Goal: Information Seeking & Learning: Learn about a topic

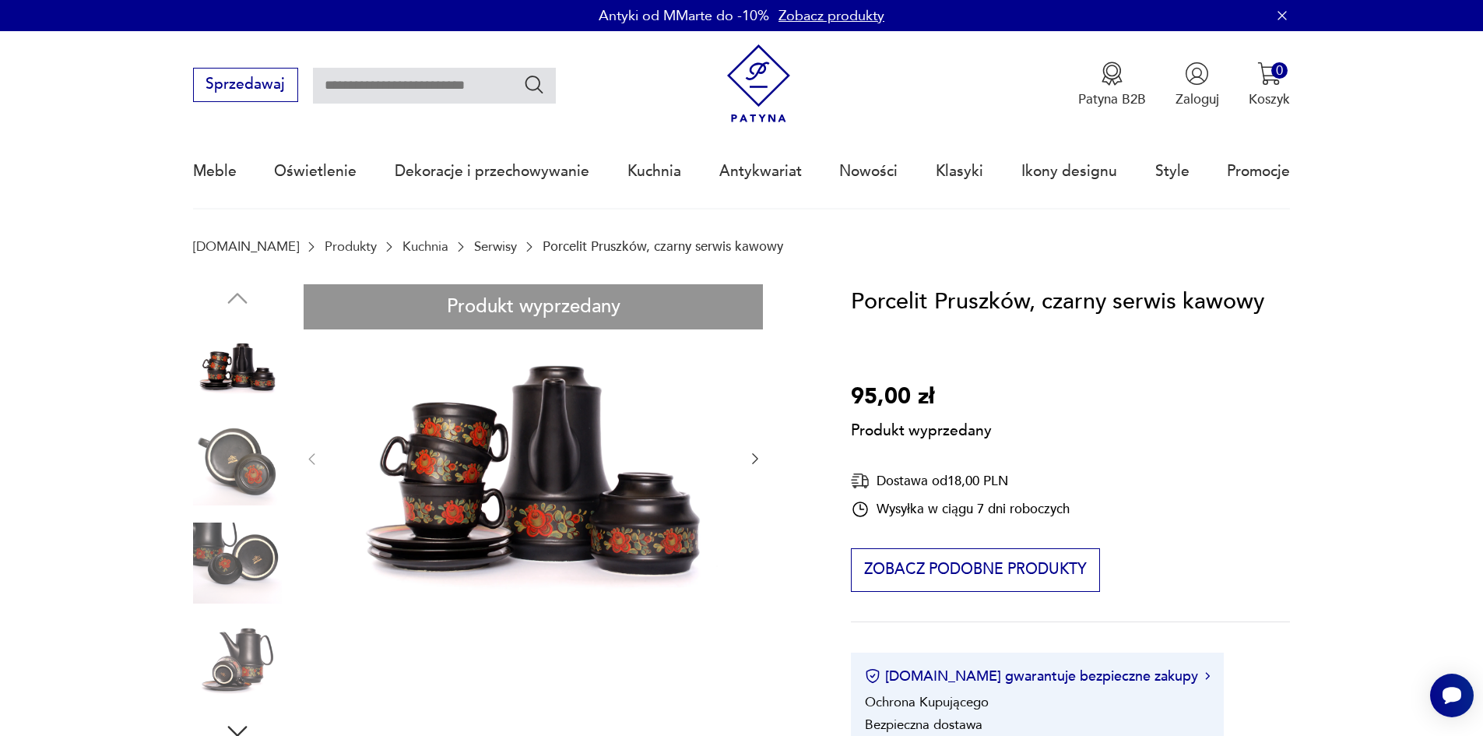
click at [384, 86] on input "text" at bounding box center [434, 86] width 243 height 36
type input "********"
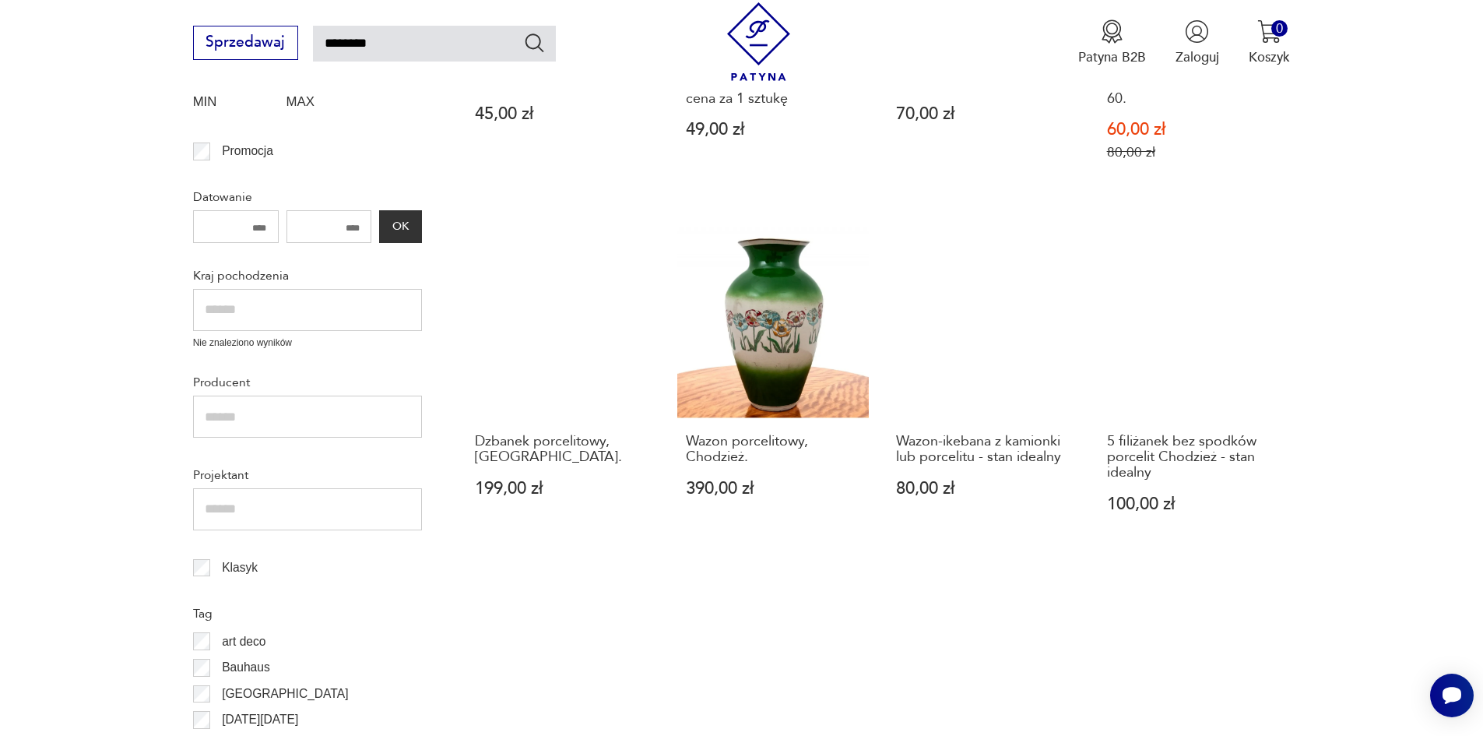
scroll to position [634, 0]
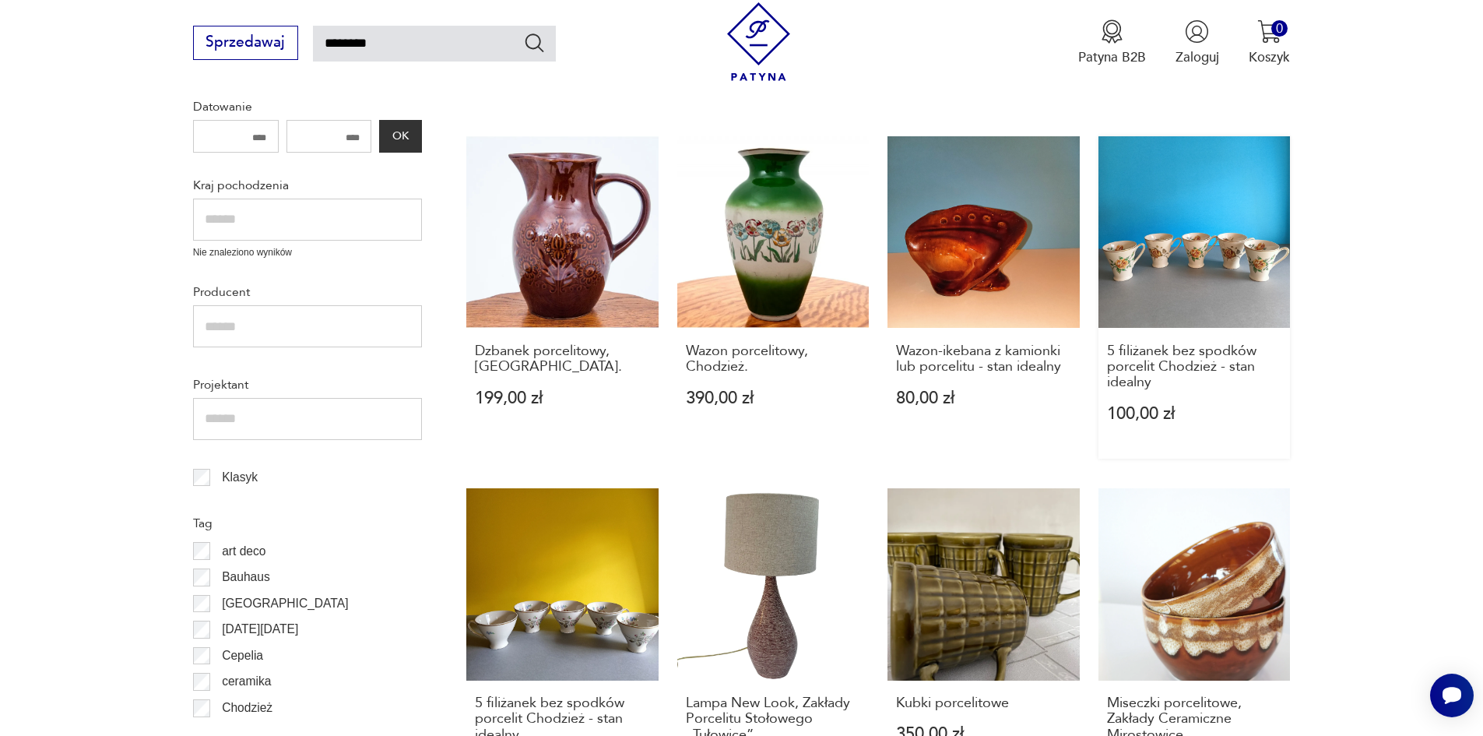
click at [1178, 244] on link "5 filiżanek bez spodków porcelit Chodzież - stan idealny 100,00 zł" at bounding box center [1194, 297] width 192 height 322
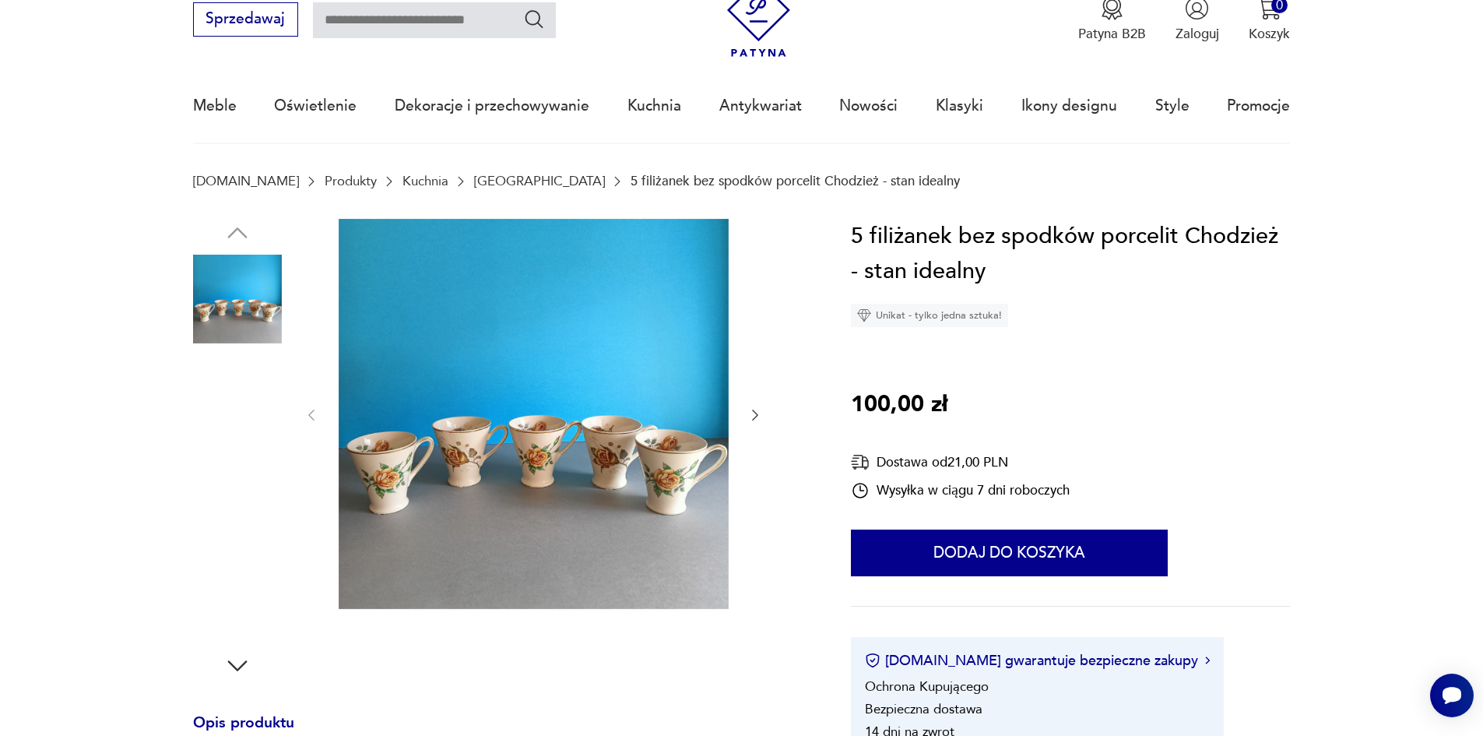
scroll to position [156, 0]
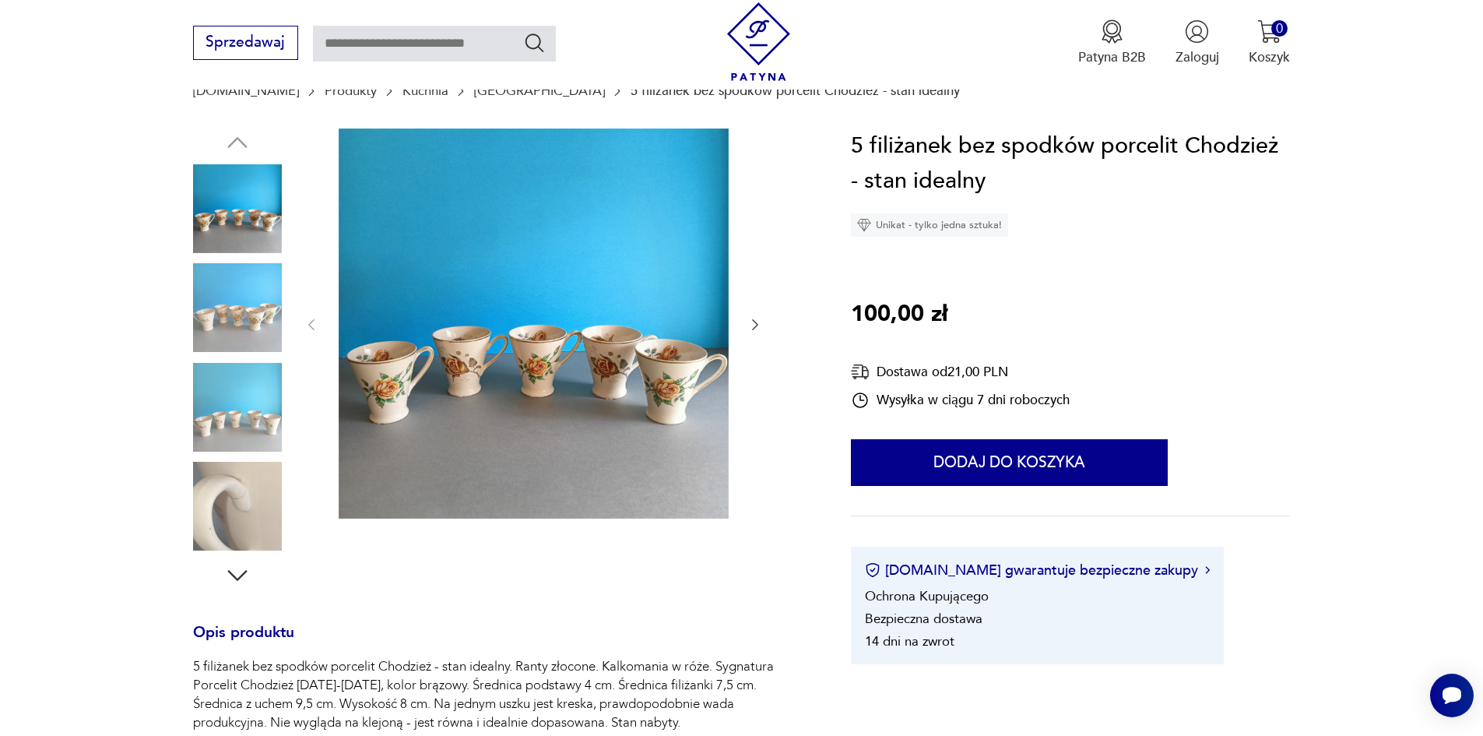
click at [232, 571] on icon "button" at bounding box center [237, 575] width 28 height 28
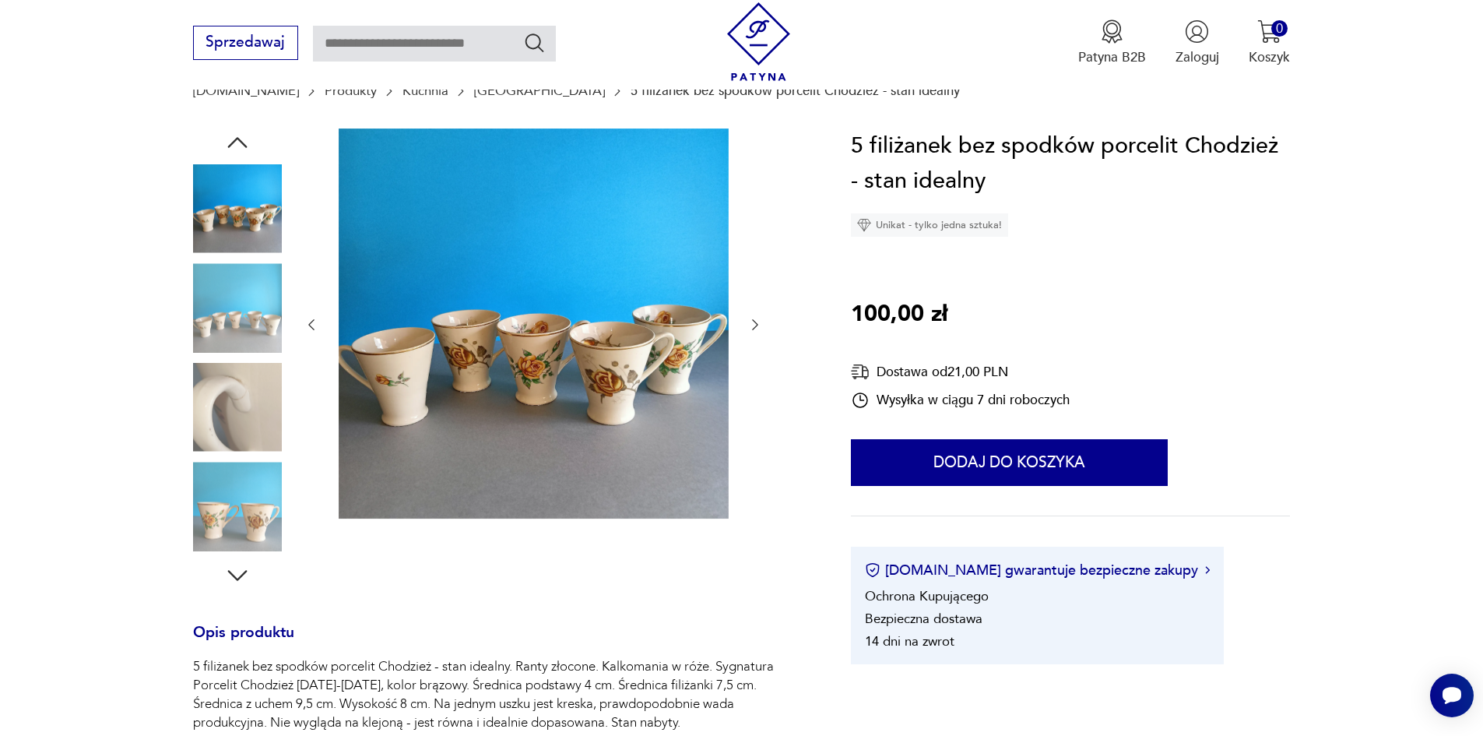
click at [237, 576] on icon "button" at bounding box center [237, 575] width 28 height 28
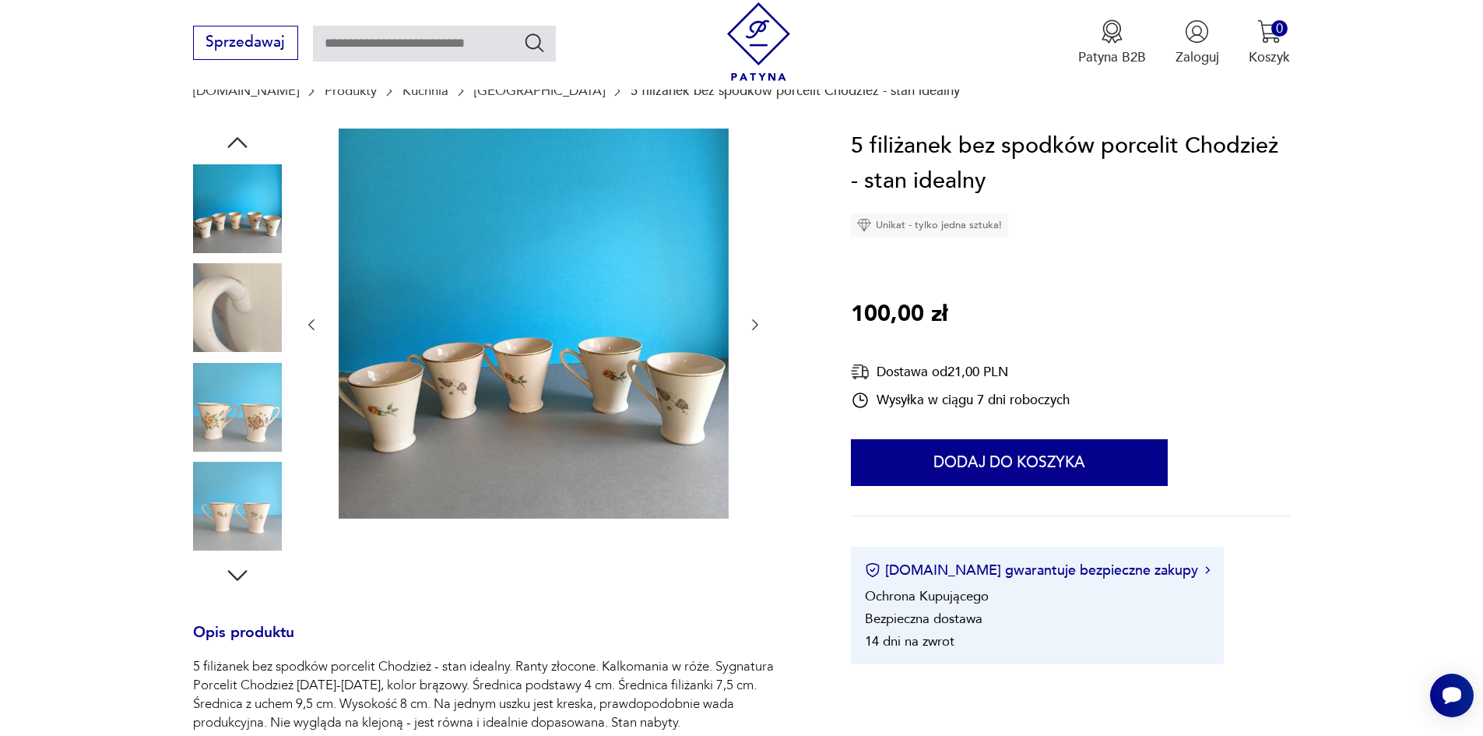
click at [237, 576] on icon "button" at bounding box center [237, 575] width 28 height 28
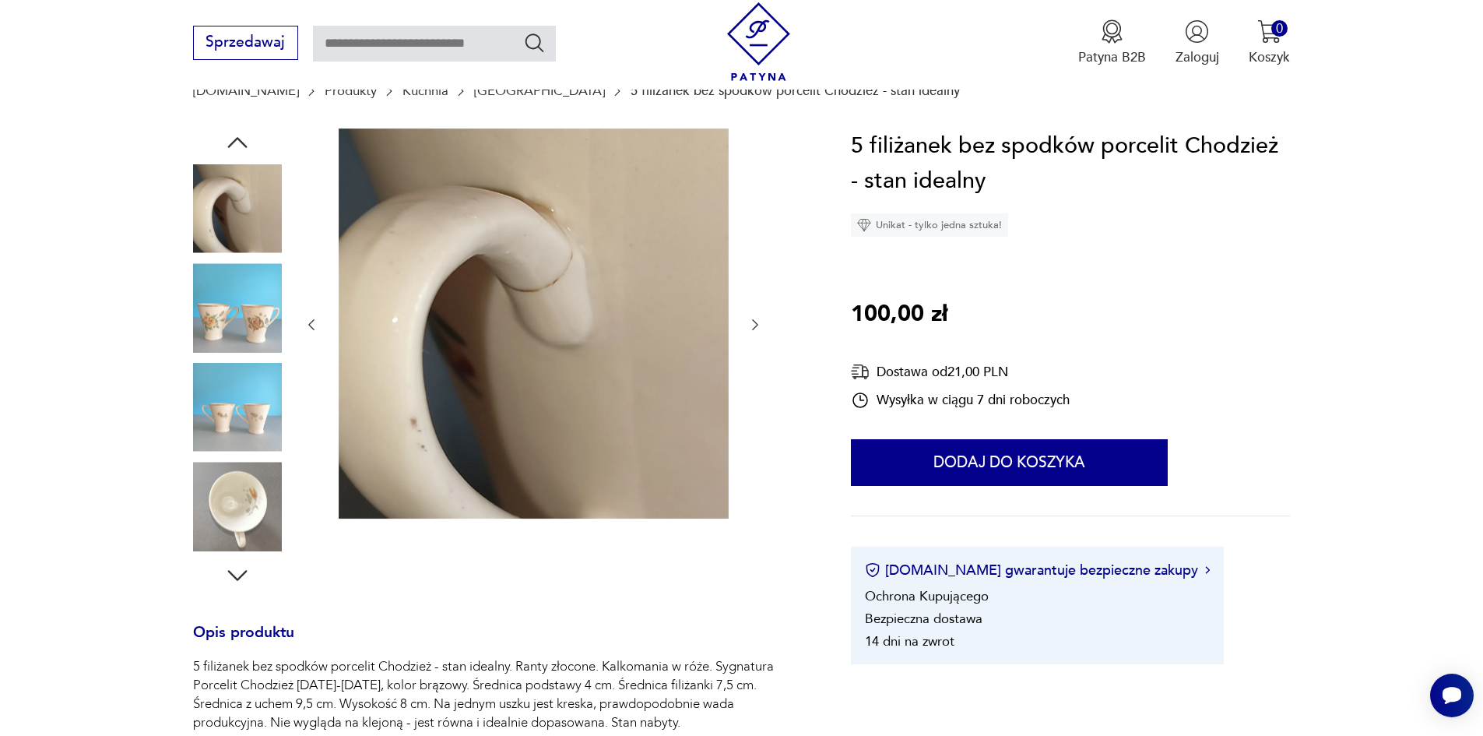
click at [237, 576] on icon "button" at bounding box center [237, 575] width 28 height 28
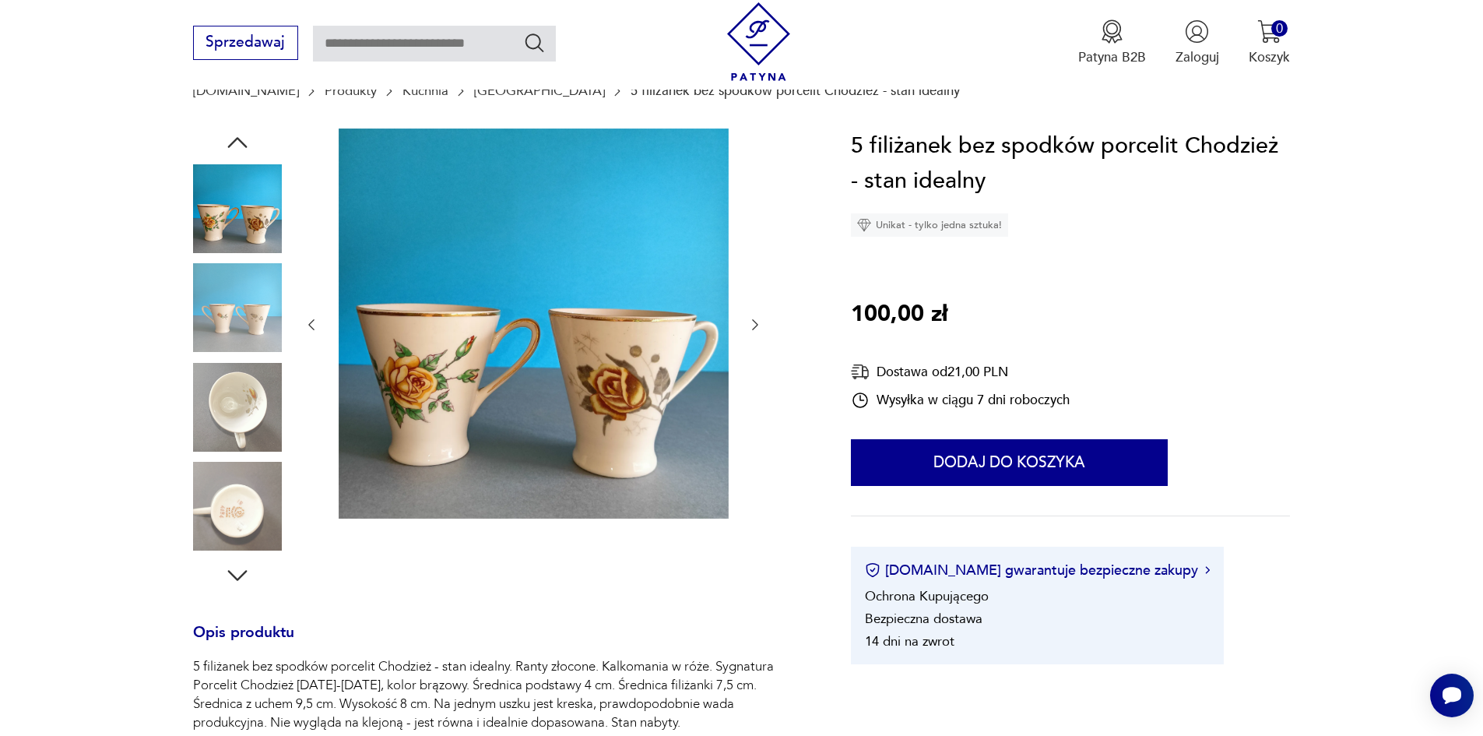
click at [237, 576] on icon "button" at bounding box center [237, 575] width 28 height 28
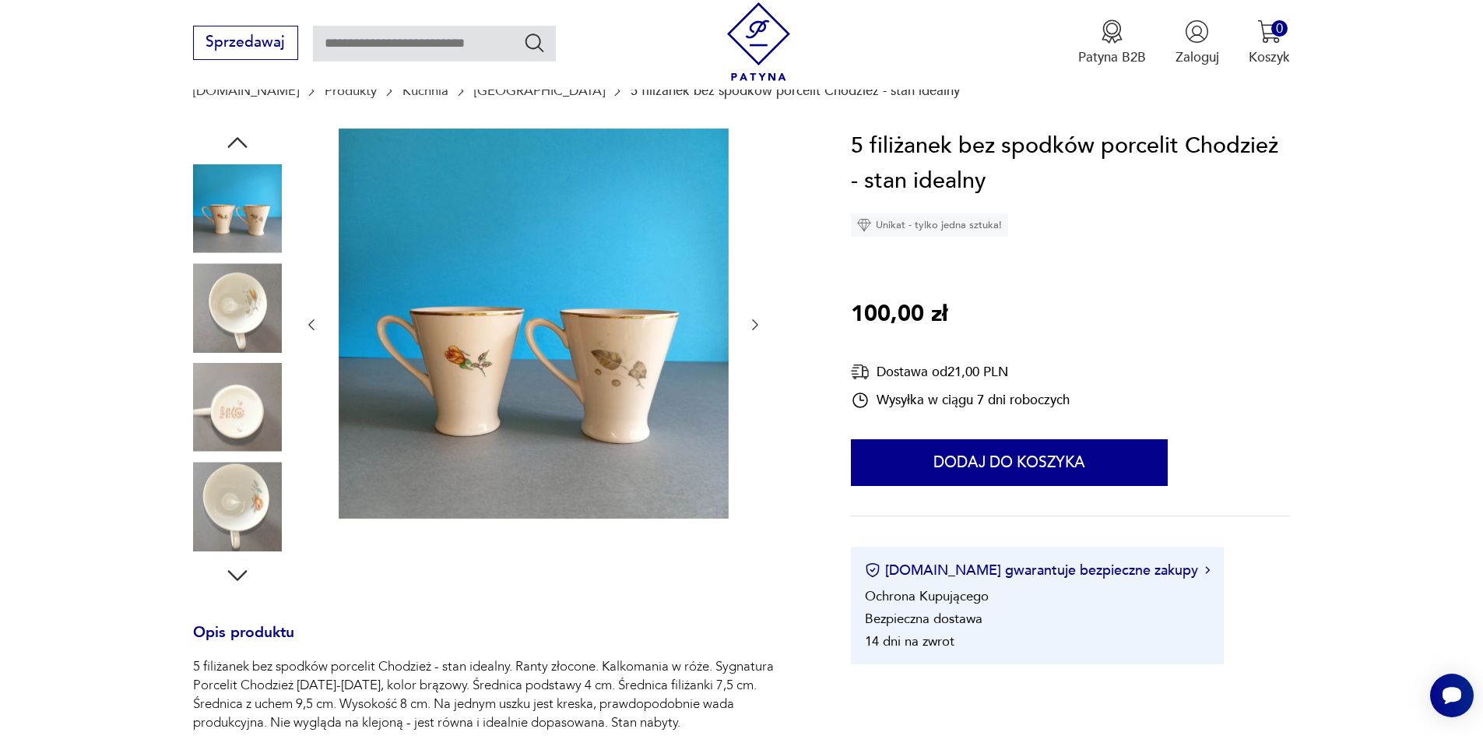
click at [237, 576] on icon "button" at bounding box center [237, 575] width 28 height 28
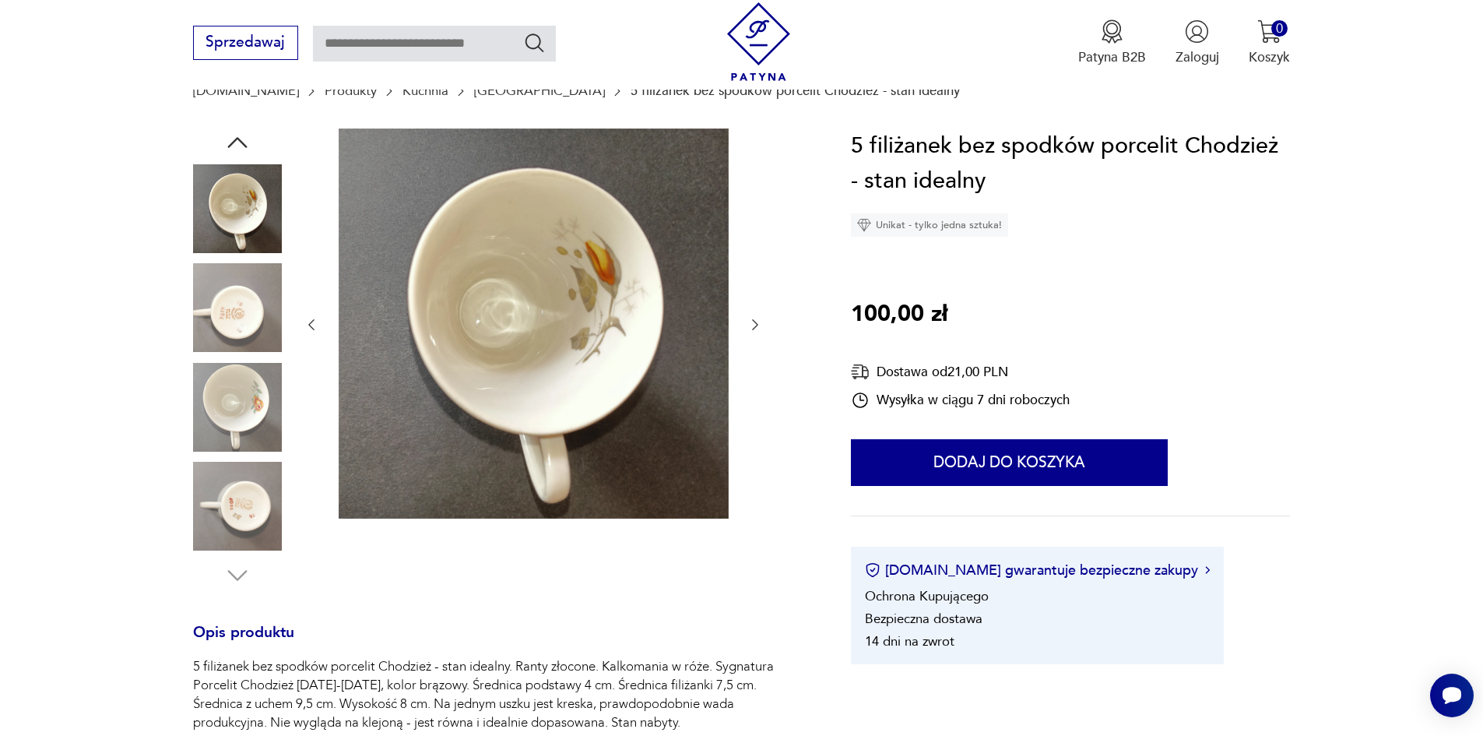
click at [237, 512] on img at bounding box center [237, 506] width 89 height 89
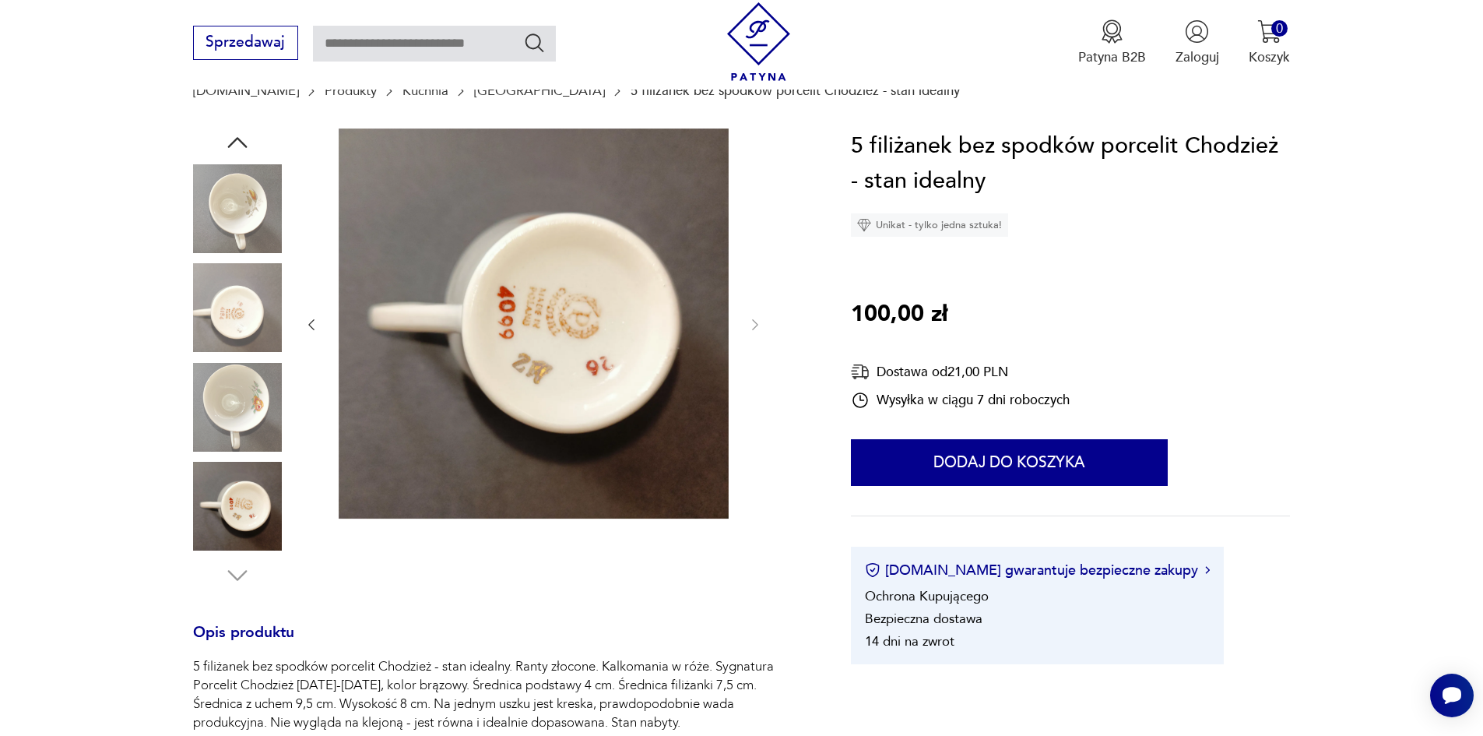
type input "********"
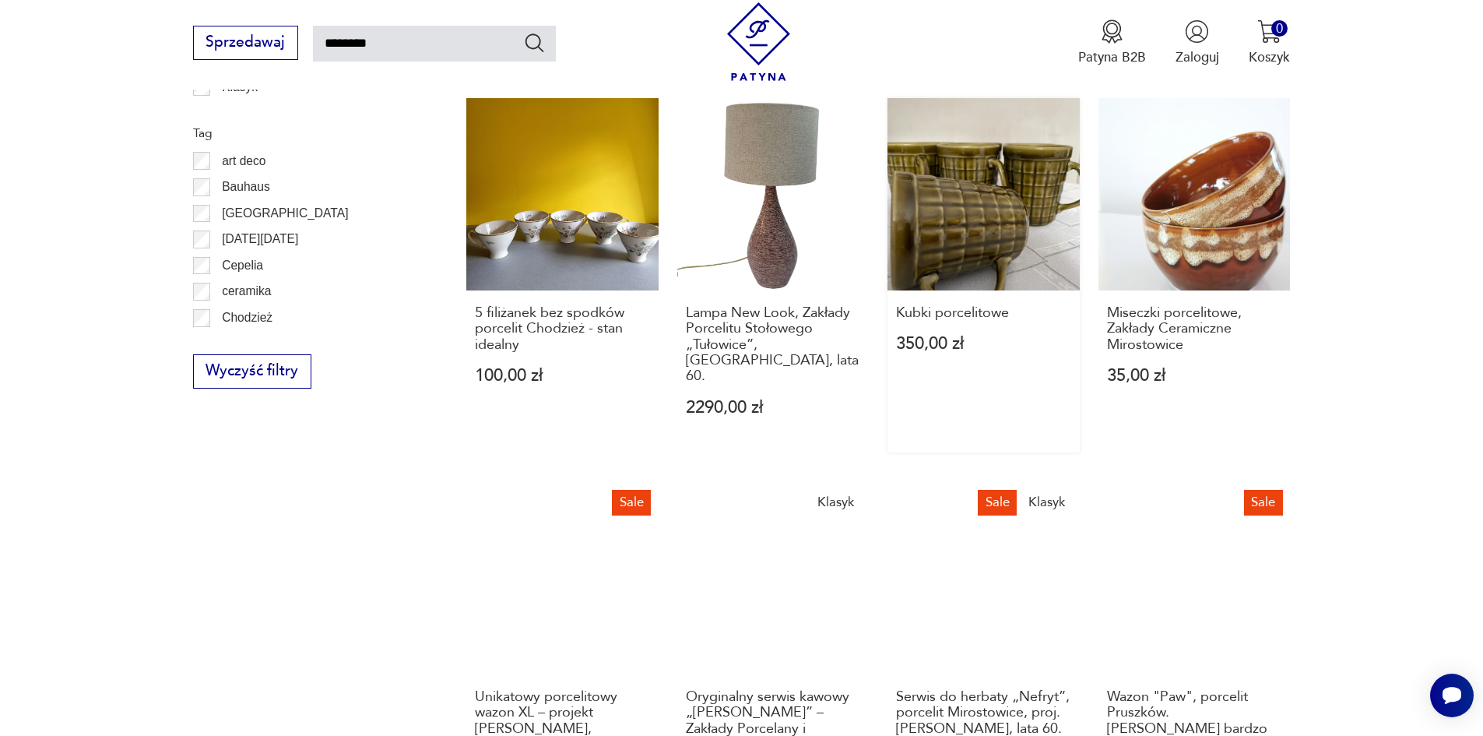
scroll to position [1023, 0]
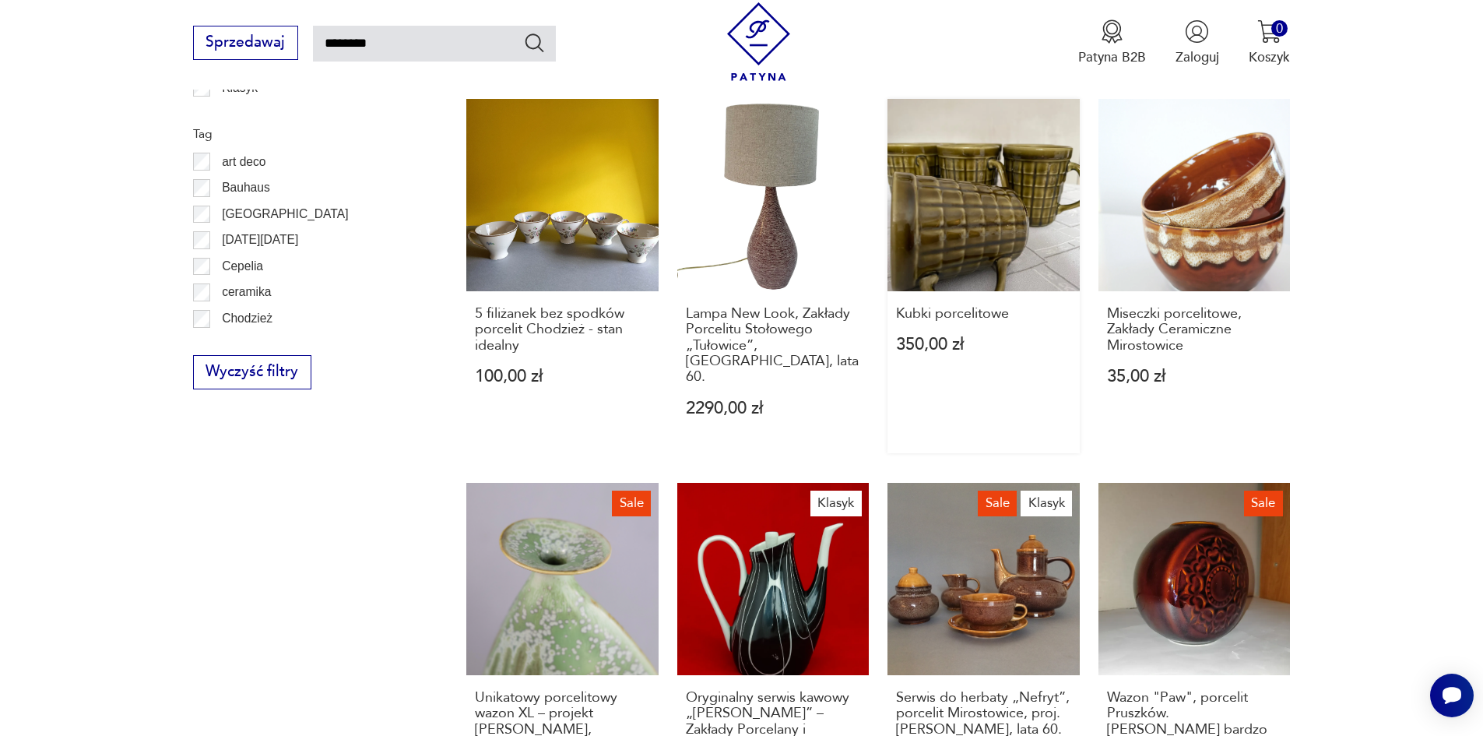
click at [977, 215] on link "Kubki porcelitowe 350,00 zł" at bounding box center [983, 276] width 192 height 354
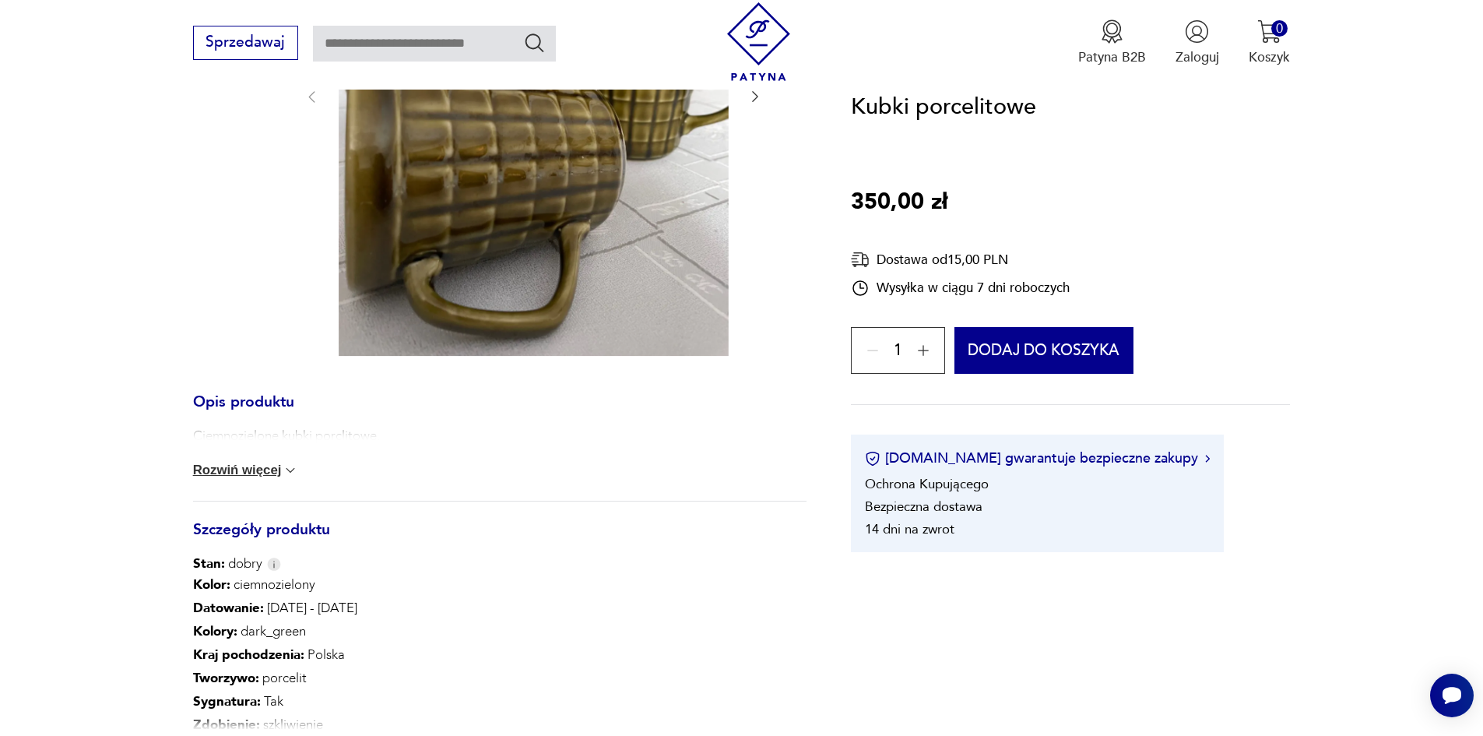
scroll to position [467, 0]
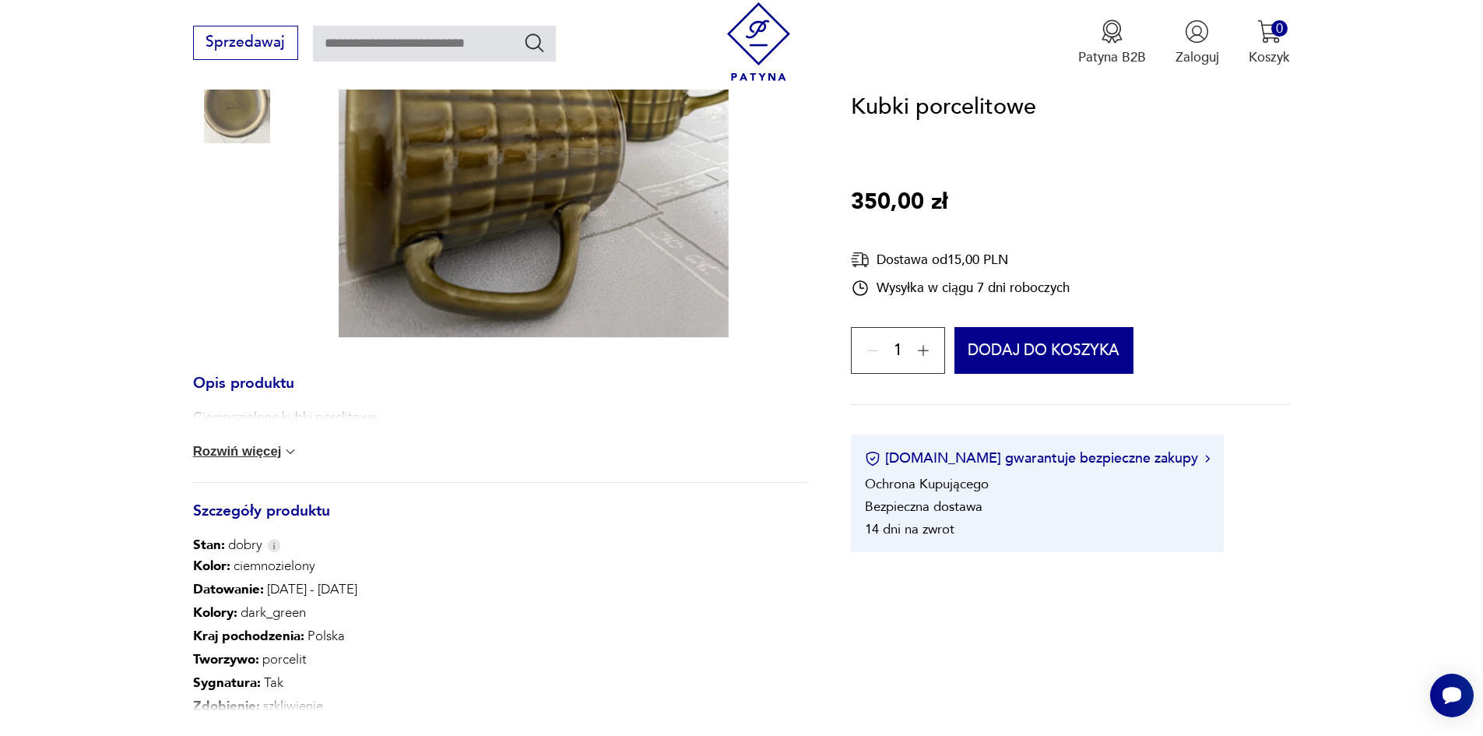
click at [233, 445] on button "Rozwiń więcej" at bounding box center [246, 452] width 106 height 16
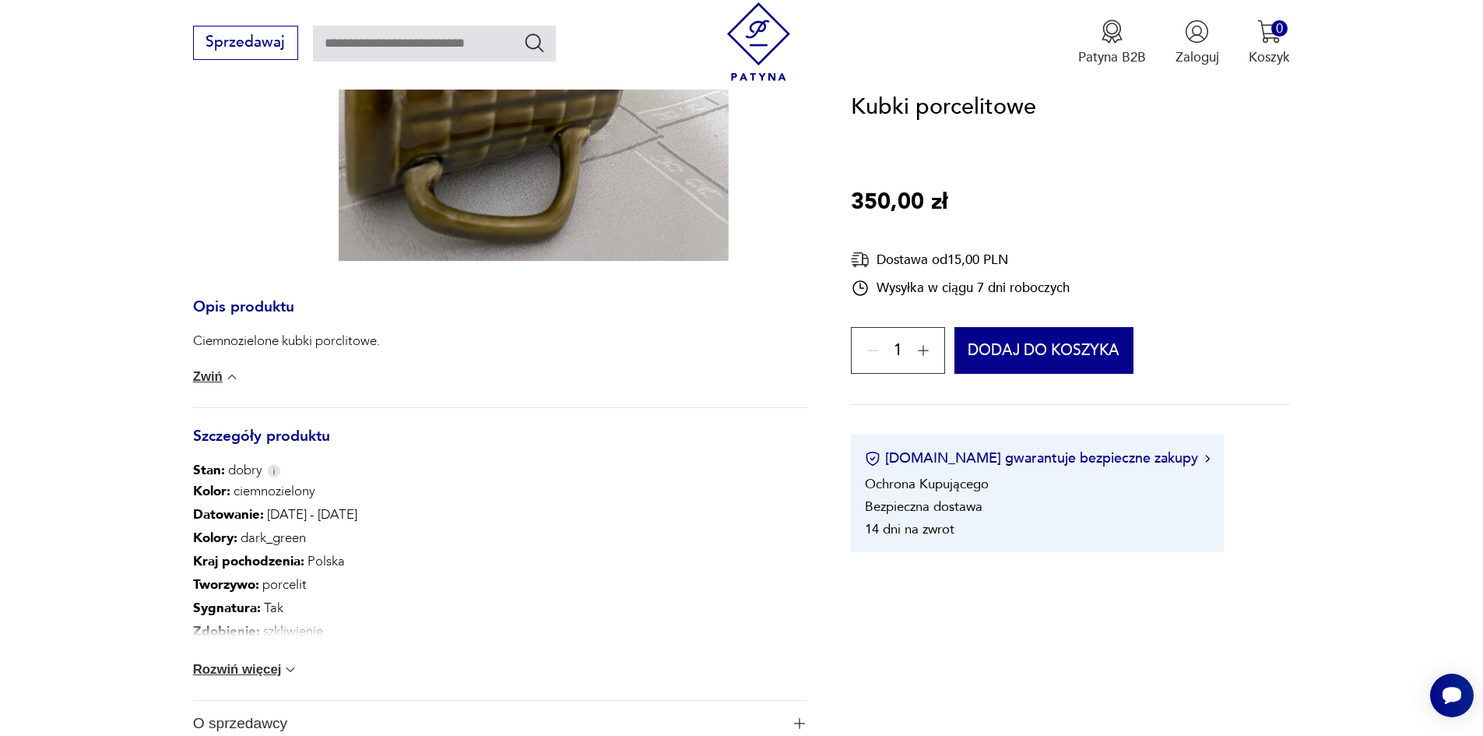
scroll to position [623, 0]
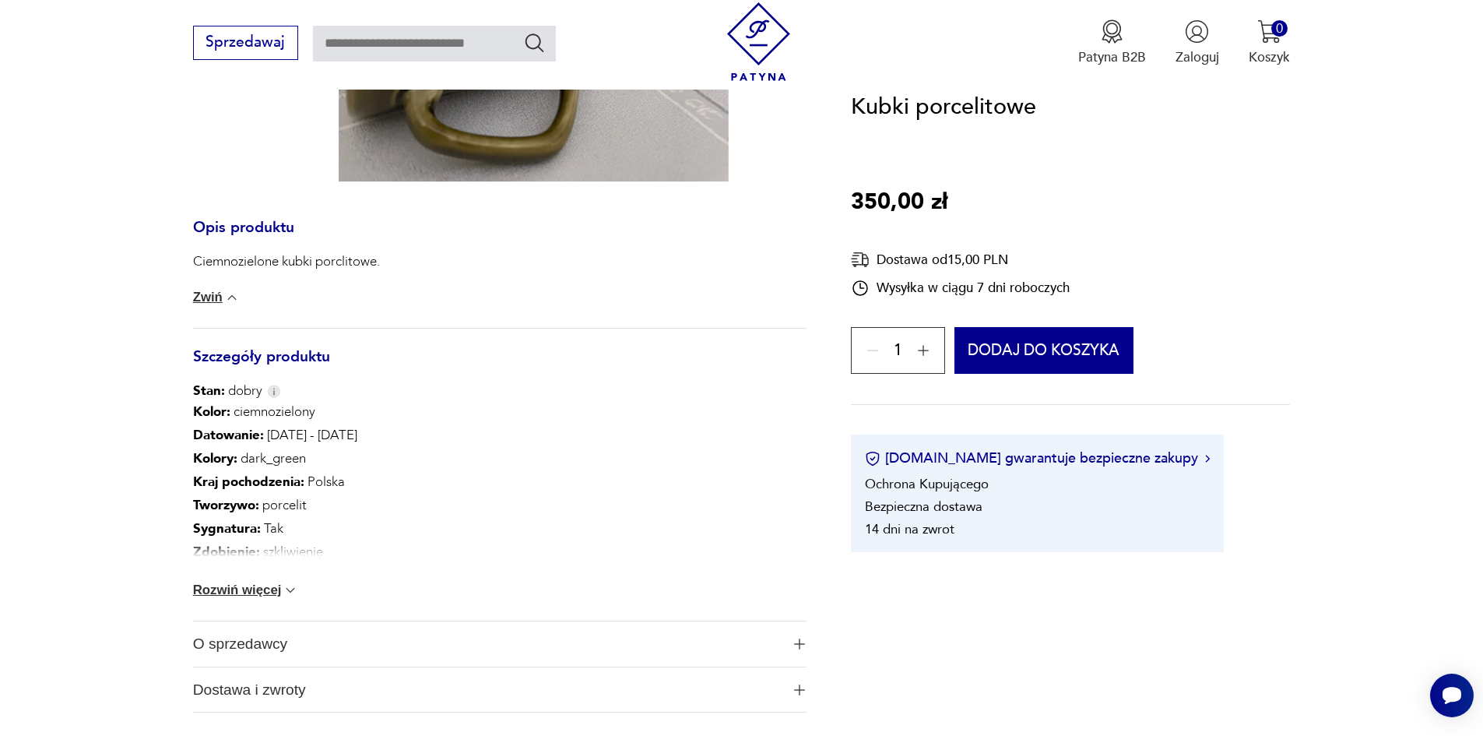
click at [230, 595] on button "Rozwiń więcej" at bounding box center [246, 590] width 106 height 16
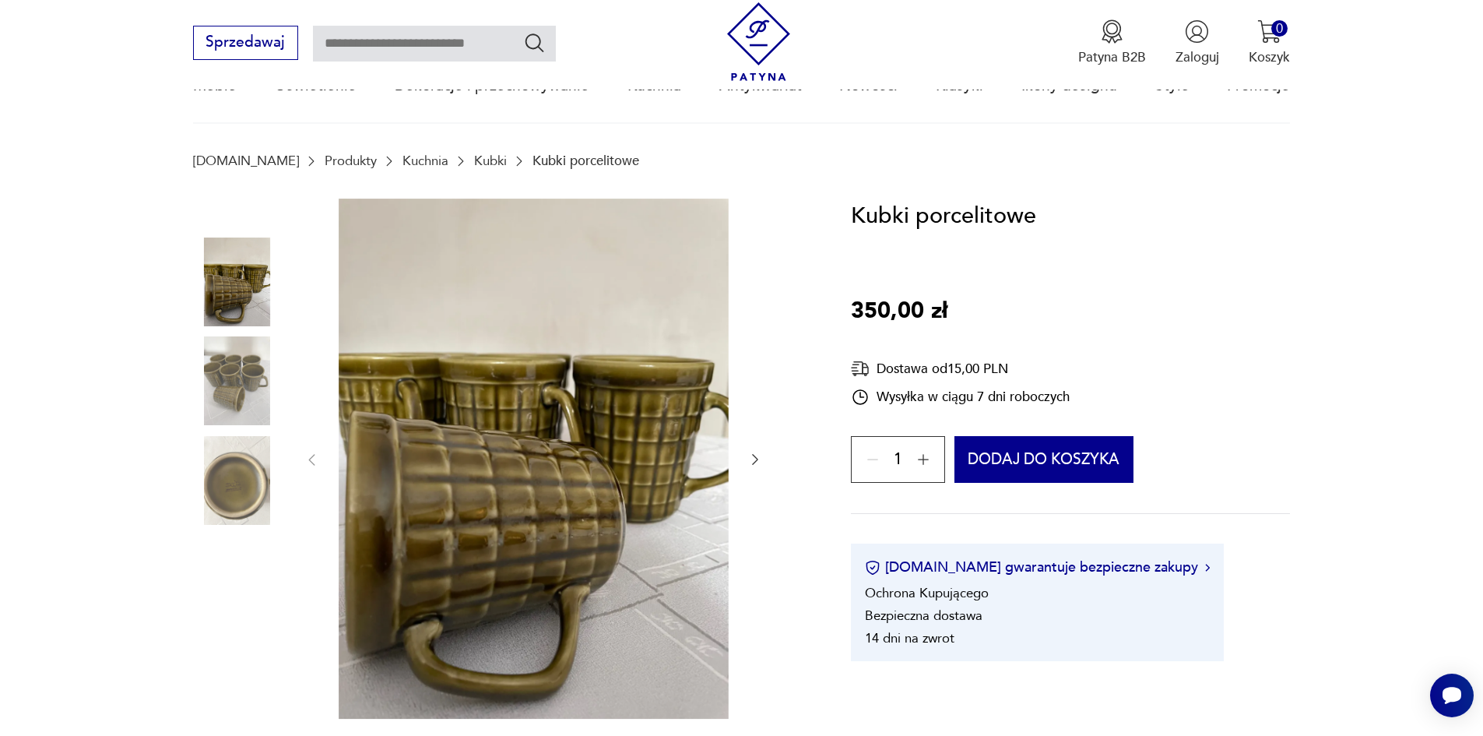
scroll to position [78, 0]
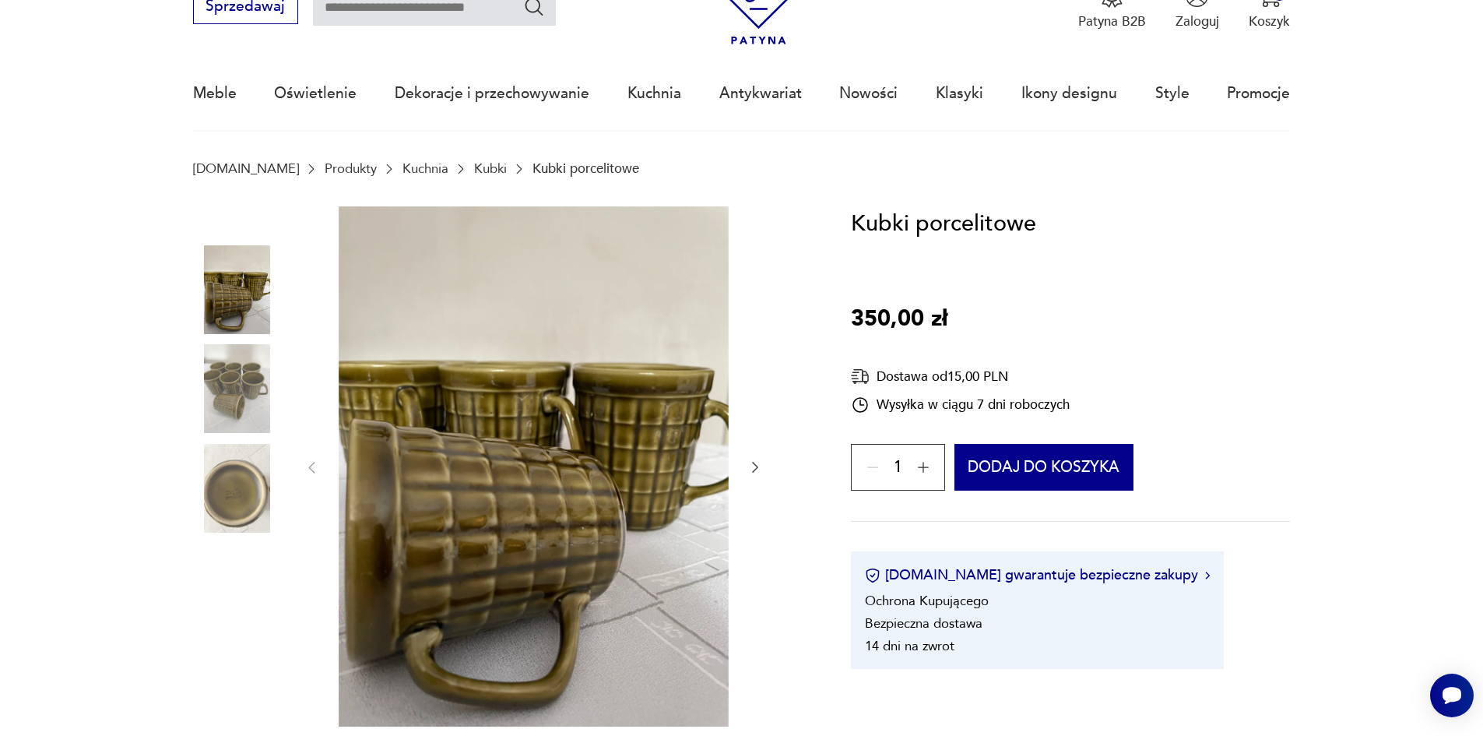
click at [761, 466] on icon "button" at bounding box center [755, 467] width 16 height 16
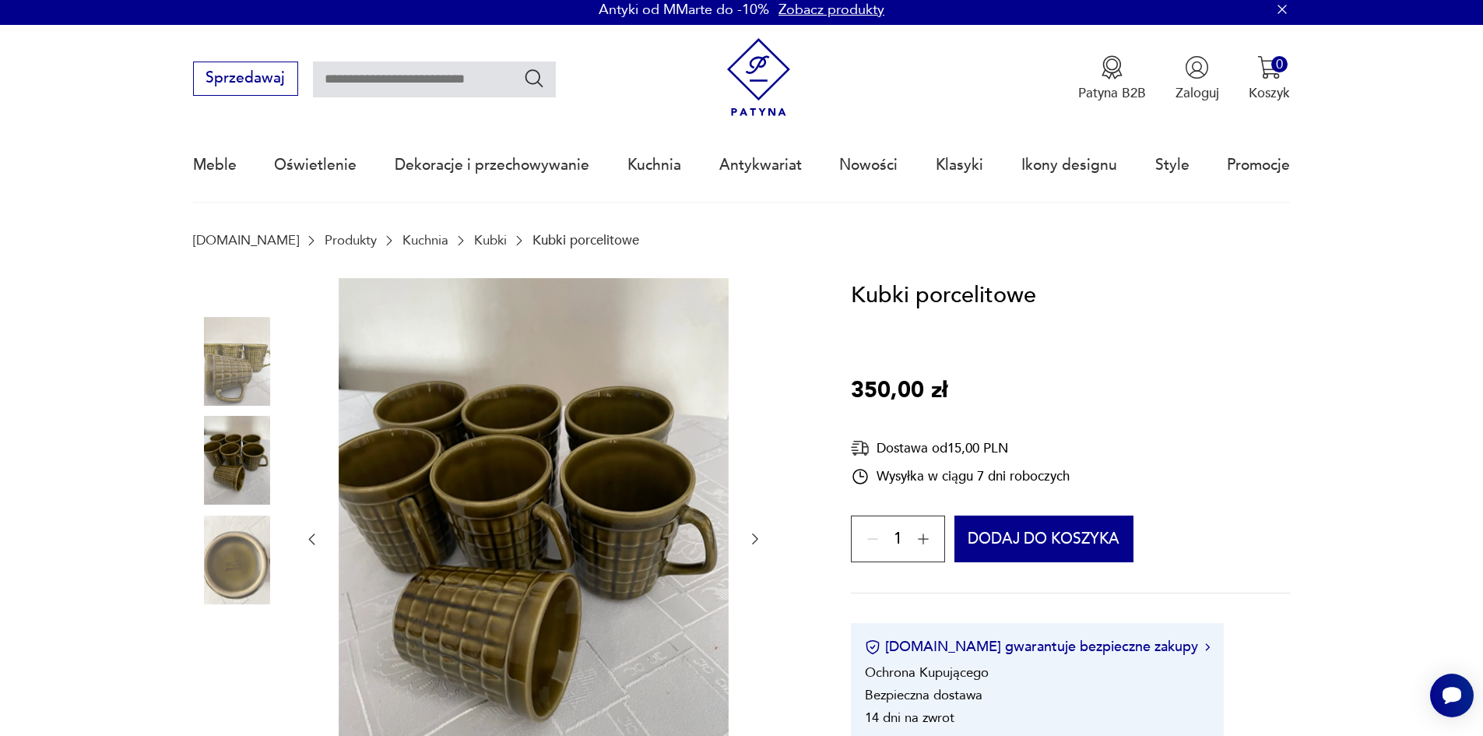
scroll to position [0, 0]
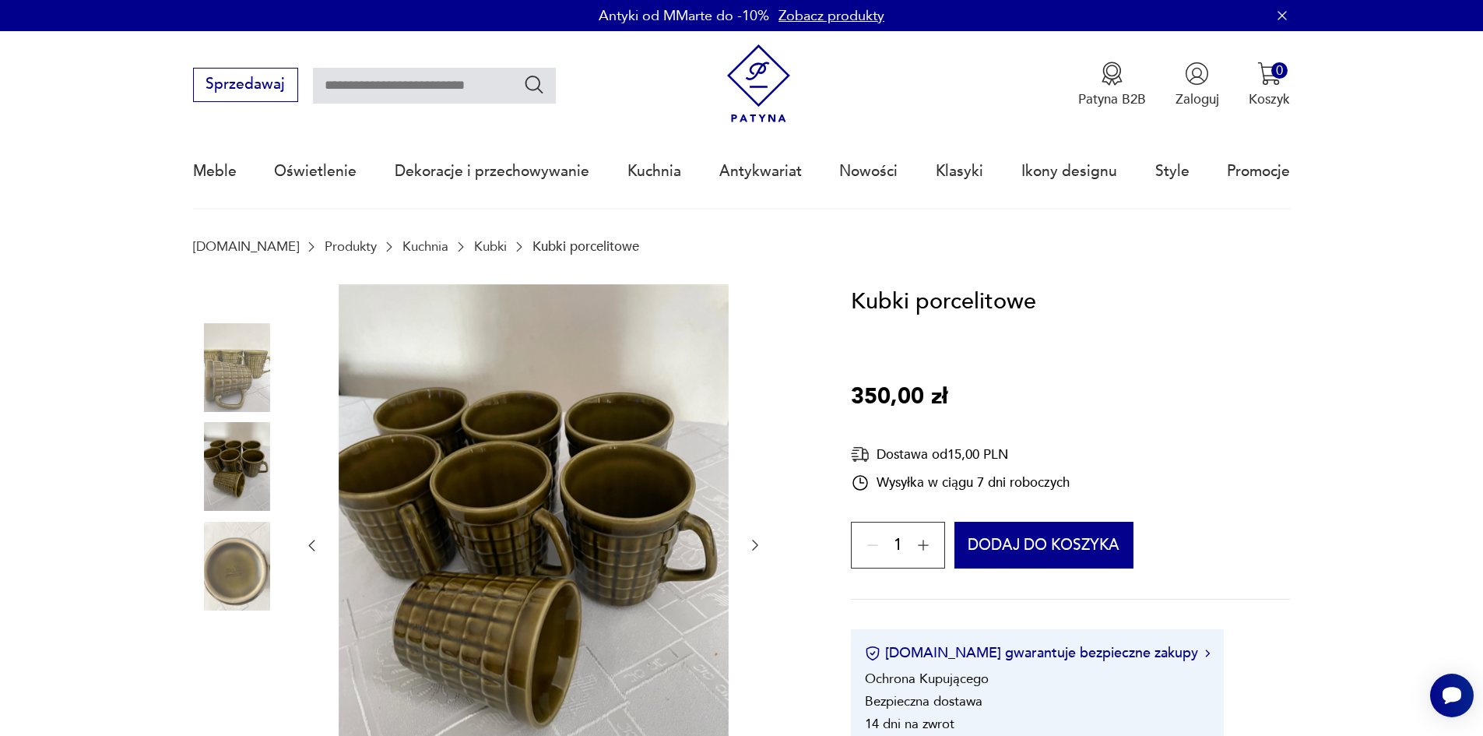
type input "********"
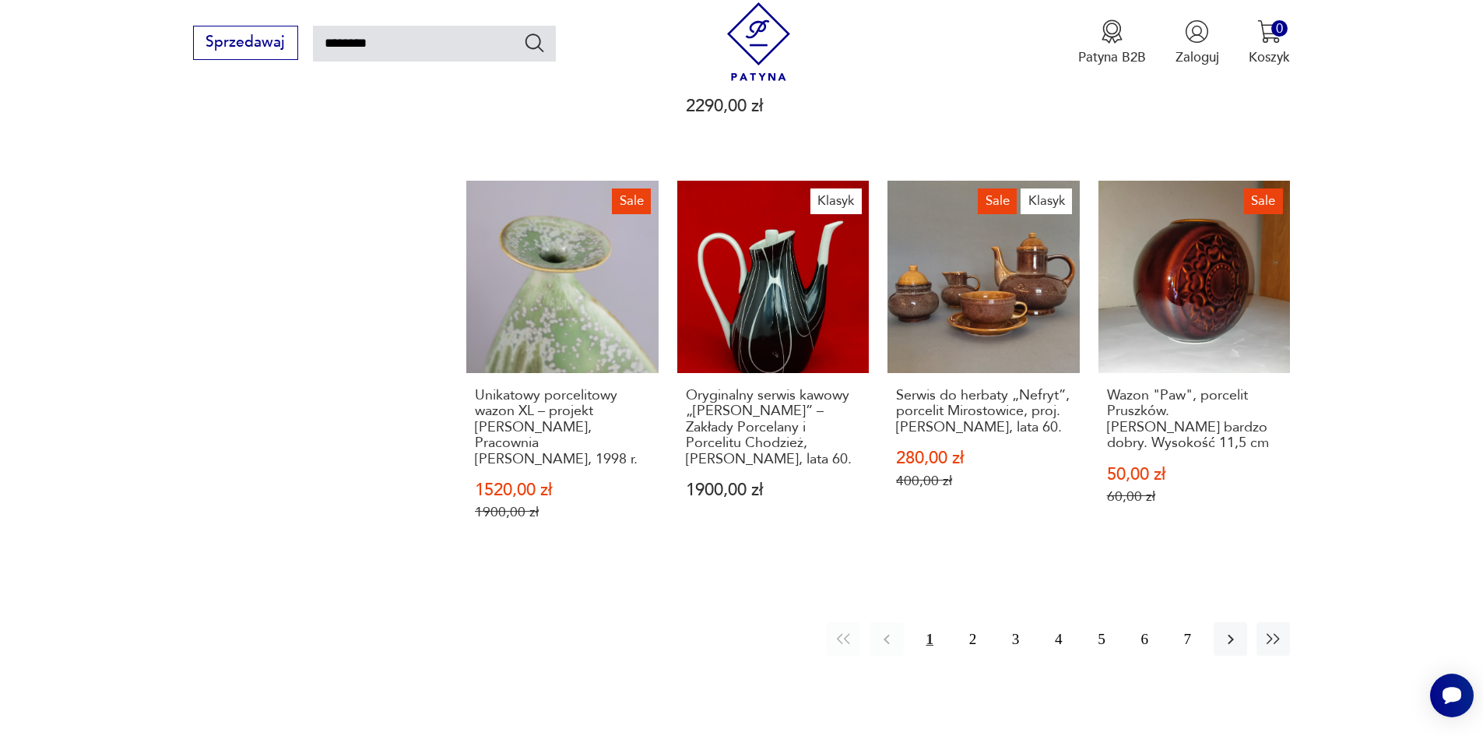
scroll to position [1335, 0]
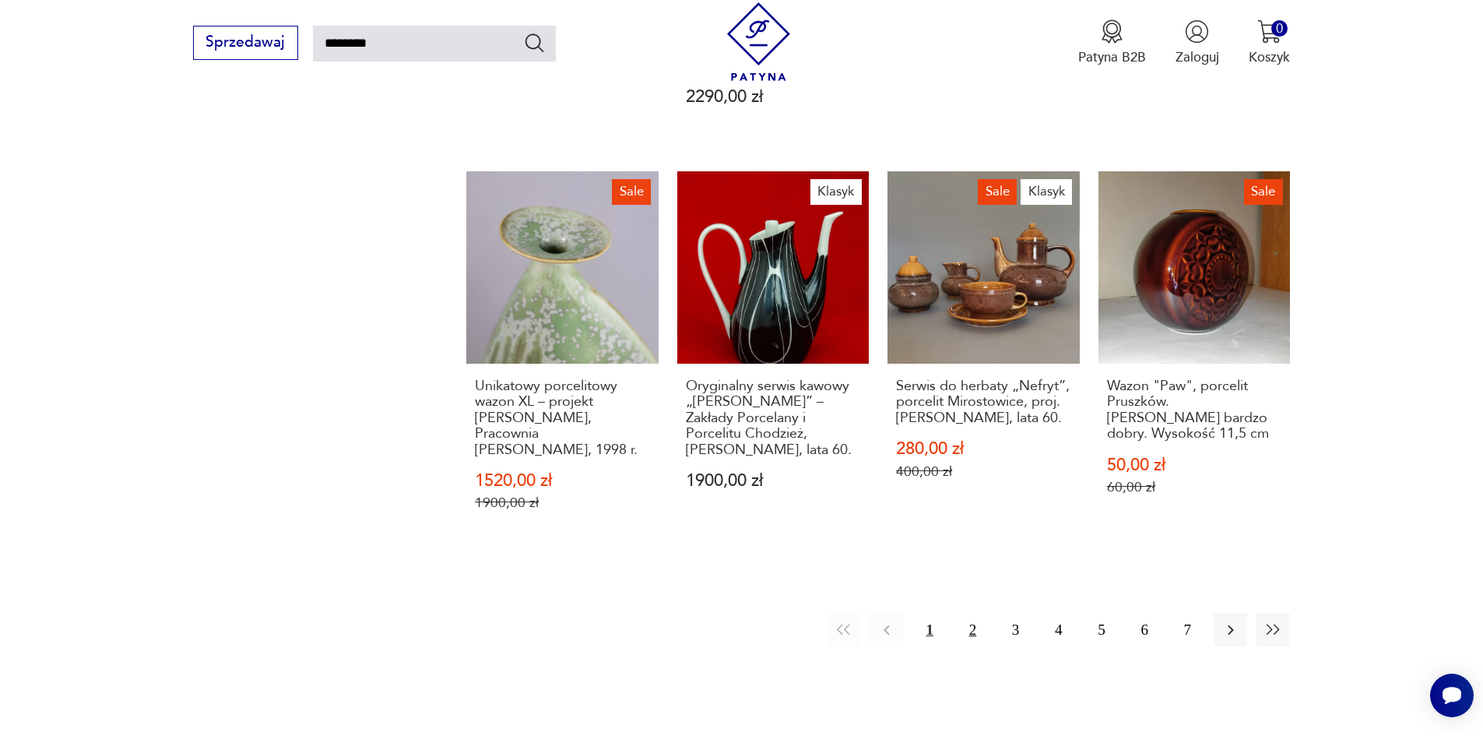
click at [972, 613] on button "2" at bounding box center [972, 629] width 33 height 33
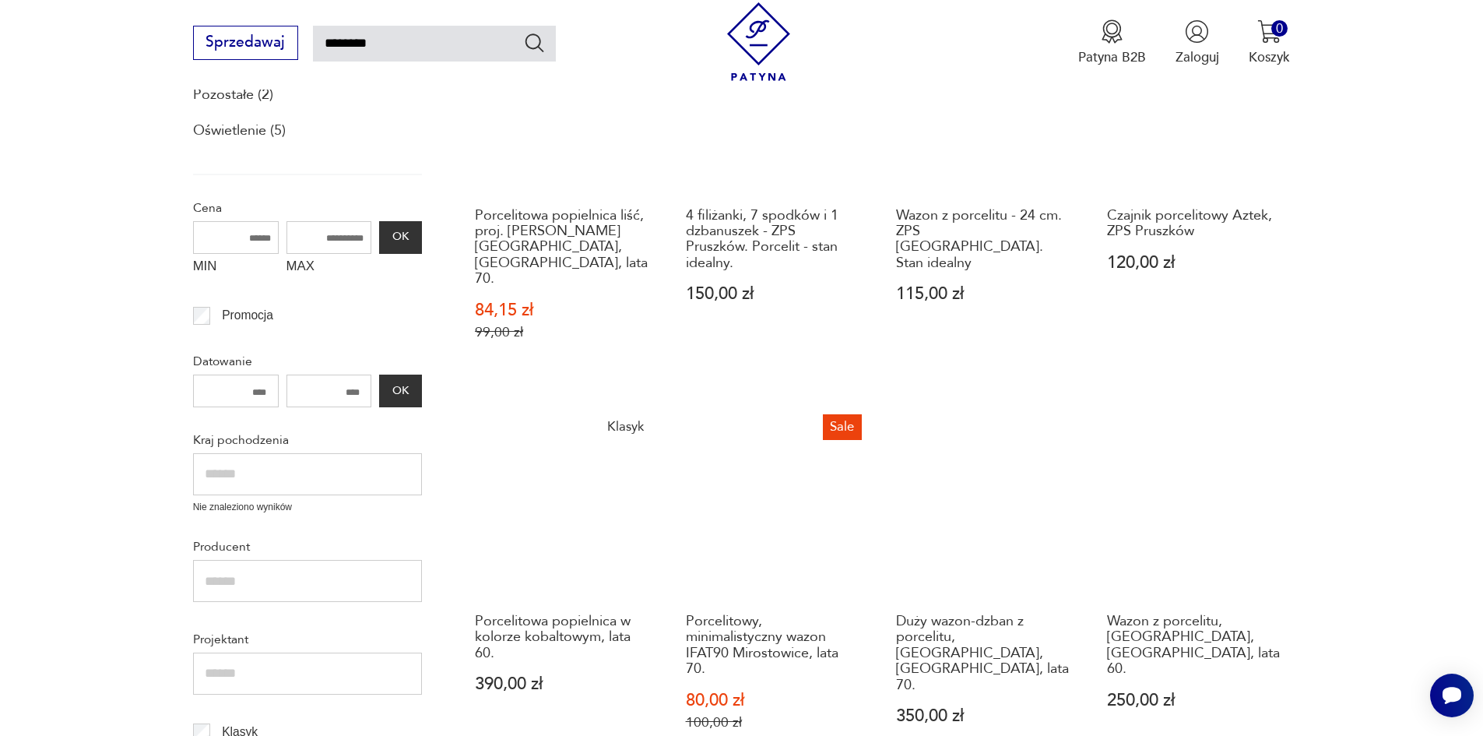
scroll to position [401, 0]
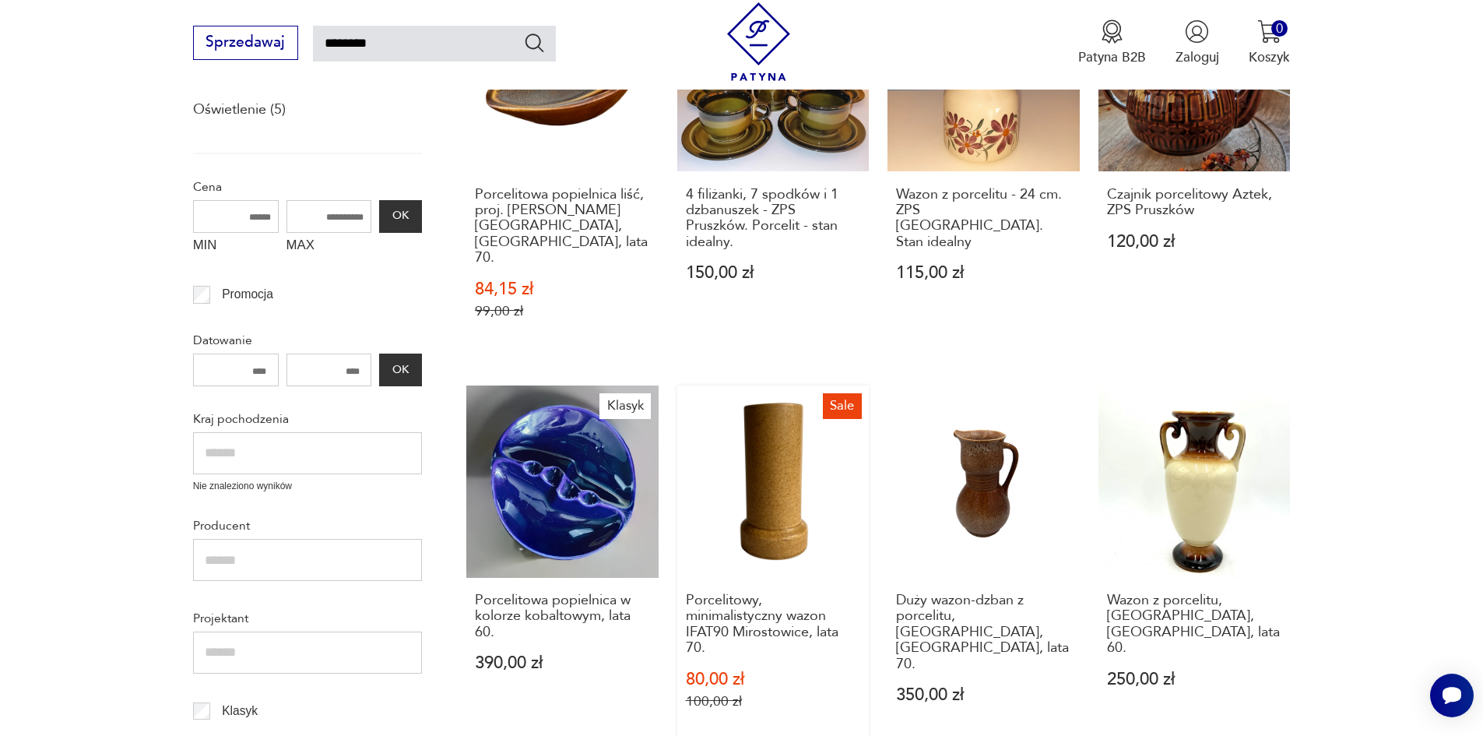
click at [771, 524] on link "Sale Porcelitowy, minimalistyczny wazon IFAT90 Mirostowice, lata 70. 80,00 zł 1…" at bounding box center [773, 565] width 192 height 360
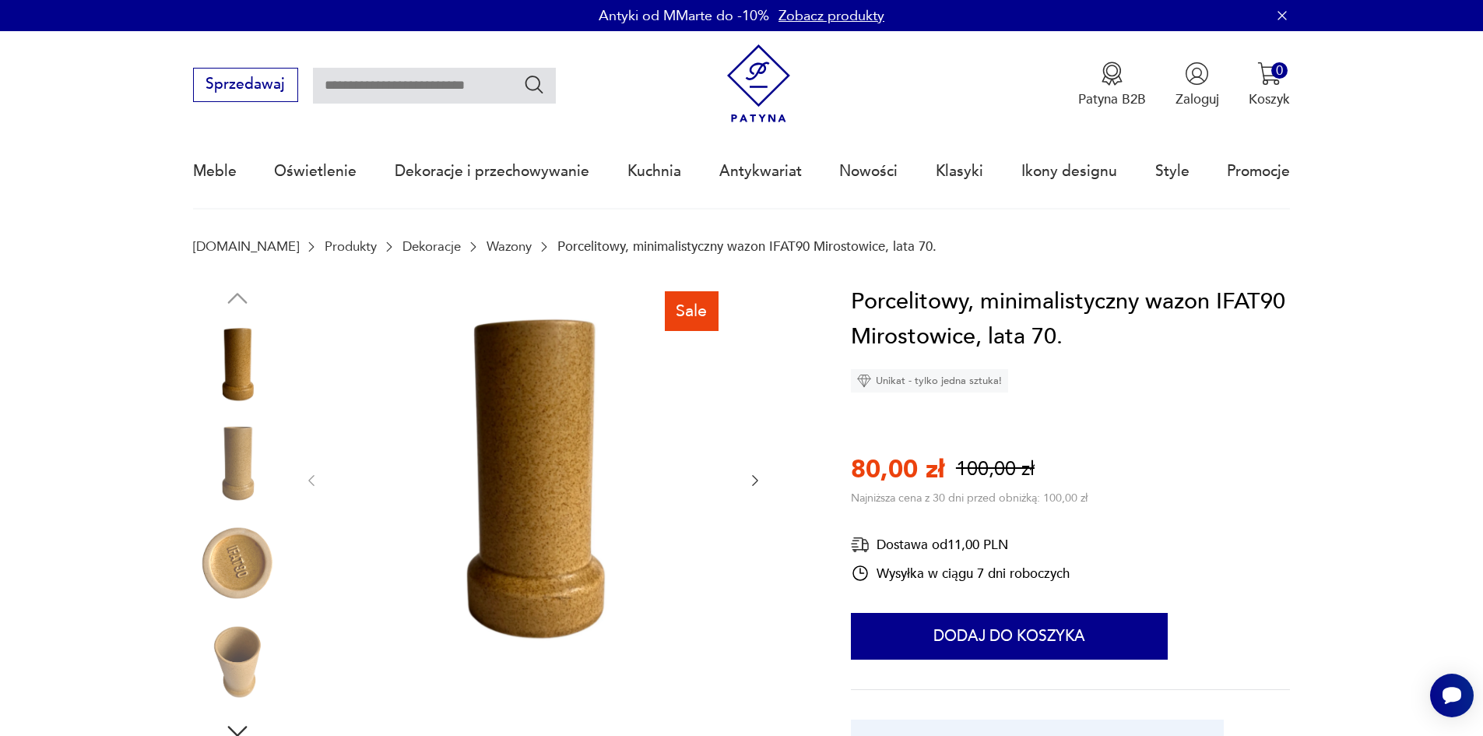
click at [239, 560] on img at bounding box center [237, 562] width 89 height 89
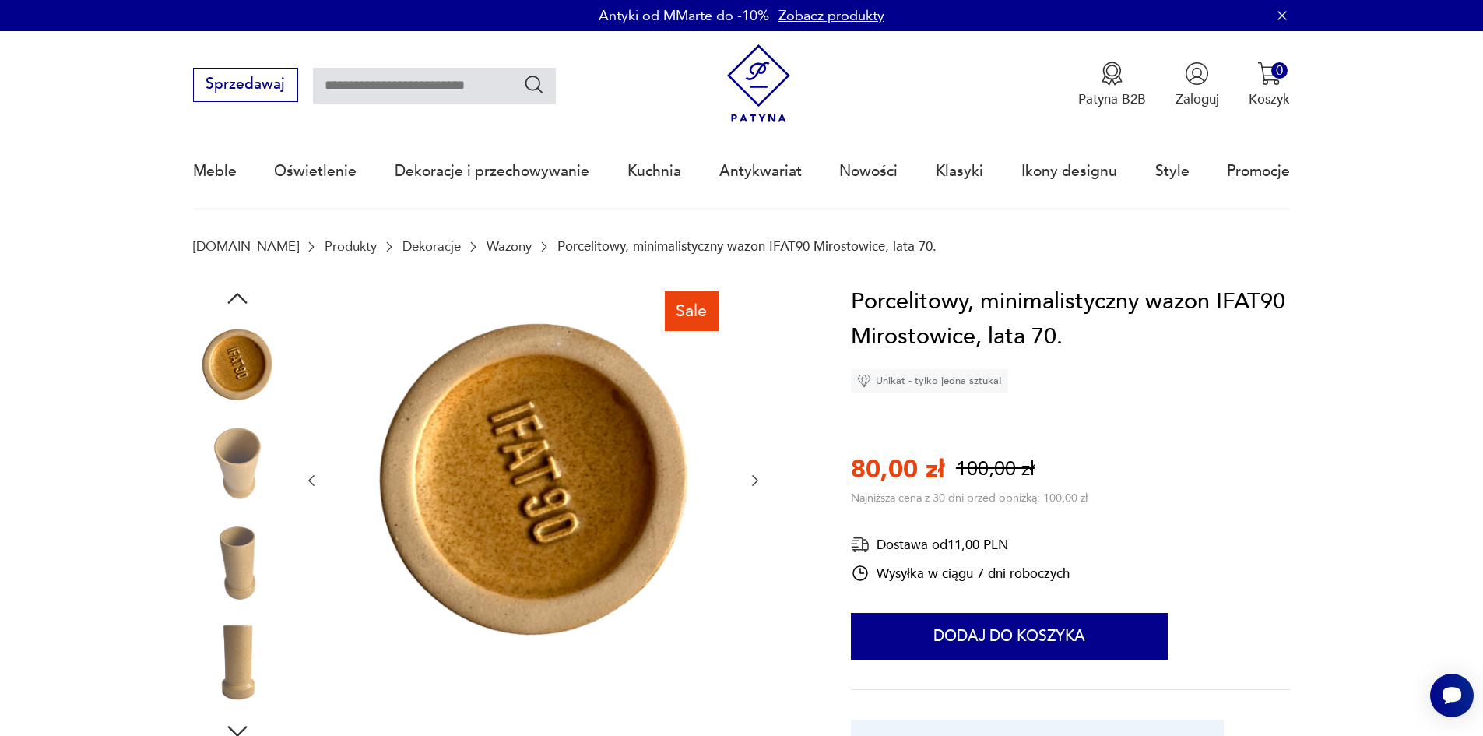
type input "********"
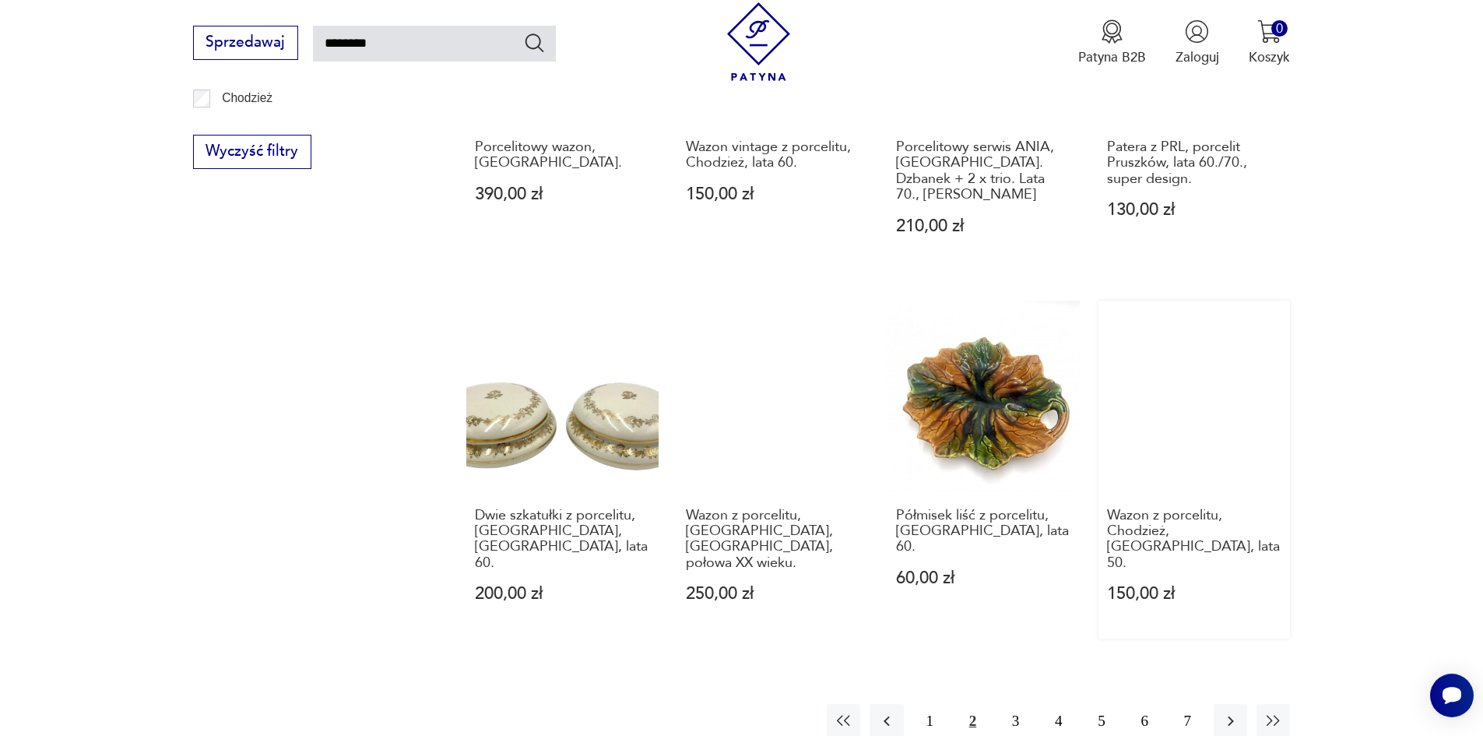
scroll to position [1257, 0]
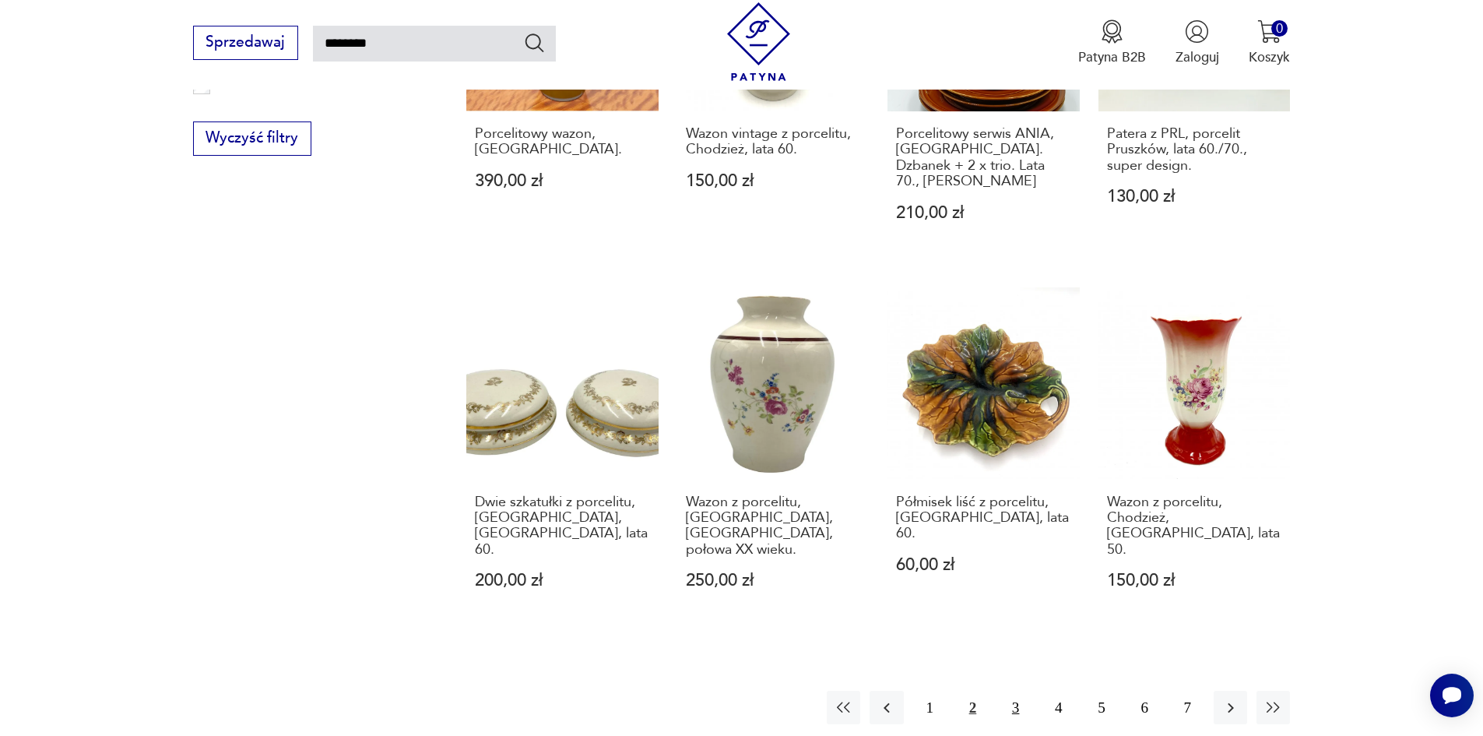
click at [1007, 690] on button "3" at bounding box center [1015, 706] width 33 height 33
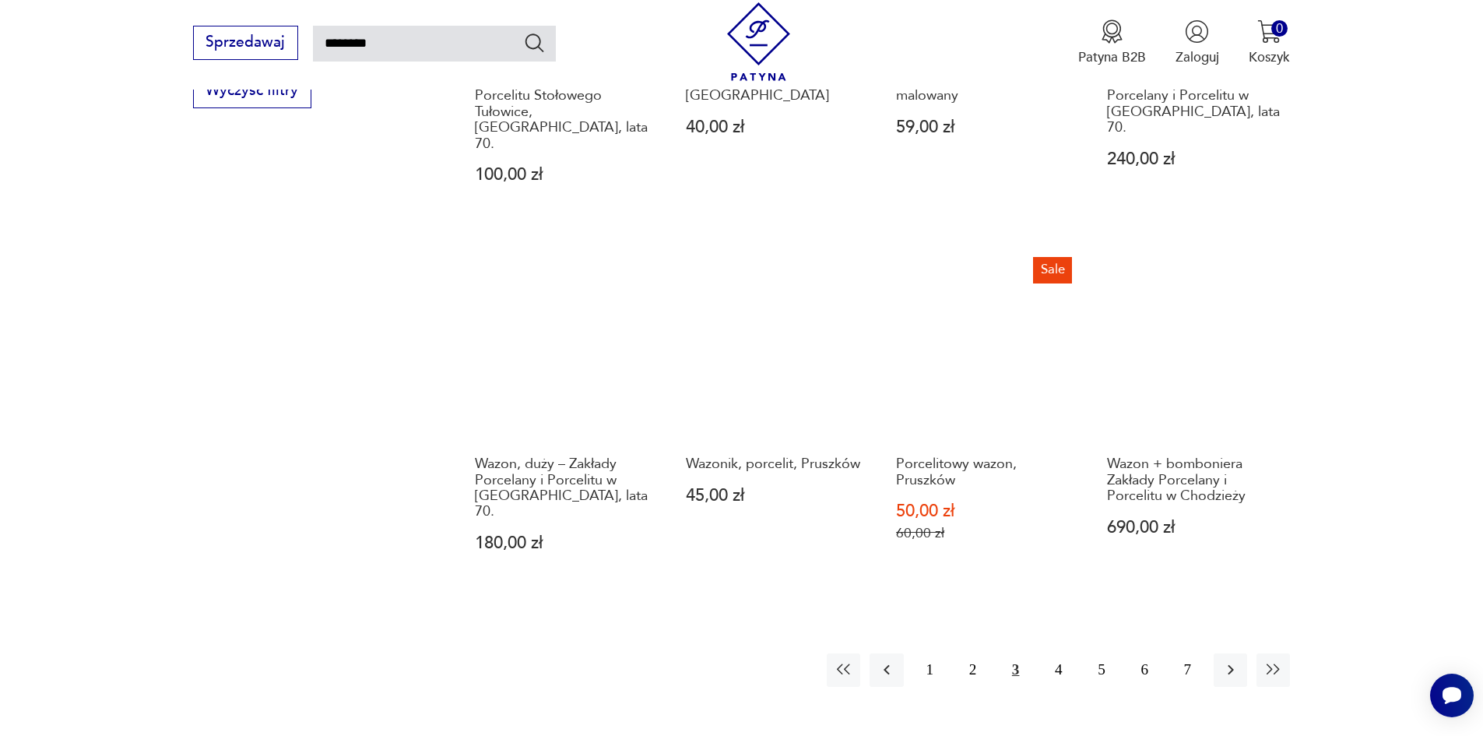
scroll to position [1335, 0]
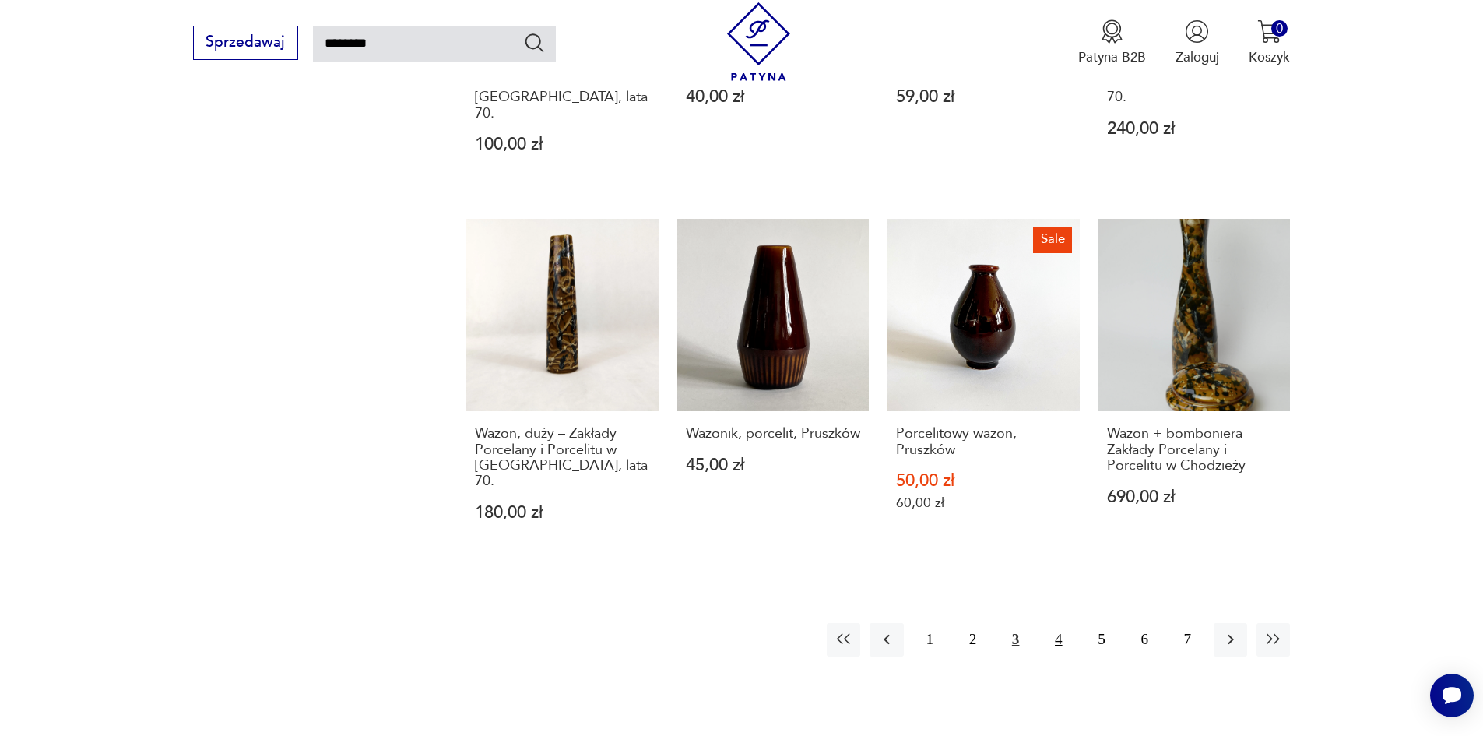
click at [1056, 623] on button "4" at bounding box center [1057, 639] width 33 height 33
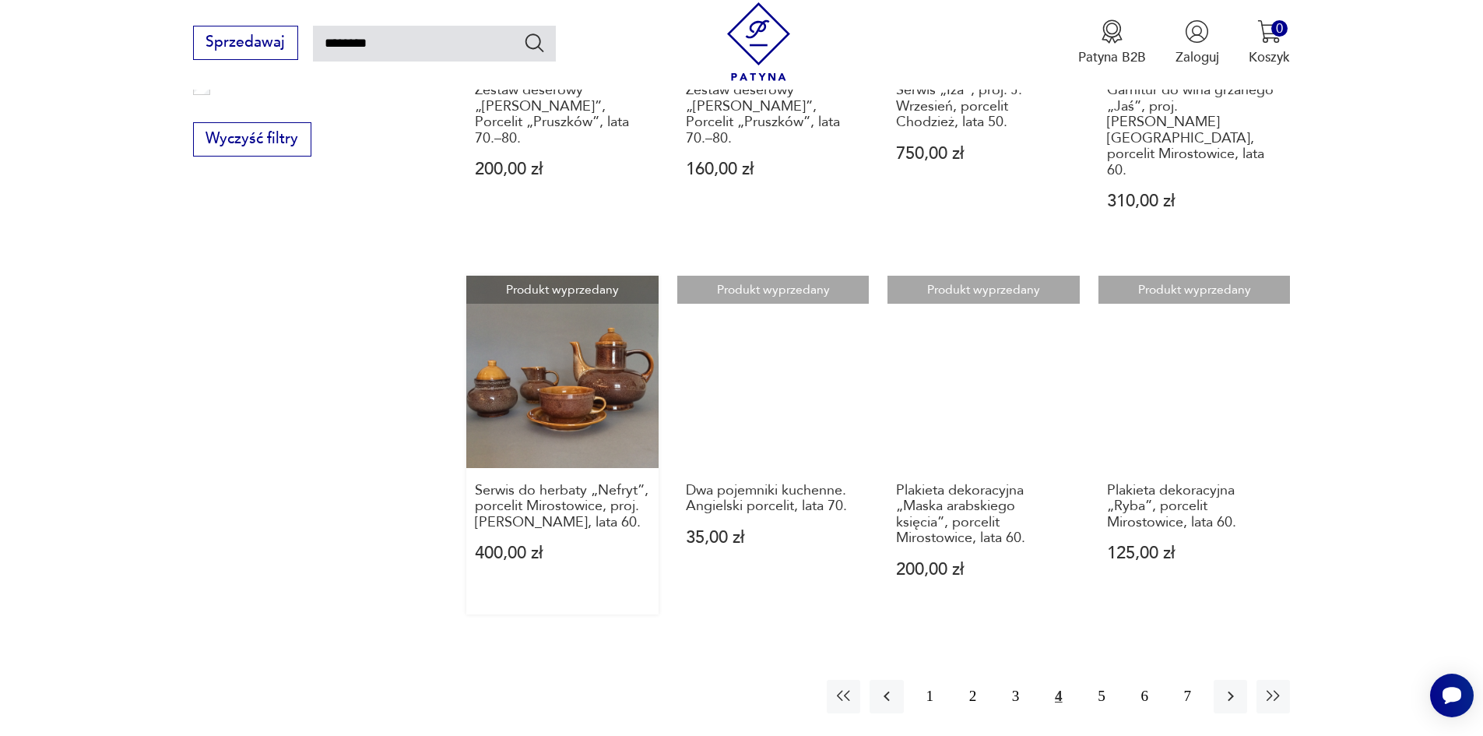
scroll to position [1257, 0]
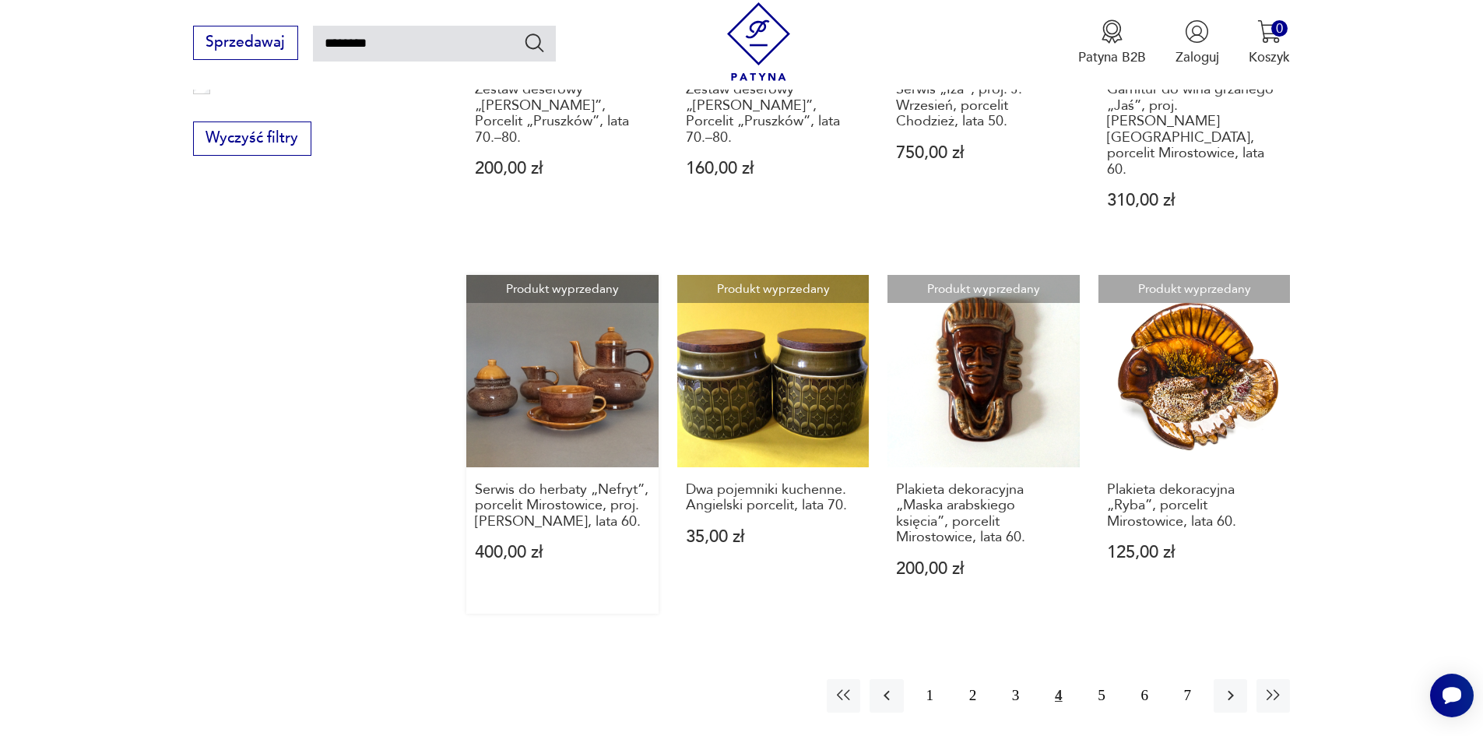
click at [541, 356] on link "Produkt wyprzedany Serwis do herbaty „Nefryt”, porcelit Mirostowice, proj. [PER…" at bounding box center [562, 444] width 192 height 338
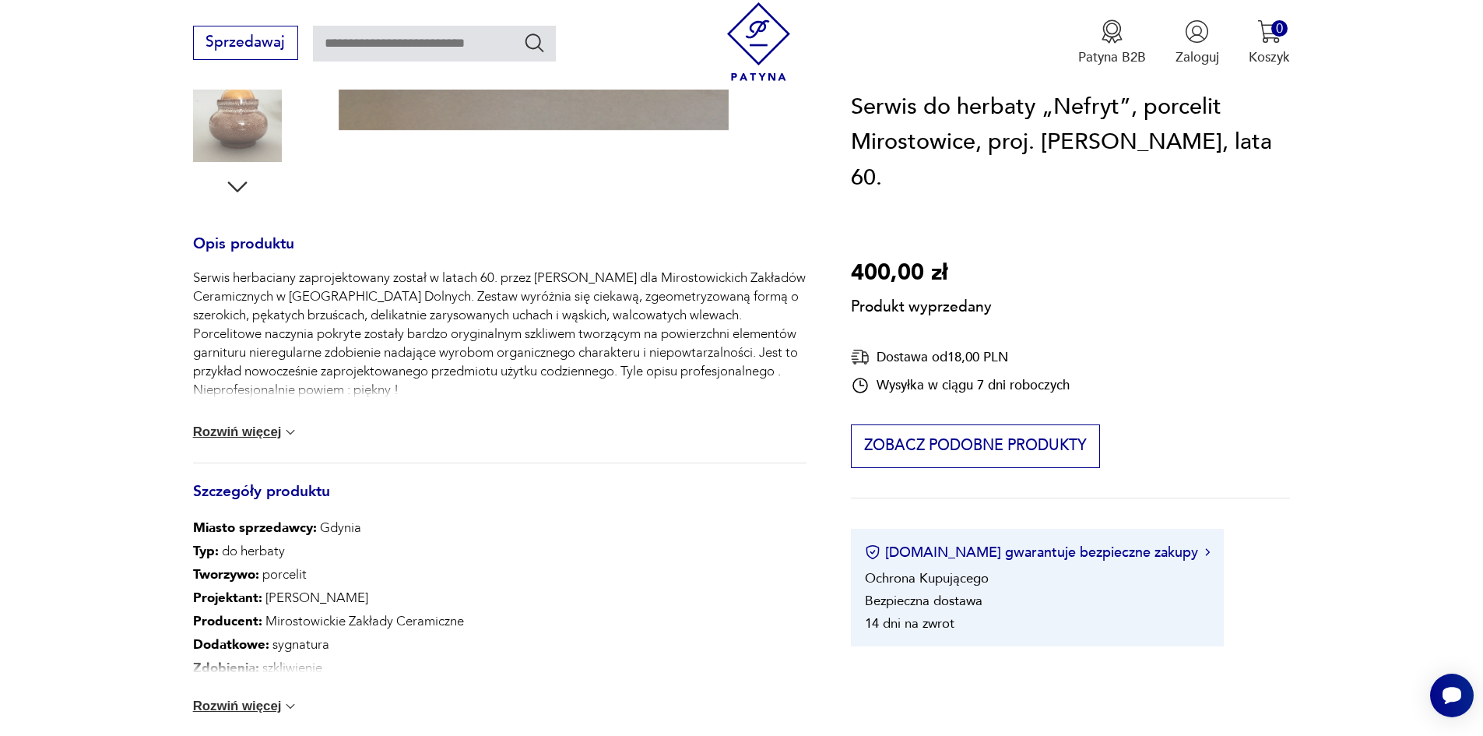
scroll to position [545, 0]
click at [251, 424] on button "Rozwiń więcej" at bounding box center [246, 431] width 106 height 16
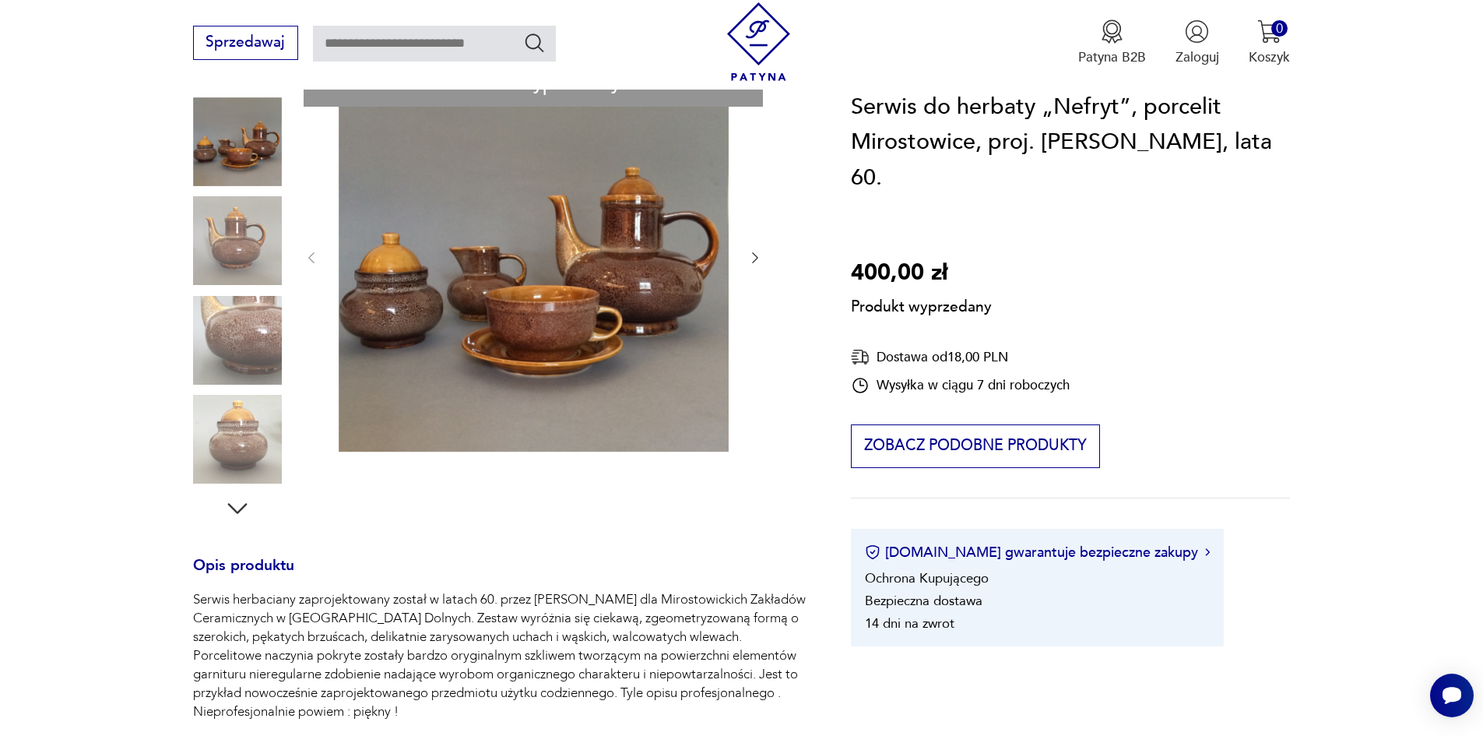
scroll to position [389, 0]
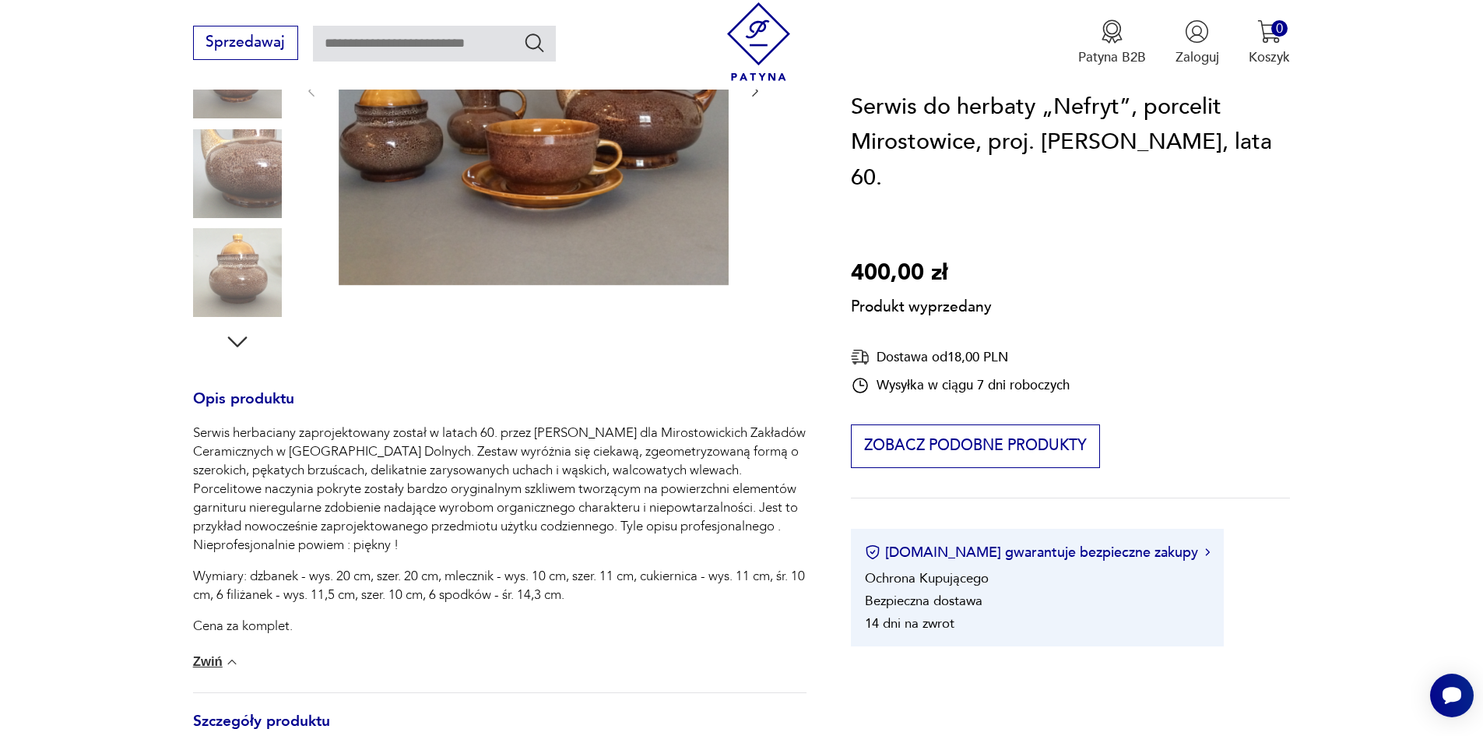
click at [230, 342] on div "Produkt wyprzedany Opis produktu Serwis herbaciany zaprojektowany został w lata…" at bounding box center [499, 477] width 613 height 1164
type input "********"
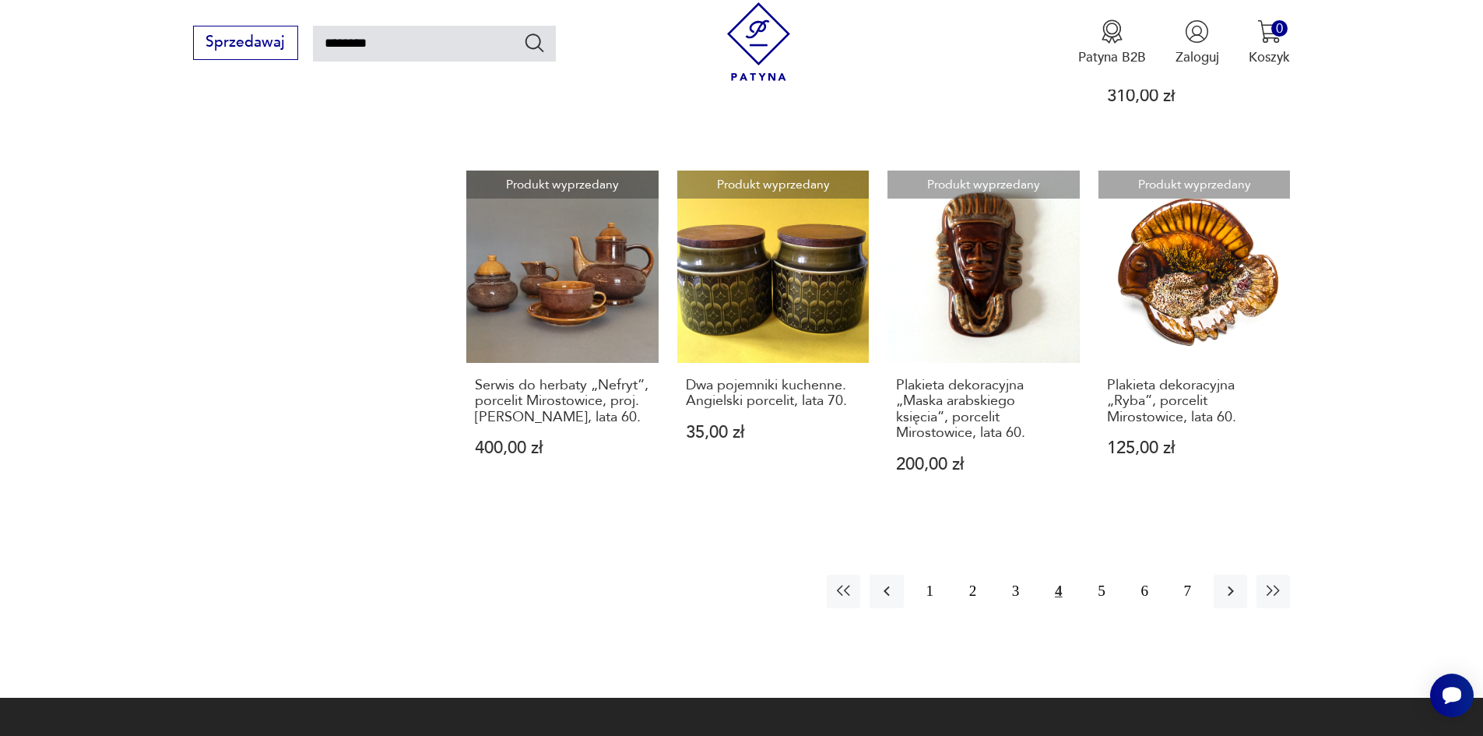
scroll to position [1299, 0]
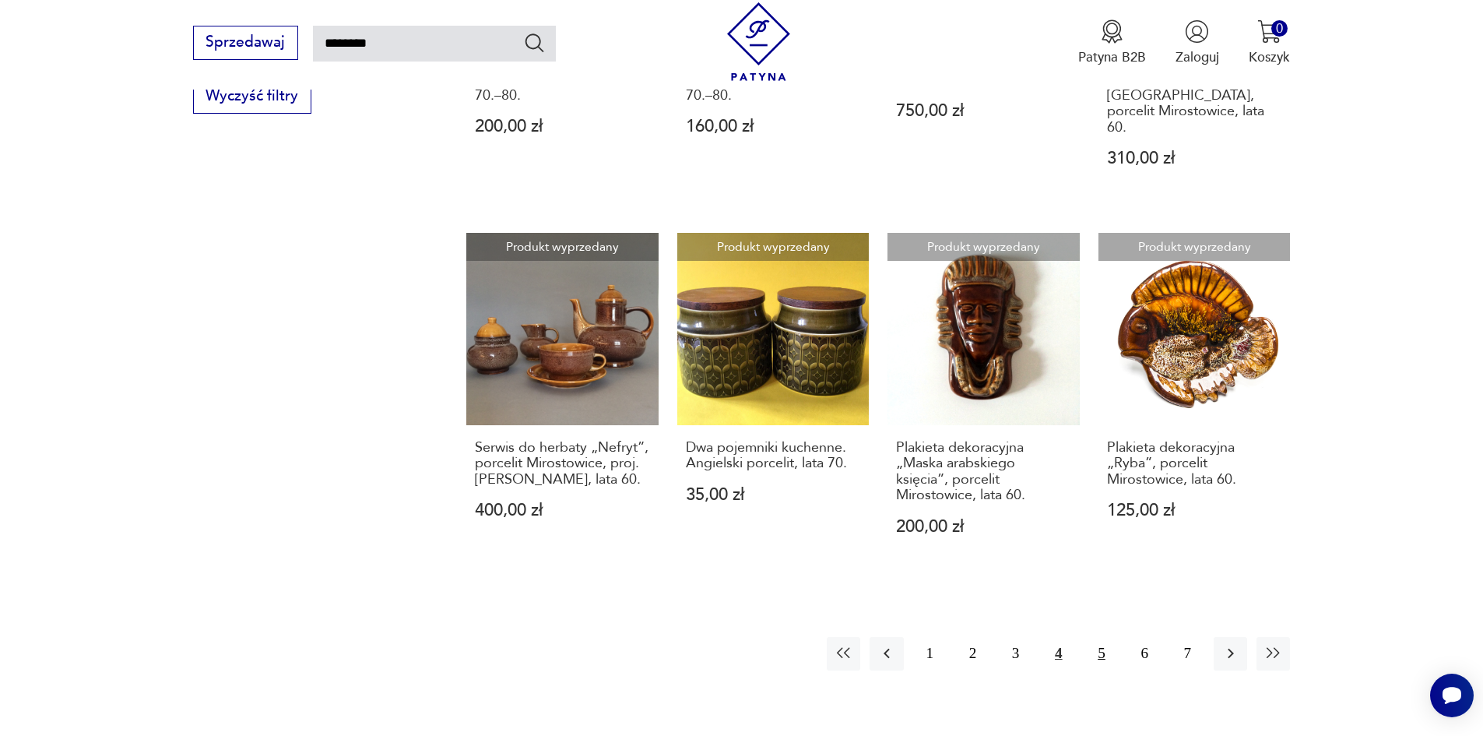
click at [1103, 637] on button "5" at bounding box center [1100, 653] width 33 height 33
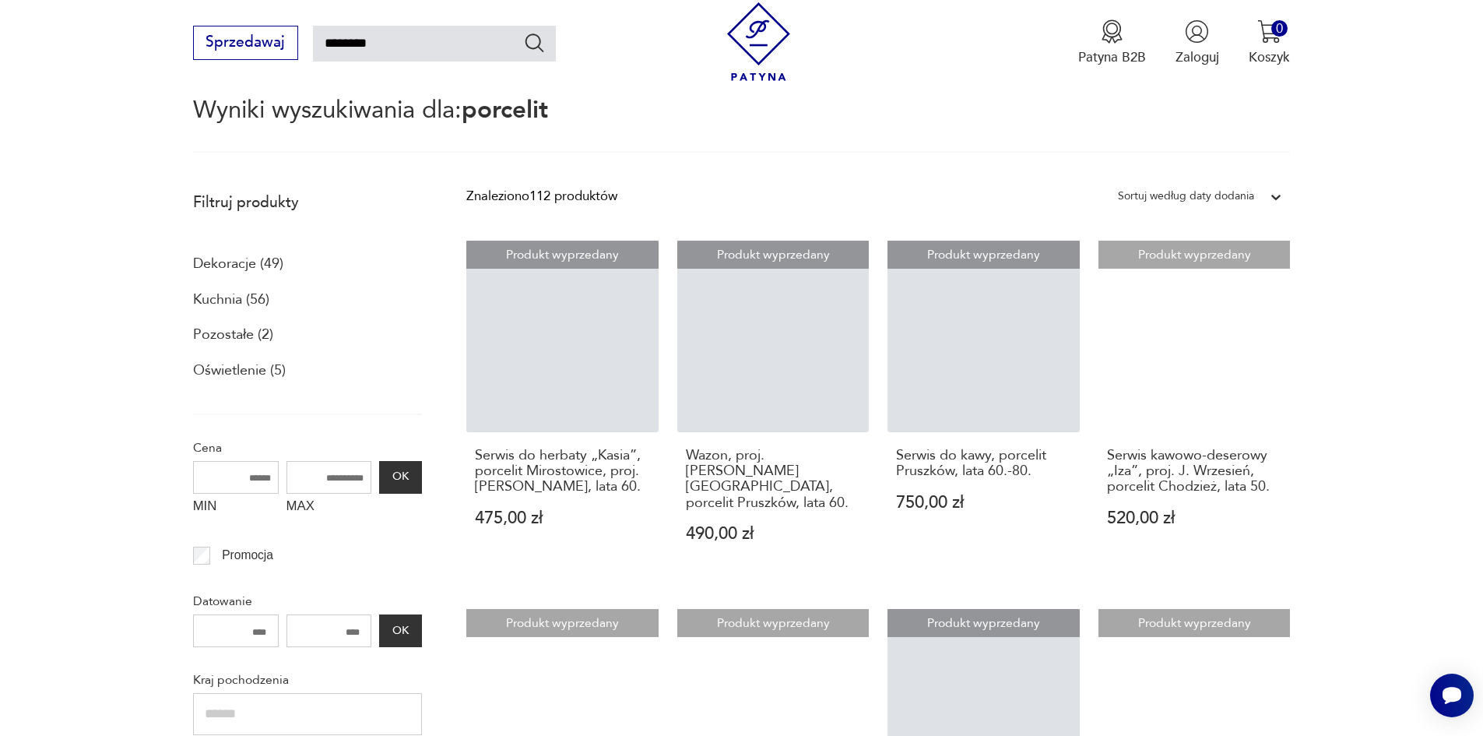
scroll to position [167, 0]
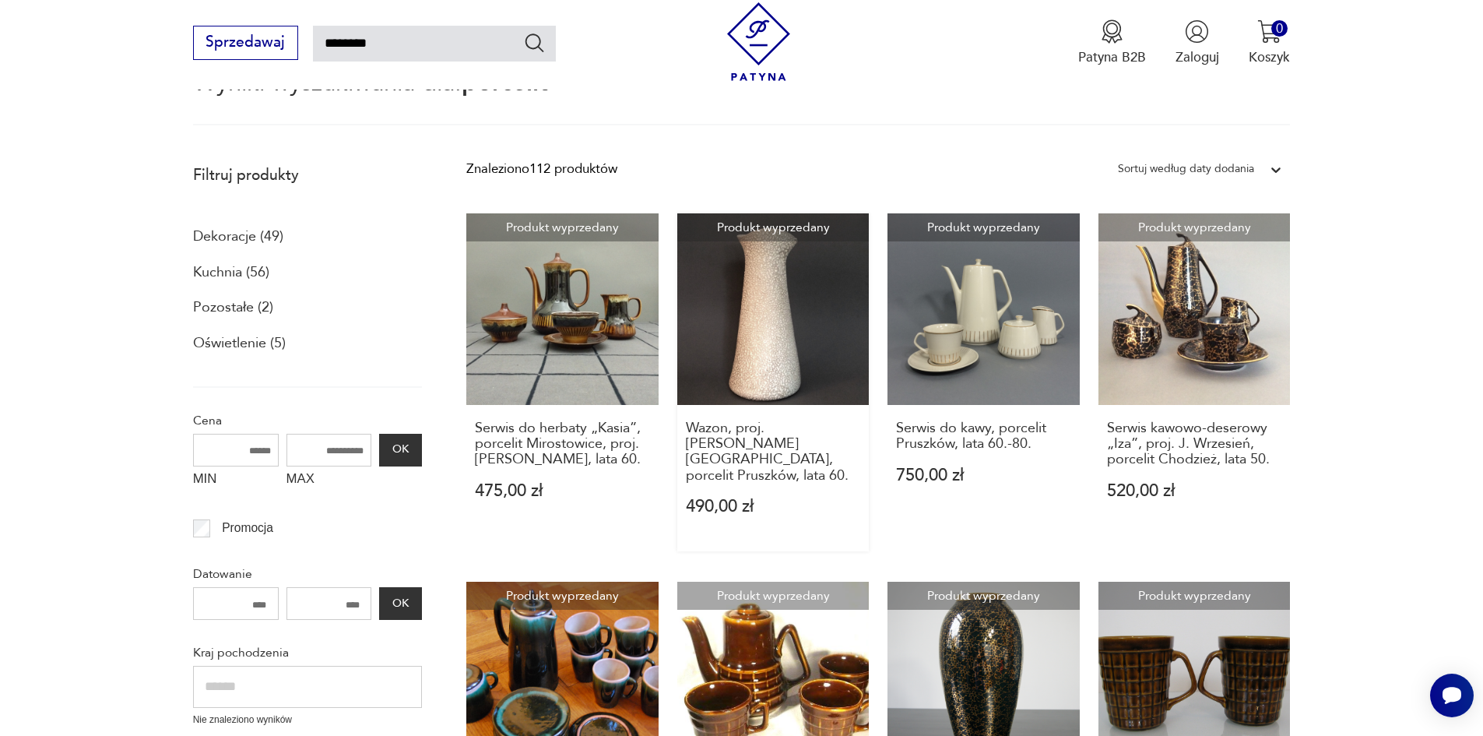
click at [774, 315] on link "Produkt wyprzedany Wazon, proj. [PERSON_NAME], porcelit Pruszków, lata 60. 490,…" at bounding box center [773, 382] width 192 height 338
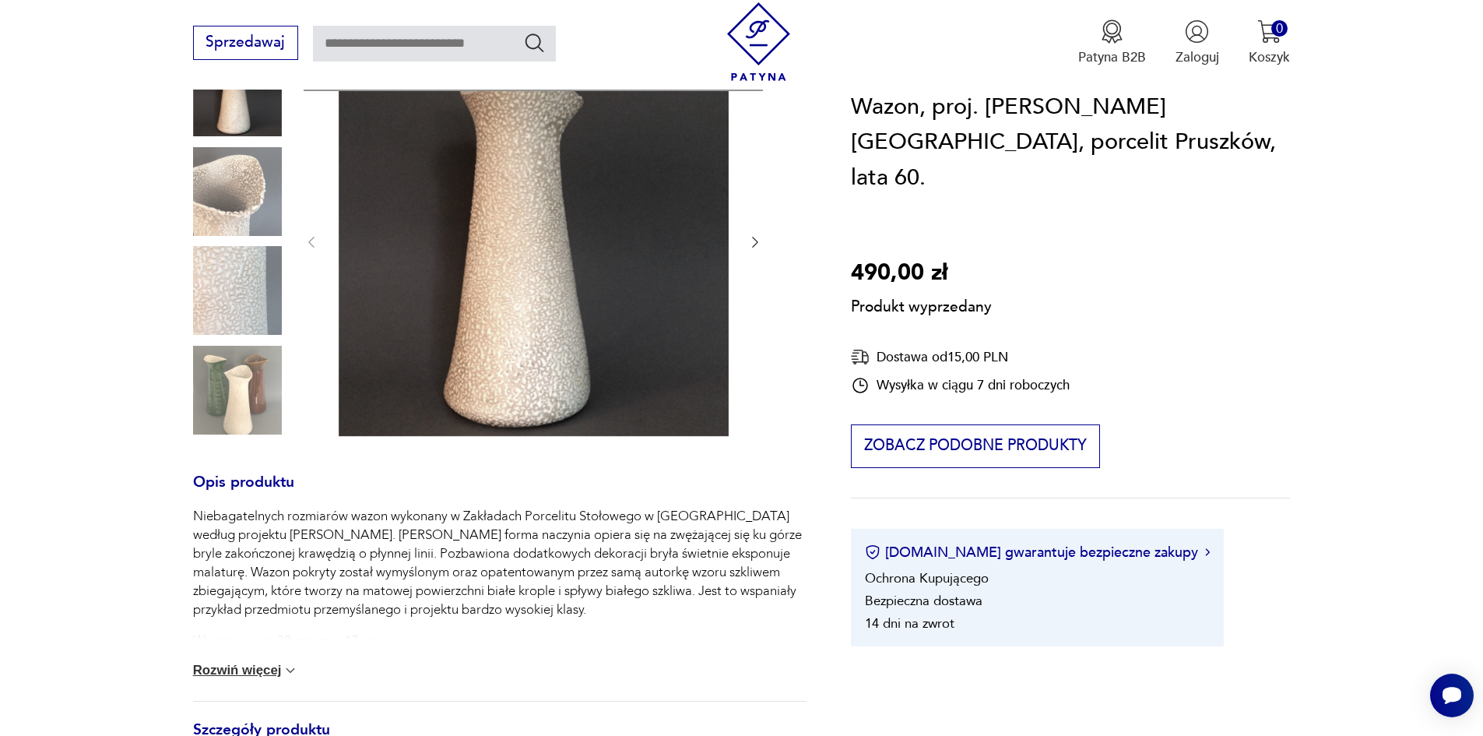
scroll to position [78, 0]
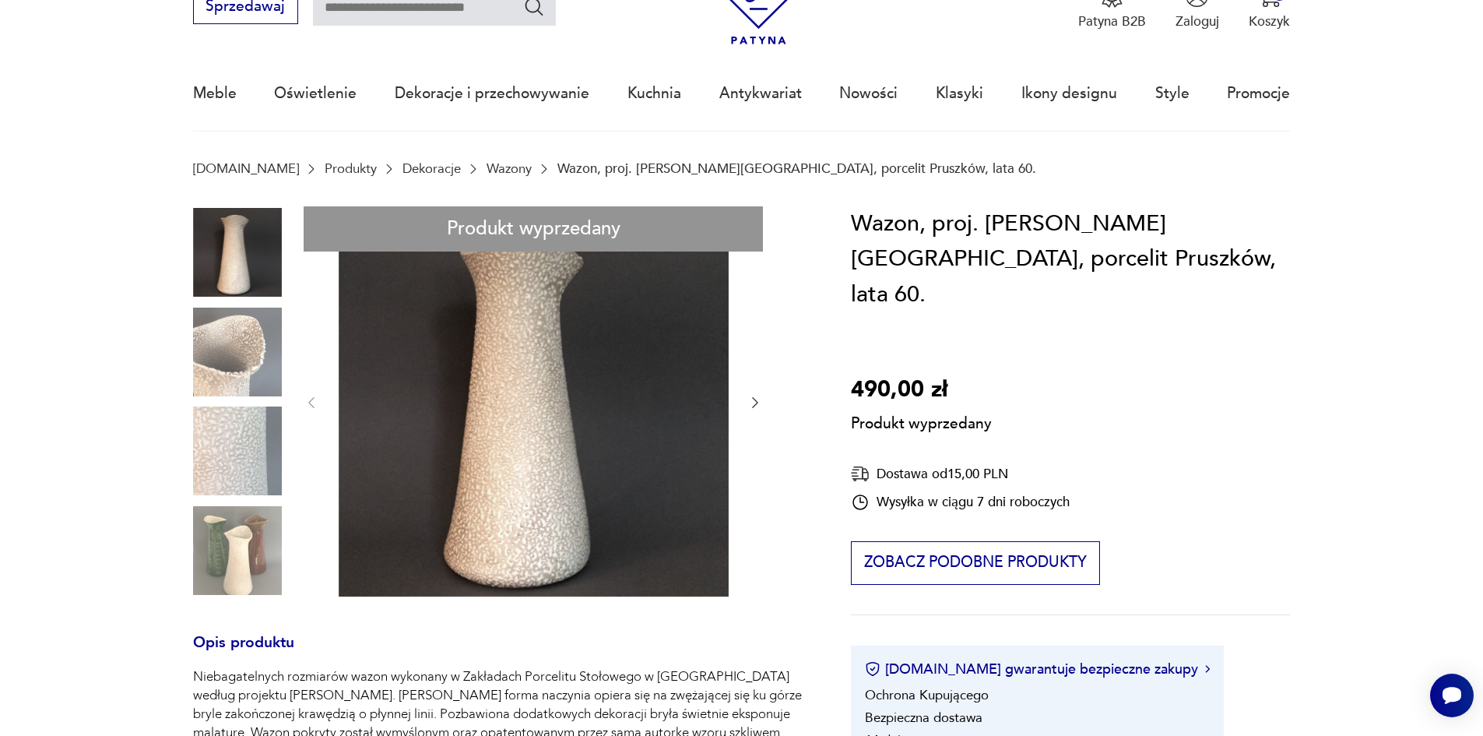
click at [246, 540] on div "Produkt wyprzedany Opis produktu Niebagatelnych rozmiarów wazon wykonany w Zakł…" at bounding box center [499, 716] width 613 height 1021
type input "********"
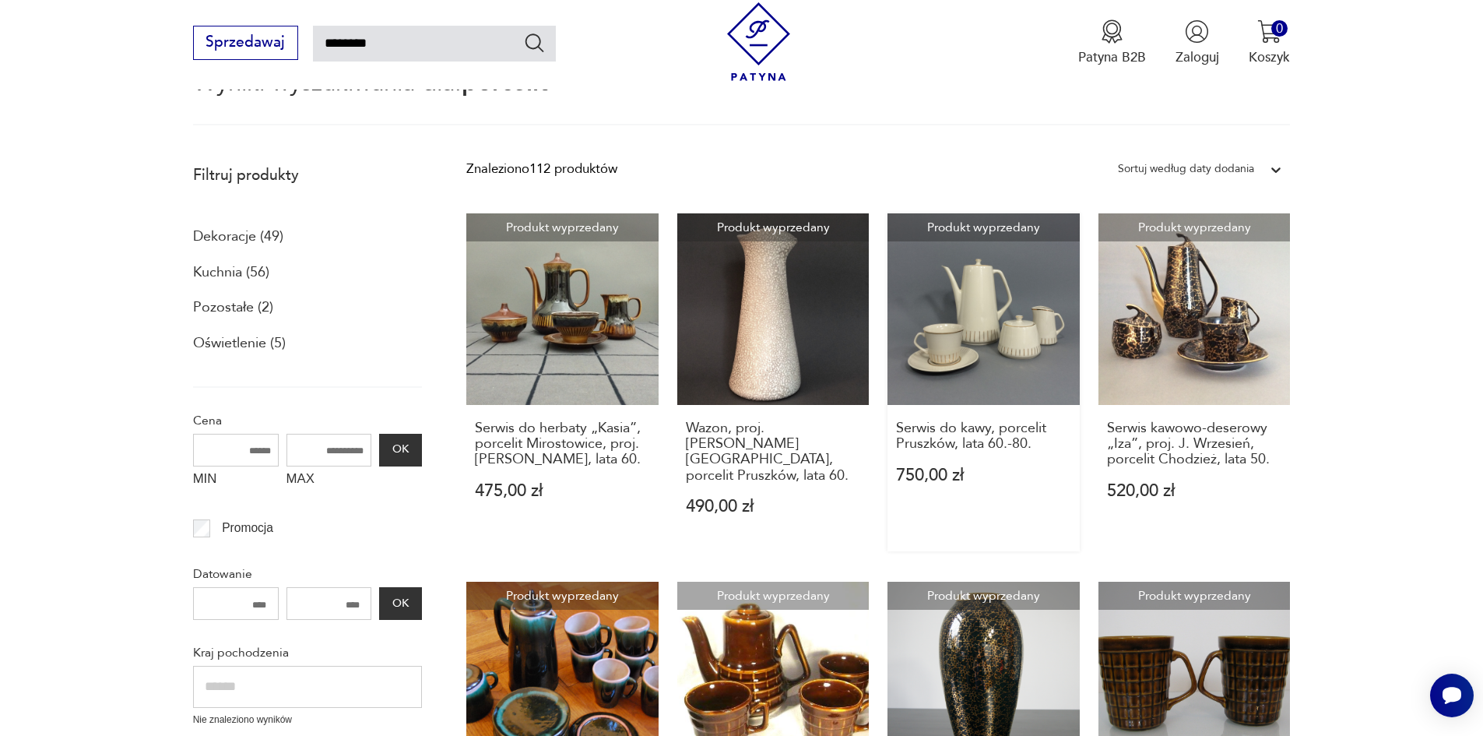
click at [1017, 319] on link "Produkt wyprzedany Serwis do kawy, porcelit Pruszków, lata 60.-80. 750,00 zł" at bounding box center [983, 382] width 192 height 338
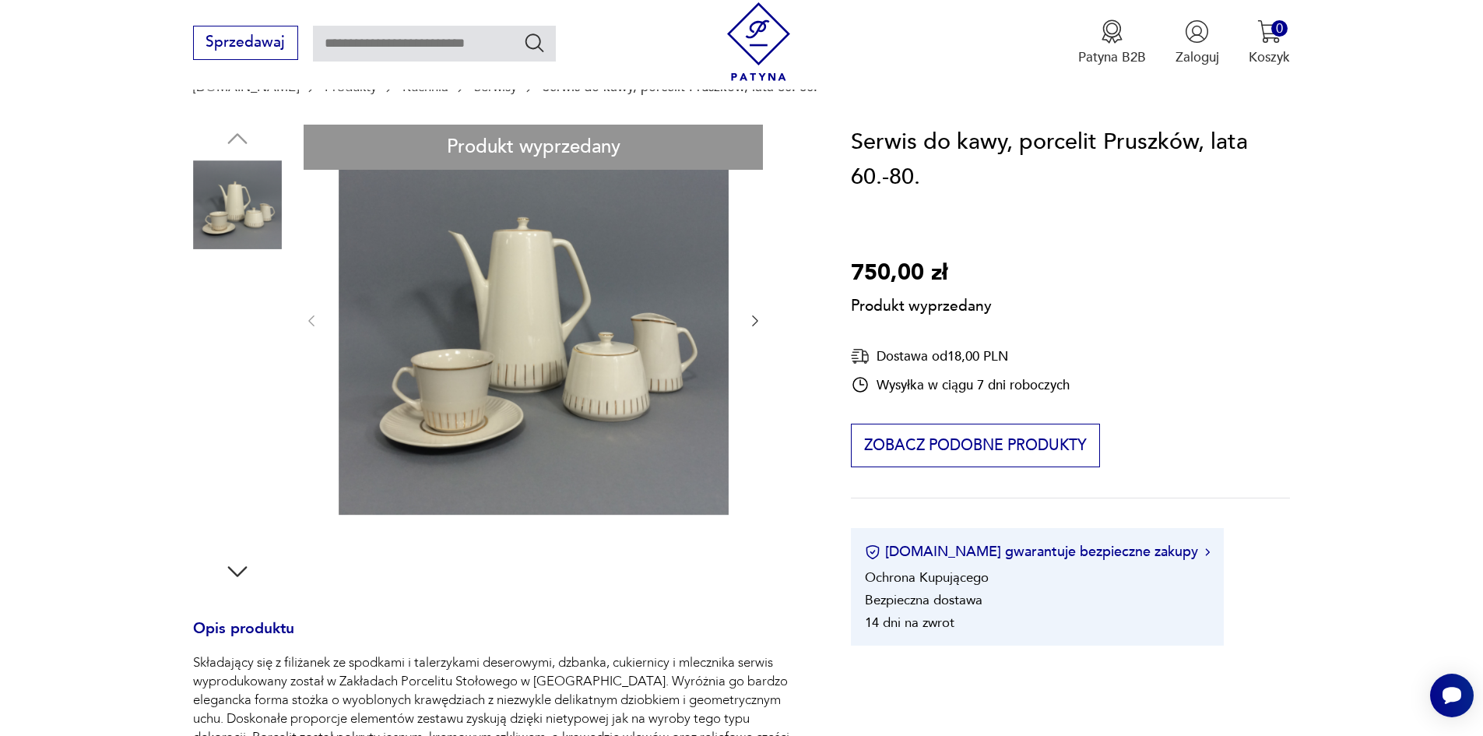
scroll to position [156, 0]
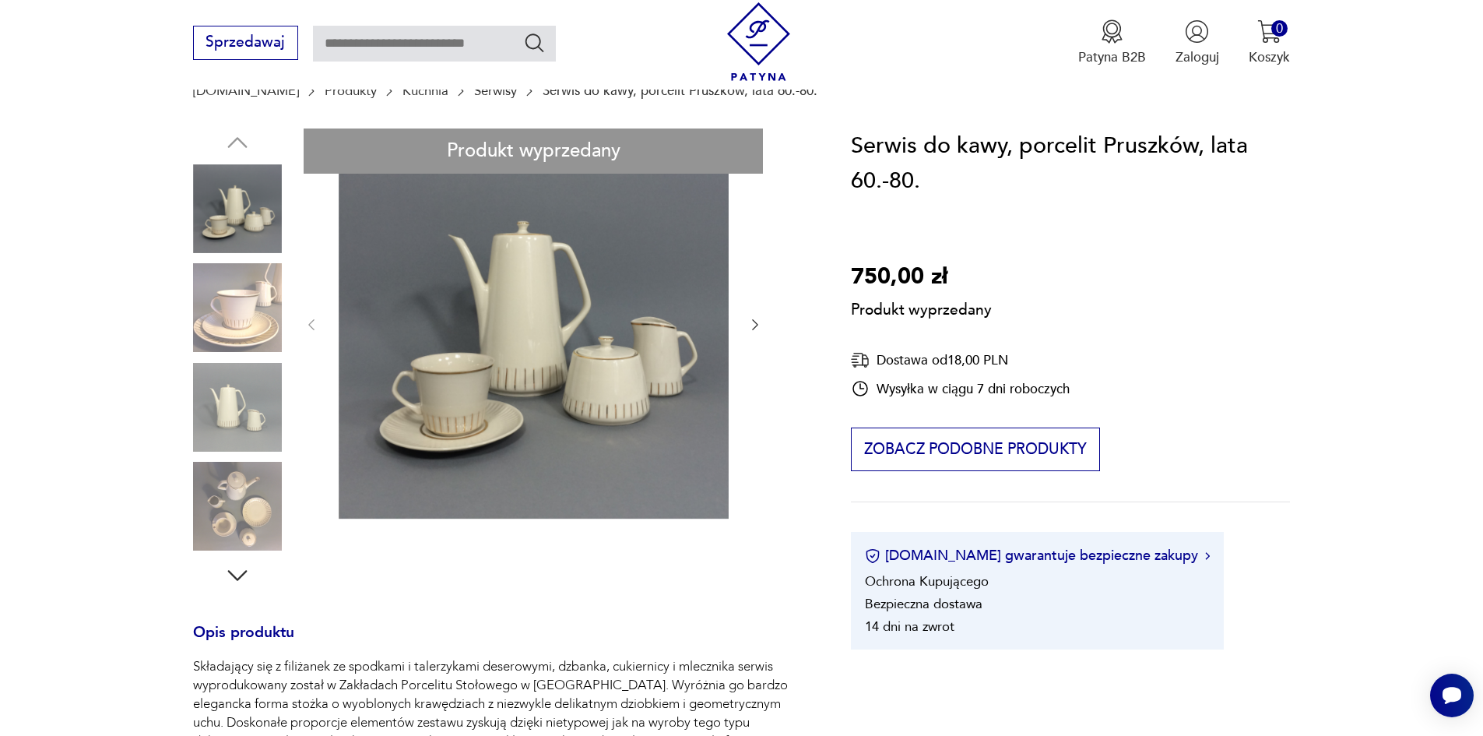
type input "********"
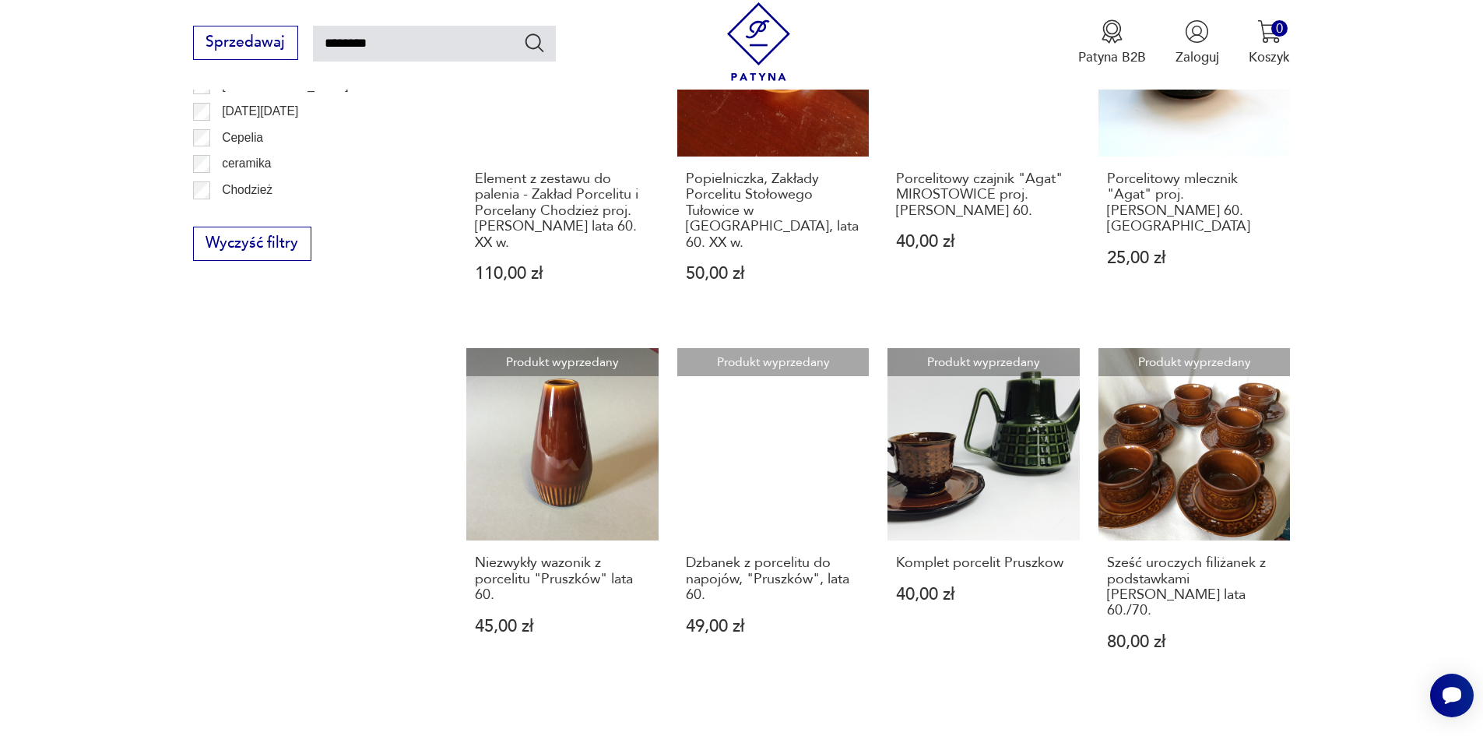
scroll to position [1179, 0]
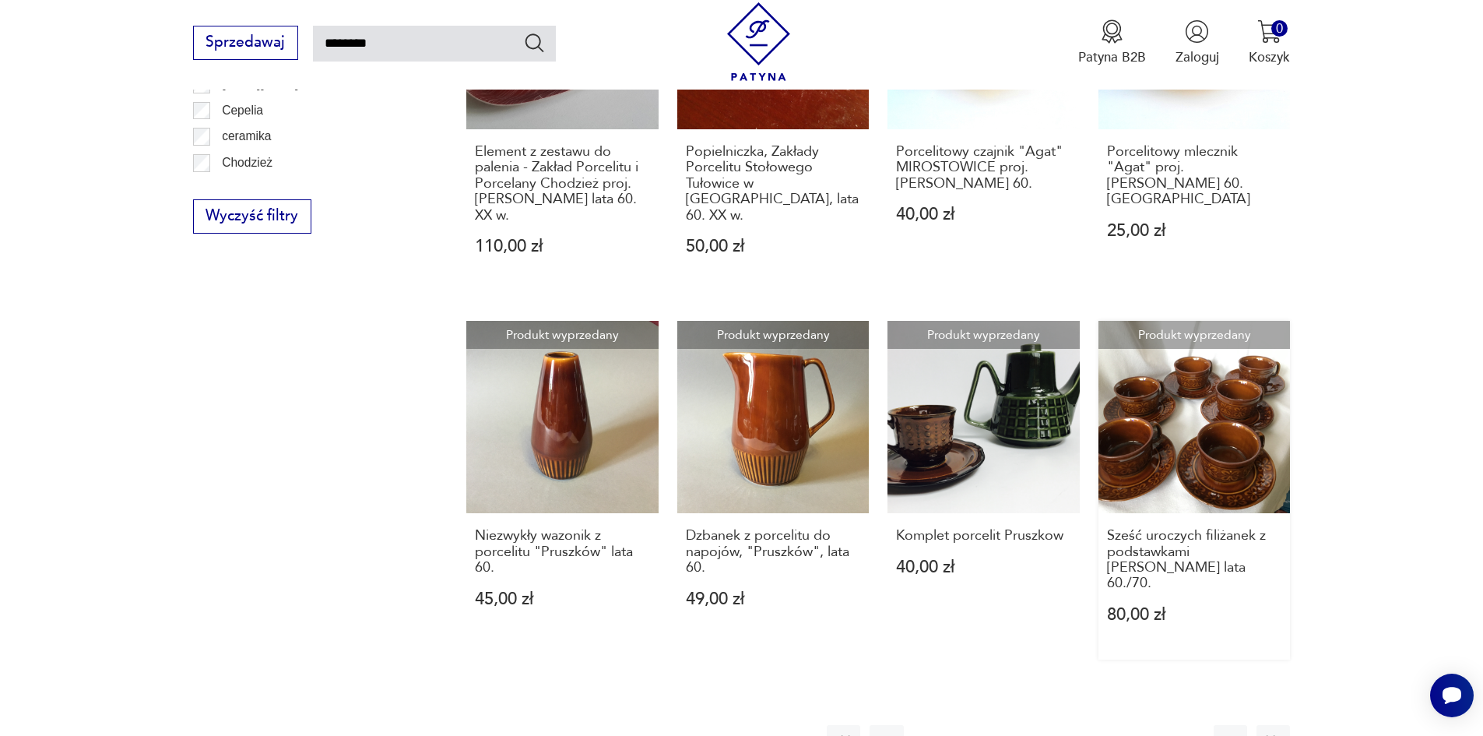
click at [1157, 356] on link "Produkt wyprzedany Sześć uroczych filiżanek z podstawkami Porcelit Pruszków lat…" at bounding box center [1194, 490] width 192 height 338
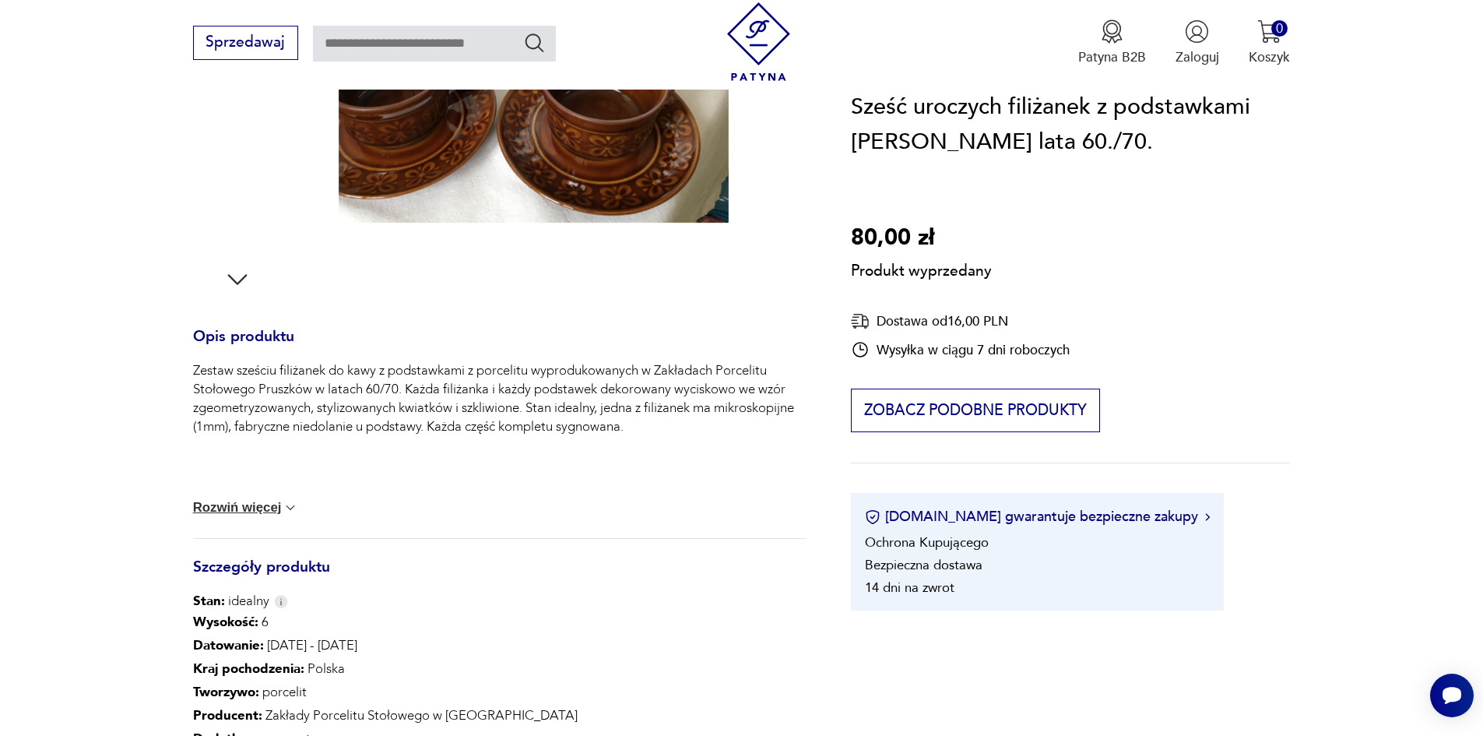
scroll to position [545, 0]
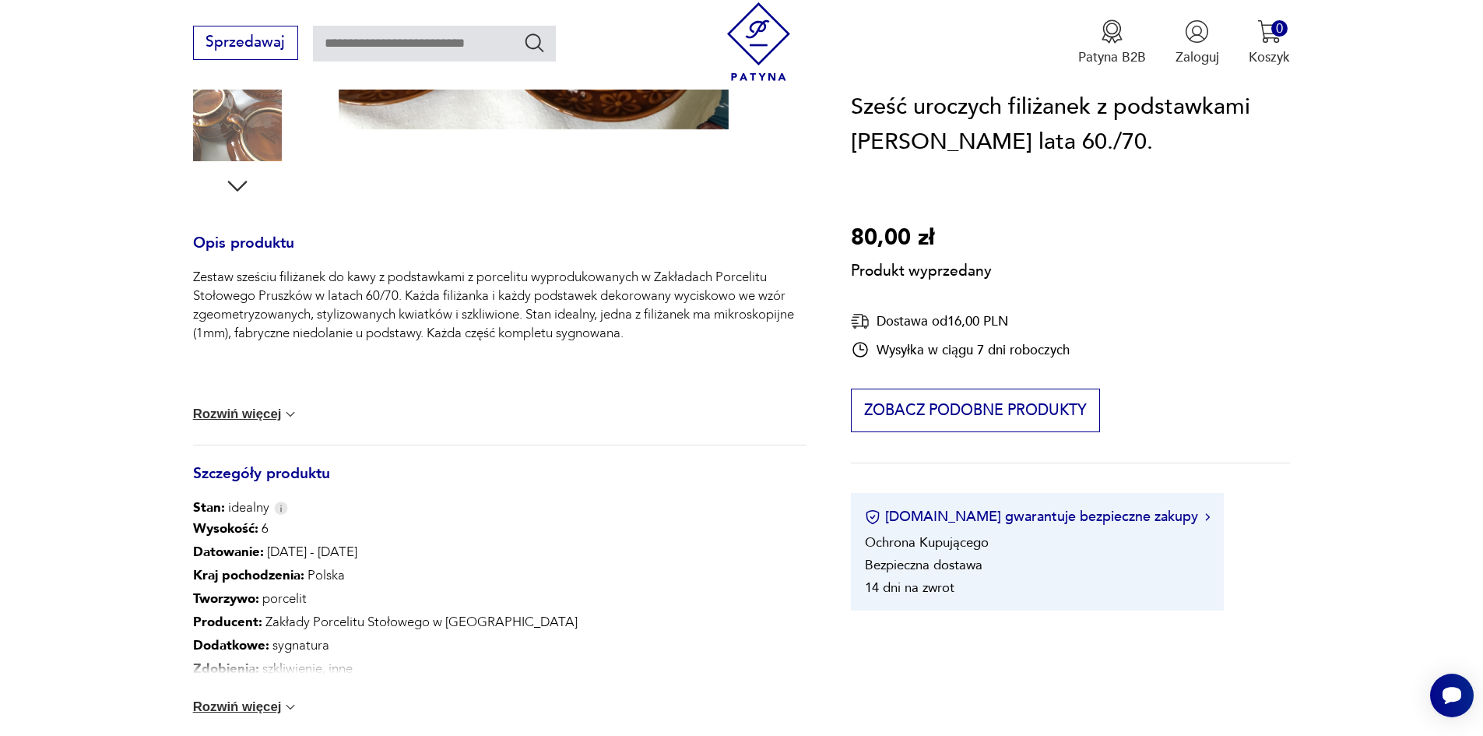
click at [268, 416] on button "Rozwiń więcej" at bounding box center [246, 414] width 106 height 16
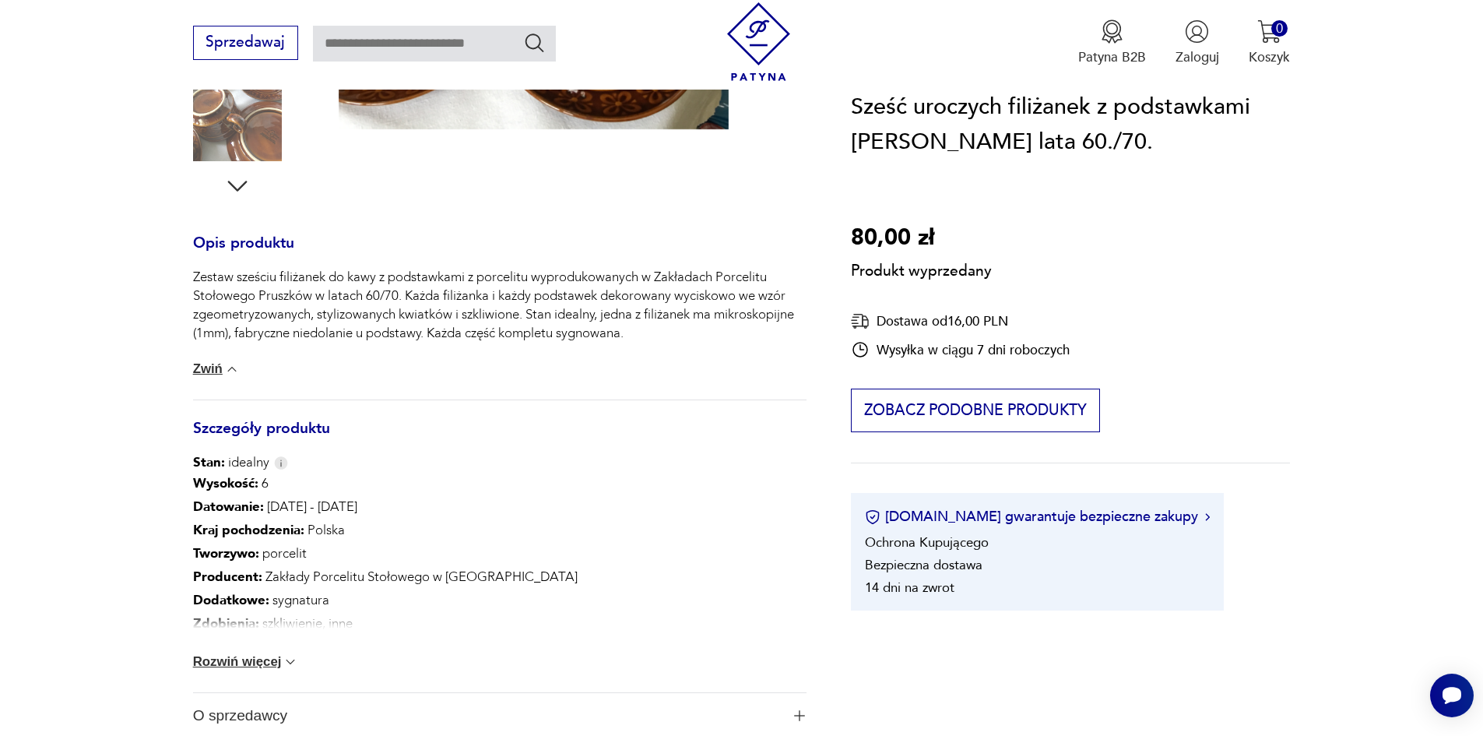
click at [209, 366] on button "Zwiń" at bounding box center [216, 369] width 47 height 16
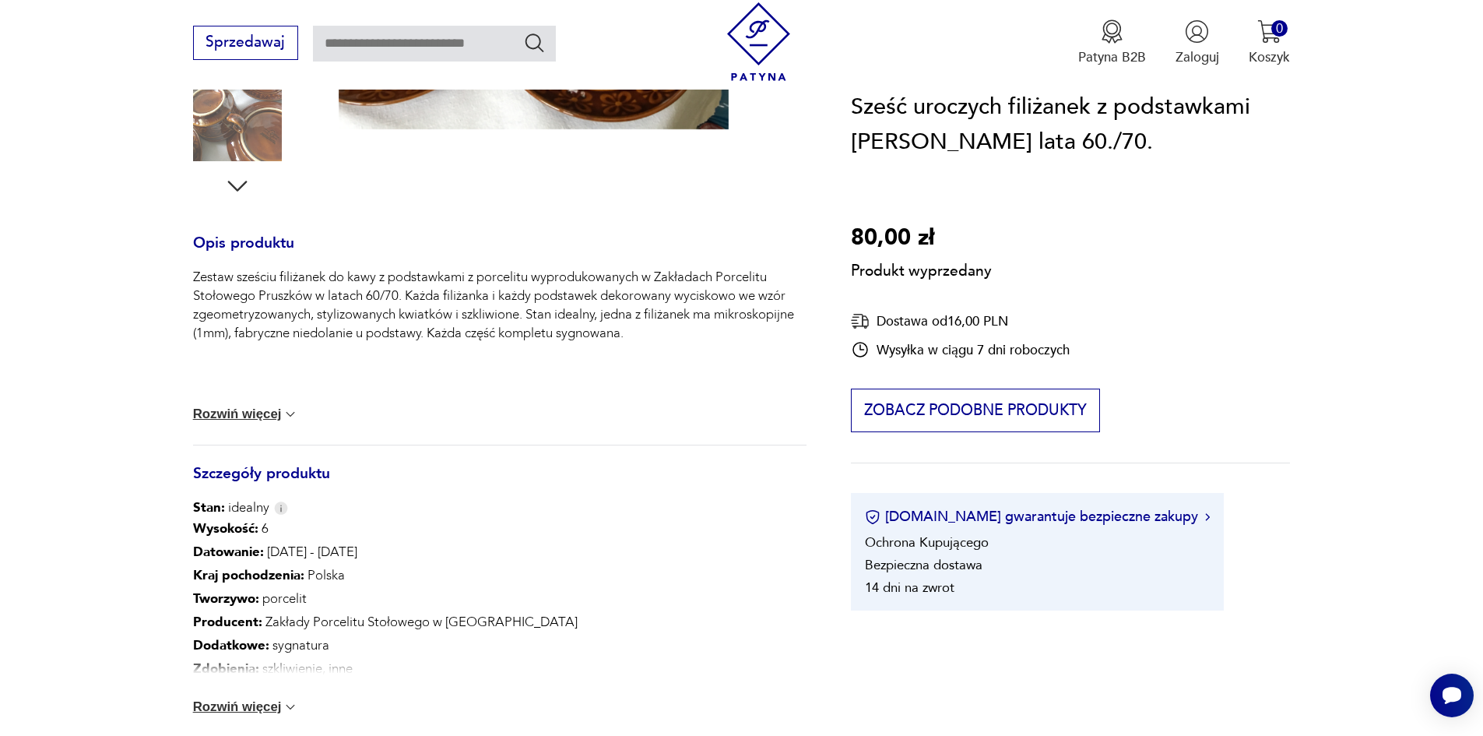
scroll to position [233, 0]
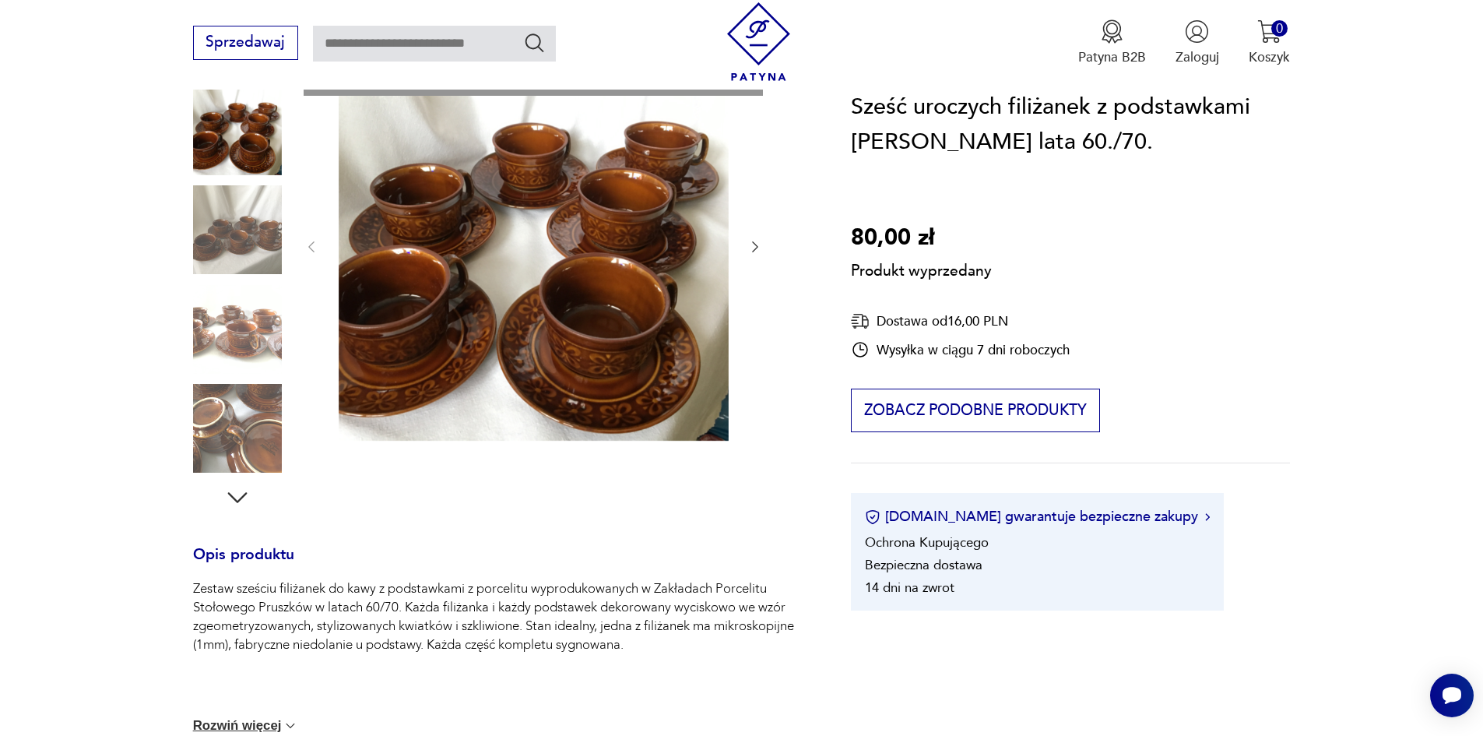
click at [214, 436] on div "Produkt wyprzedany Opis produktu Zestaw sześciu filiżanek do kawy z podstawkami…" at bounding box center [499, 596] width 613 height 1090
type input "********"
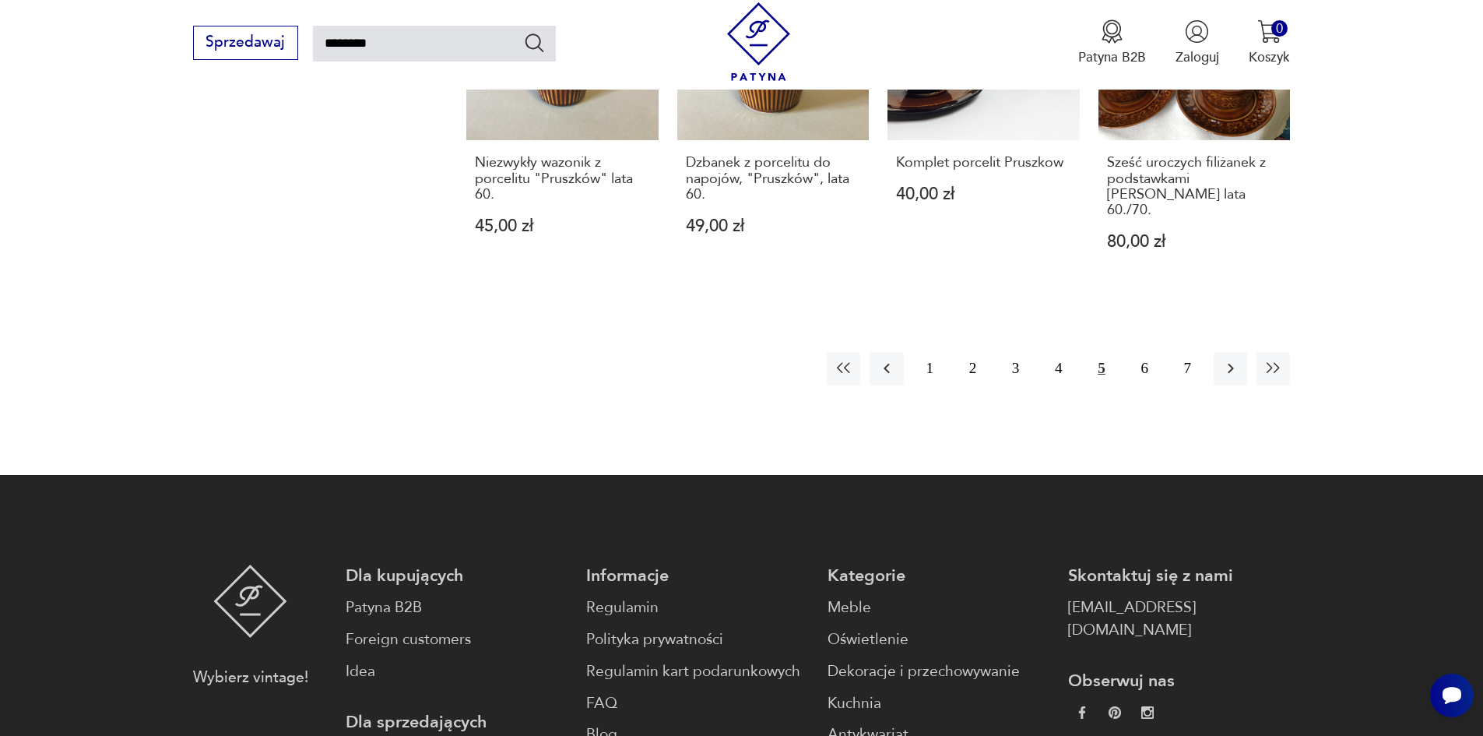
scroll to position [1345, 0]
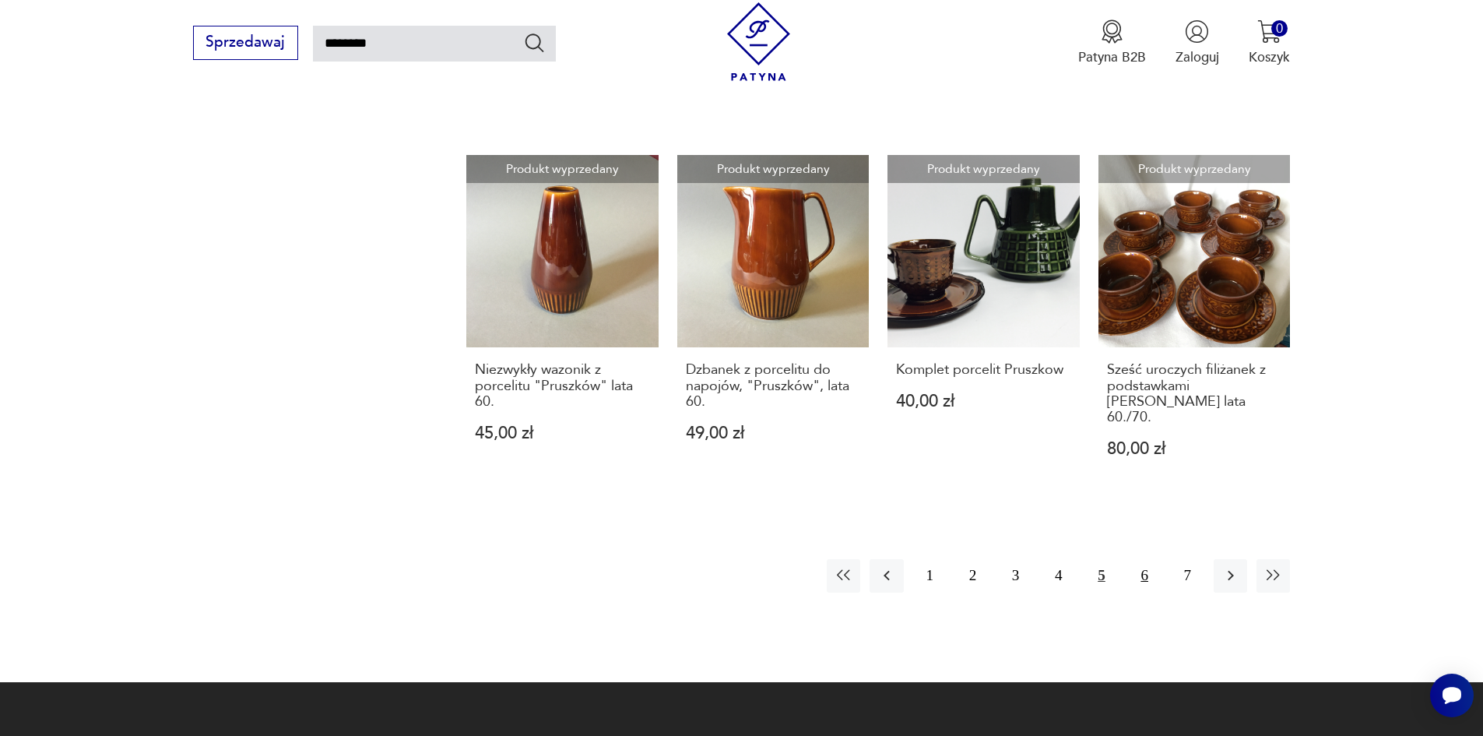
click at [1142, 559] on button "6" at bounding box center [1144, 575] width 33 height 33
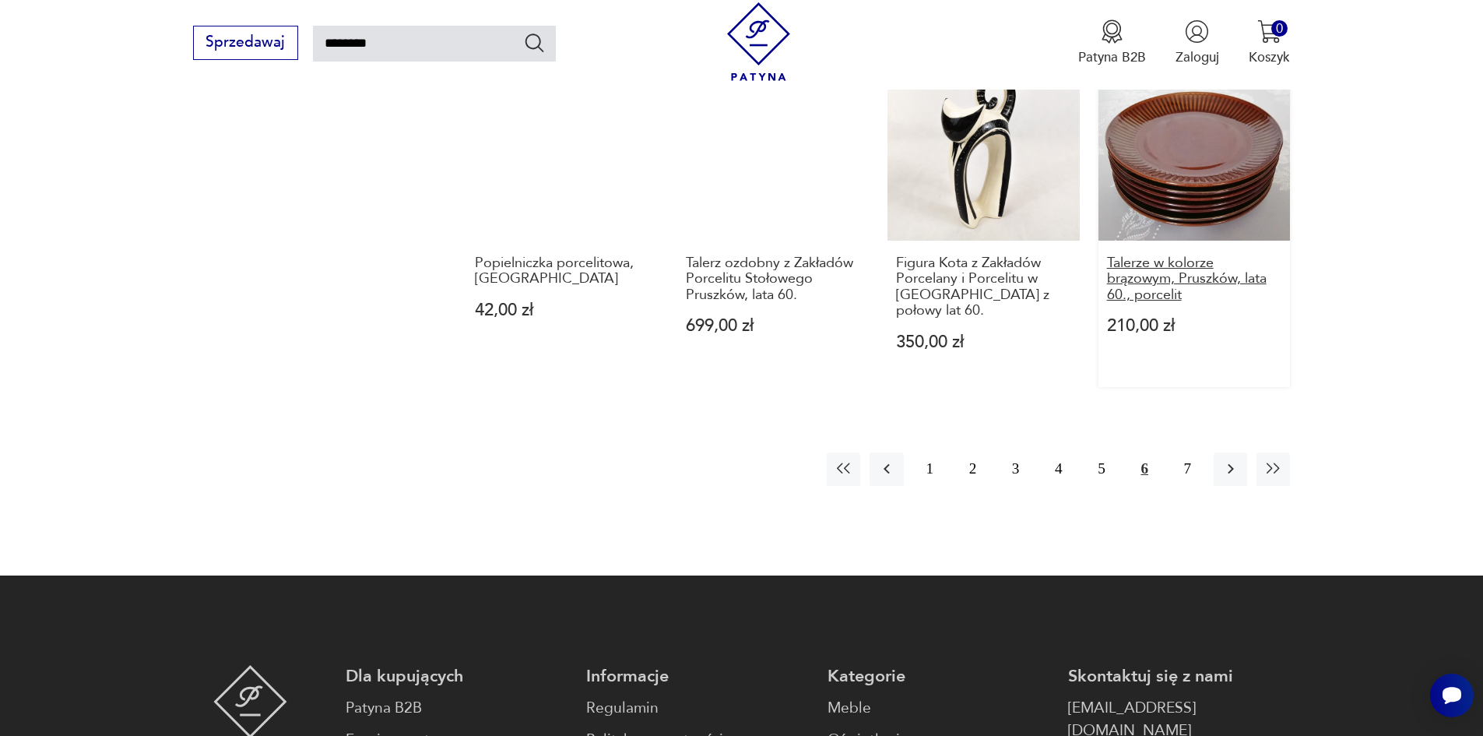
scroll to position [1413, 0]
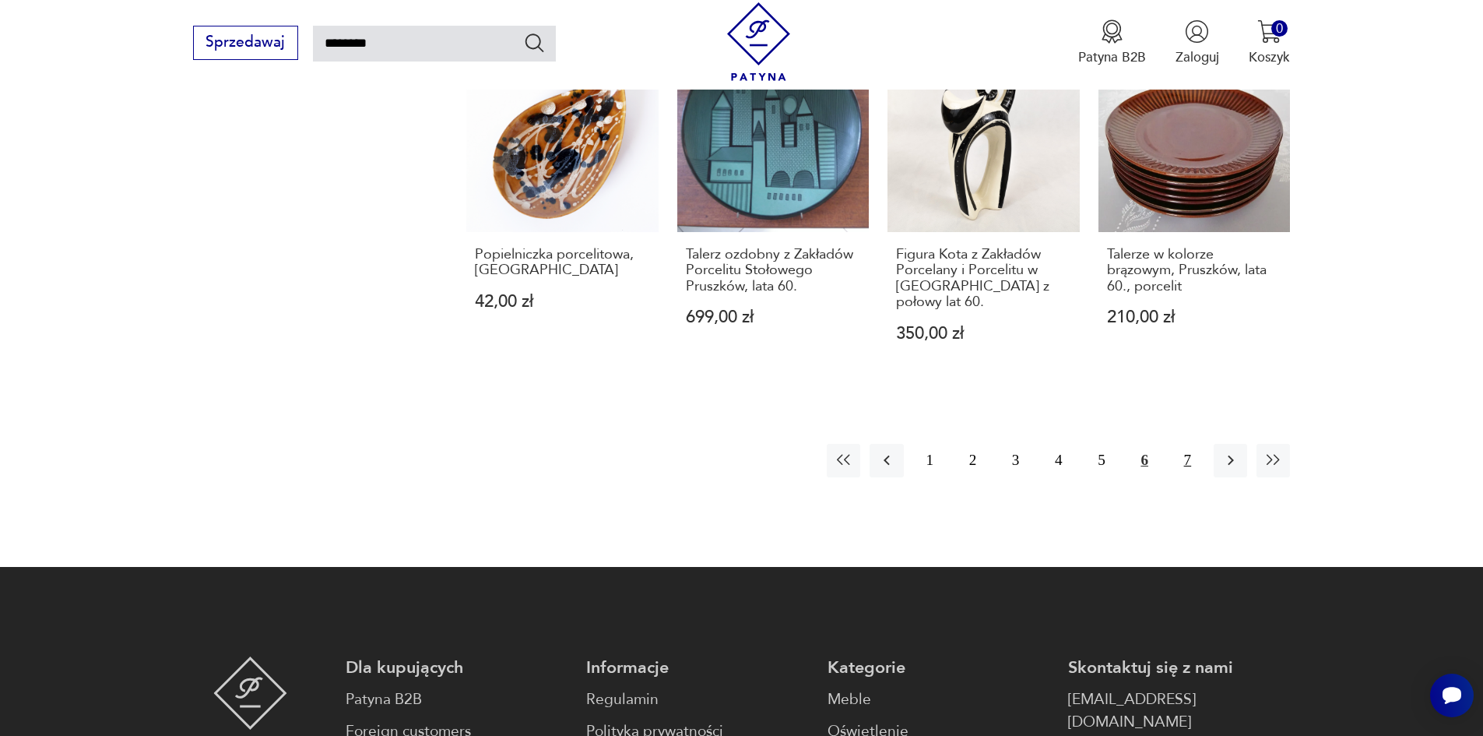
click at [1189, 444] on button "7" at bounding box center [1187, 460] width 33 height 33
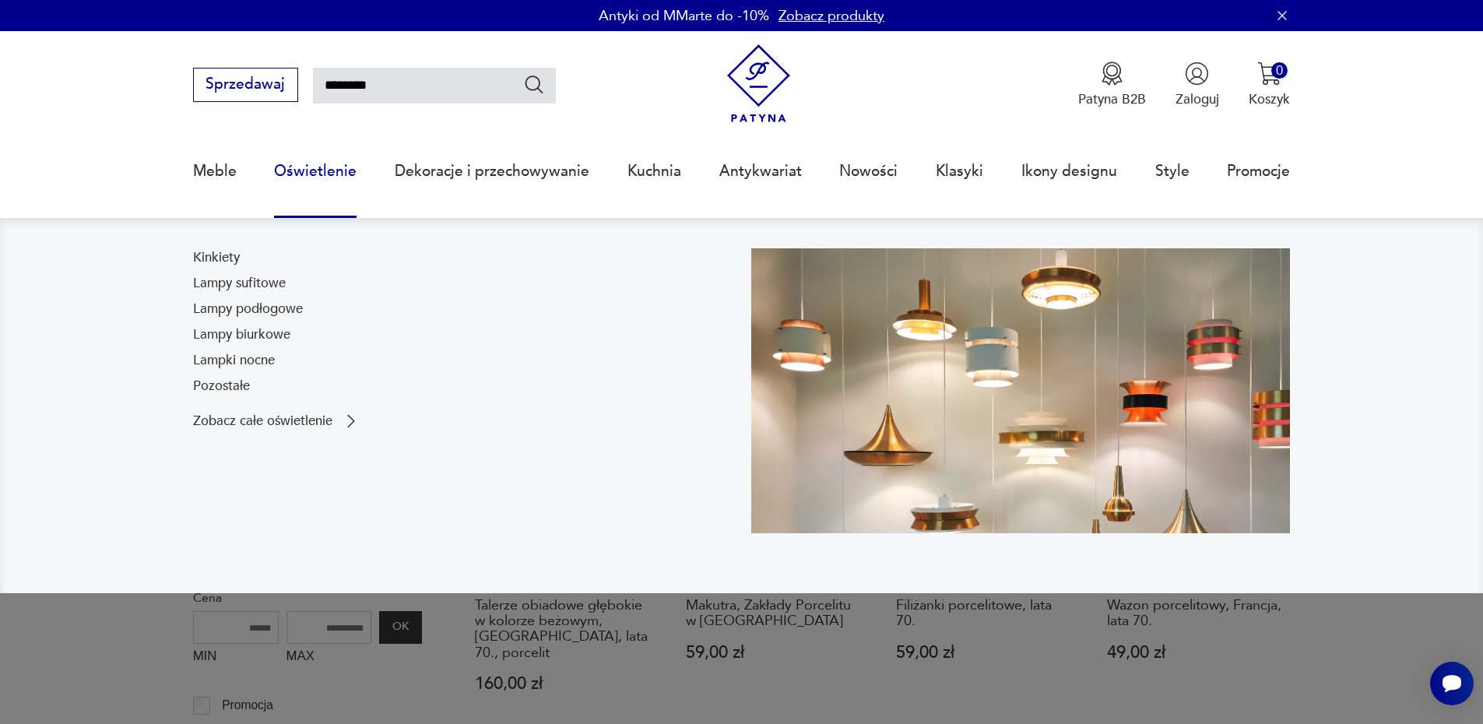
click at [316, 170] on link "Oświetlenie" at bounding box center [315, 171] width 83 height 72
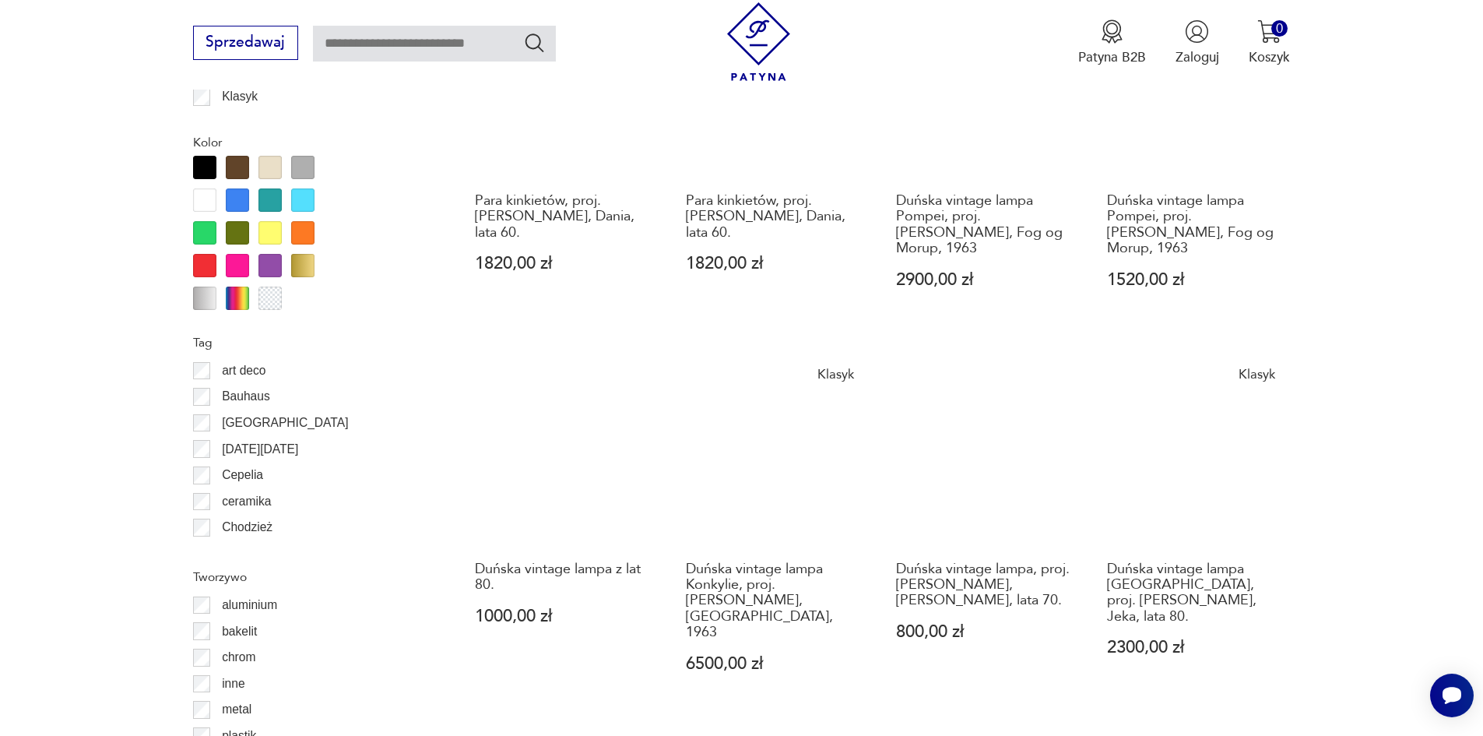
scroll to position [1631, 0]
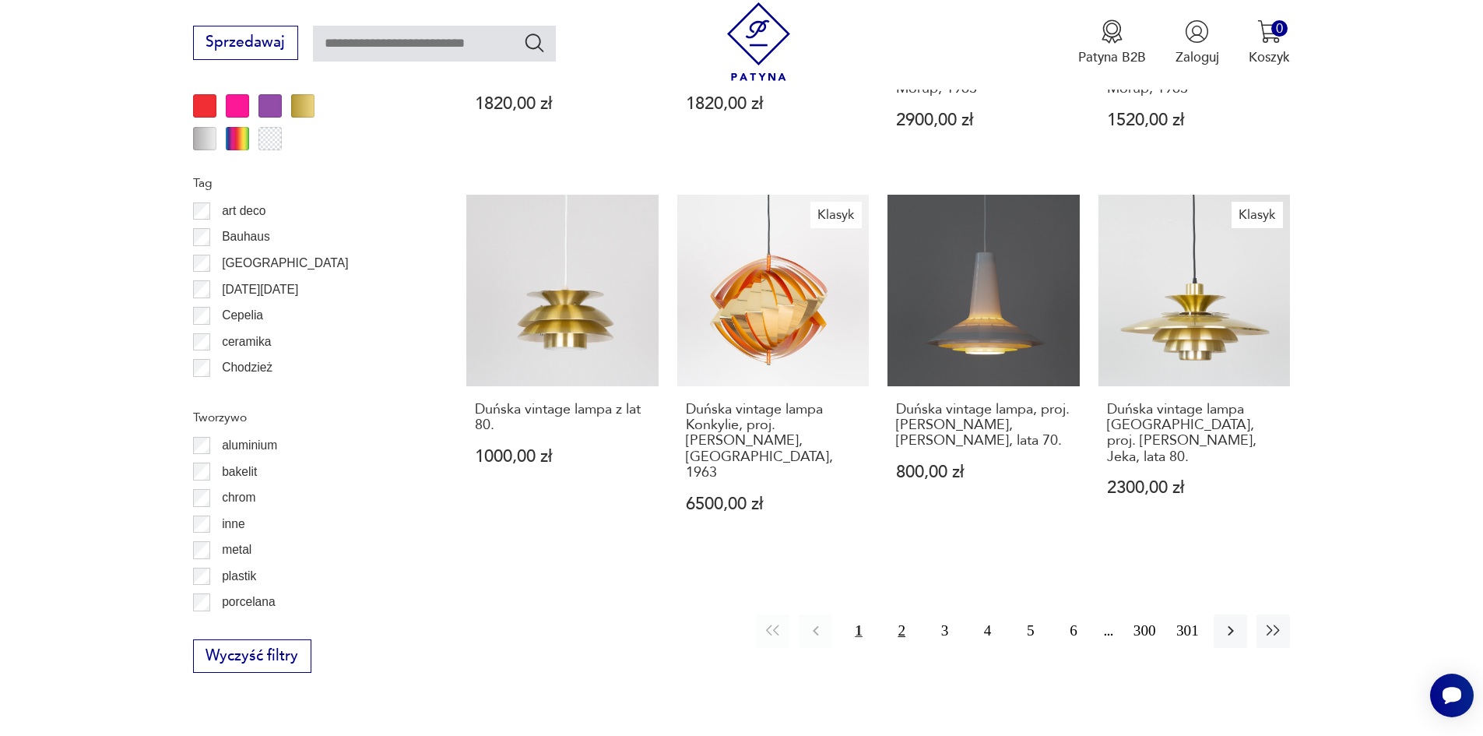
click at [900, 614] on button "2" at bounding box center [901, 630] width 33 height 33
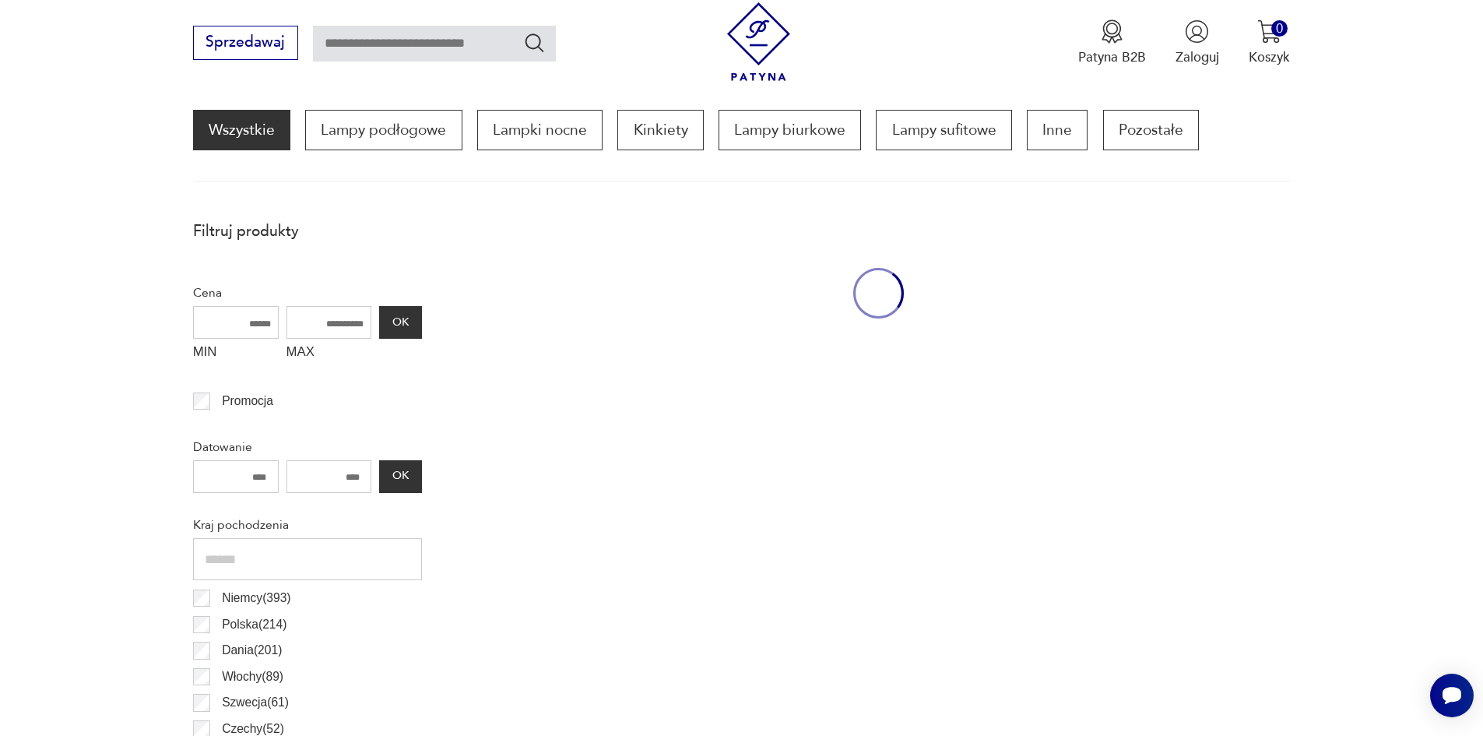
scroll to position [462, 0]
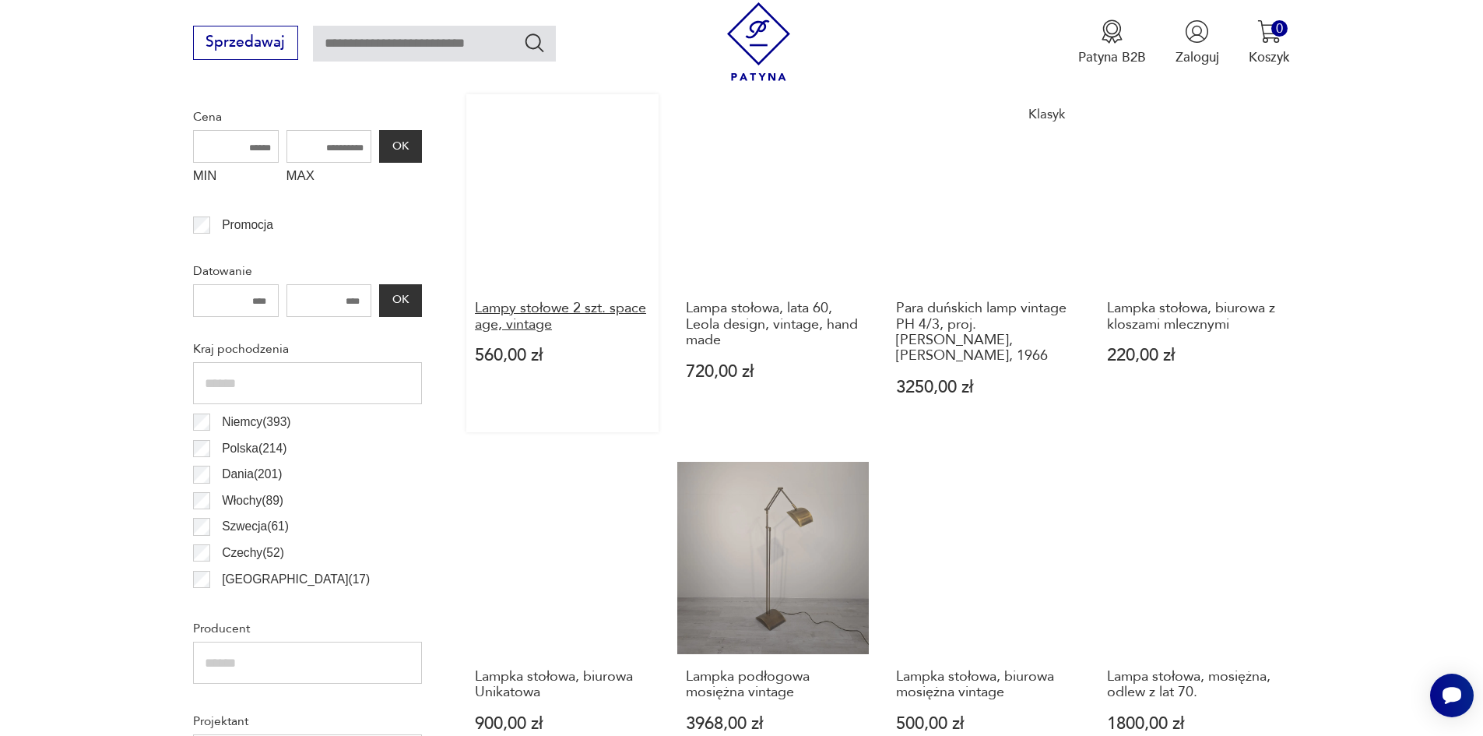
scroll to position [620, 0]
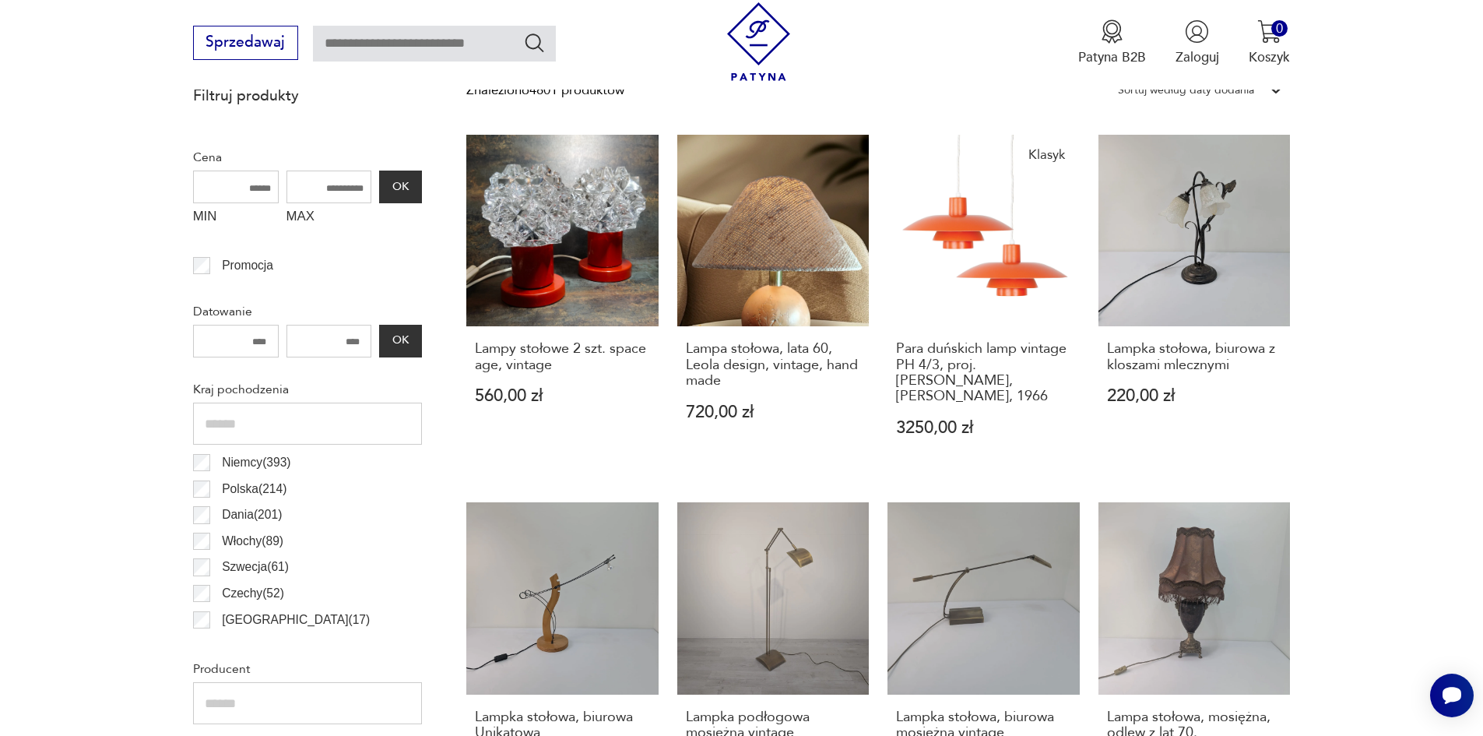
click at [203, 476] on div "Polska ( 214 )" at bounding box center [307, 489] width 229 height 26
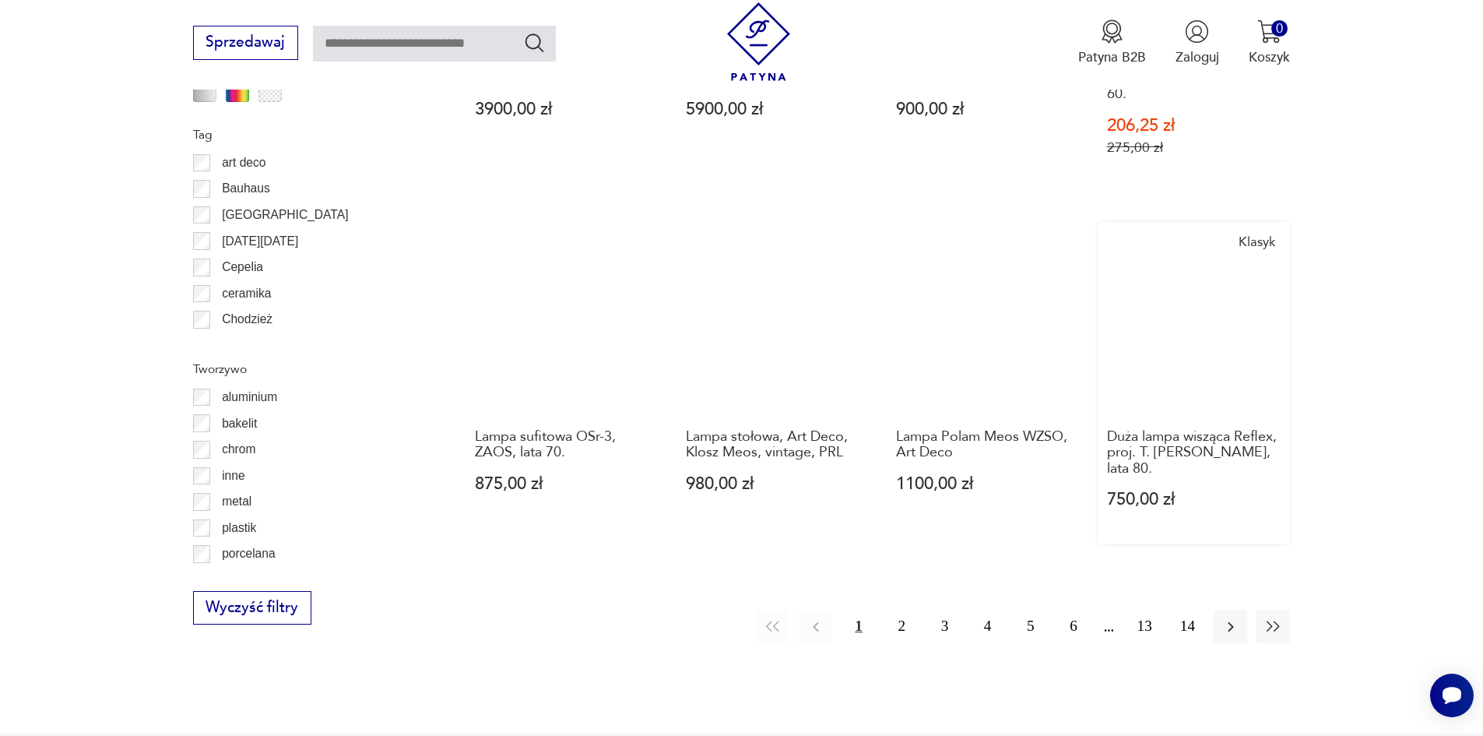
scroll to position [1708, 0]
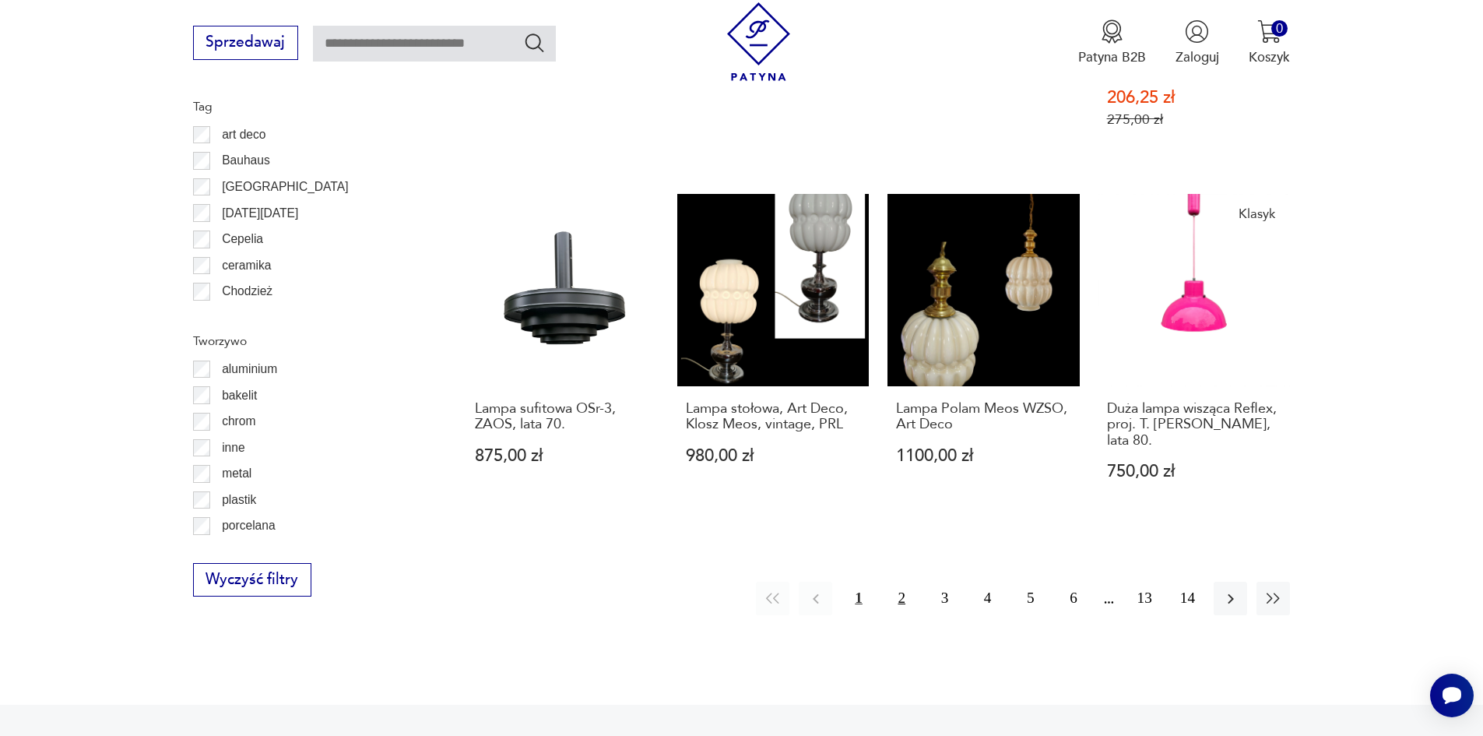
click at [904, 581] on button "2" at bounding box center [901, 597] width 33 height 33
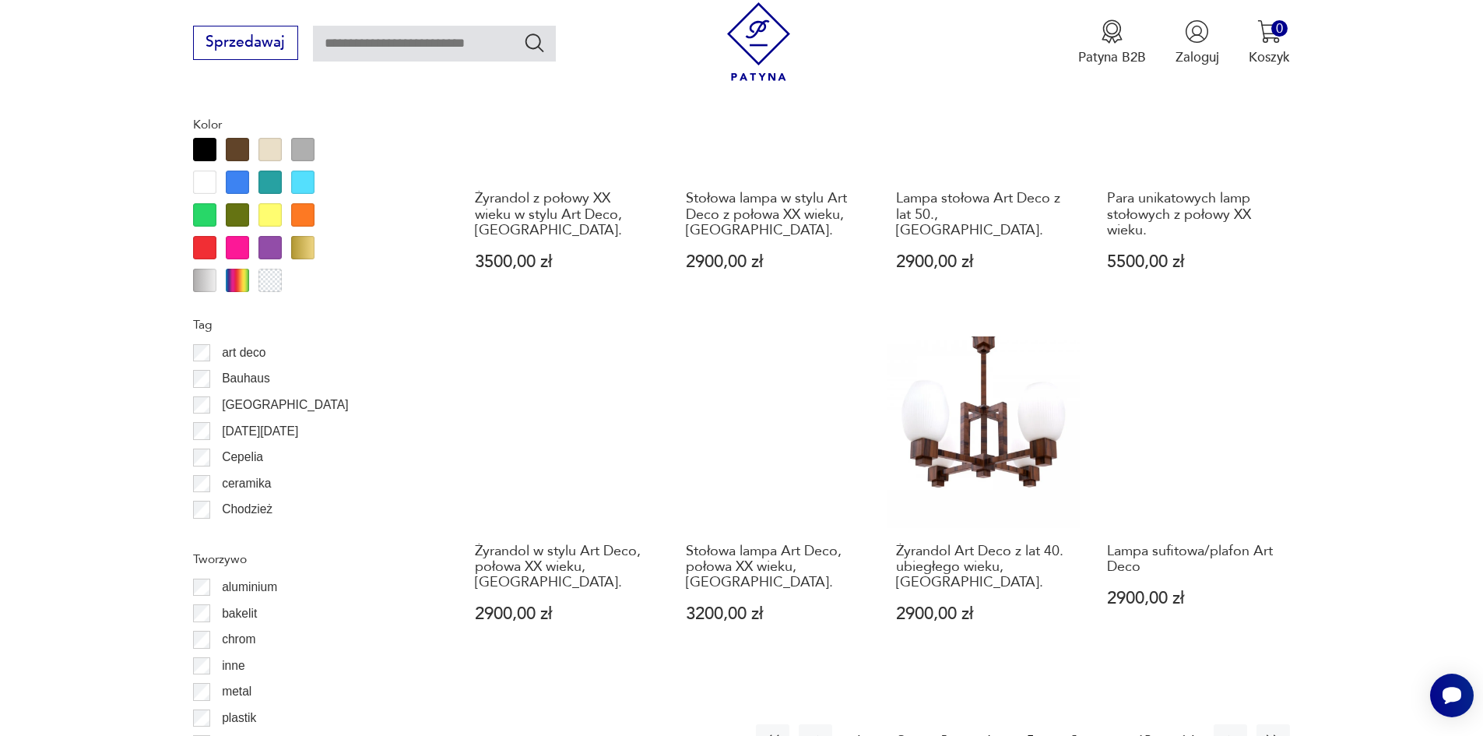
scroll to position [1552, 0]
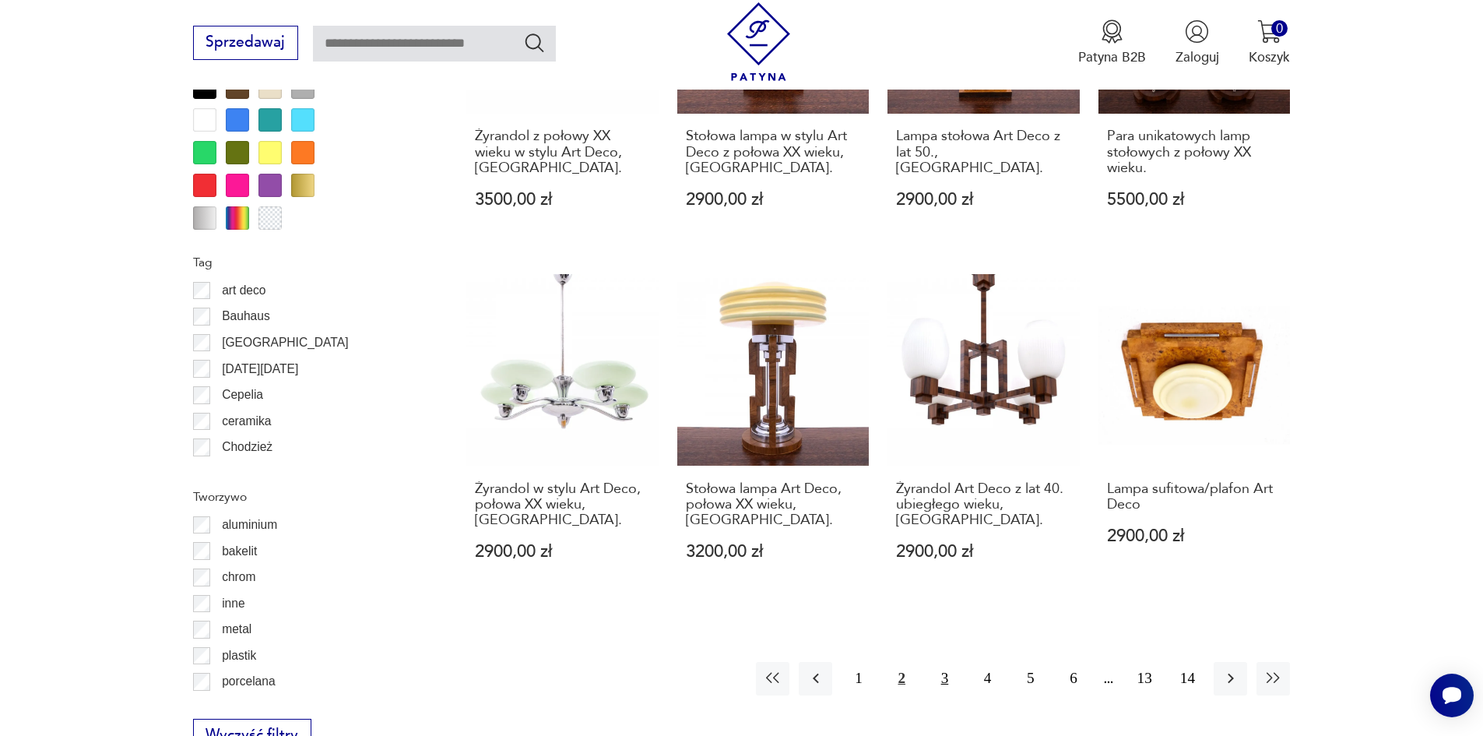
click at [945, 662] on button "3" at bounding box center [944, 678] width 33 height 33
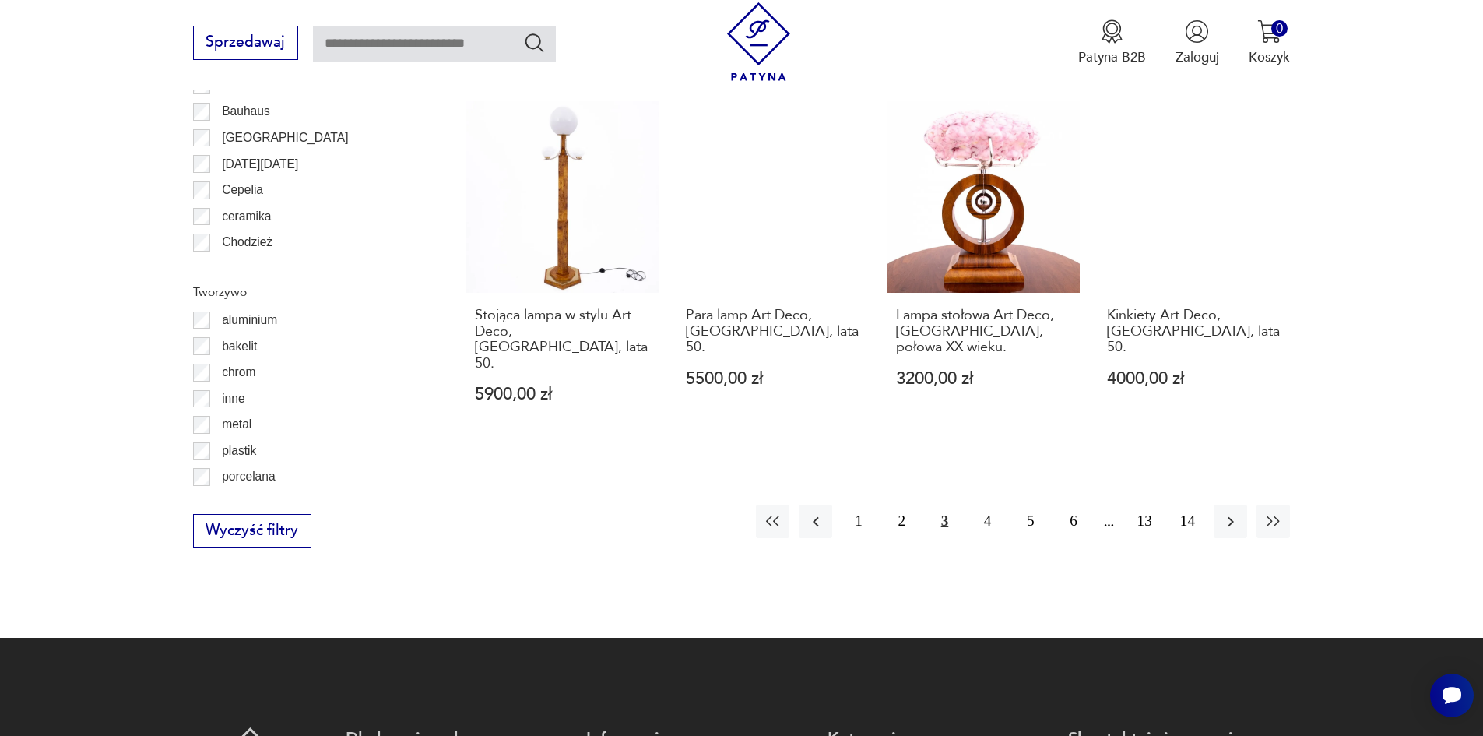
scroll to position [1863, 0]
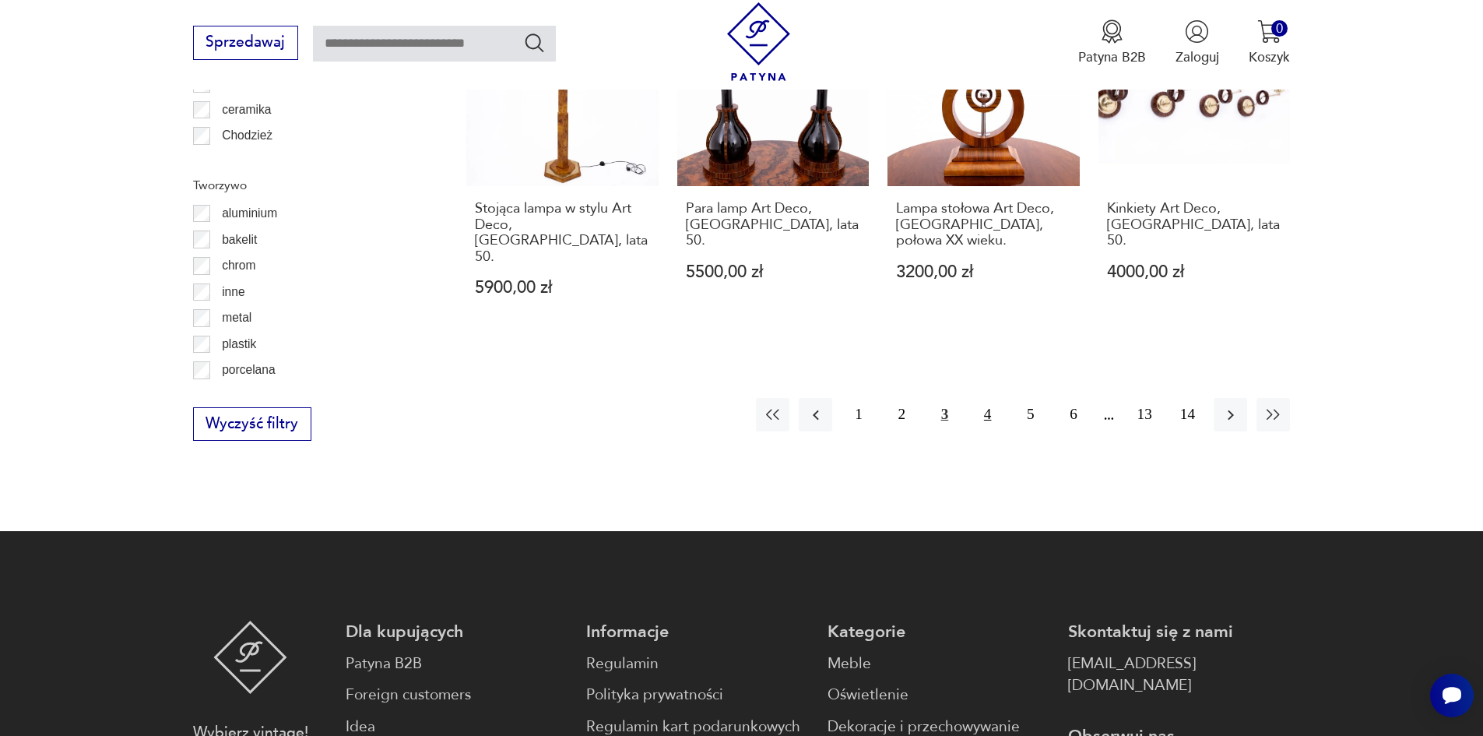
click at [989, 398] on button "4" at bounding box center [987, 414] width 33 height 33
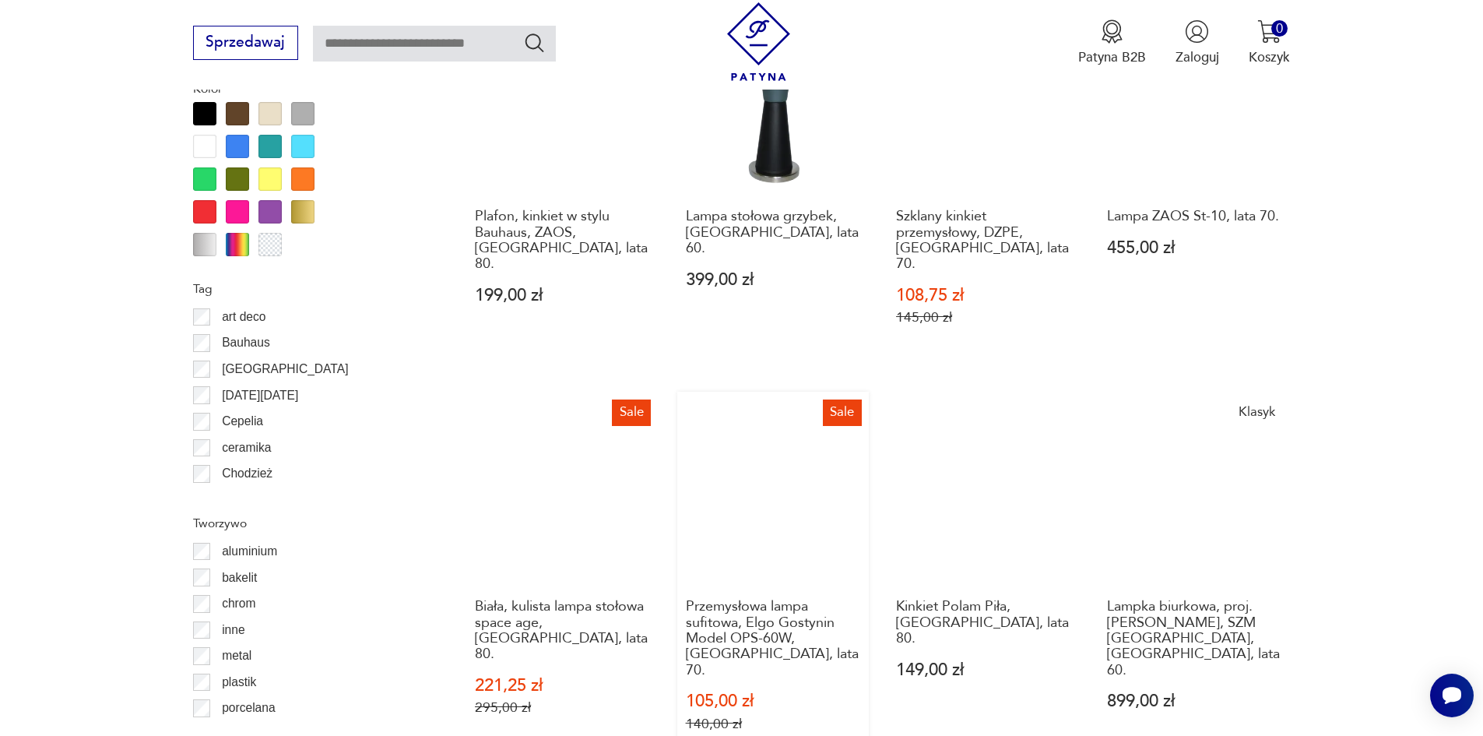
scroll to position [1630, 0]
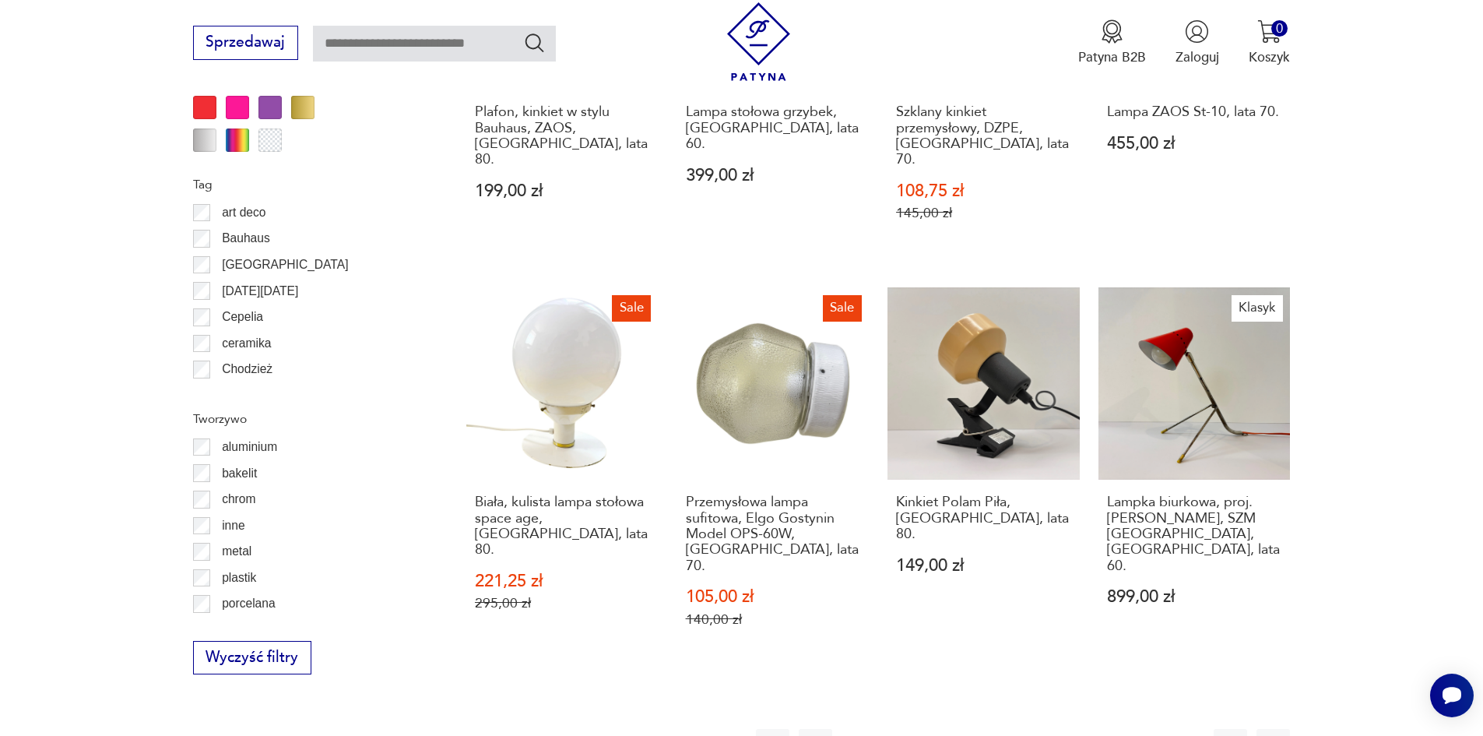
click at [1032, 729] on button "5" at bounding box center [1029, 745] width 33 height 33
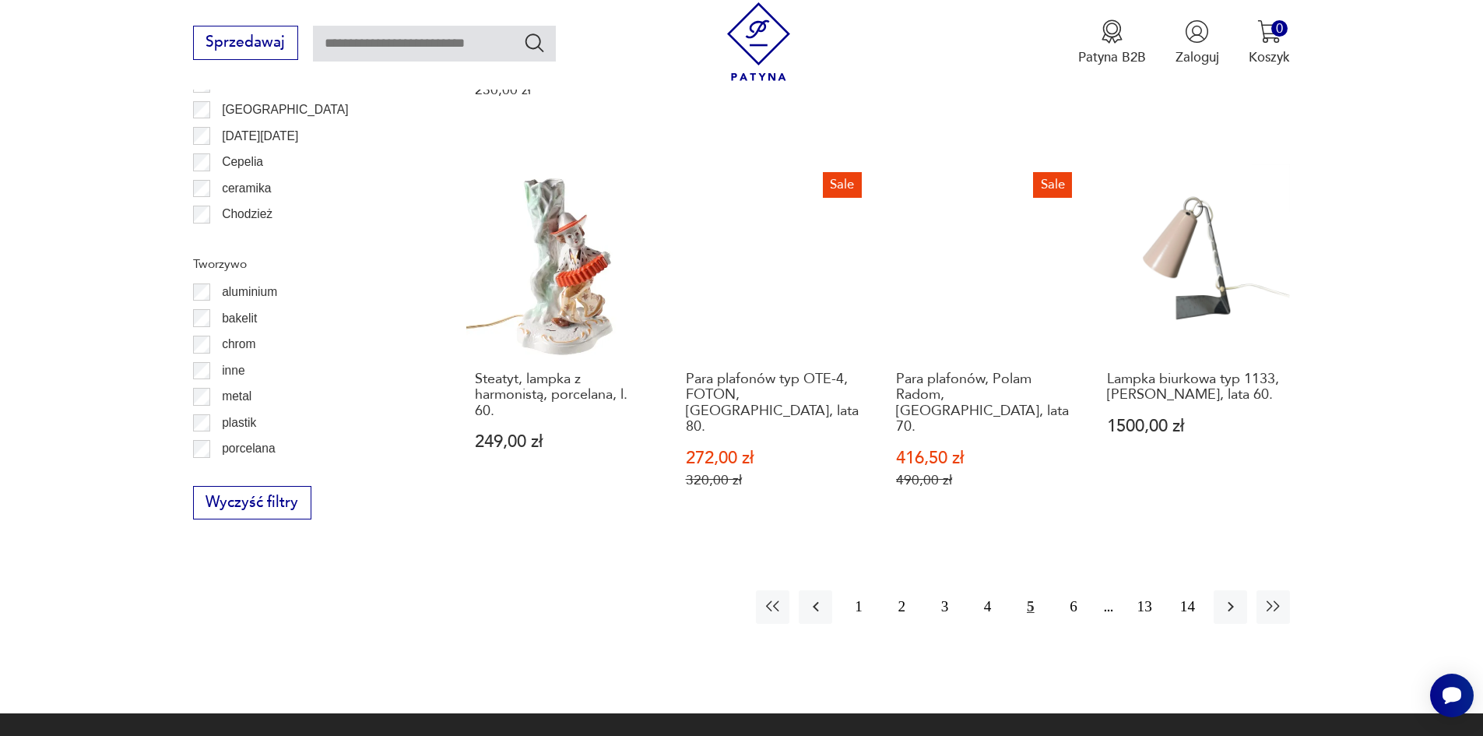
scroll to position [1785, 0]
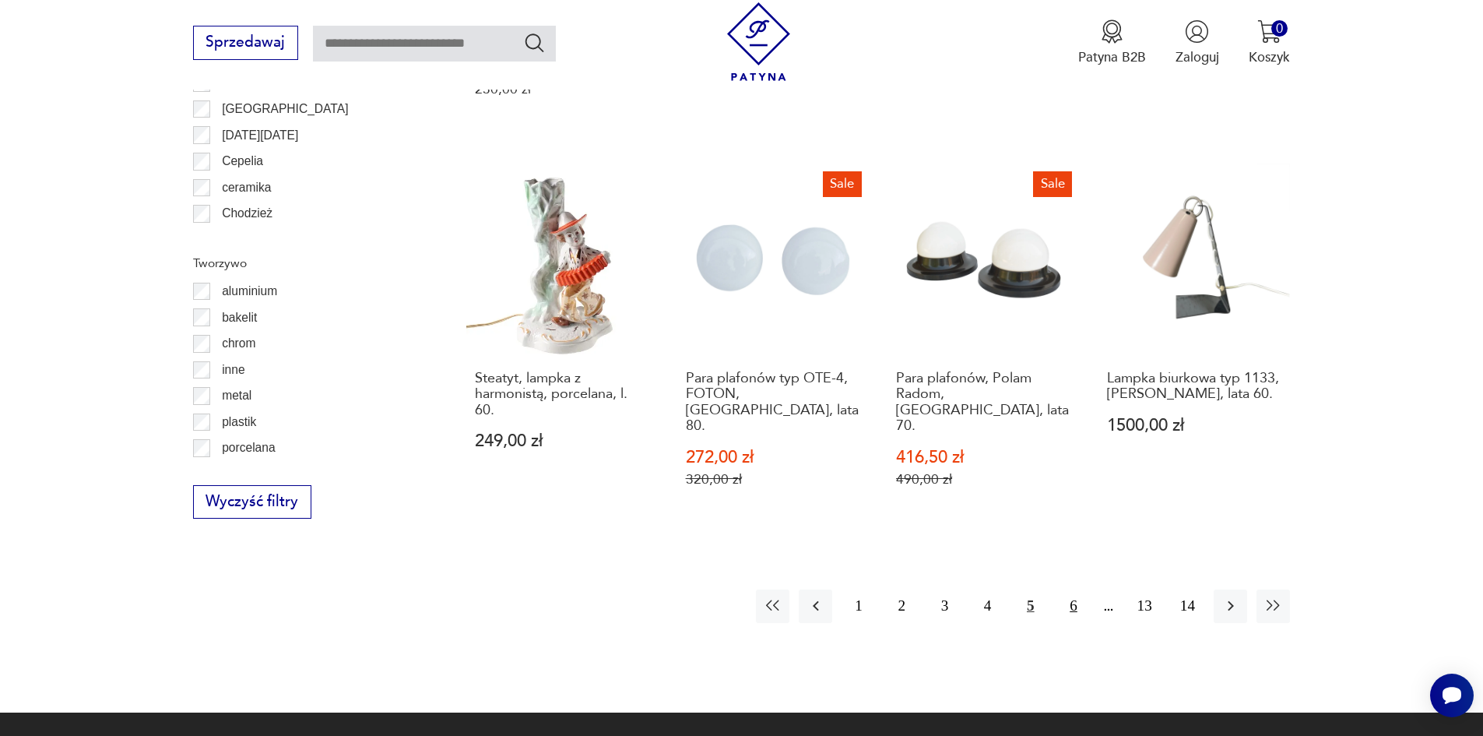
click at [1074, 589] on button "6" at bounding box center [1072, 605] width 33 height 33
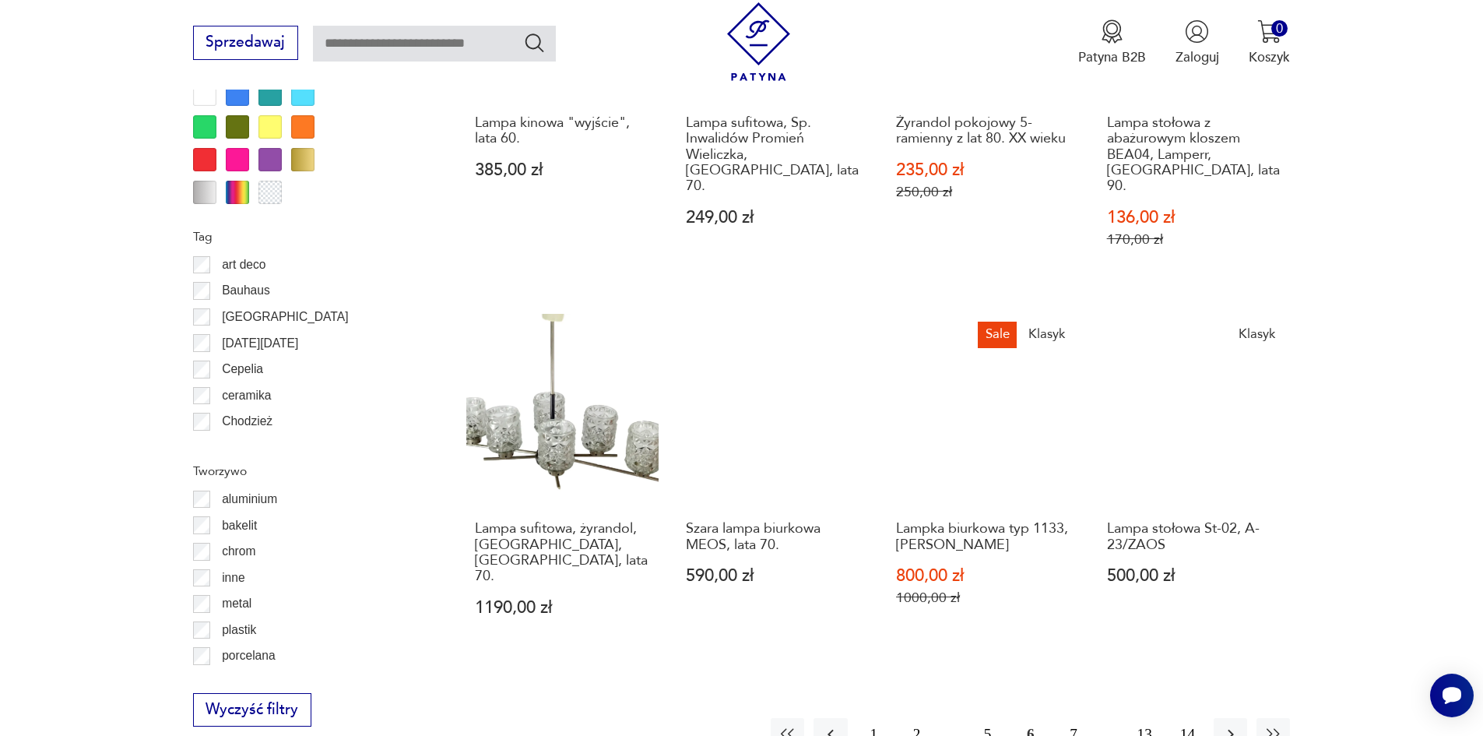
scroll to position [1708, 0]
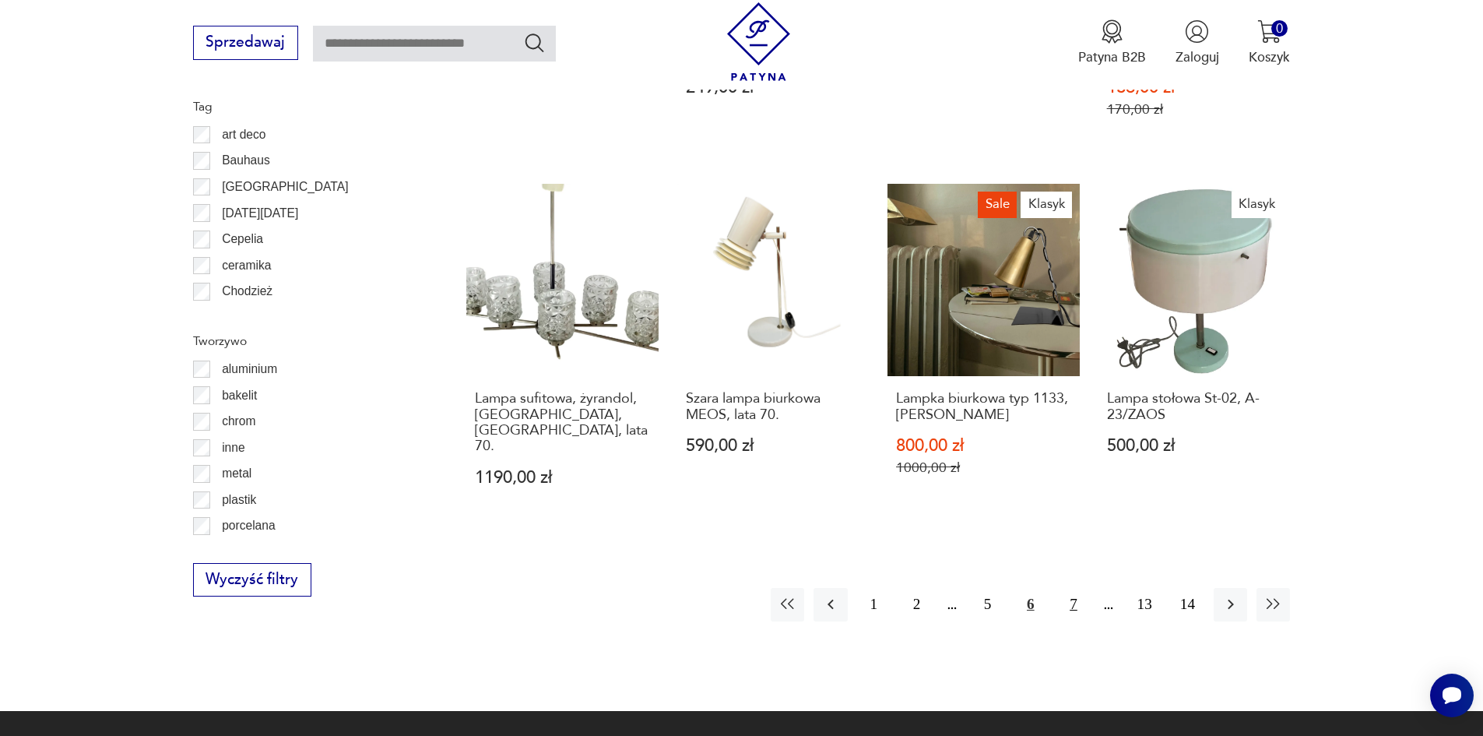
click at [1072, 588] on button "7" at bounding box center [1072, 604] width 33 height 33
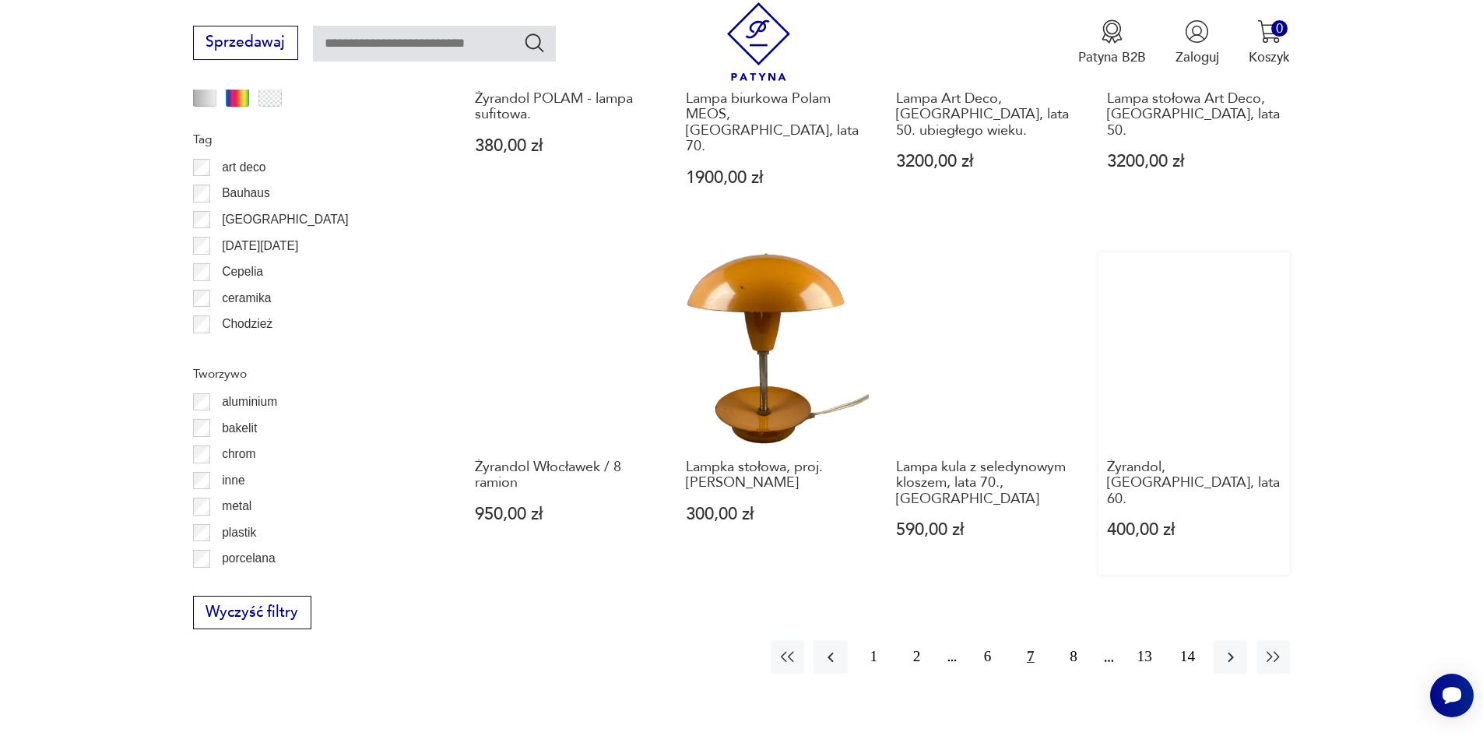
scroll to position [1708, 0]
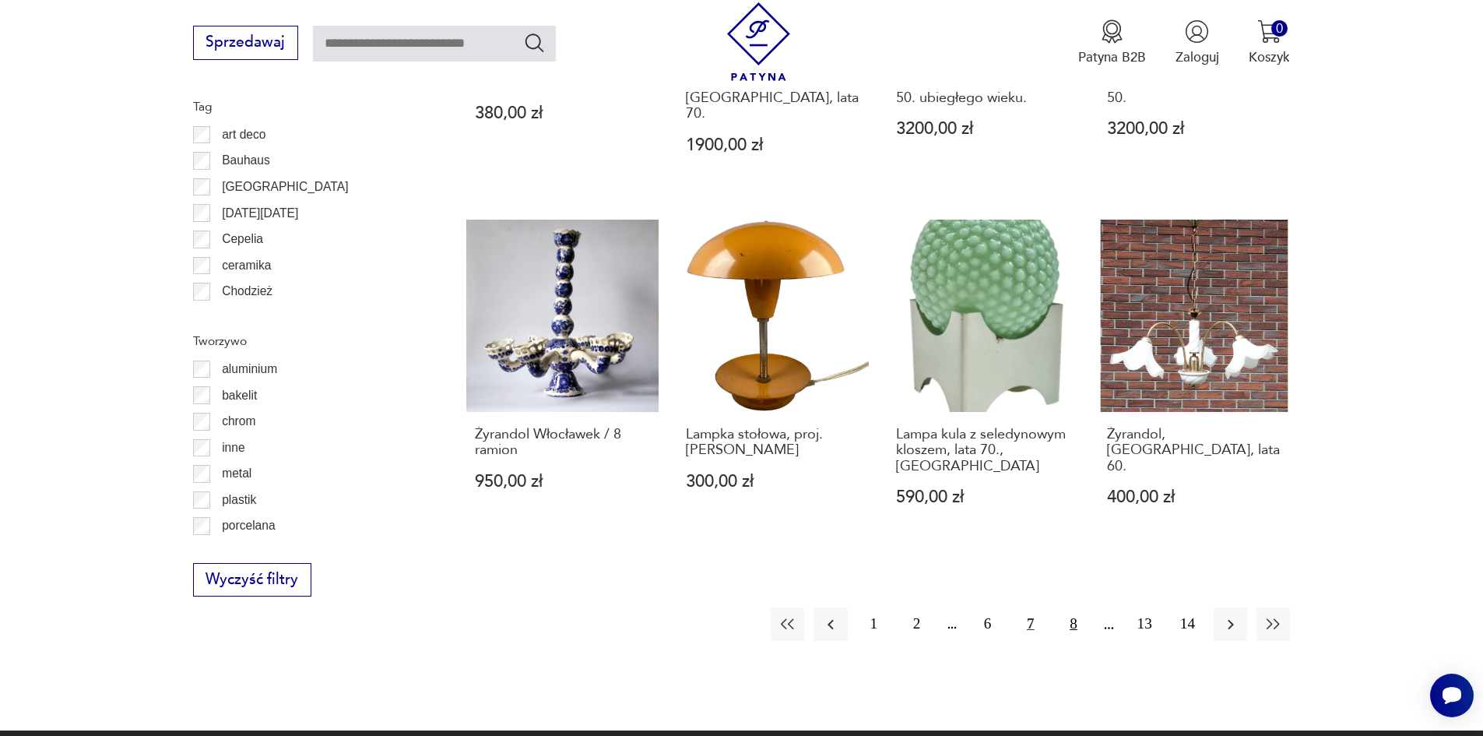
click at [1070, 607] on button "8" at bounding box center [1072, 623] width 33 height 33
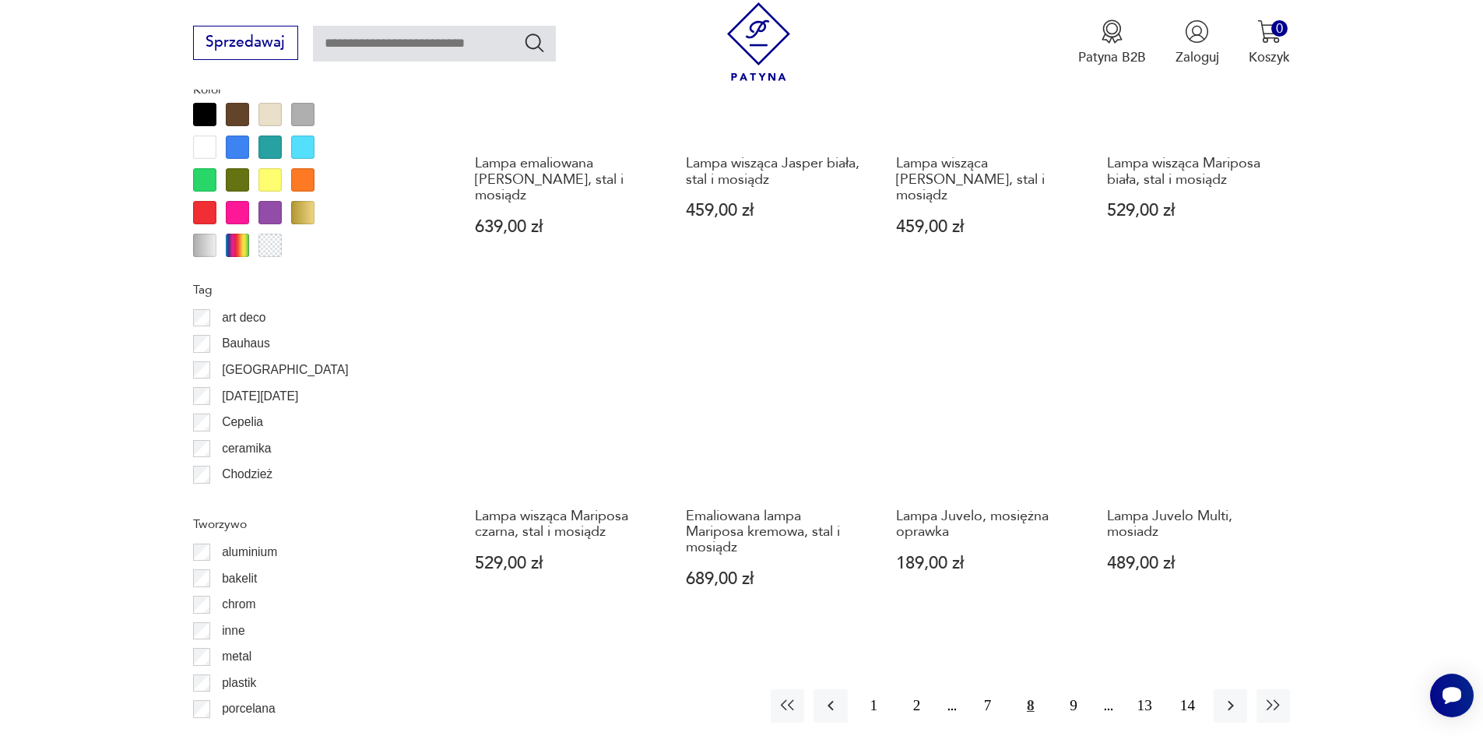
scroll to position [1552, 0]
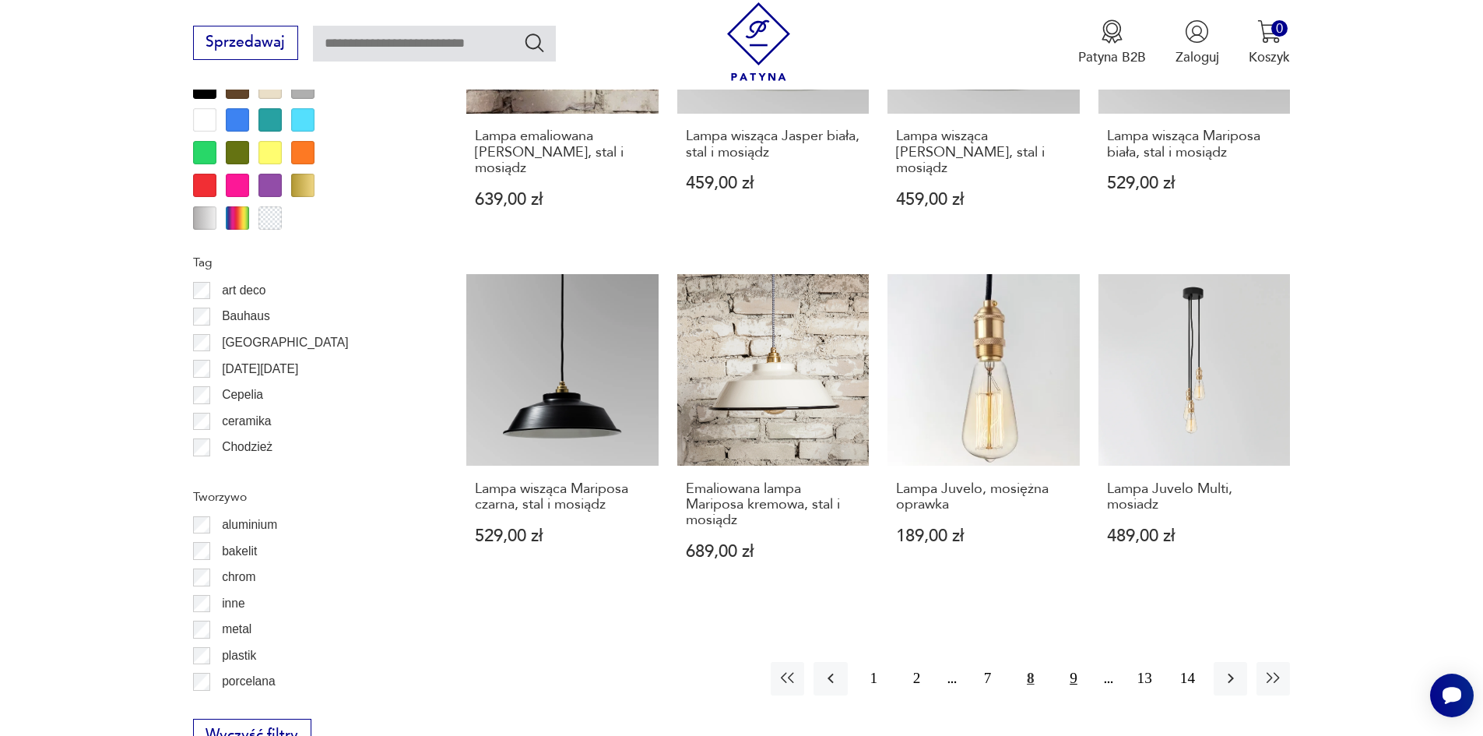
click at [1070, 662] on button "9" at bounding box center [1072, 678] width 33 height 33
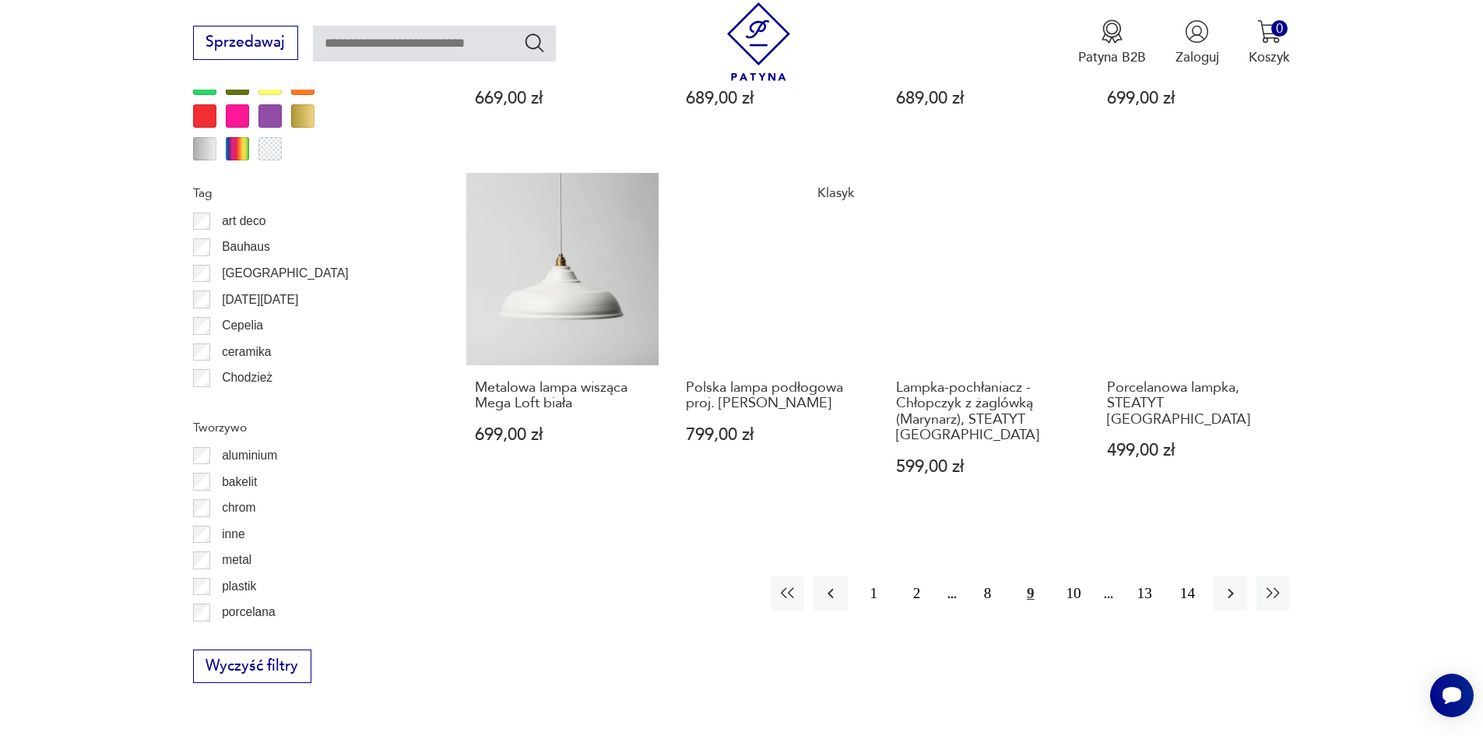
scroll to position [1630, 0]
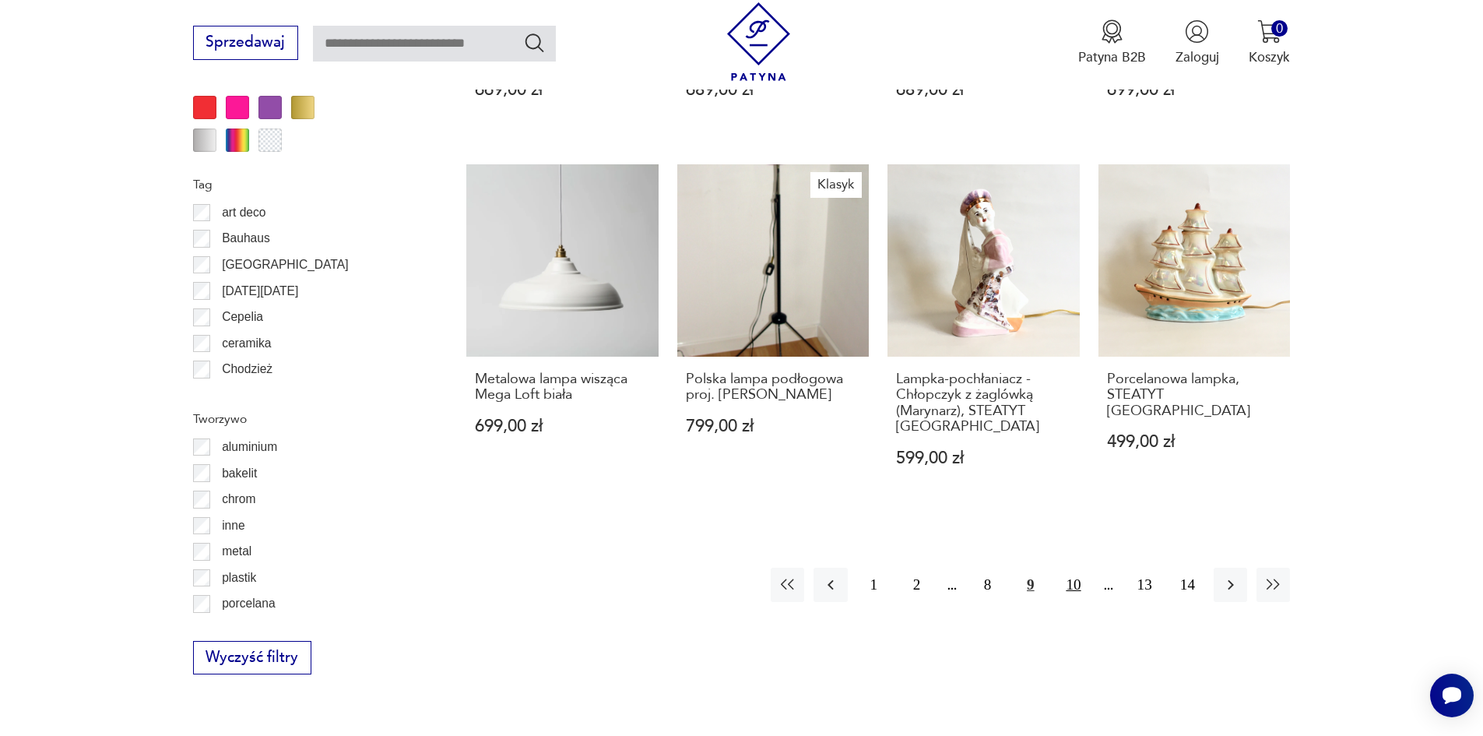
click at [1077, 586] on button "10" at bounding box center [1072, 583] width 33 height 33
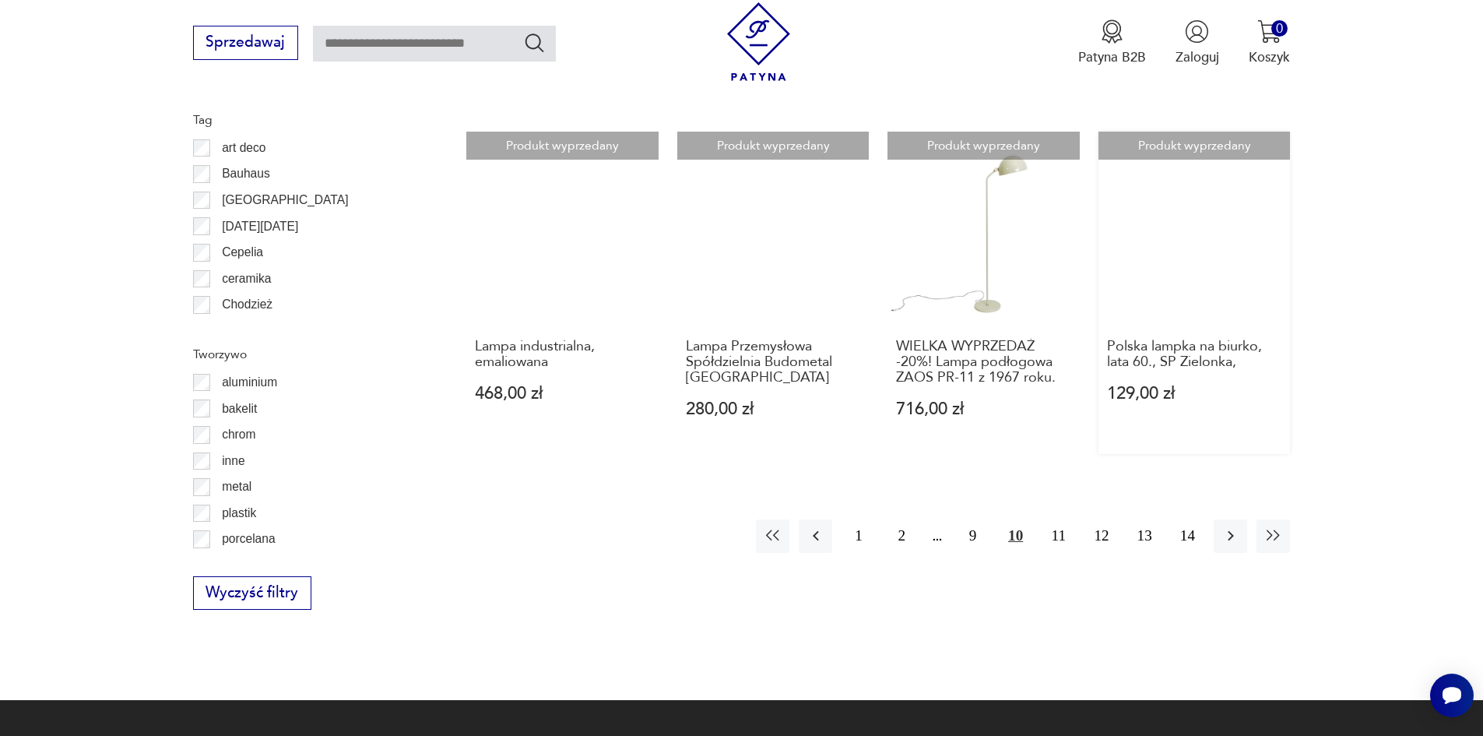
scroll to position [1708, 0]
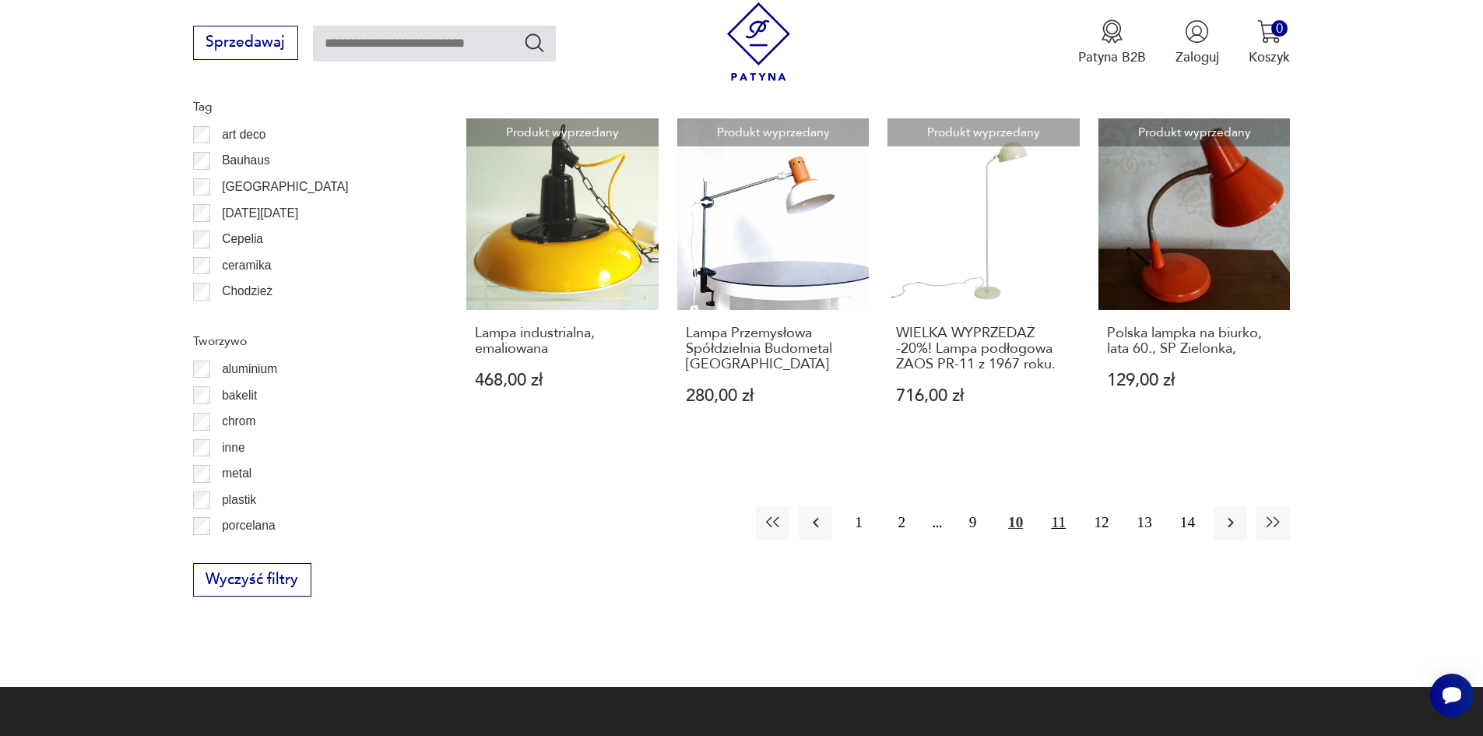
click at [1059, 511] on button "11" at bounding box center [1057, 522] width 33 height 33
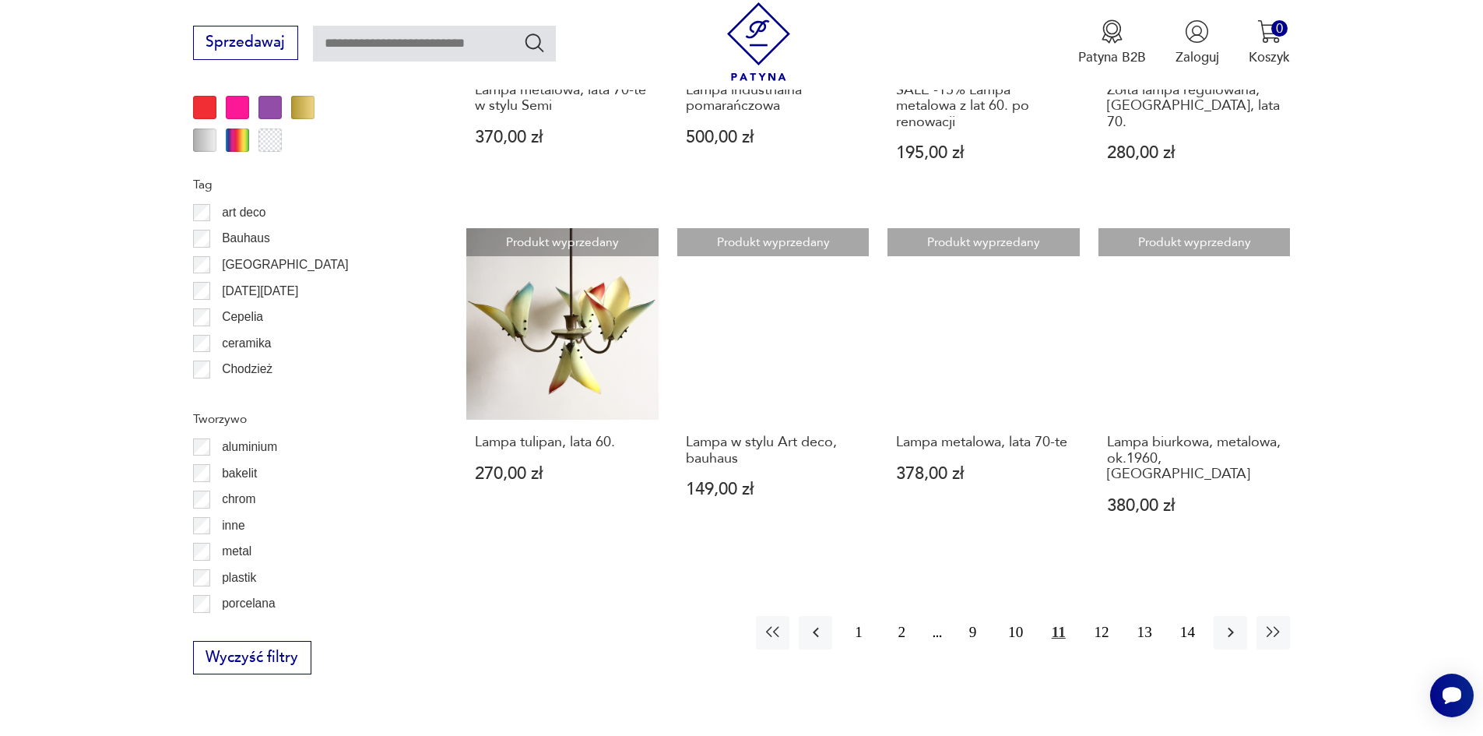
scroll to position [1708, 0]
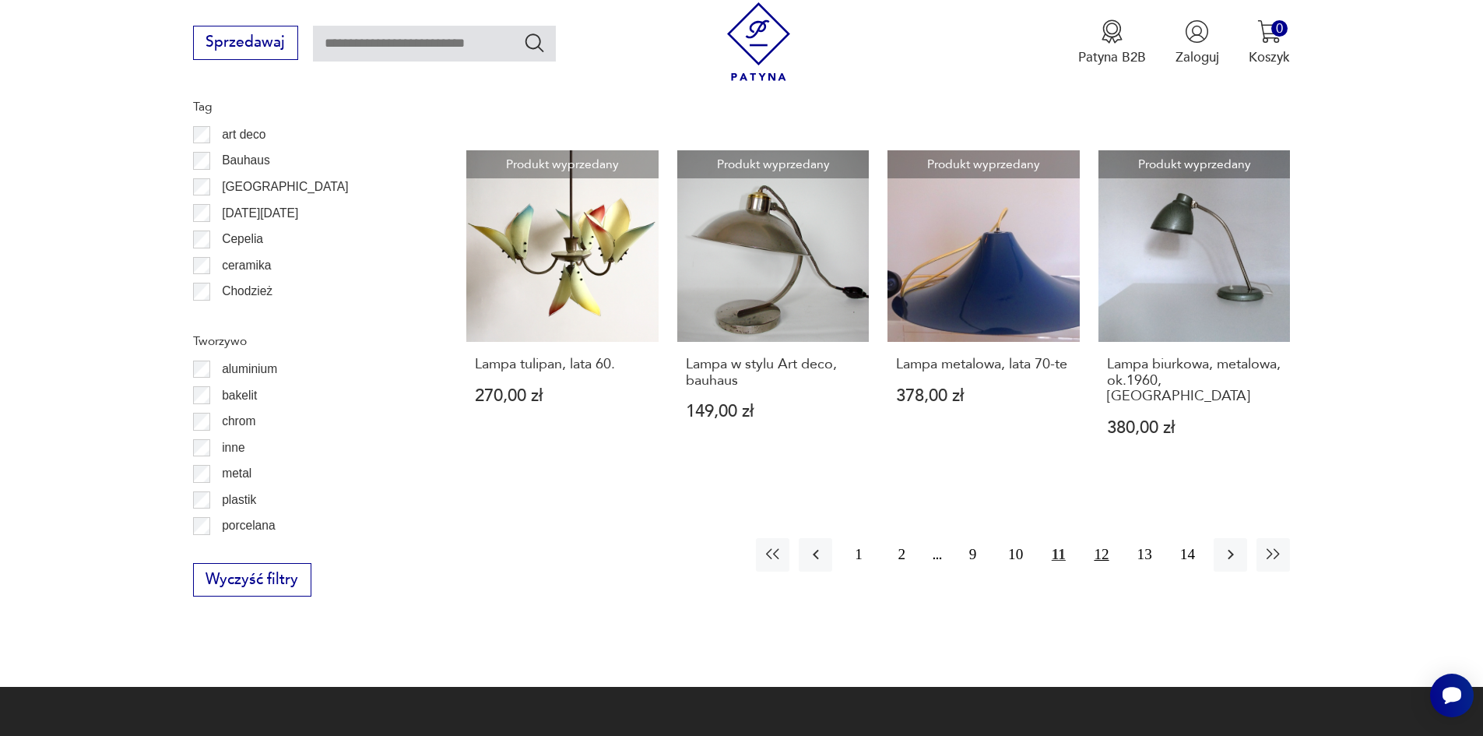
click at [1108, 538] on button "12" at bounding box center [1100, 554] width 33 height 33
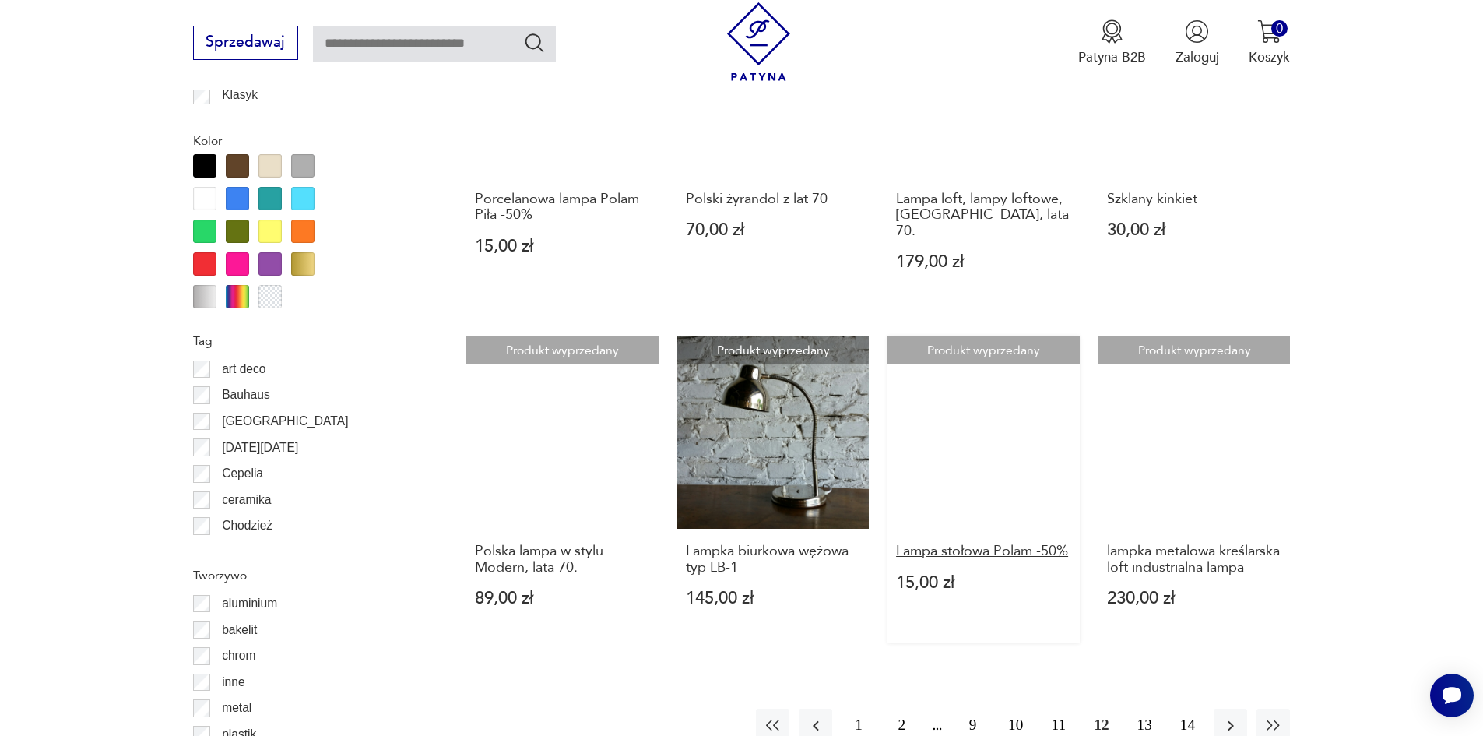
scroll to position [1474, 0]
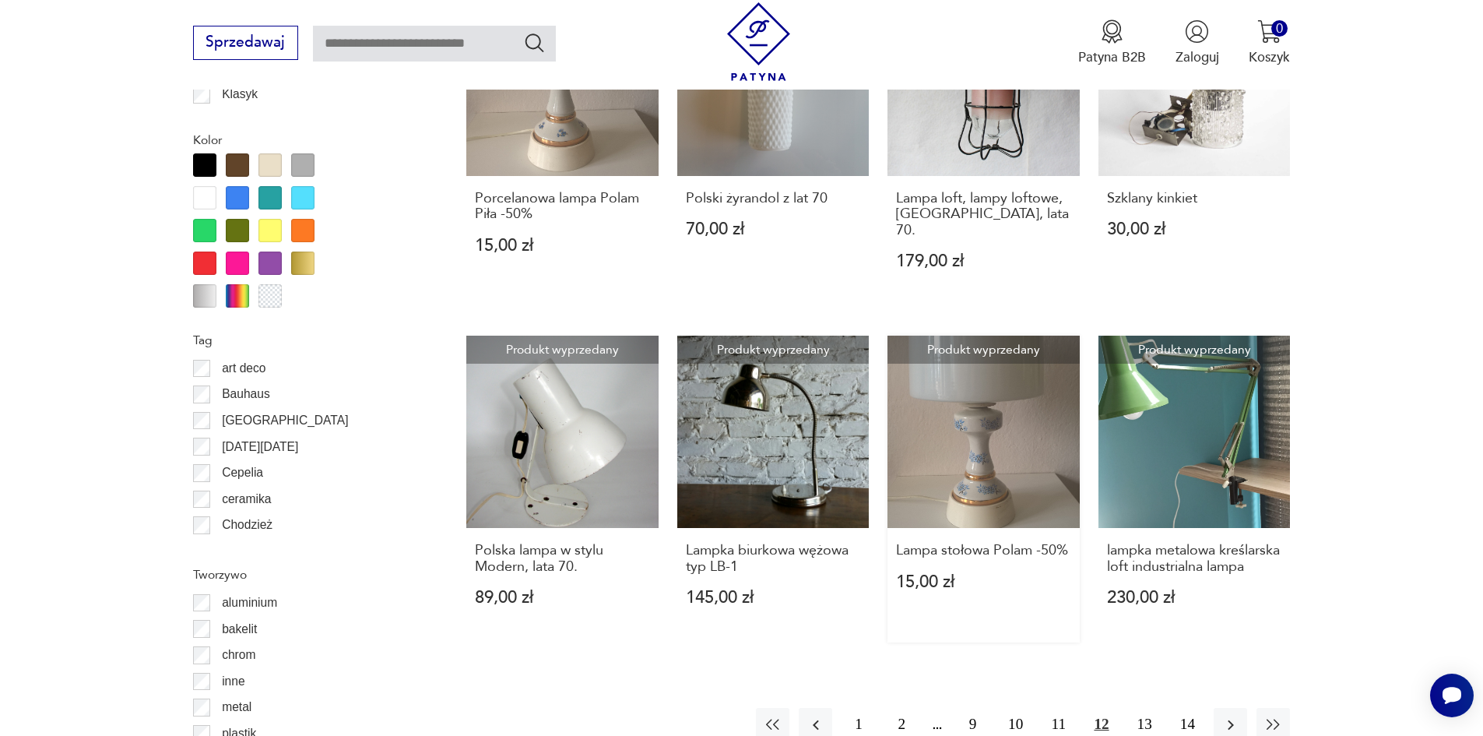
click at [1031, 441] on link "Produkt wyprzedany Lampa stołowa Polam -50% 15,00 zł" at bounding box center [983, 488] width 192 height 307
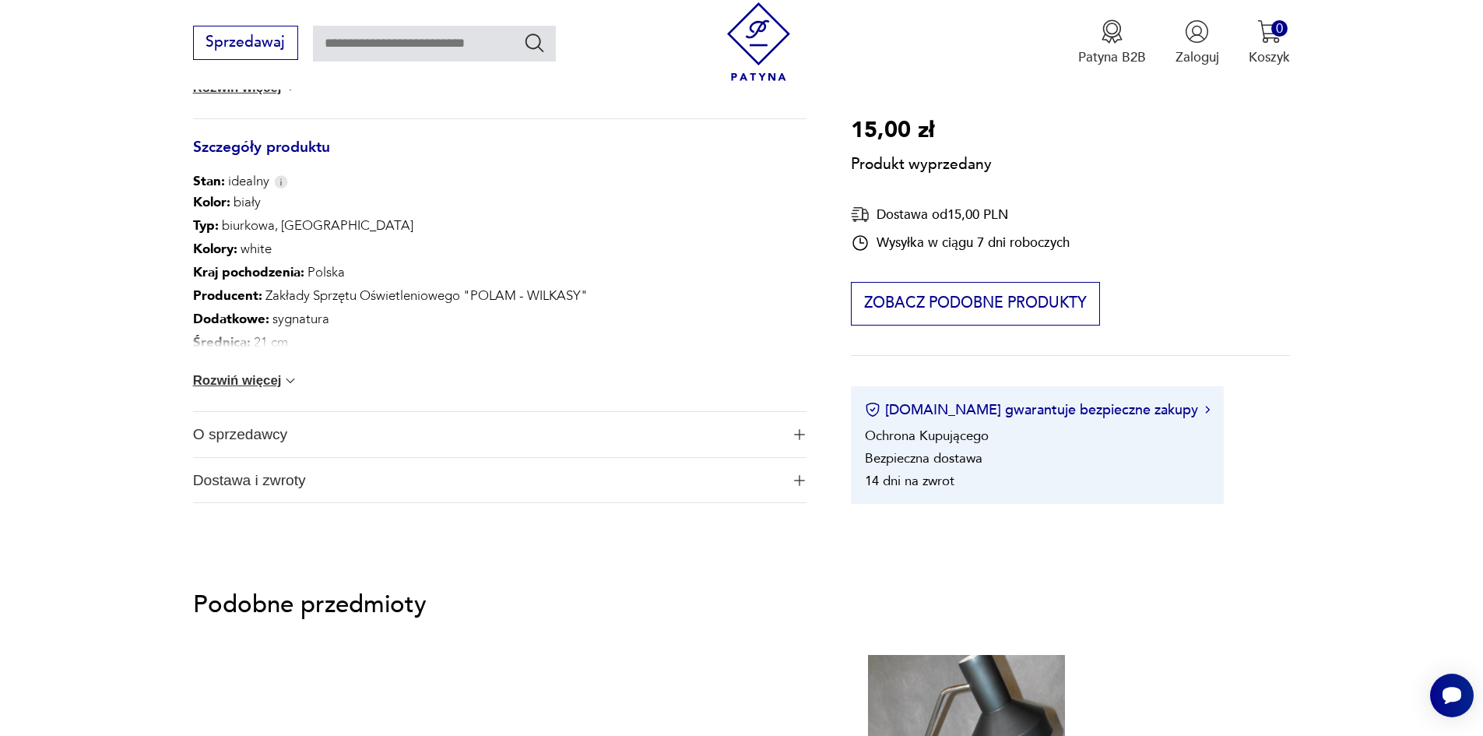
scroll to position [934, 0]
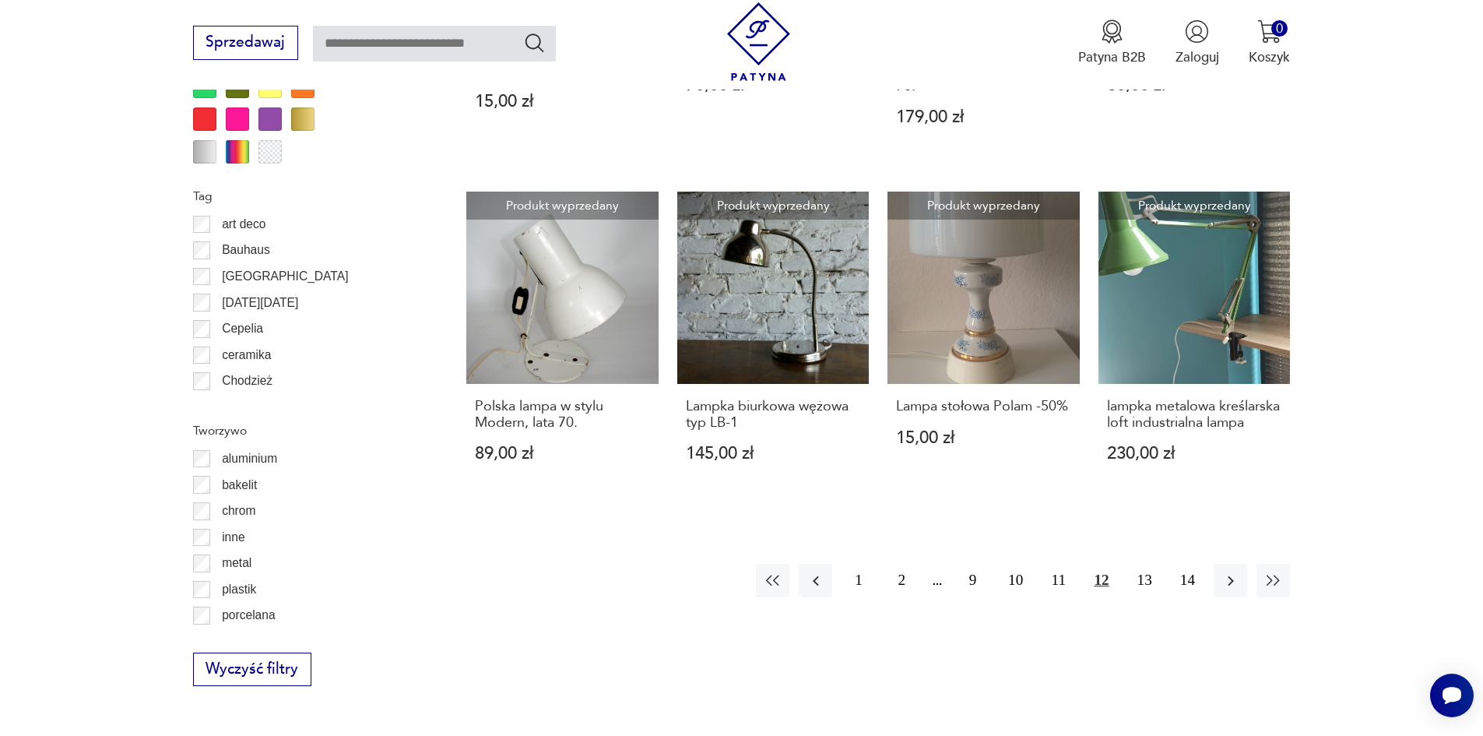
scroll to position [1645, 0]
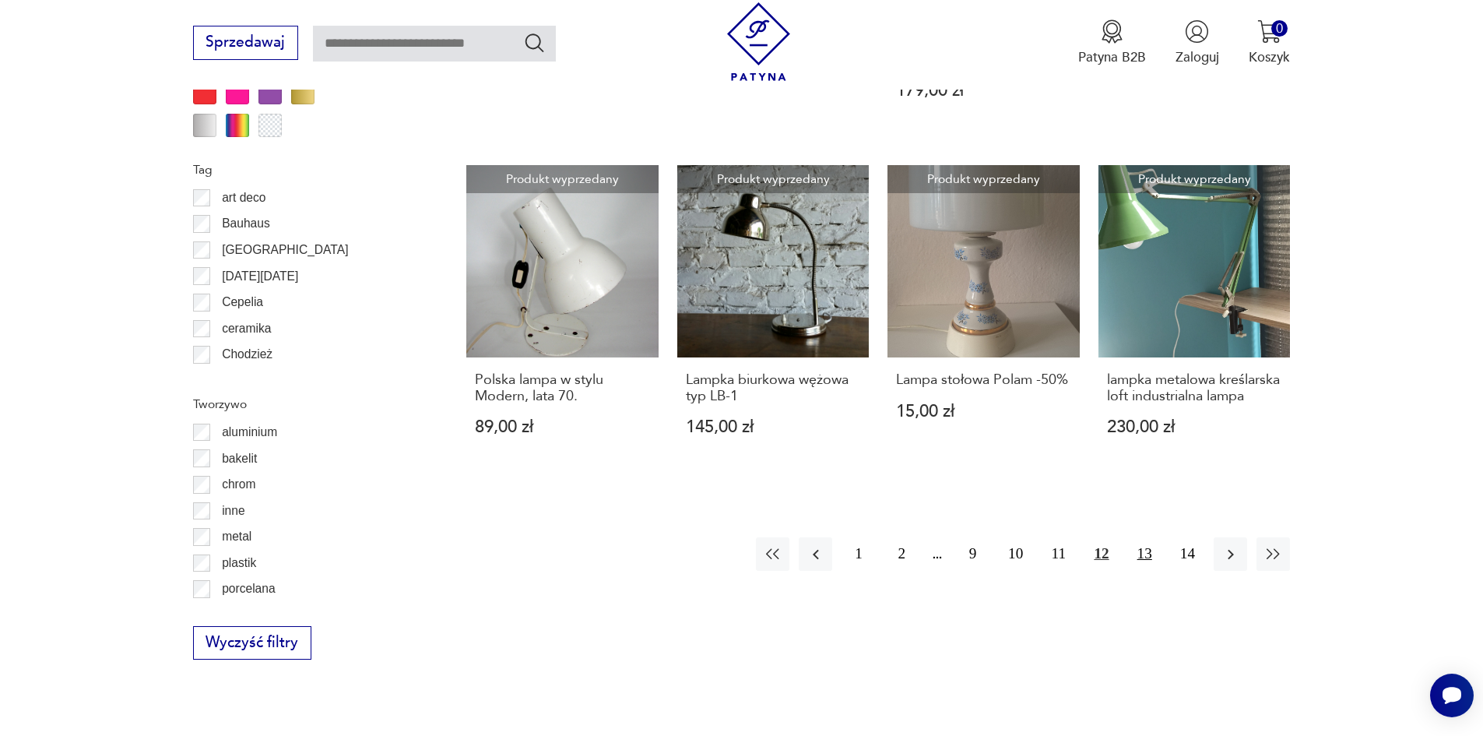
click at [1143, 537] on button "13" at bounding box center [1144, 553] width 33 height 33
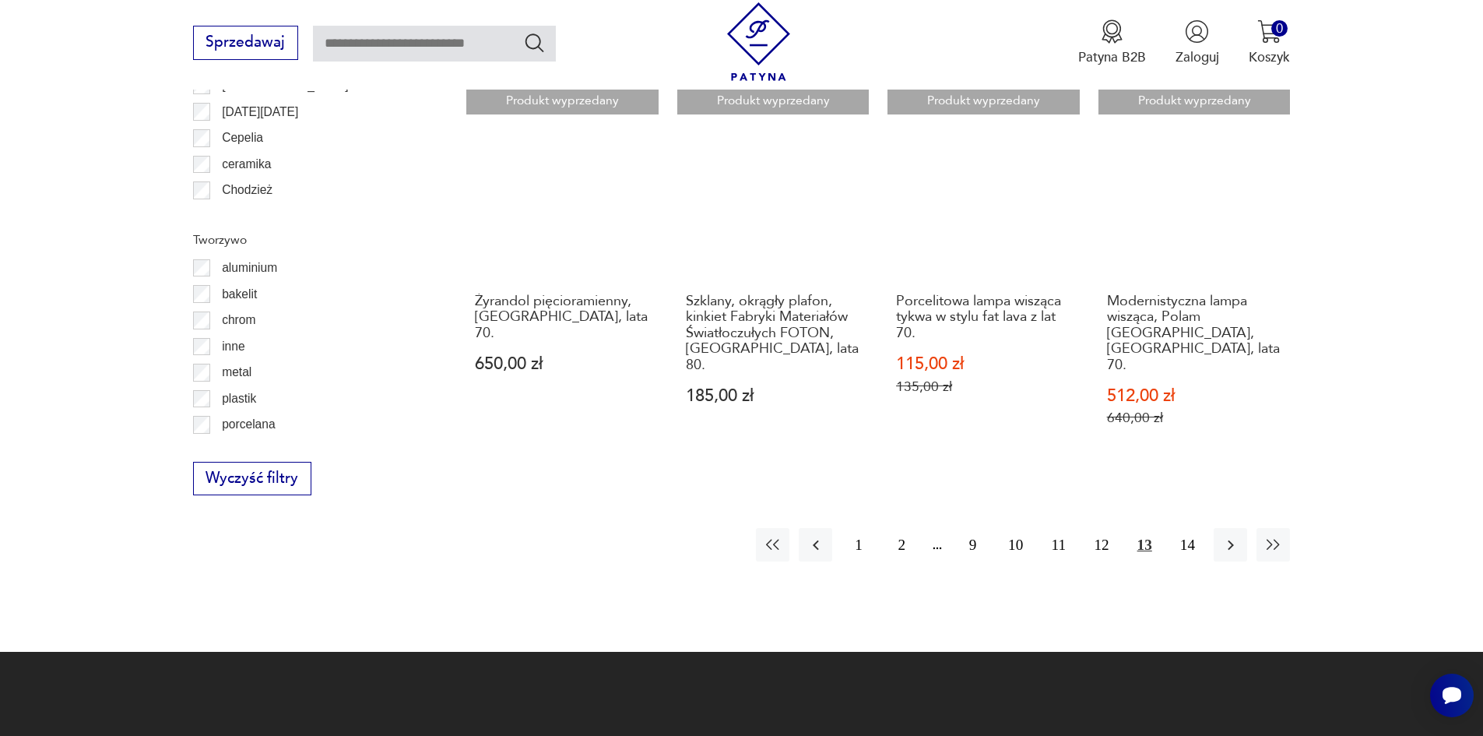
scroll to position [1941, 0]
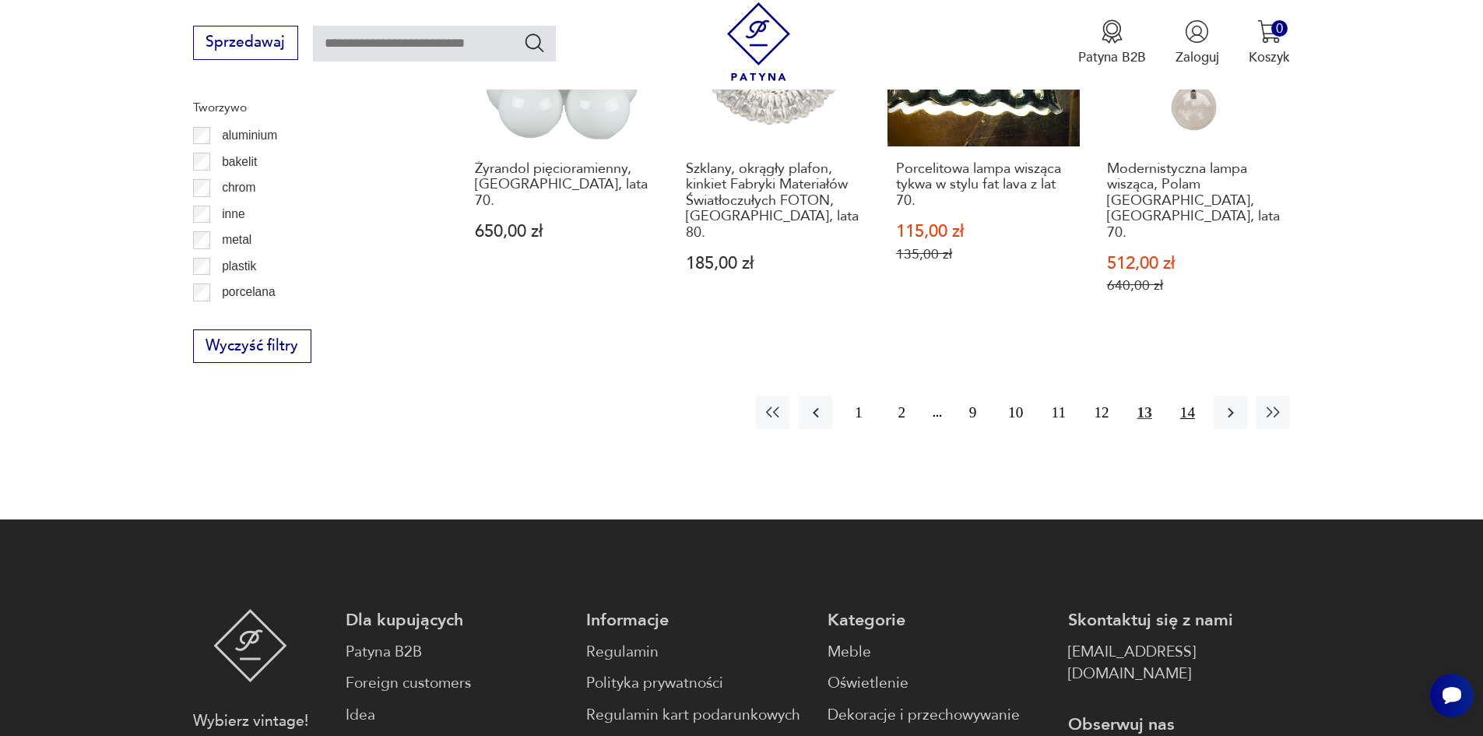
click at [1182, 395] on button "14" at bounding box center [1187, 411] width 33 height 33
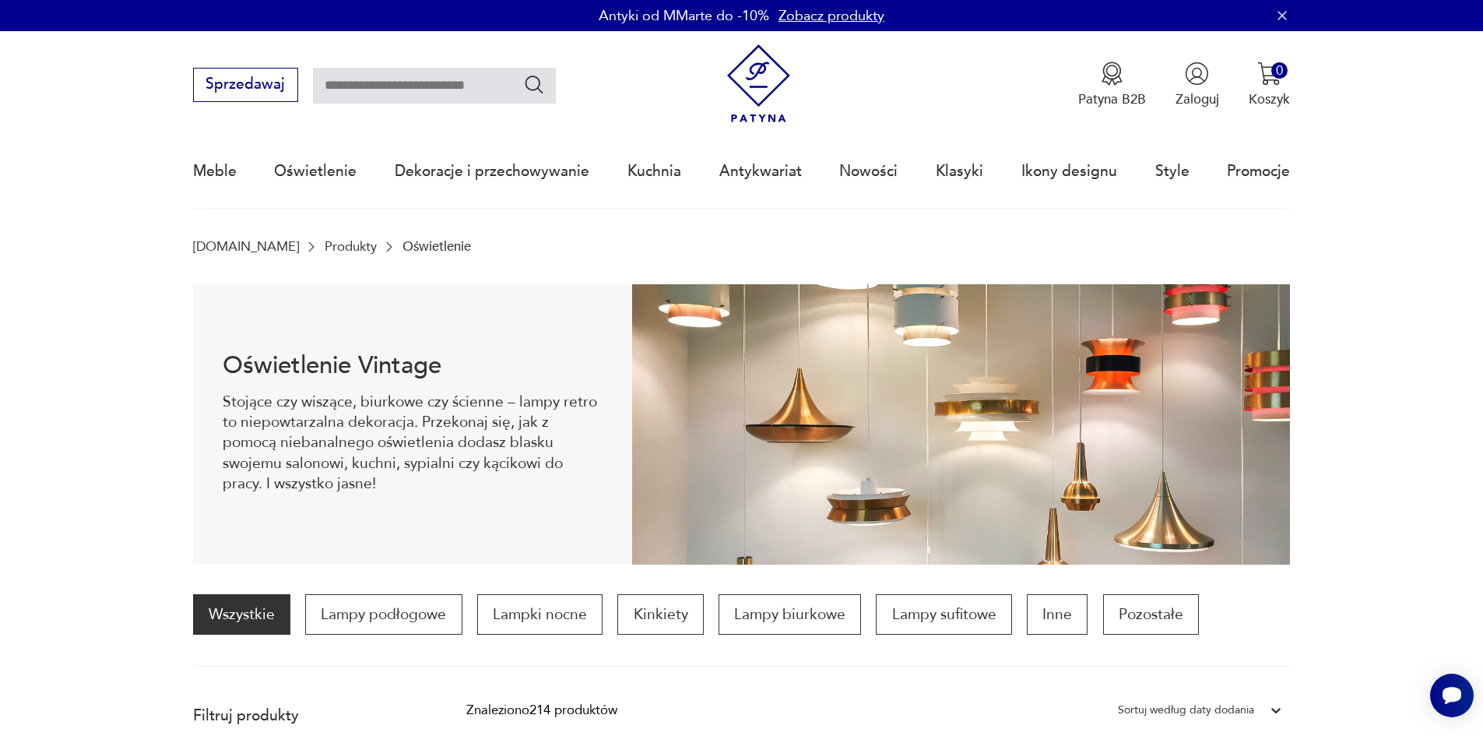
click at [371, 83] on input "text" at bounding box center [434, 86] width 243 height 36
type input "*********"
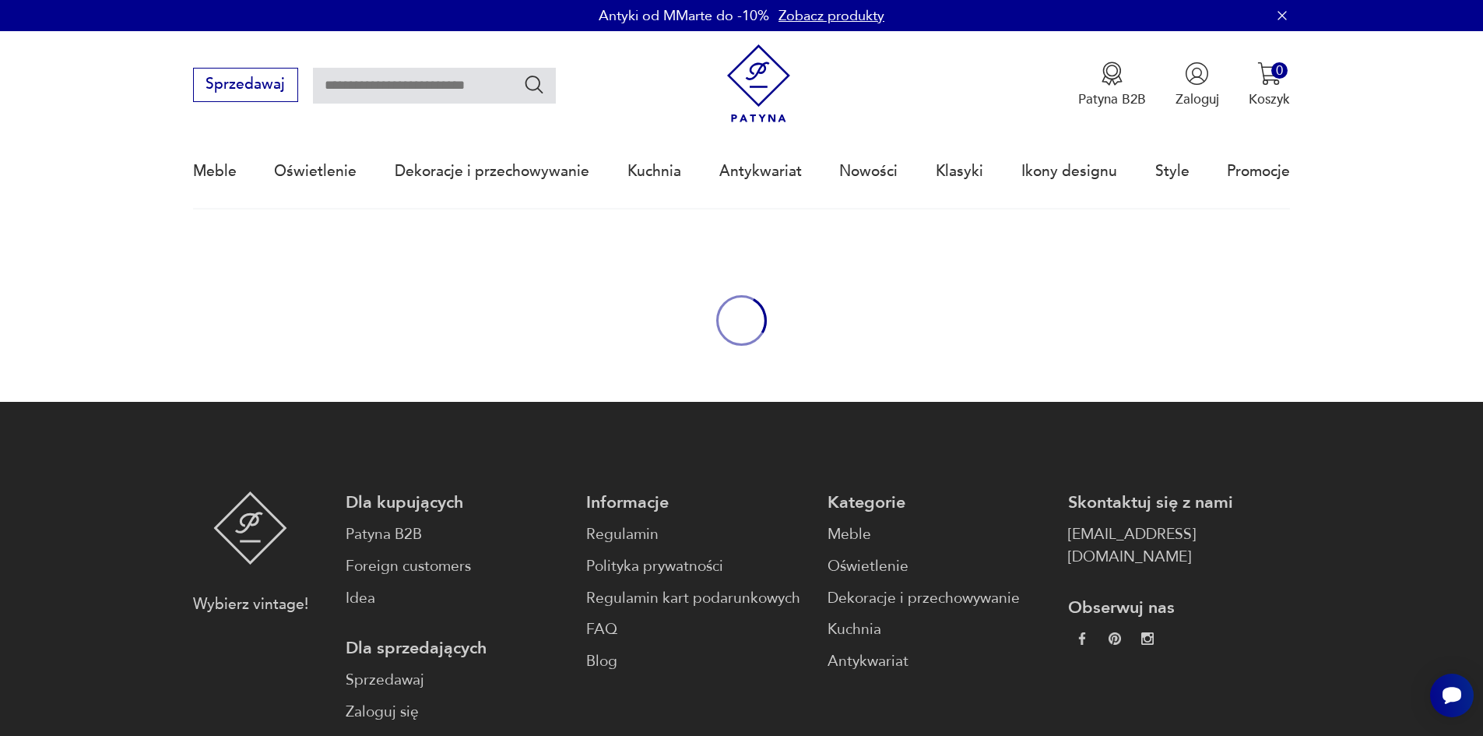
type input "*********"
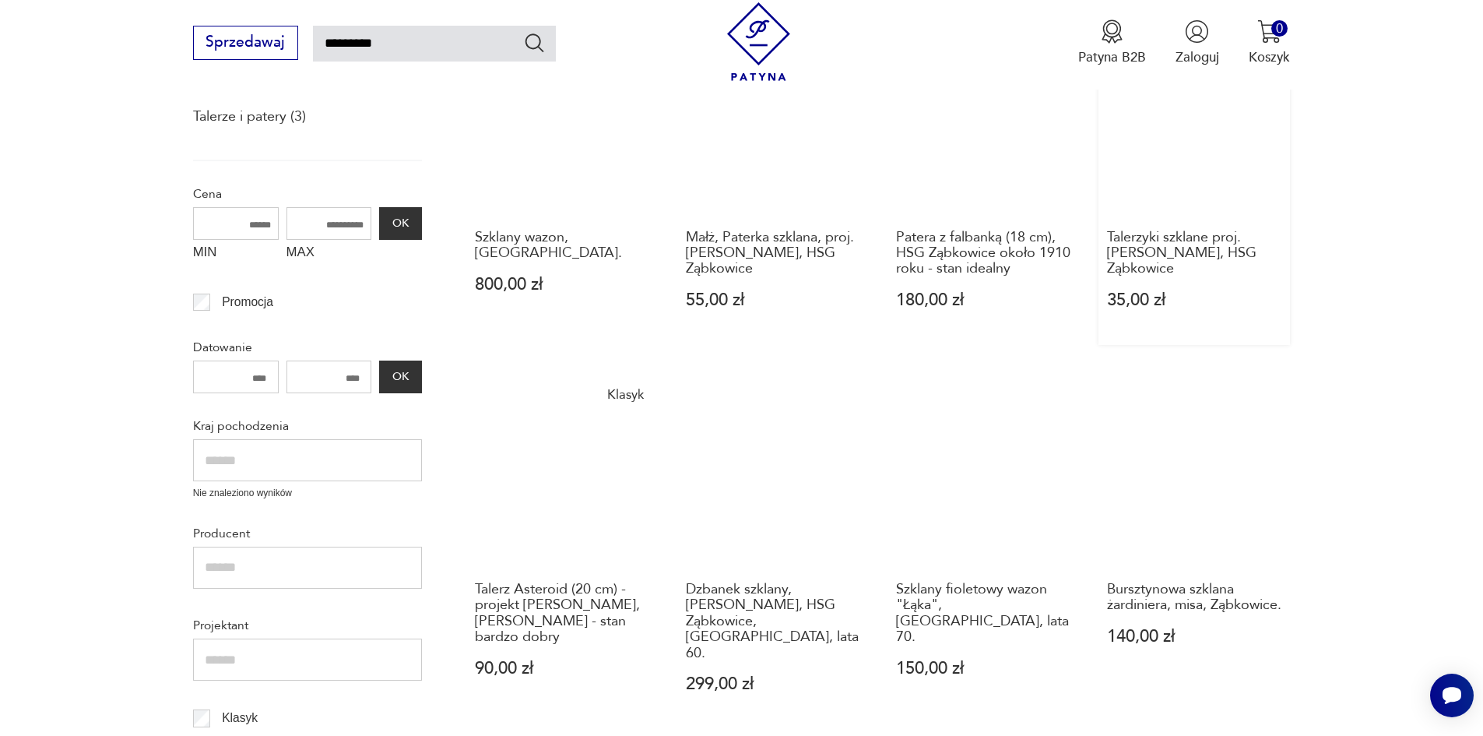
scroll to position [364, 0]
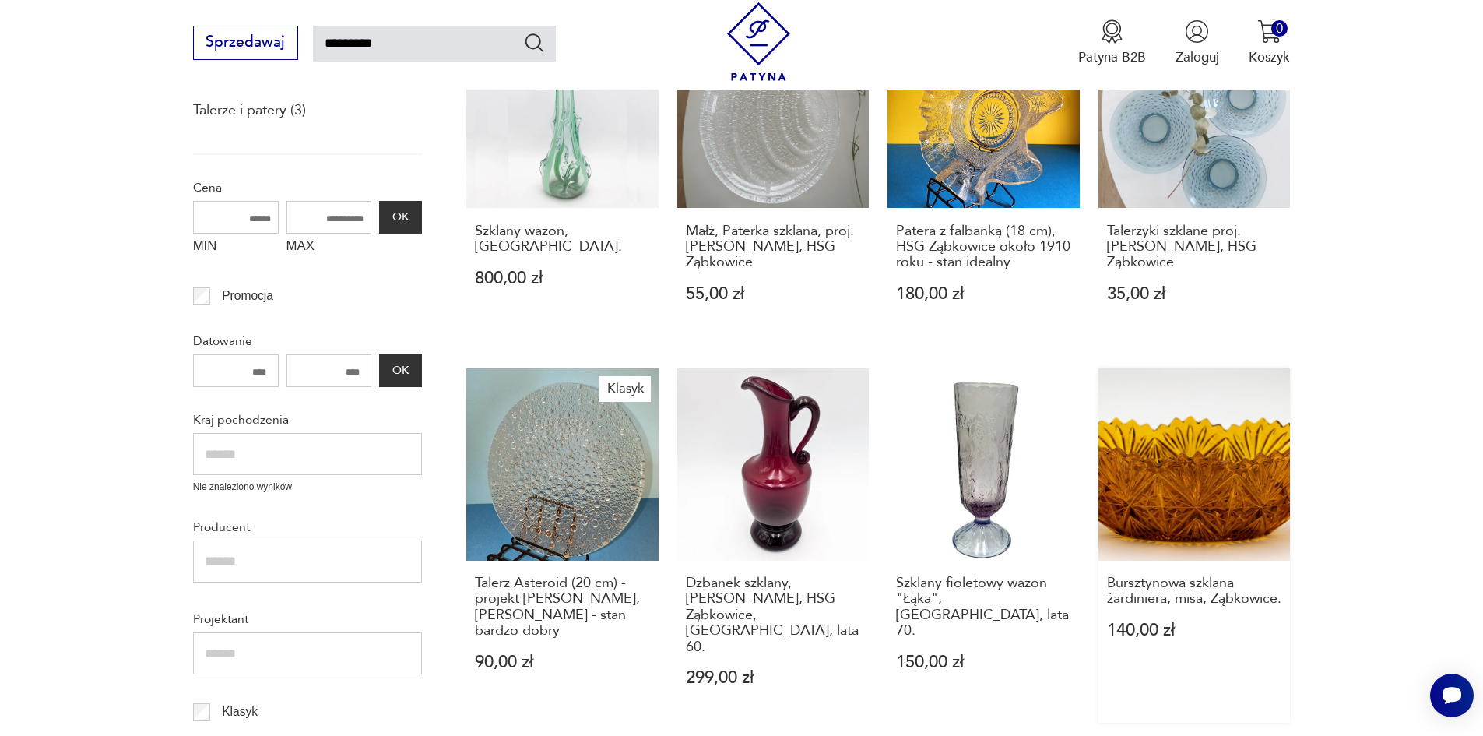
click at [1187, 497] on link "Bursztynowa szklana żardiniera, misa, Ząbkowice. 140,00 zł" at bounding box center [1194, 545] width 192 height 354
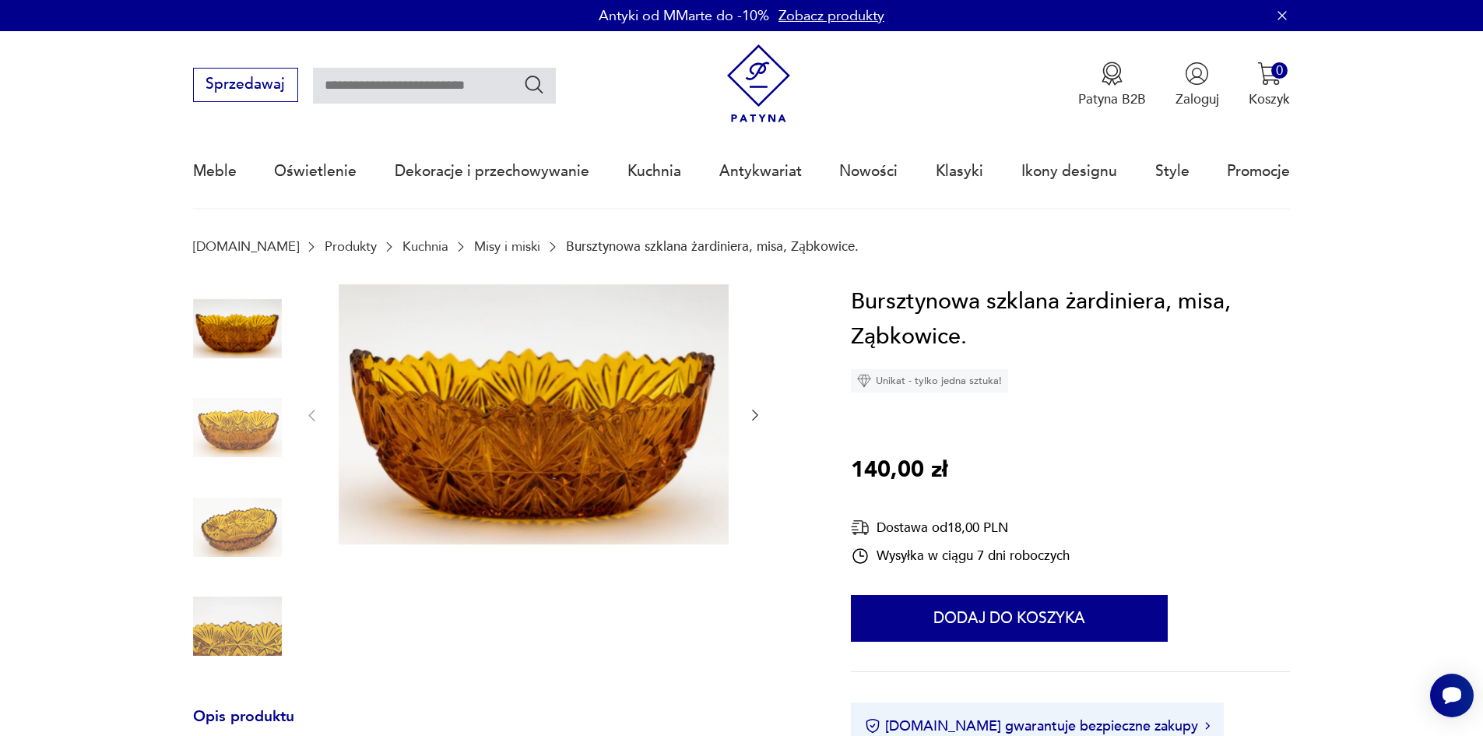
click at [759, 416] on icon "button" at bounding box center [755, 415] width 16 height 16
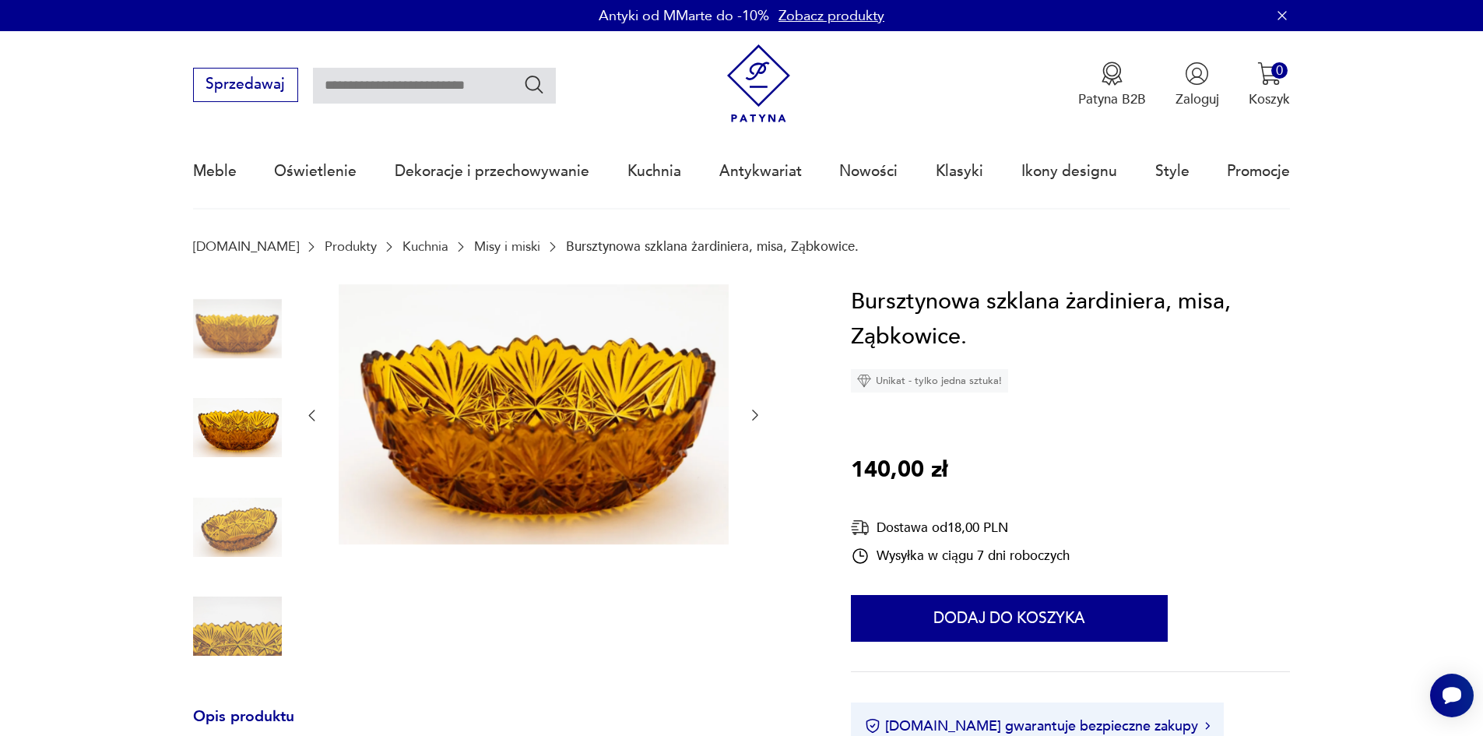
click at [759, 416] on icon "button" at bounding box center [755, 415] width 16 height 16
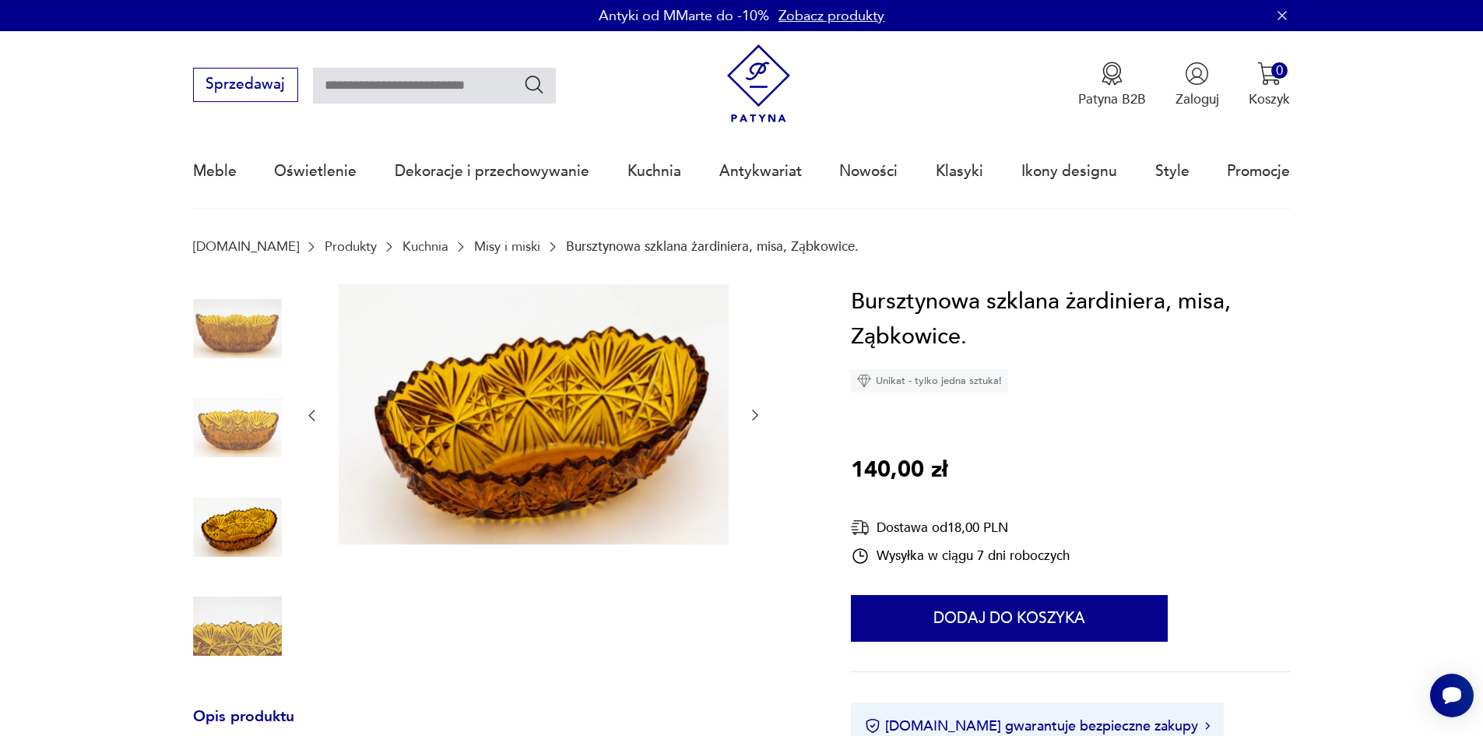
click at [758, 415] on icon "button" at bounding box center [755, 415] width 16 height 16
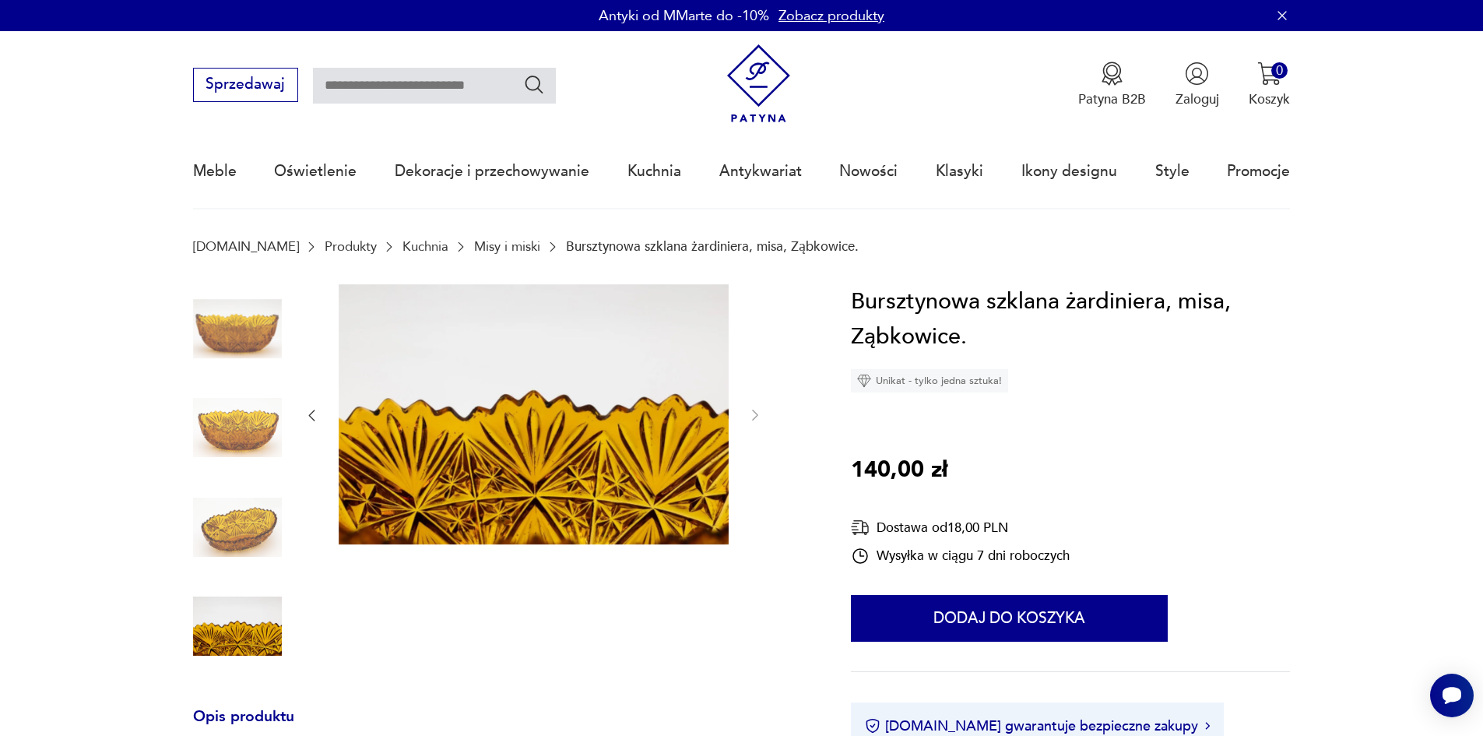
type input "*********"
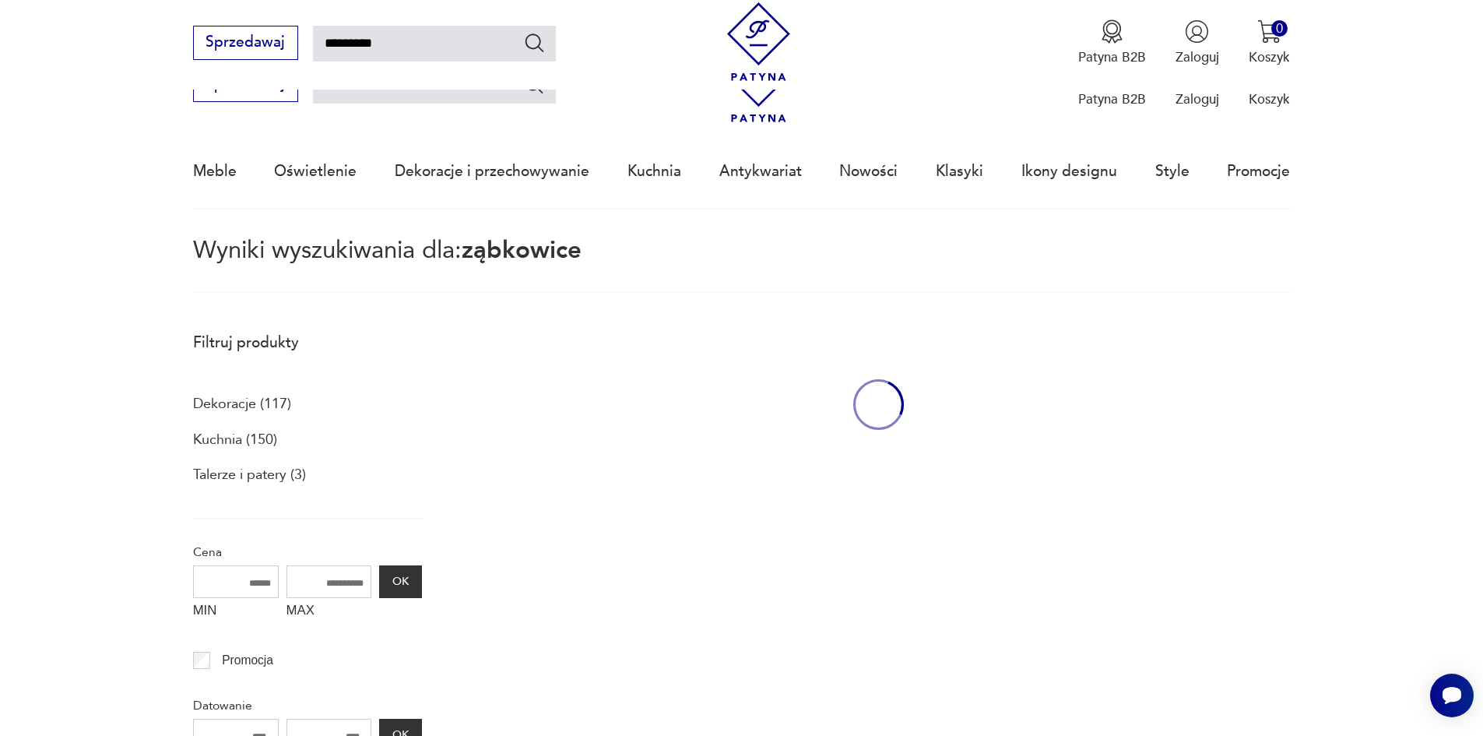
scroll to position [364, 0]
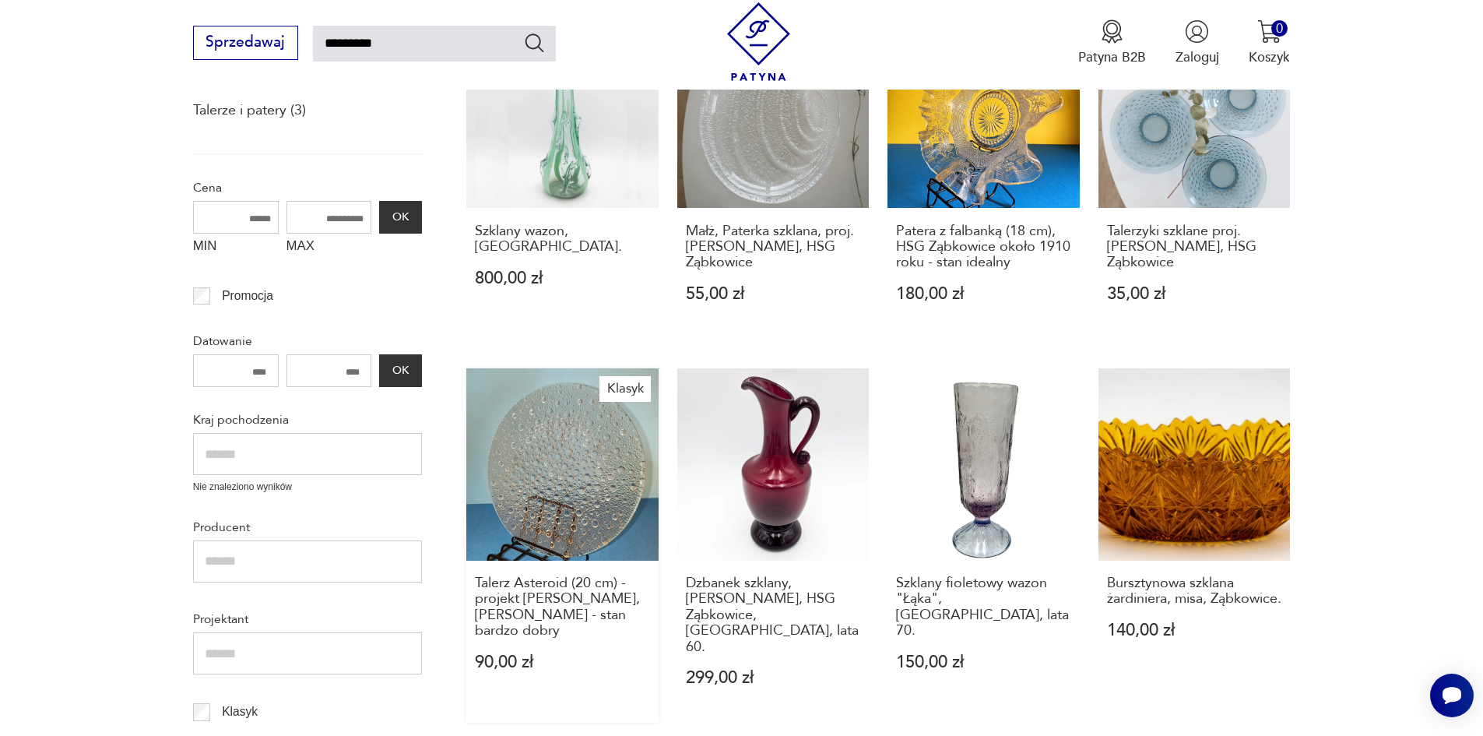
click at [585, 483] on link "Klasyk Talerz Asteroid (20 cm) - projekt [PERSON_NAME], [PERSON_NAME] - stan ba…" at bounding box center [562, 545] width 192 height 354
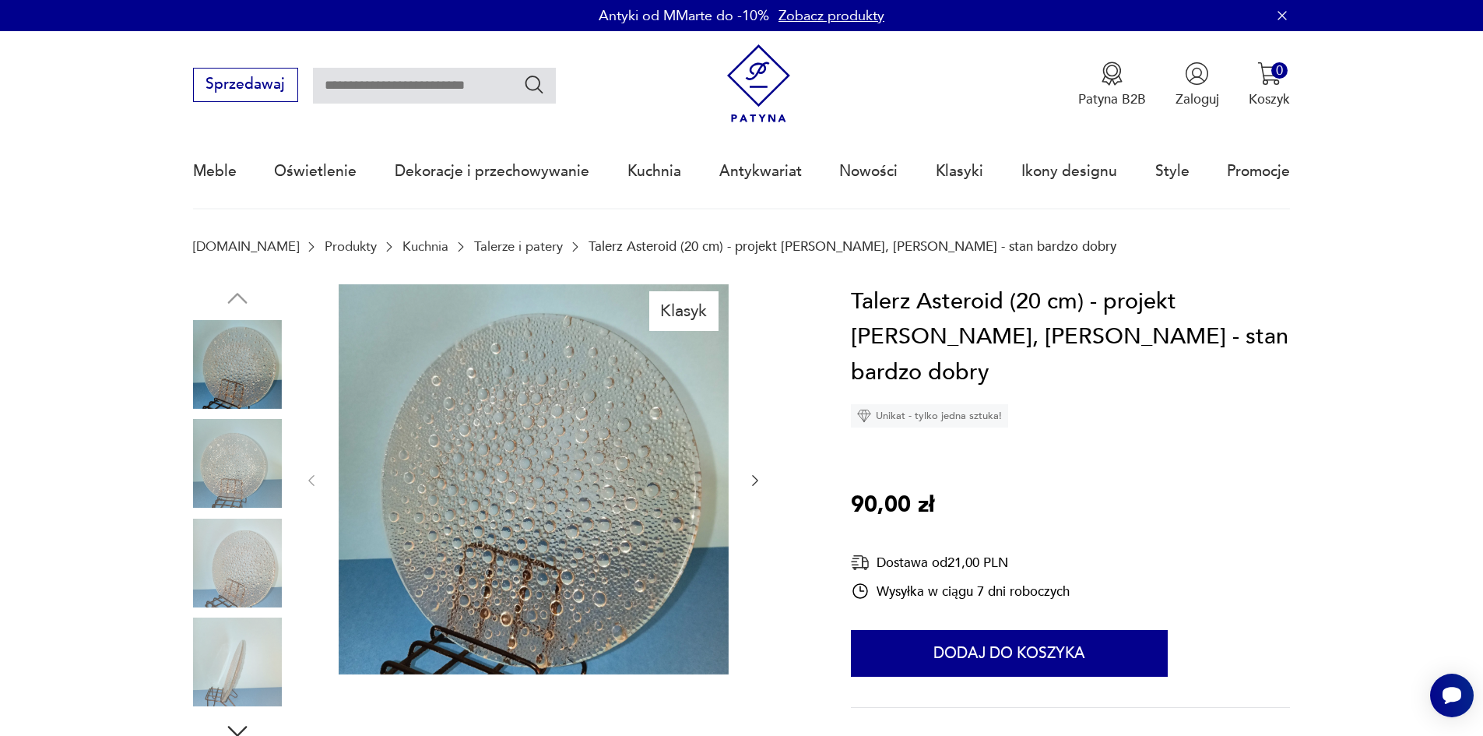
type input "*********"
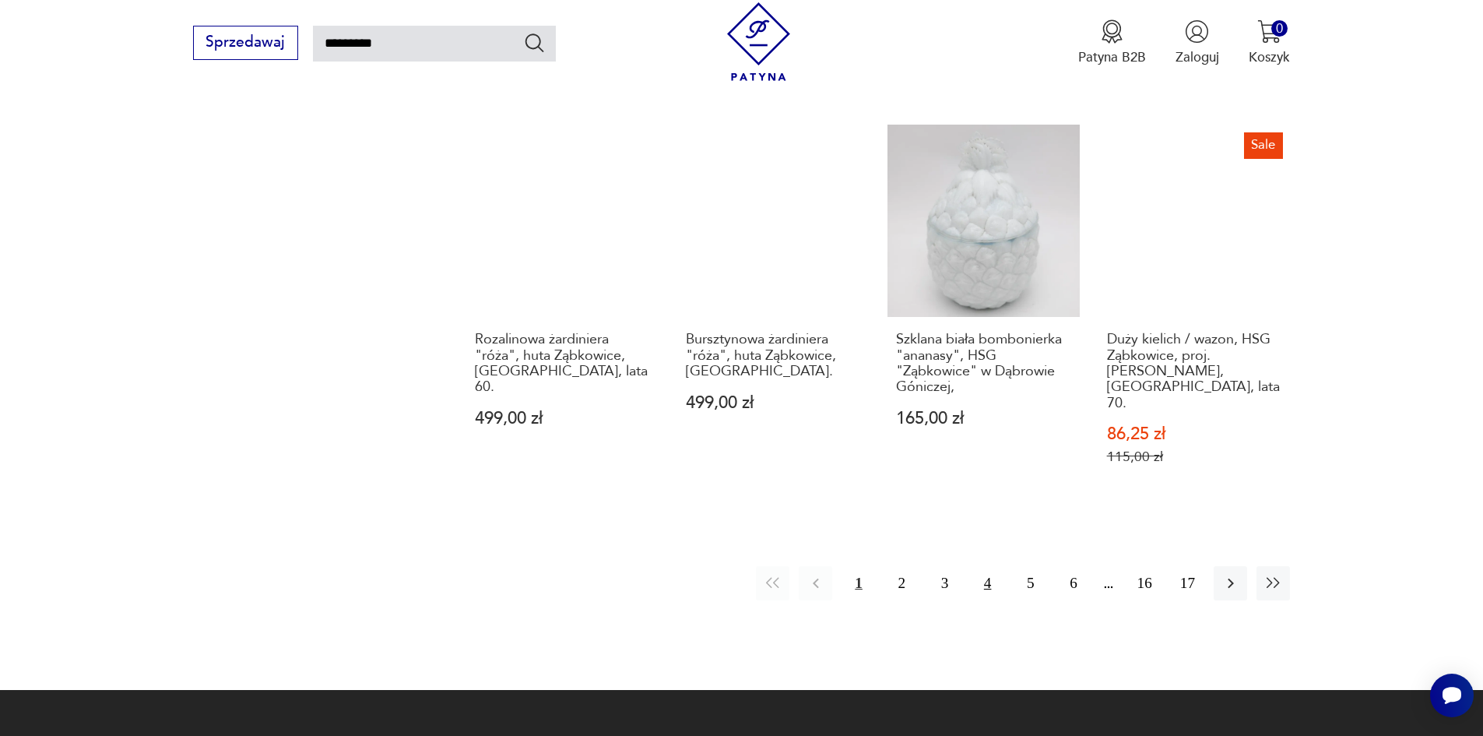
scroll to position [1376, 0]
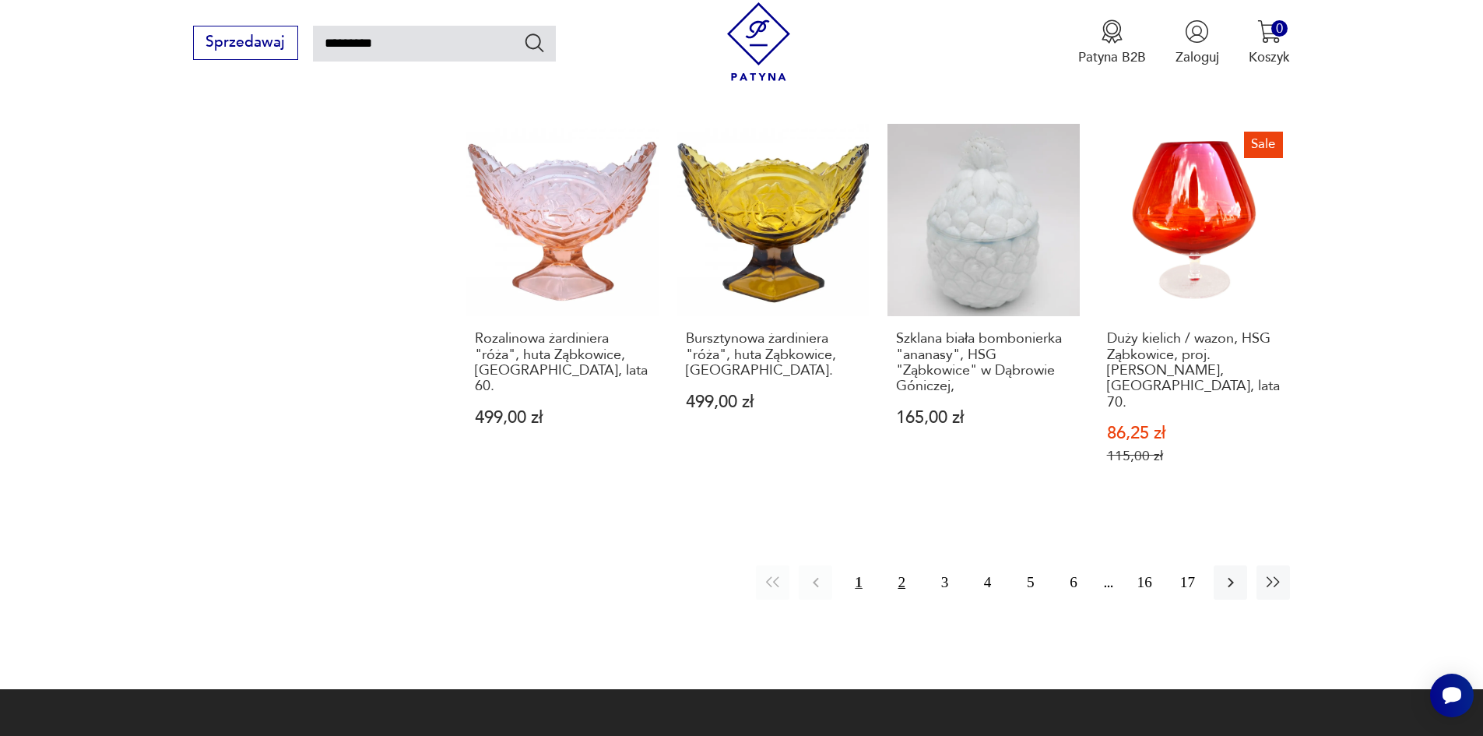
click at [904, 565] on button "2" at bounding box center [901, 581] width 33 height 33
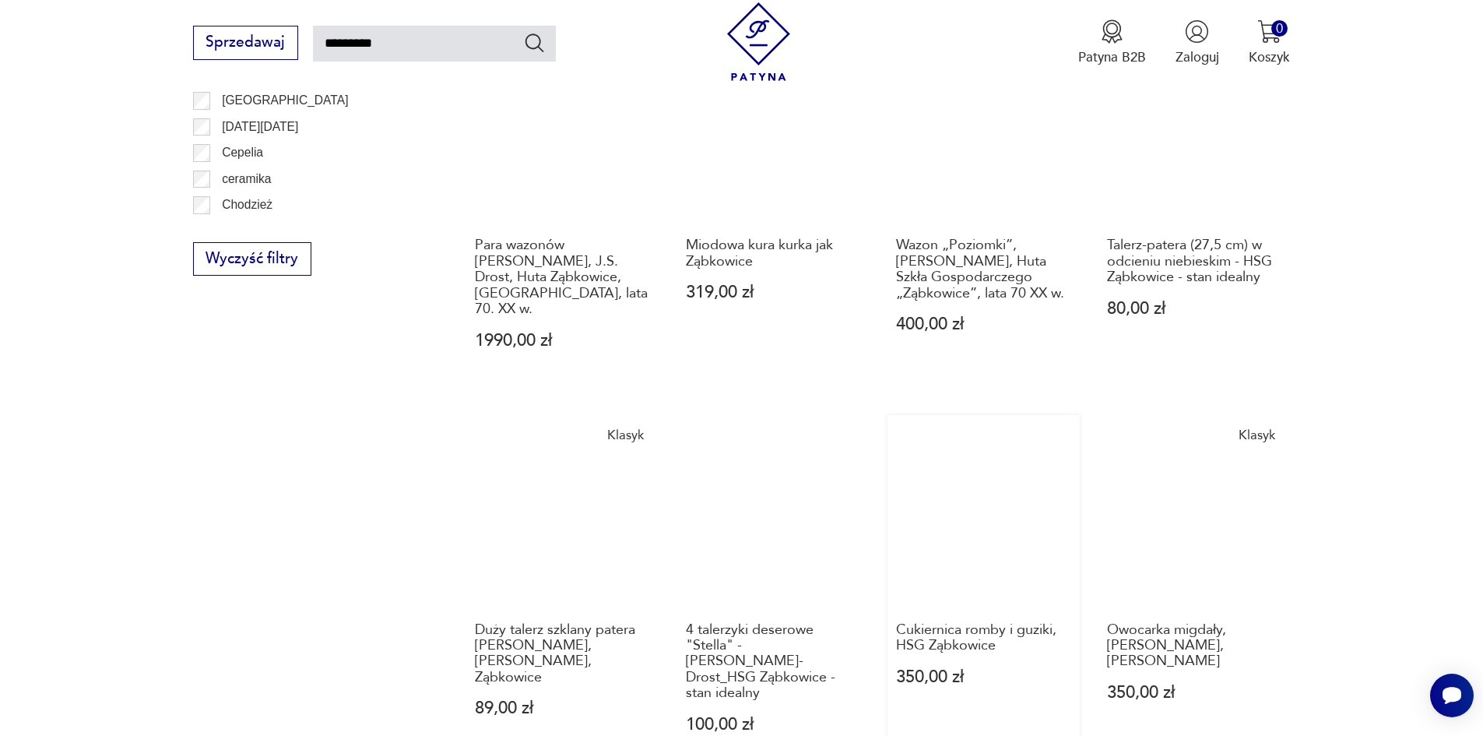
scroll to position [1179, 0]
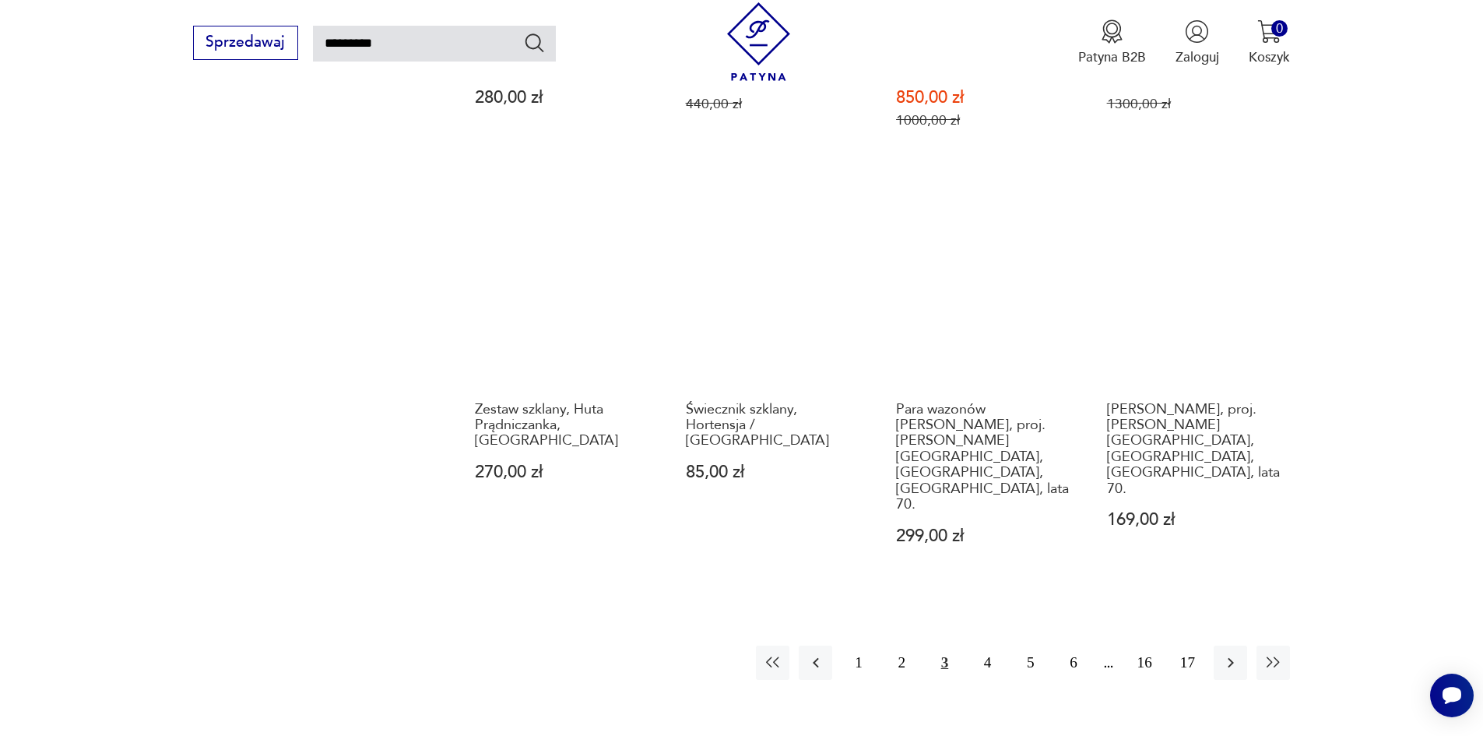
scroll to position [1335, 0]
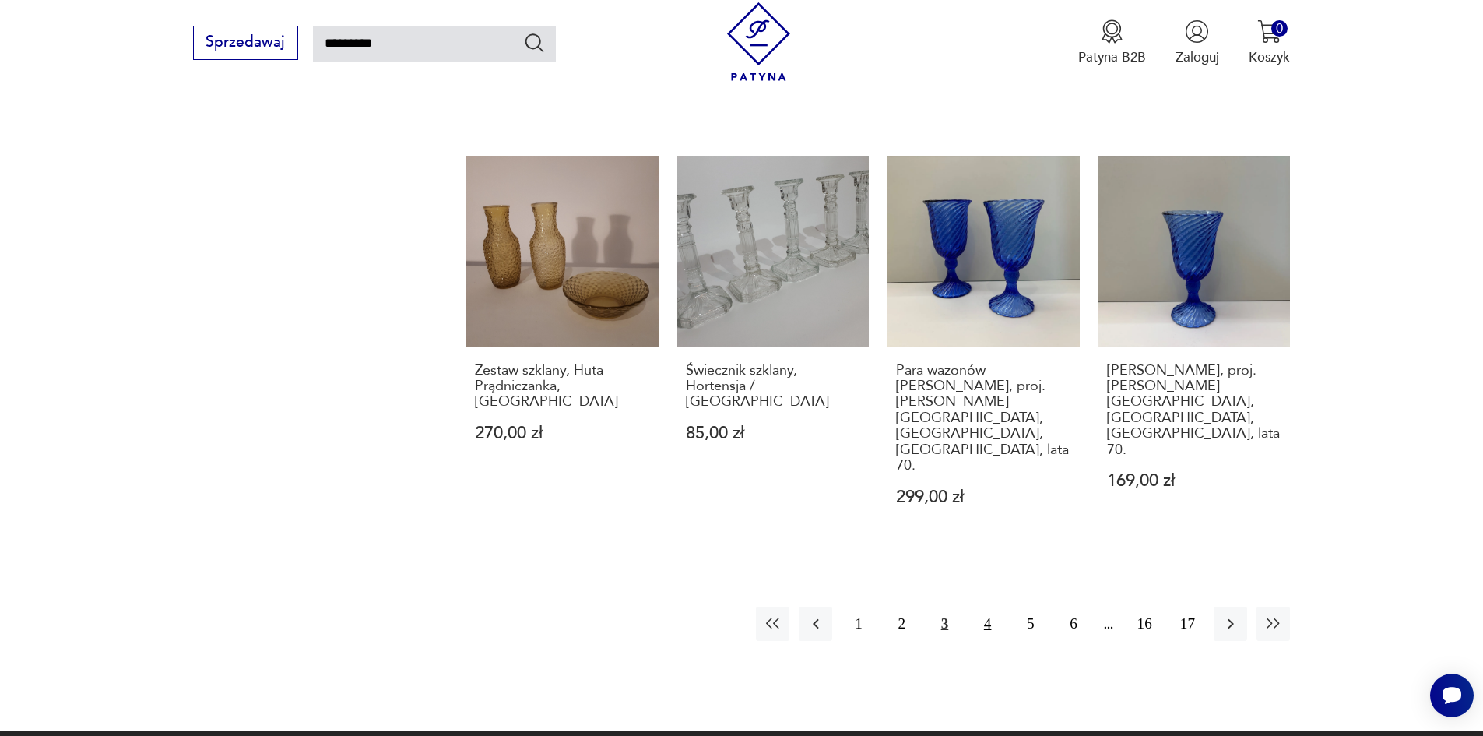
click at [988, 606] on button "4" at bounding box center [987, 622] width 33 height 33
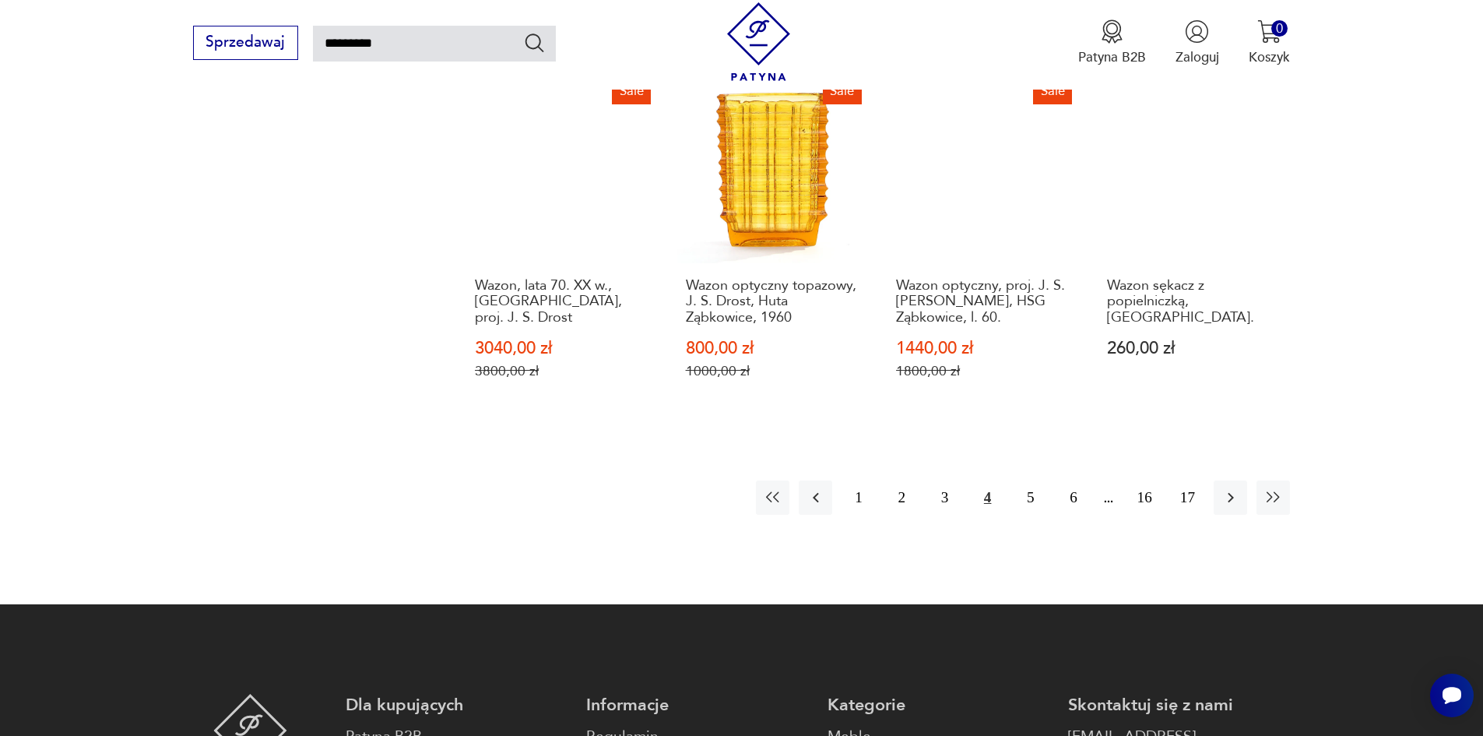
scroll to position [1490, 0]
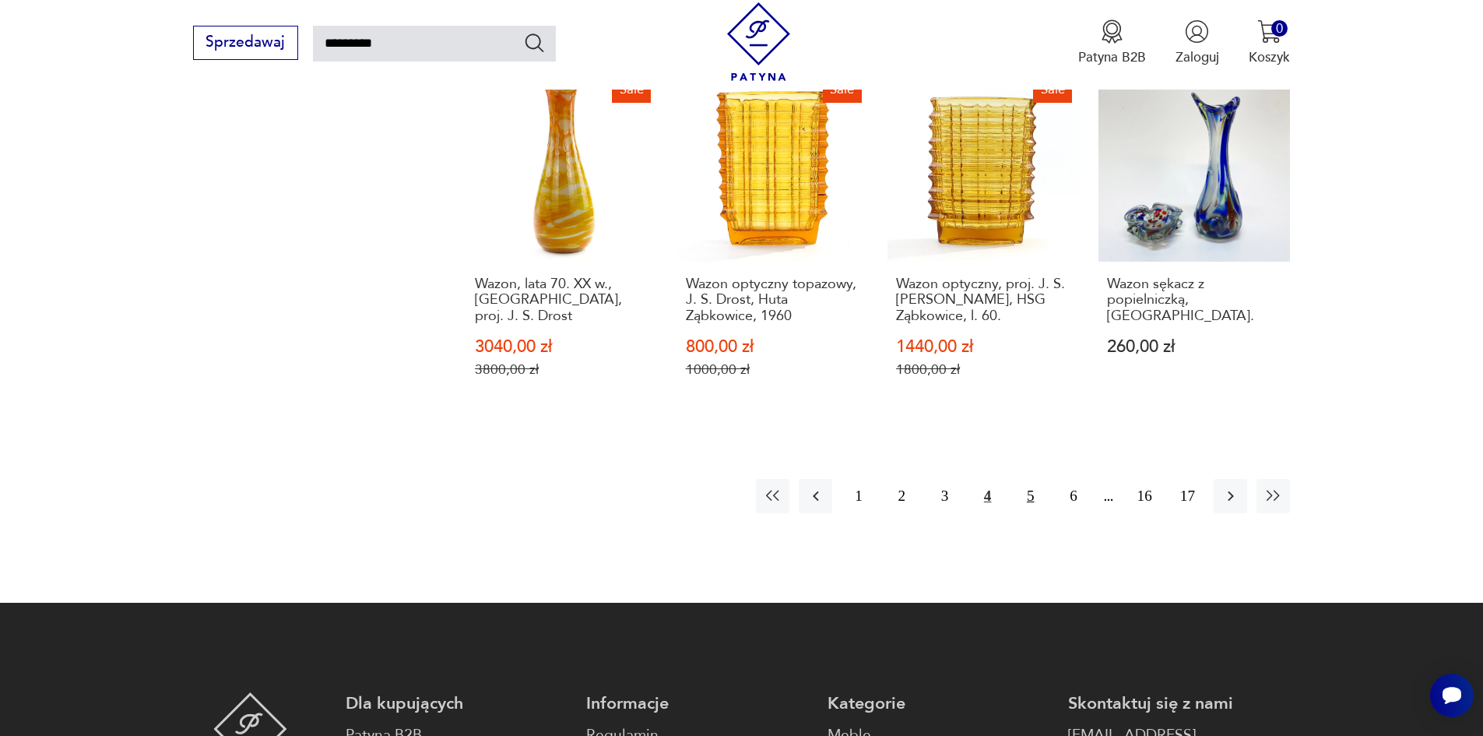
click at [1035, 479] on button "5" at bounding box center [1029, 495] width 33 height 33
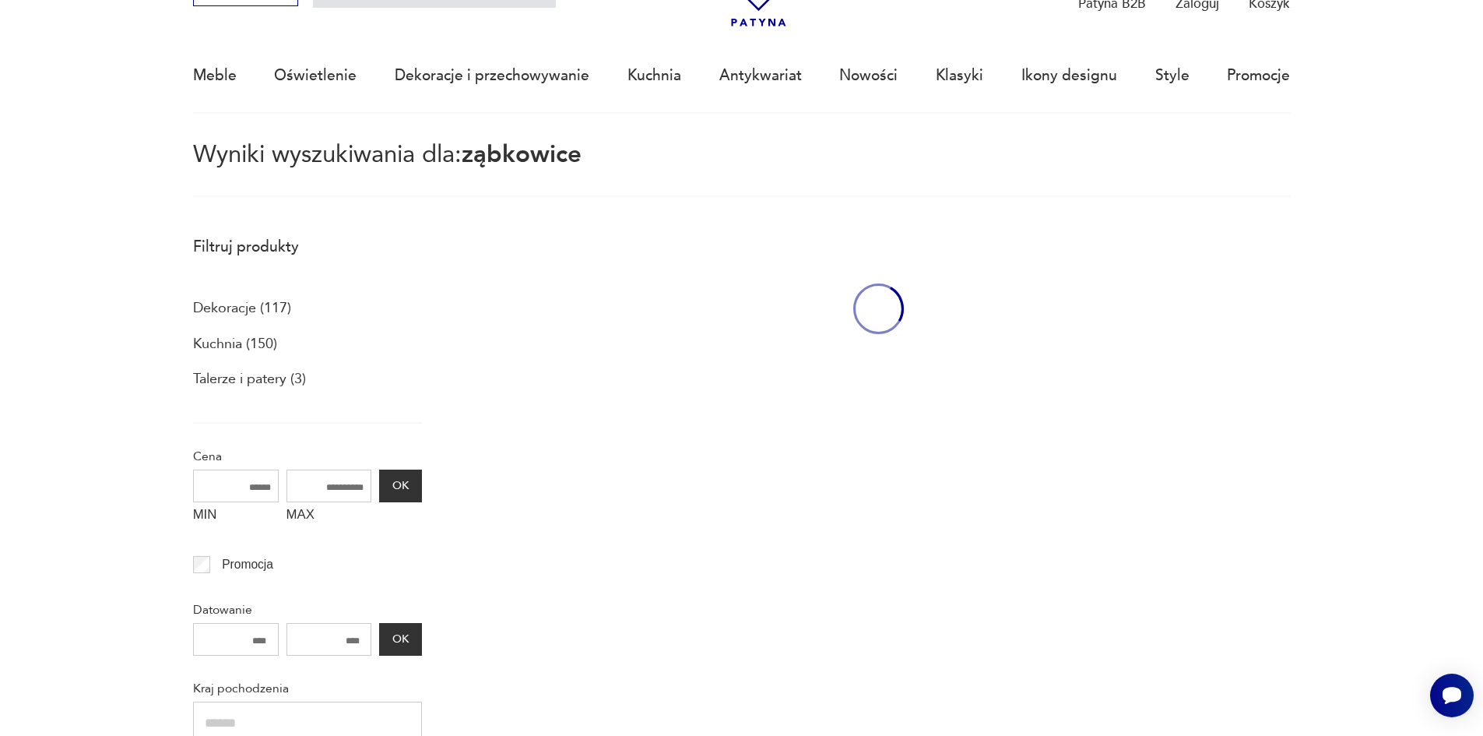
scroll to position [90, 0]
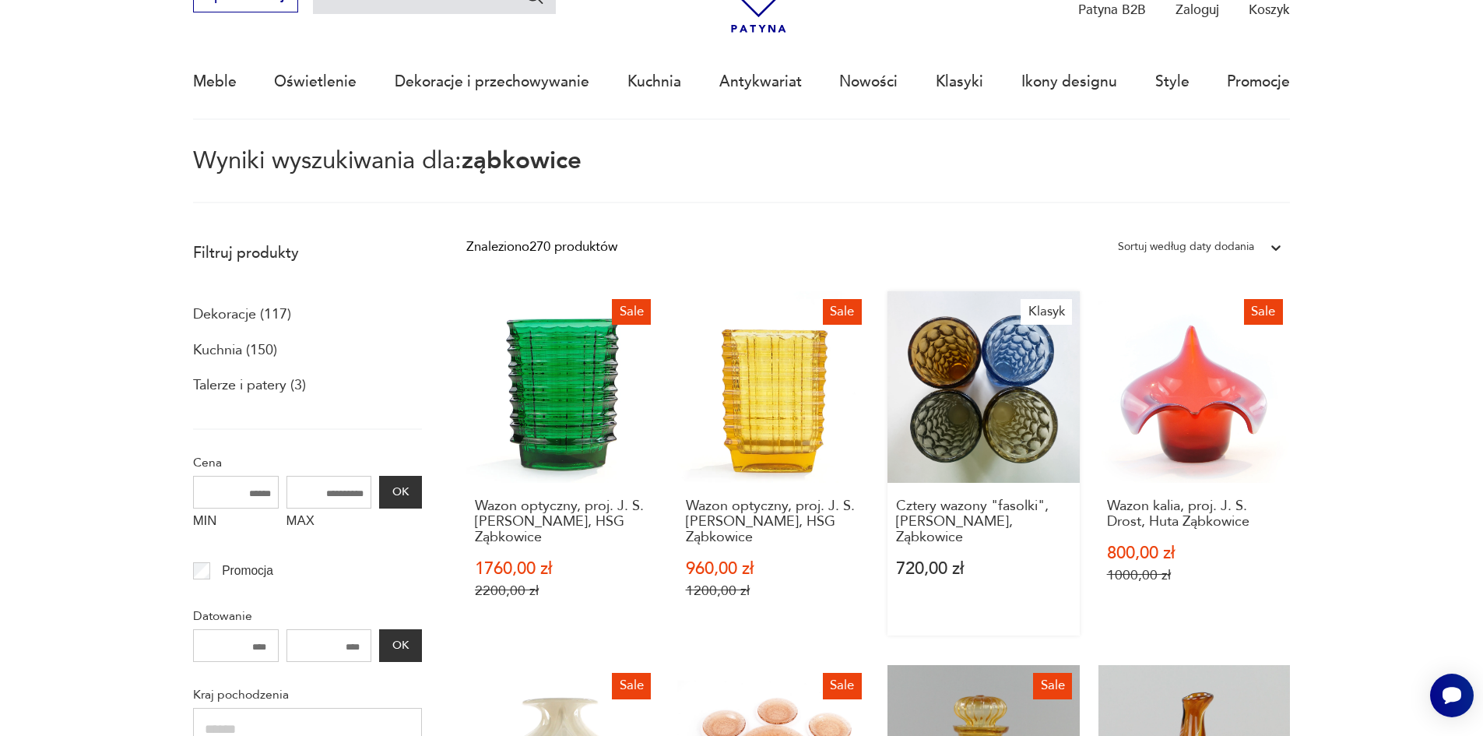
click at [992, 420] on link "Klasyk Cztery wazony "fasolki", [PERSON_NAME], Ząbkowice 720,00 zł" at bounding box center [983, 463] width 192 height 344
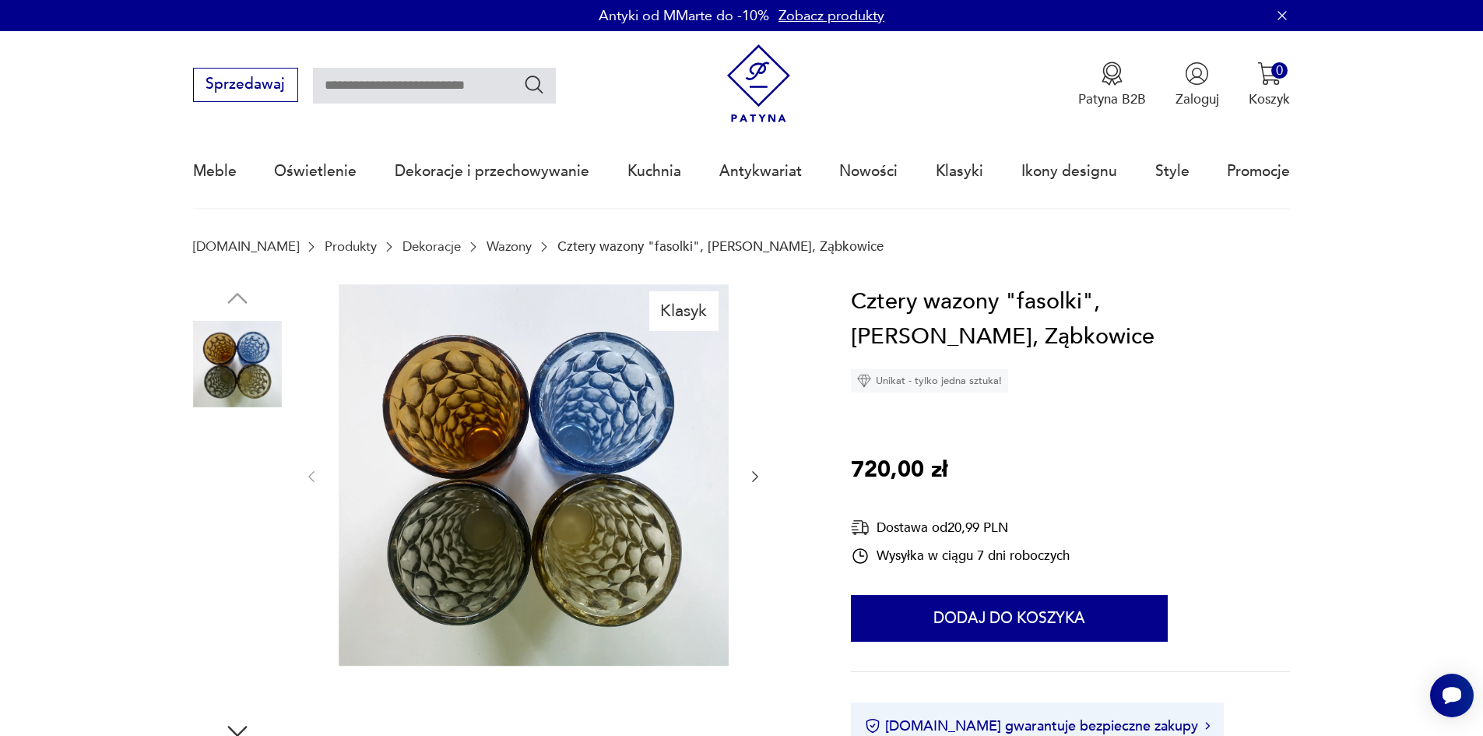
click at [250, 582] on img at bounding box center [237, 562] width 89 height 89
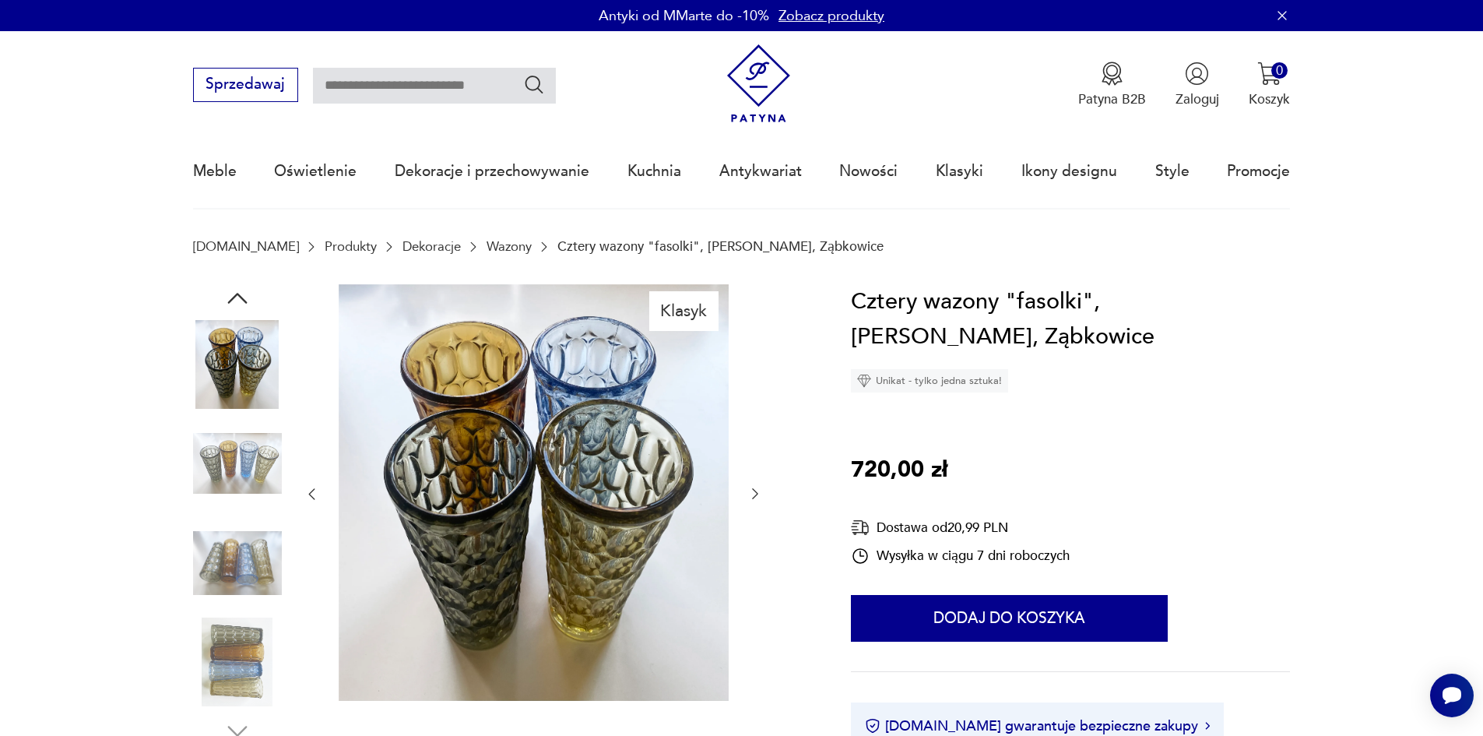
type input "*********"
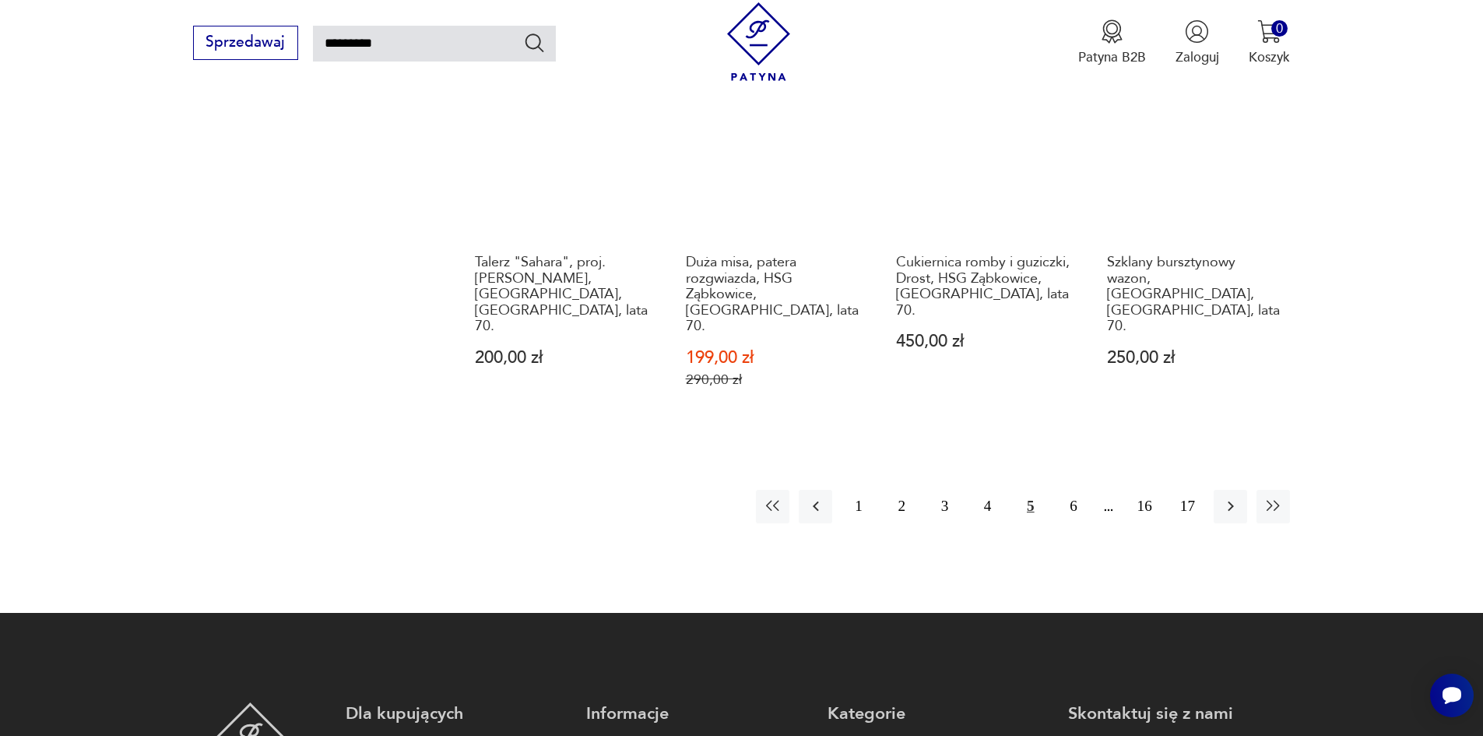
scroll to position [1568, 0]
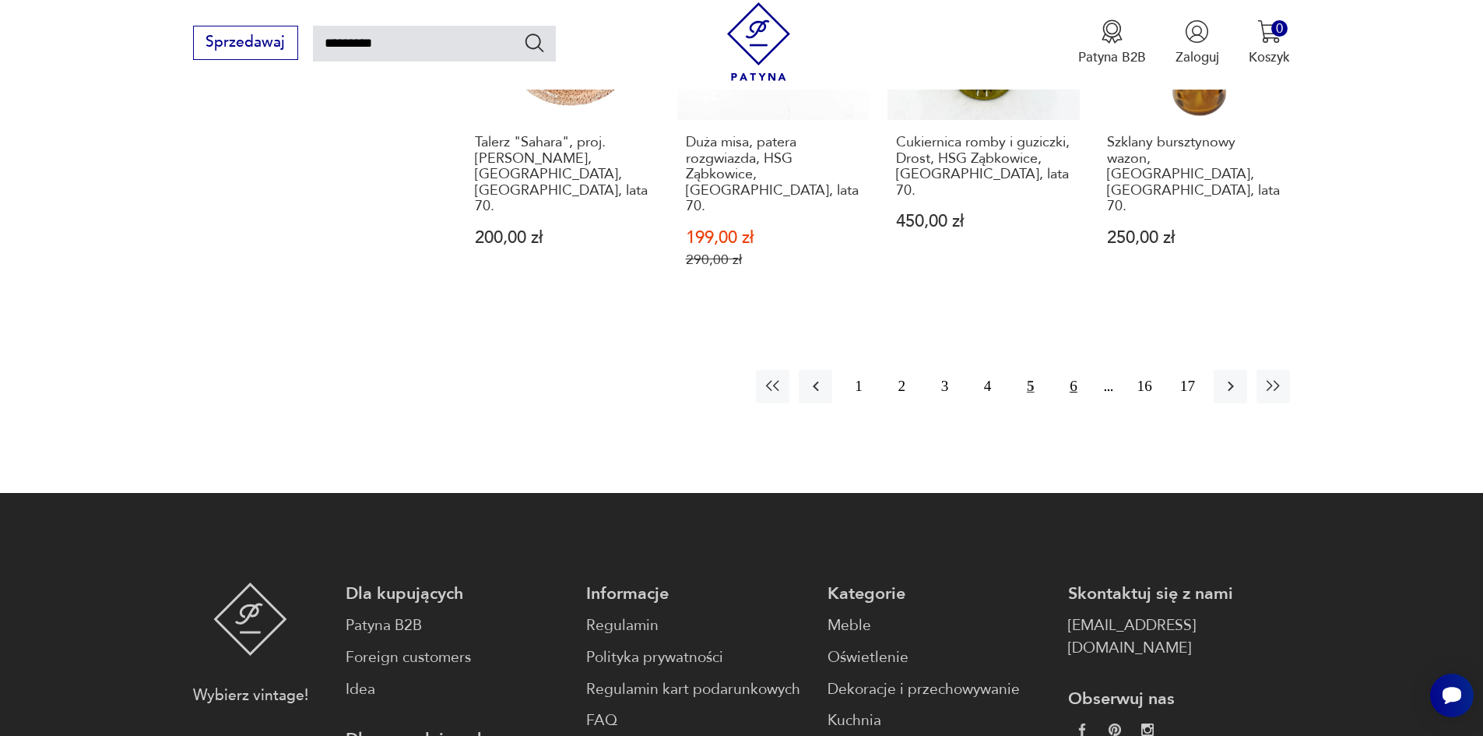
click at [1072, 370] on button "6" at bounding box center [1072, 386] width 33 height 33
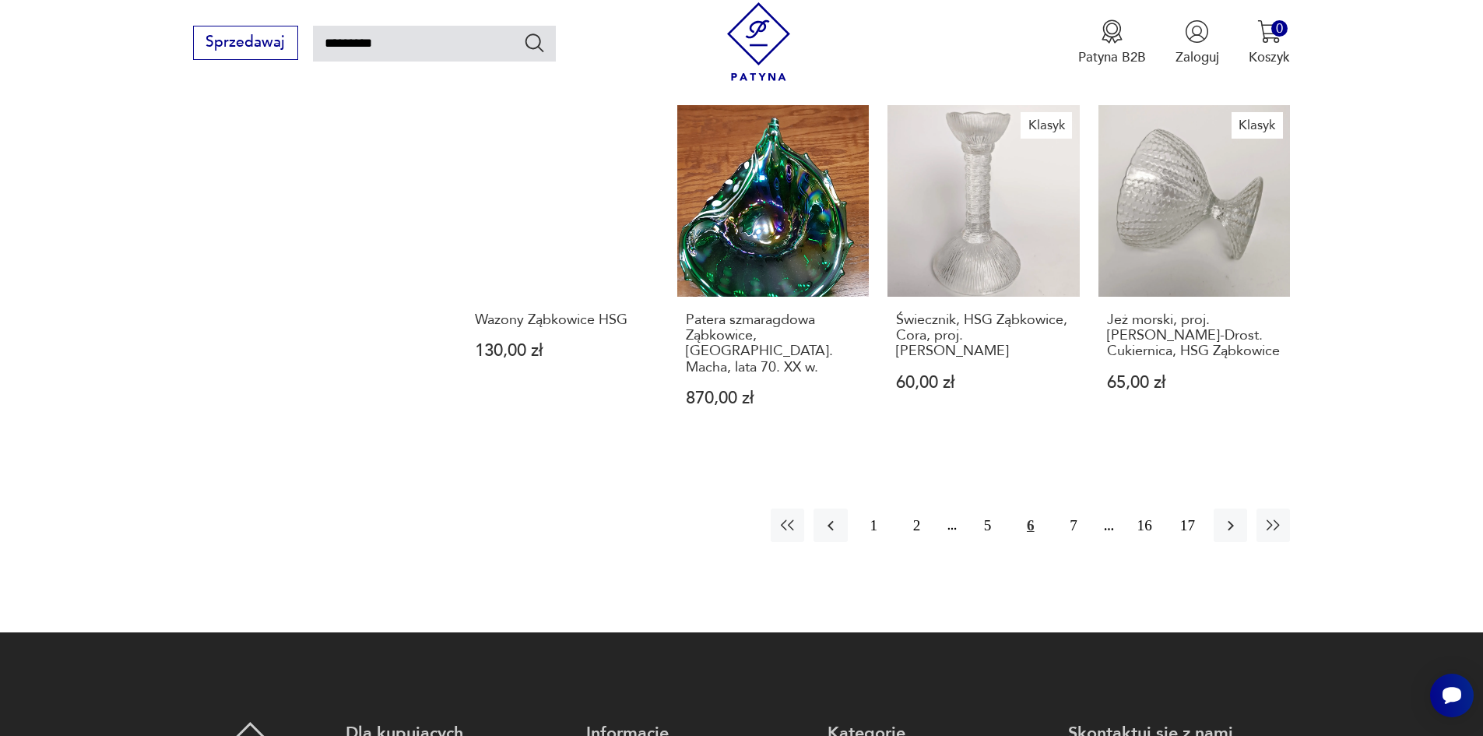
scroll to position [1413, 0]
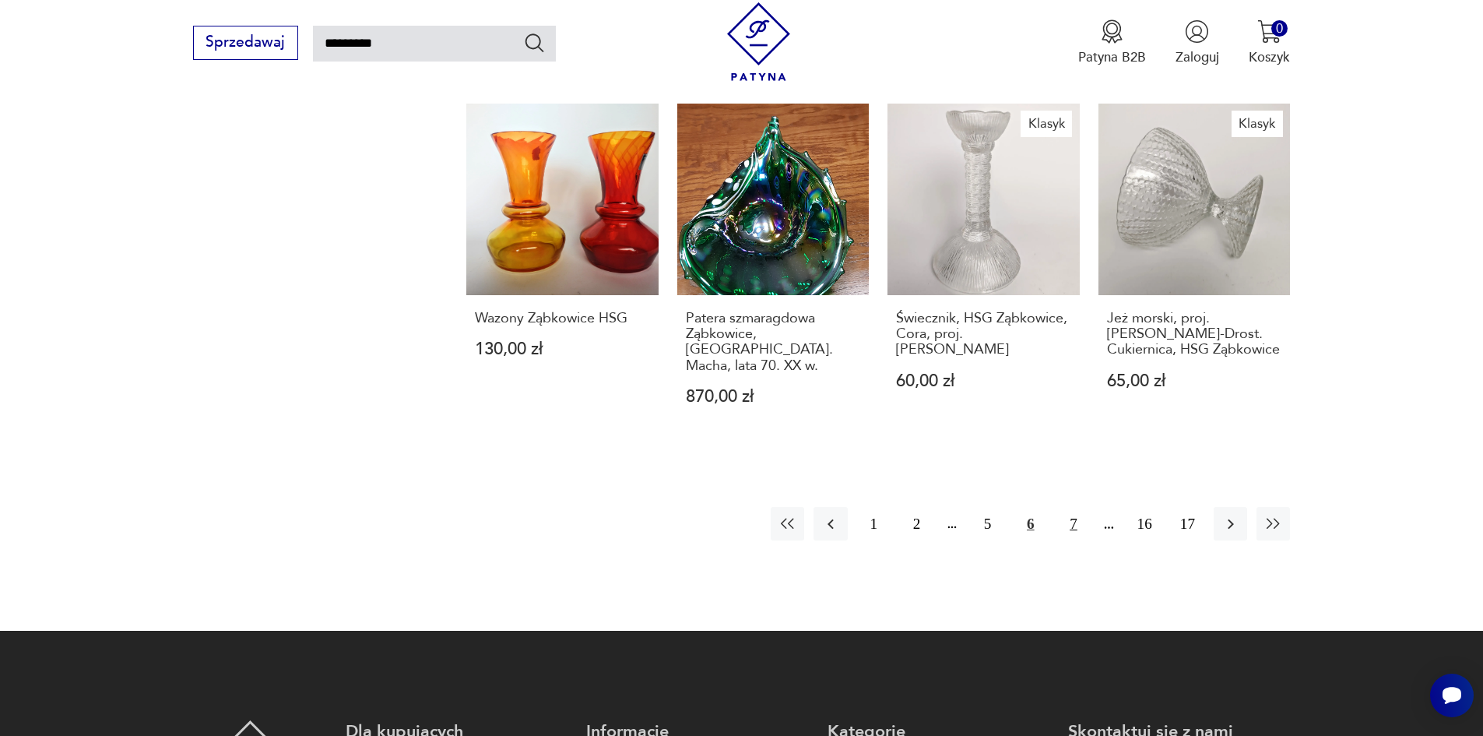
click at [1078, 507] on button "7" at bounding box center [1072, 523] width 33 height 33
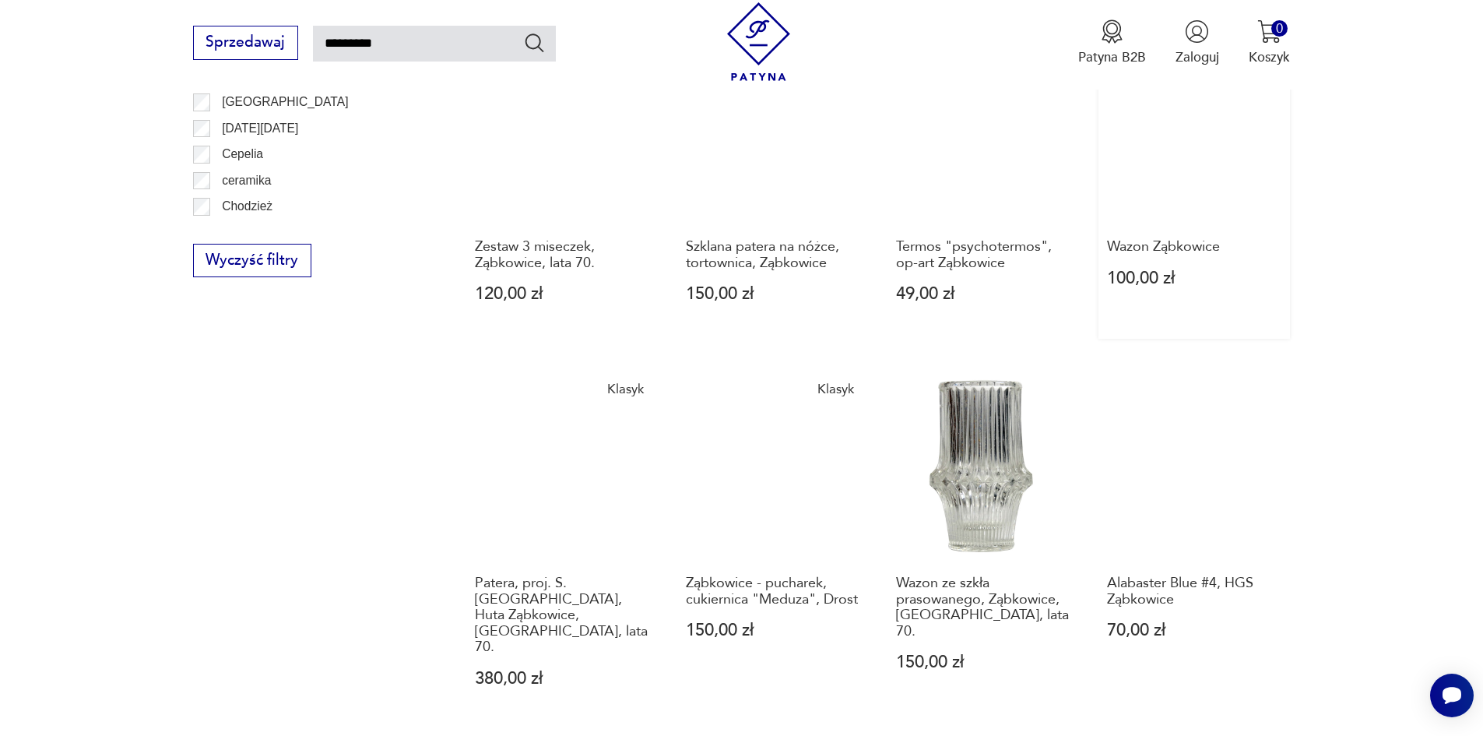
scroll to position [1101, 0]
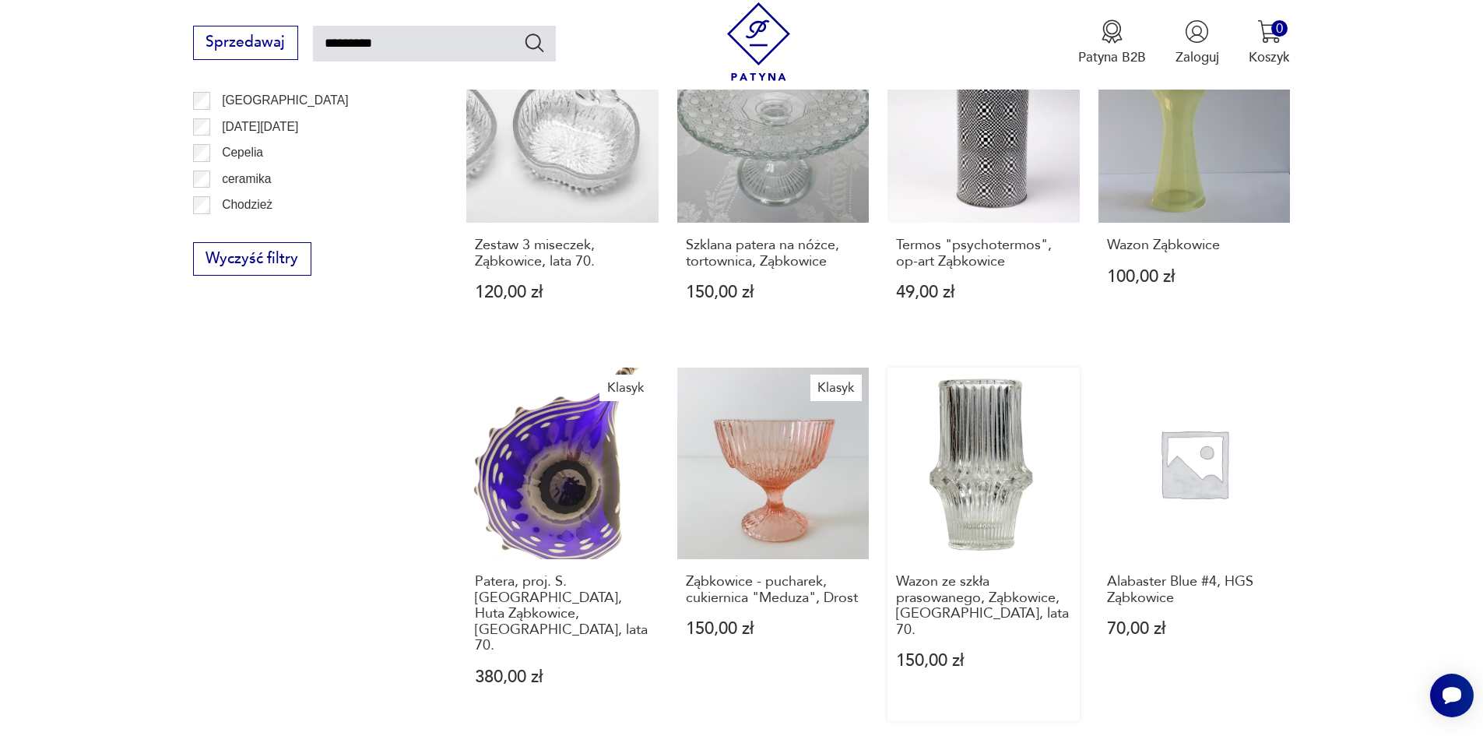
click at [962, 479] on link "Wazon ze szkła prasowanego, Ząbkowice, [GEOGRAPHIC_DATA], lata 70. 150,00 zł" at bounding box center [983, 544] width 192 height 354
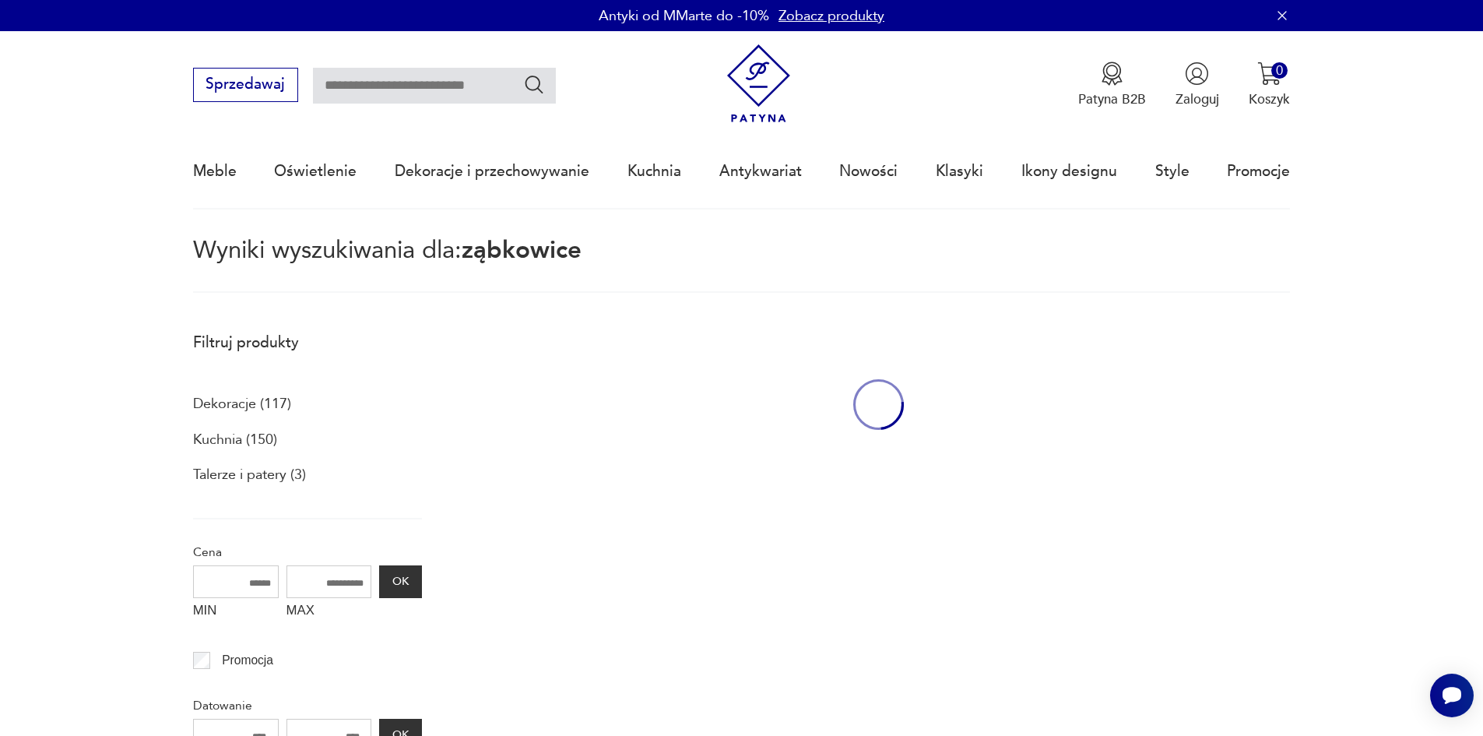
type input "*********"
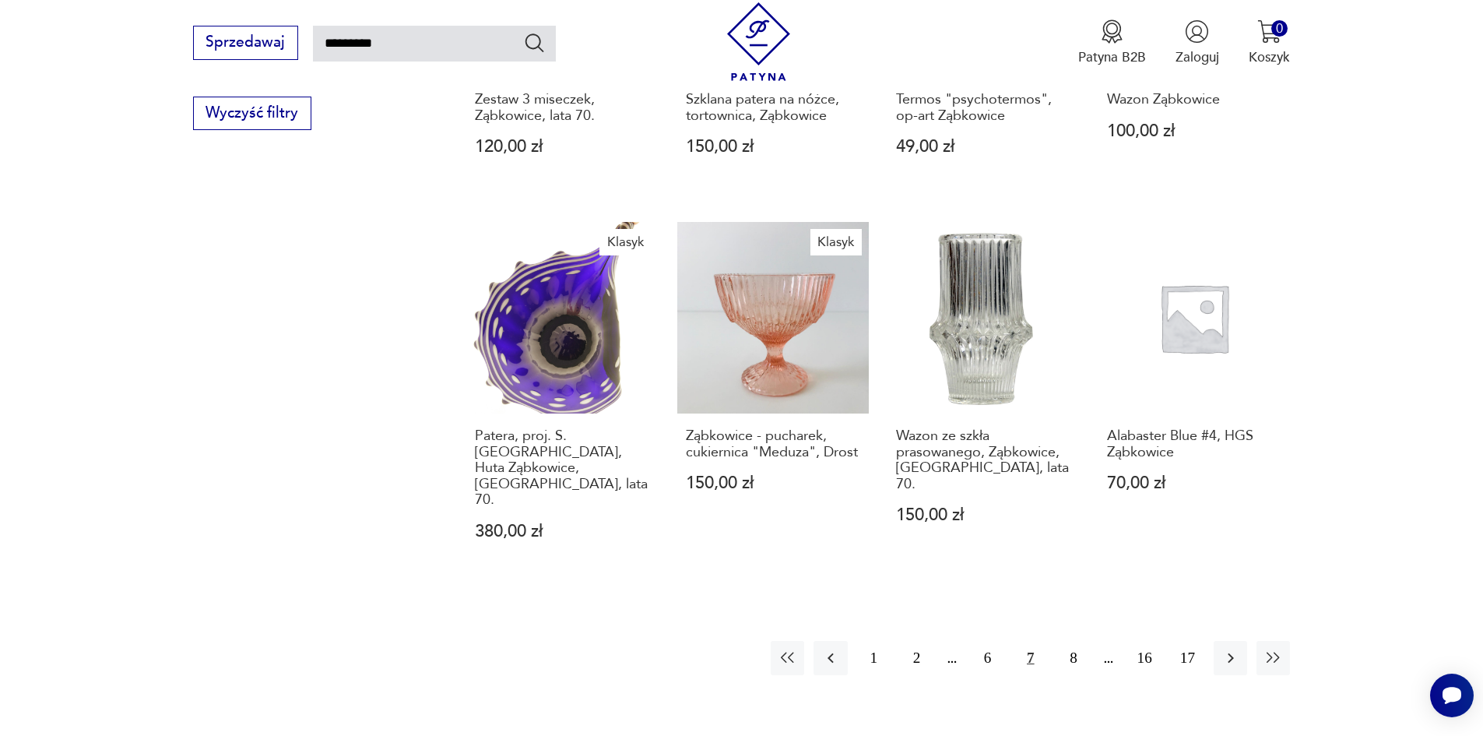
scroll to position [1209, 0]
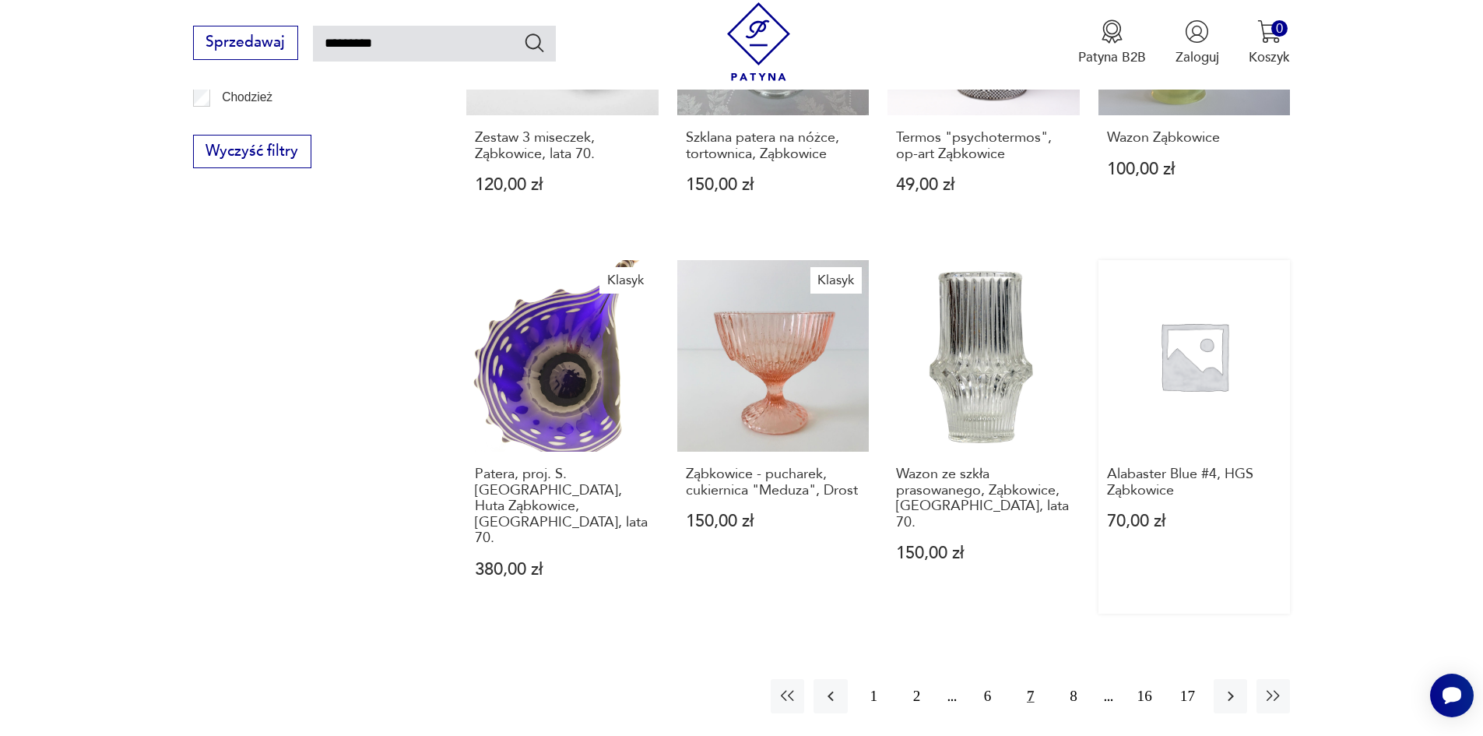
click at [1192, 339] on link "Alabaster Blue #4, HGS Ząbkowice 70,00 zł" at bounding box center [1194, 437] width 192 height 354
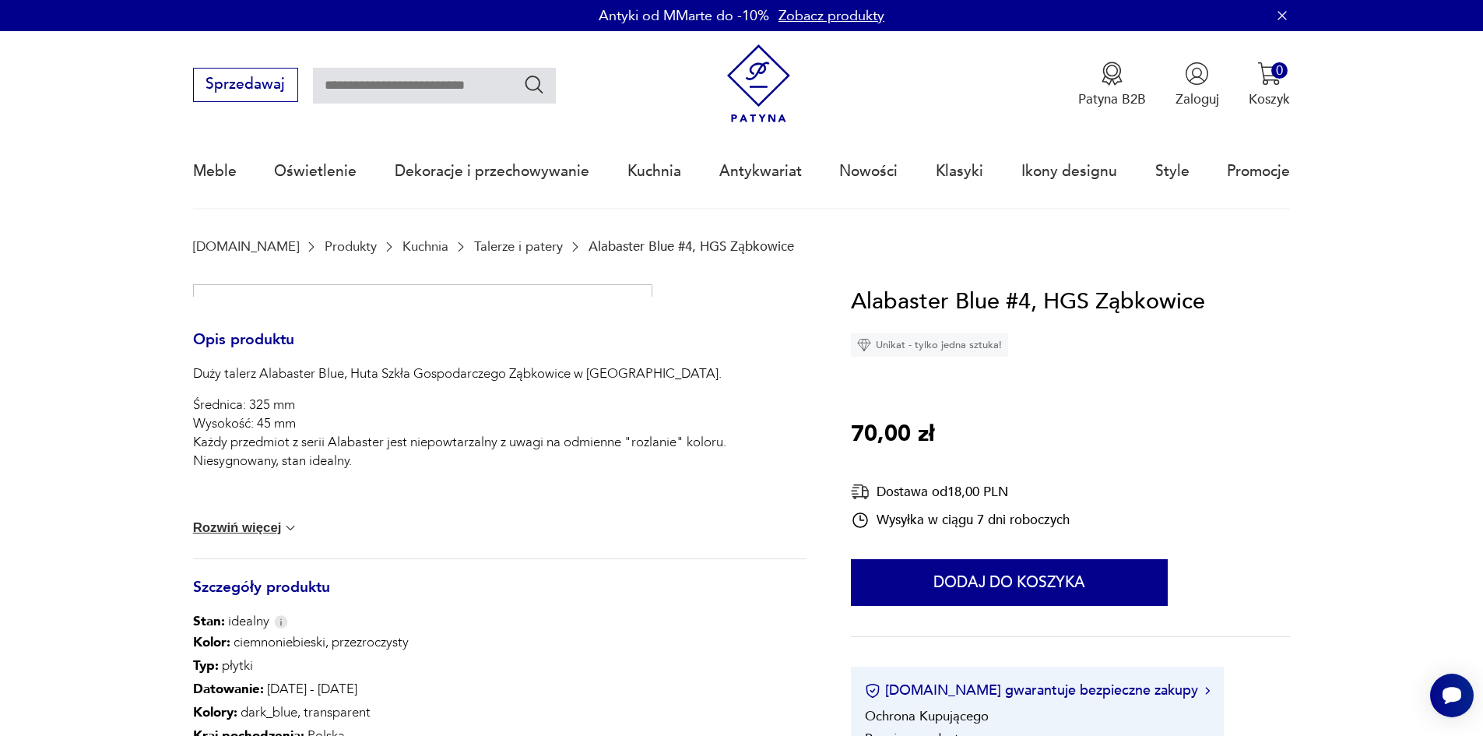
type input "*********"
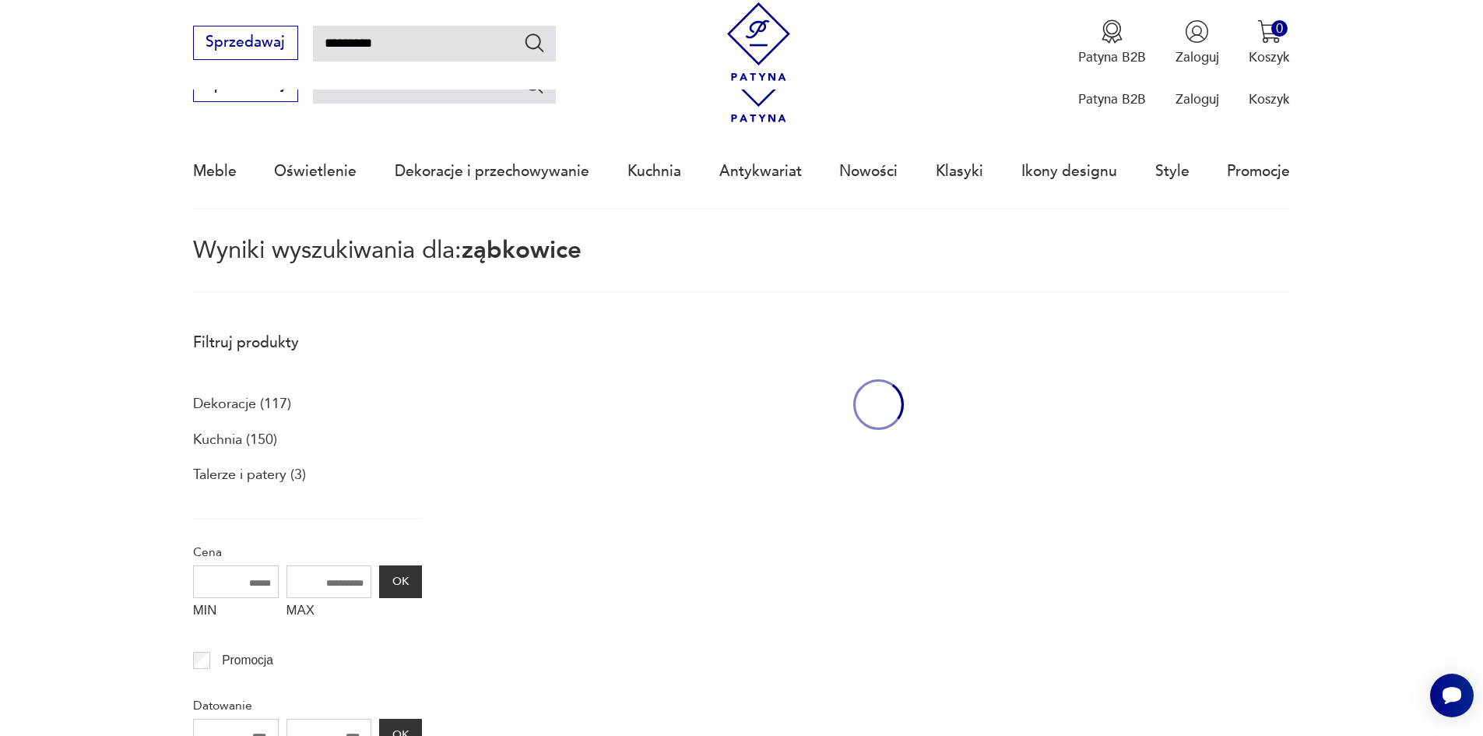
scroll to position [1209, 0]
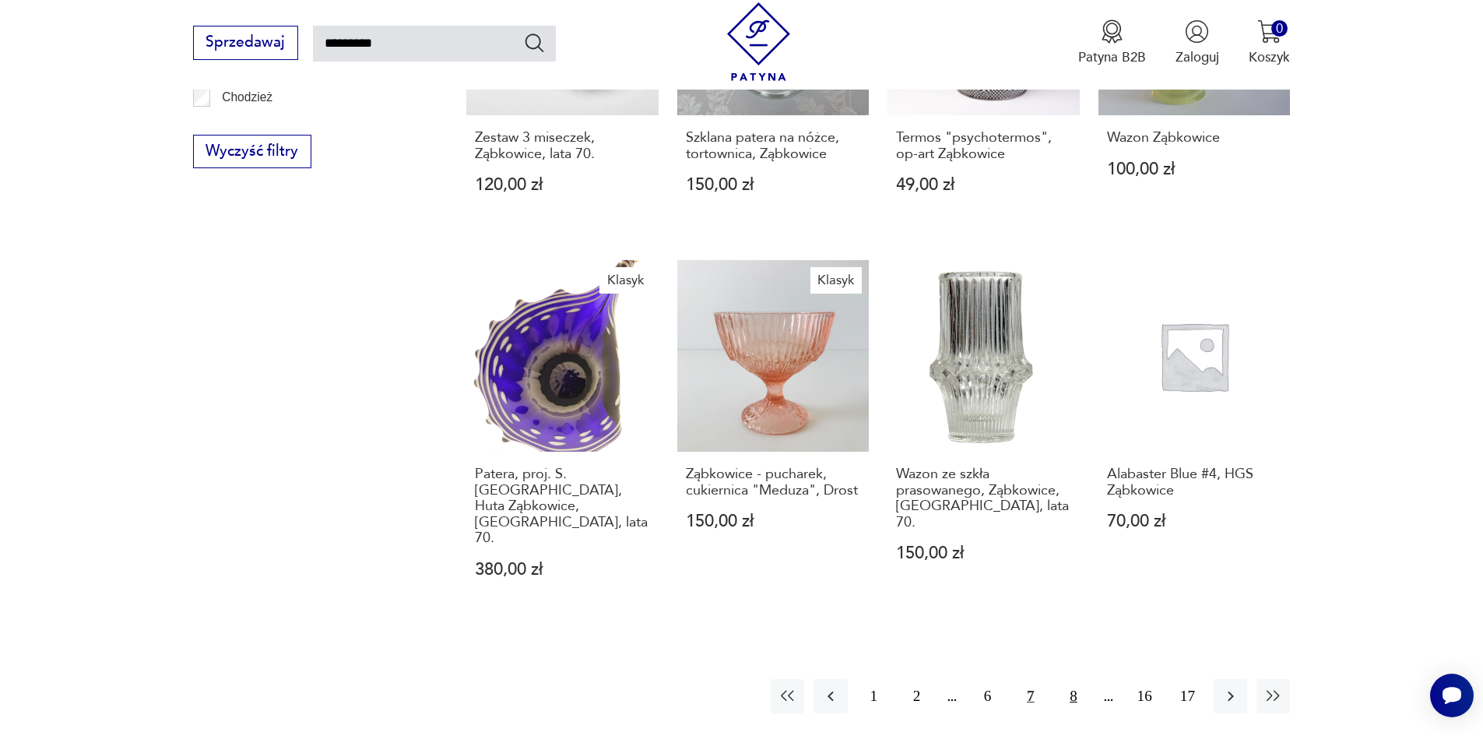
click at [1074, 679] on button "8" at bounding box center [1072, 695] width 33 height 33
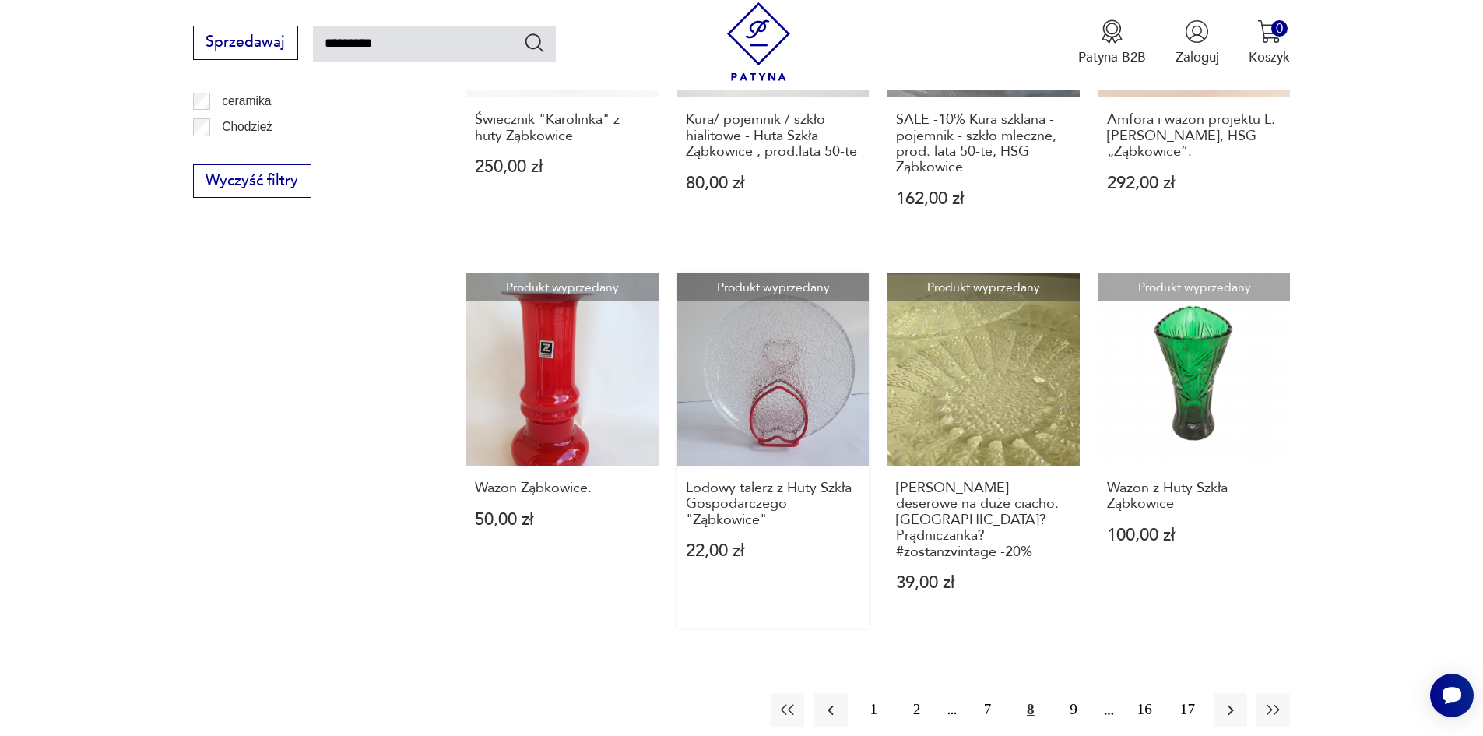
scroll to position [1257, 0]
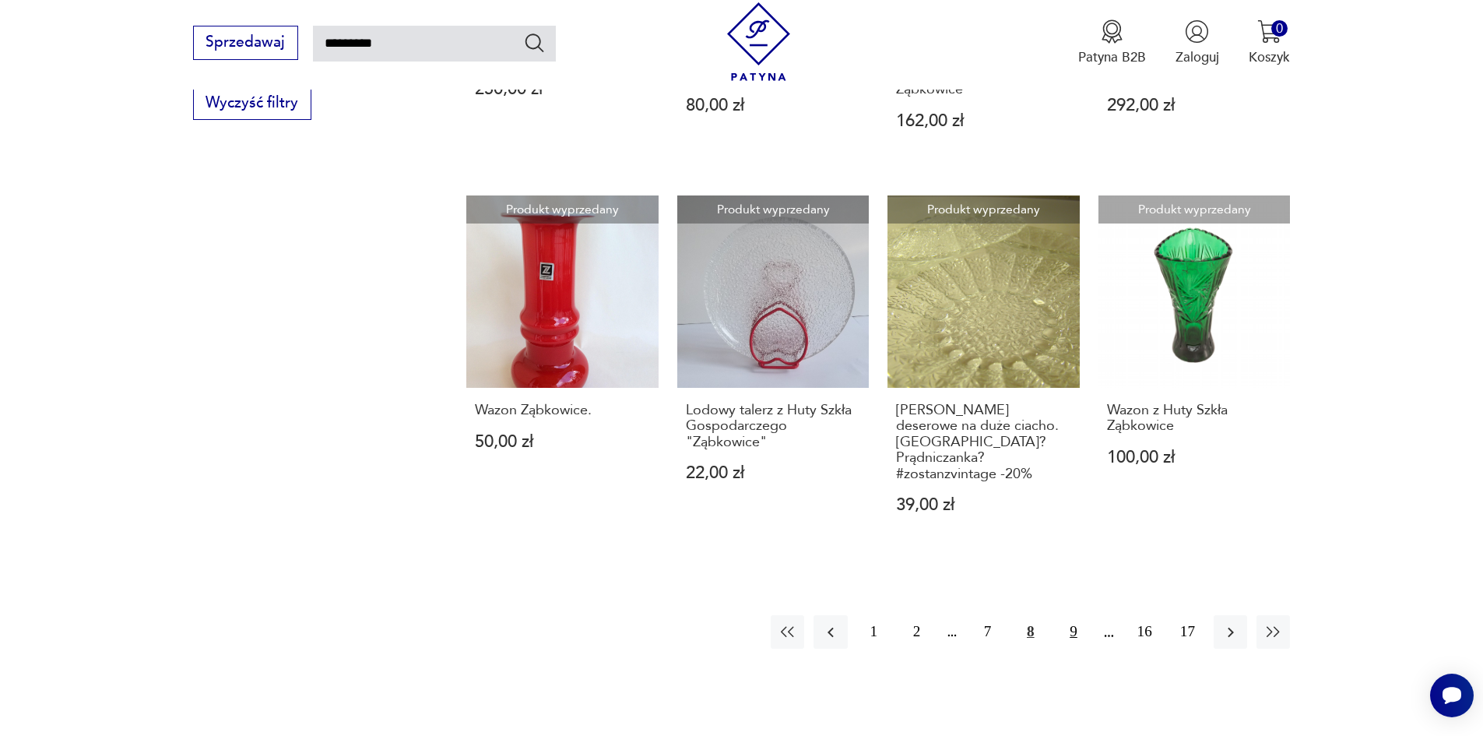
click at [1070, 615] on button "9" at bounding box center [1072, 631] width 33 height 33
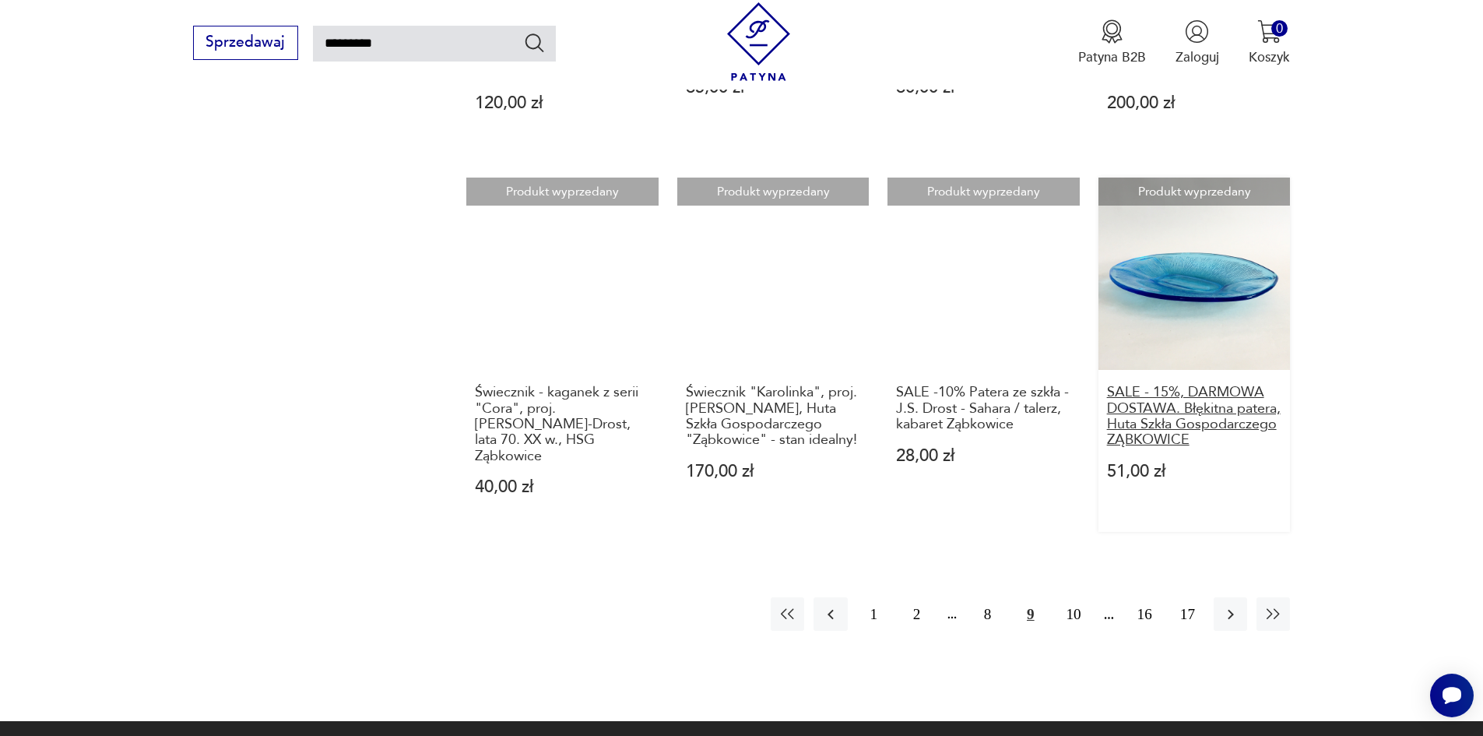
scroll to position [1335, 0]
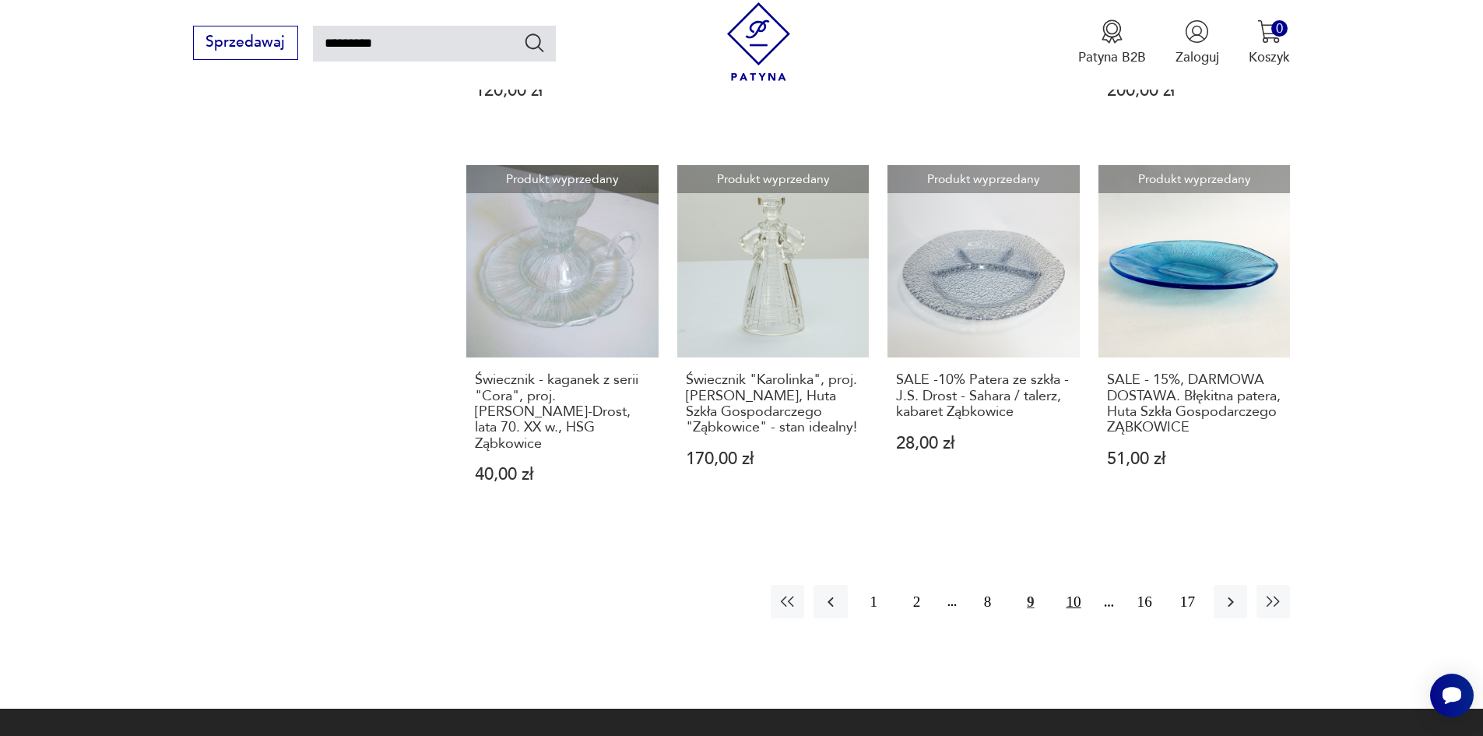
click at [1075, 588] on button "10" at bounding box center [1072, 601] width 33 height 33
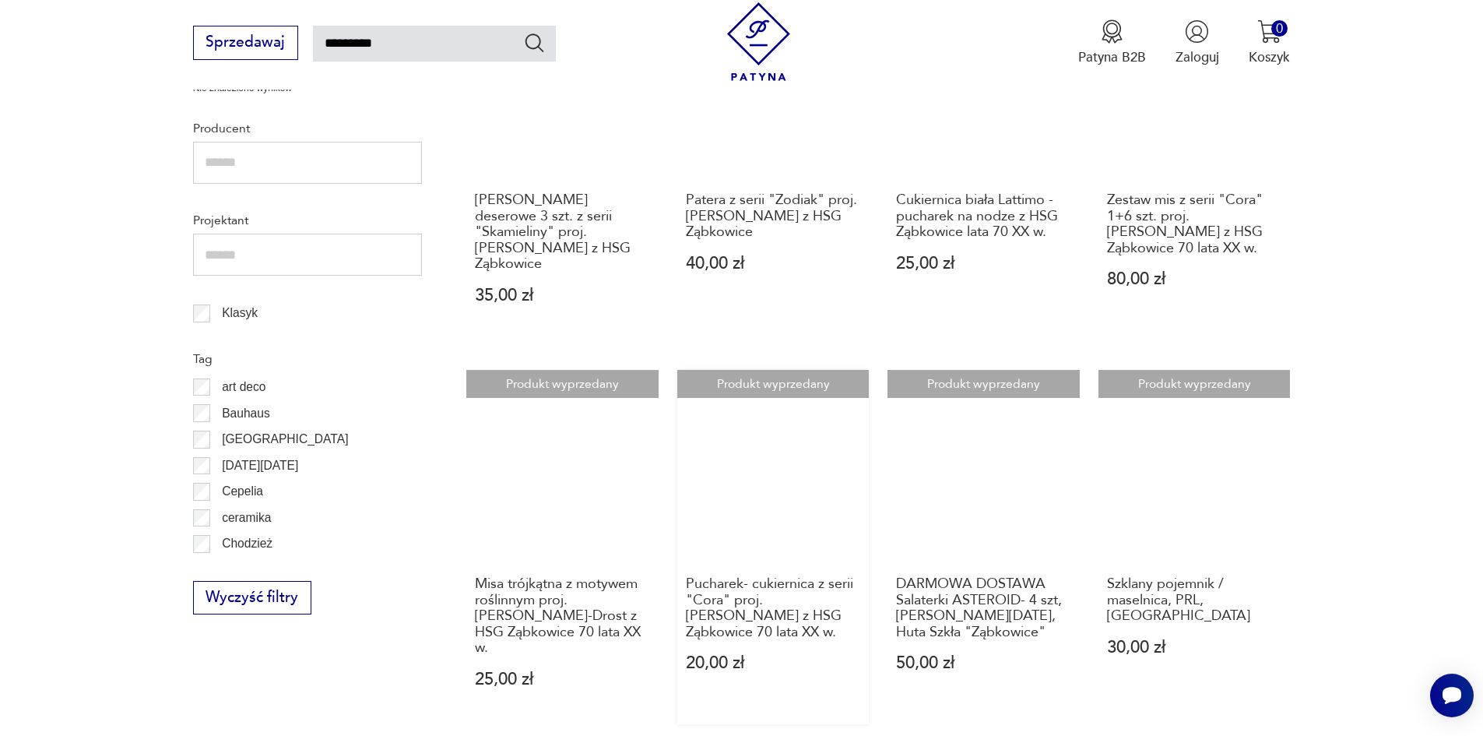
scroll to position [790, 0]
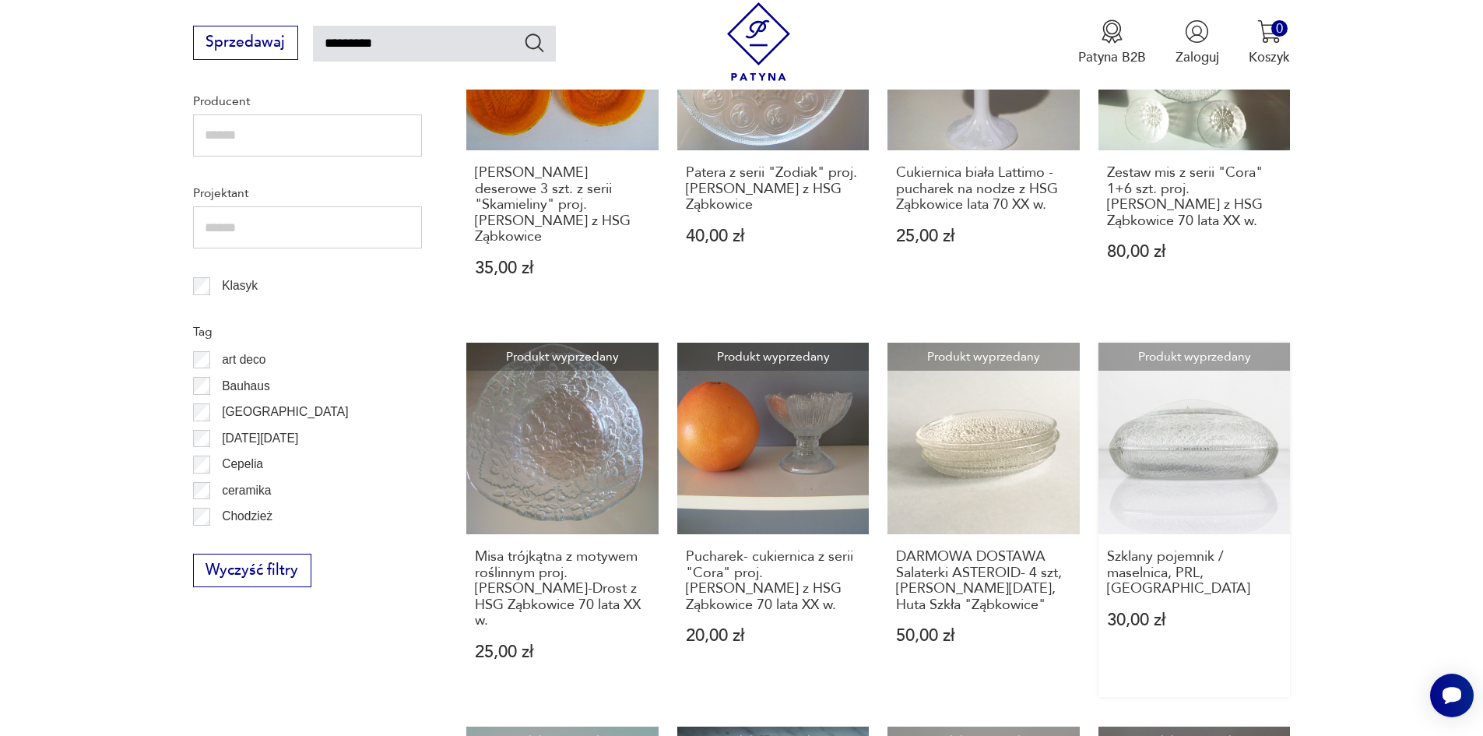
click at [1234, 452] on link "Produkt wyprzedany Szklany pojemnik / maselnica, PRL, Ząbkowice 30,00 zł" at bounding box center [1194, 519] width 192 height 354
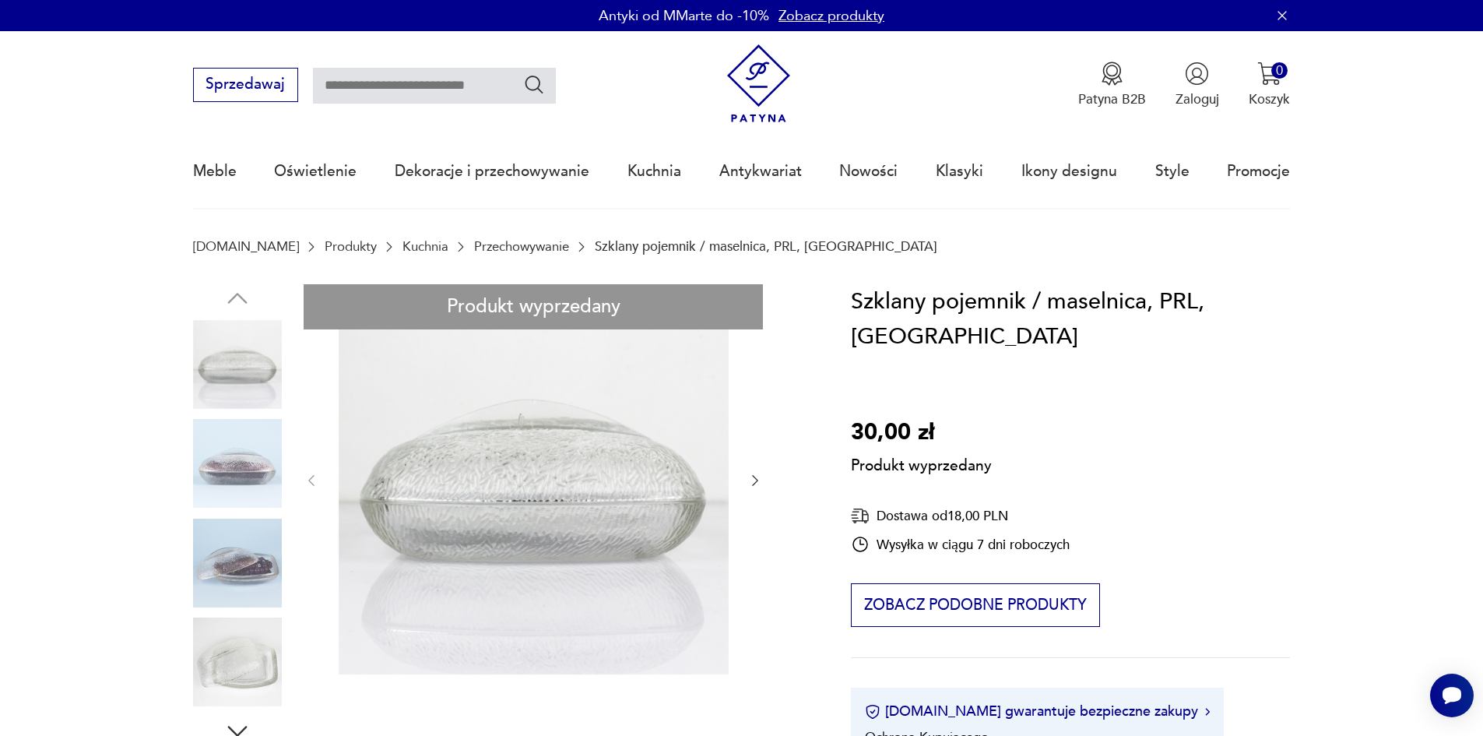
type input "*********"
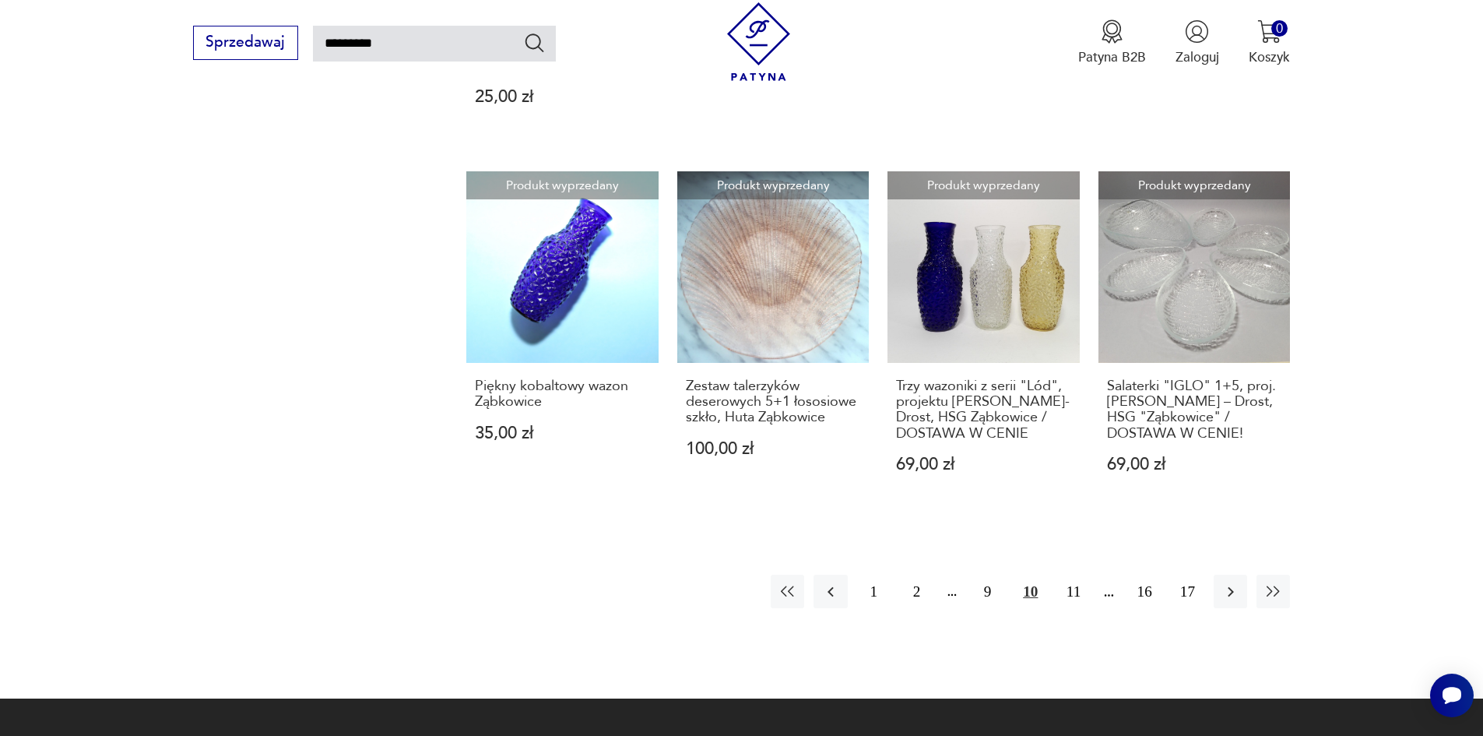
scroll to position [1479, 0]
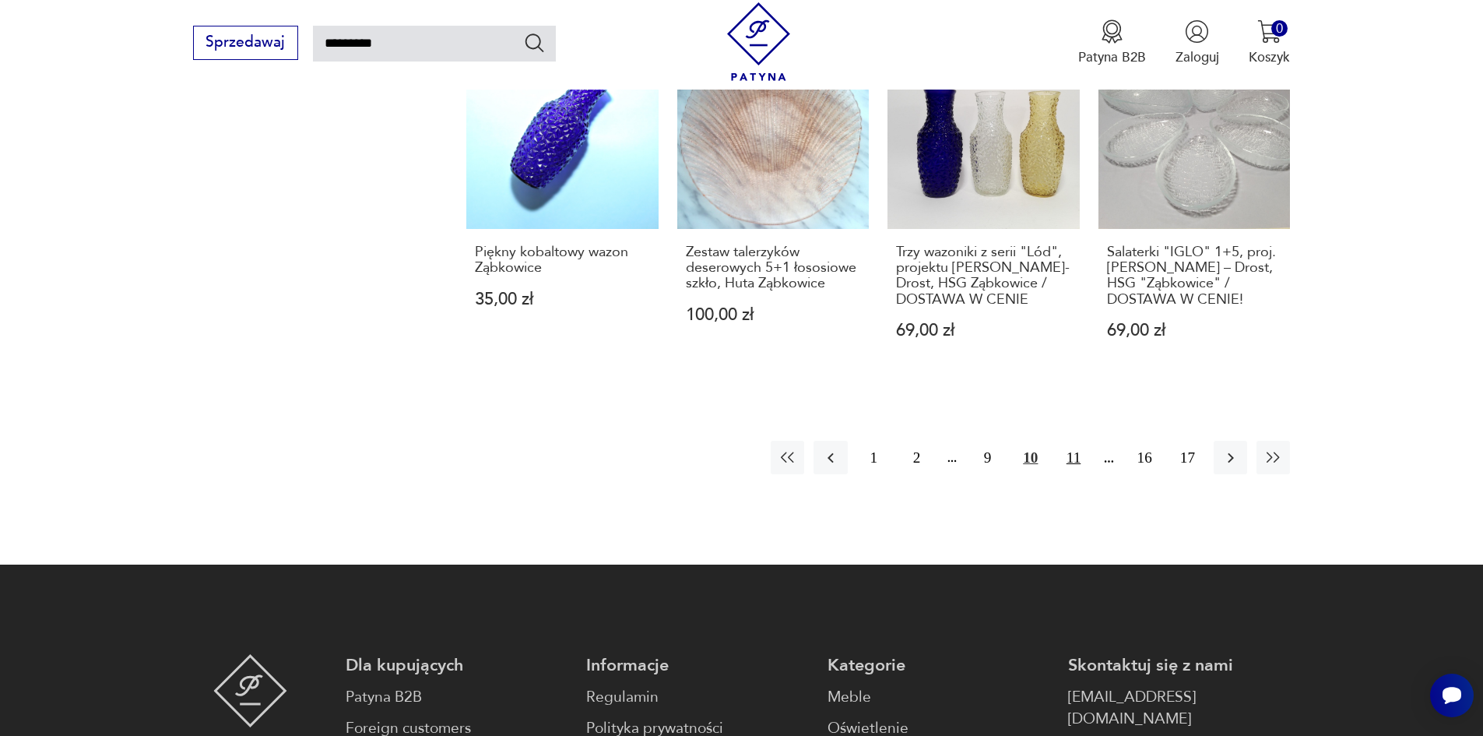
click at [1076, 441] on button "11" at bounding box center [1072, 457] width 33 height 33
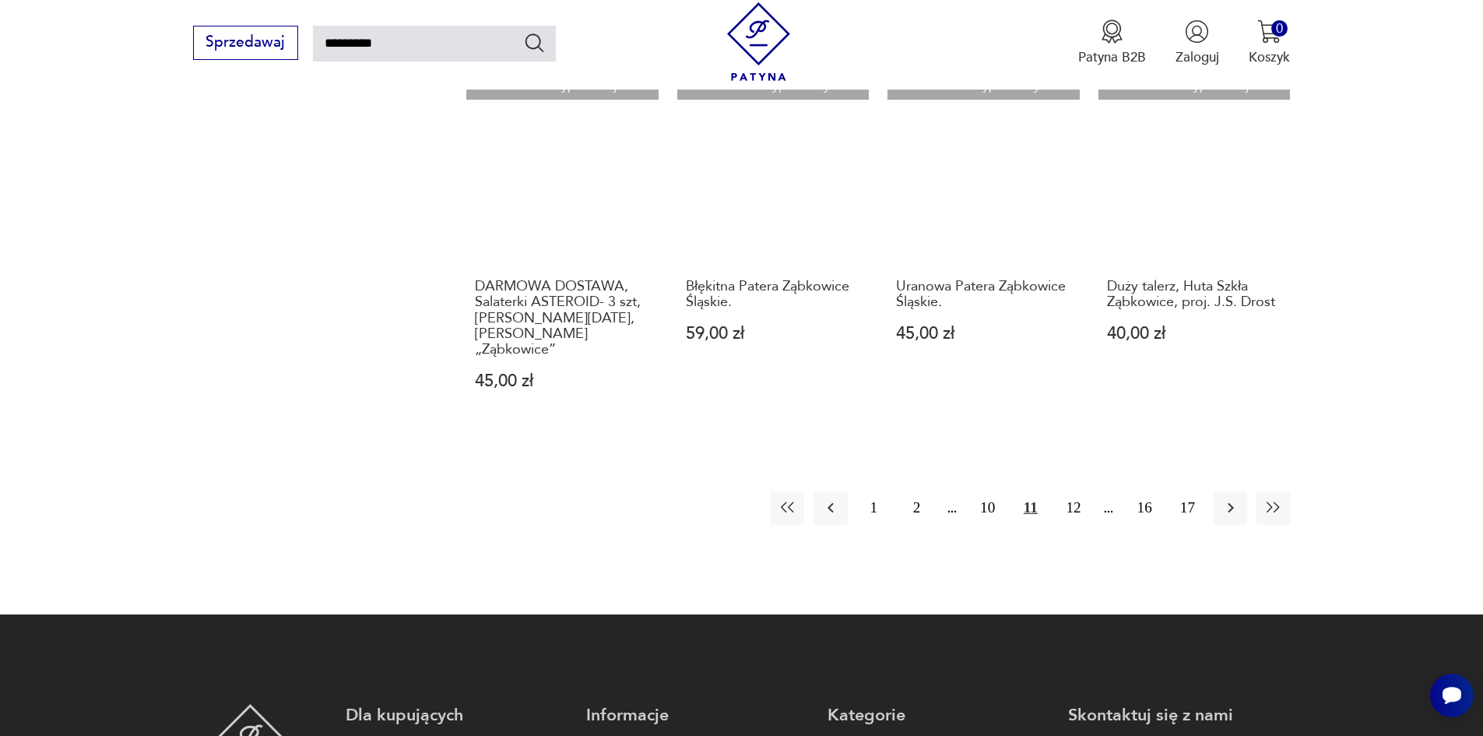
scroll to position [1257, 0]
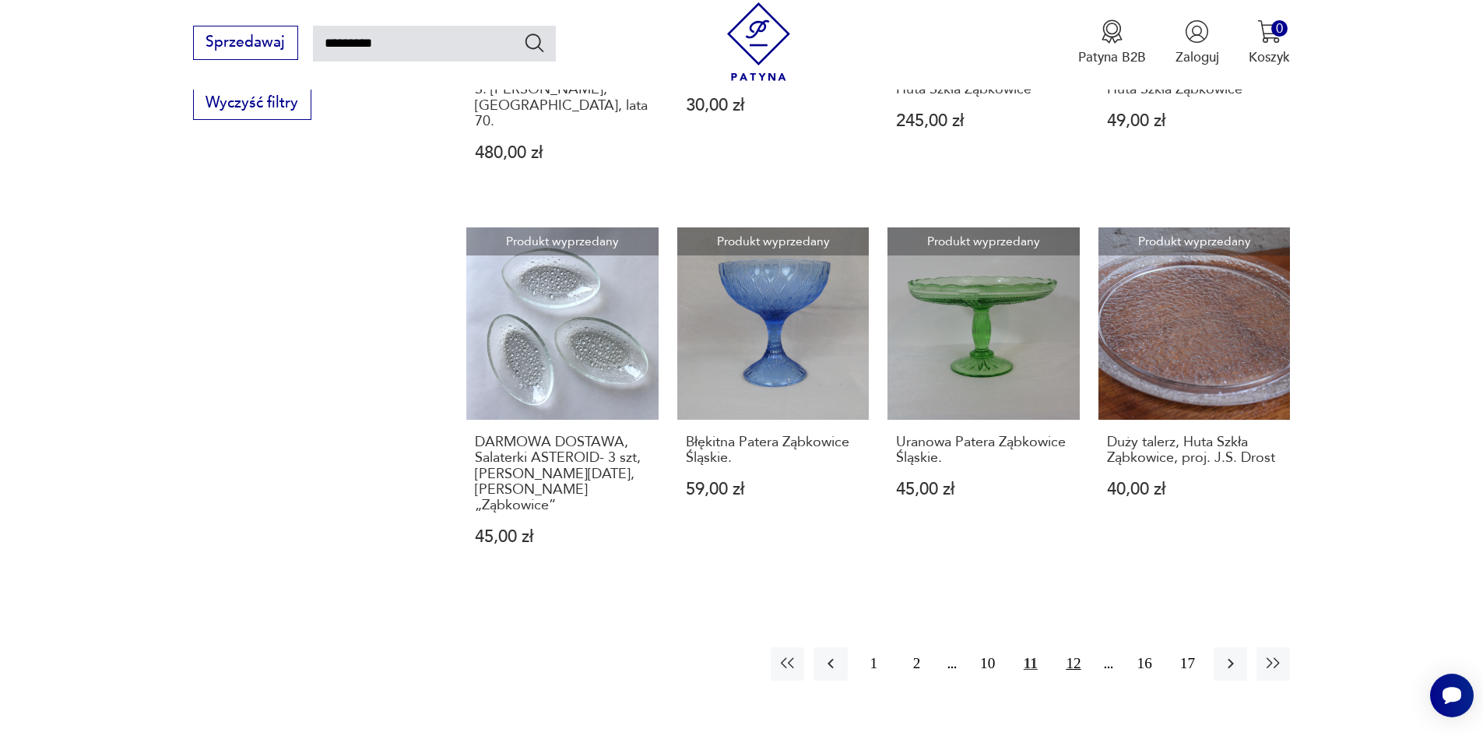
click at [1073, 647] on button "12" at bounding box center [1072, 663] width 33 height 33
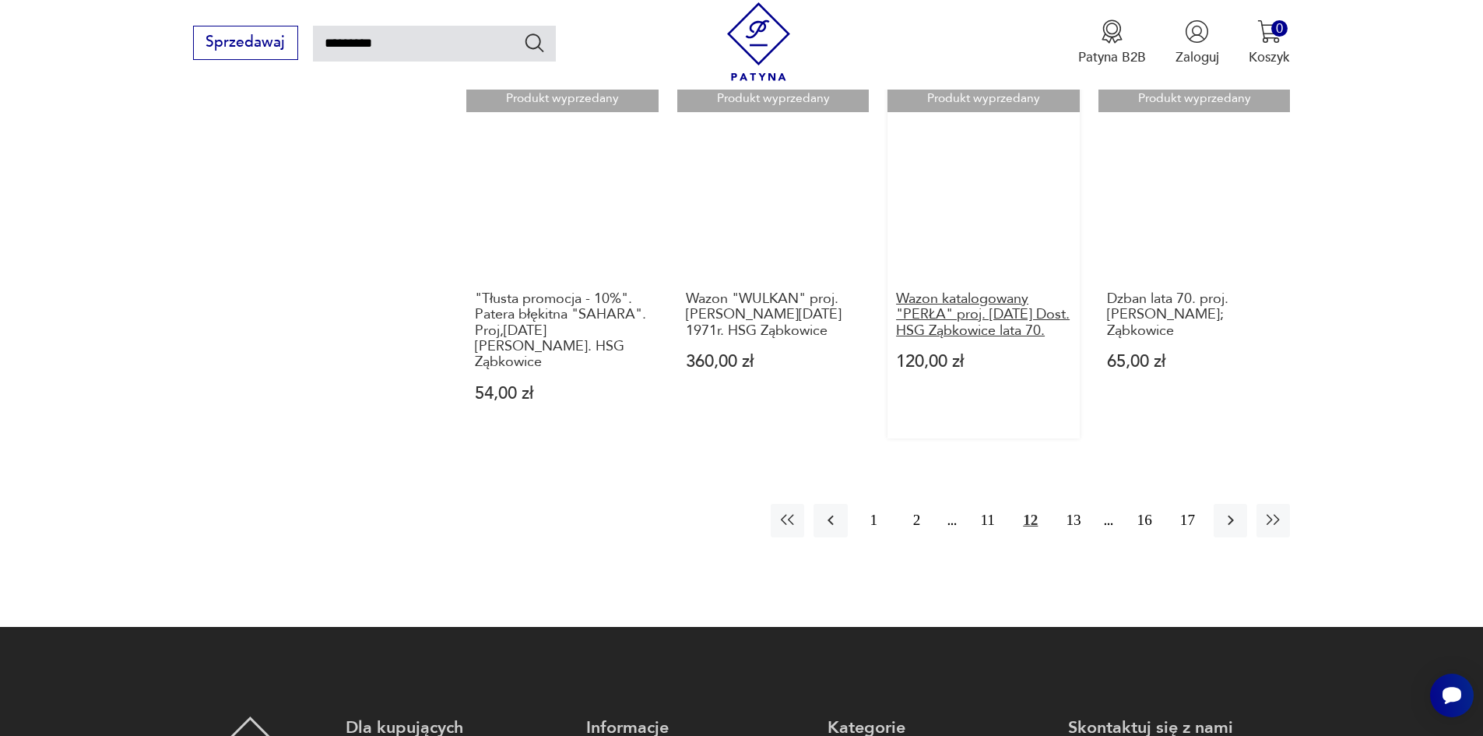
scroll to position [1413, 0]
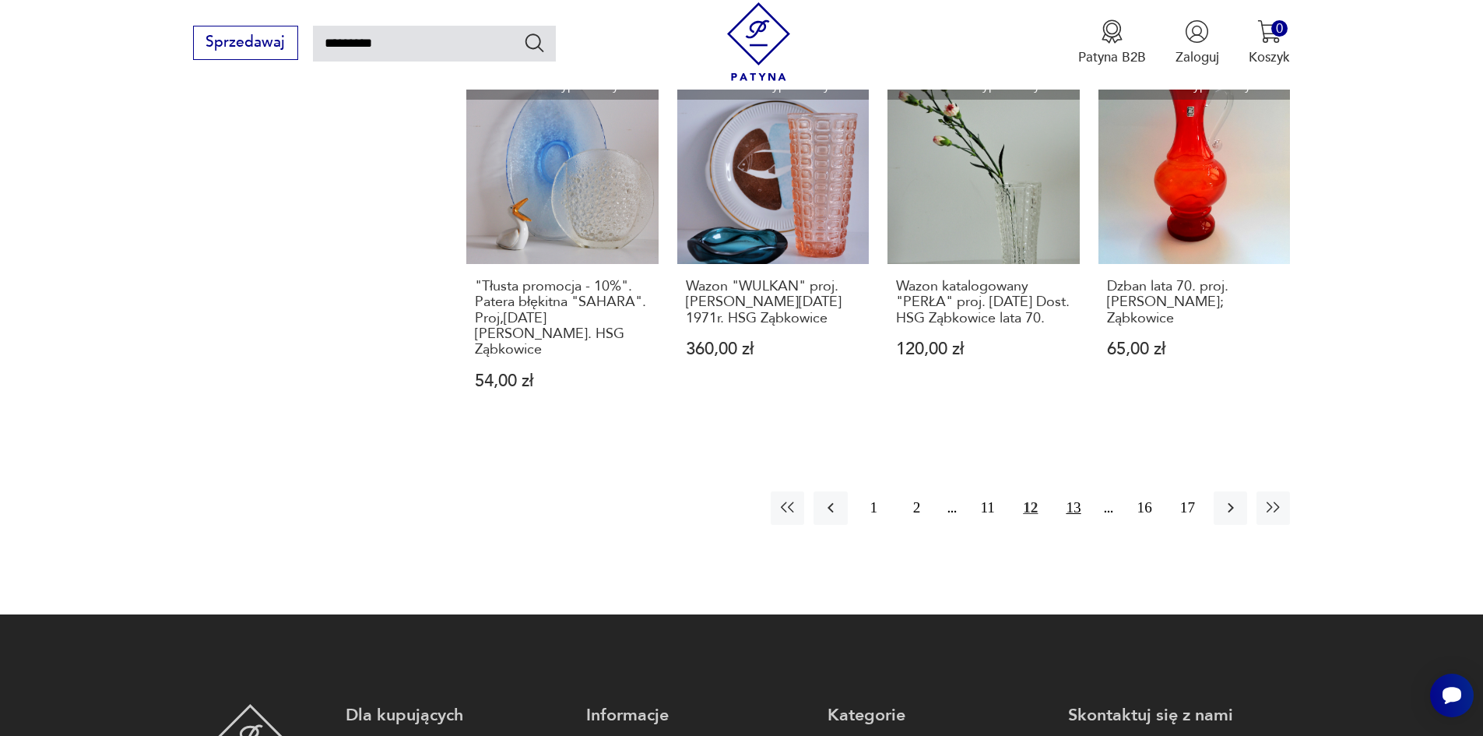
click at [1073, 494] on button "13" at bounding box center [1072, 507] width 33 height 33
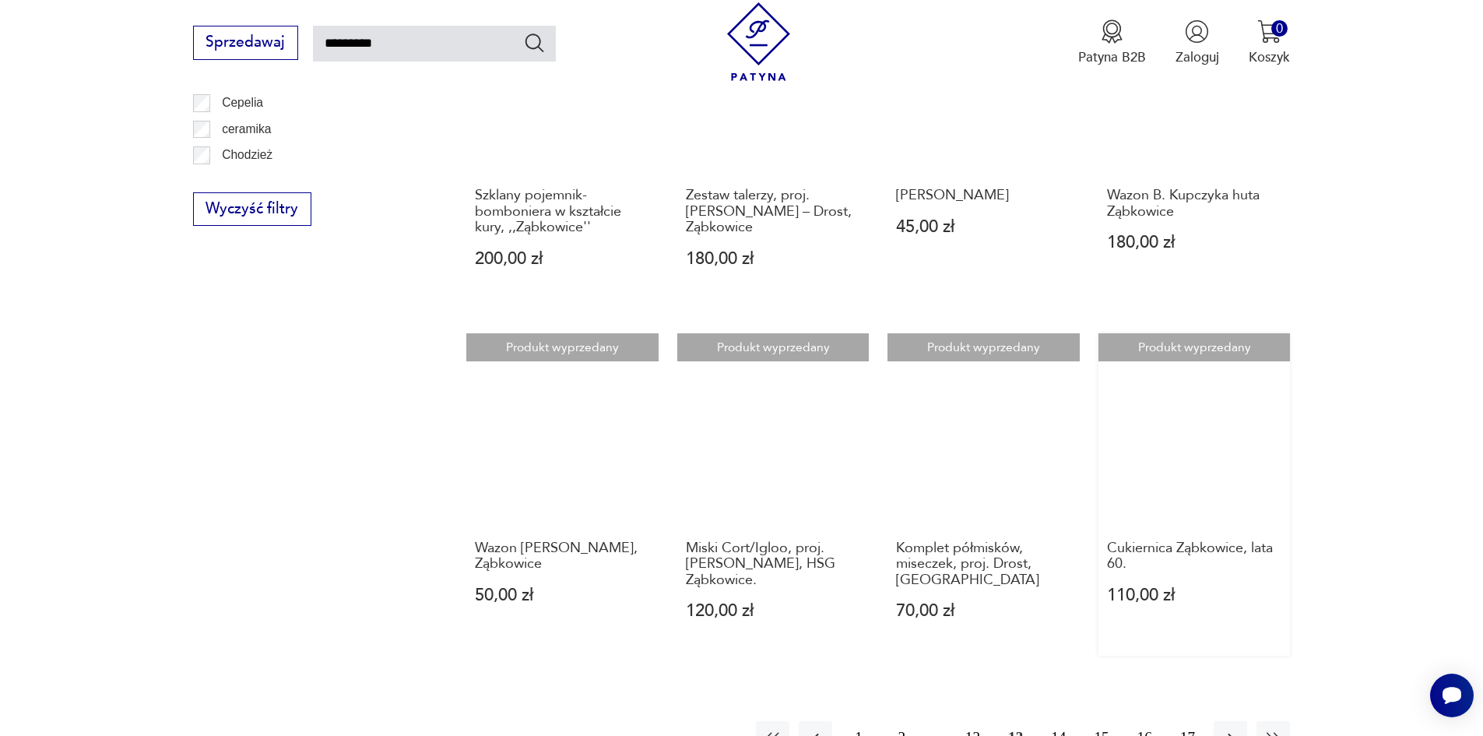
scroll to position [1179, 0]
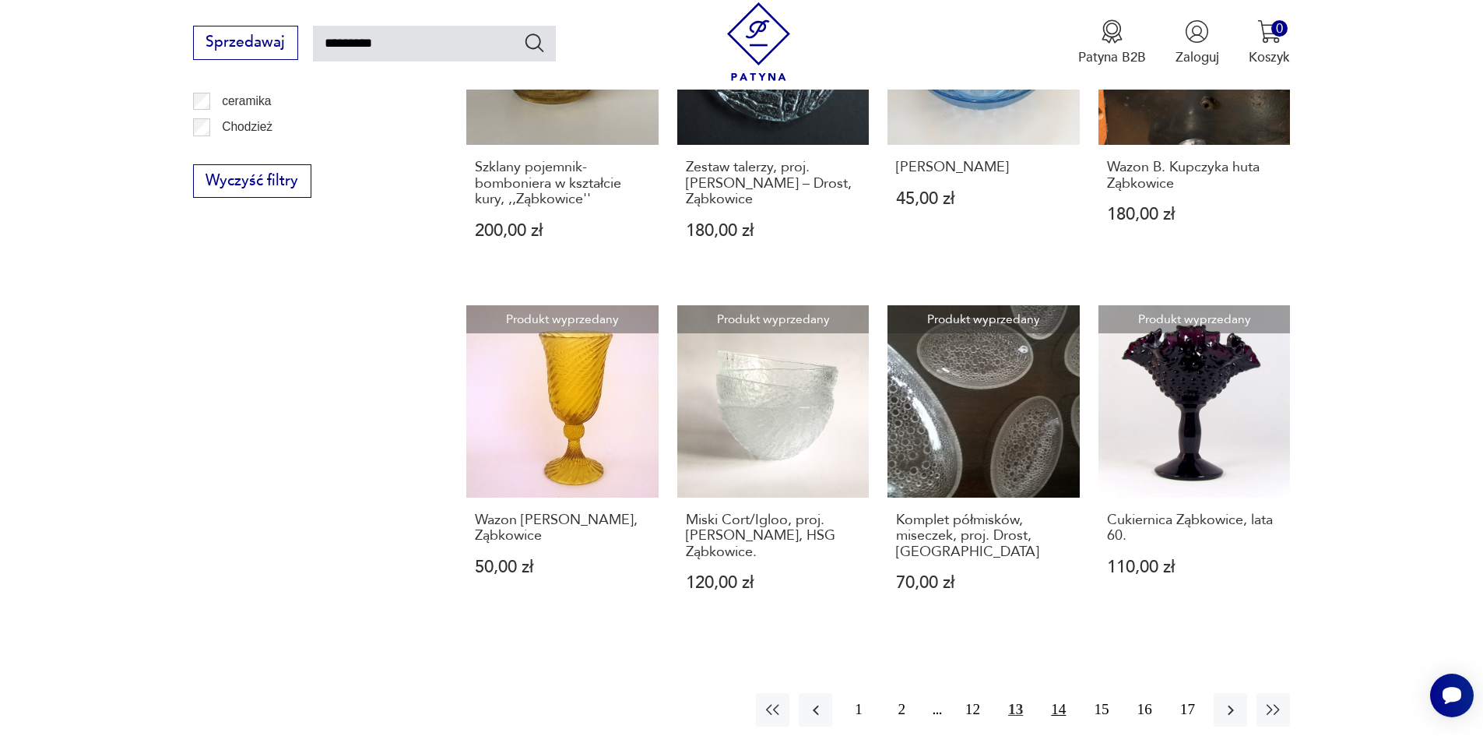
click at [1055, 706] on button "14" at bounding box center [1057, 709] width 33 height 33
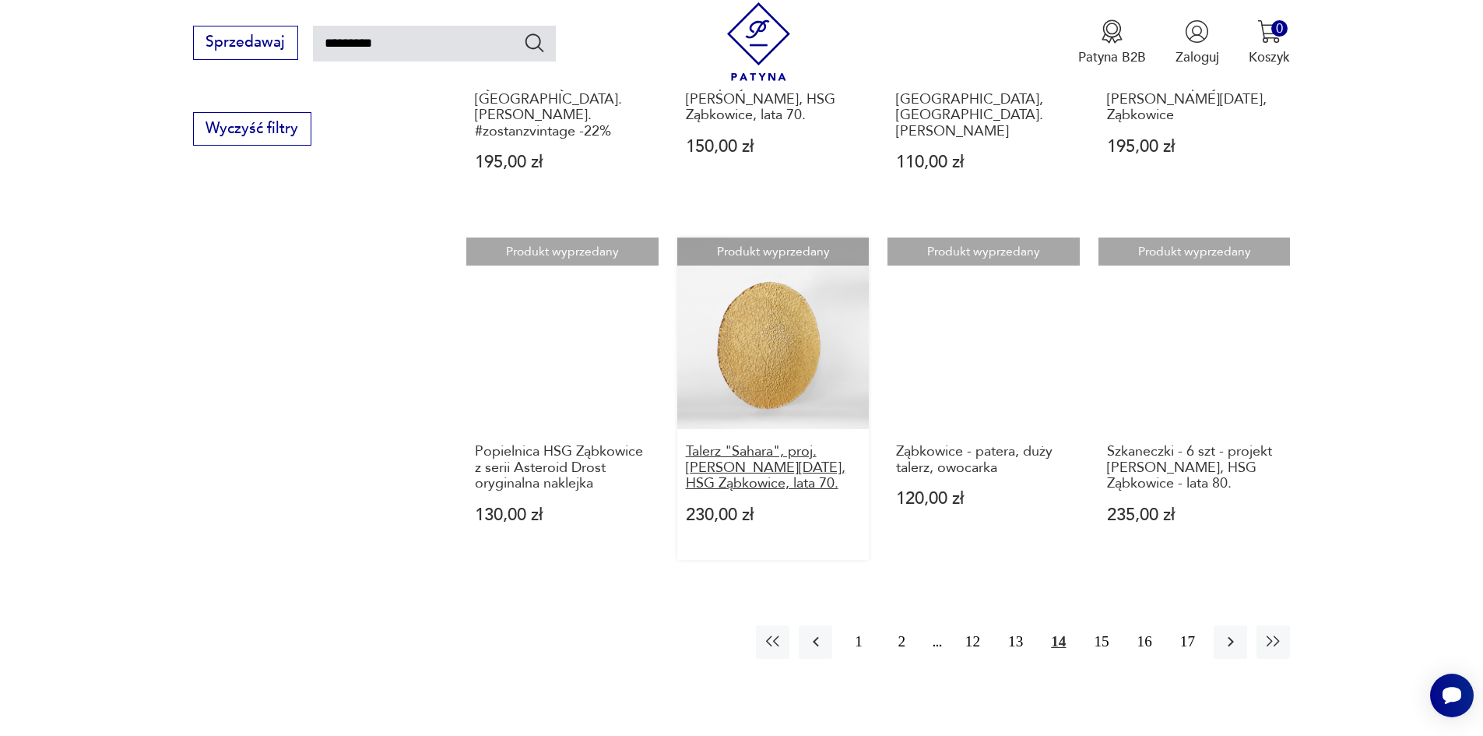
scroll to position [1257, 0]
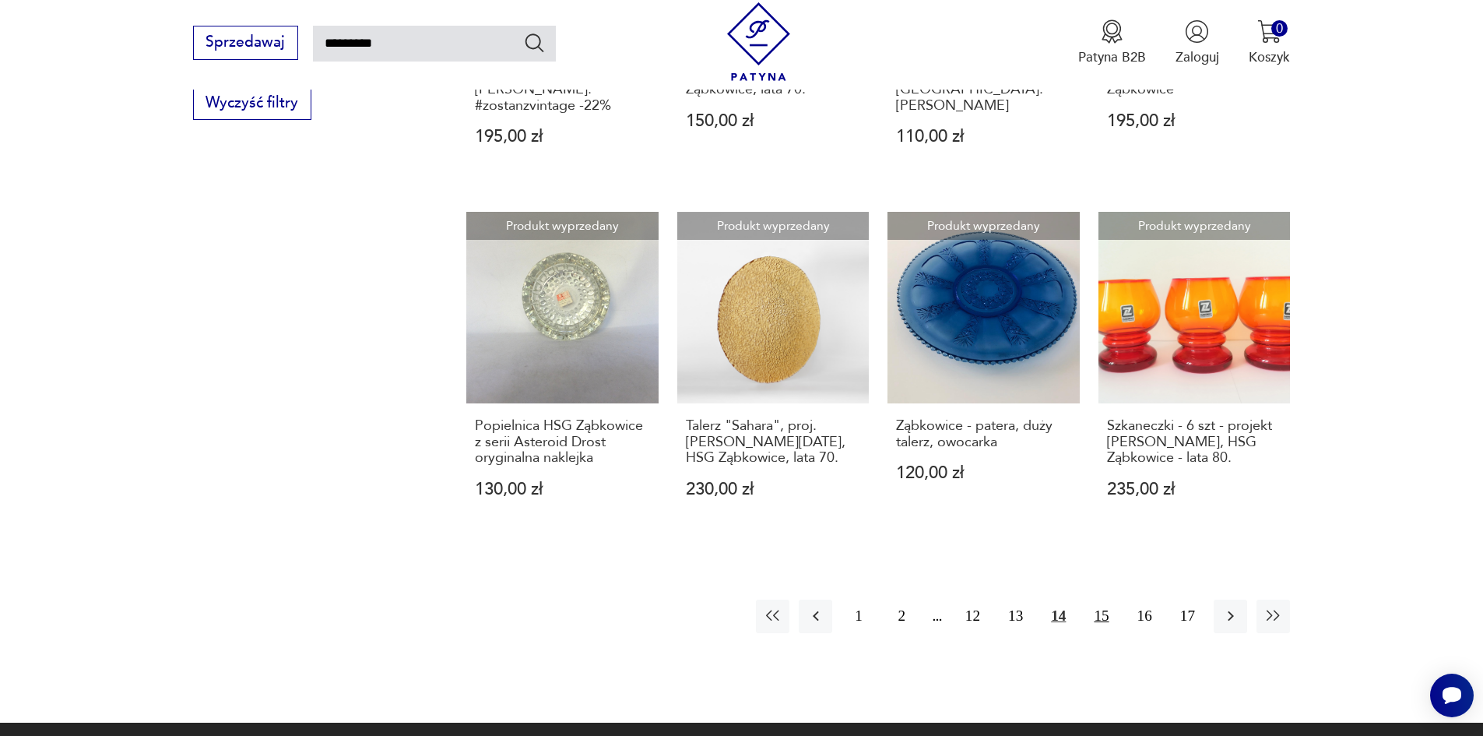
click at [1107, 599] on button "15" at bounding box center [1100, 615] width 33 height 33
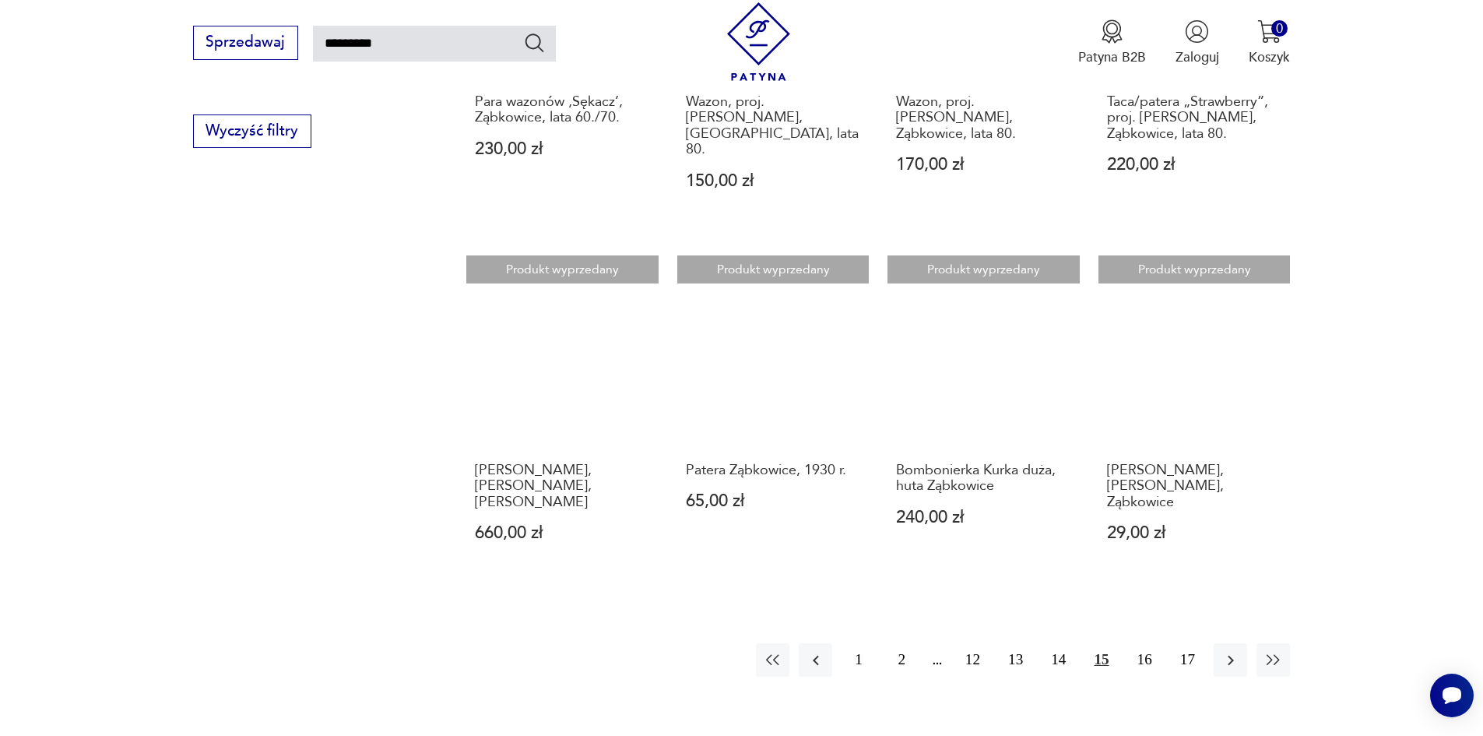
scroll to position [1257, 0]
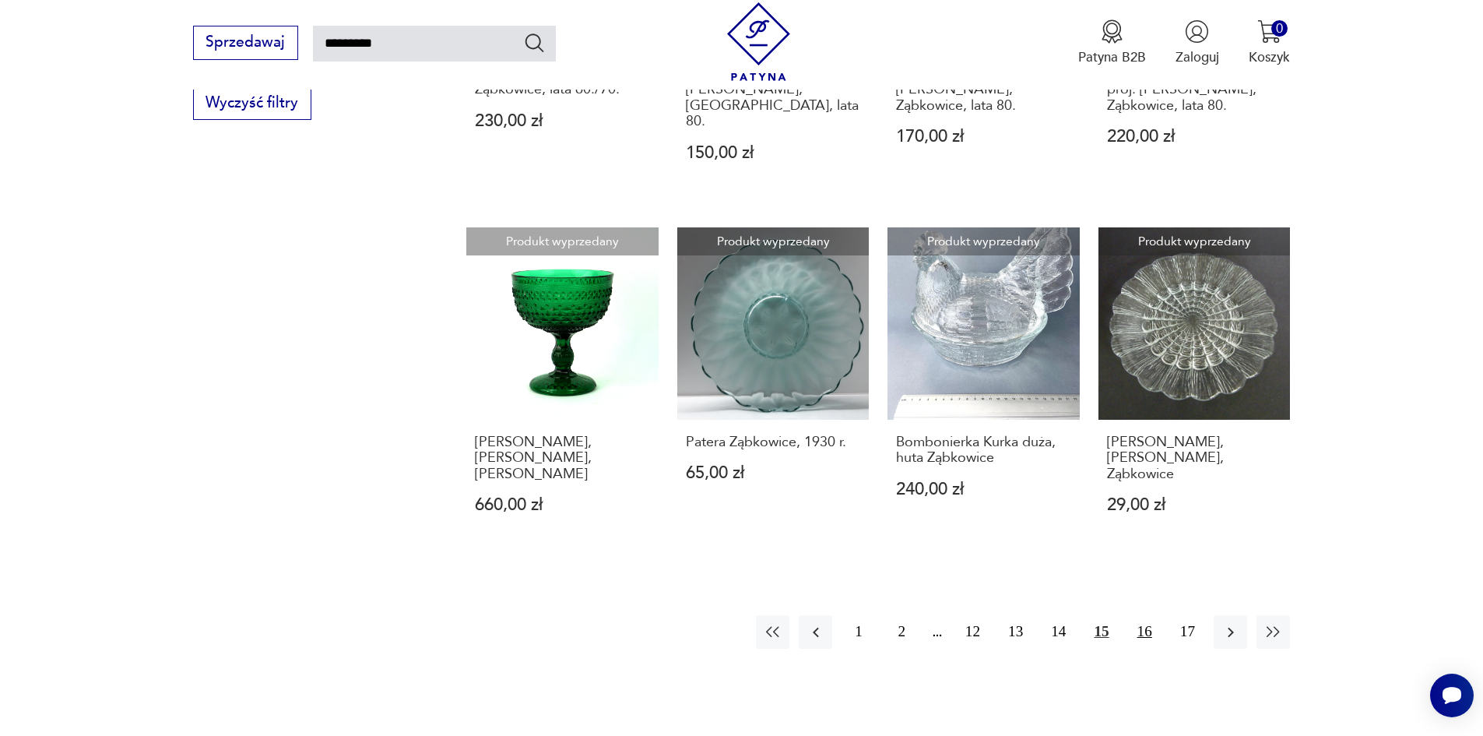
click at [1153, 615] on button "16" at bounding box center [1144, 631] width 33 height 33
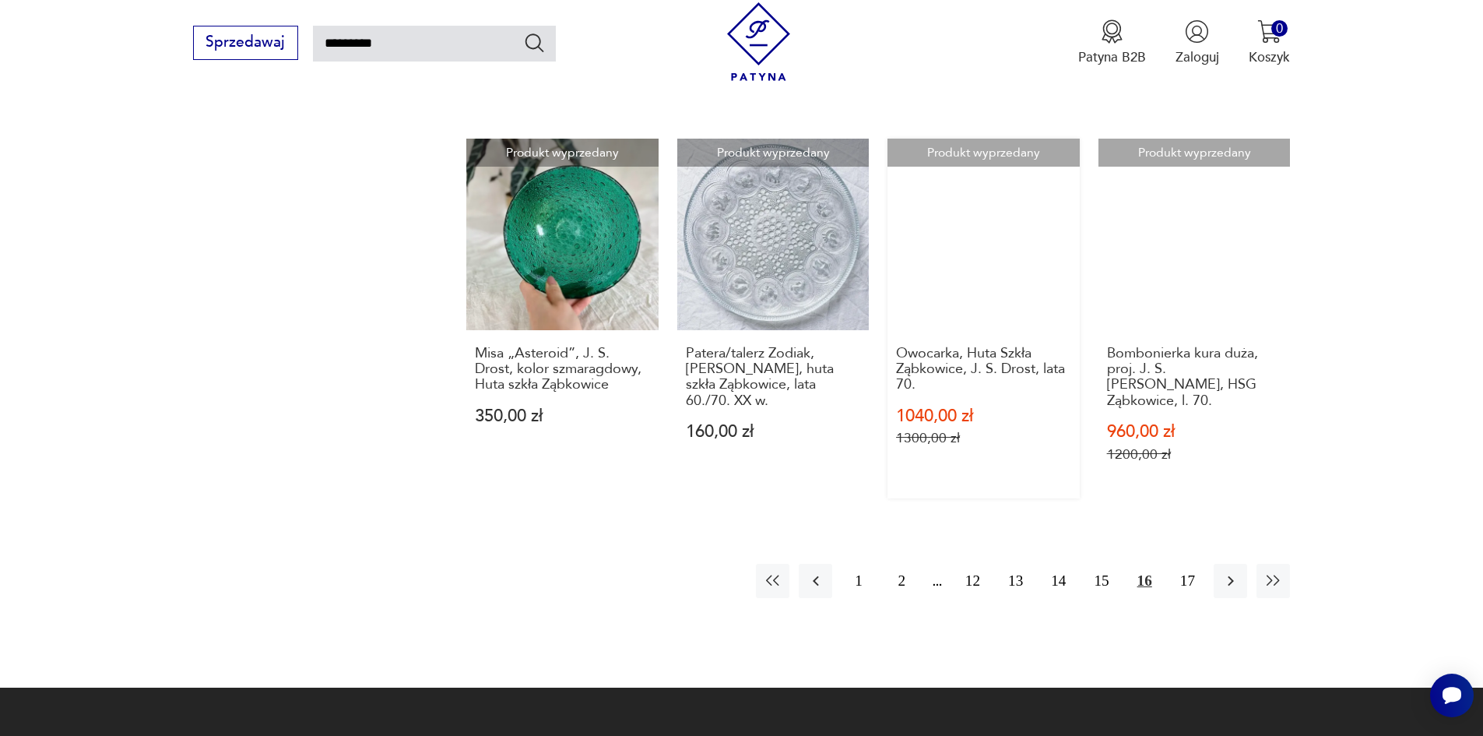
scroll to position [1413, 0]
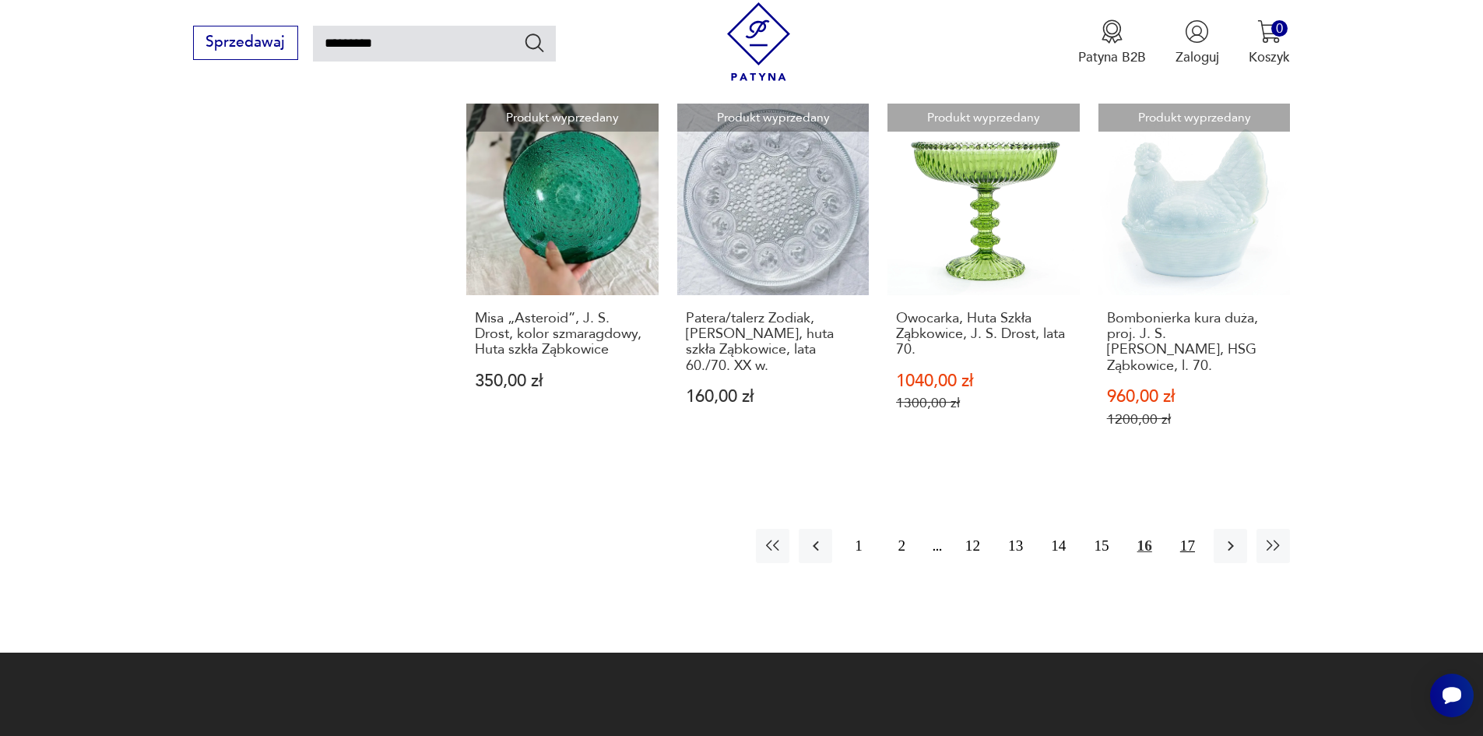
click at [1183, 528] on button "17" at bounding box center [1187, 544] width 33 height 33
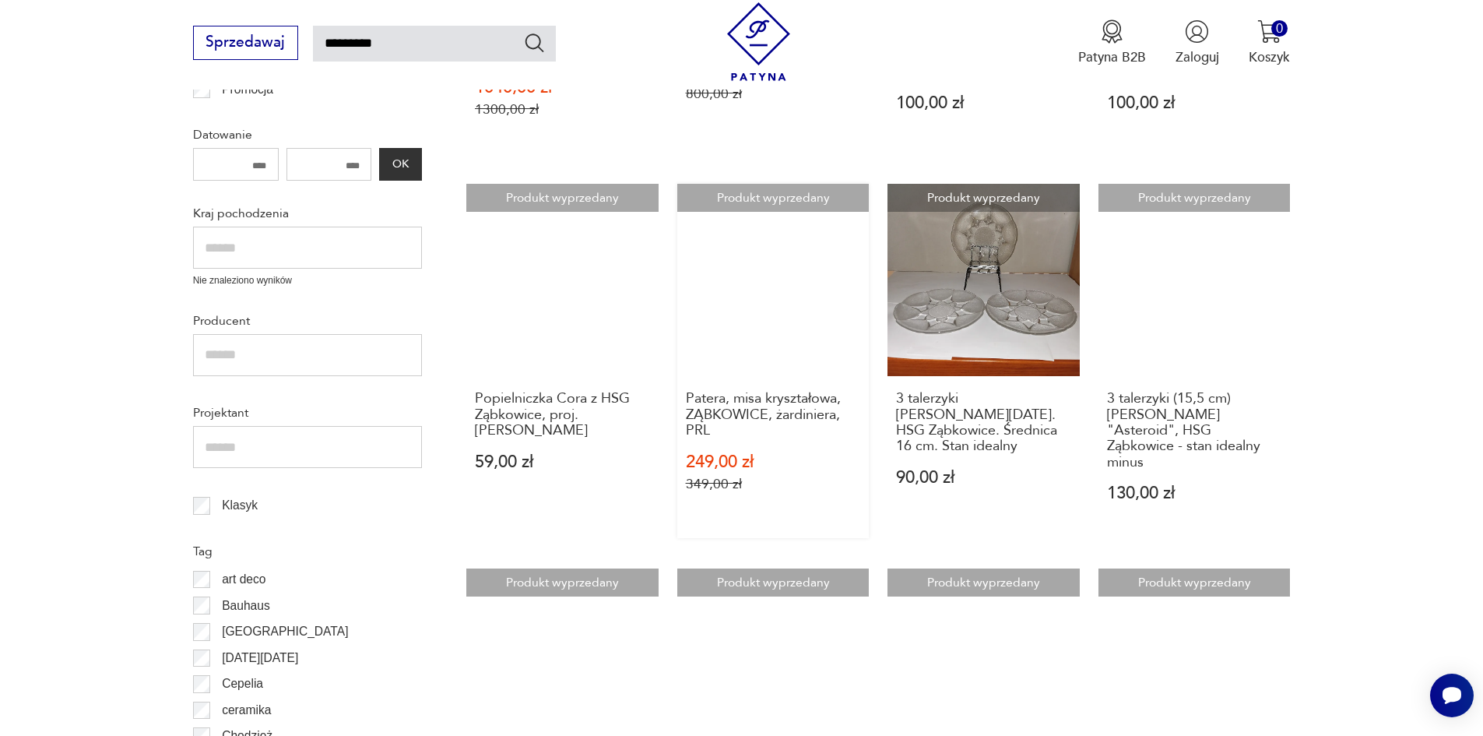
scroll to position [323, 0]
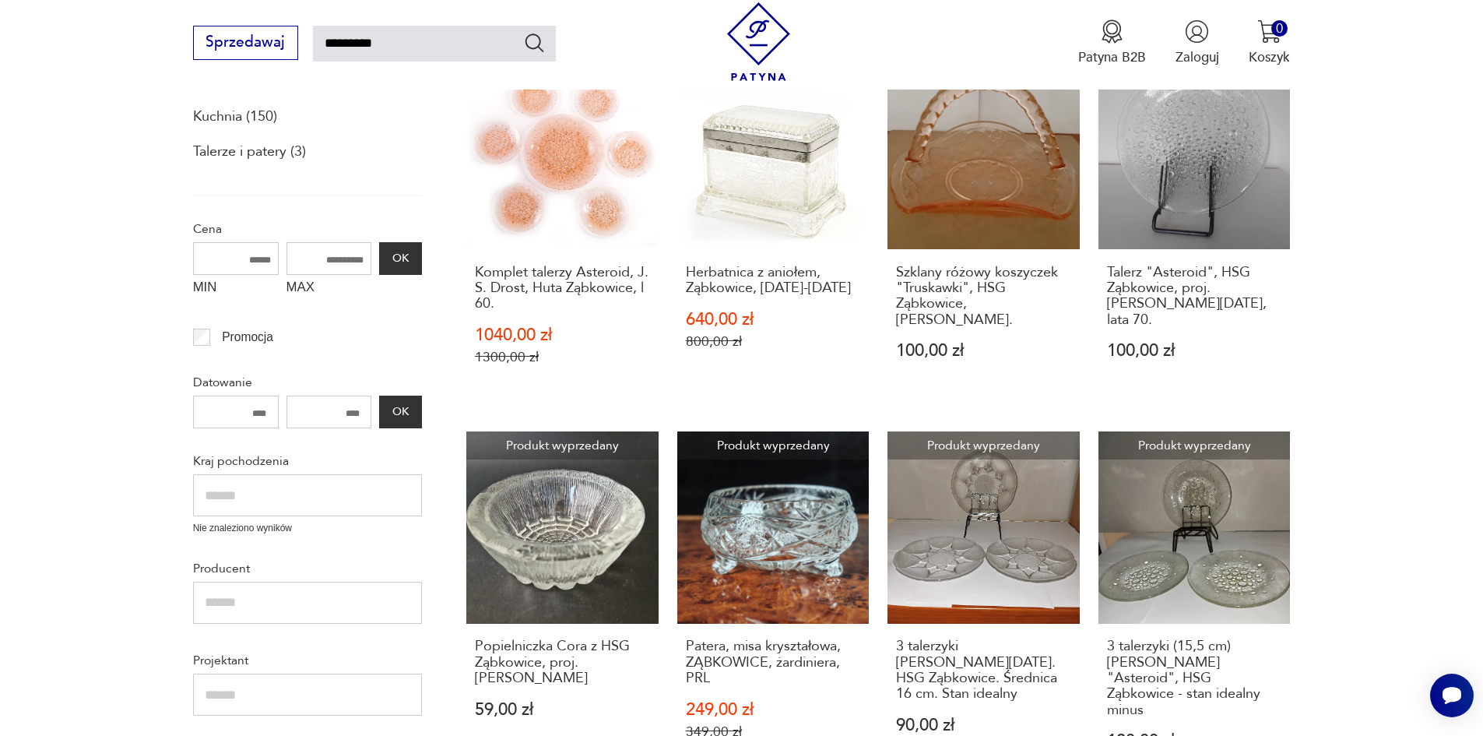
drag, startPoint x: 434, startPoint y: 39, endPoint x: 308, endPoint y: 42, distance: 126.1
click at [308, 42] on div "Sprzedawaj *********" at bounding box center [374, 43] width 363 height 34
type input "*********"
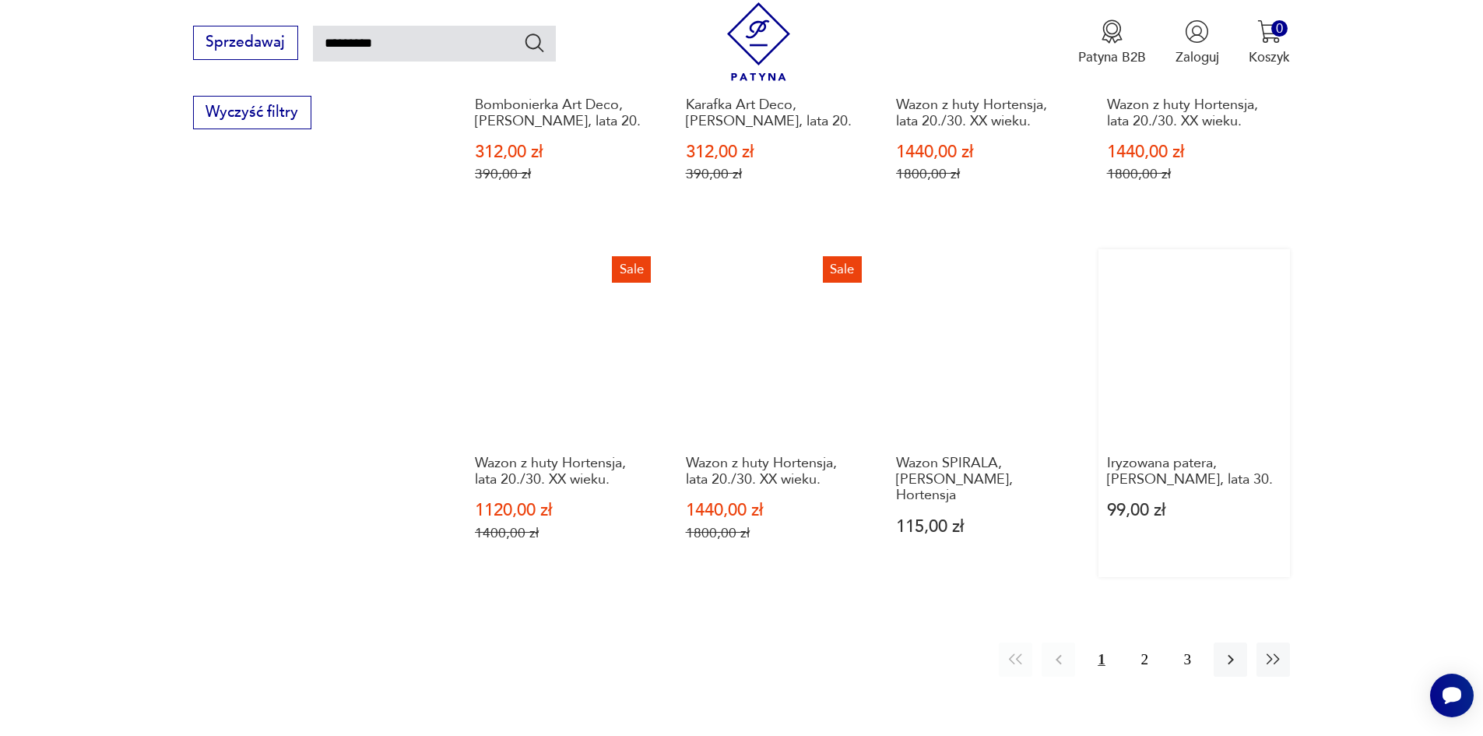
scroll to position [1257, 0]
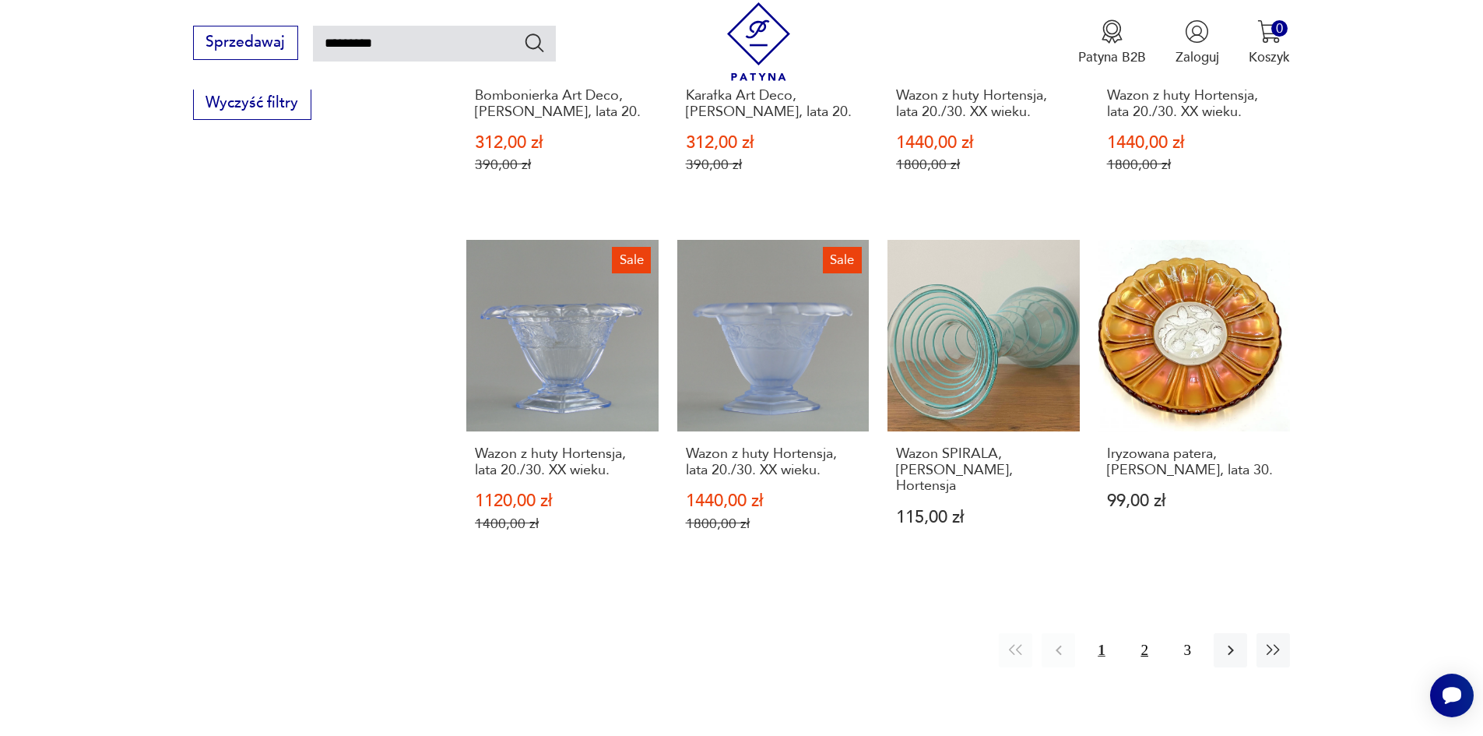
click at [1150, 651] on button "2" at bounding box center [1144, 649] width 33 height 33
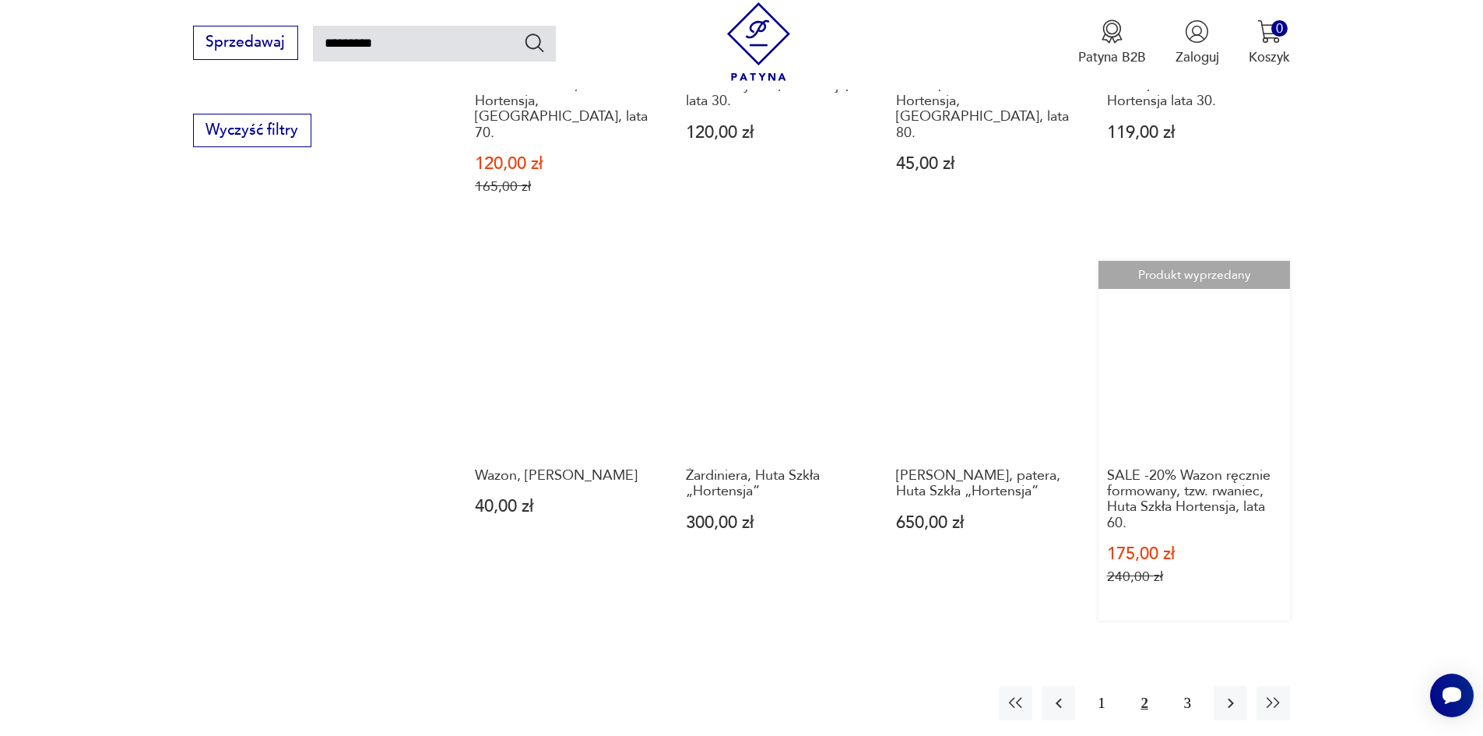
scroll to position [1257, 0]
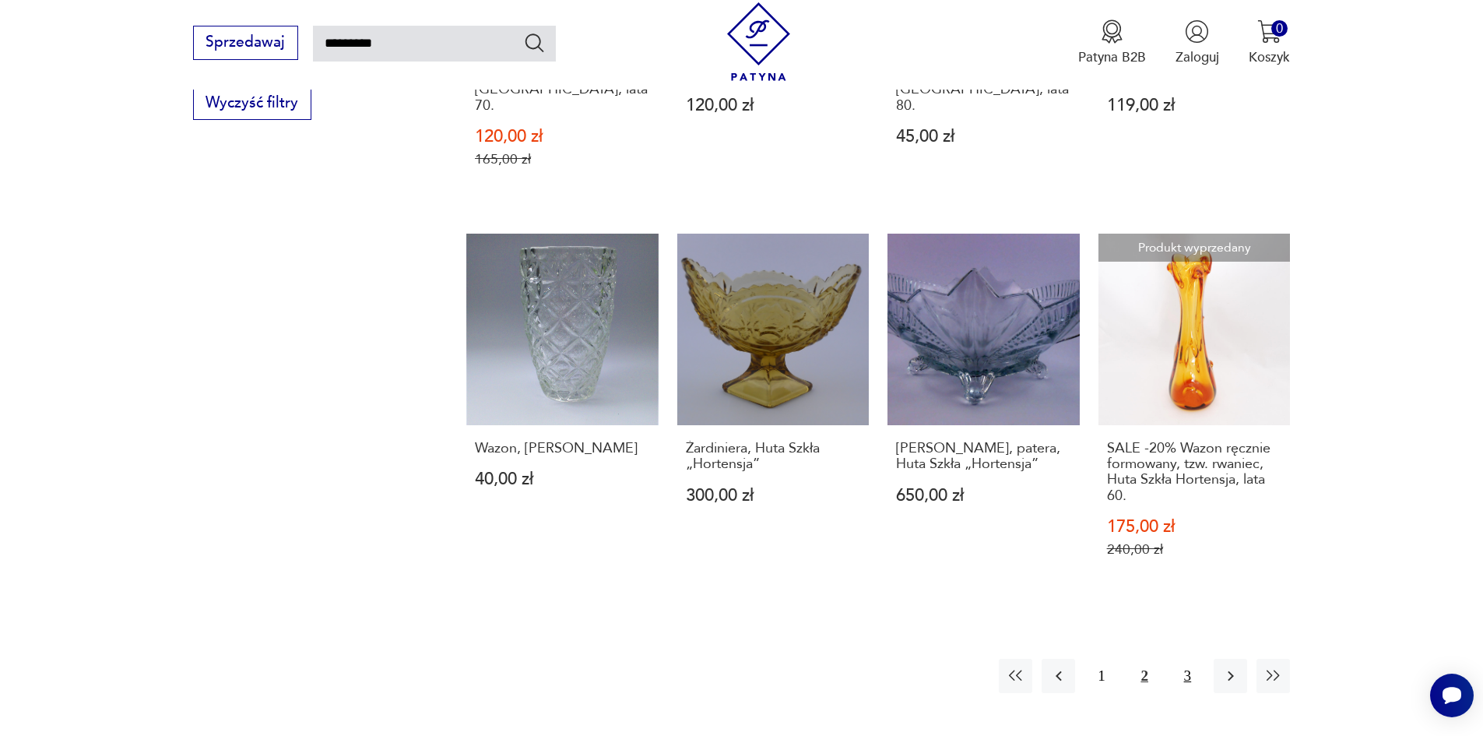
click at [1189, 658] on button "3" at bounding box center [1187, 674] width 33 height 33
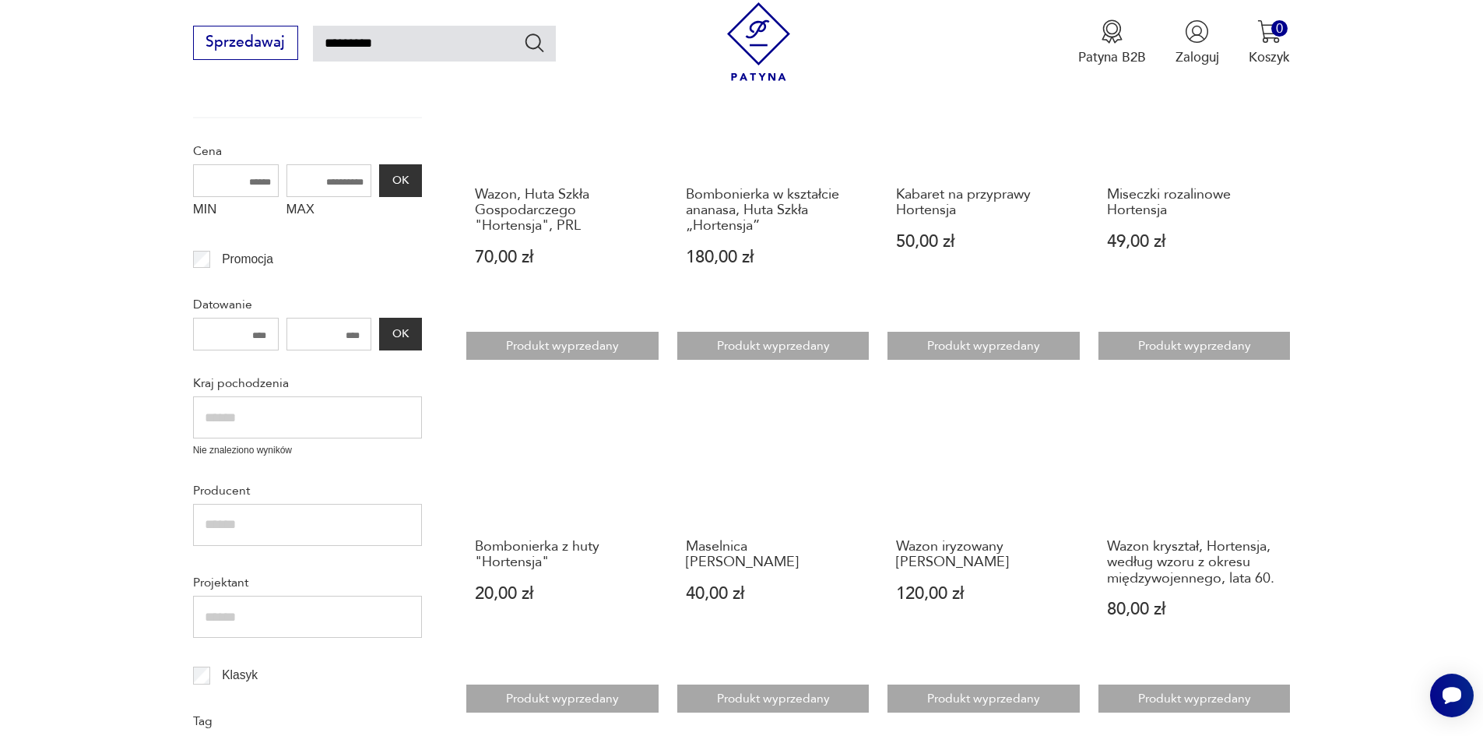
scroll to position [12, 0]
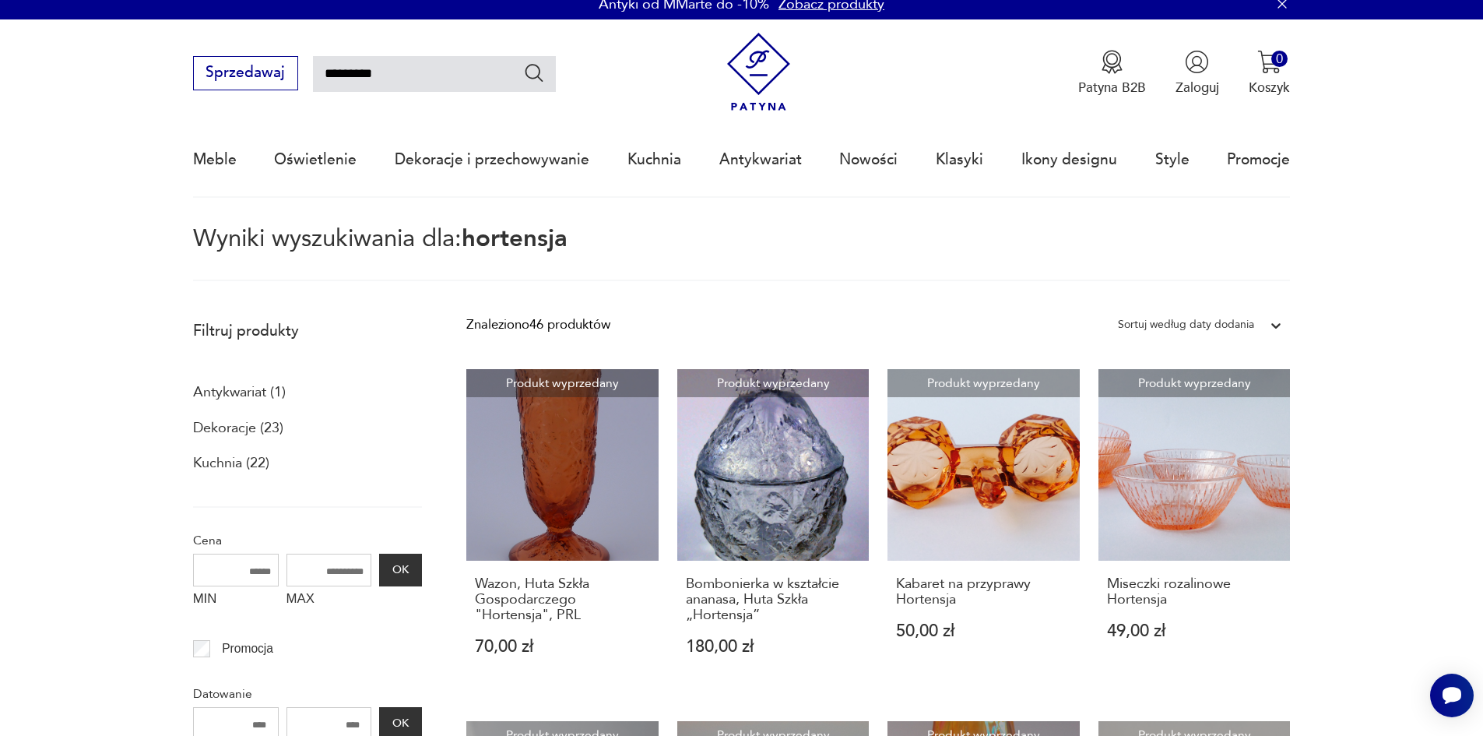
drag, startPoint x: 416, startPoint y: 70, endPoint x: 311, endPoint y: 79, distance: 105.4
click at [313, 79] on input "*********" at bounding box center [434, 74] width 243 height 36
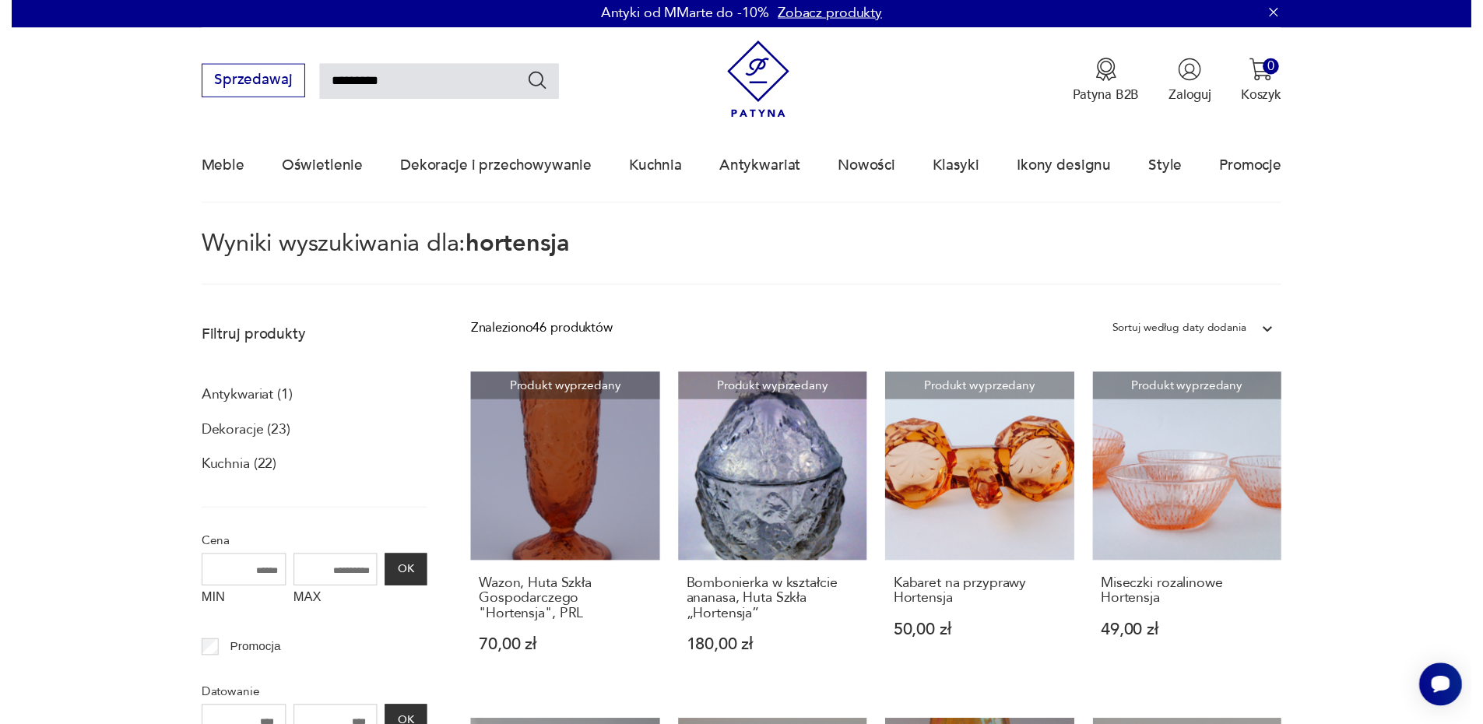
scroll to position [0, 0]
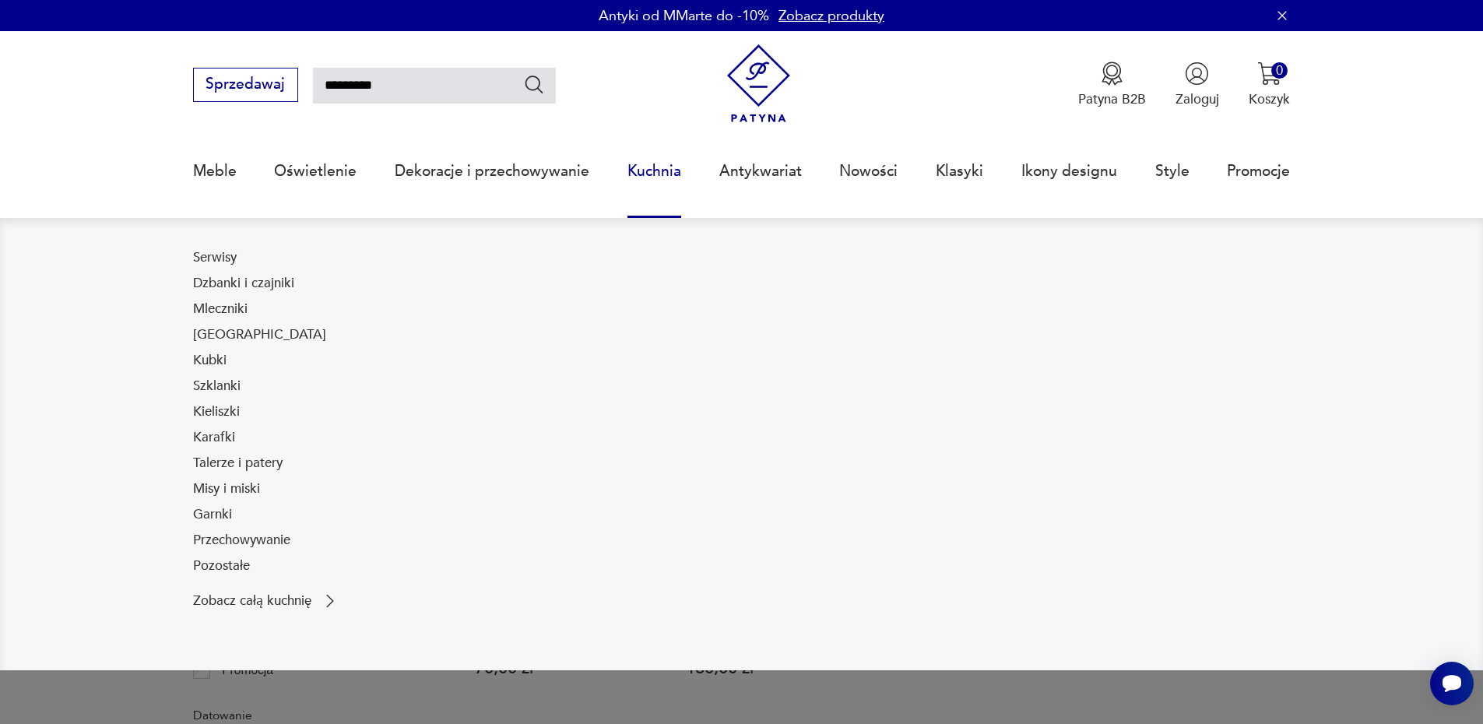
type input "*********"
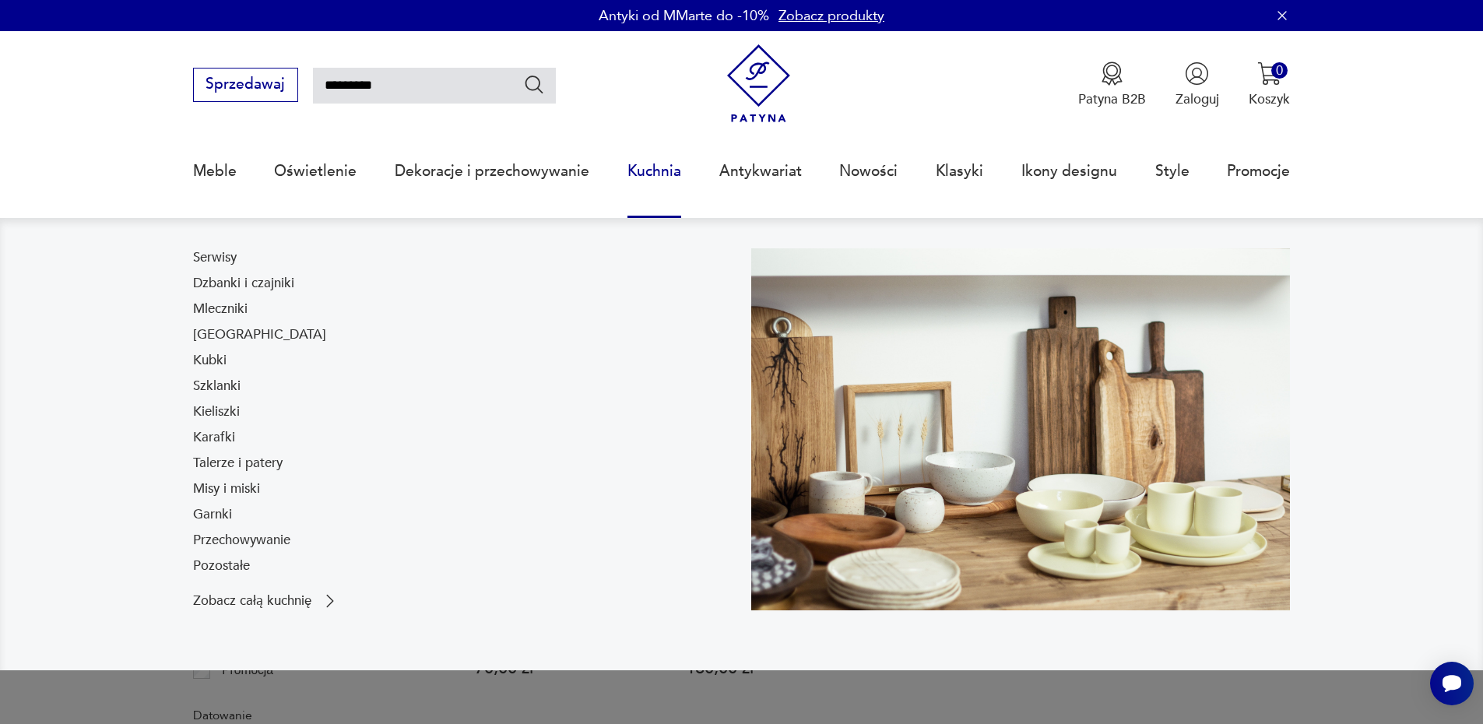
type input "*********"
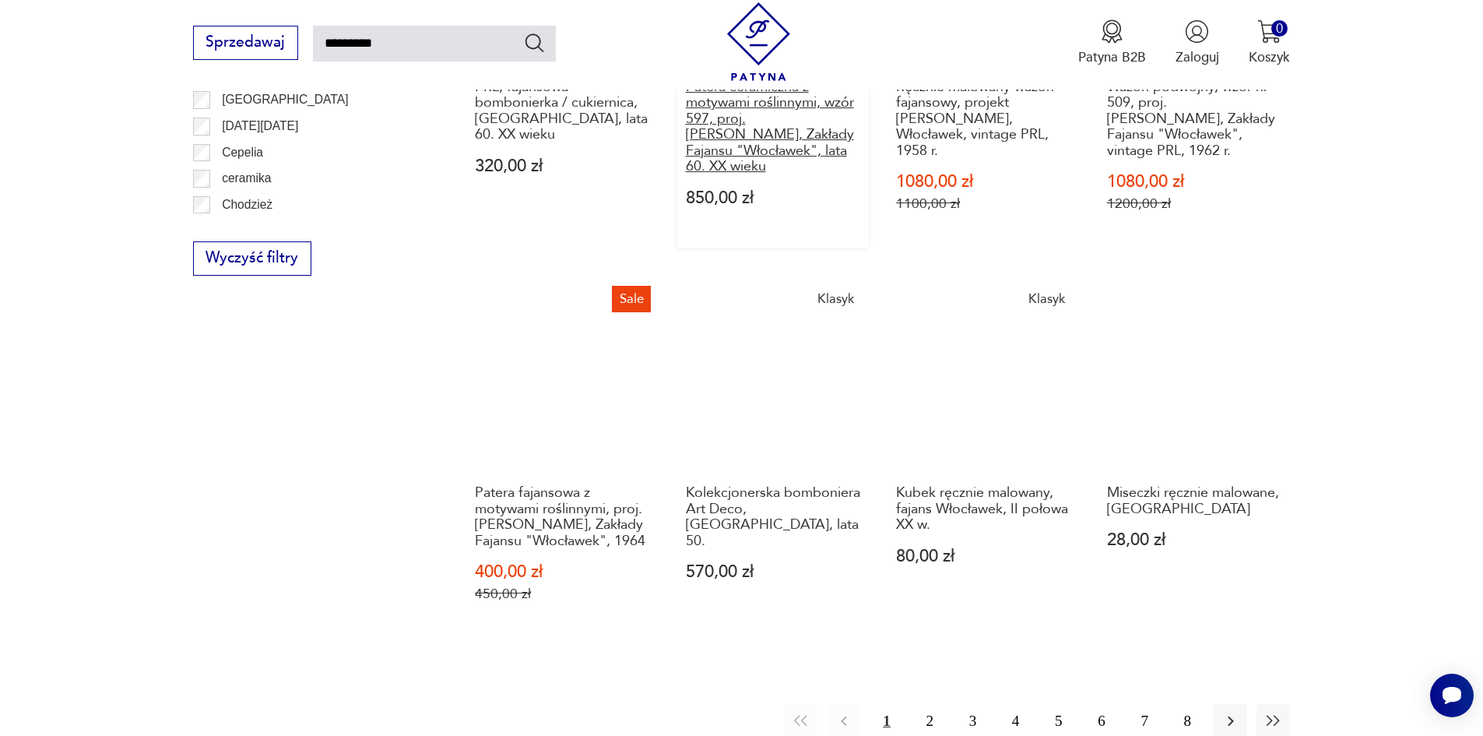
scroll to position [1267, 0]
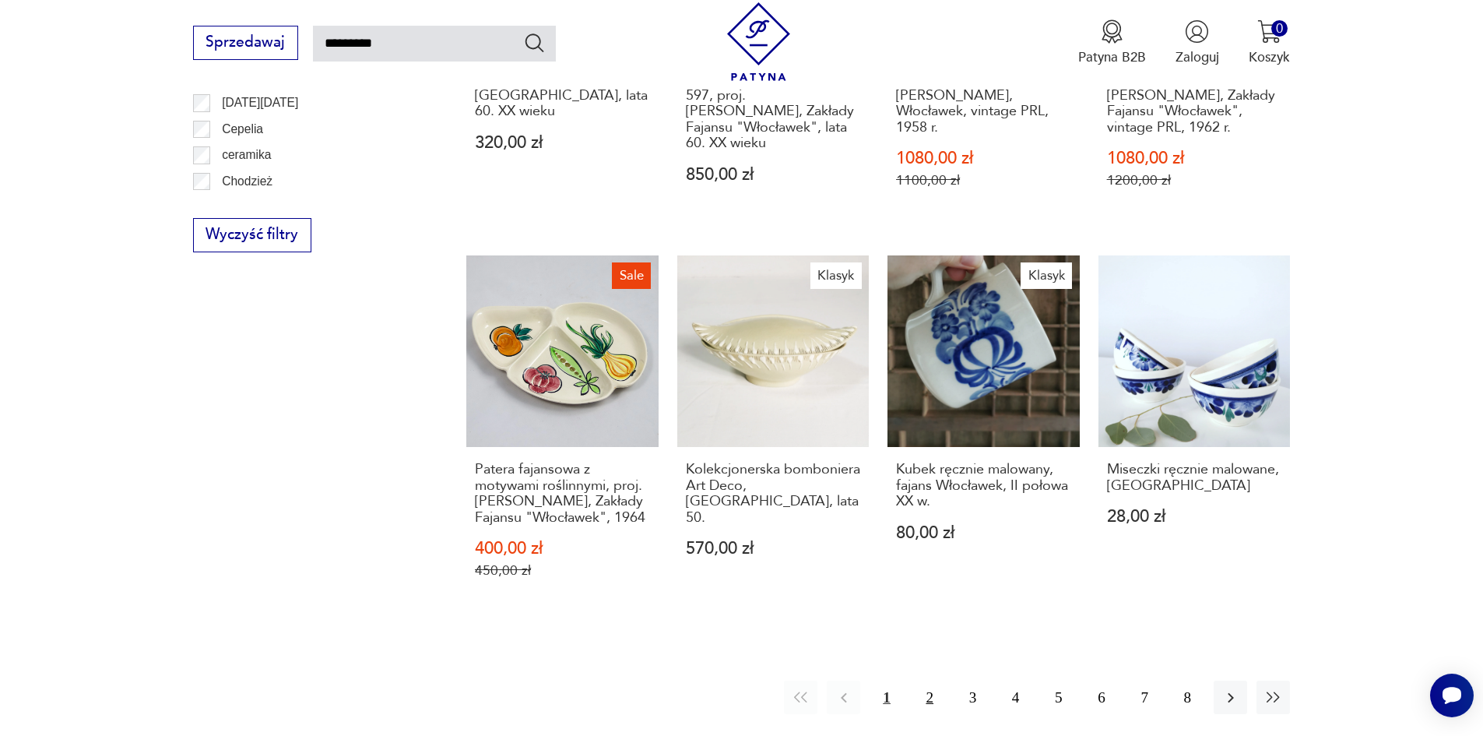
click at [932, 680] on button "2" at bounding box center [929, 696] width 33 height 33
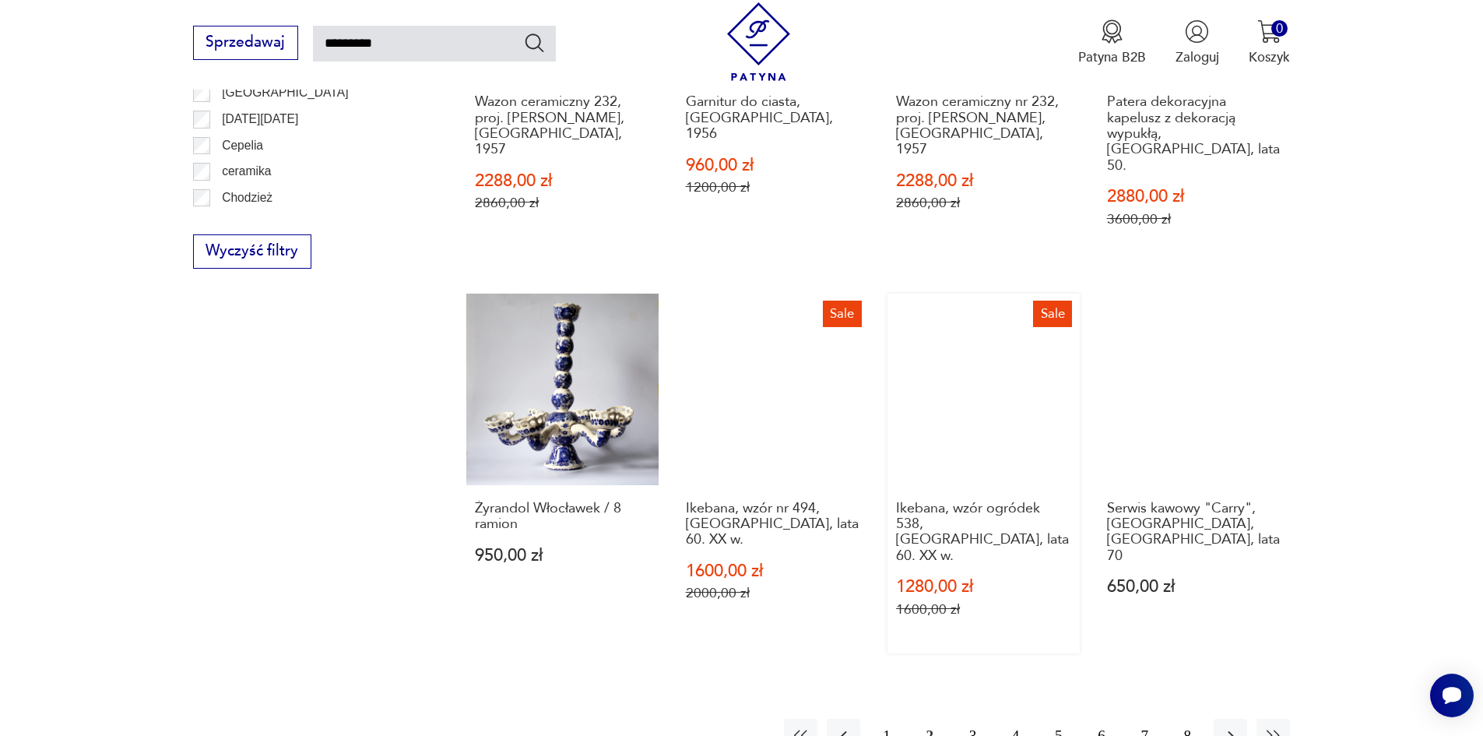
scroll to position [1257, 0]
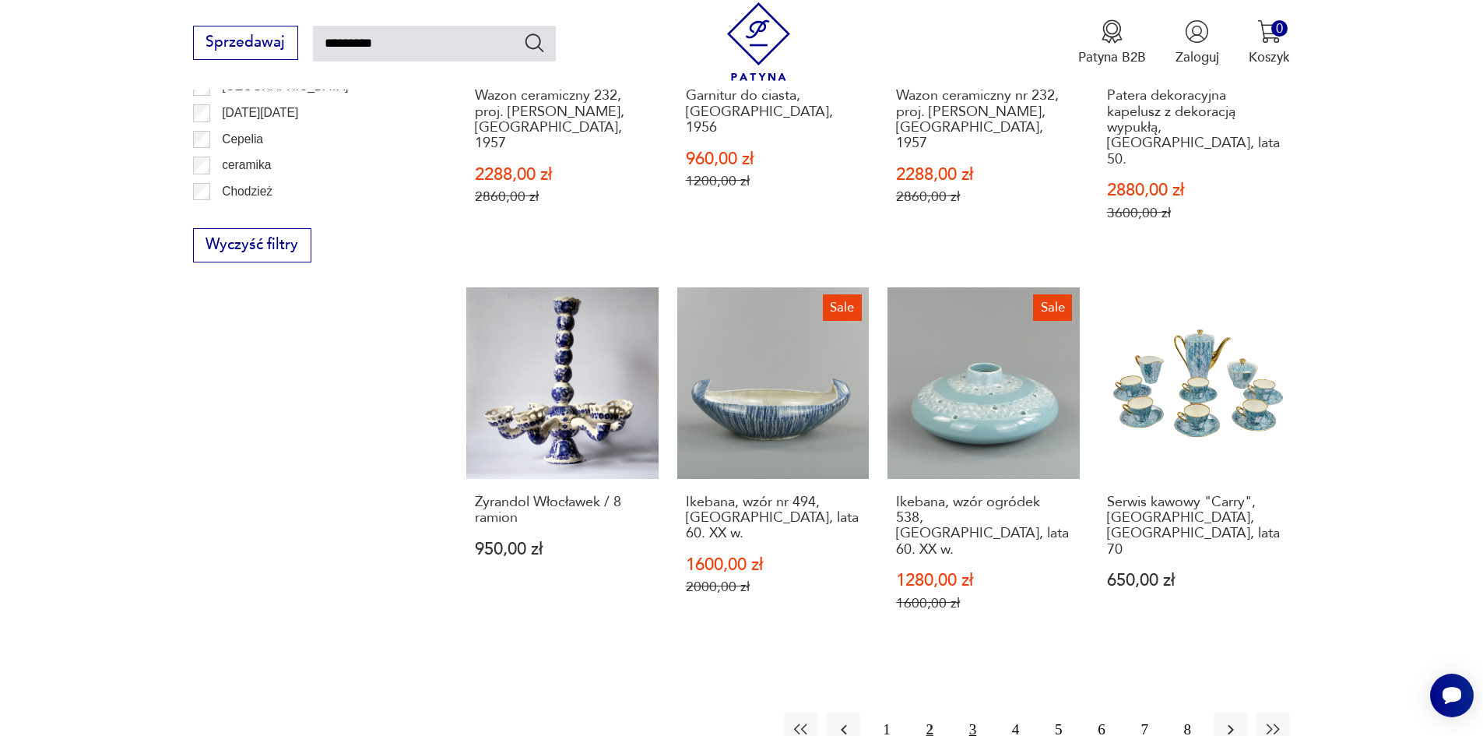
click at [969, 712] on button "3" at bounding box center [972, 728] width 33 height 33
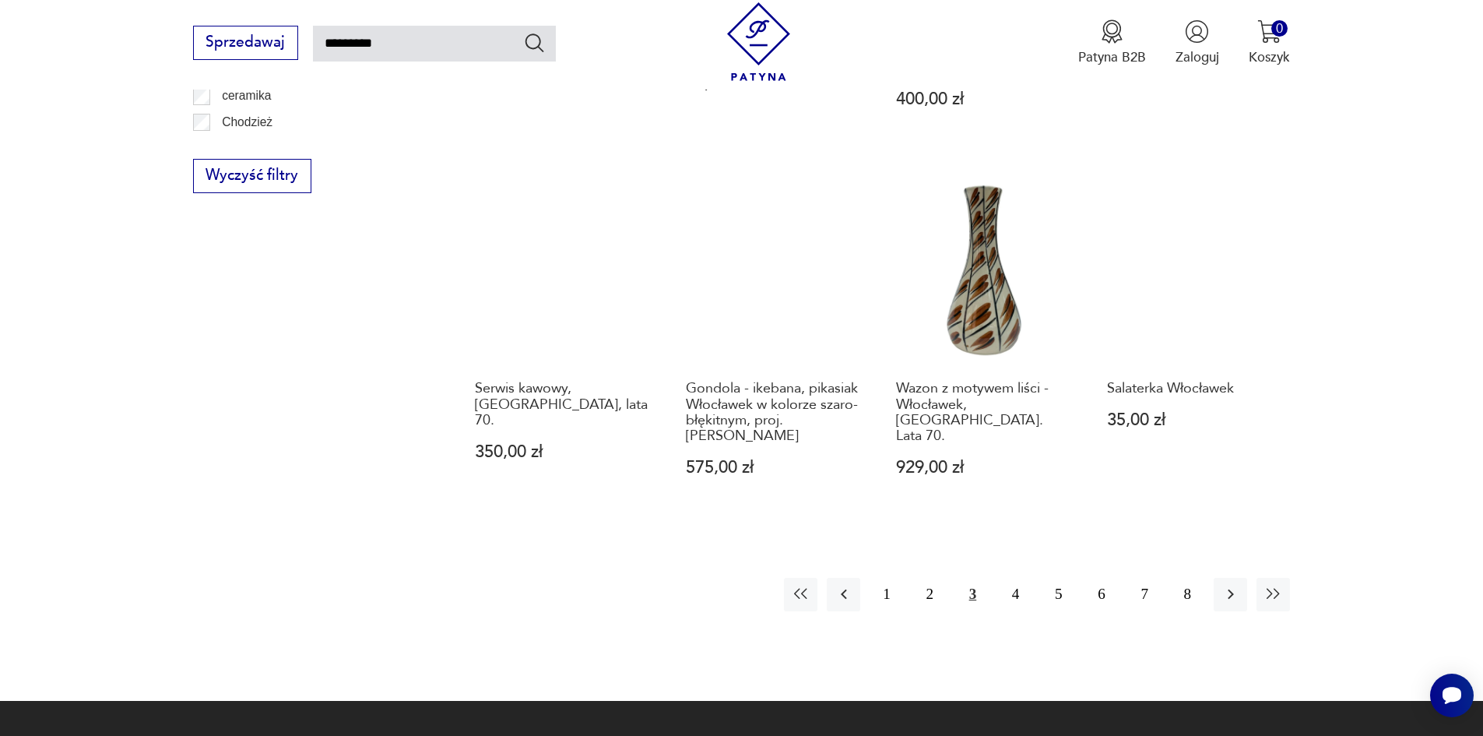
scroll to position [1335, 0]
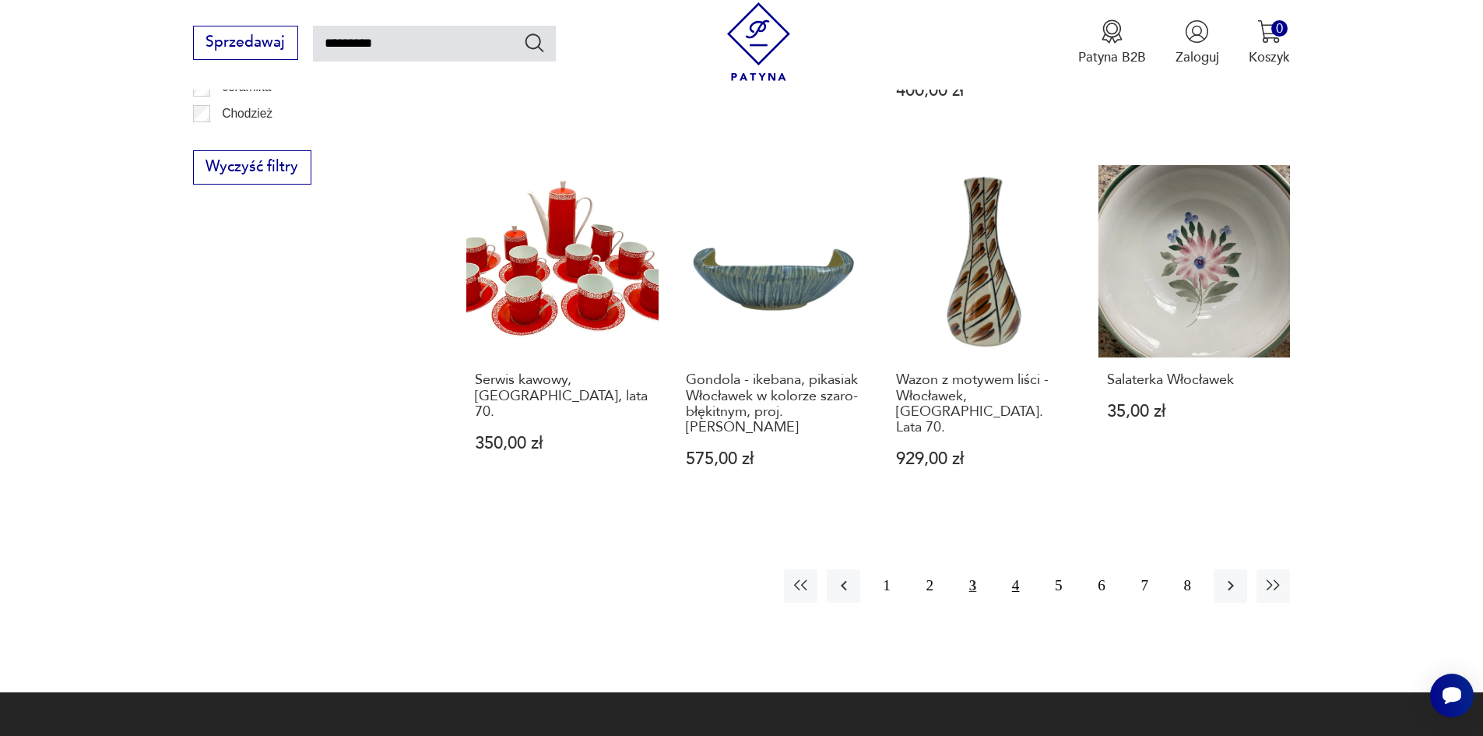
click at [1012, 569] on button "4" at bounding box center [1015, 585] width 33 height 33
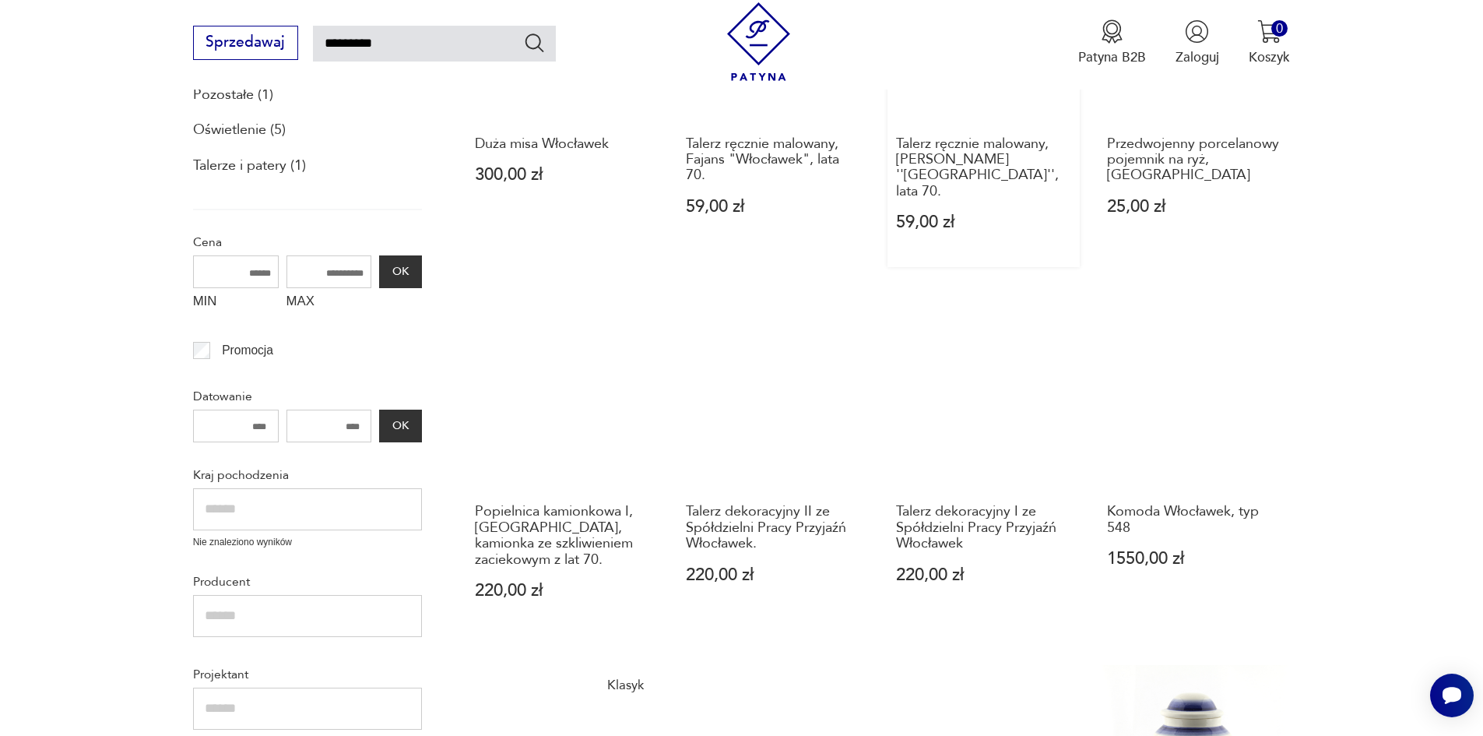
scroll to position [479, 0]
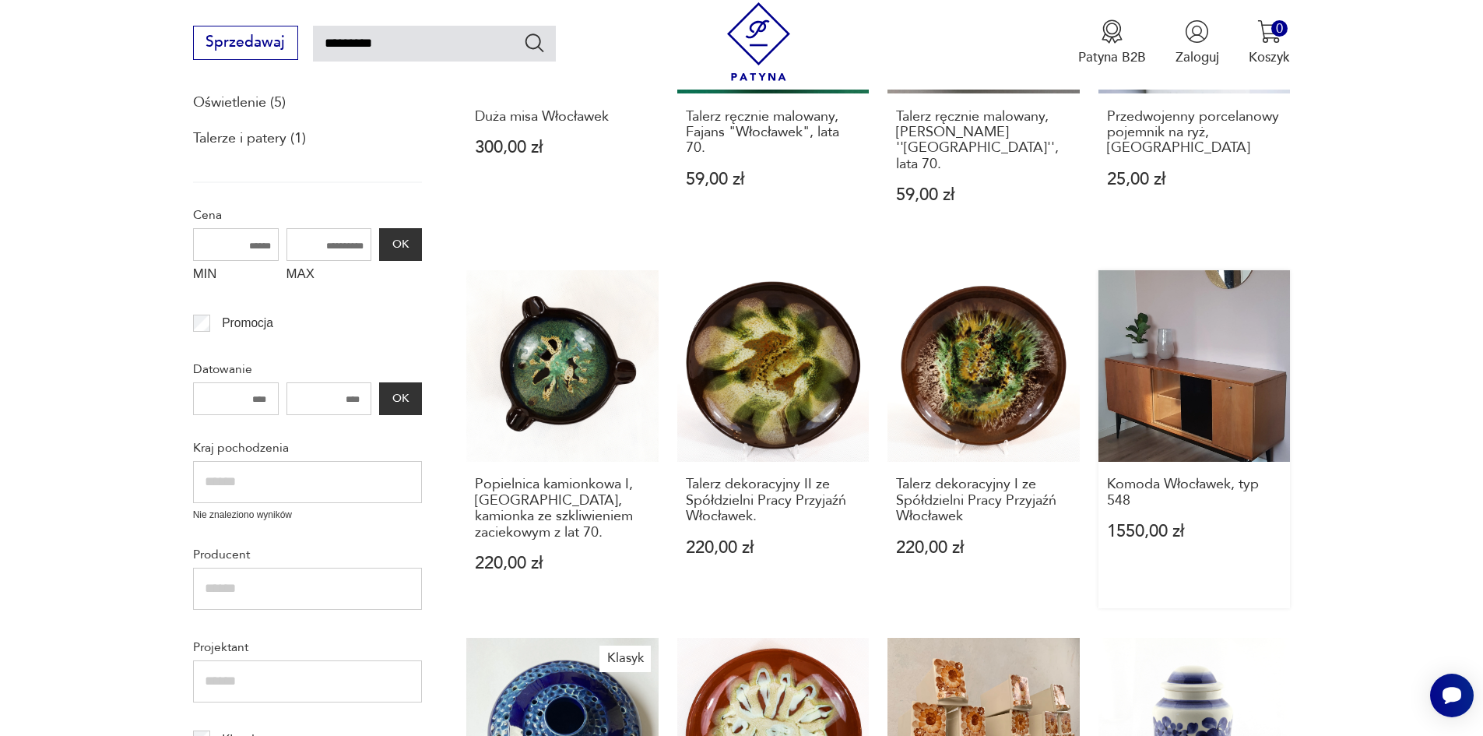
click at [1195, 377] on link "Komoda Włocławek, typ 548 1550,00 zł" at bounding box center [1194, 439] width 192 height 338
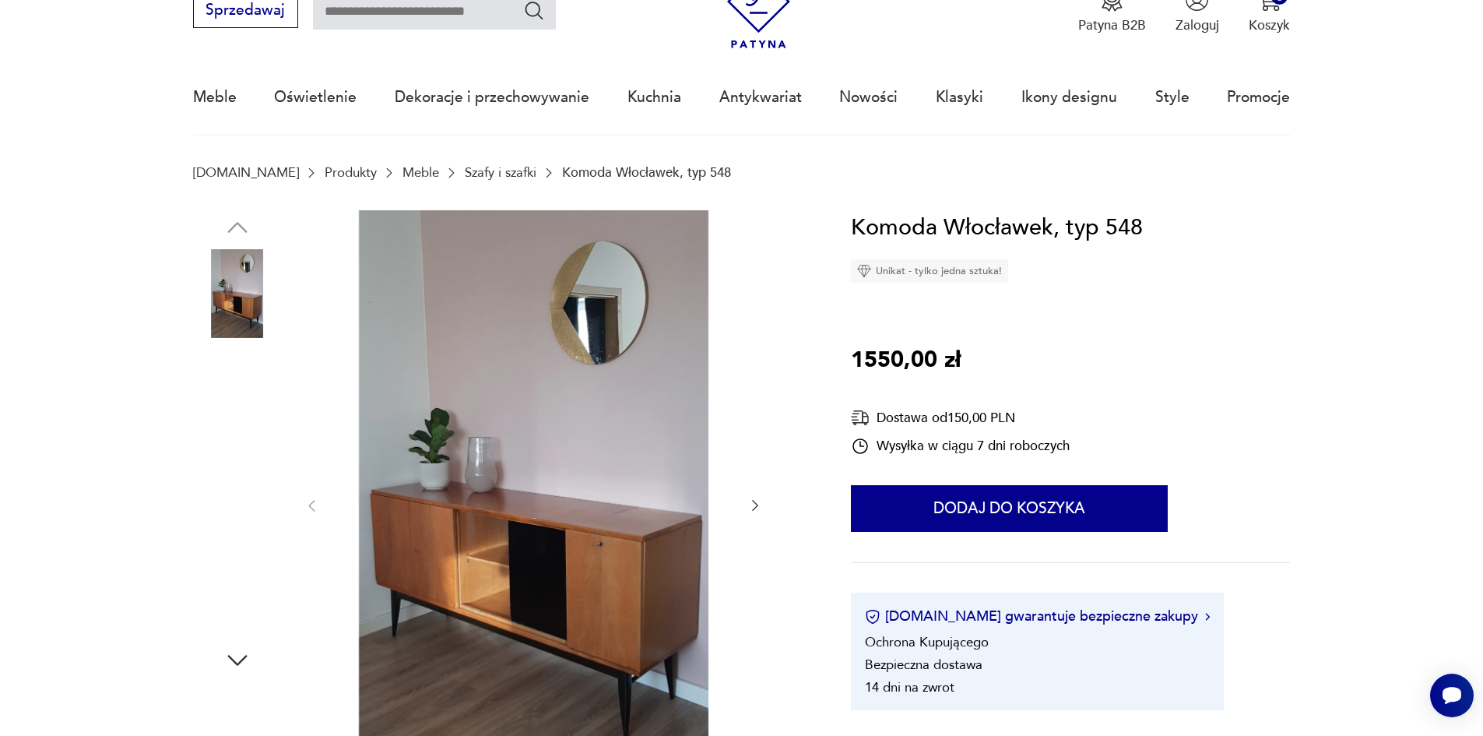
scroll to position [311, 0]
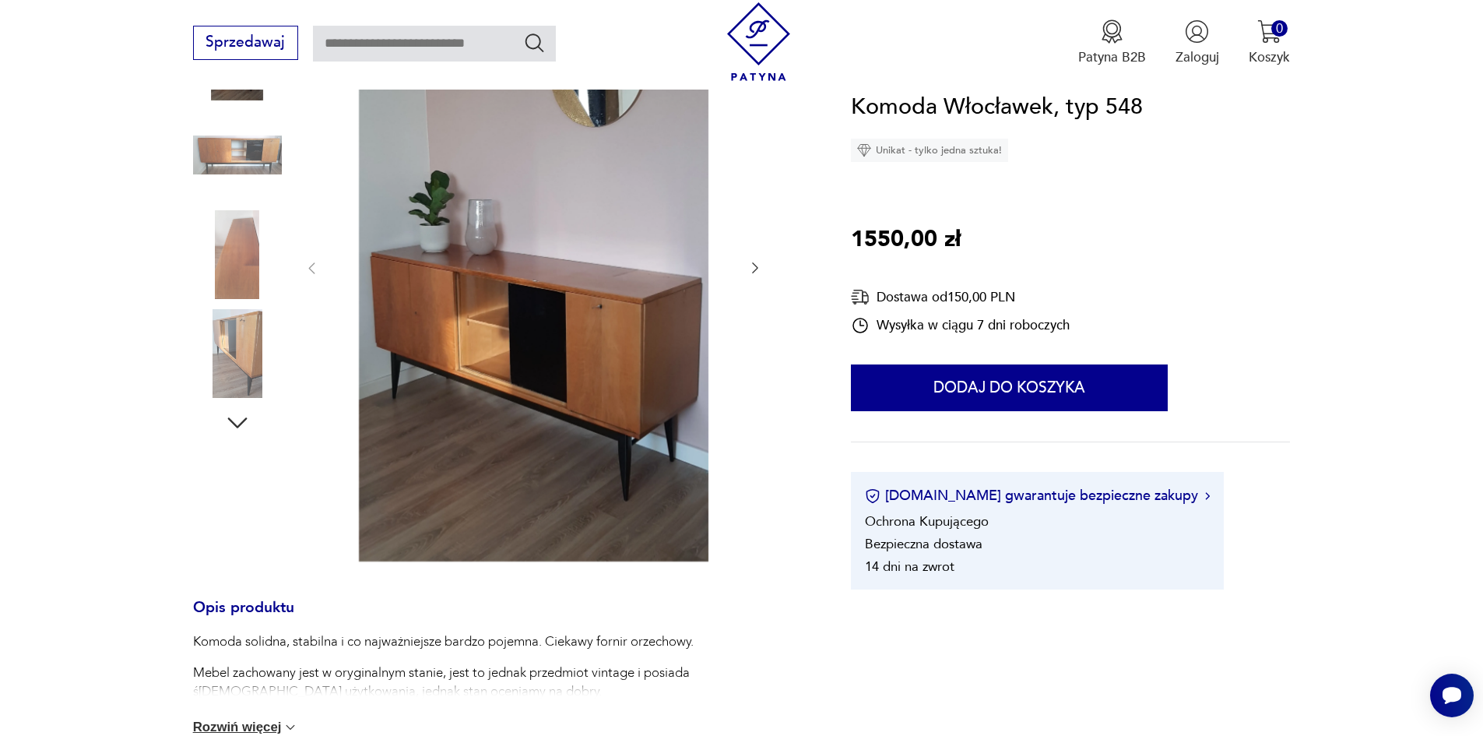
click at [233, 241] on img at bounding box center [237, 254] width 89 height 89
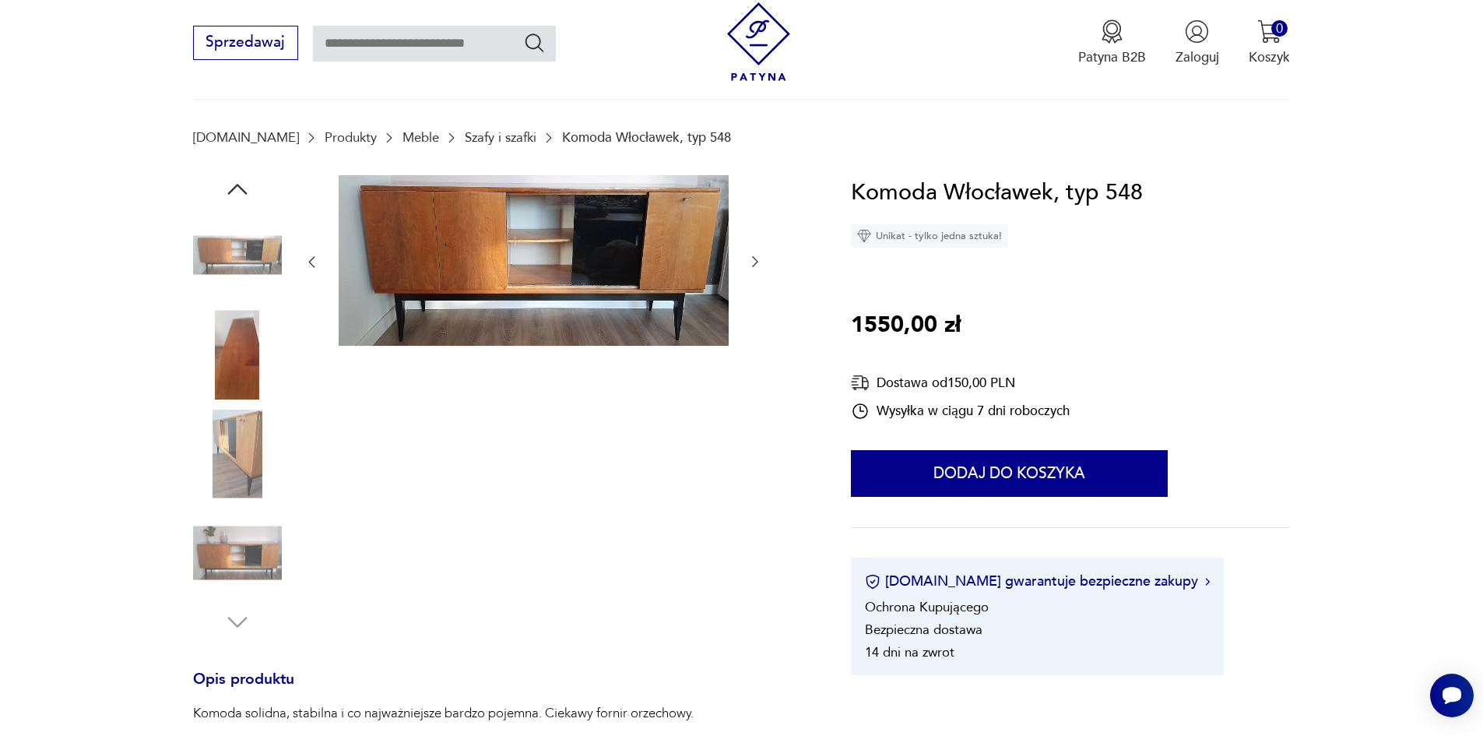
scroll to position [103, 0]
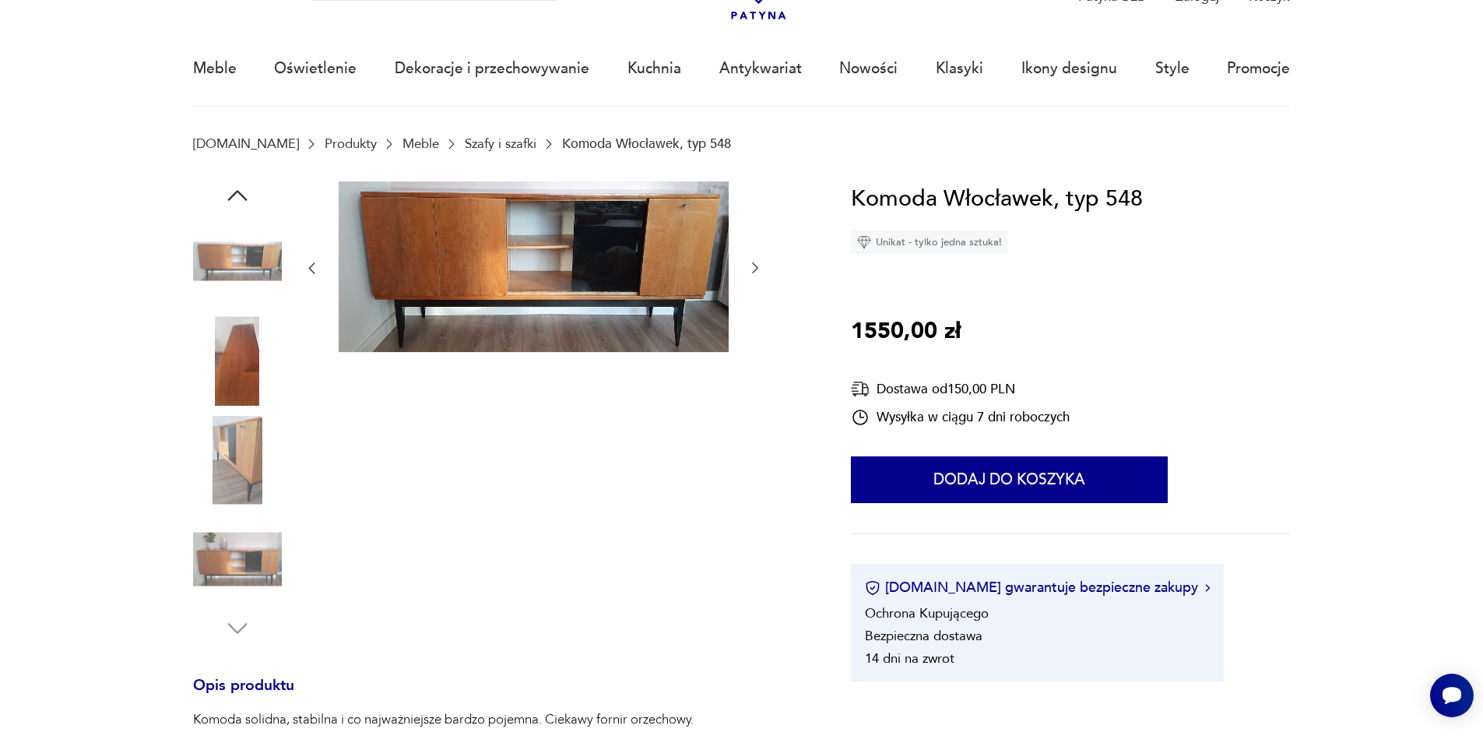
click at [244, 434] on img at bounding box center [237, 460] width 89 height 89
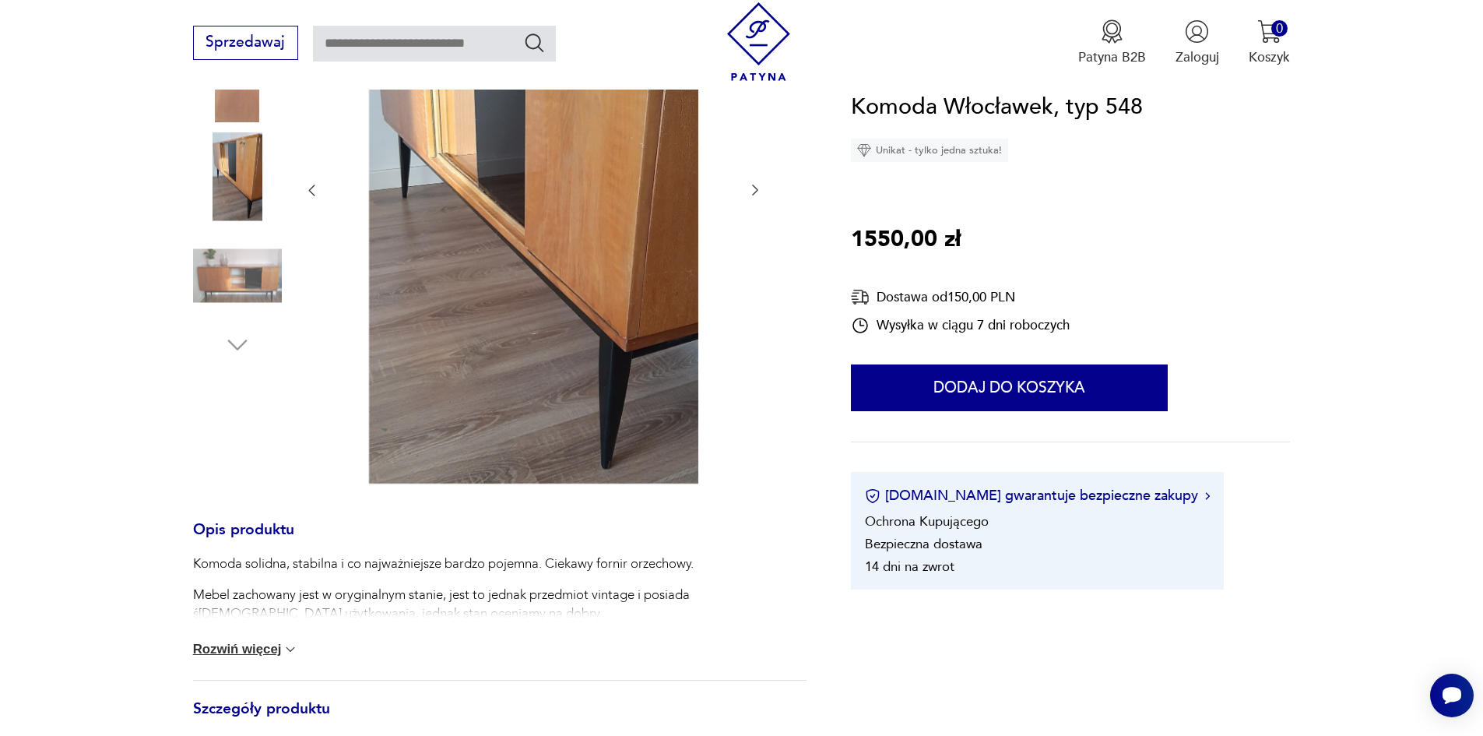
scroll to position [467, 0]
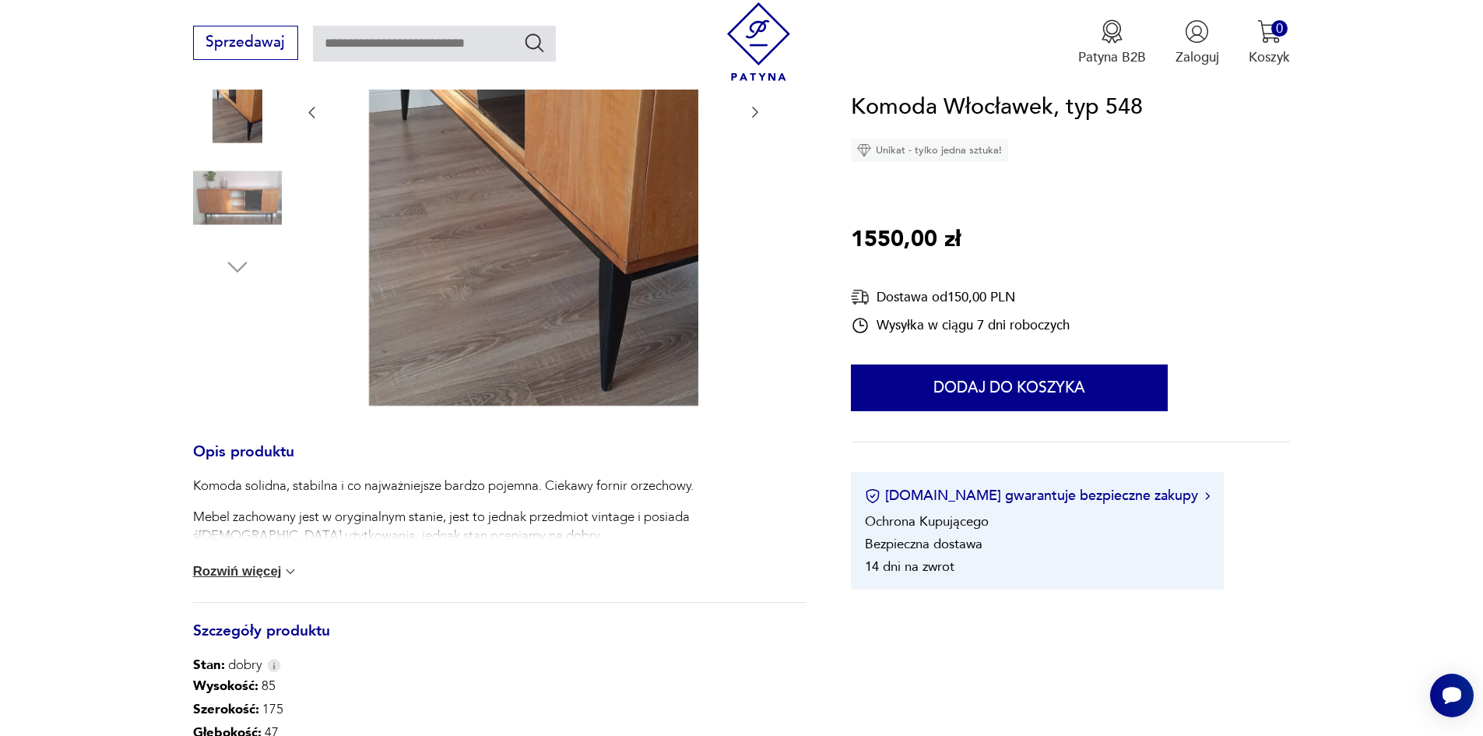
click at [239, 574] on button "Rozwiń więcej" at bounding box center [246, 572] width 106 height 16
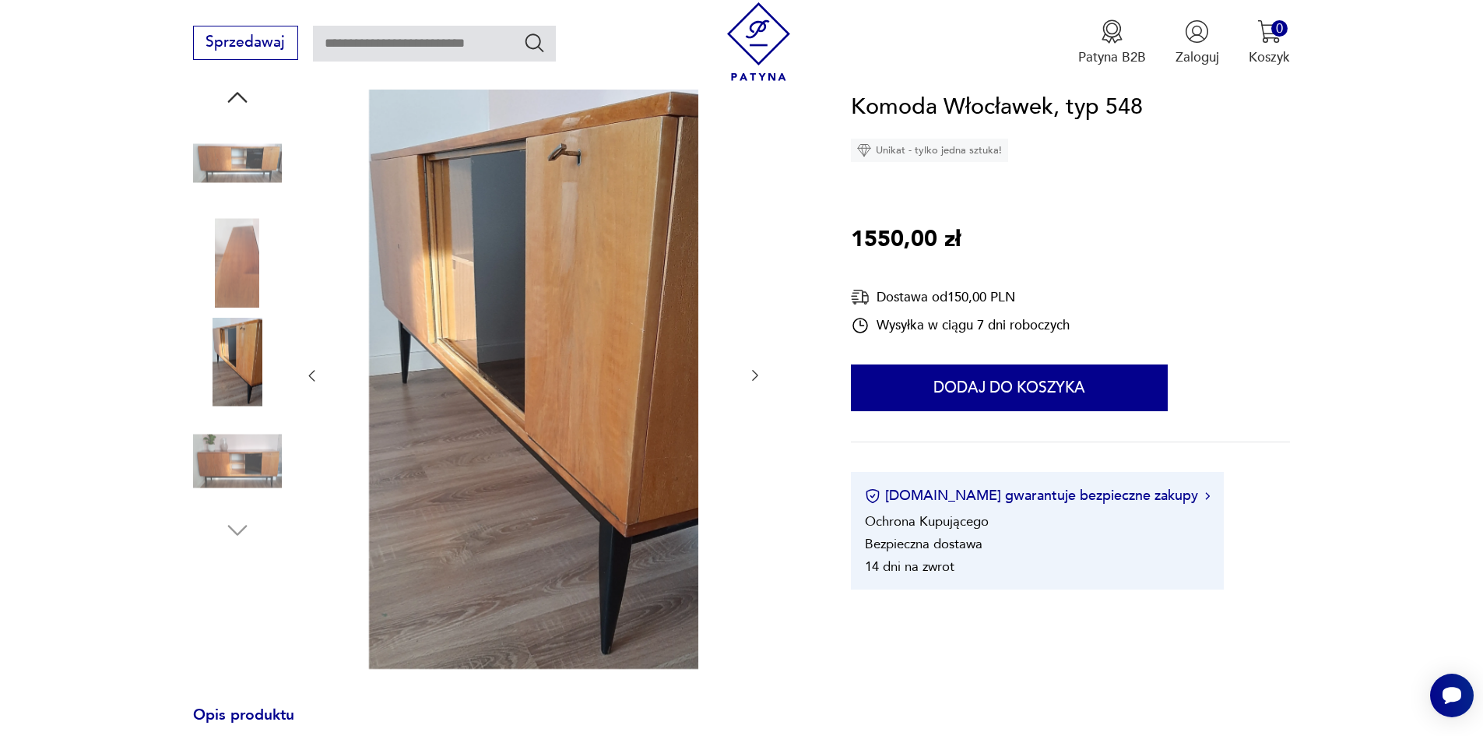
scroll to position [0, 0]
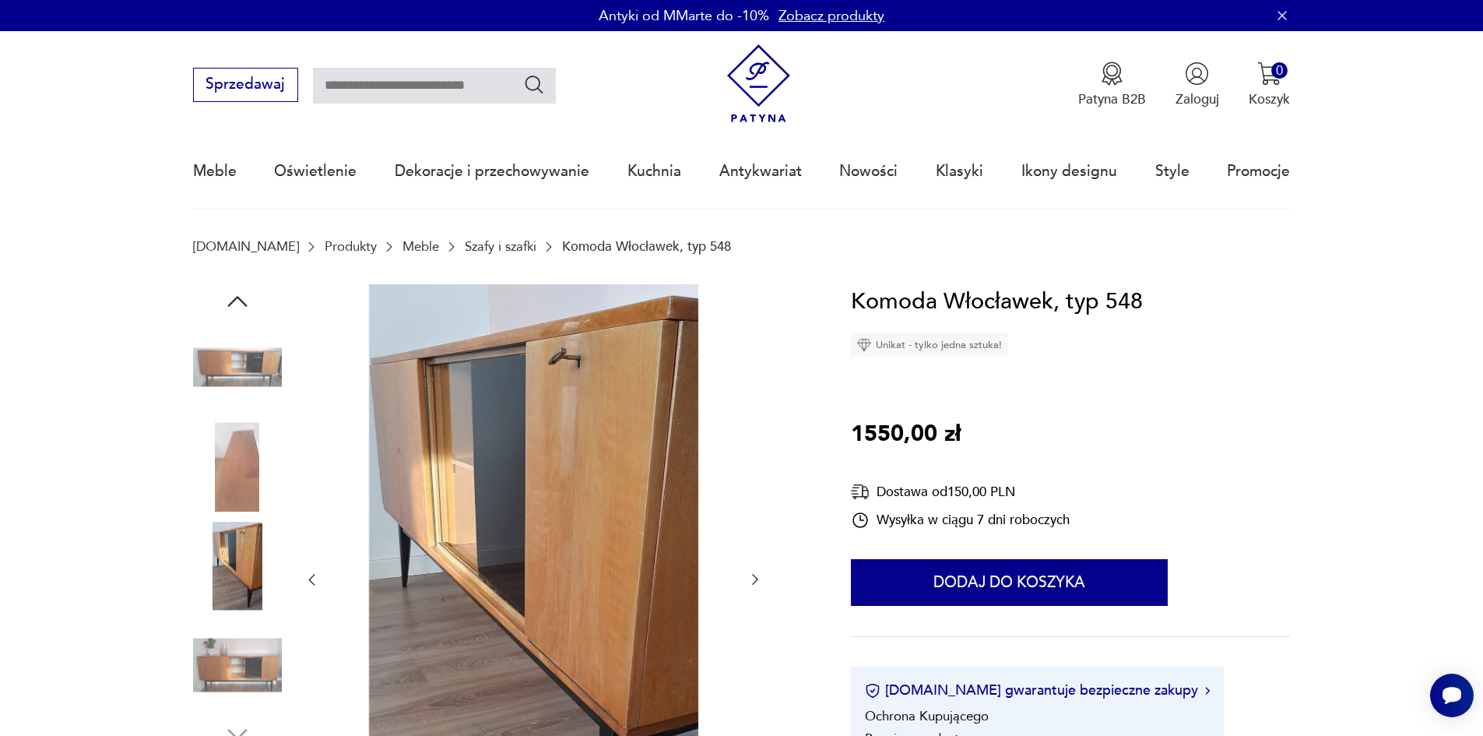
type input "*********"
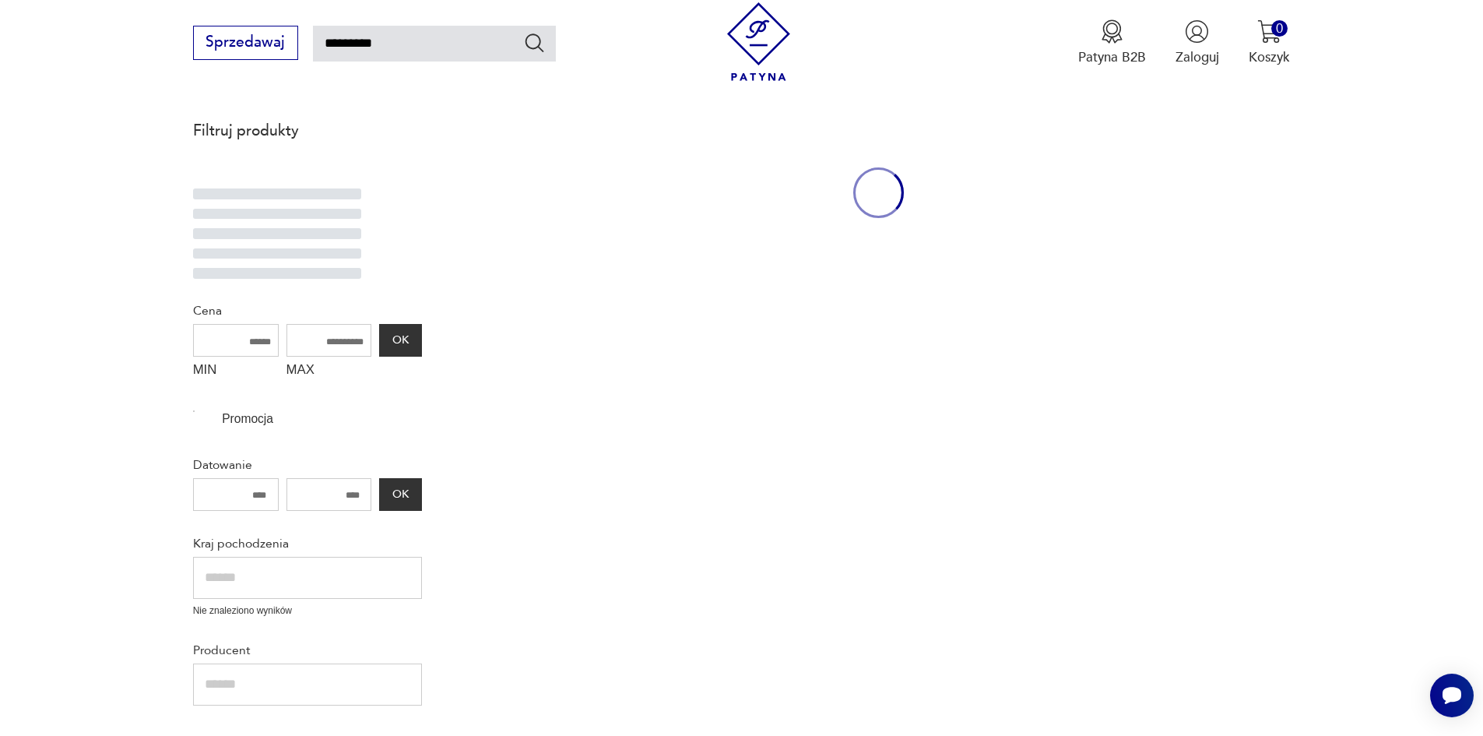
scroll to position [479, 0]
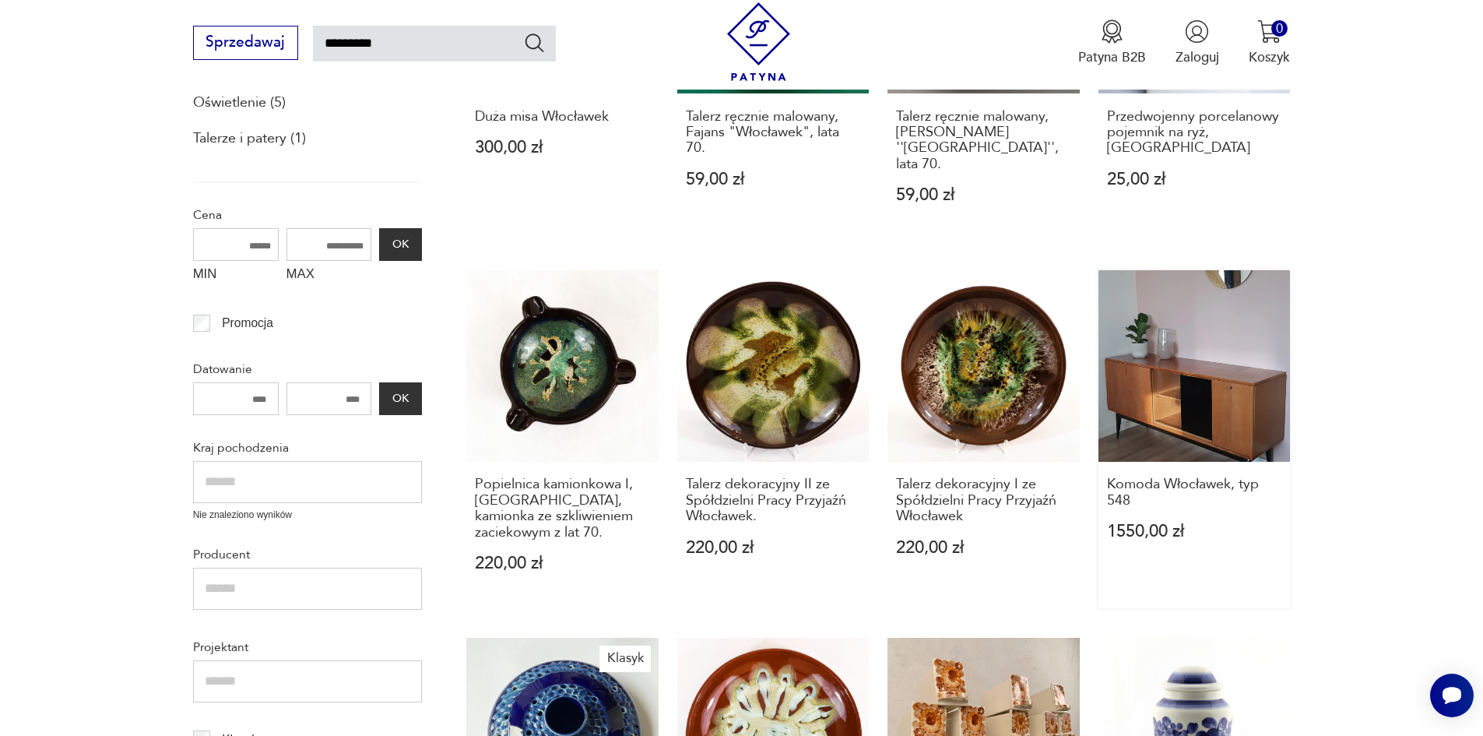
click at [1236, 353] on link "Komoda Włocławek, typ 548 1550,00 zł" at bounding box center [1194, 439] width 192 height 338
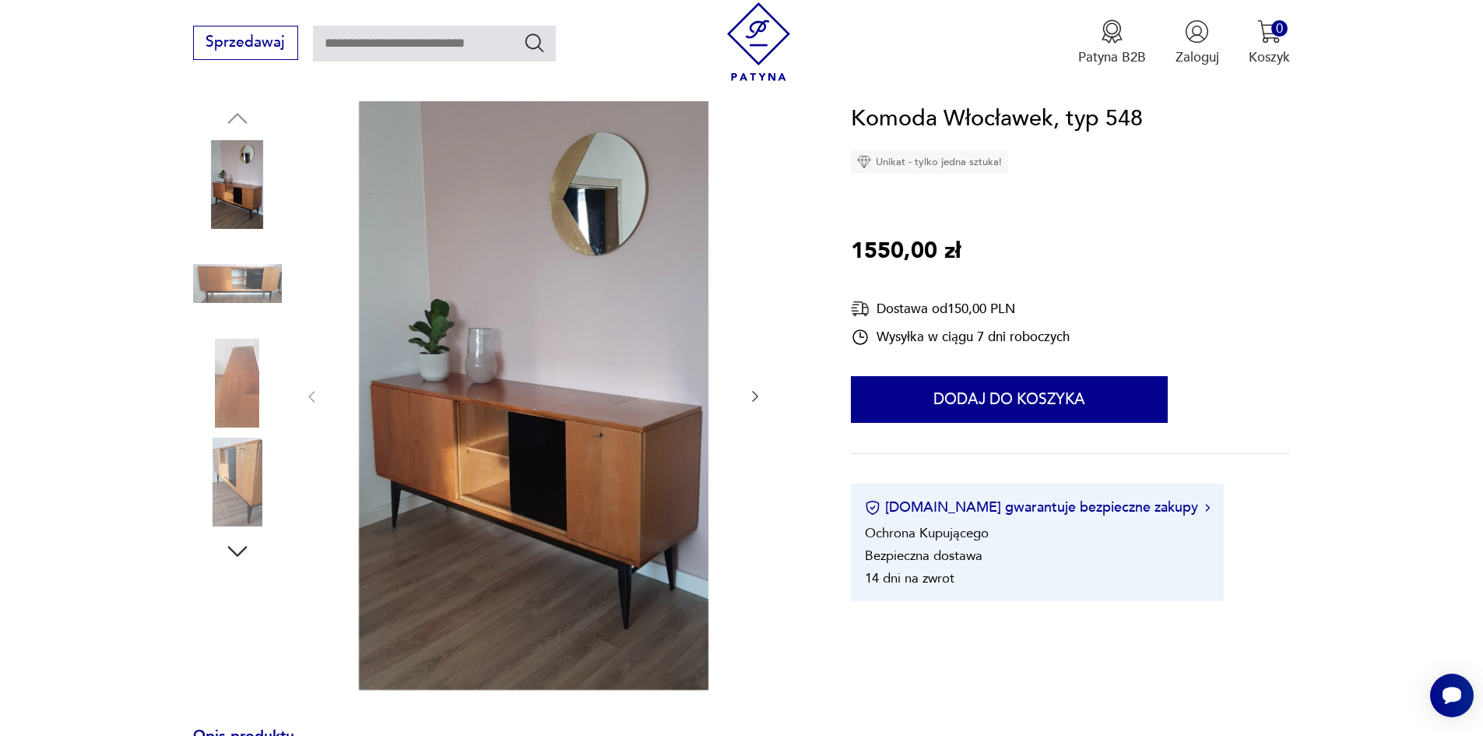
scroll to position [156, 0]
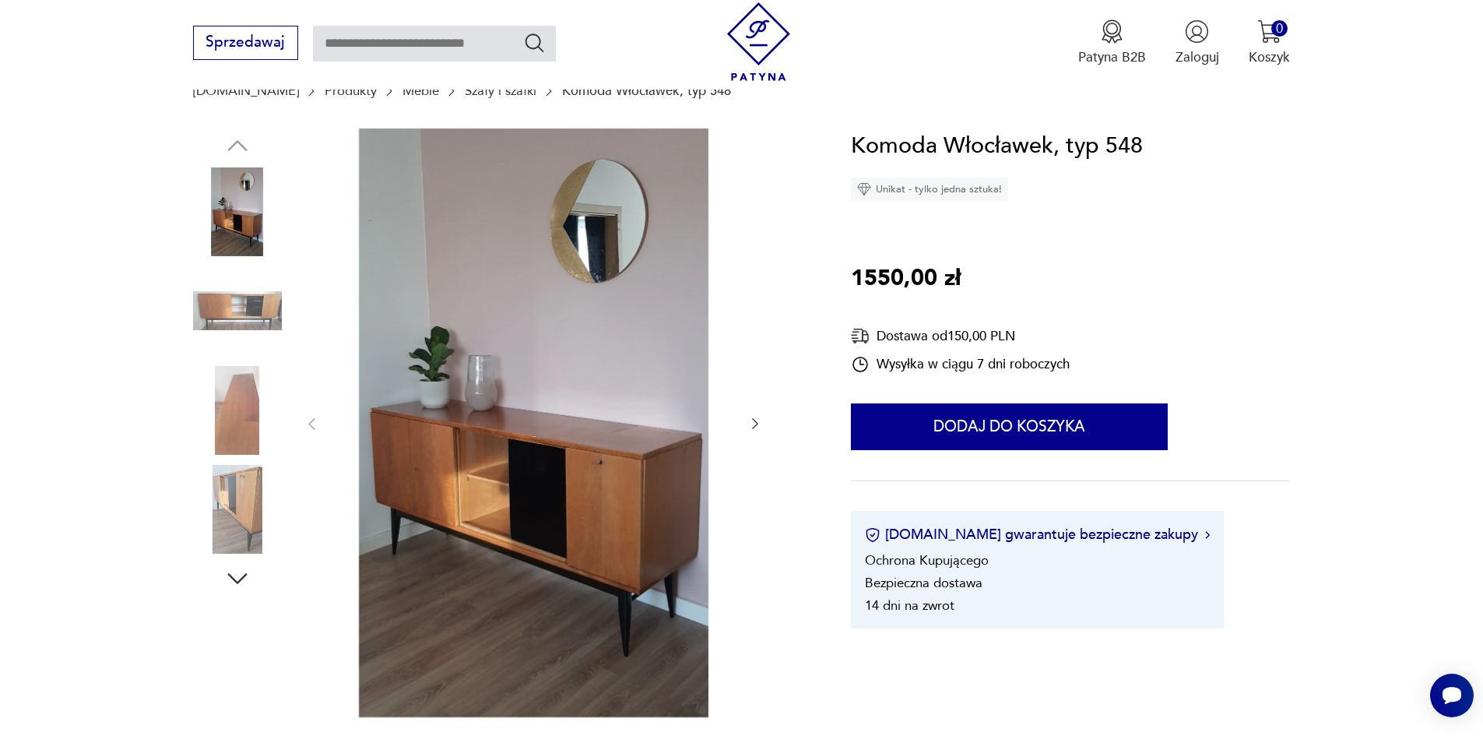
type input "*********"
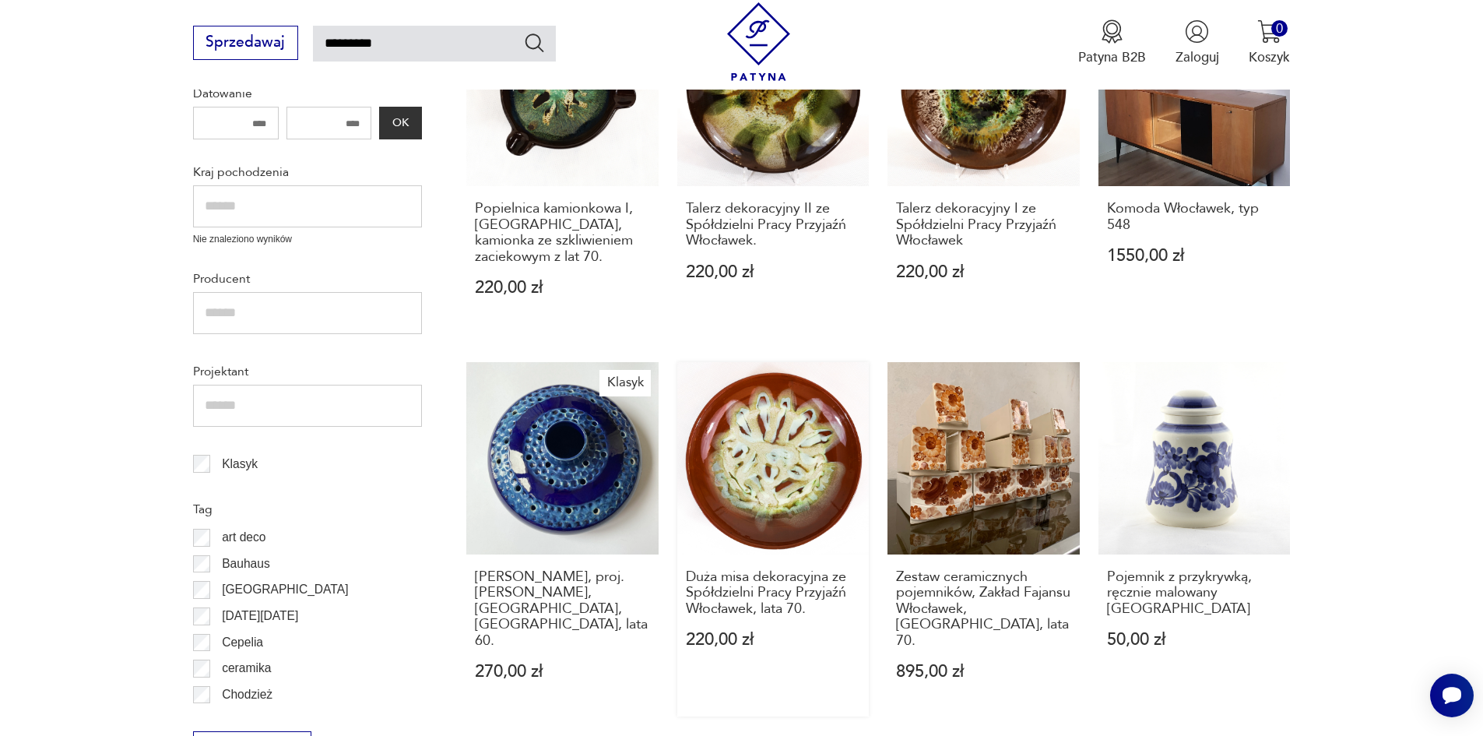
scroll to position [868, 0]
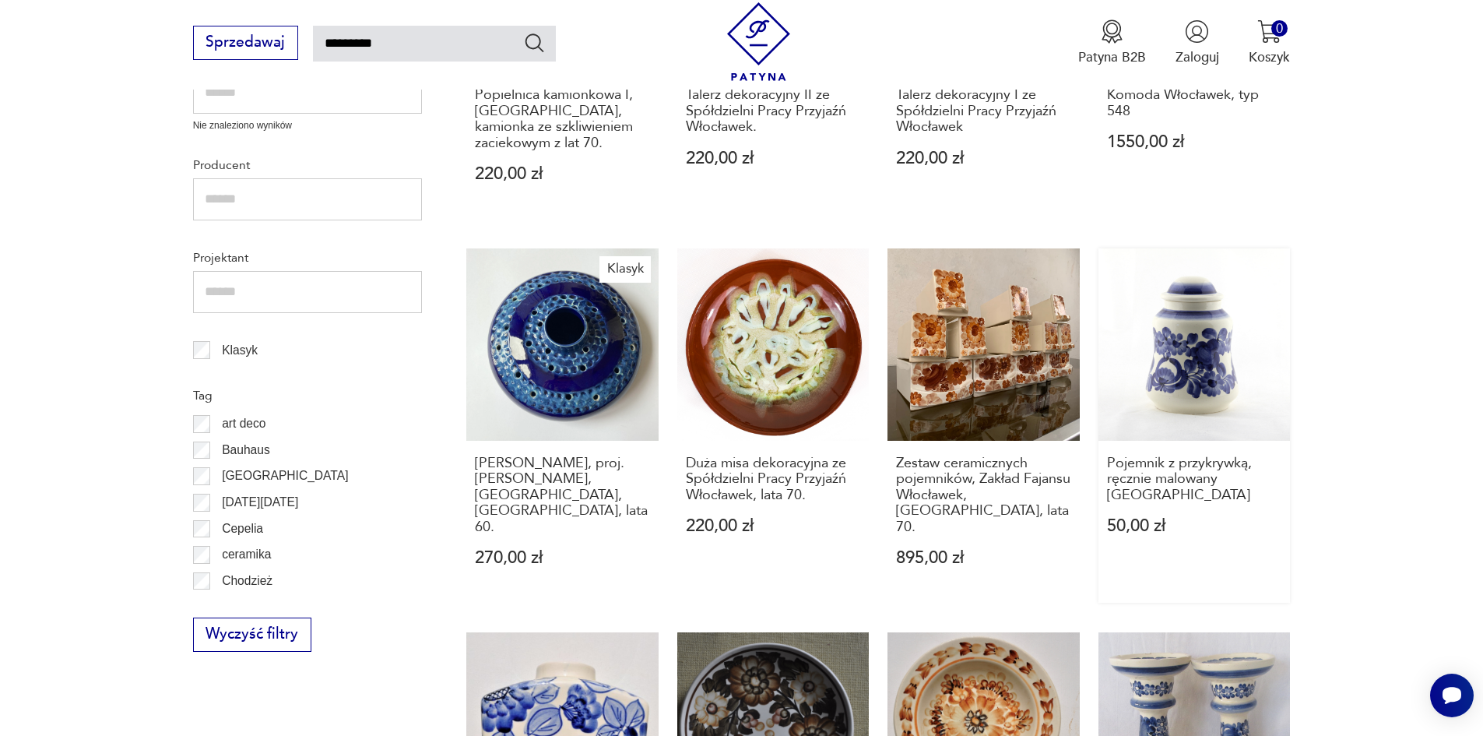
click at [1210, 327] on link "Pojemnik z przykrywką, ręcznie malowany Włocławek 50,00 zł" at bounding box center [1194, 425] width 192 height 354
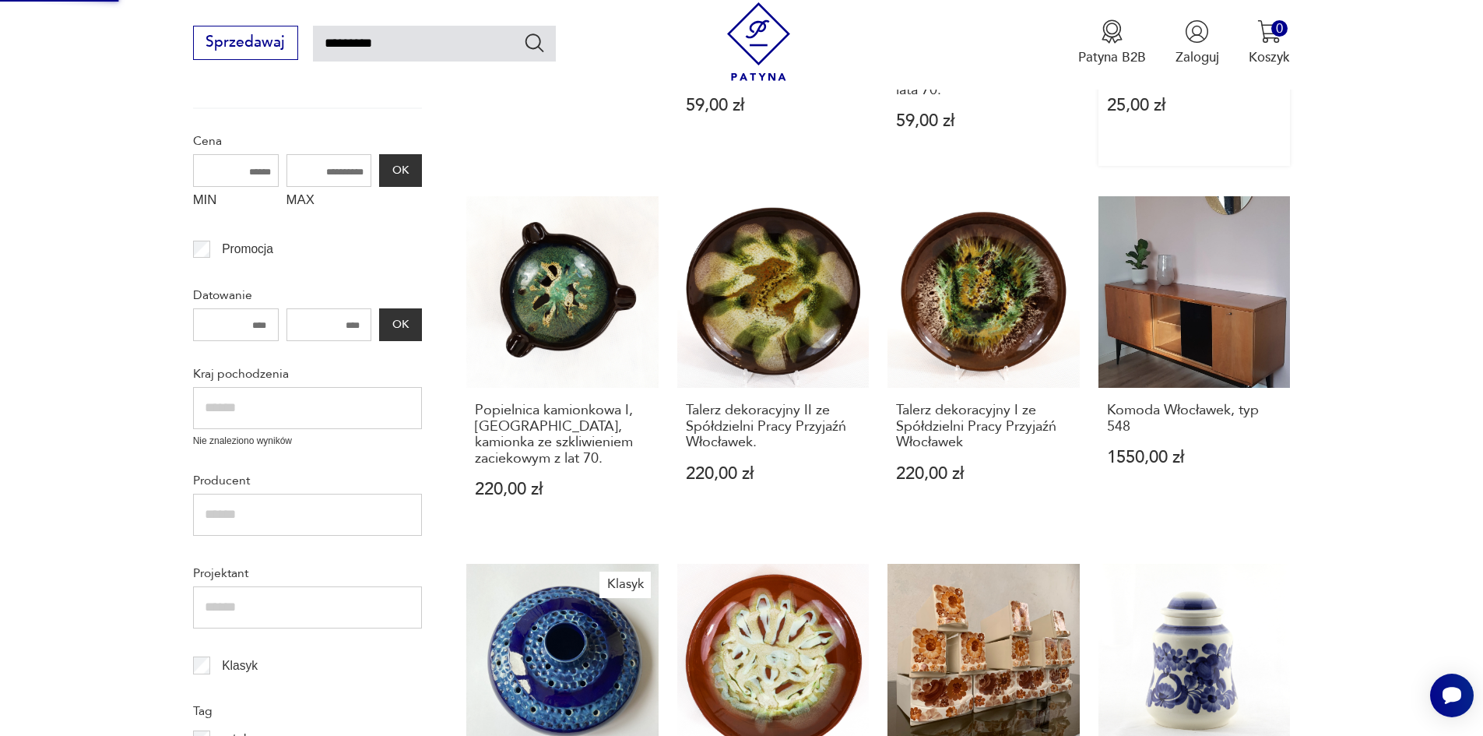
scroll to position [248, 0]
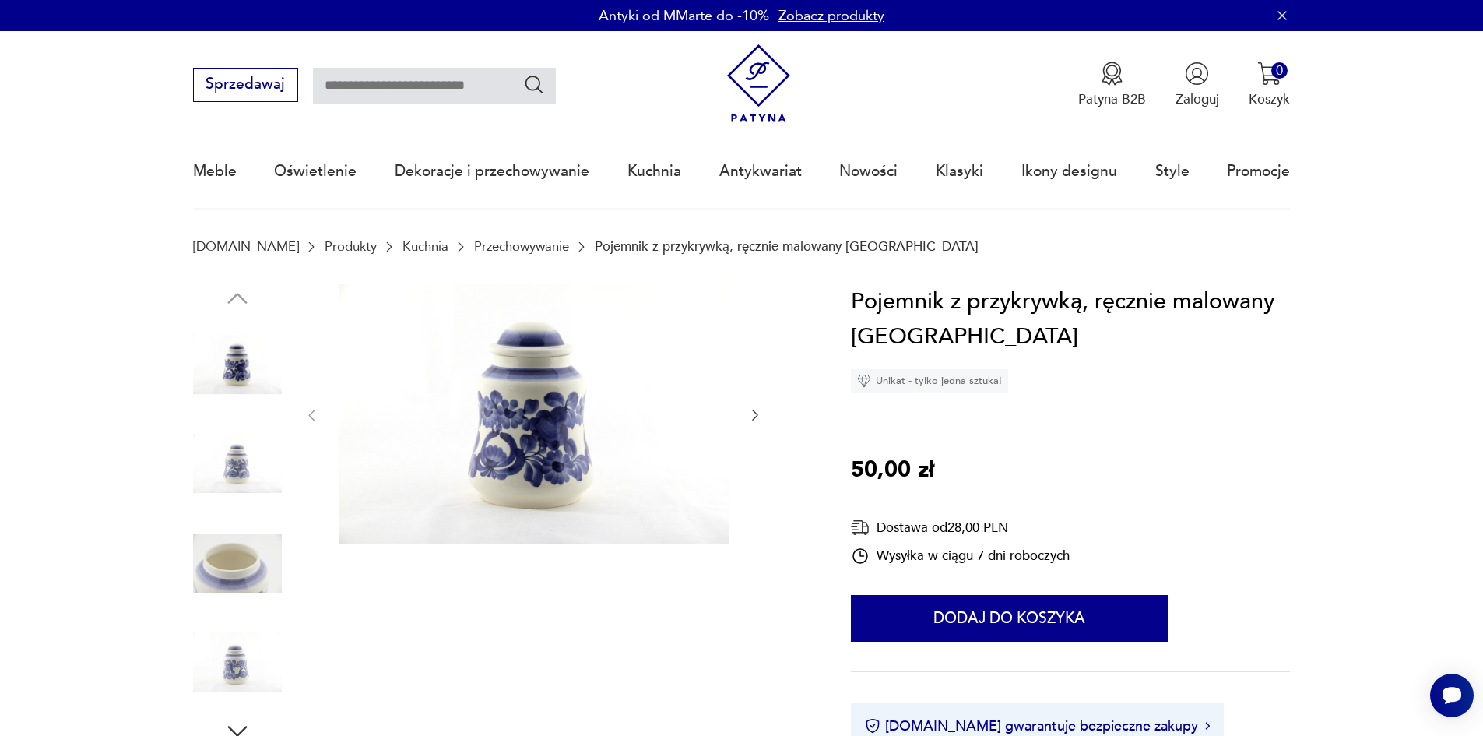
click at [232, 564] on img at bounding box center [237, 562] width 89 height 89
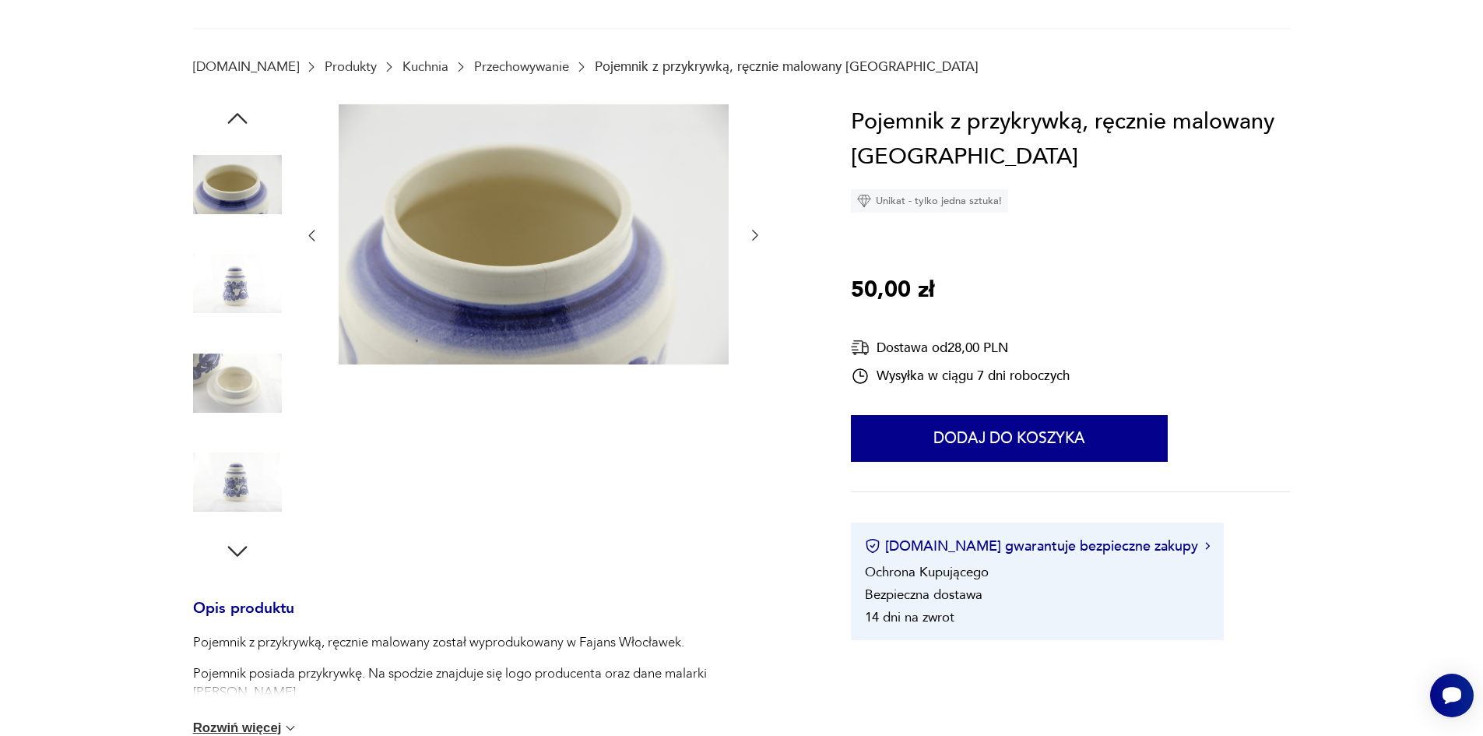
scroll to position [233, 0]
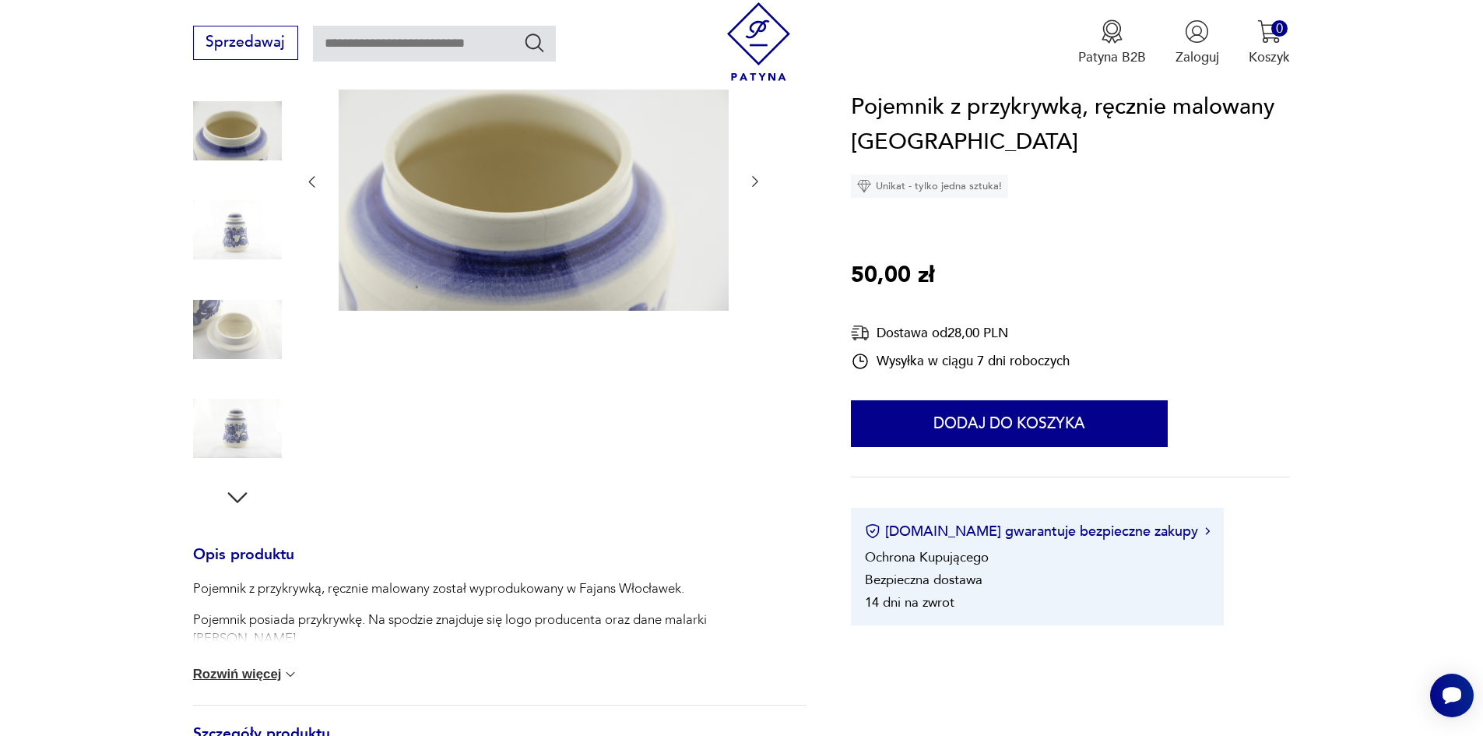
click at [226, 128] on img at bounding box center [237, 130] width 89 height 89
click at [241, 332] on img at bounding box center [237, 329] width 89 height 89
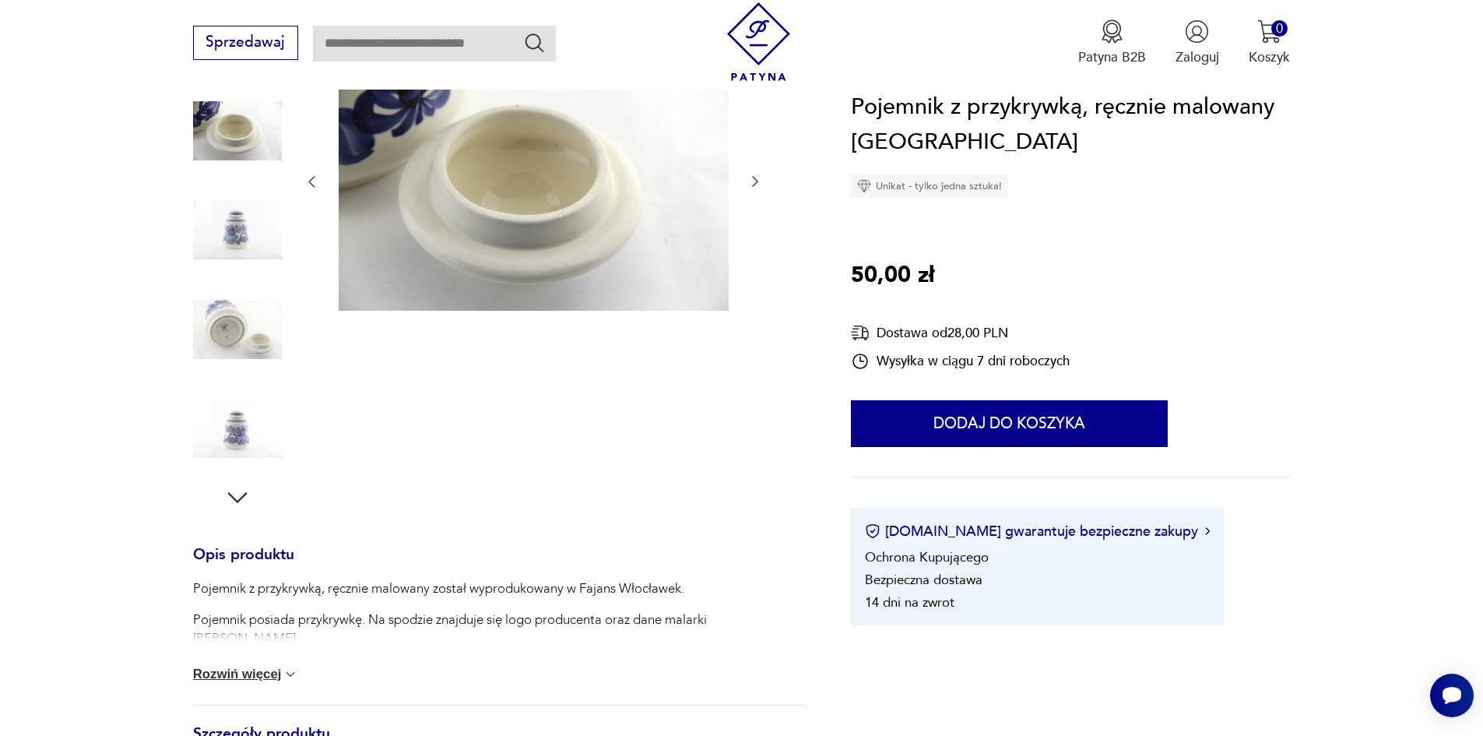
click at [236, 306] on img at bounding box center [237, 329] width 89 height 89
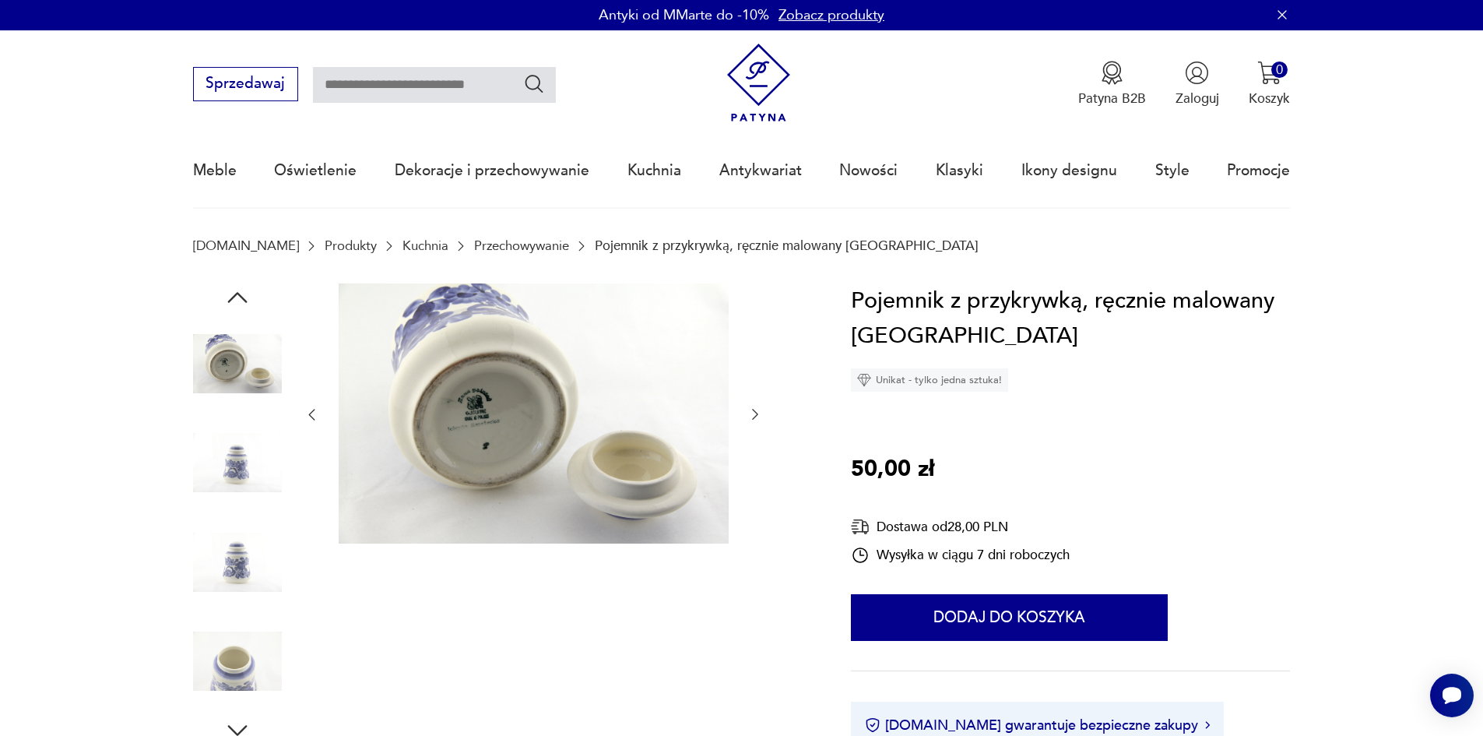
scroll to position [0, 0]
click at [742, 410] on div at bounding box center [533, 415] width 459 height 263
click at [752, 413] on icon "button" at bounding box center [755, 415] width 16 height 16
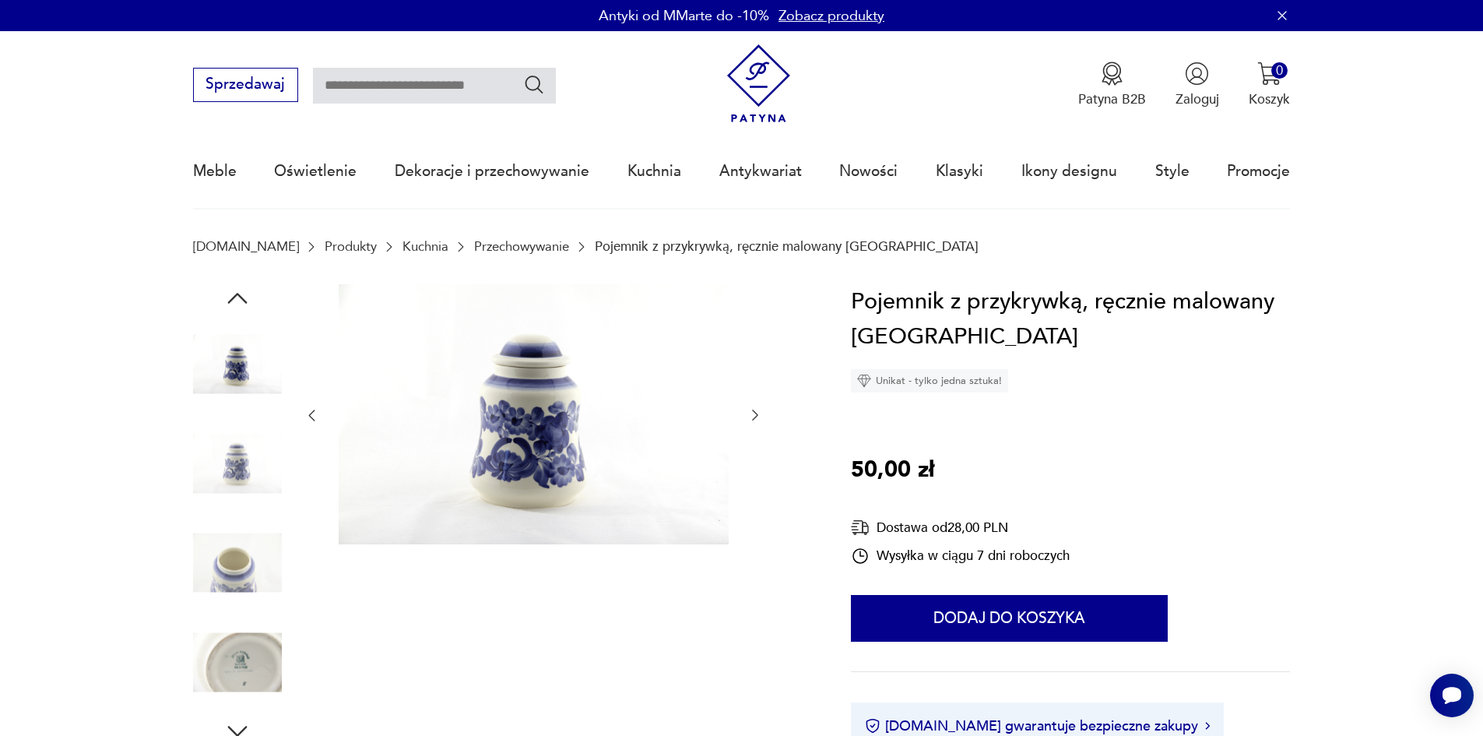
click at [752, 413] on icon "button" at bounding box center [755, 415] width 16 height 16
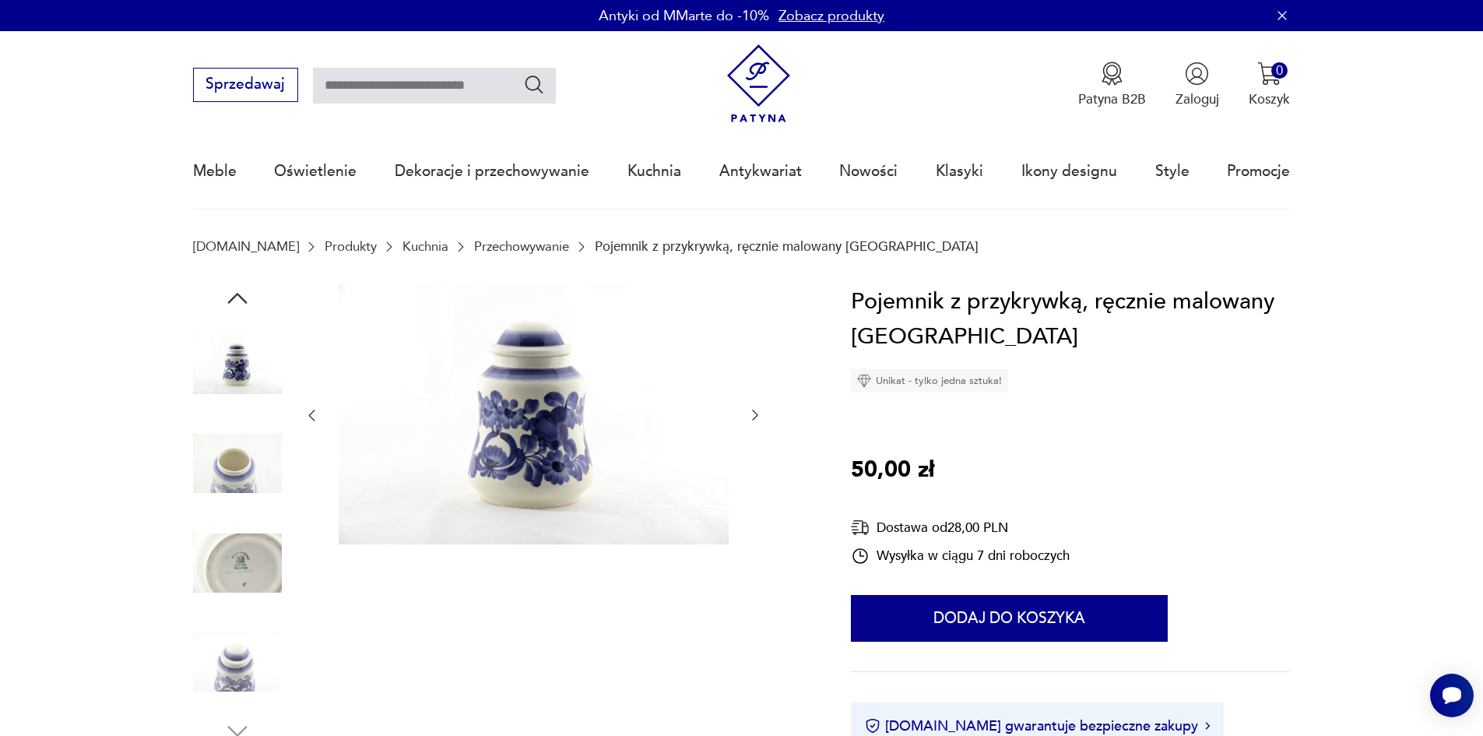
type input "*********"
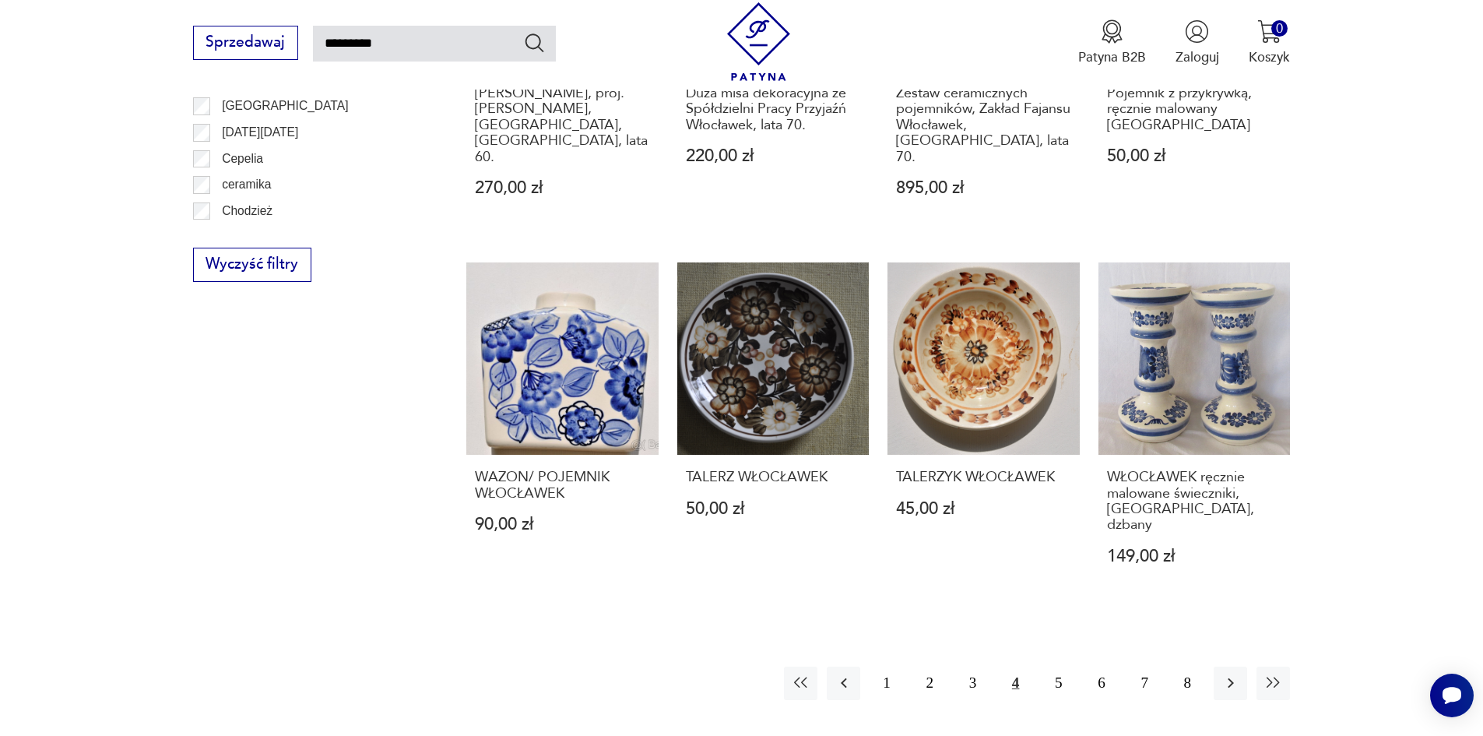
scroll to position [1245, 0]
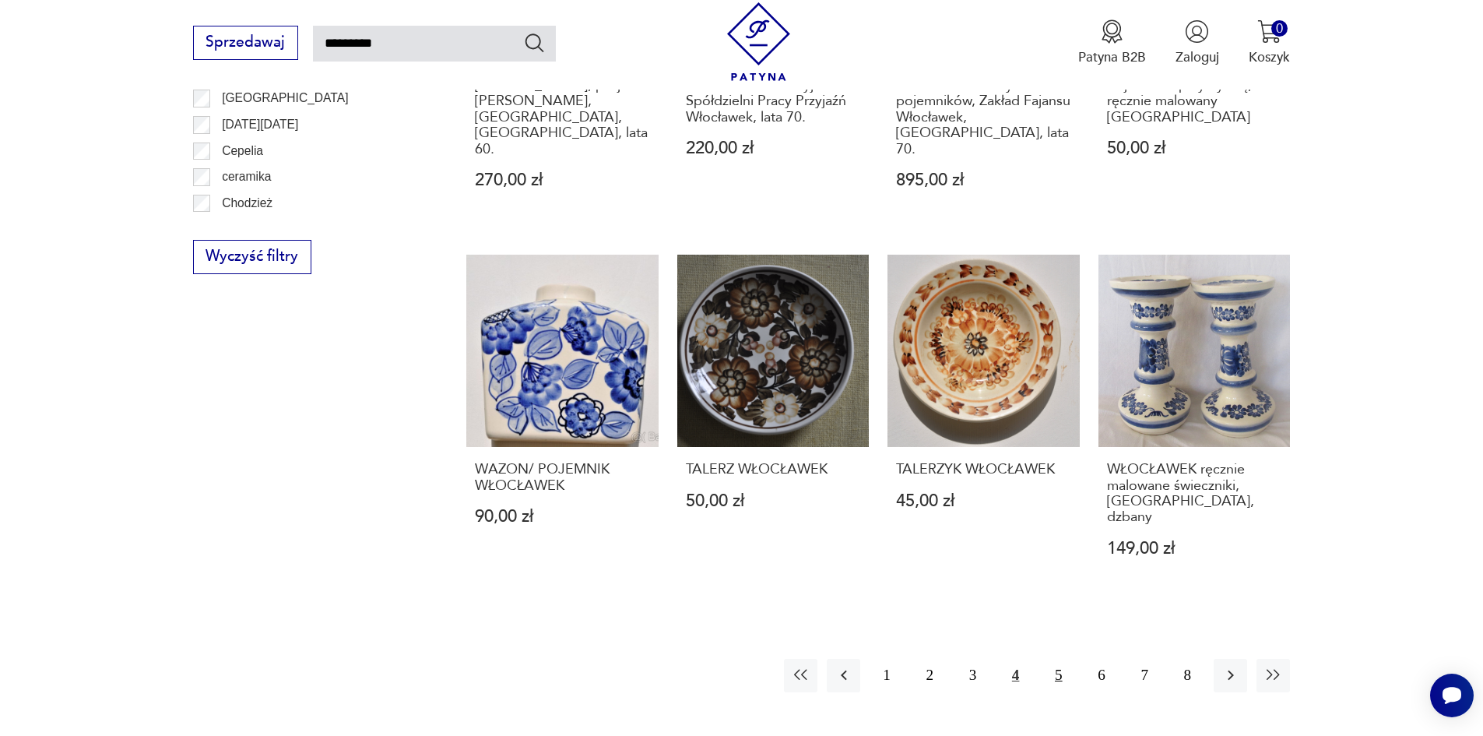
click at [1059, 658] on button "5" at bounding box center [1057, 674] width 33 height 33
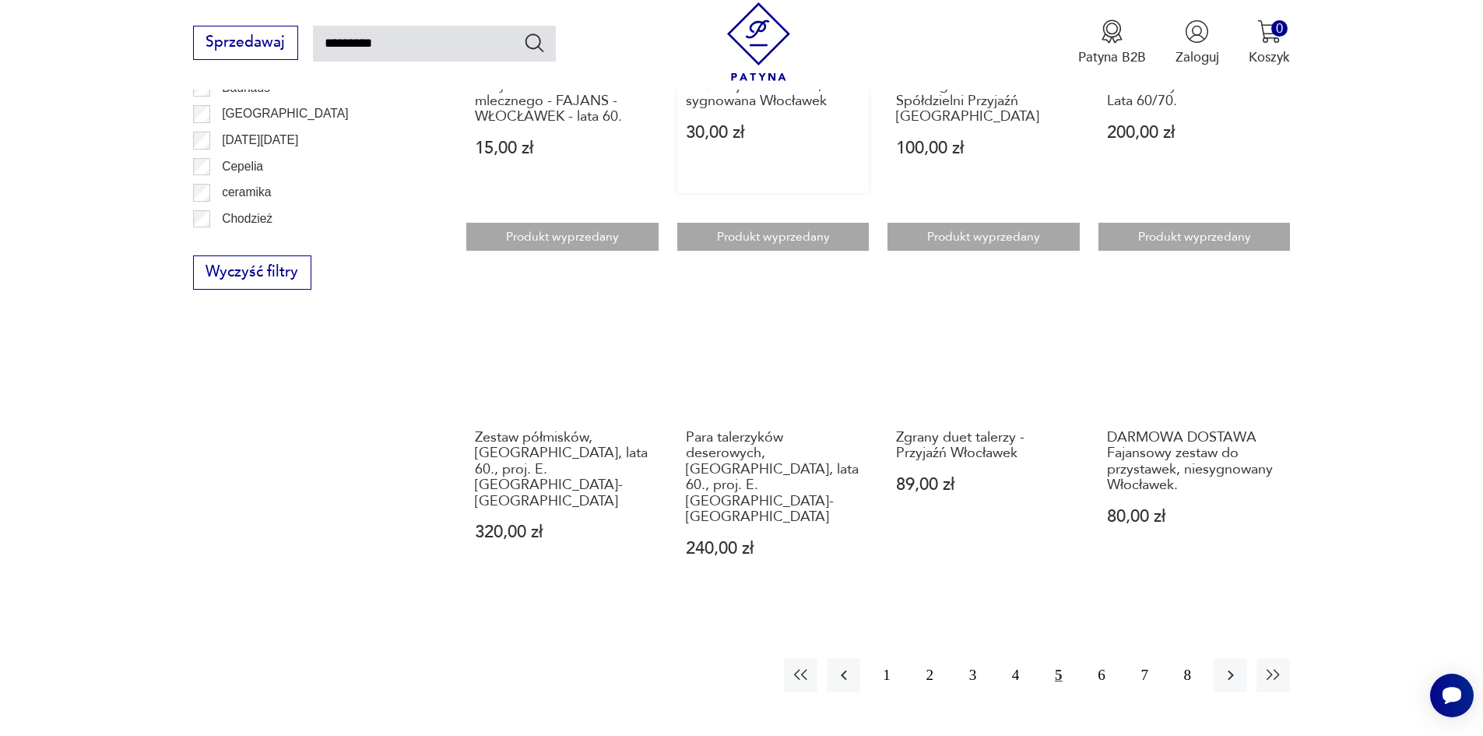
scroll to position [1257, 0]
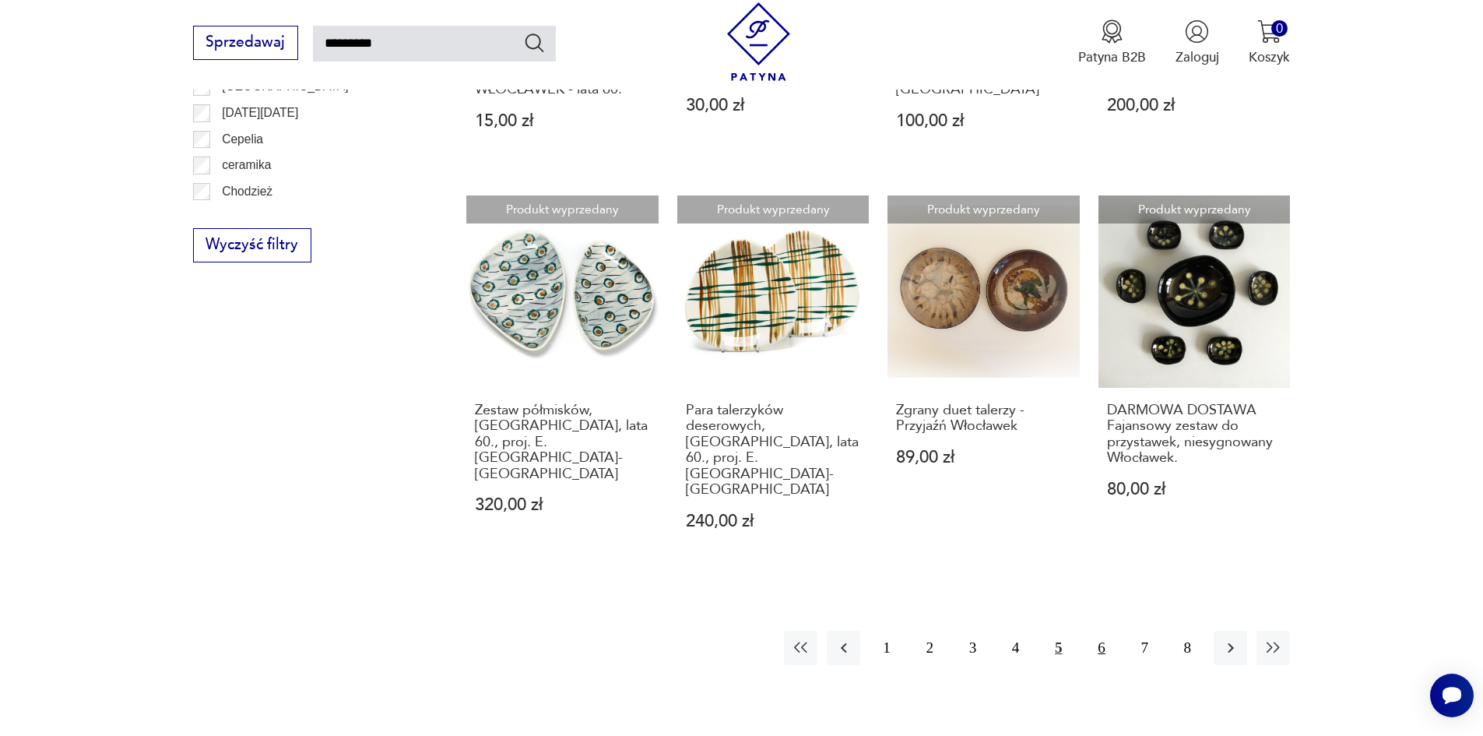
click at [1102, 630] on button "6" at bounding box center [1100, 646] width 33 height 33
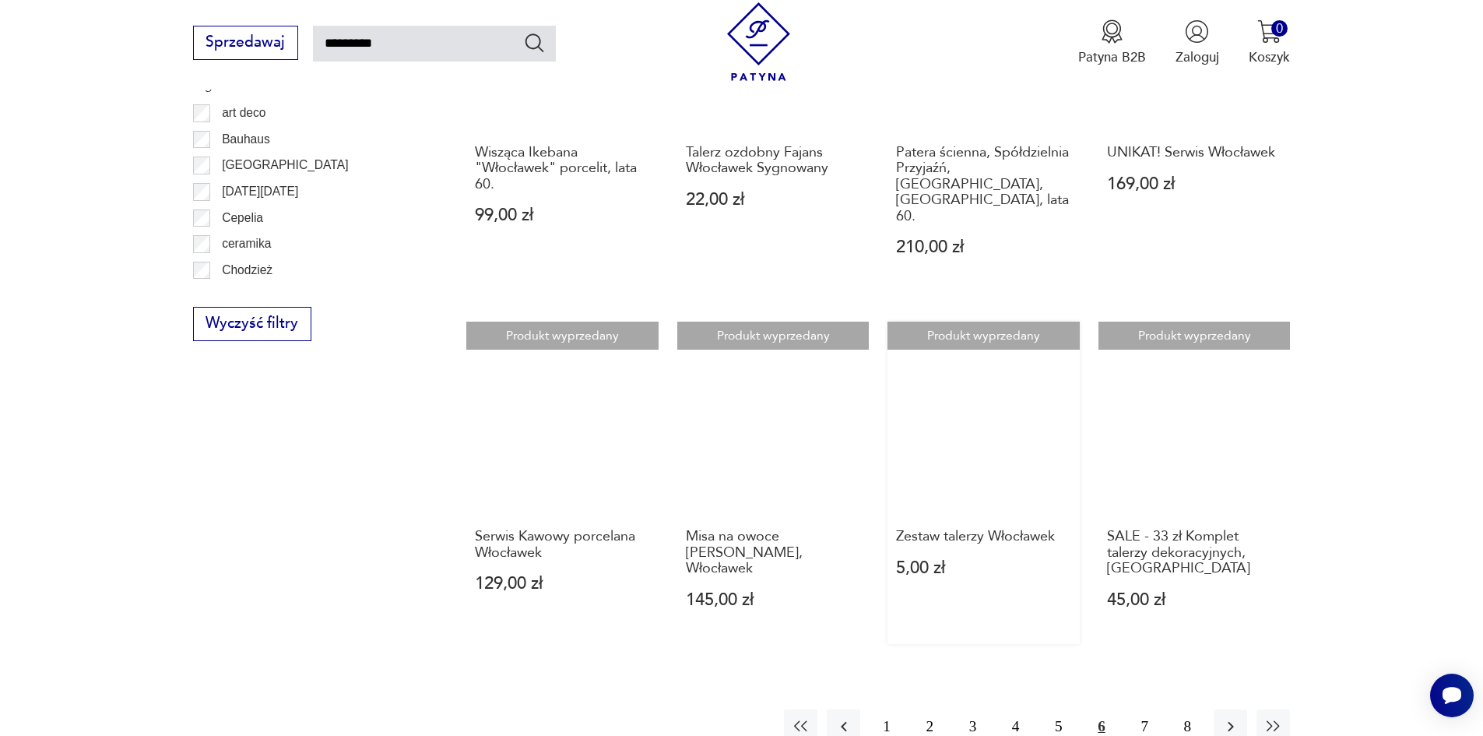
scroll to position [1179, 0]
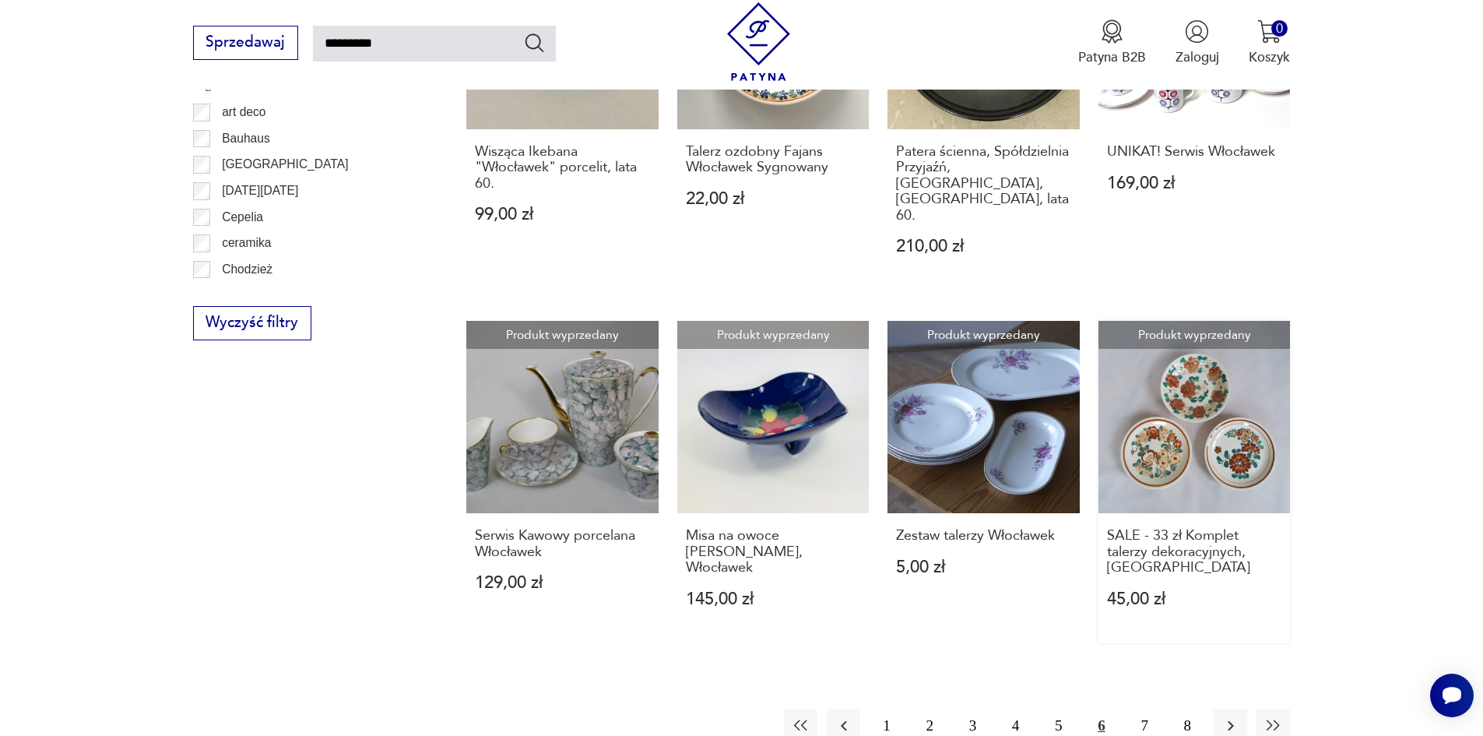
click at [1234, 324] on link "Produkt wyprzedany SALE - 33 zł Komplet talerzy dekoracyjnych, Włocławek 45,00 …" at bounding box center [1194, 482] width 192 height 322
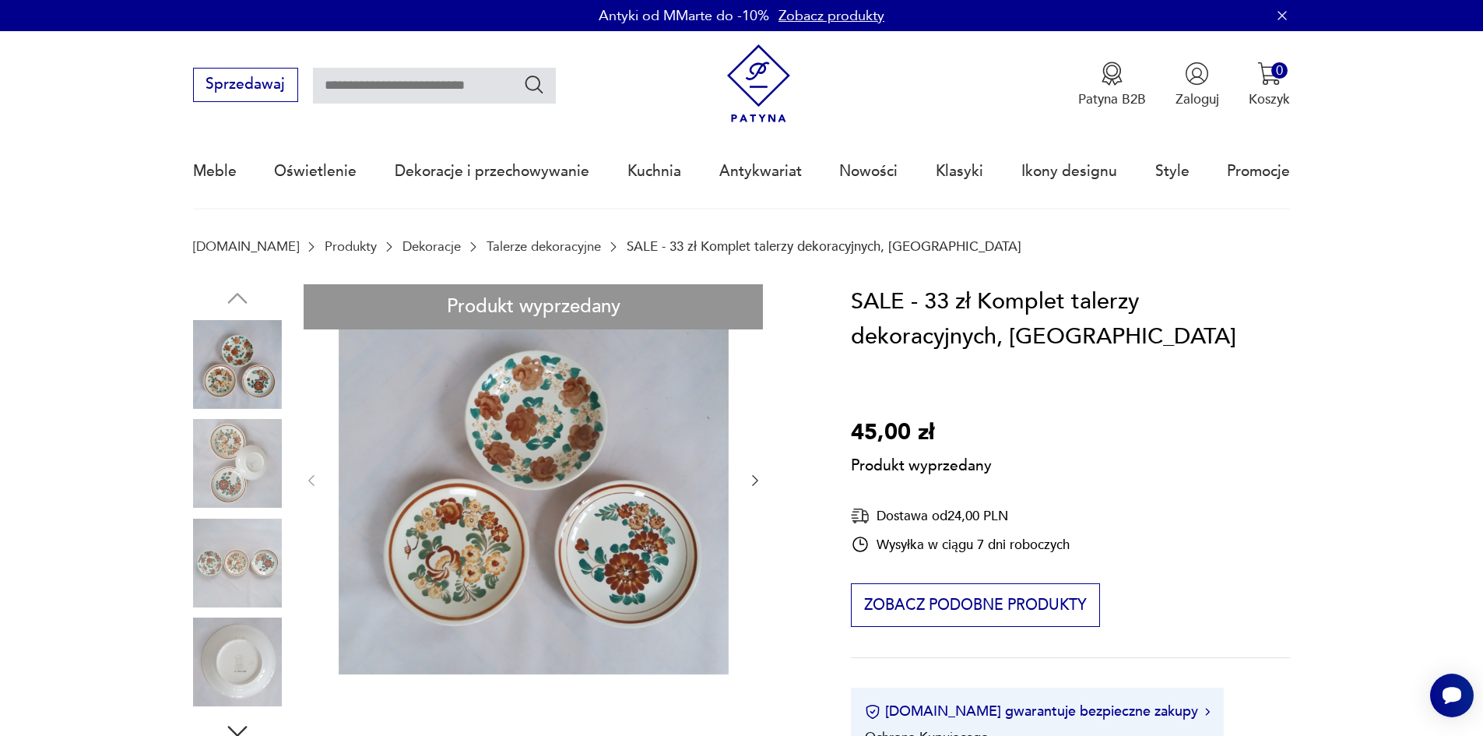
type input "*********"
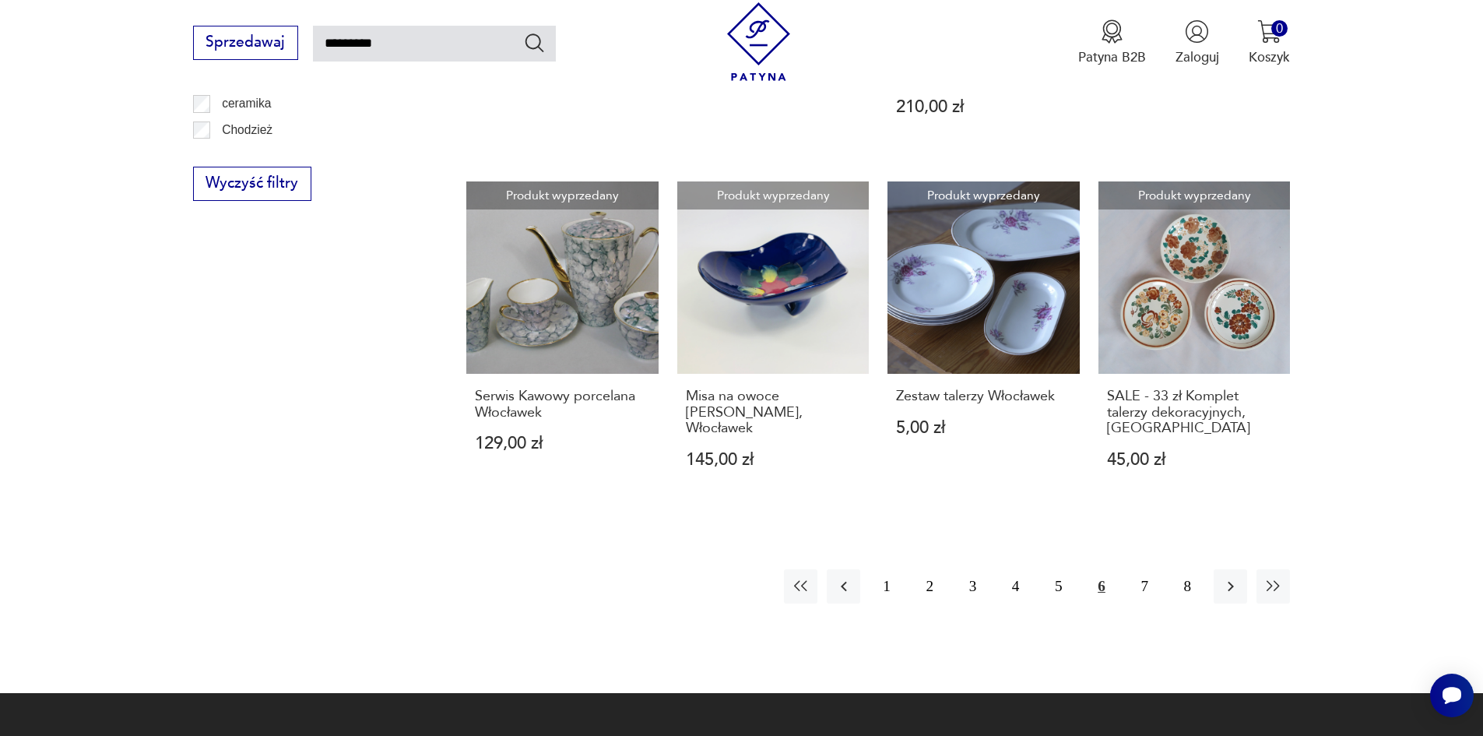
scroll to position [1323, 0]
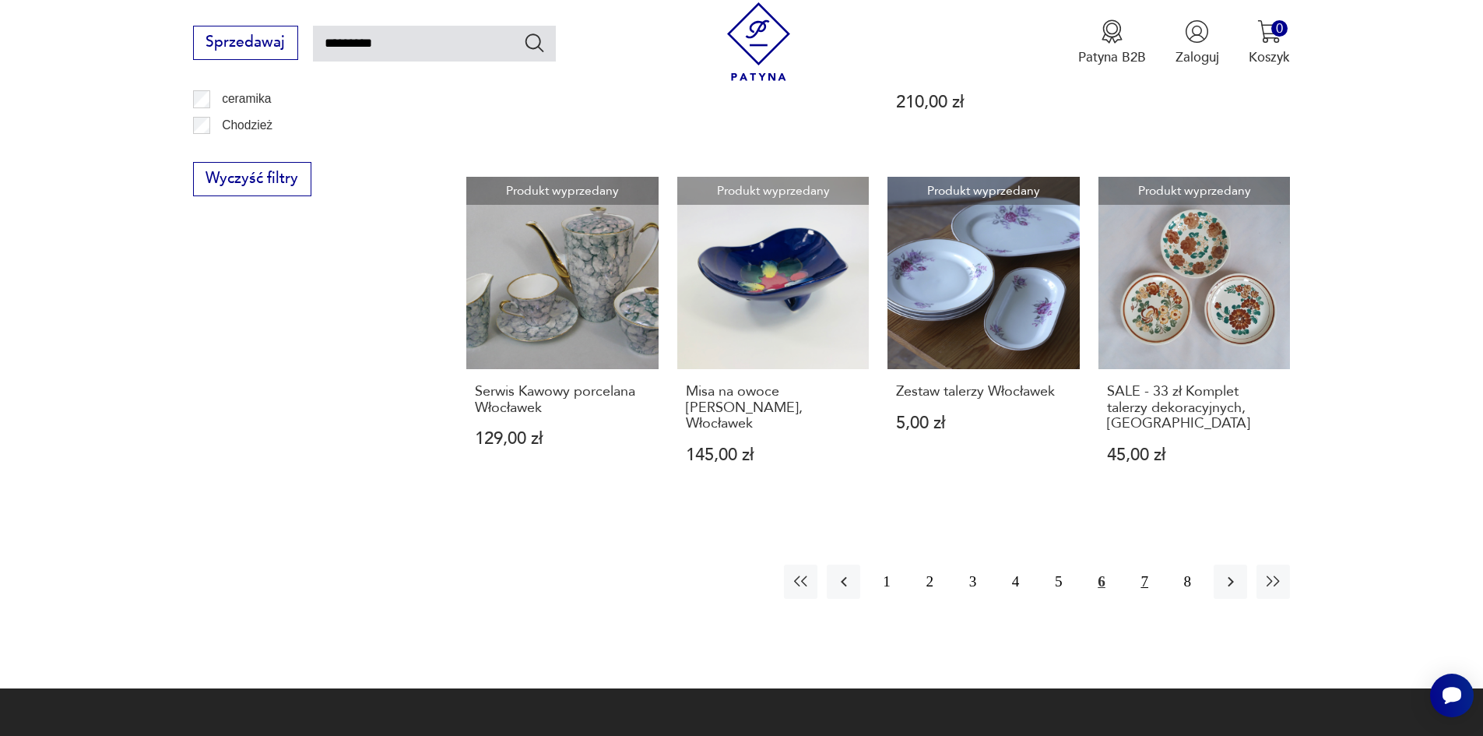
click at [1149, 564] on button "7" at bounding box center [1144, 580] width 33 height 33
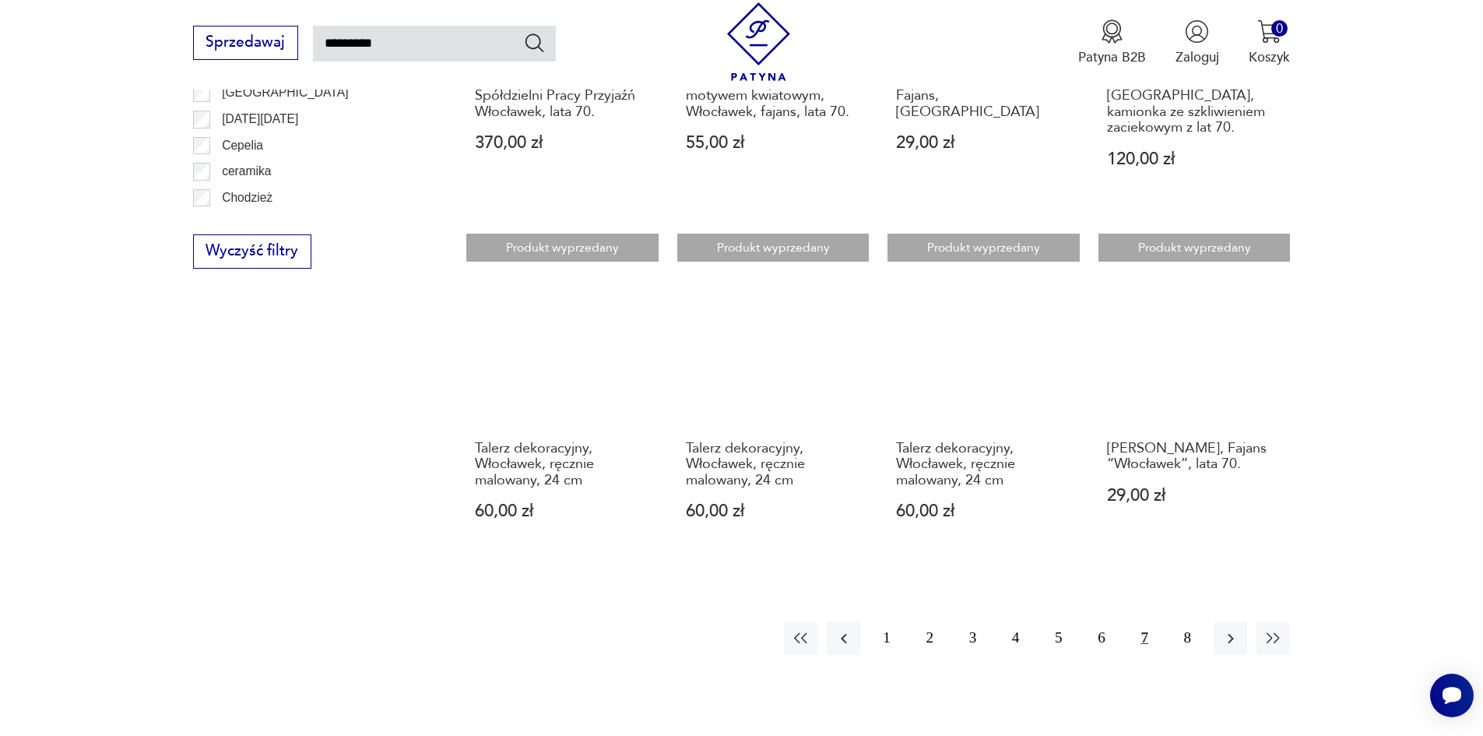
scroll to position [1257, 0]
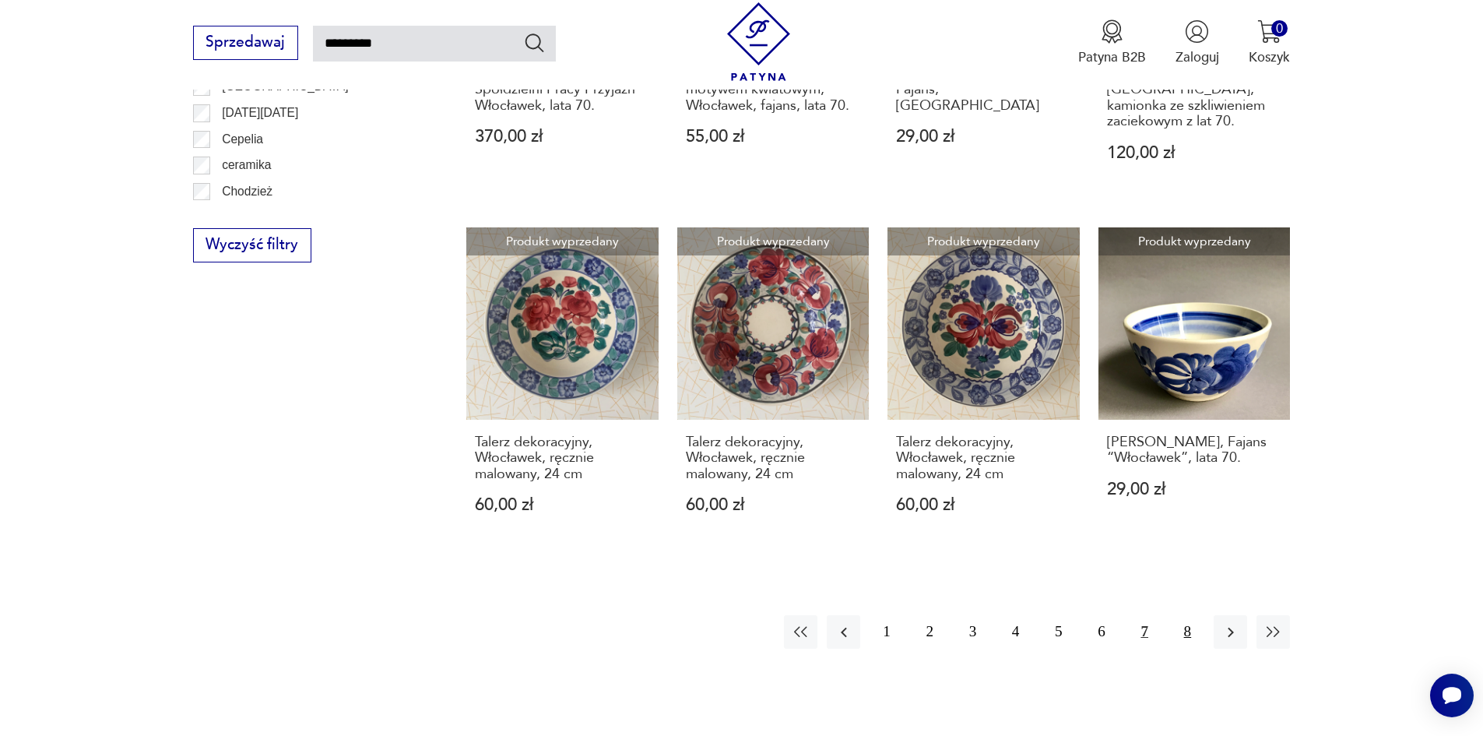
click at [1184, 615] on button "8" at bounding box center [1187, 631] width 33 height 33
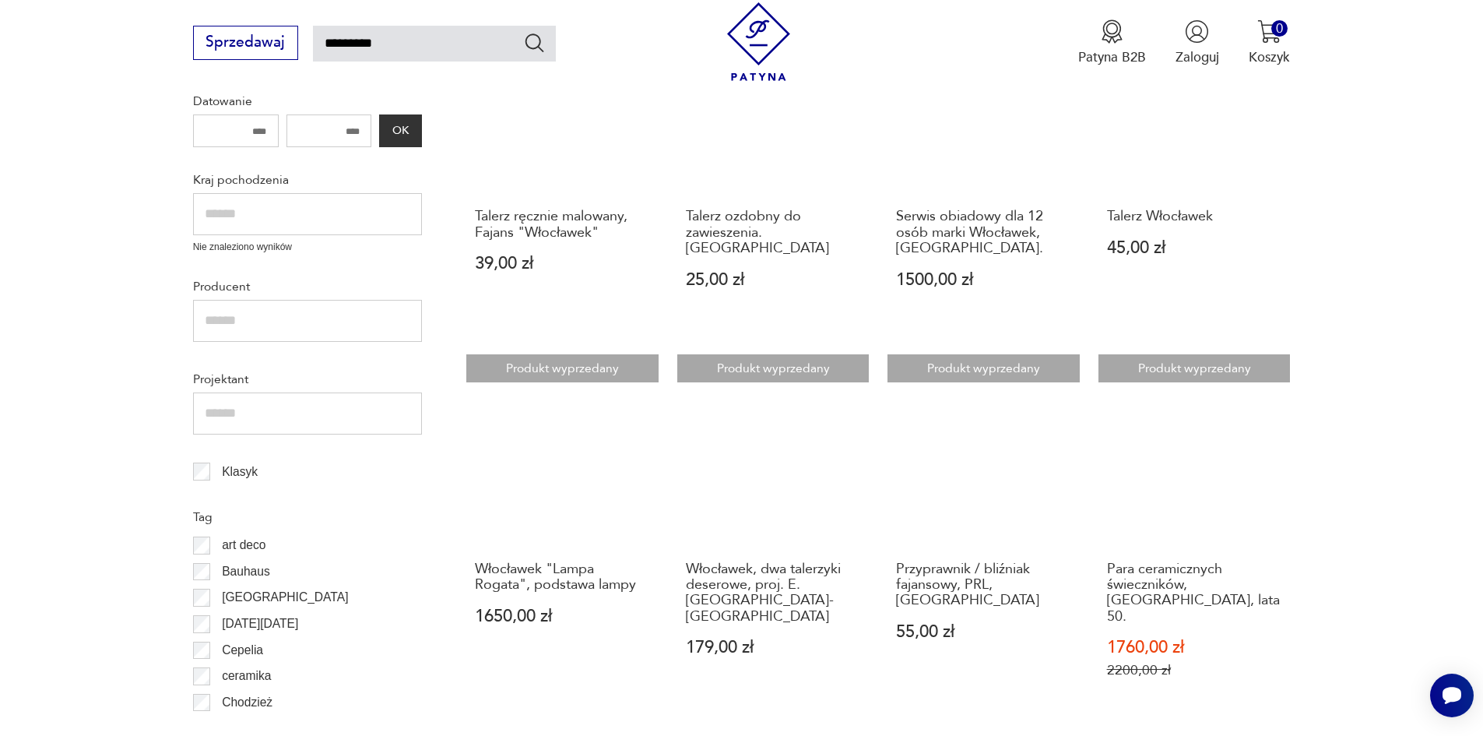
scroll to position [479, 0]
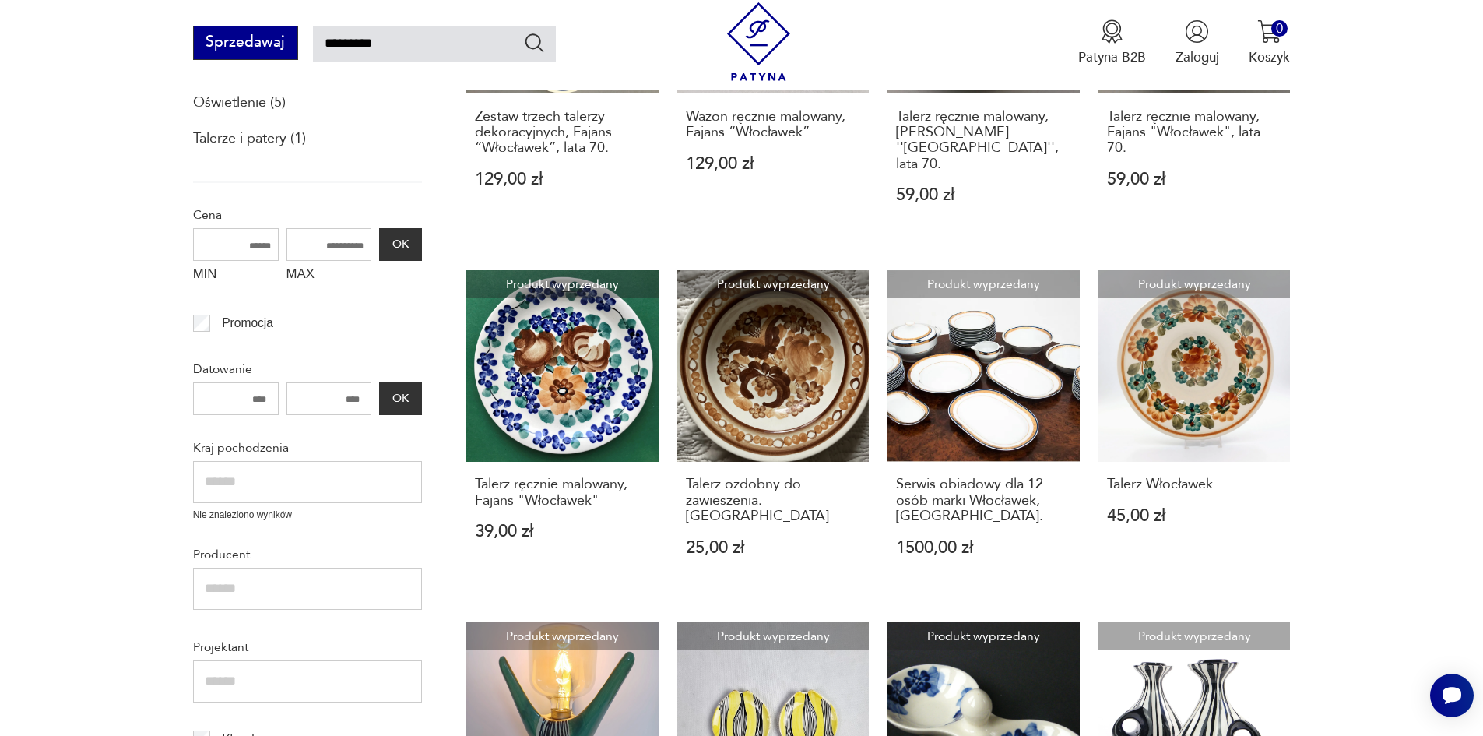
drag, startPoint x: 430, startPoint y: 37, endPoint x: 291, endPoint y: 40, distance: 139.4
click at [293, 40] on div "Sprzedawaj *********" at bounding box center [374, 43] width 363 height 34
type input "****"
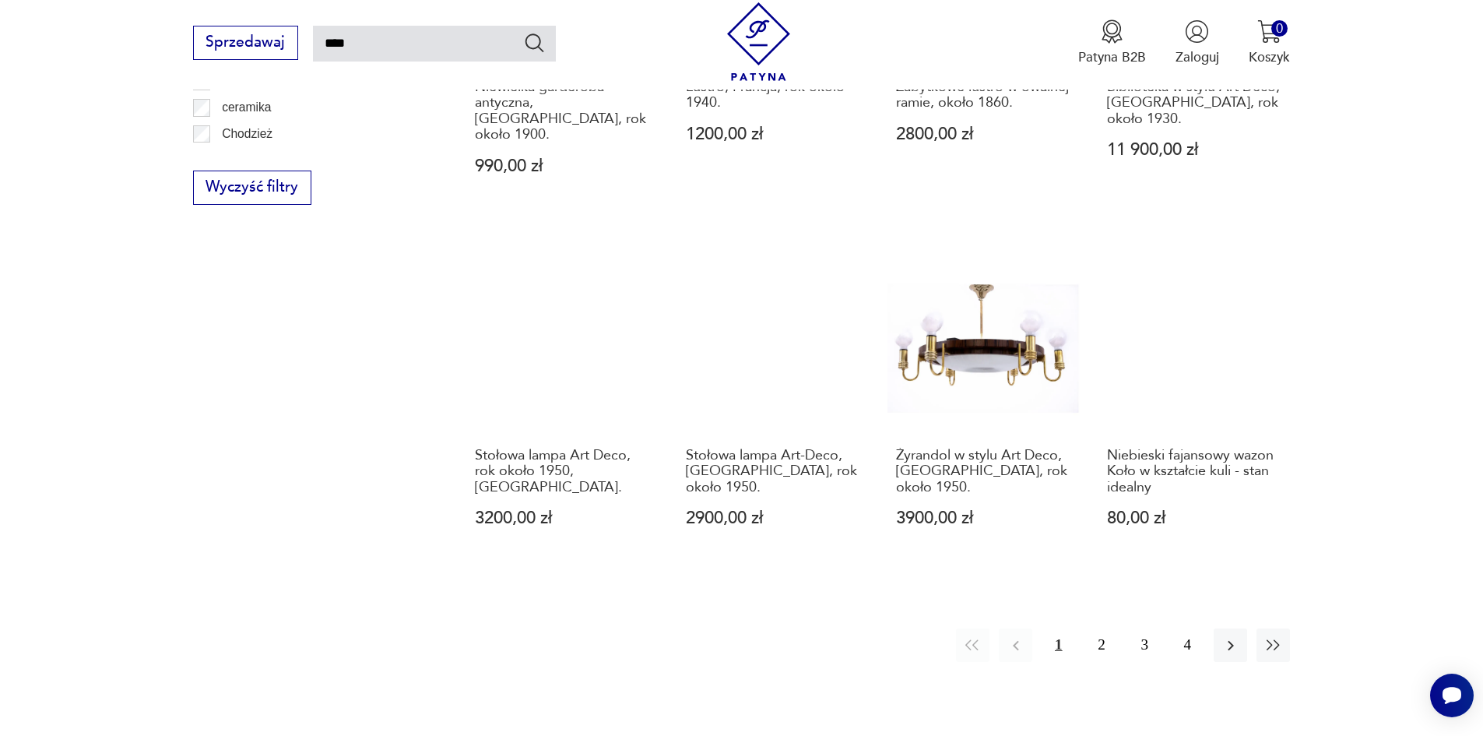
scroll to position [1245, 0]
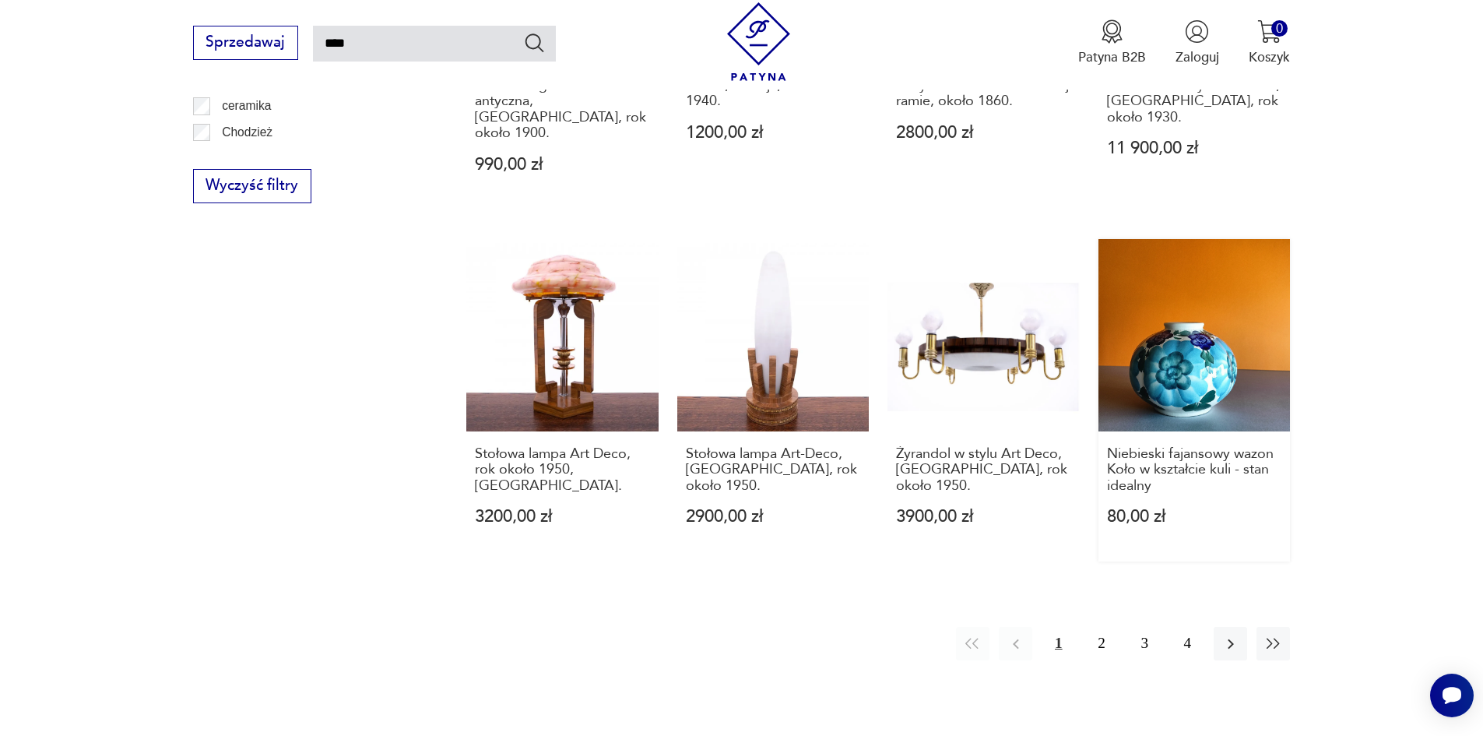
click at [1229, 359] on link "Niebieski fajansowy wazon Koło w kształcie kuli - stan idealny 80,00 zł" at bounding box center [1194, 400] width 192 height 322
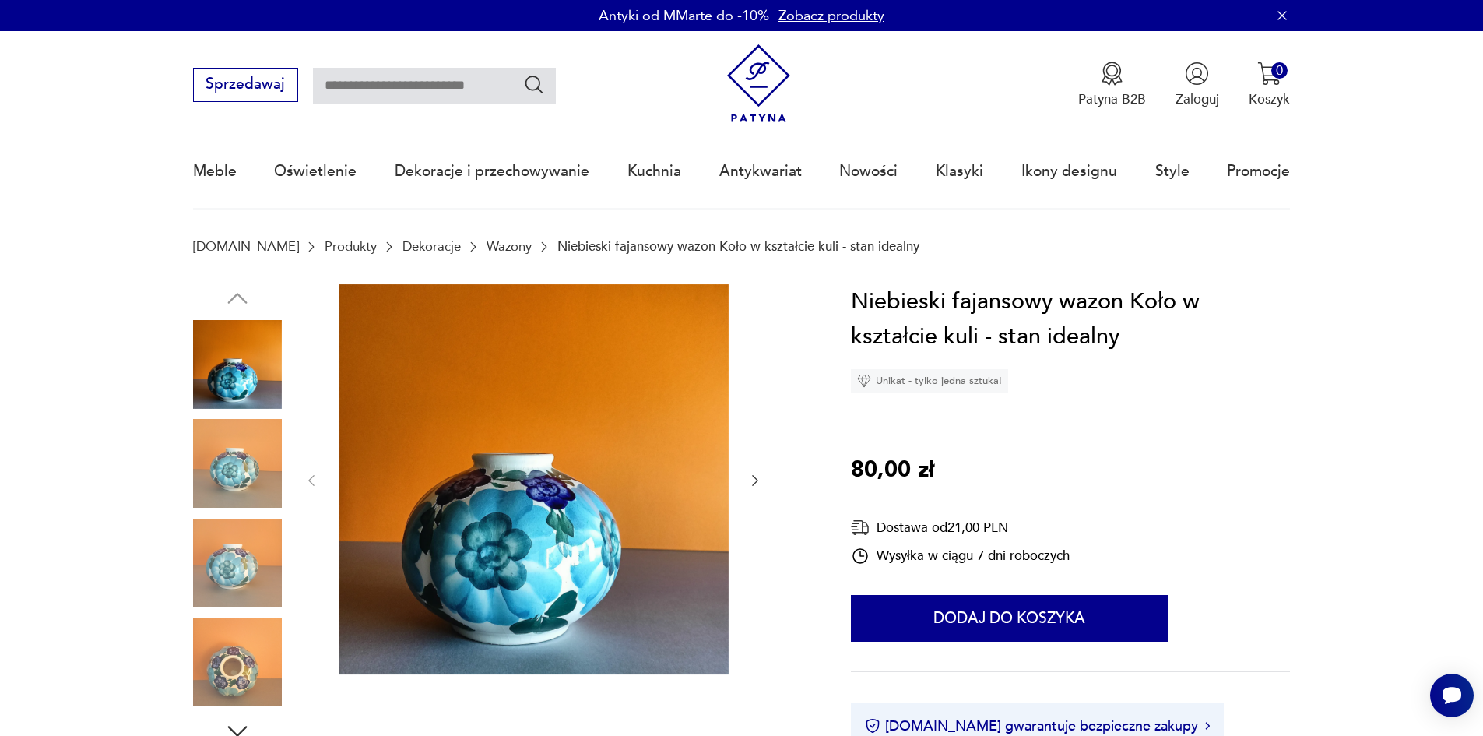
type input "****"
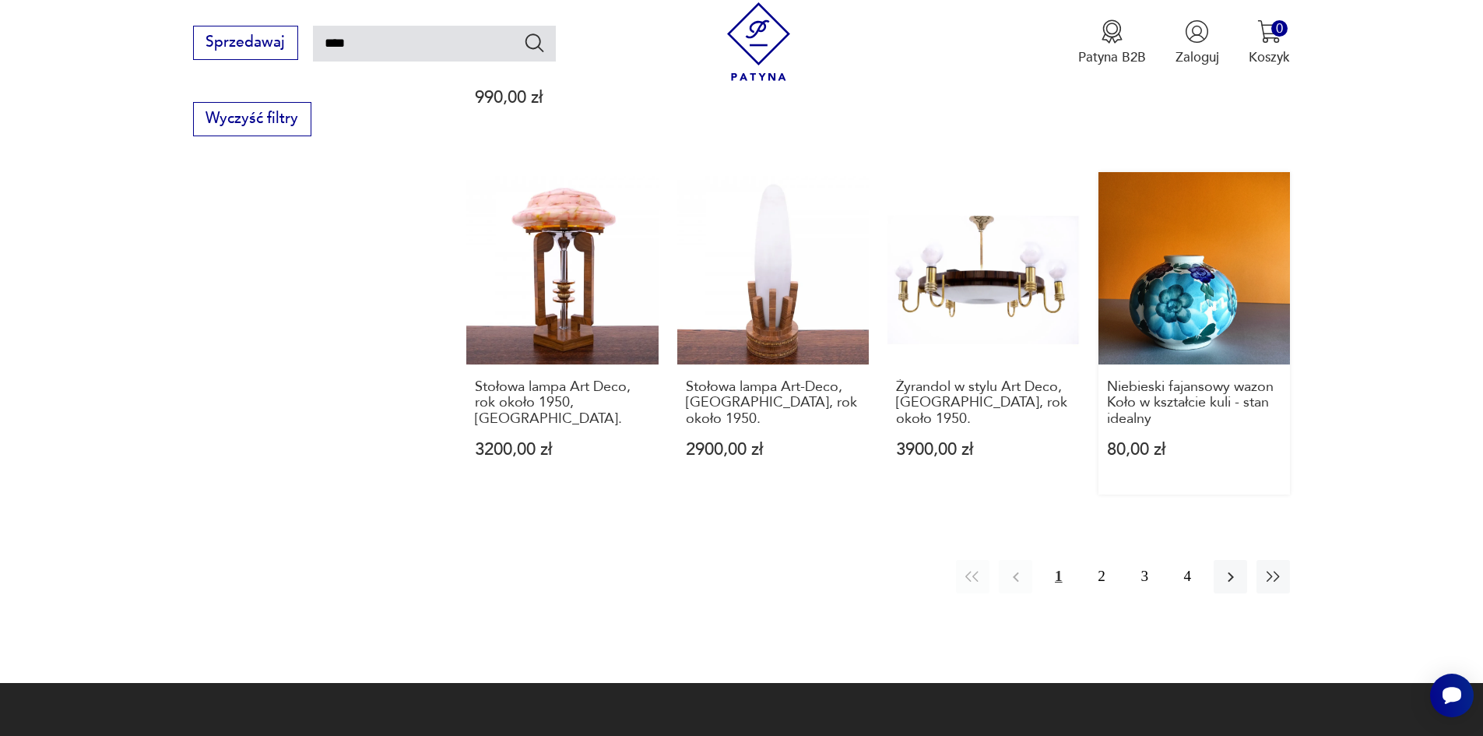
scroll to position [1401, 0]
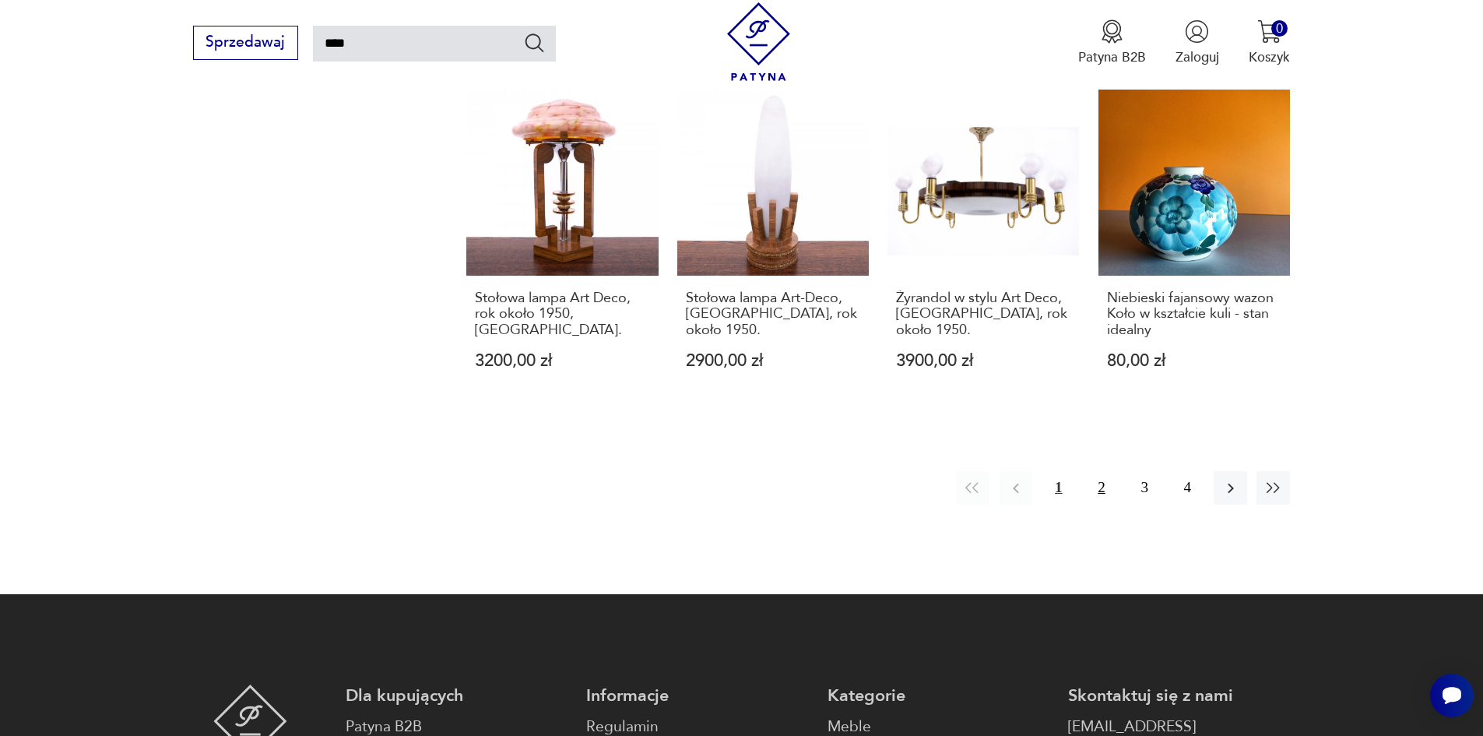
click at [1103, 471] on button "2" at bounding box center [1100, 487] width 33 height 33
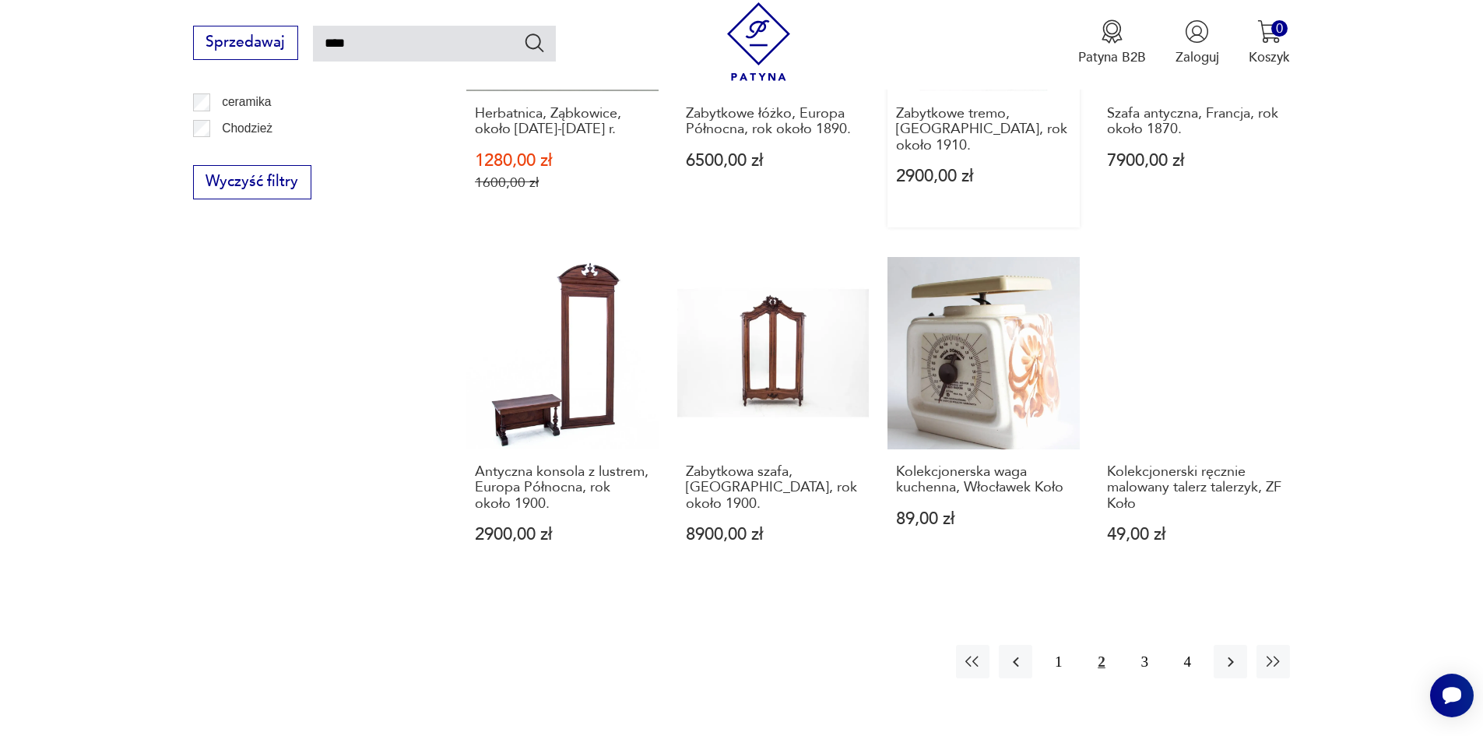
scroll to position [1257, 0]
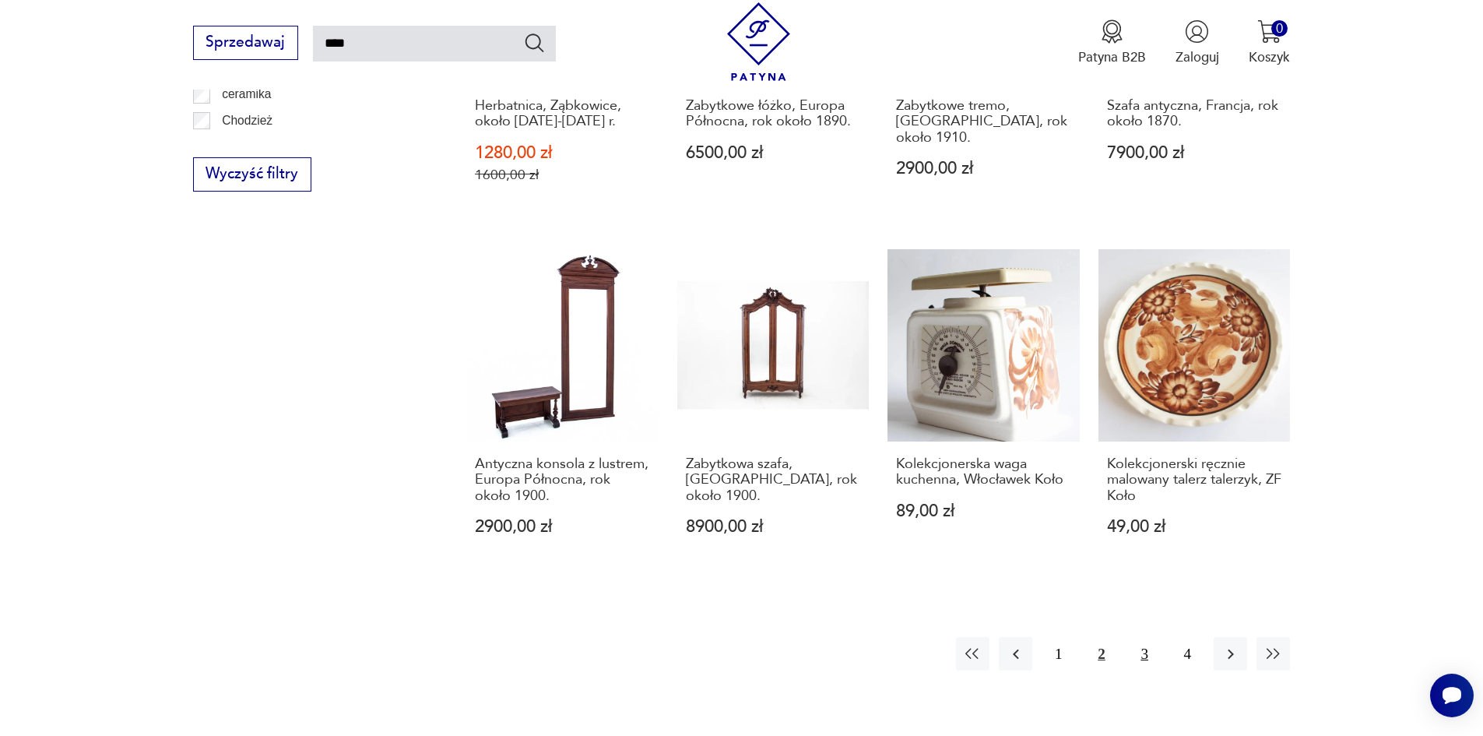
click at [1143, 639] on button "3" at bounding box center [1144, 653] width 33 height 33
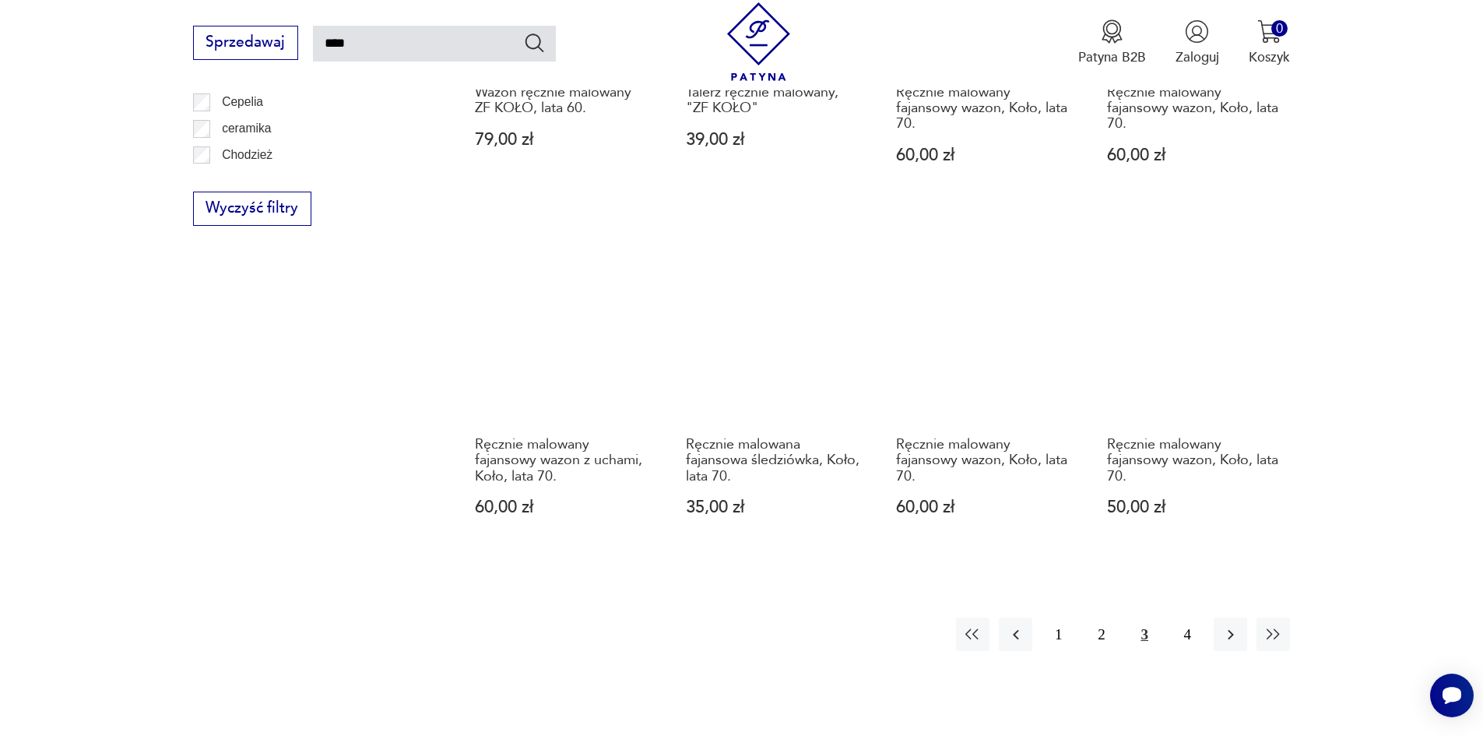
scroll to position [1257, 0]
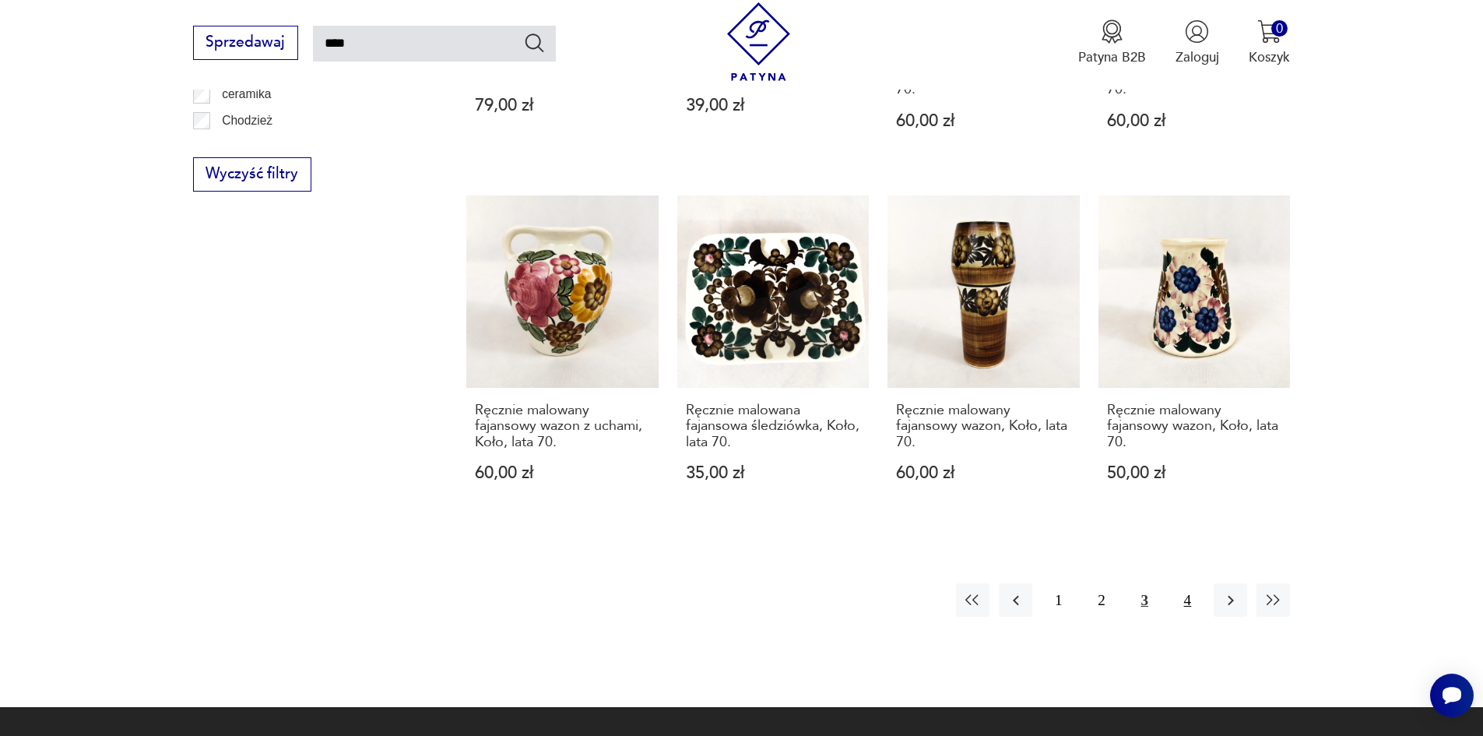
click at [1190, 599] on button "4" at bounding box center [1187, 599] width 33 height 33
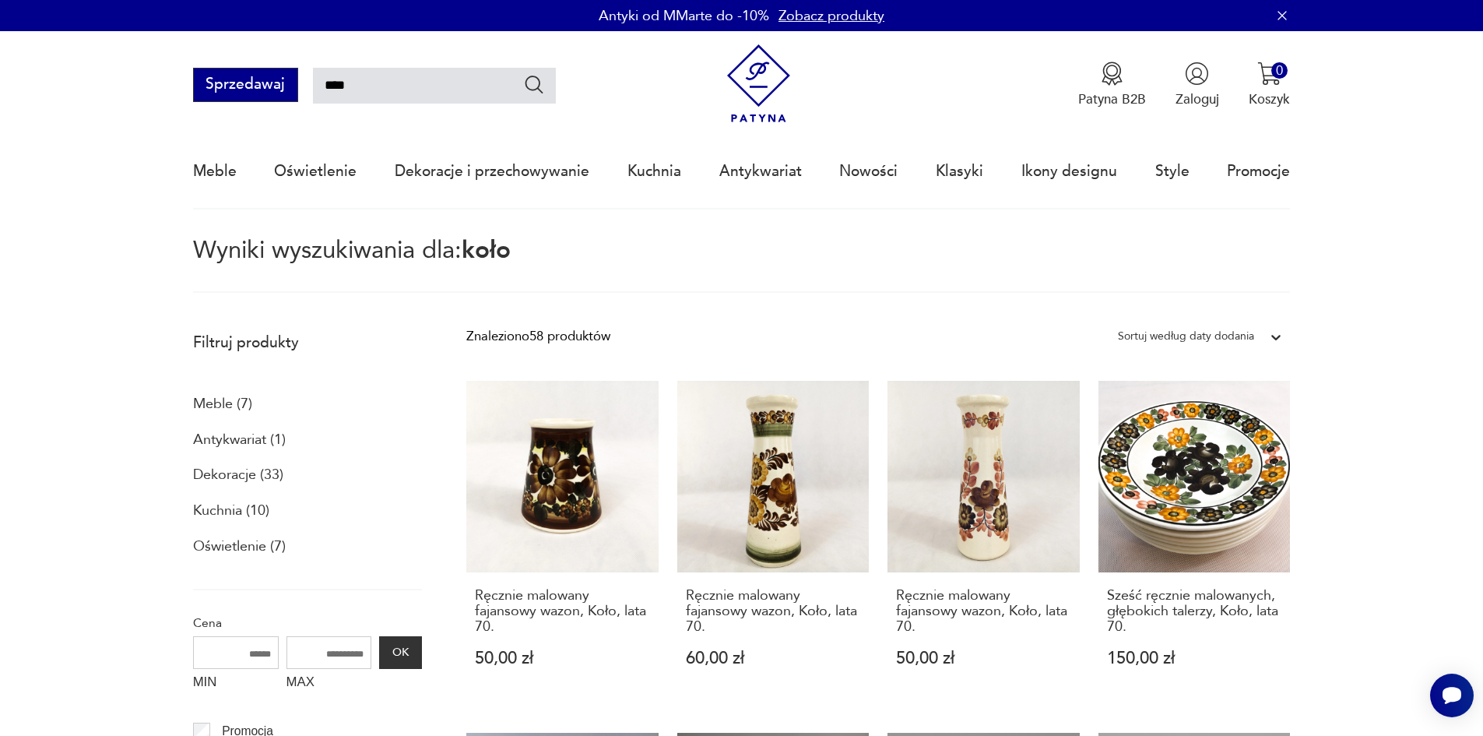
drag, startPoint x: 393, startPoint y: 86, endPoint x: 291, endPoint y: 85, distance: 102.0
click at [291, 85] on div "Sprzedawaj ****" at bounding box center [374, 85] width 363 height 34
type input "**********"
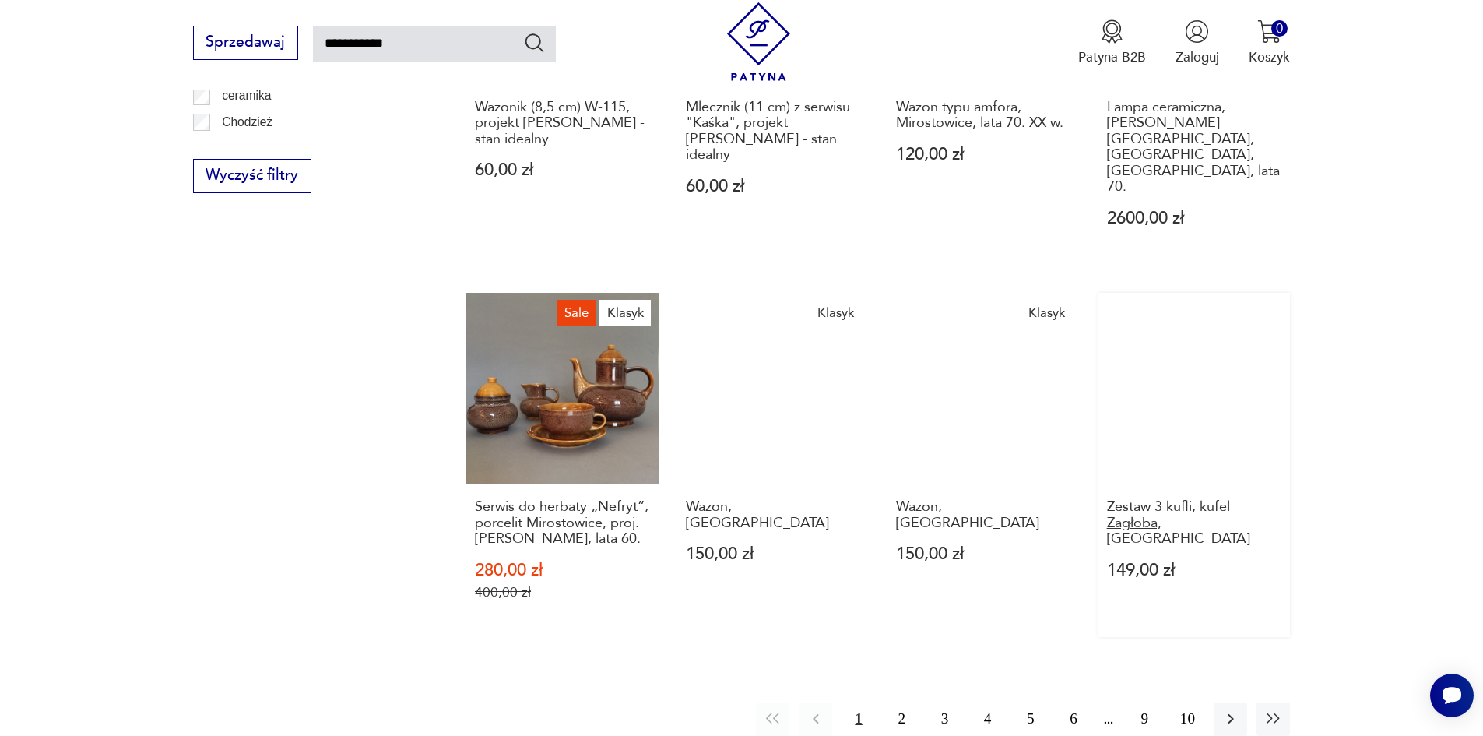
scroll to position [1257, 0]
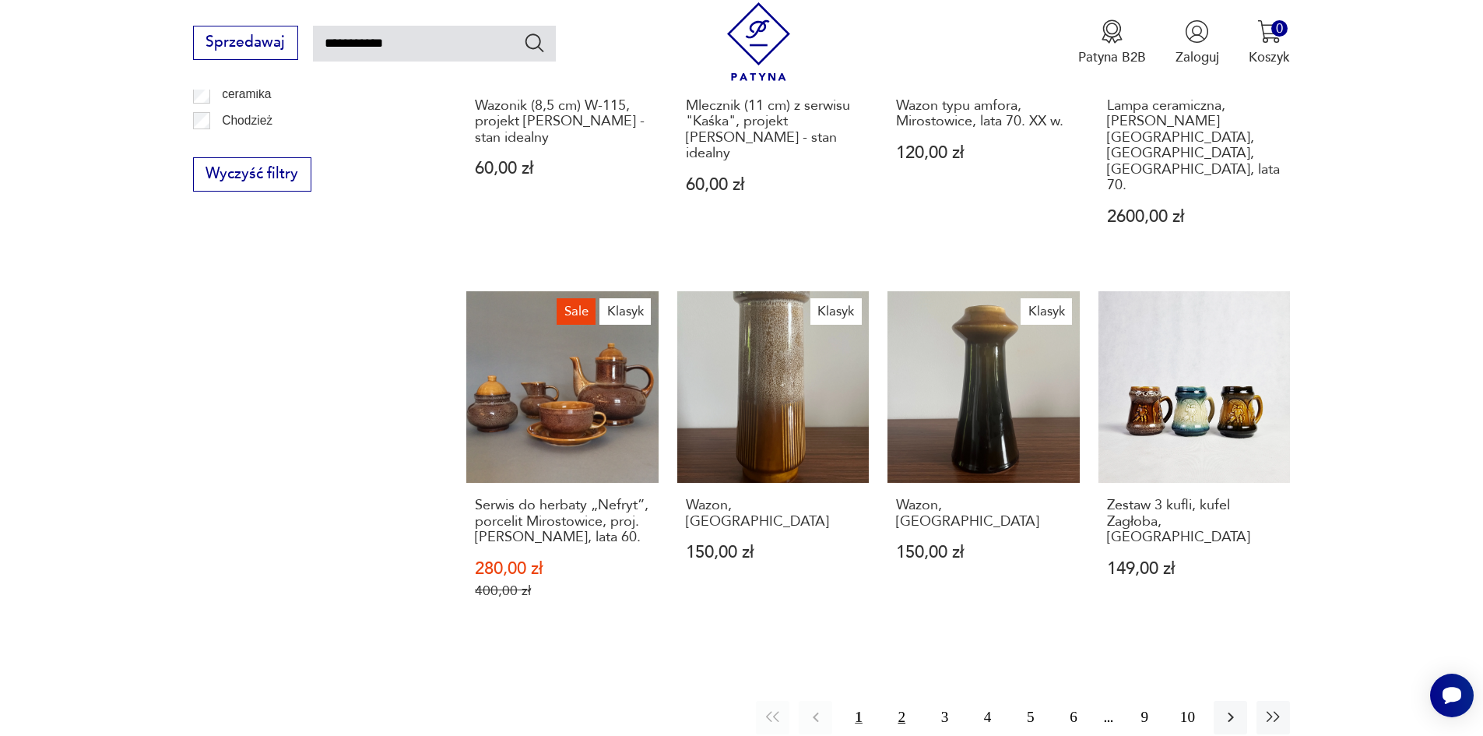
click at [894, 700] on button "2" at bounding box center [901, 716] width 33 height 33
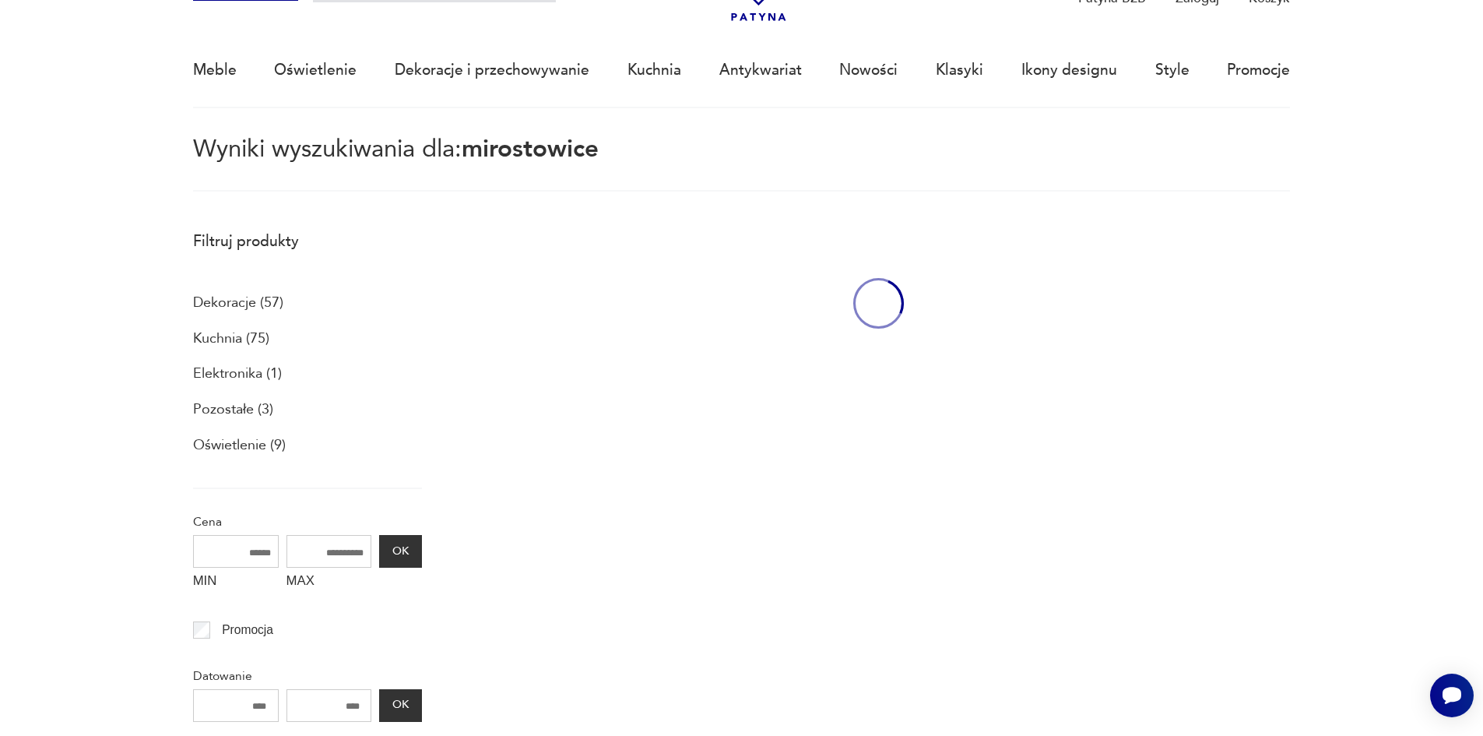
scroll to position [90, 0]
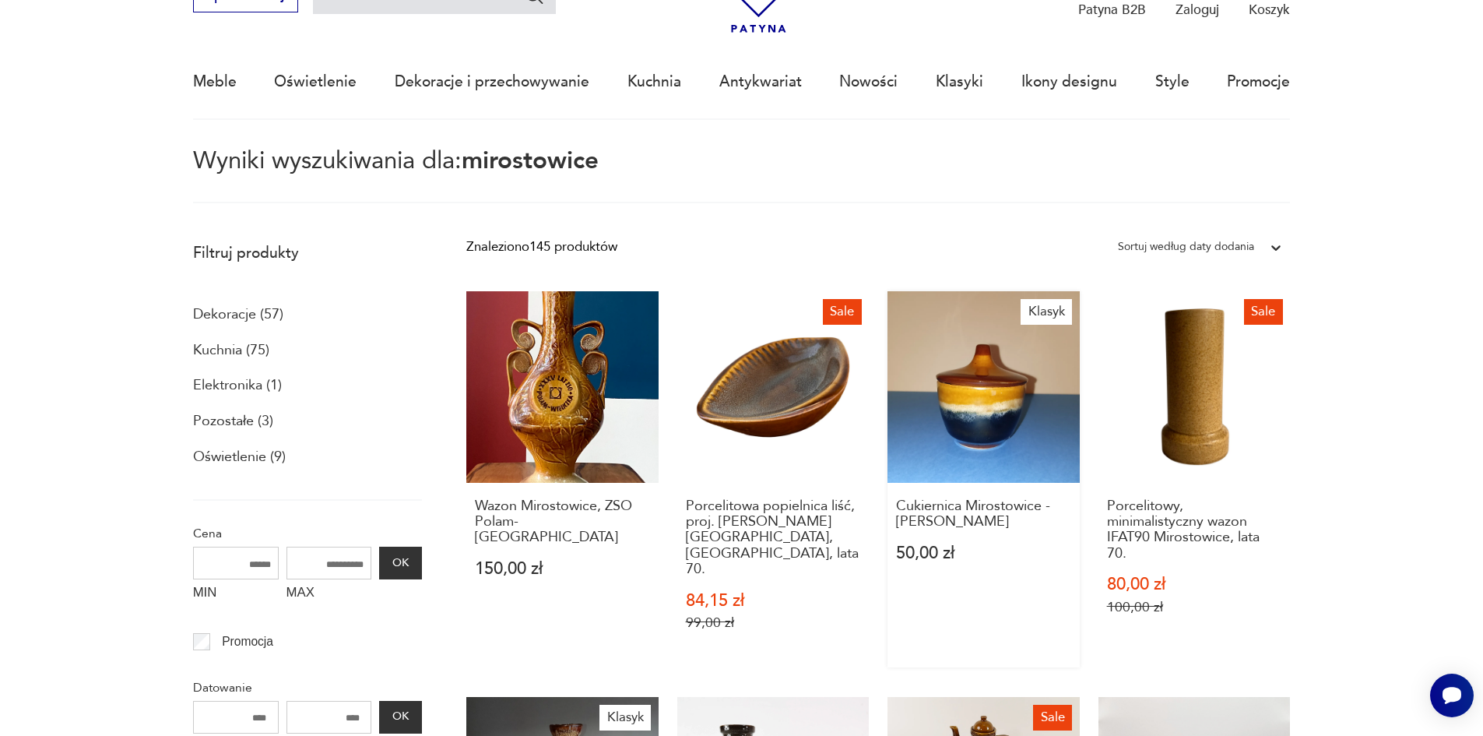
click at [992, 427] on link "Klasyk Cukiernica Mirostowice - [PERSON_NAME] 50,00 zł" at bounding box center [983, 479] width 192 height 376
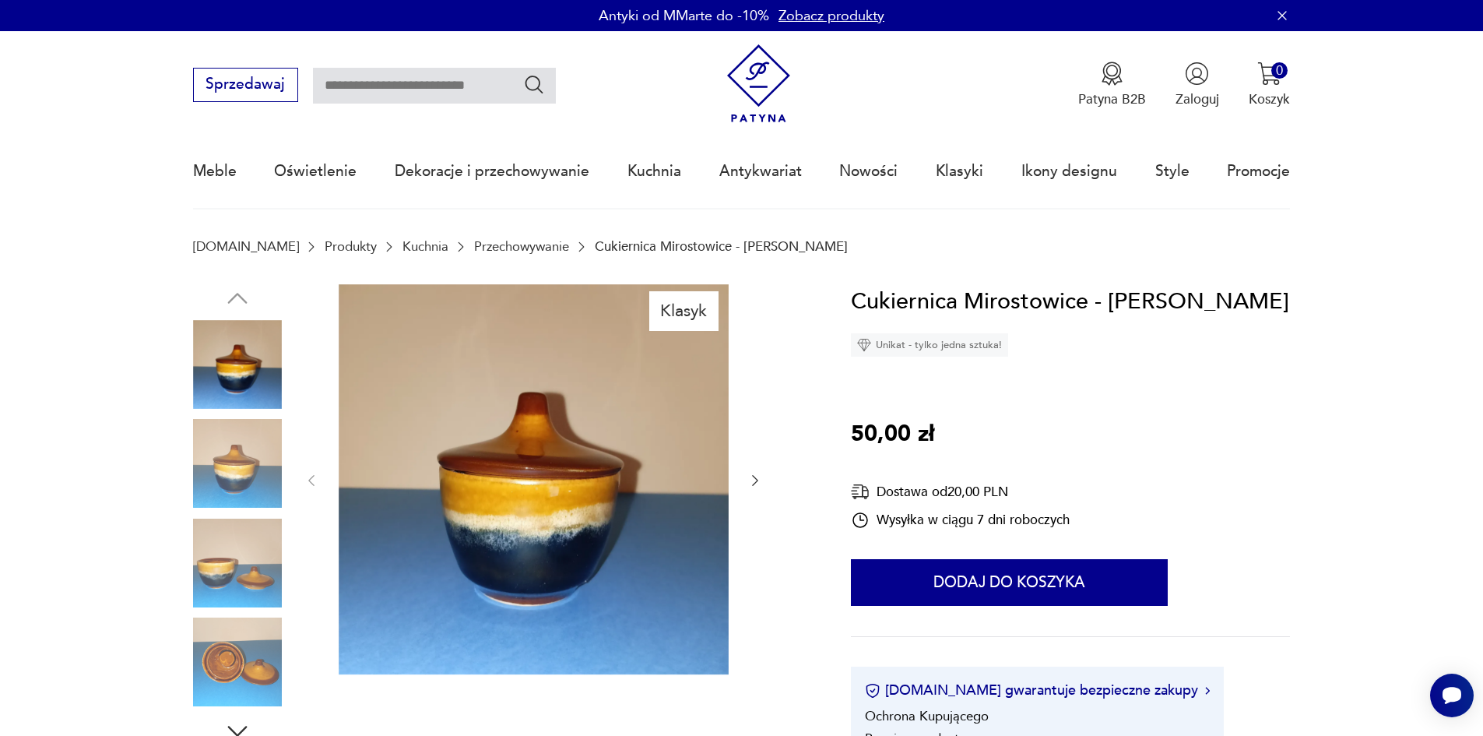
click at [756, 483] on icon "button" at bounding box center [755, 480] width 6 height 11
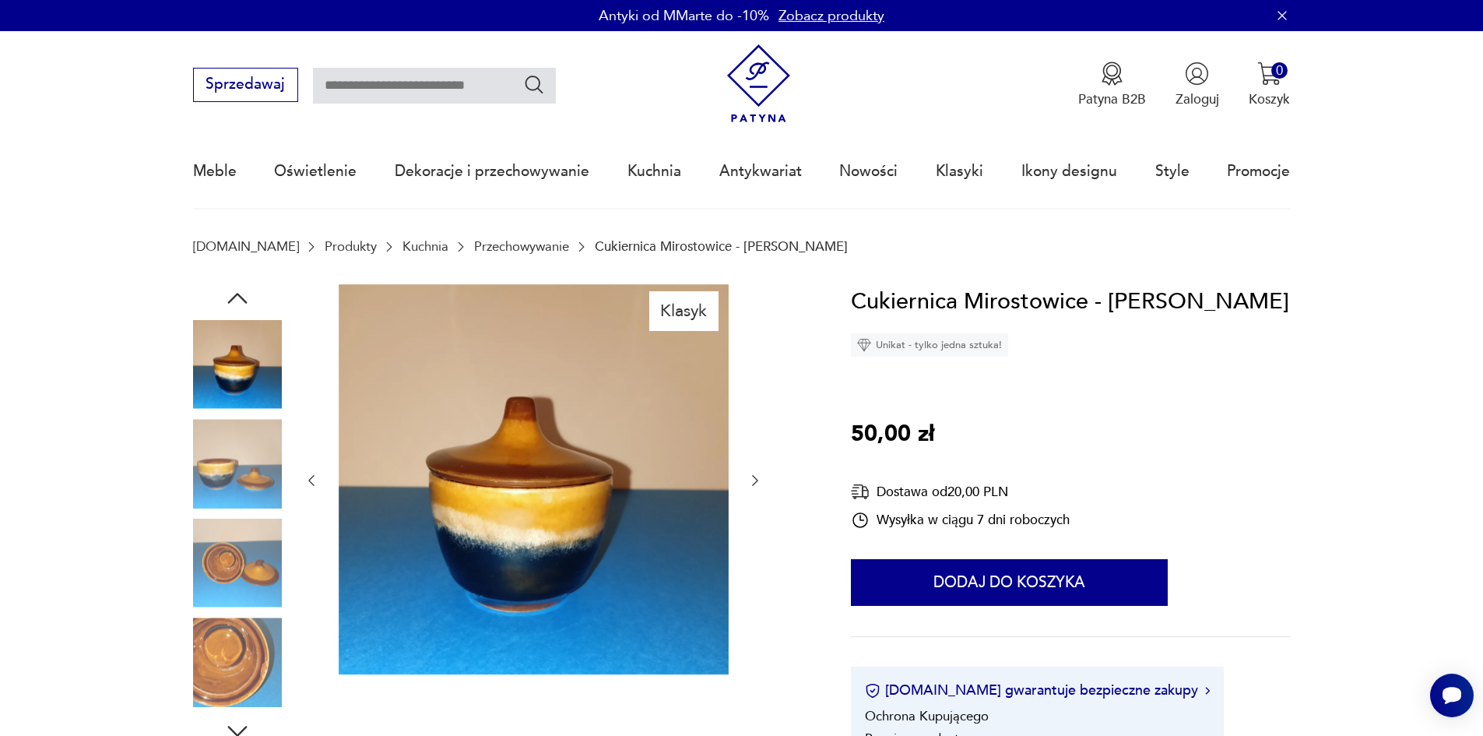
click at [756, 483] on icon "button" at bounding box center [755, 480] width 6 height 11
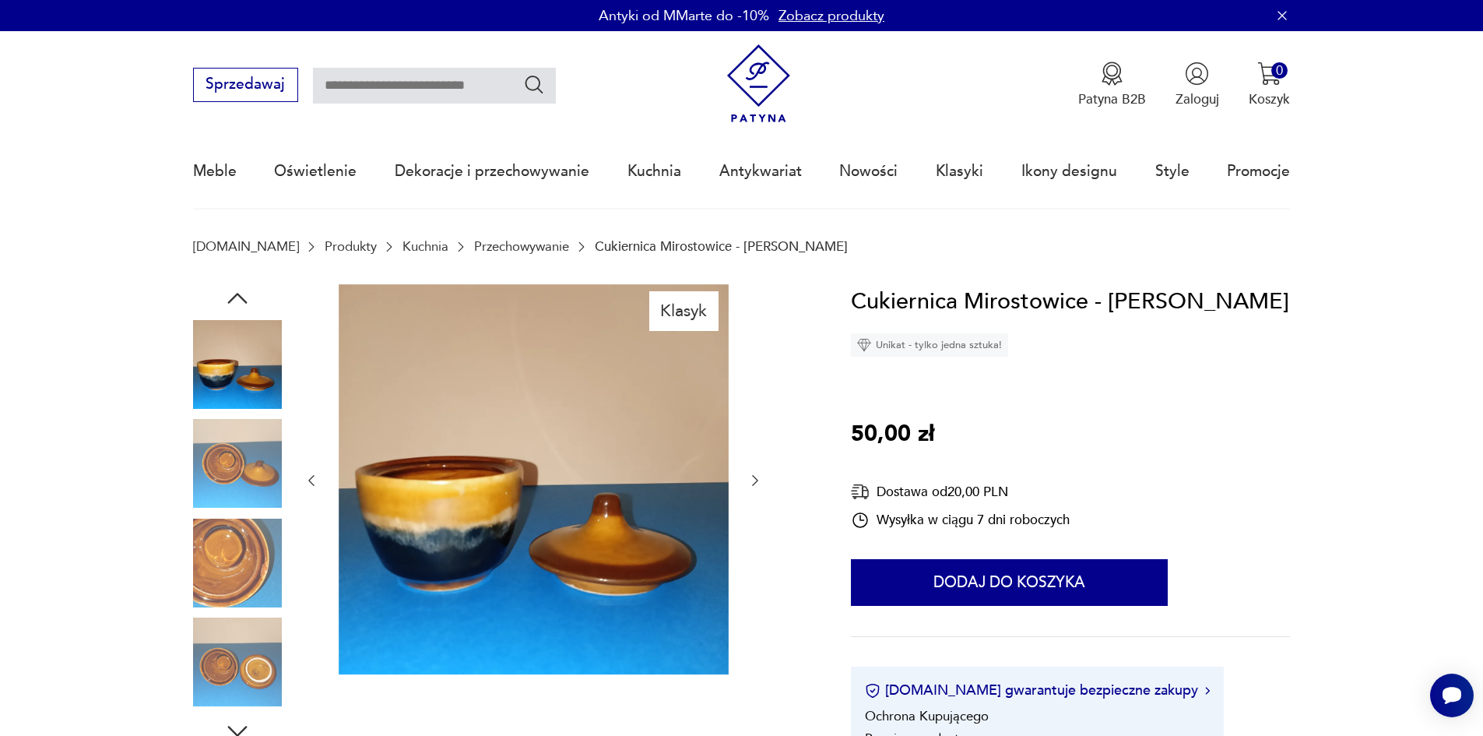
click at [757, 482] on icon "button" at bounding box center [755, 480] width 6 height 11
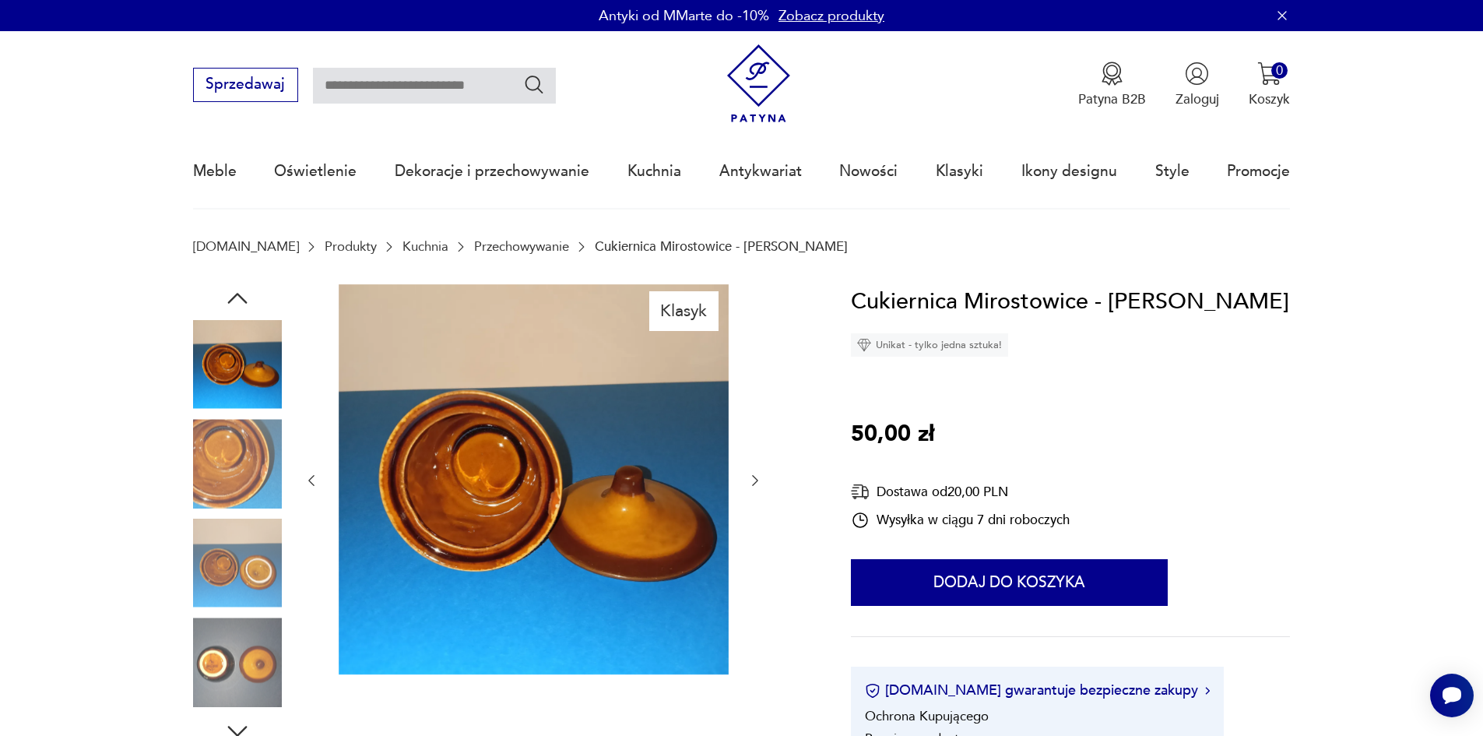
click at [757, 482] on icon "button" at bounding box center [755, 480] width 6 height 11
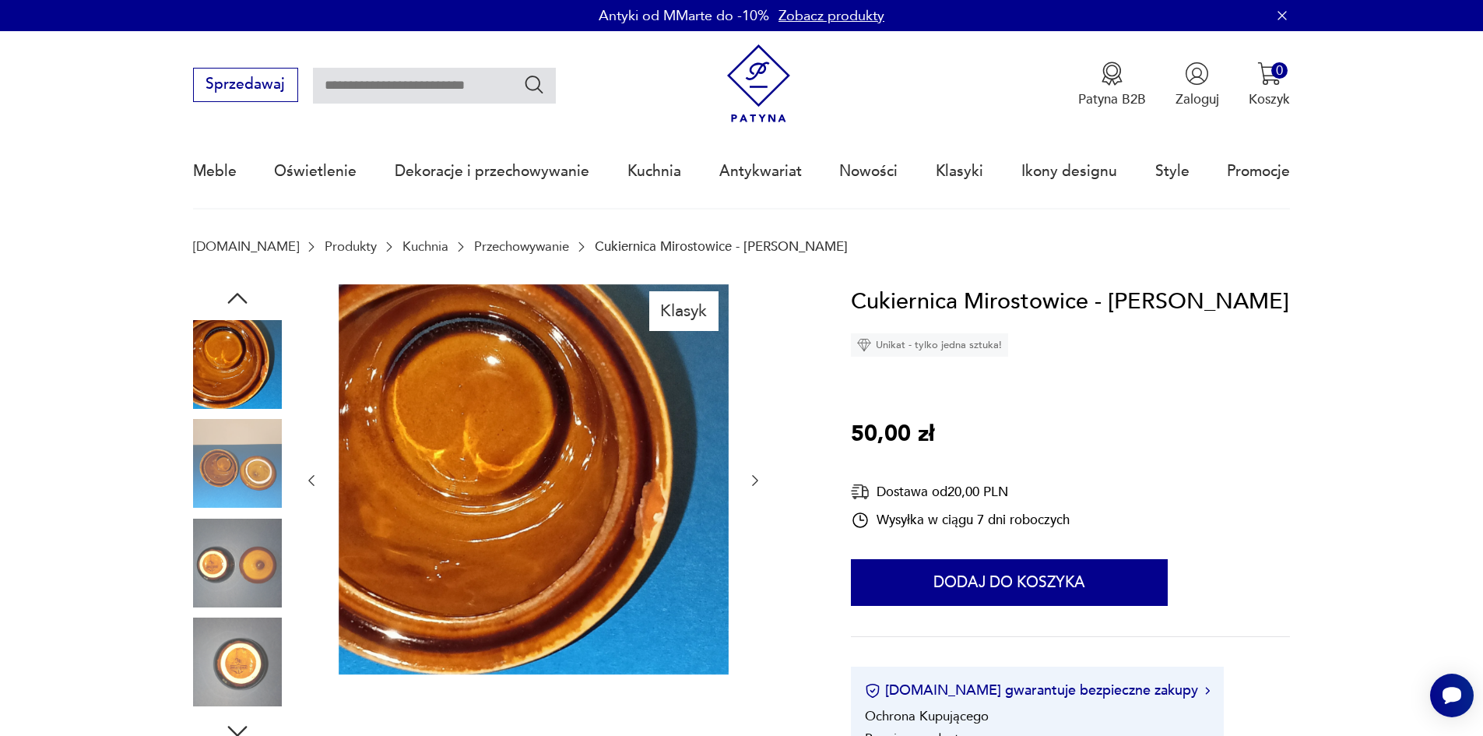
click at [757, 482] on icon "button" at bounding box center [755, 480] width 6 height 11
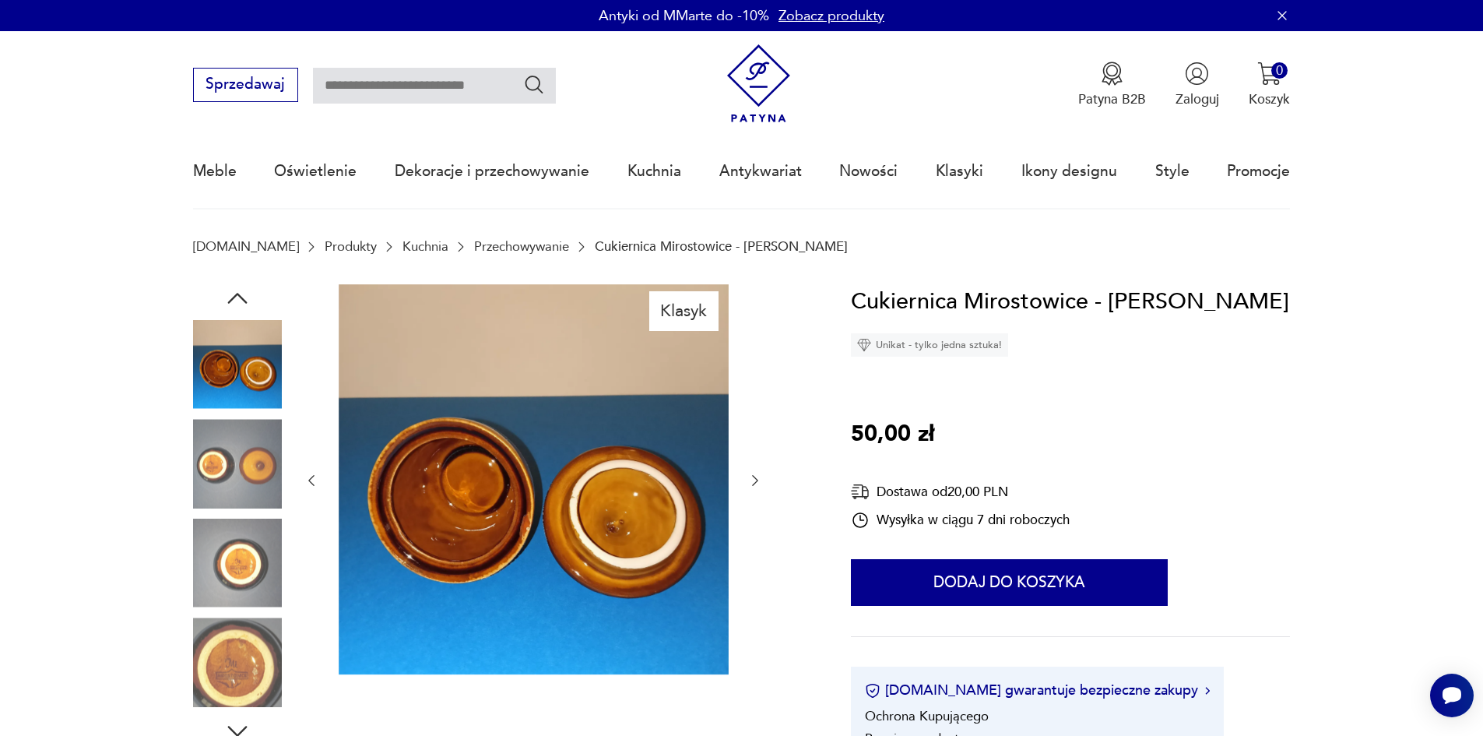
click at [757, 482] on icon "button" at bounding box center [755, 480] width 6 height 11
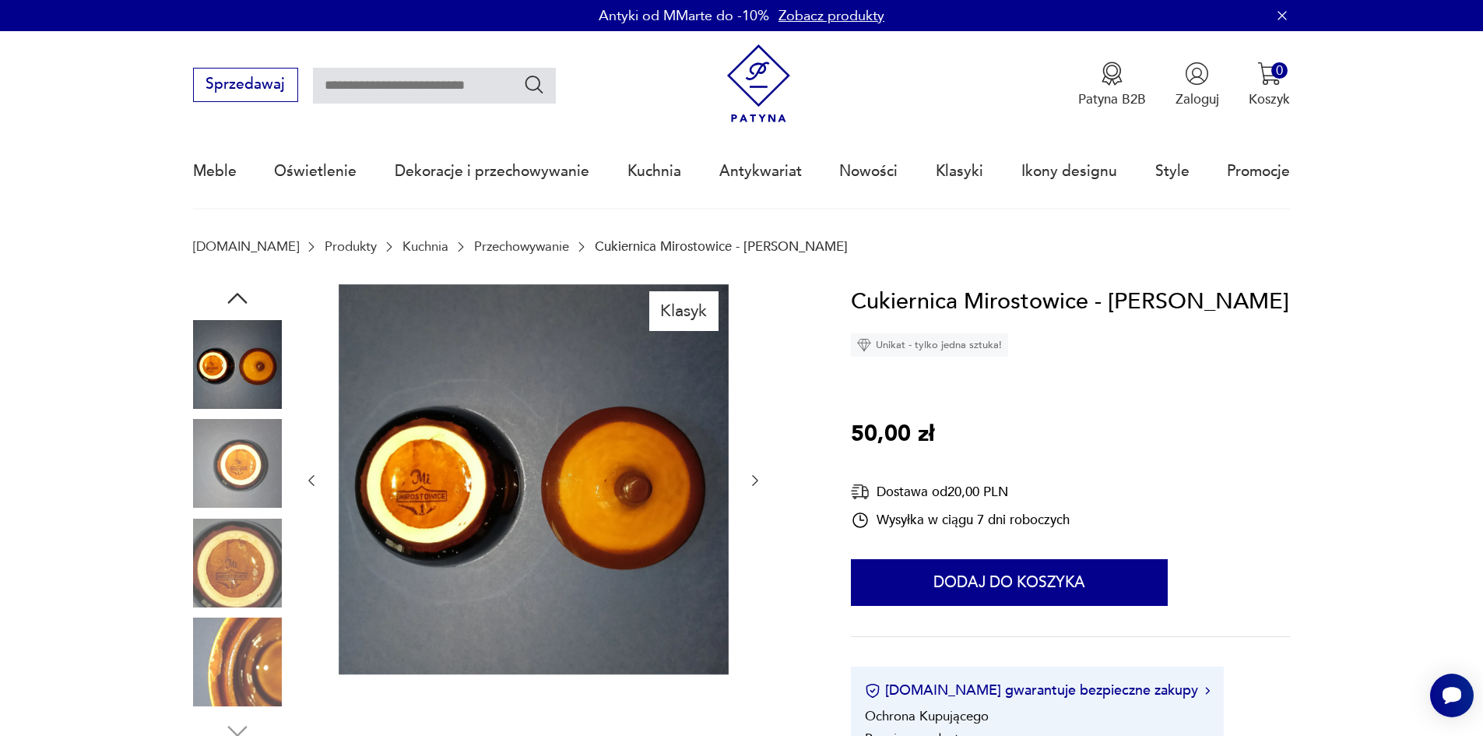
click at [757, 482] on icon "button" at bounding box center [755, 480] width 6 height 11
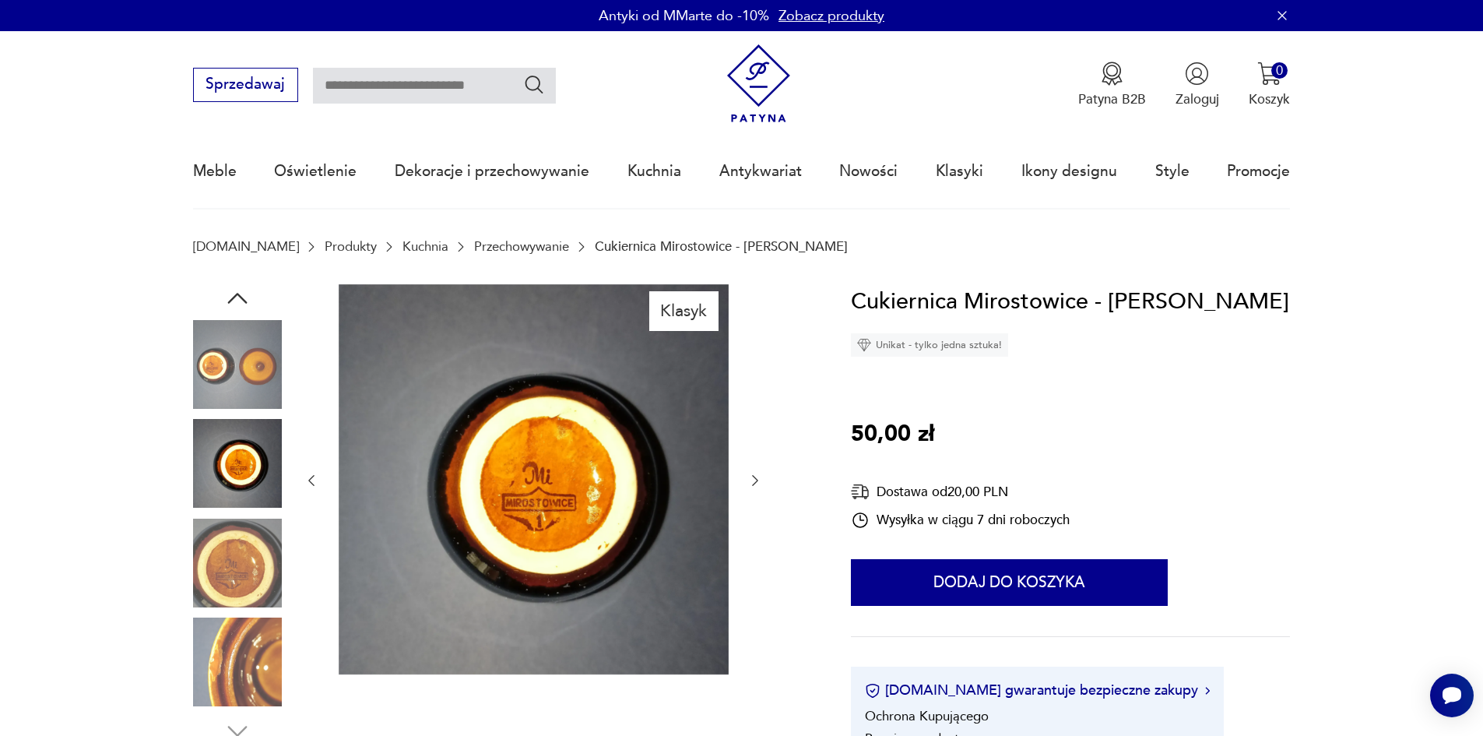
click at [757, 482] on icon "button" at bounding box center [755, 480] width 6 height 11
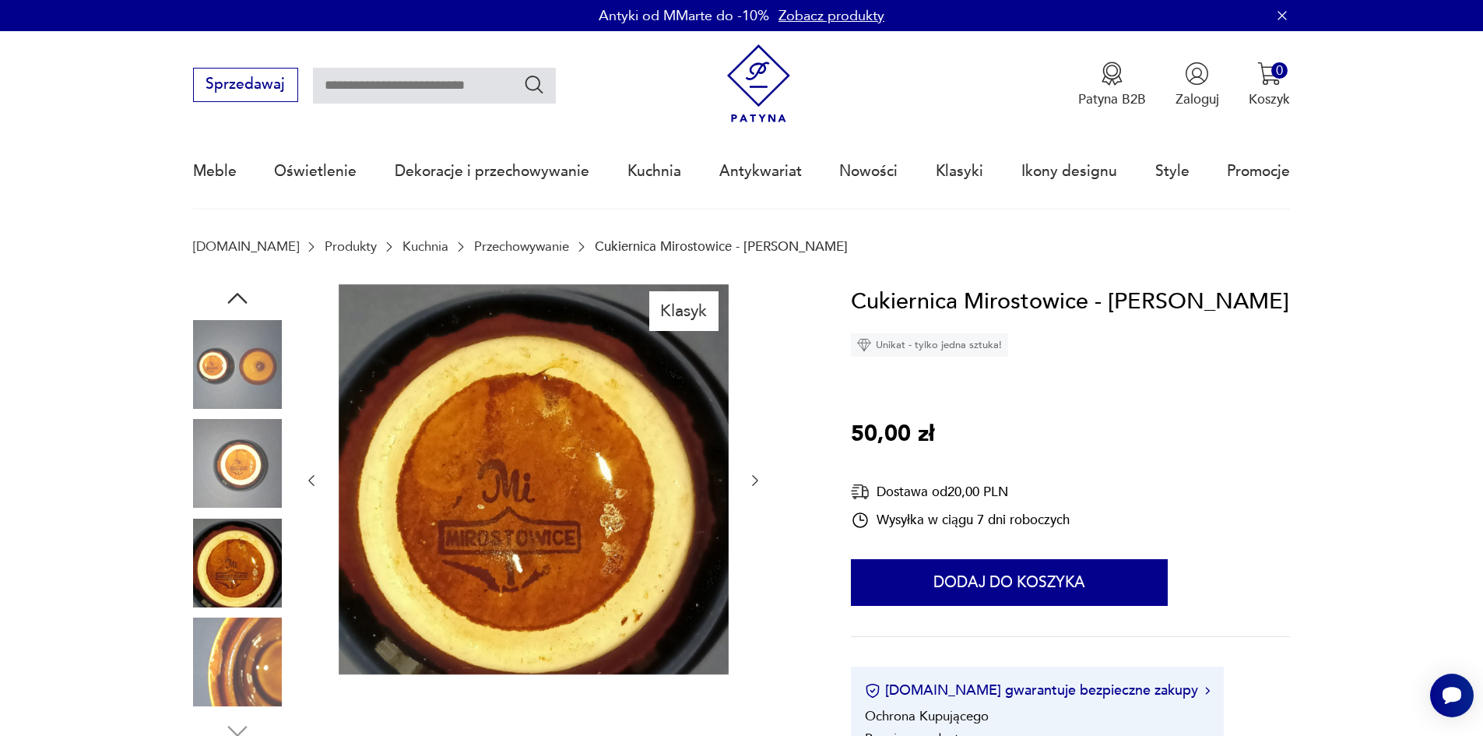
click at [757, 482] on icon "button" at bounding box center [755, 480] width 6 height 11
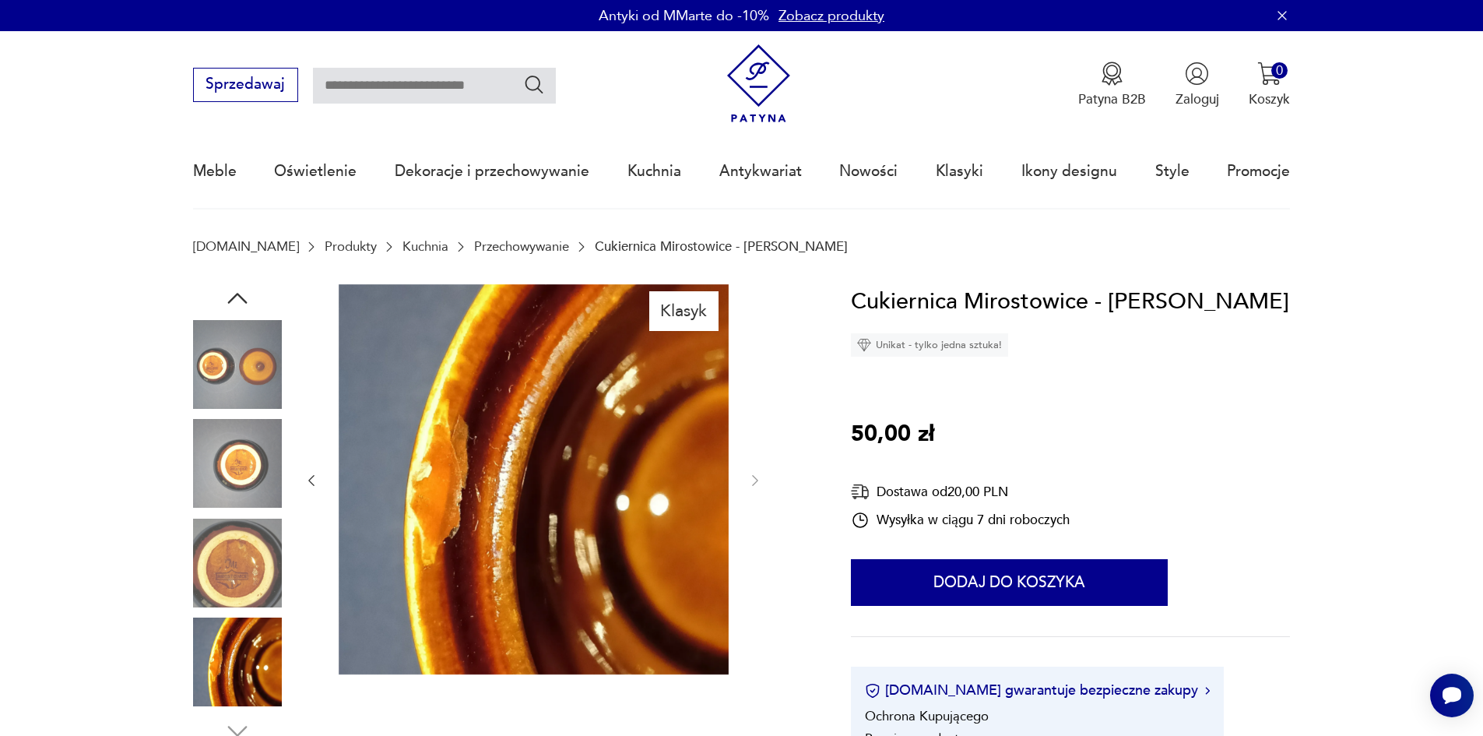
click at [240, 349] on img at bounding box center [237, 364] width 89 height 89
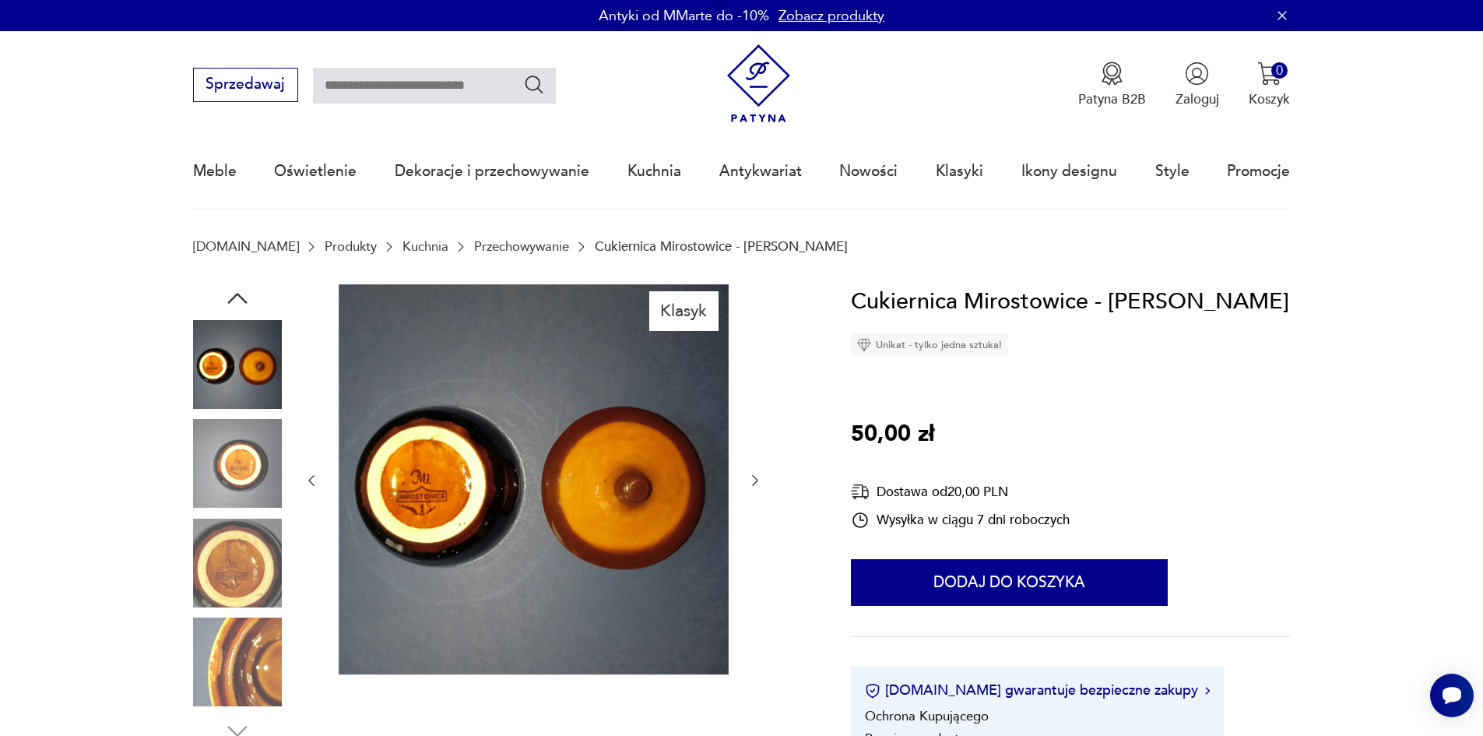
click at [311, 478] on icon "button" at bounding box center [312, 480] width 6 height 11
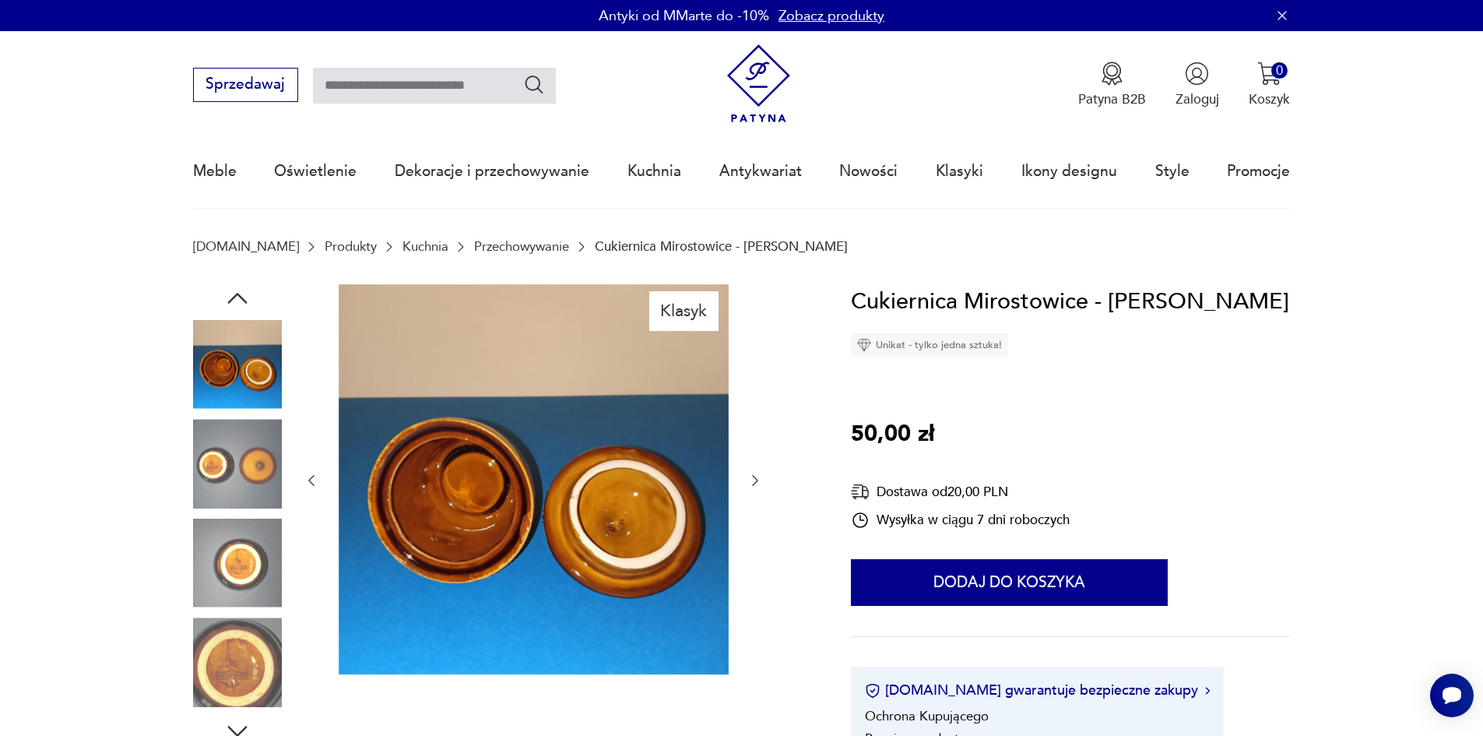
click at [311, 479] on icon "button" at bounding box center [312, 480] width 6 height 11
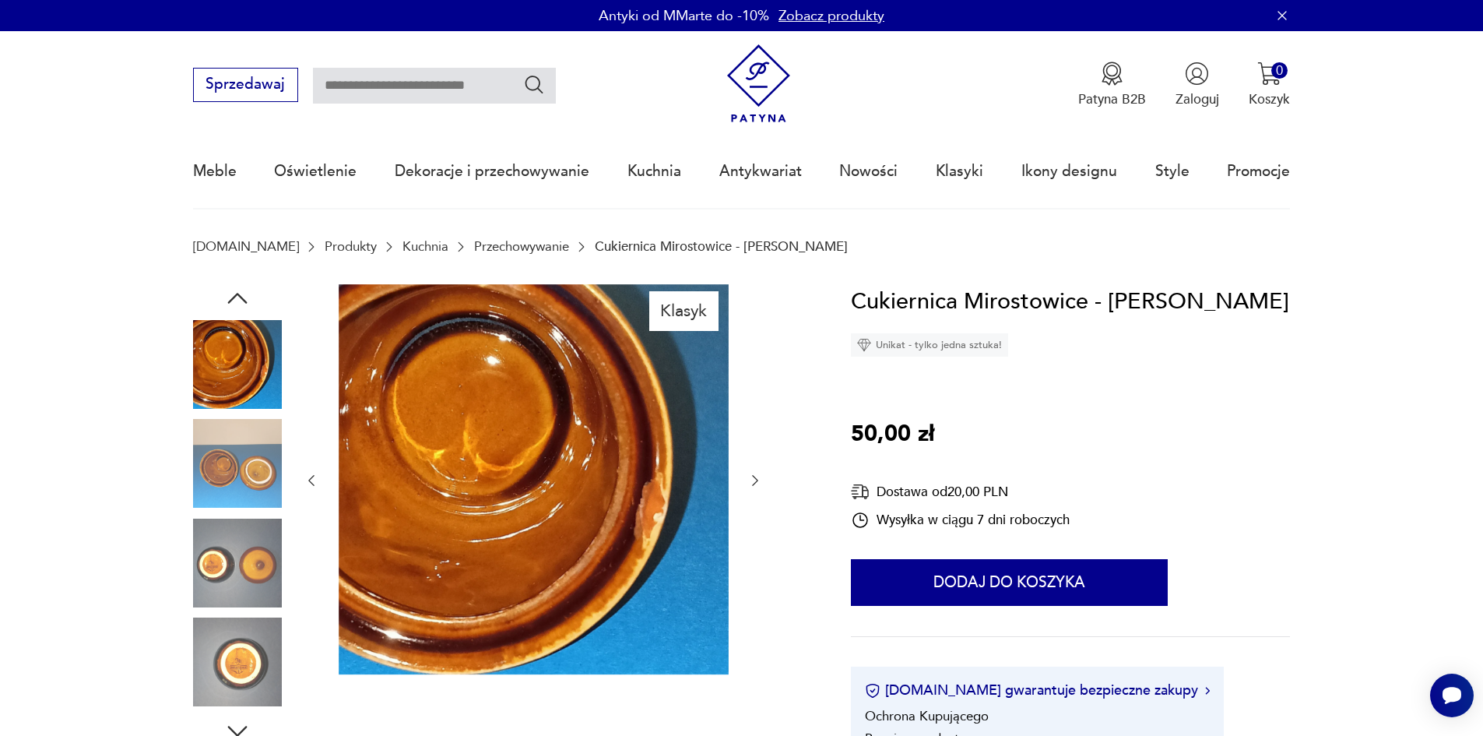
click at [311, 479] on icon "button" at bounding box center [312, 480] width 6 height 11
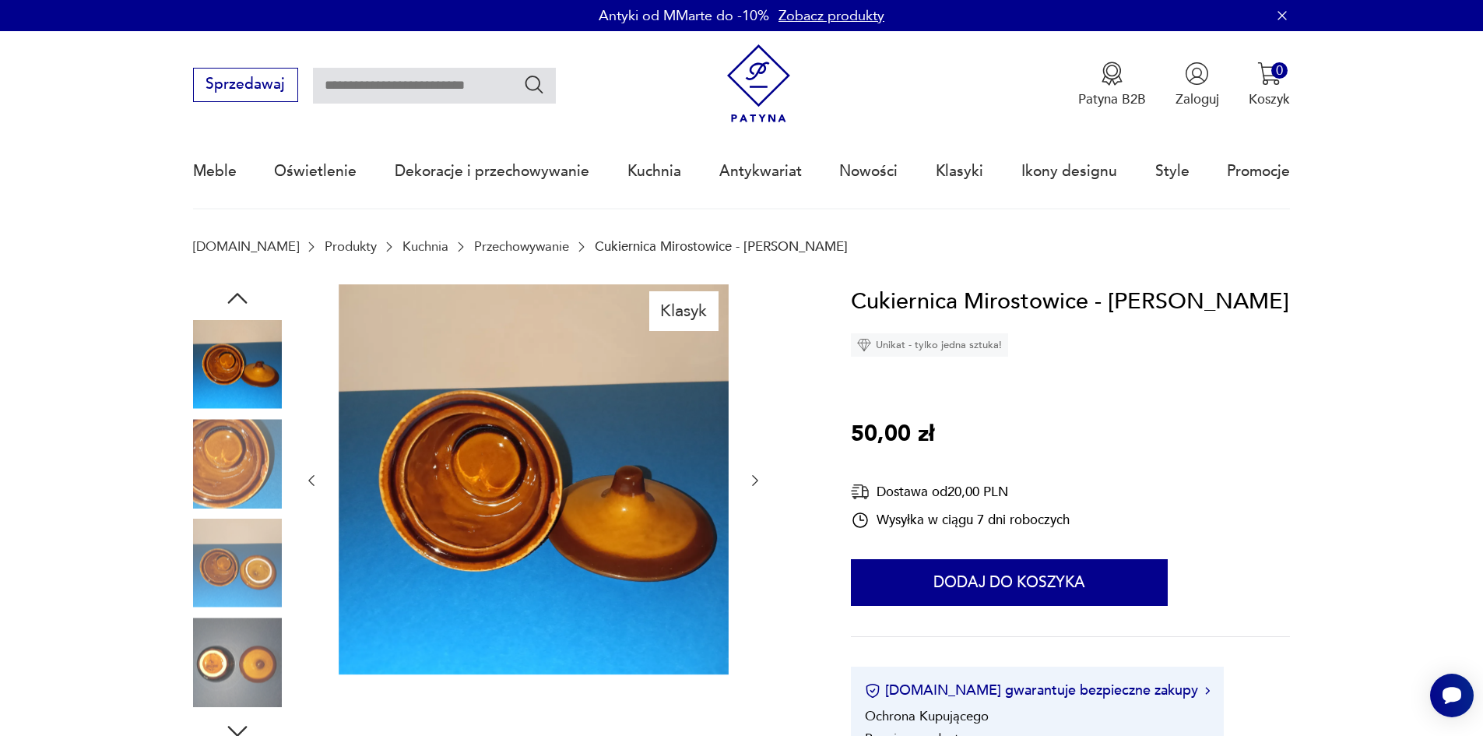
click at [311, 479] on icon "button" at bounding box center [312, 480] width 6 height 11
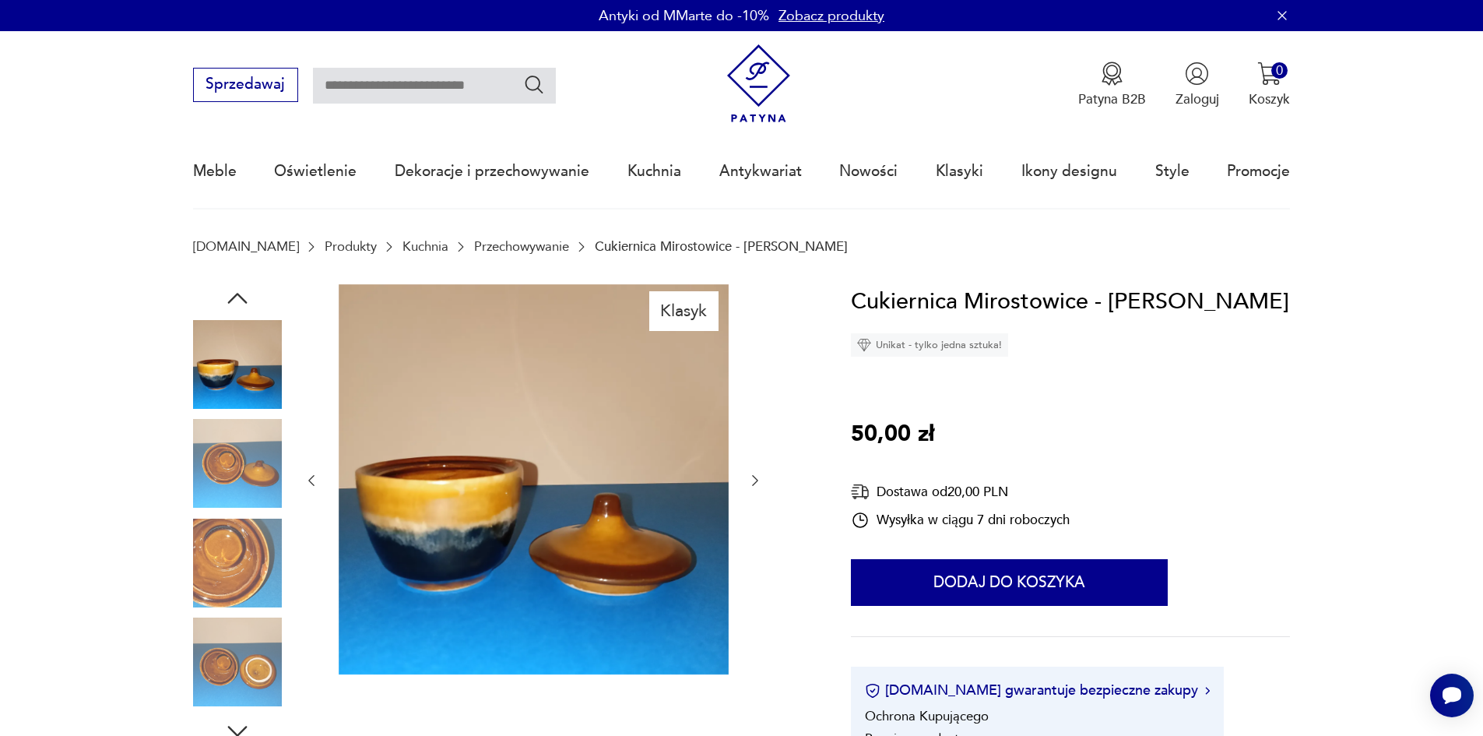
type input "**********"
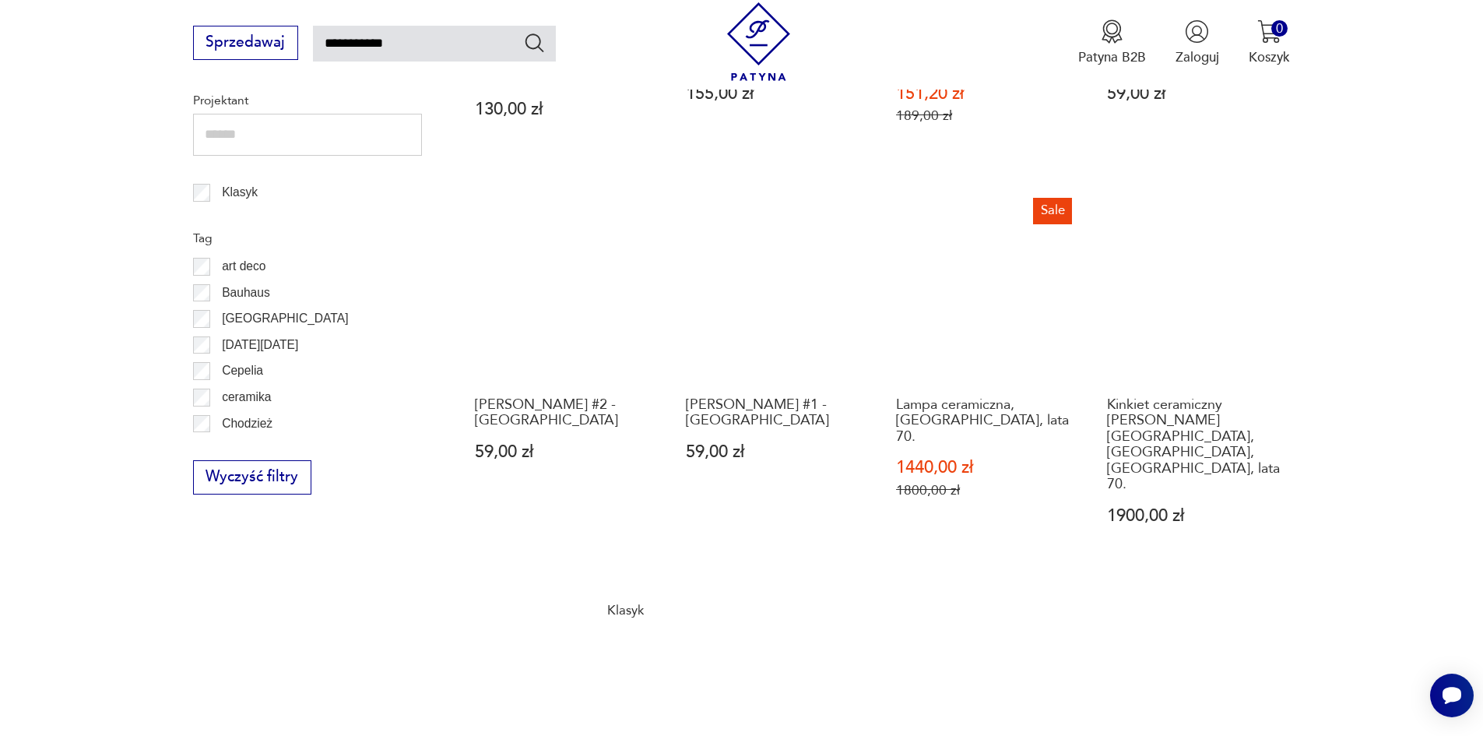
scroll to position [1179, 0]
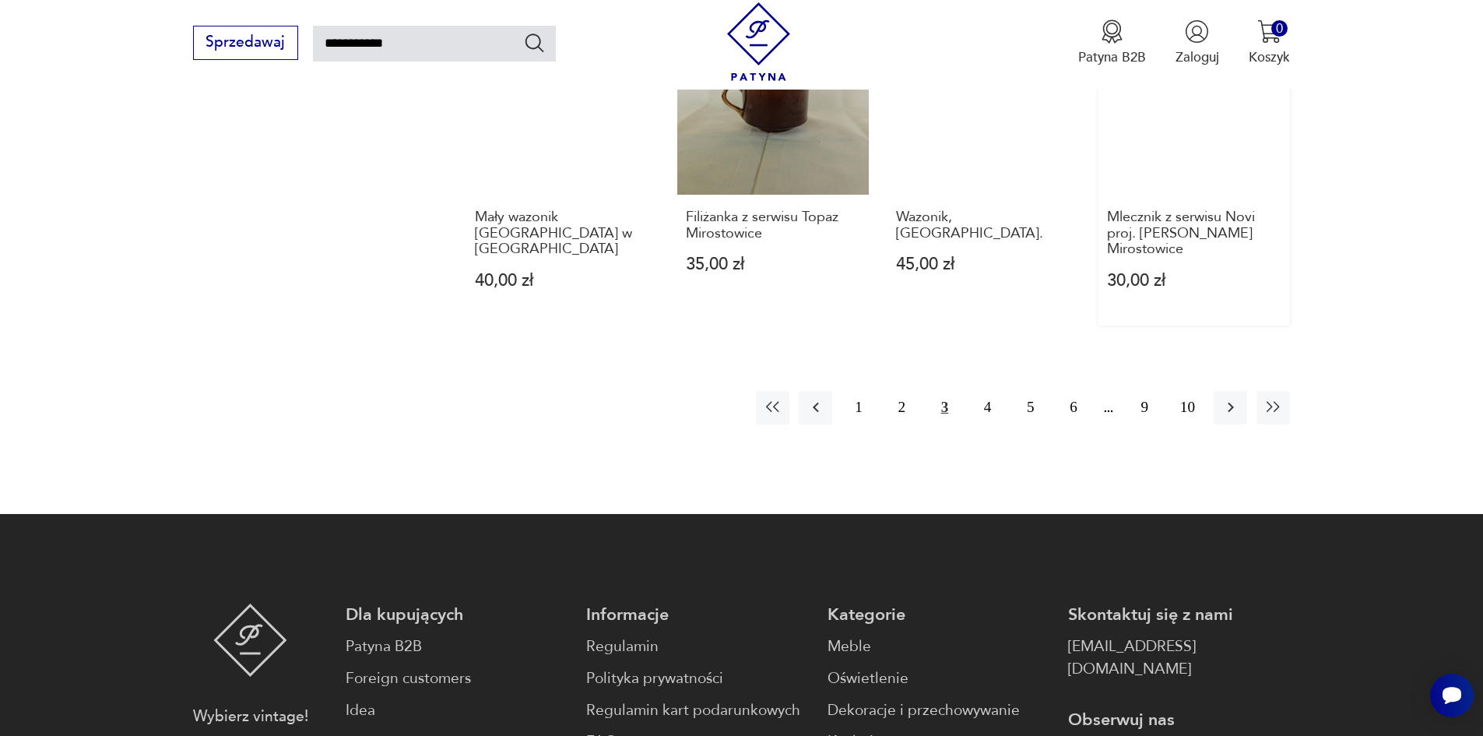
scroll to position [1490, 0]
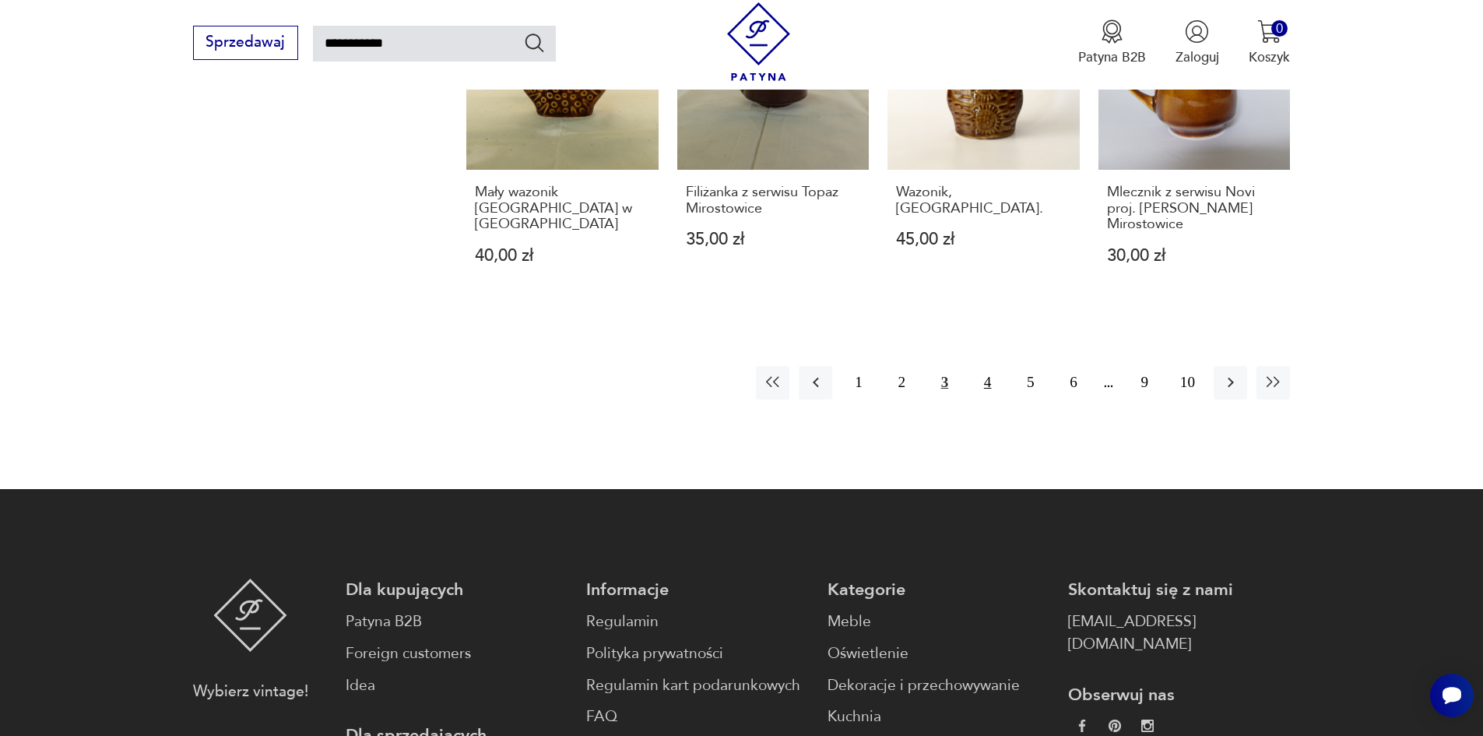
click at [986, 366] on button "4" at bounding box center [987, 382] width 33 height 33
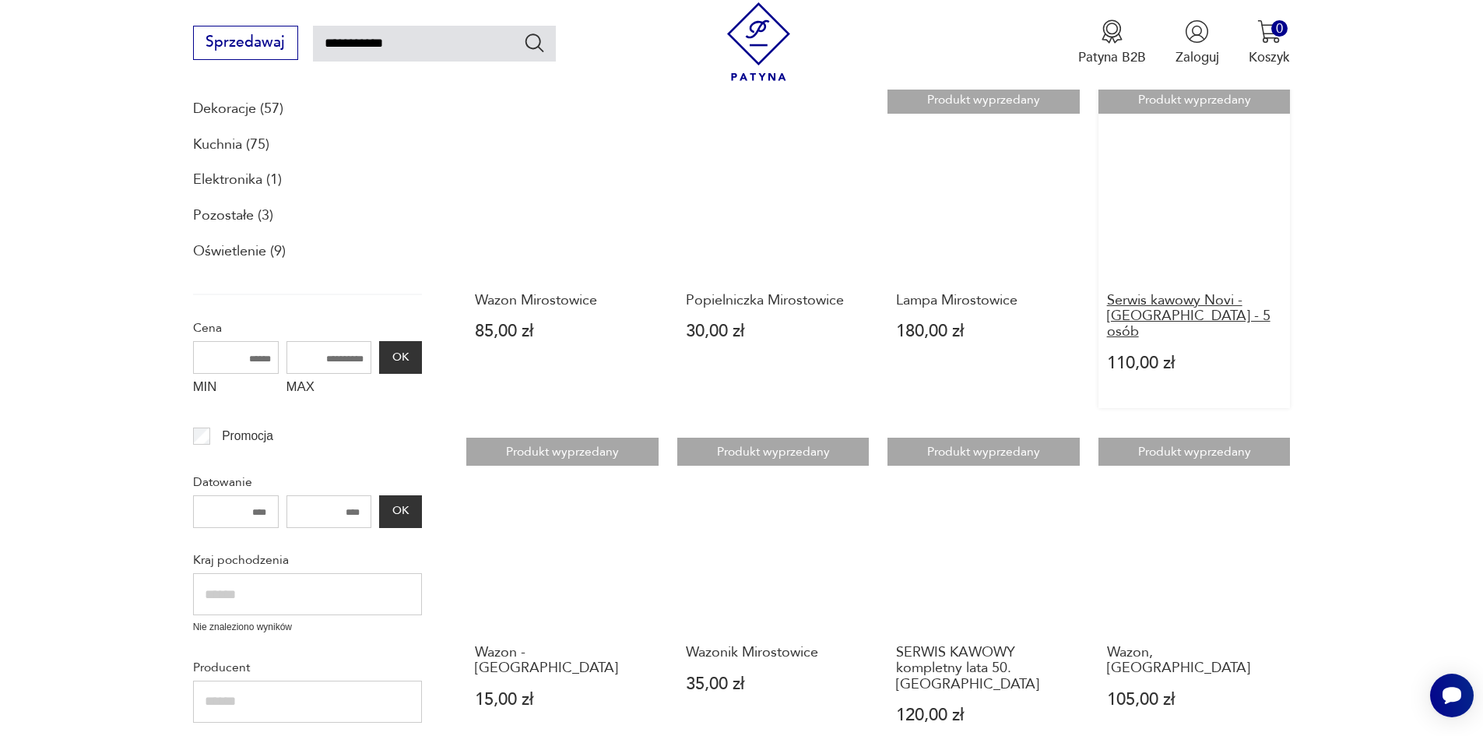
scroll to position [323, 0]
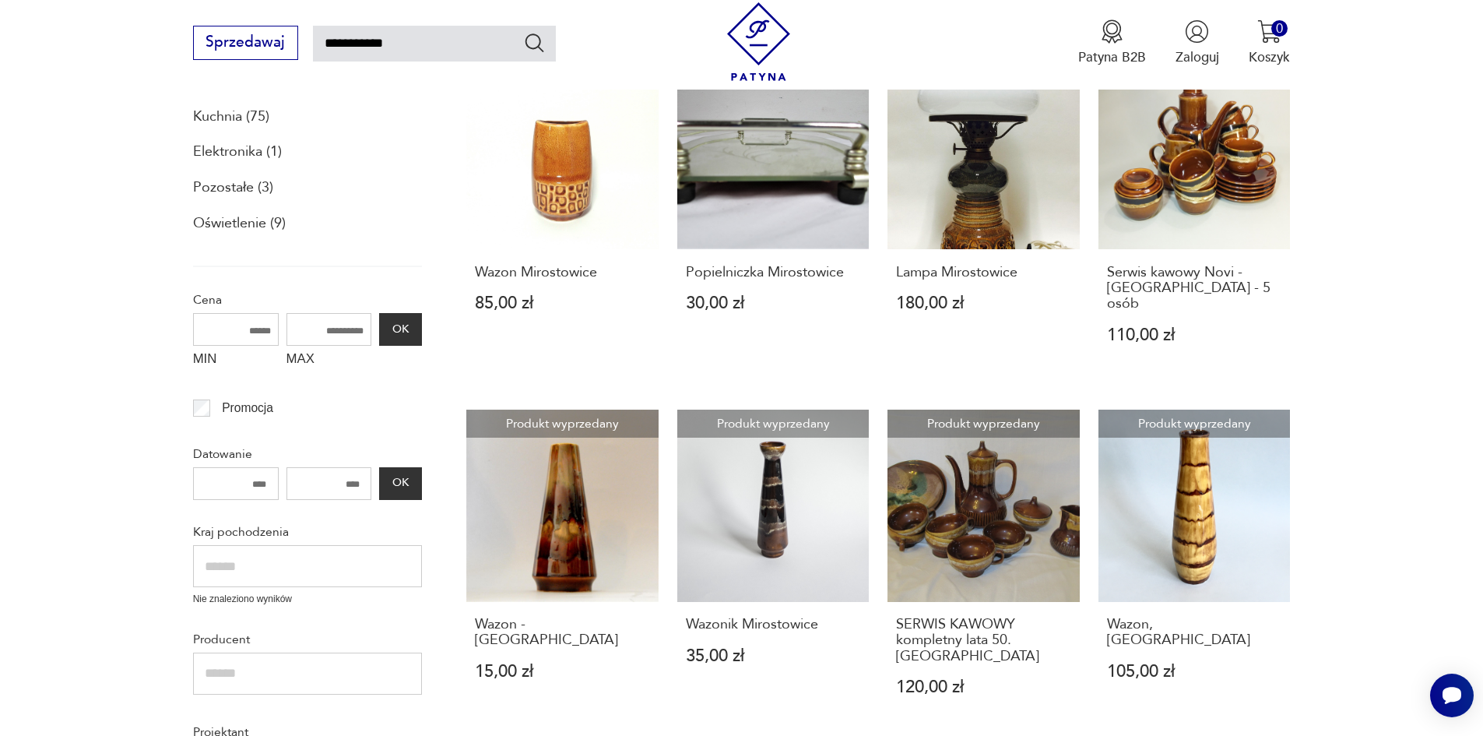
click at [560, 519] on link "Produkt wyprzedany Wazon - [GEOGRAPHIC_DATA] 15,00 zł" at bounding box center [562, 570] width 192 height 322
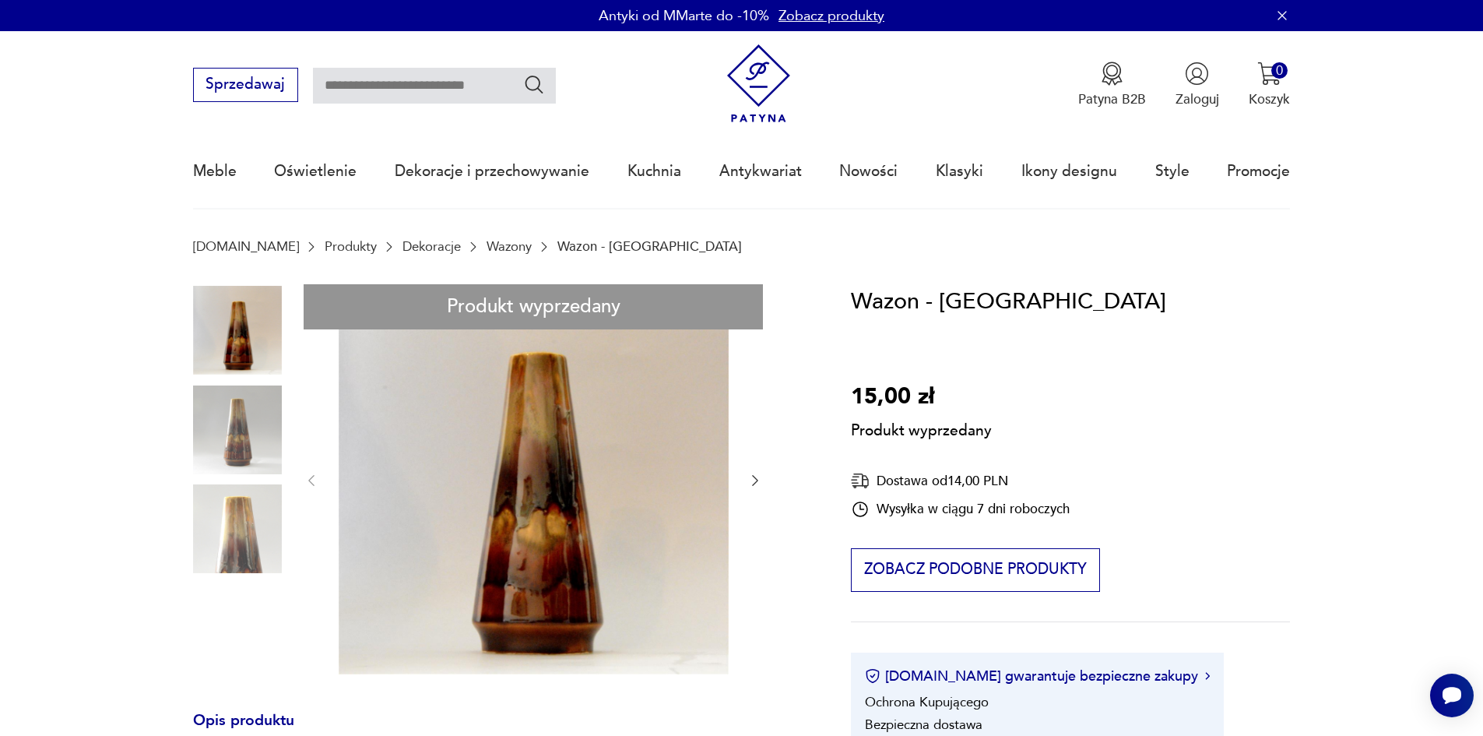
type input "**********"
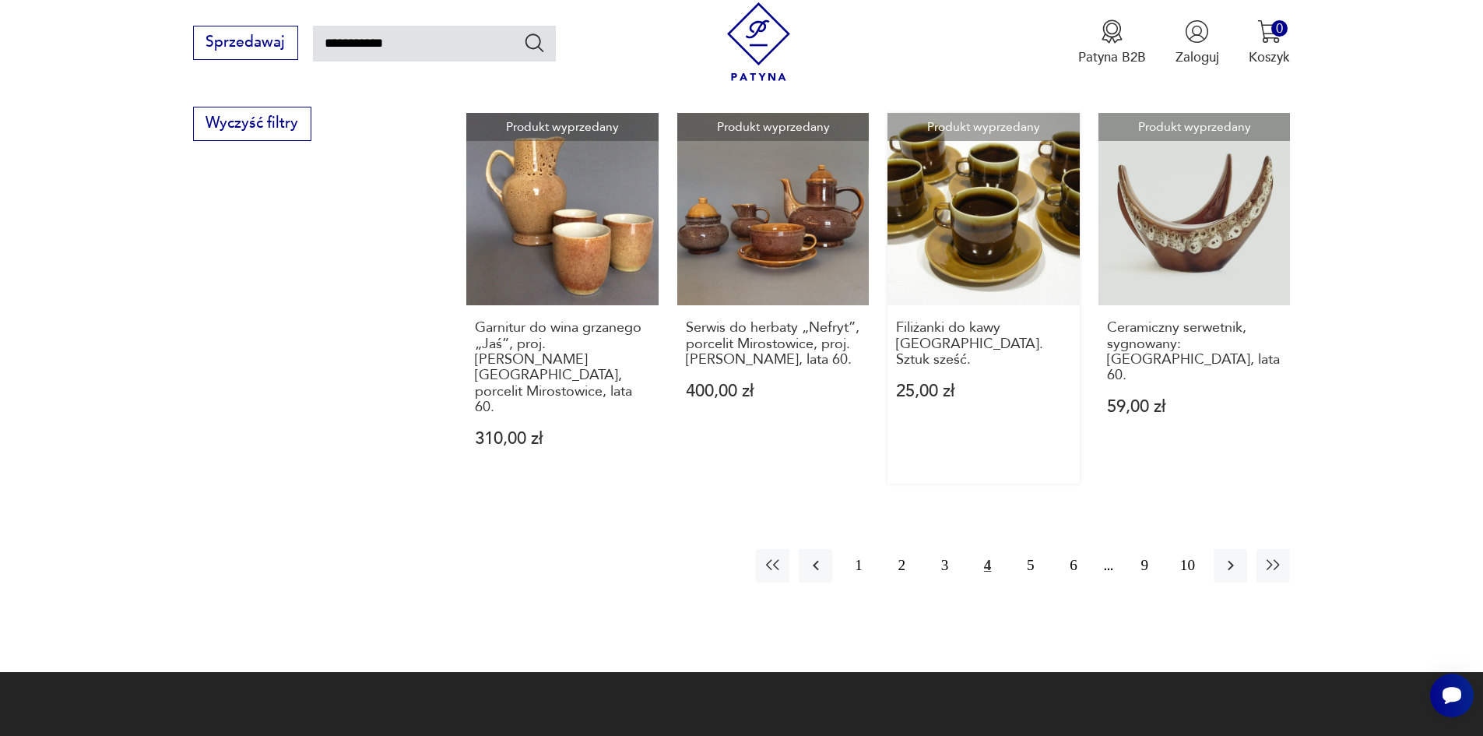
scroll to position [1335, 0]
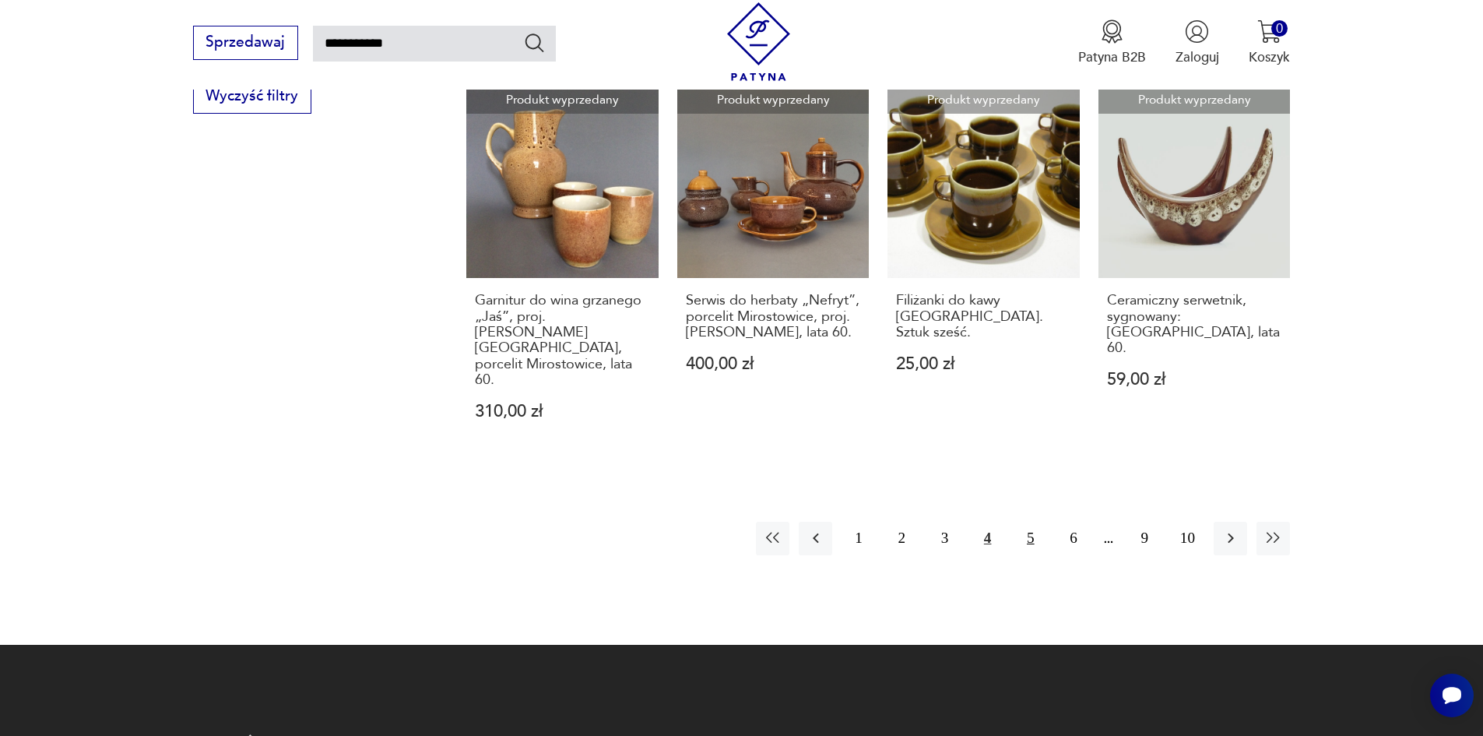
click at [1025, 521] on button "5" at bounding box center [1029, 537] width 33 height 33
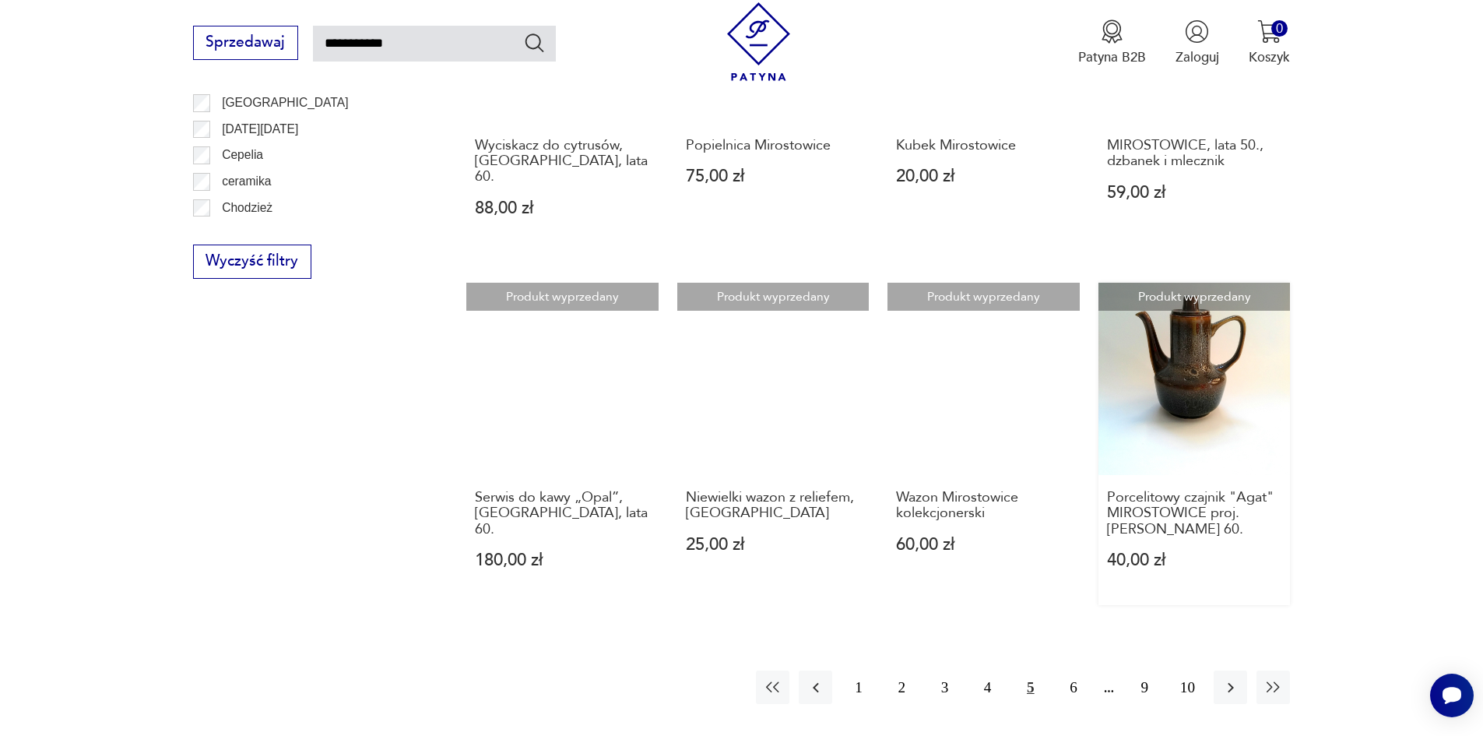
scroll to position [1257, 0]
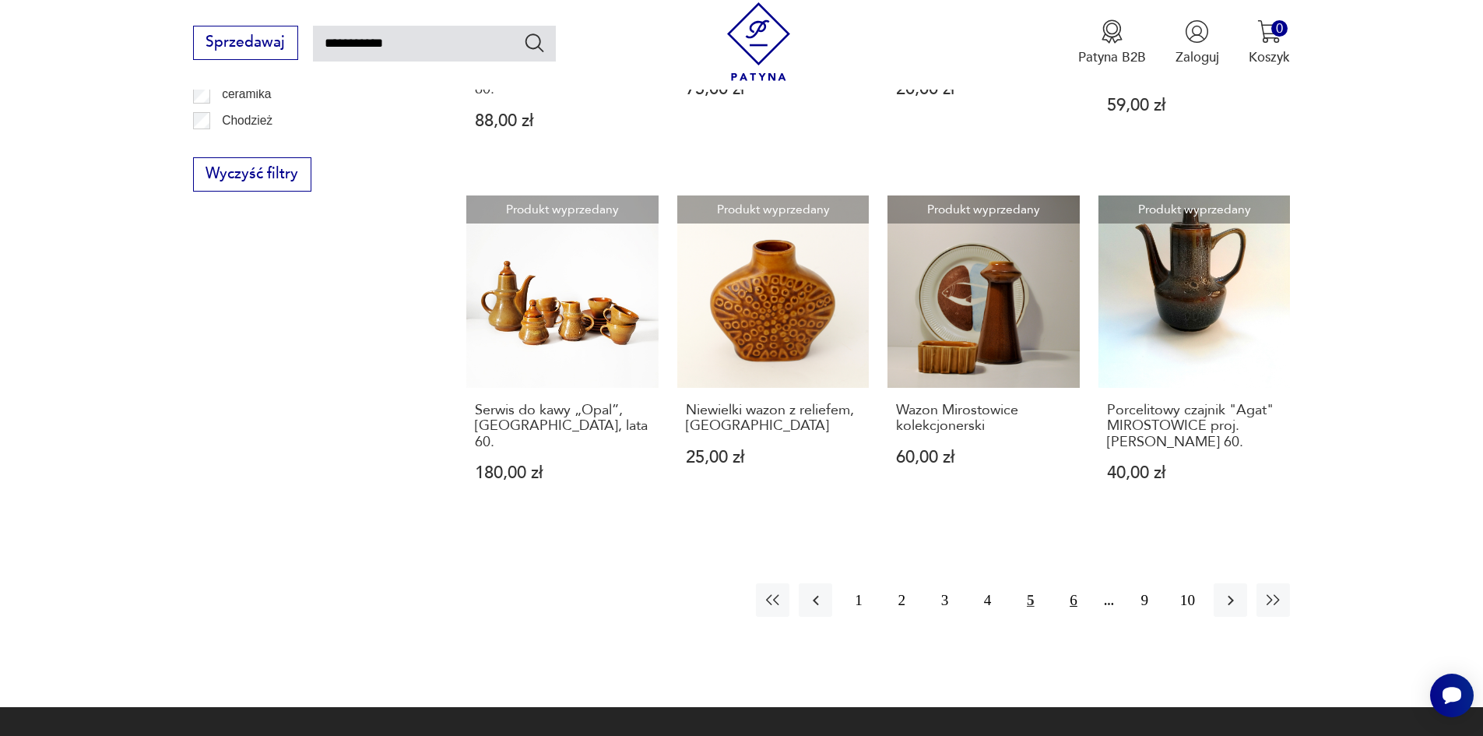
click at [1078, 583] on button "6" at bounding box center [1072, 599] width 33 height 33
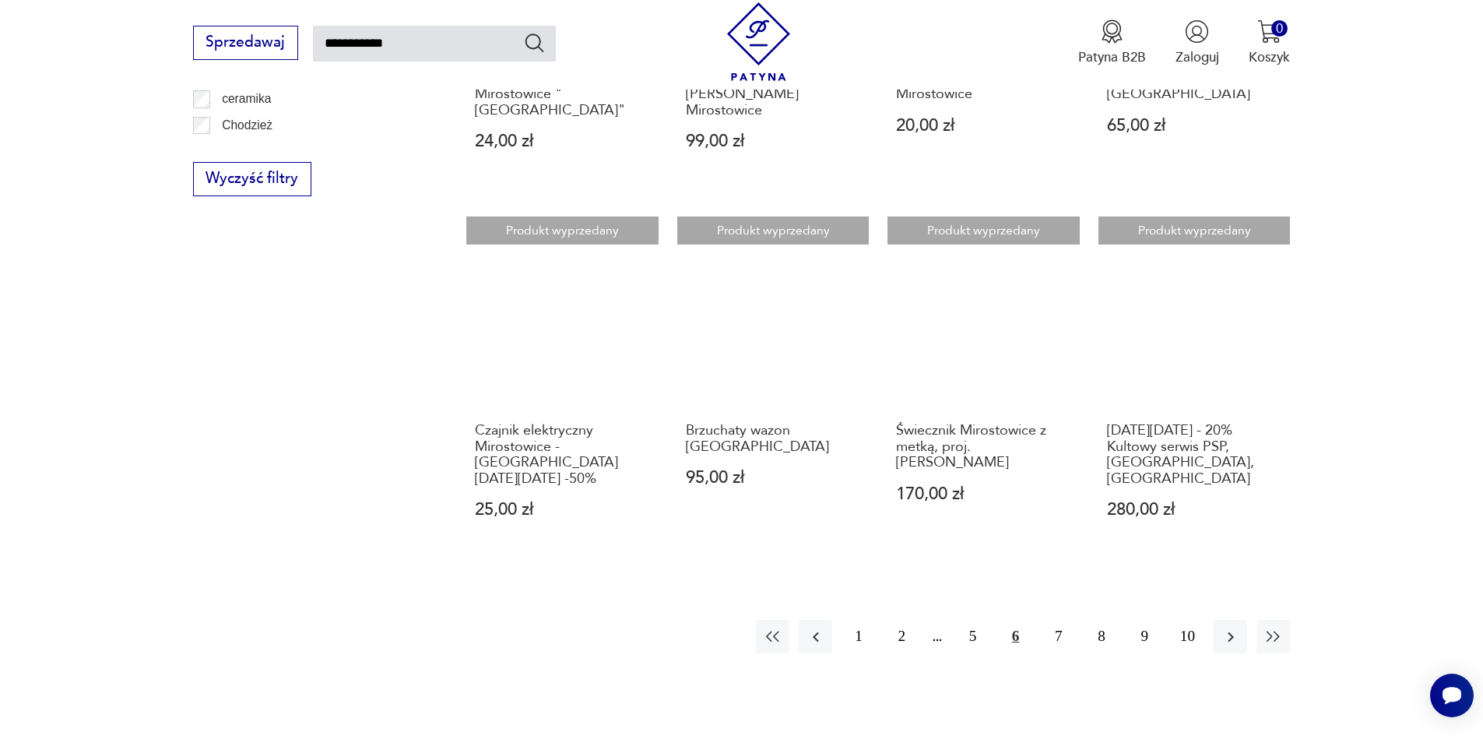
scroll to position [1257, 0]
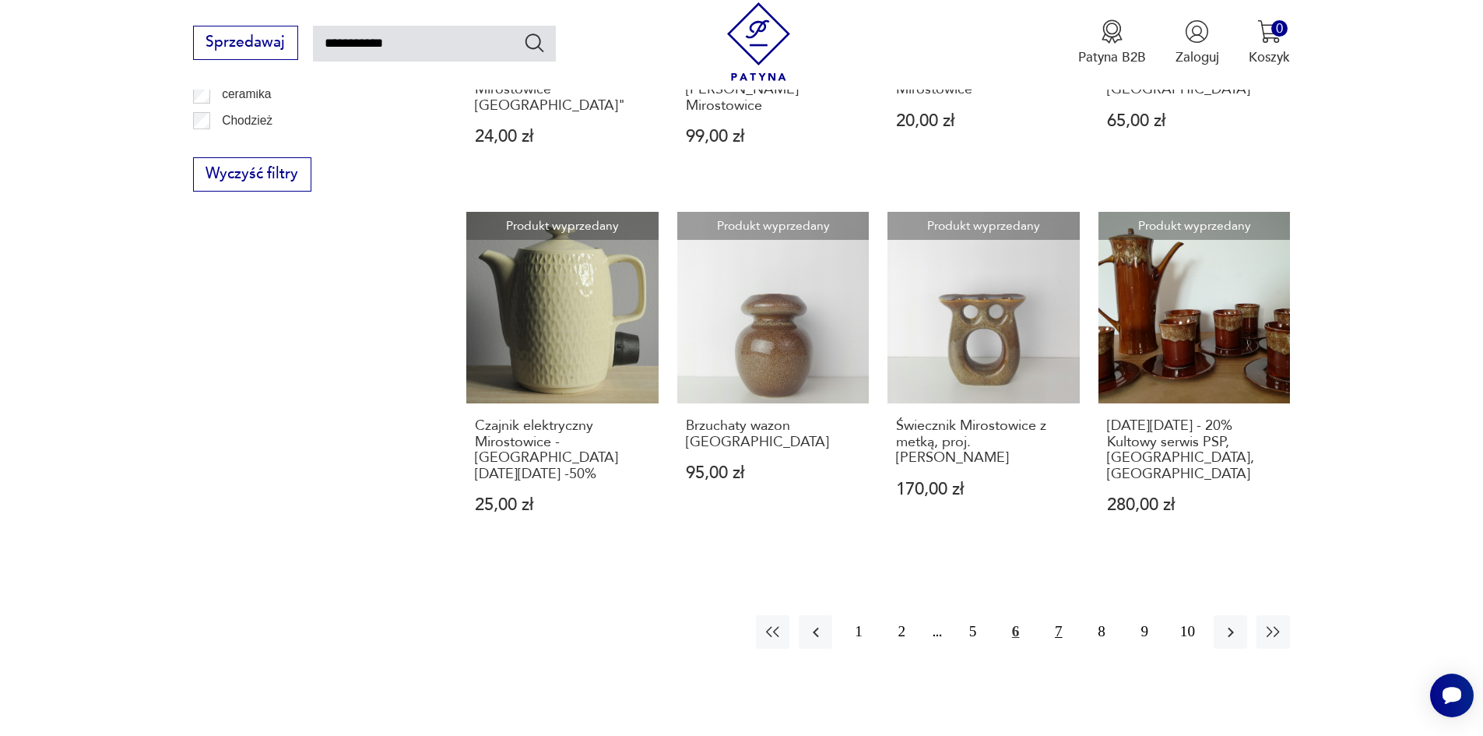
click at [1063, 615] on button "7" at bounding box center [1057, 631] width 33 height 33
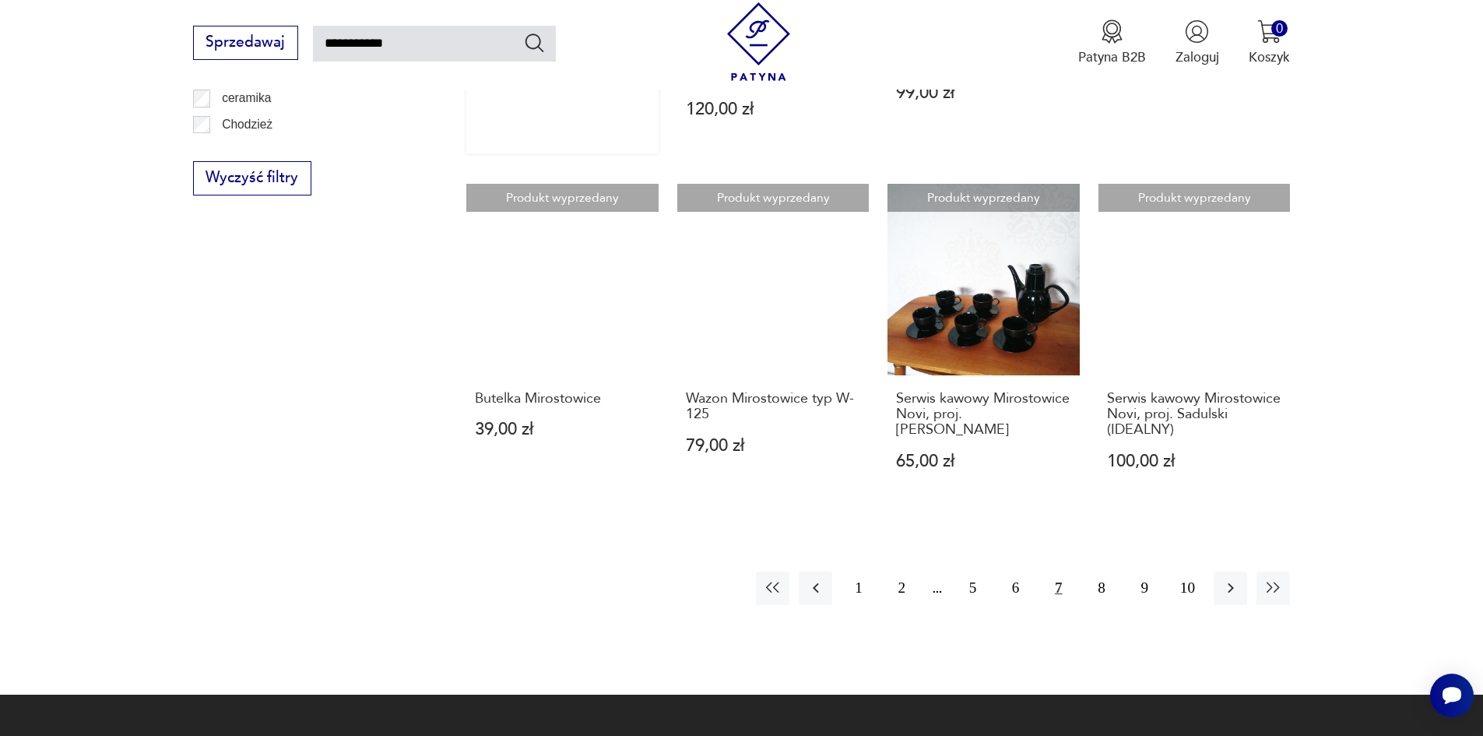
scroll to position [1257, 0]
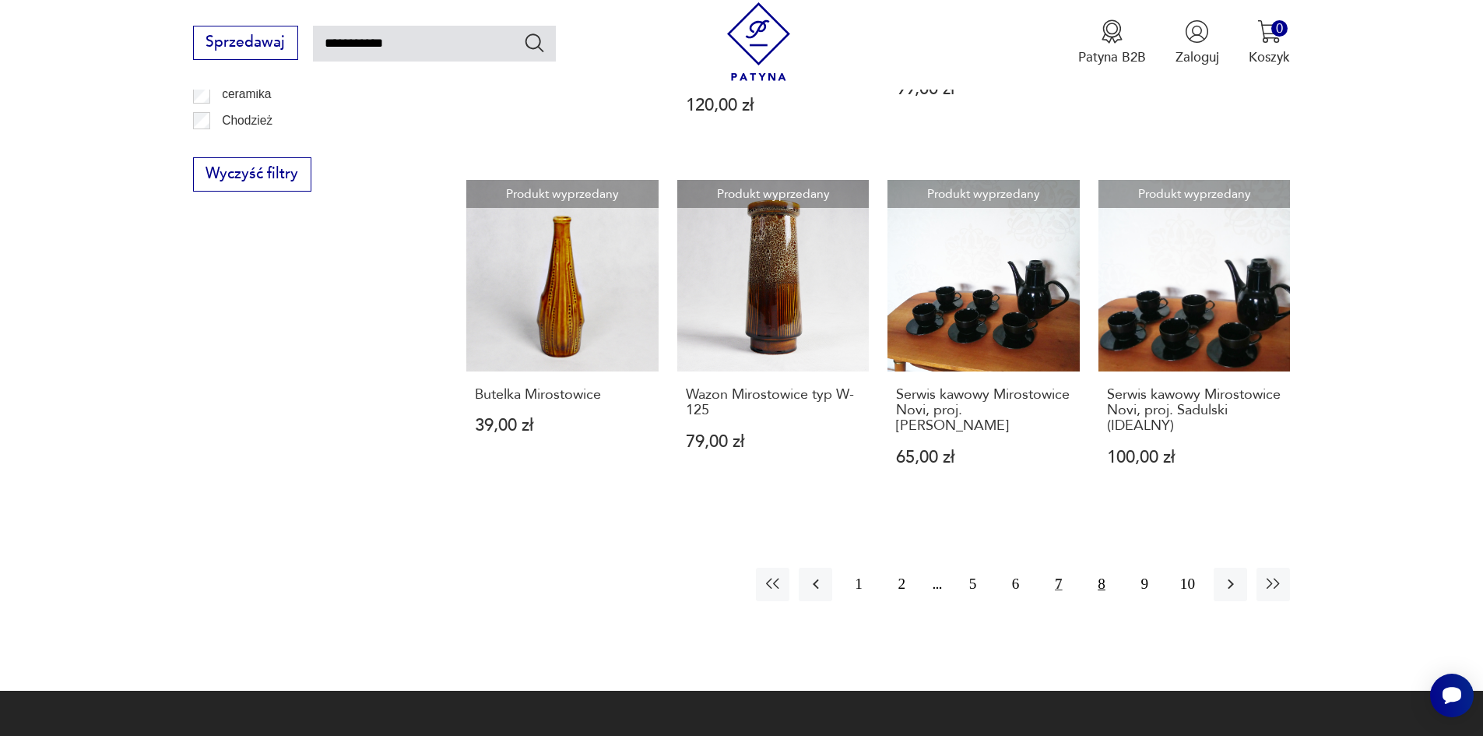
click at [1099, 567] on button "8" at bounding box center [1100, 583] width 33 height 33
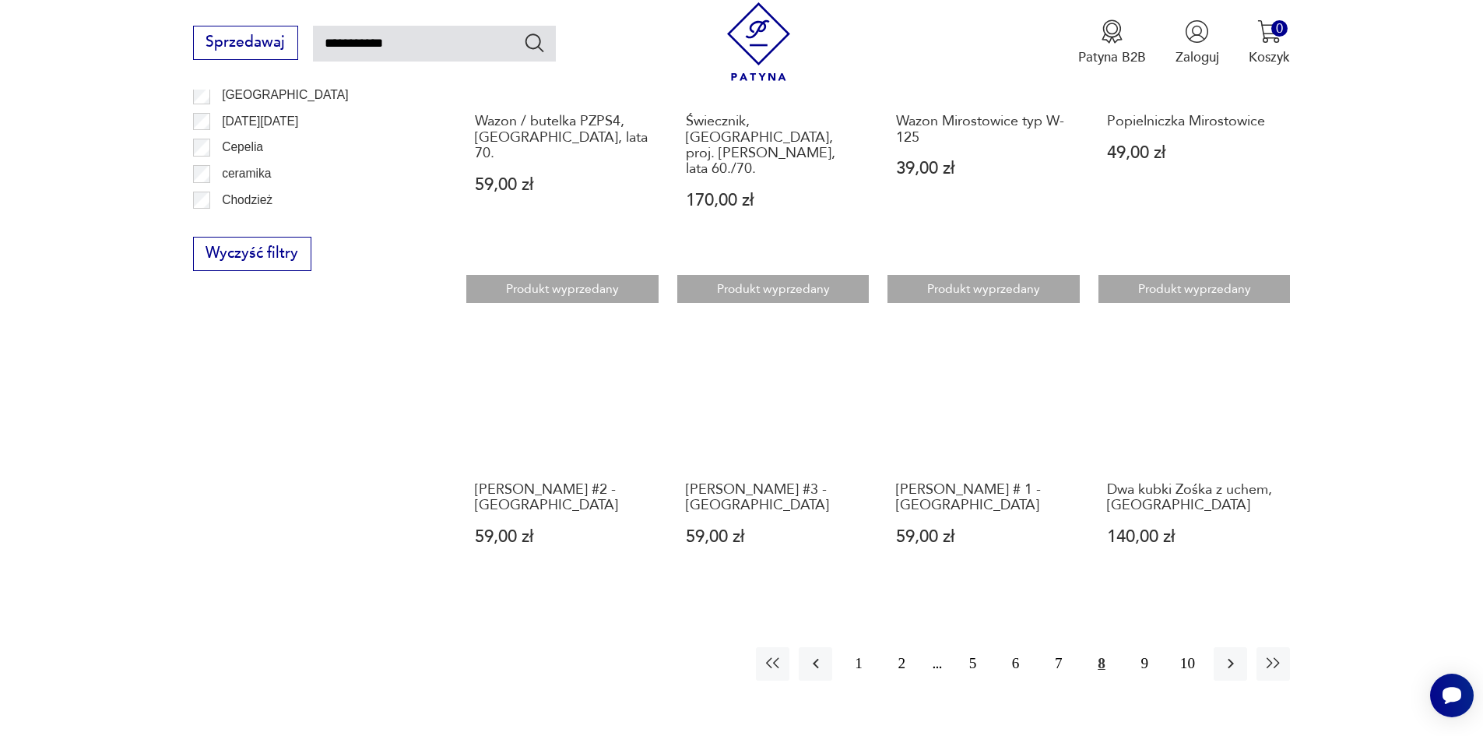
scroll to position [1179, 0]
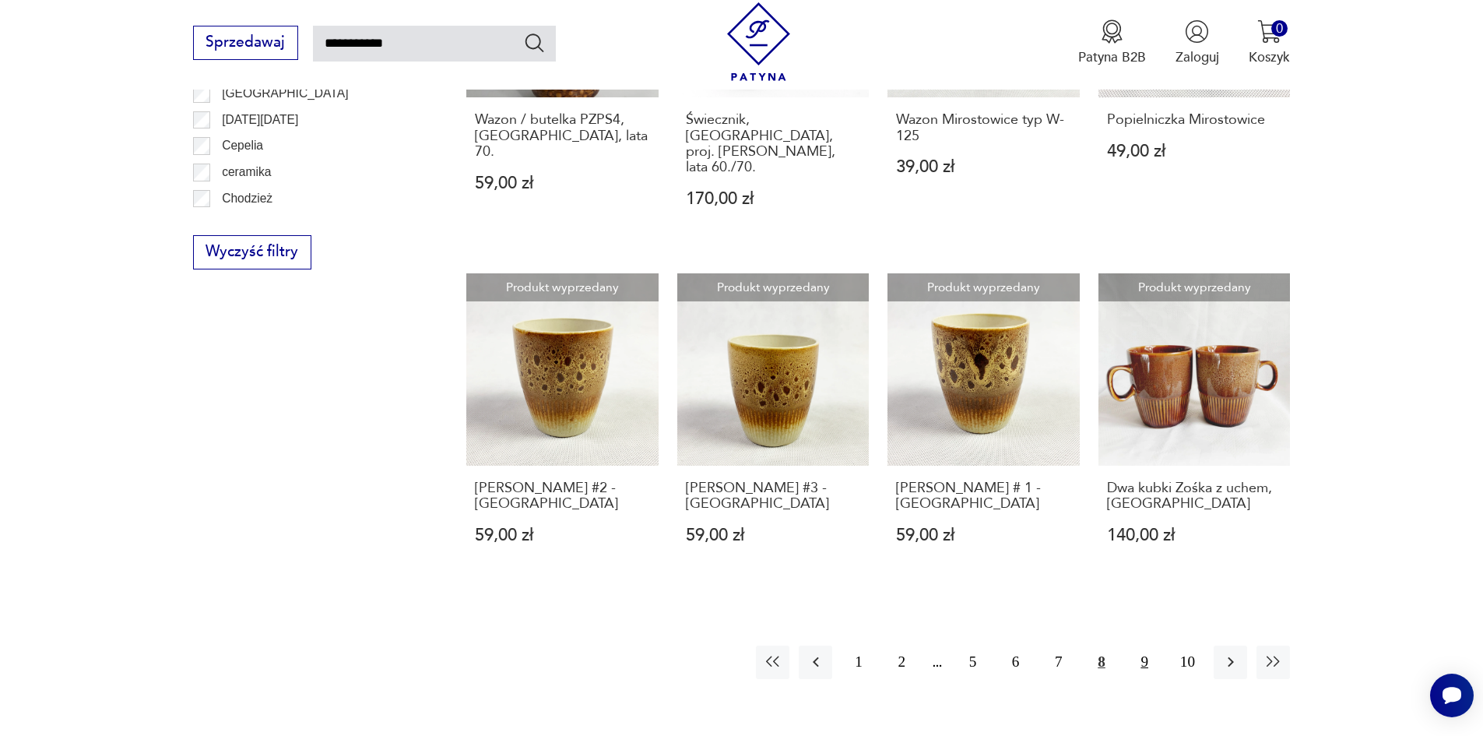
click at [1147, 645] on button "9" at bounding box center [1144, 661] width 33 height 33
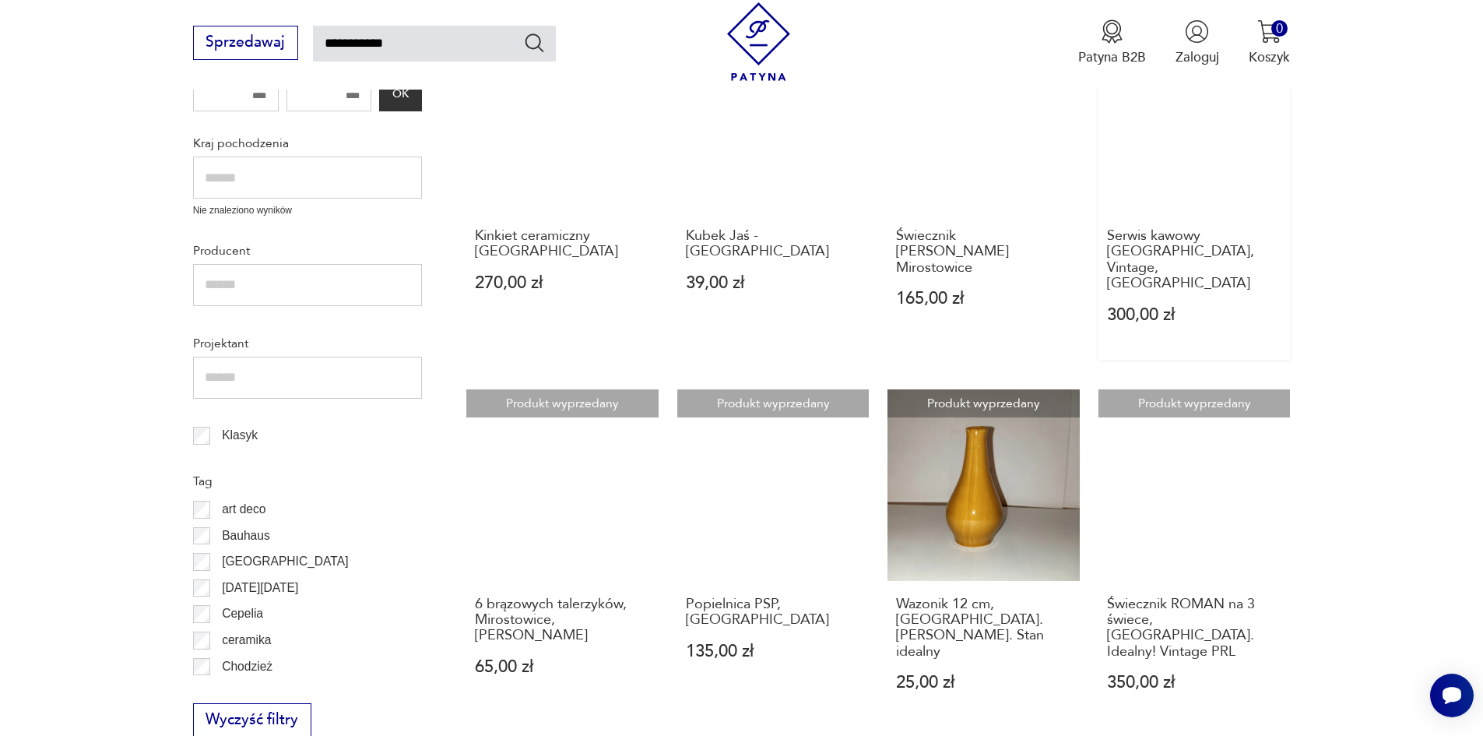
scroll to position [712, 0]
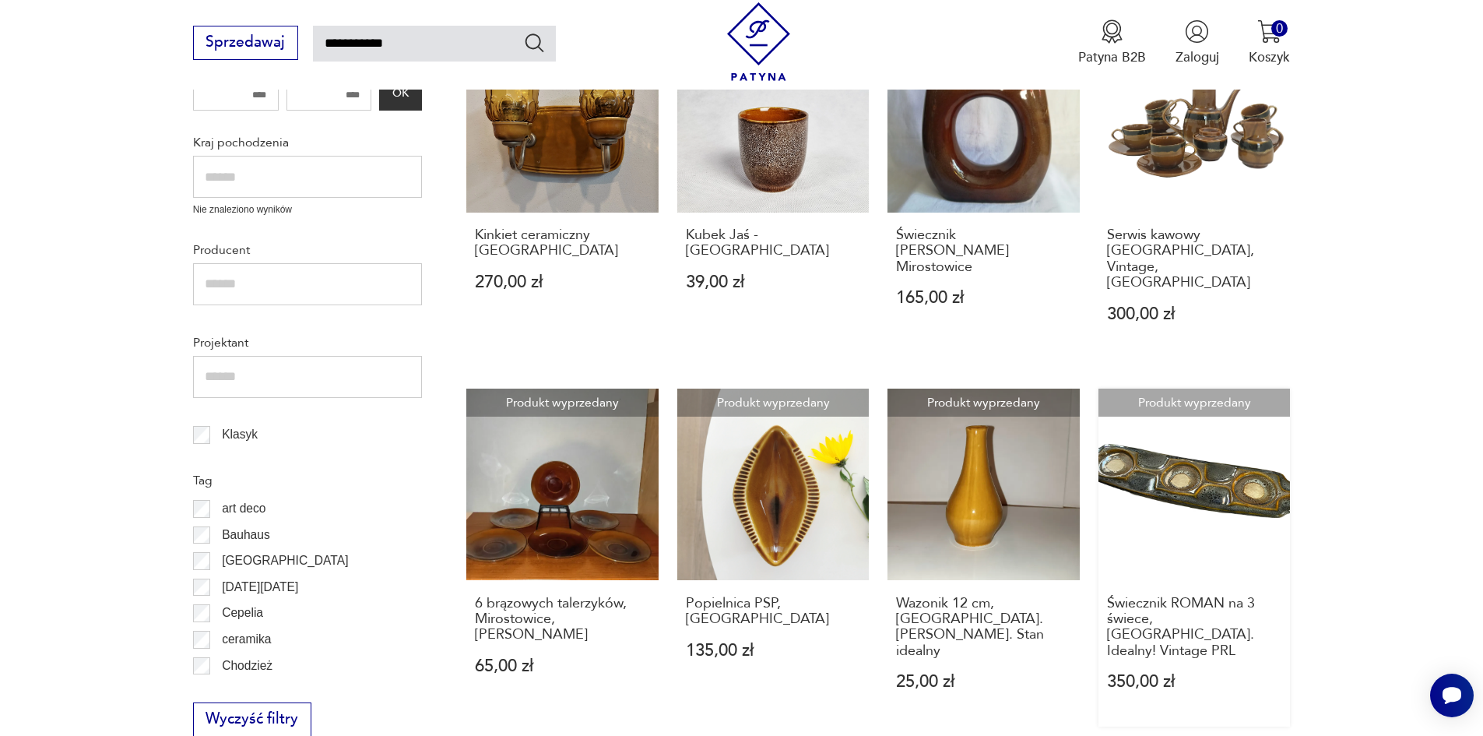
click at [1210, 442] on link "Produkt wyprzedany Świecznik ROMAN na 3 świece, [GEOGRAPHIC_DATA]. Idealny! Vin…" at bounding box center [1194, 557] width 192 height 338
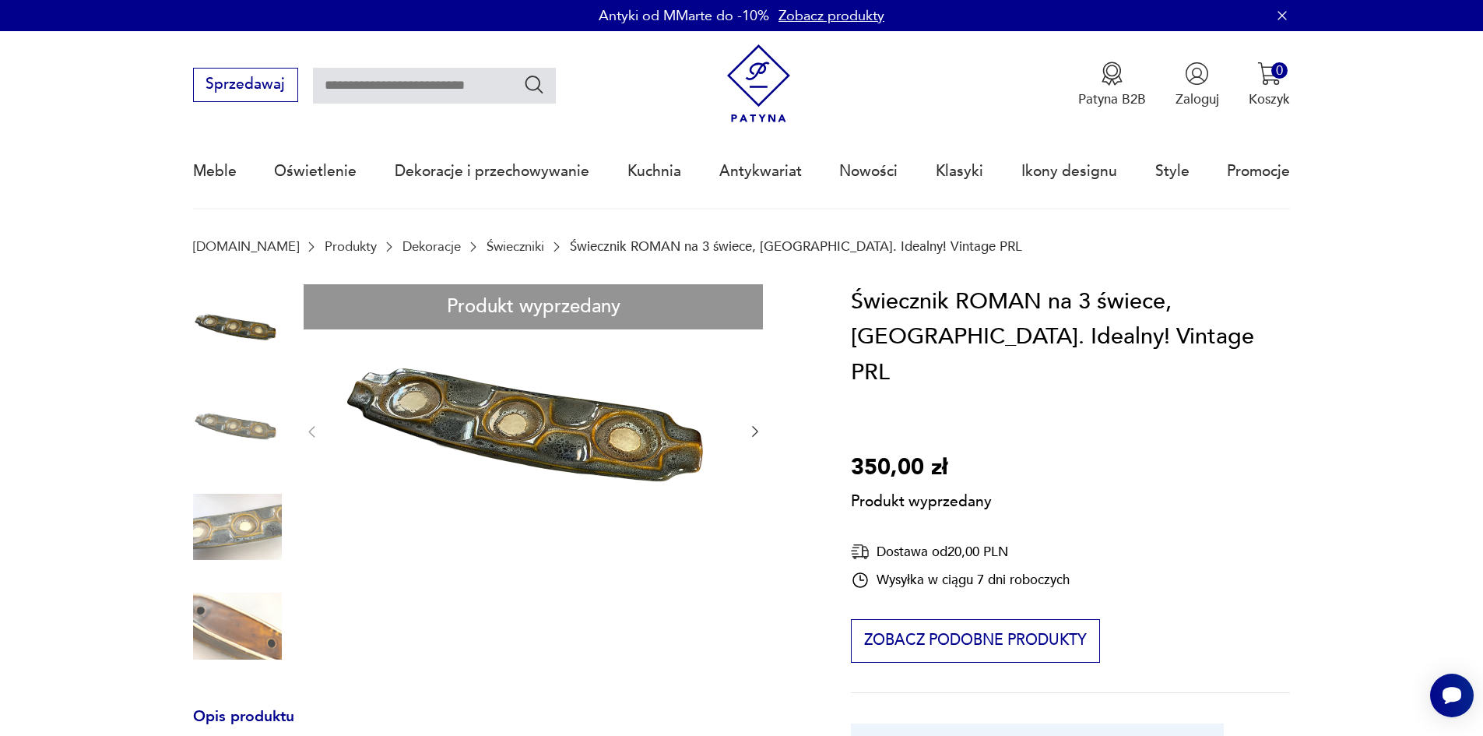
type input "**********"
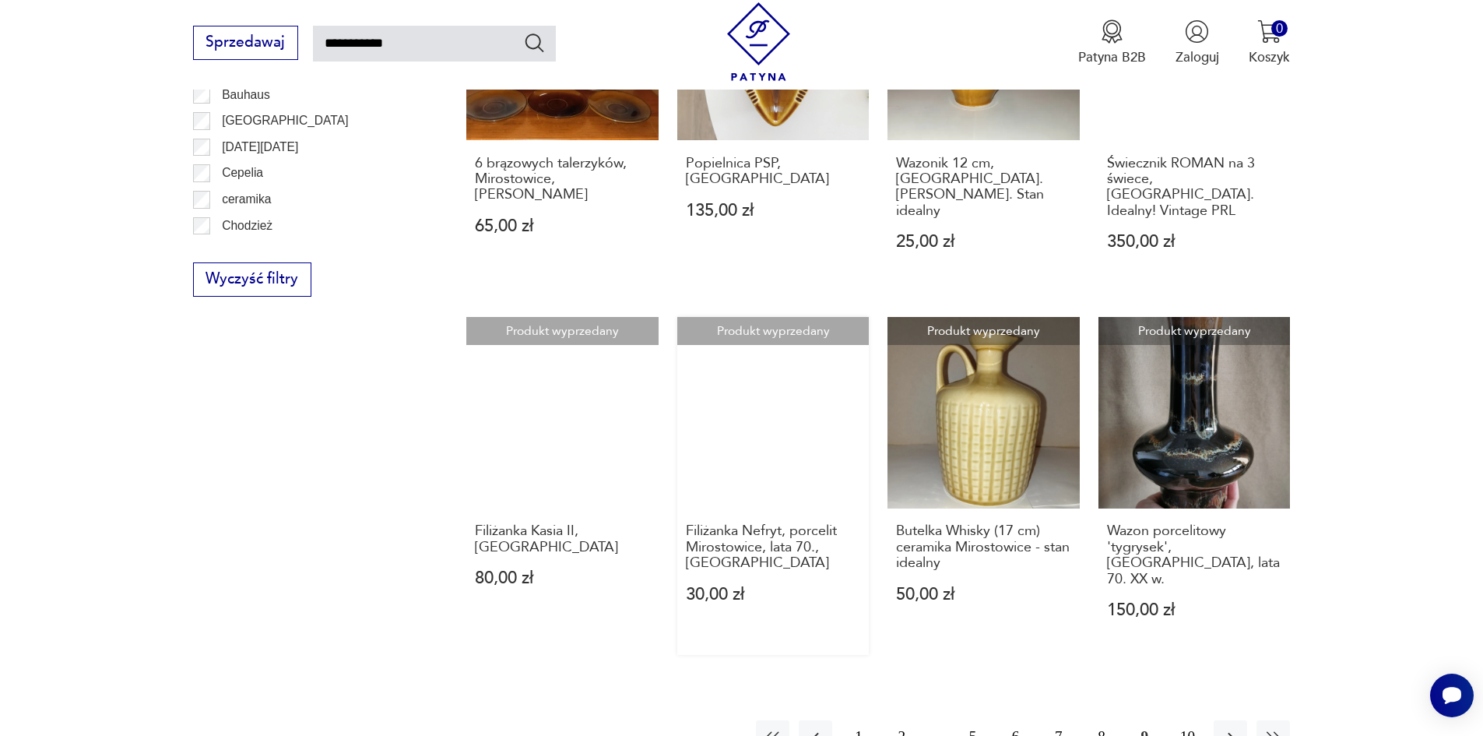
scroll to position [1179, 0]
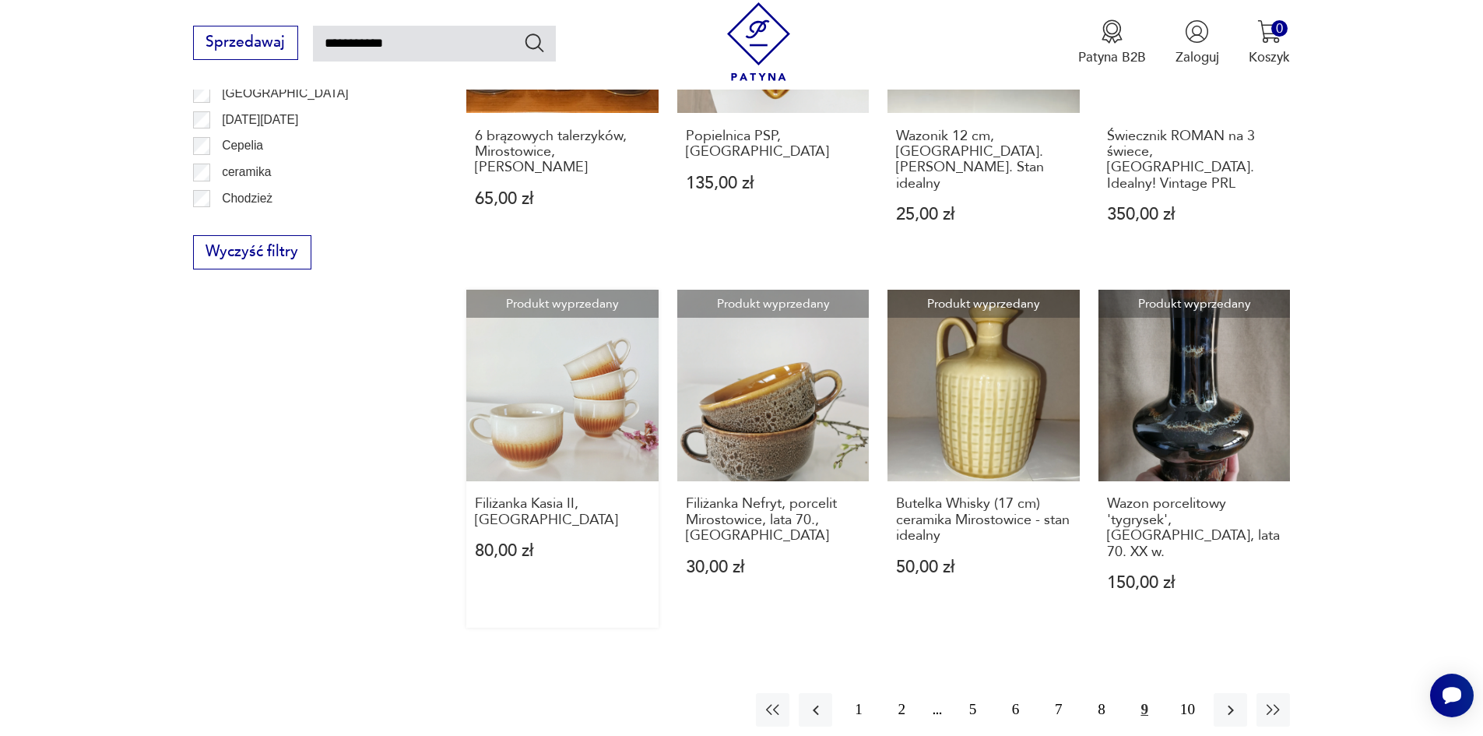
click at [509, 380] on link "Produkt wyprzedany Filiżanka Kasia II, [GEOGRAPHIC_DATA] 80,00 zł" at bounding box center [562, 459] width 192 height 338
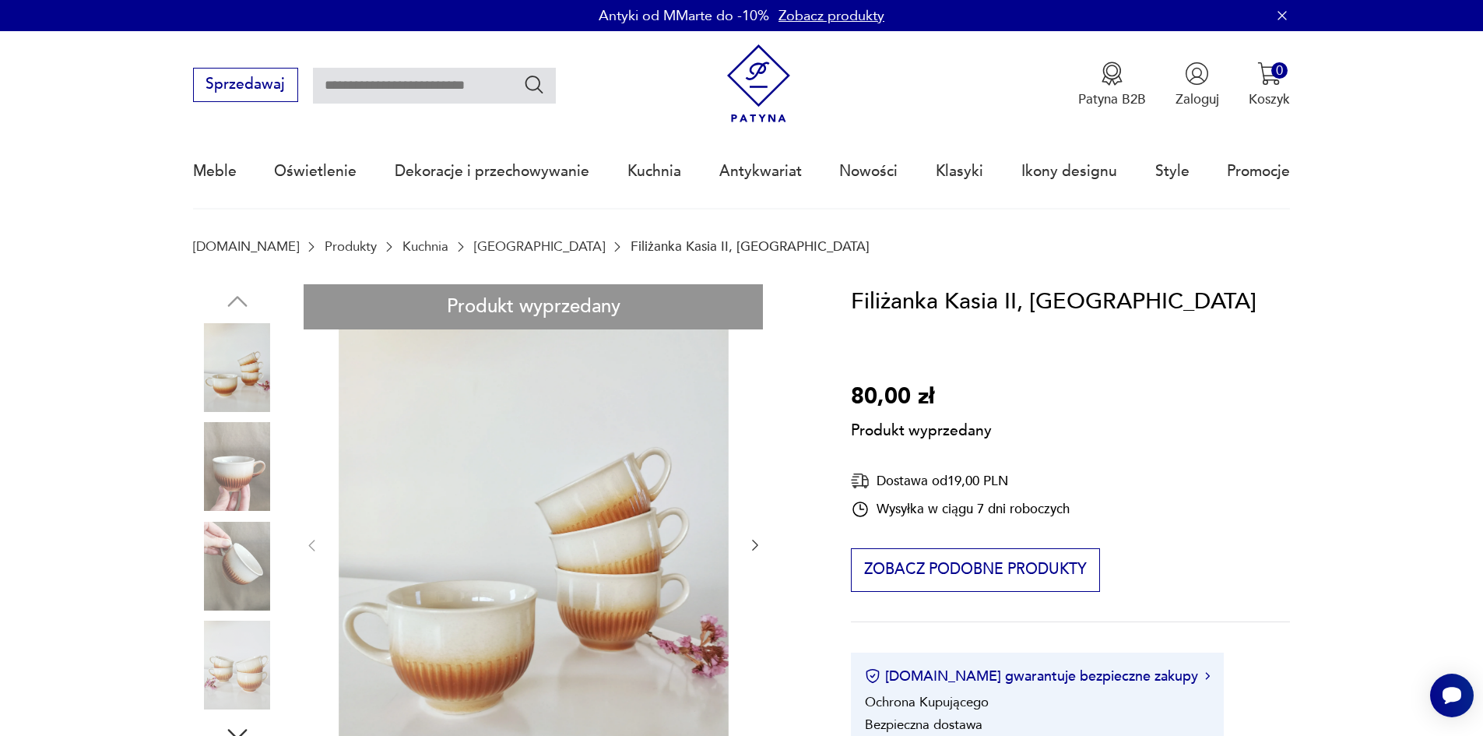
type input "**********"
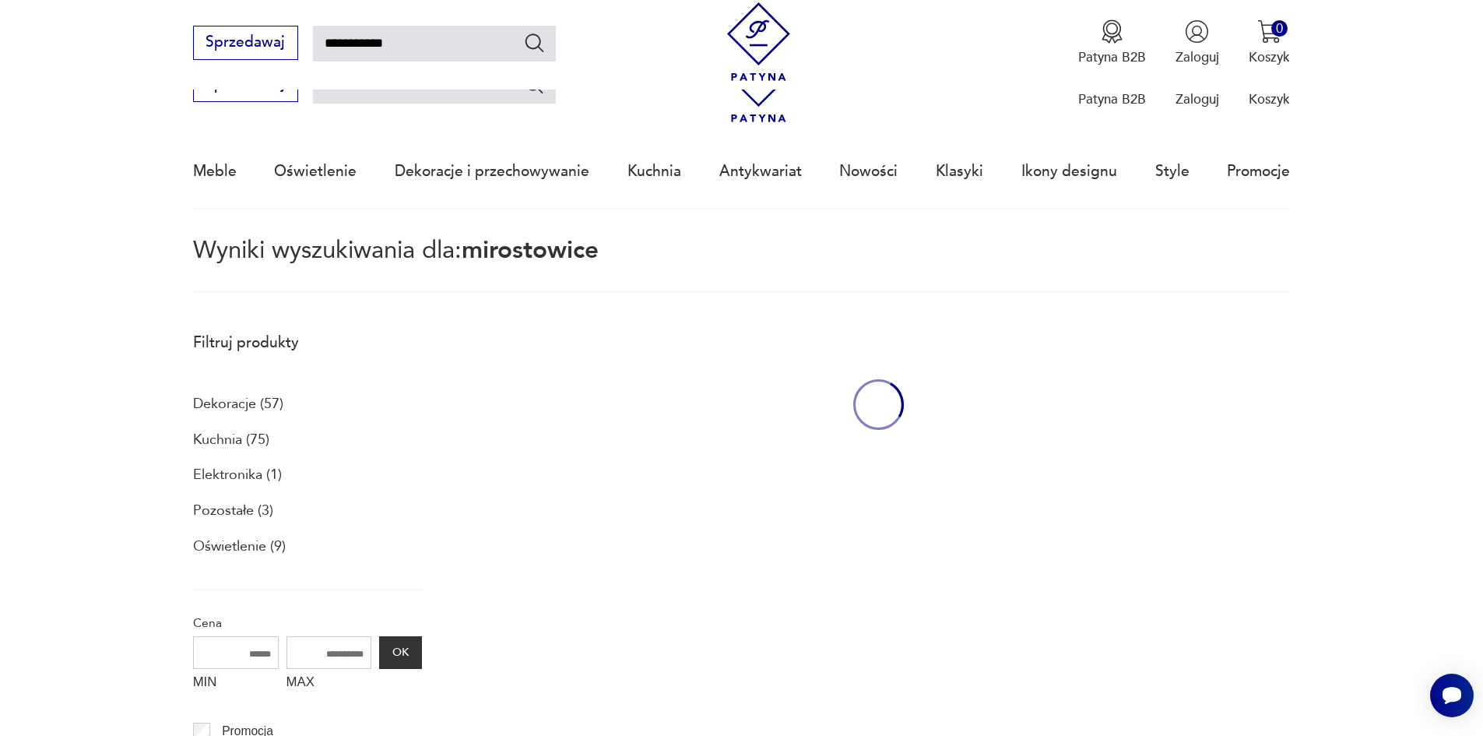
scroll to position [1179, 0]
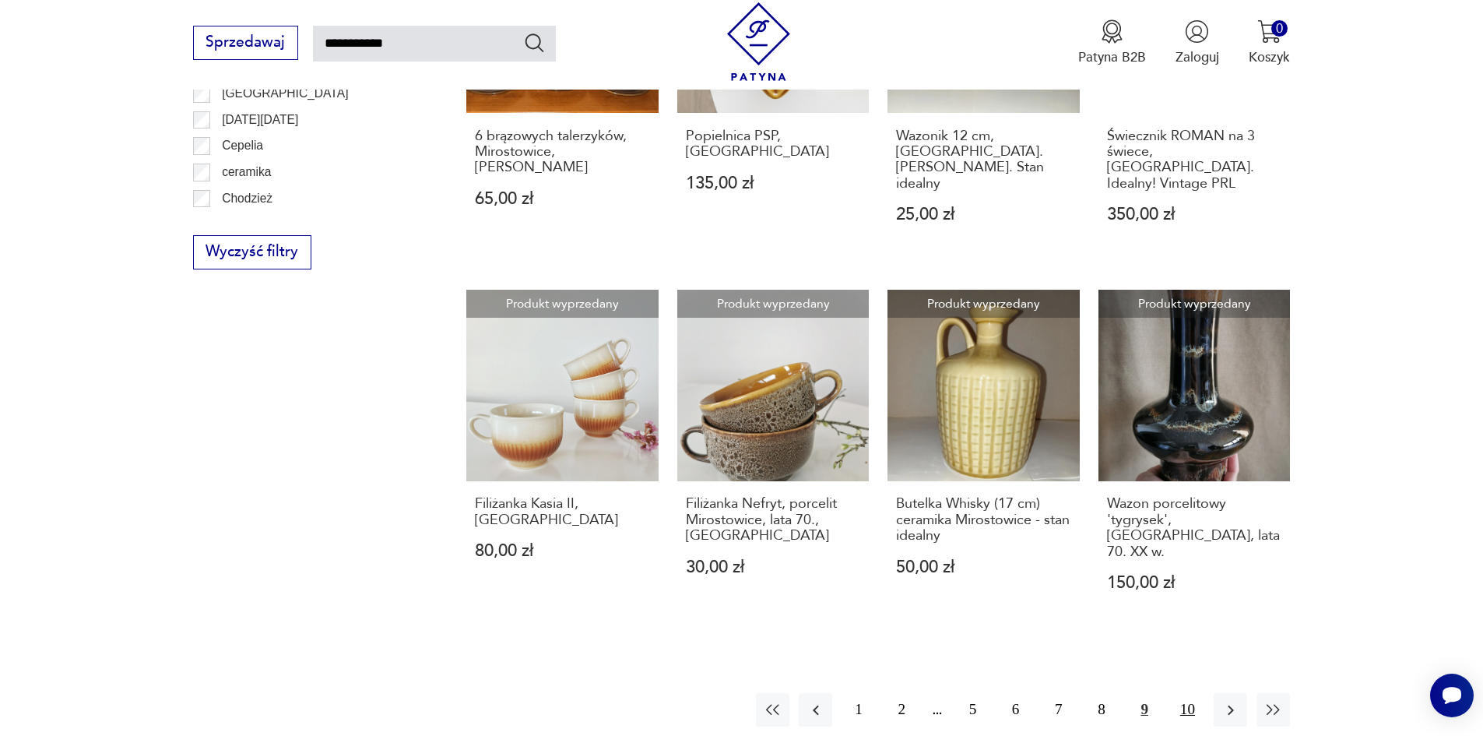
click at [1192, 693] on button "10" at bounding box center [1187, 709] width 33 height 33
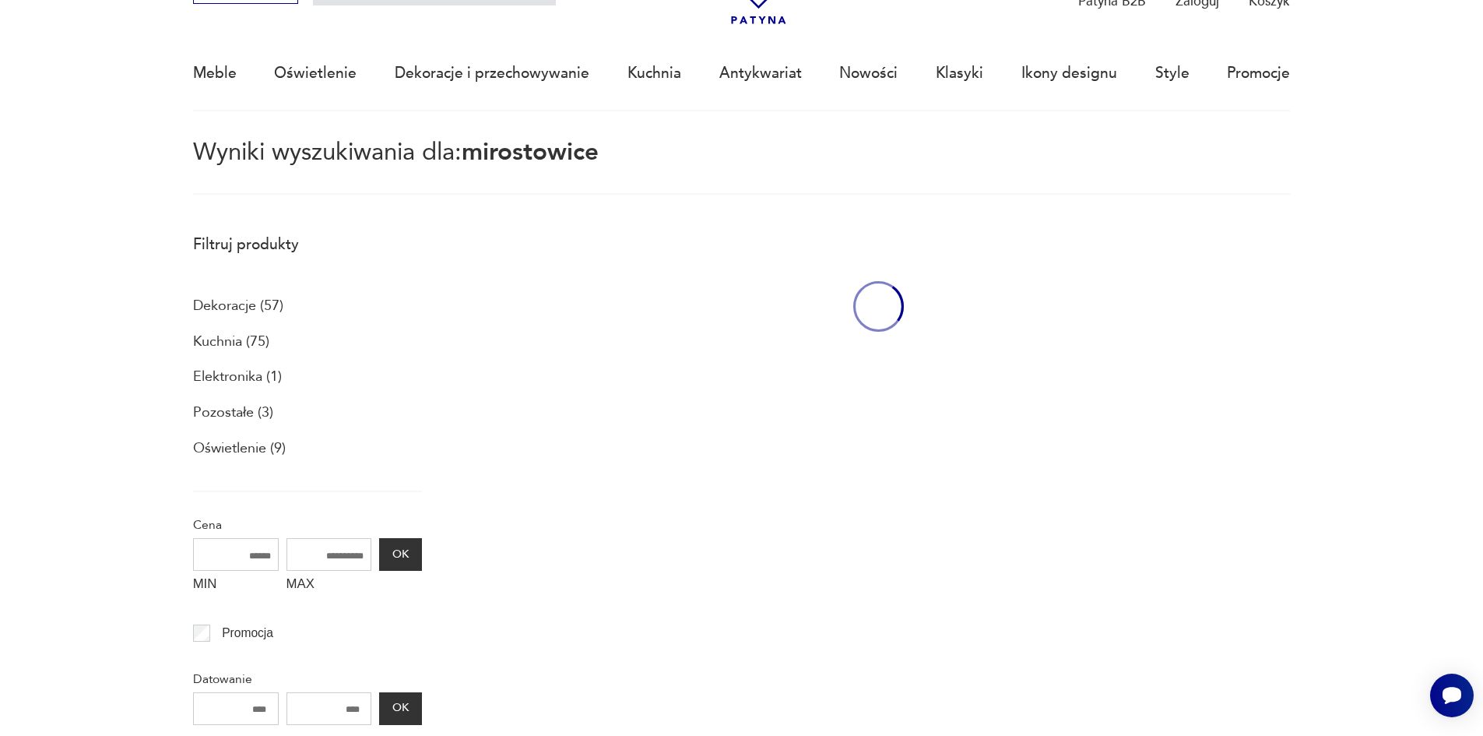
scroll to position [90, 0]
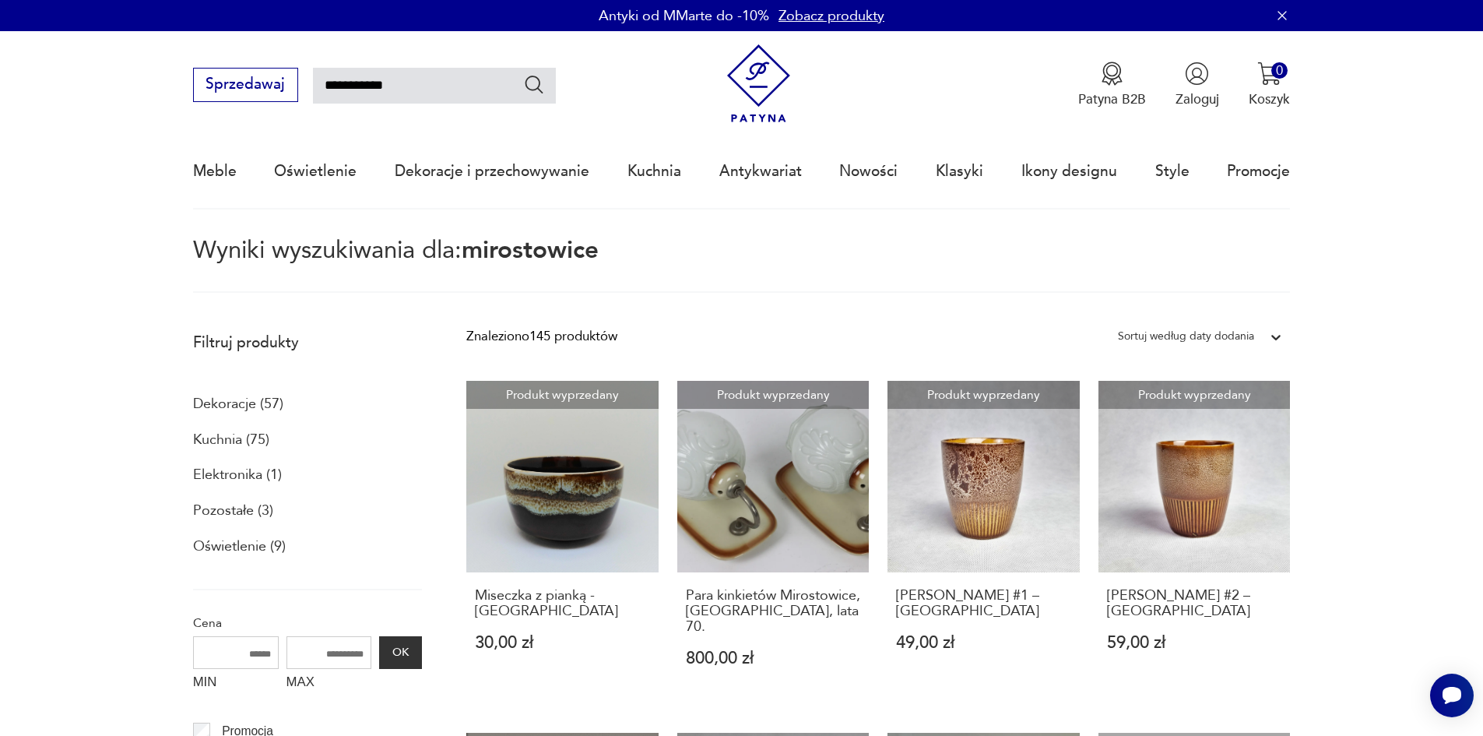
drag, startPoint x: 435, startPoint y: 83, endPoint x: 325, endPoint y: 86, distance: 109.8
click at [325, 86] on input "**********" at bounding box center [434, 86] width 243 height 36
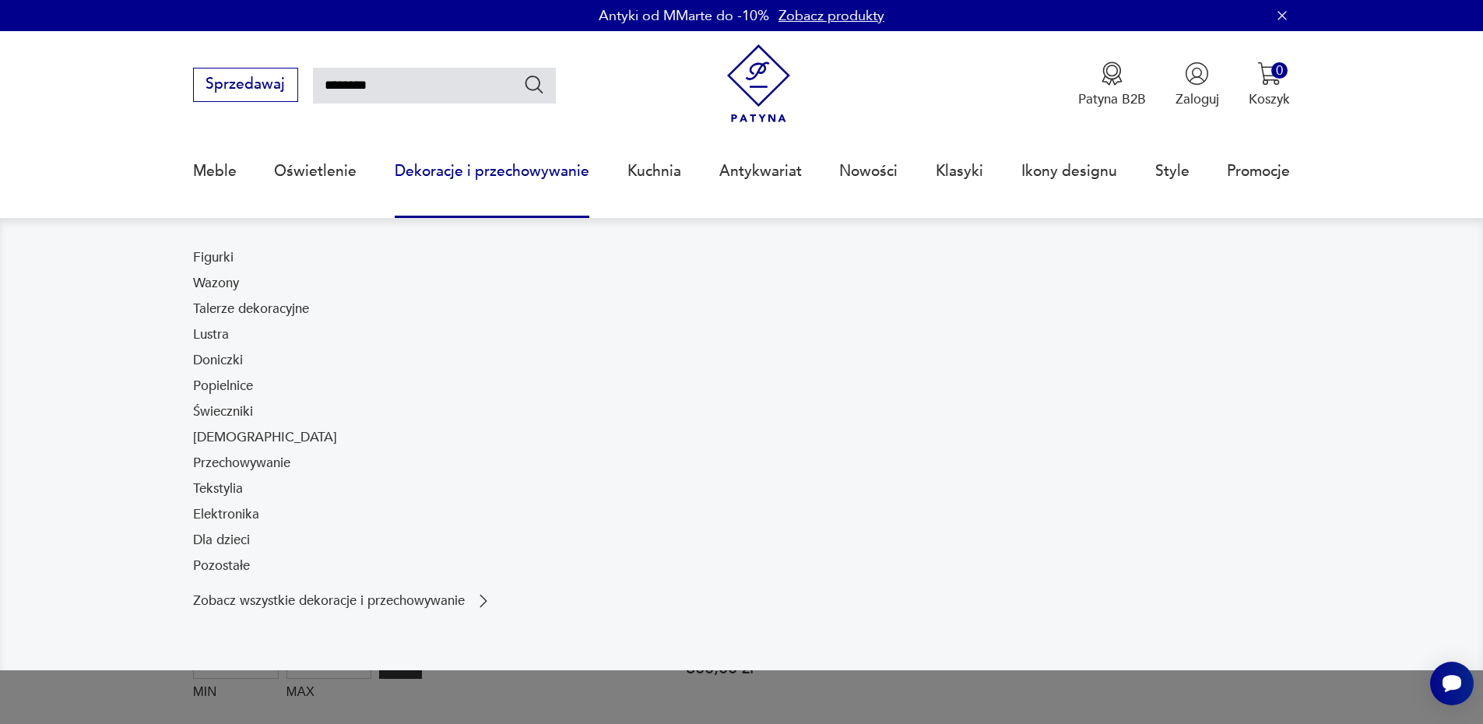
type input "********"
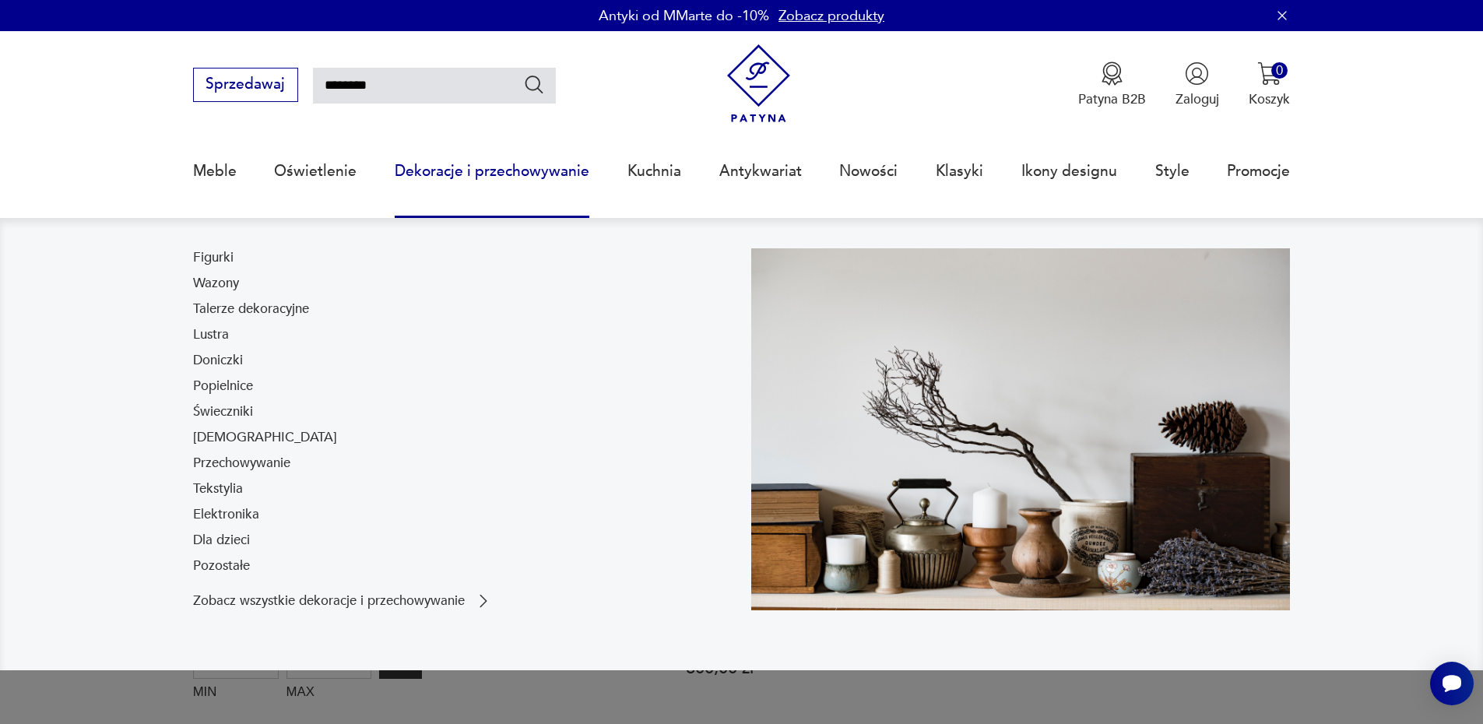
type input "********"
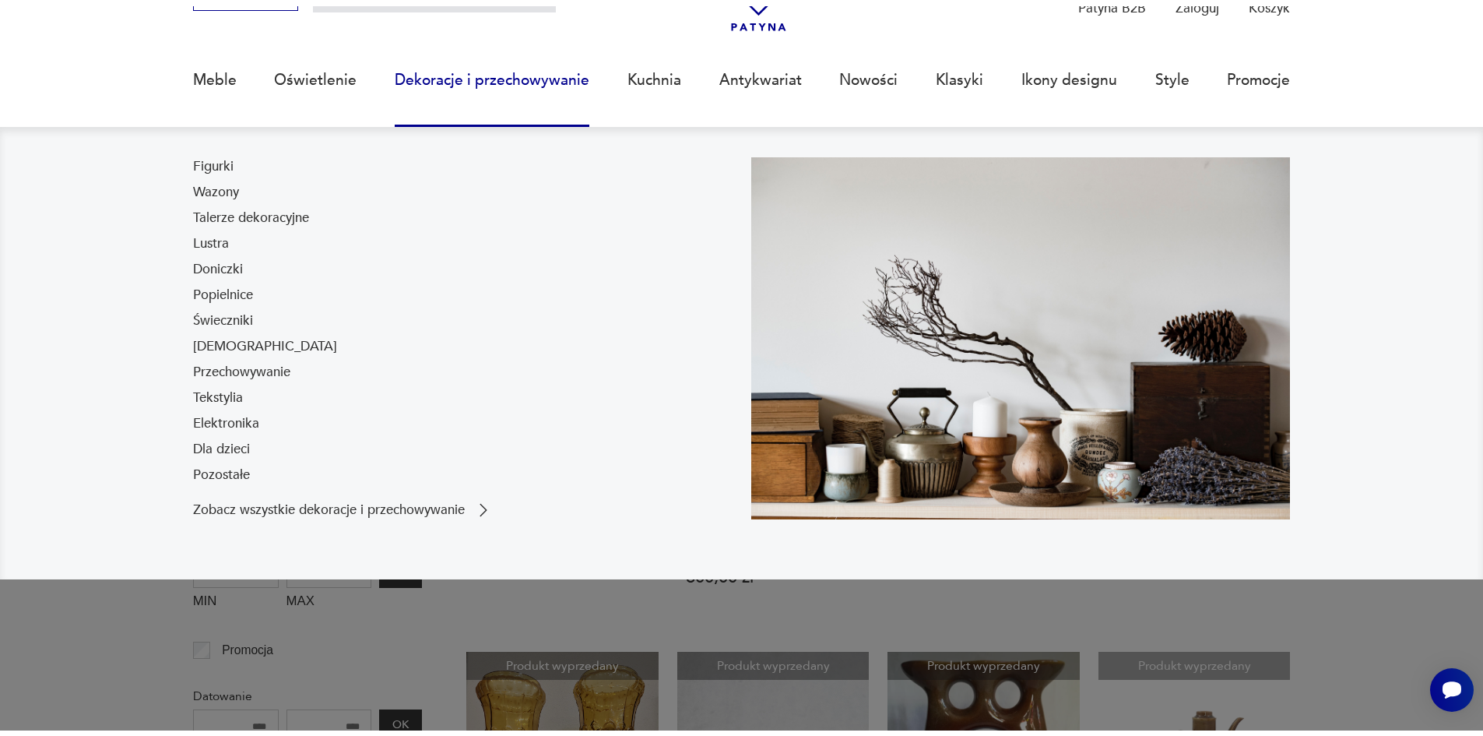
scroll to position [100, 0]
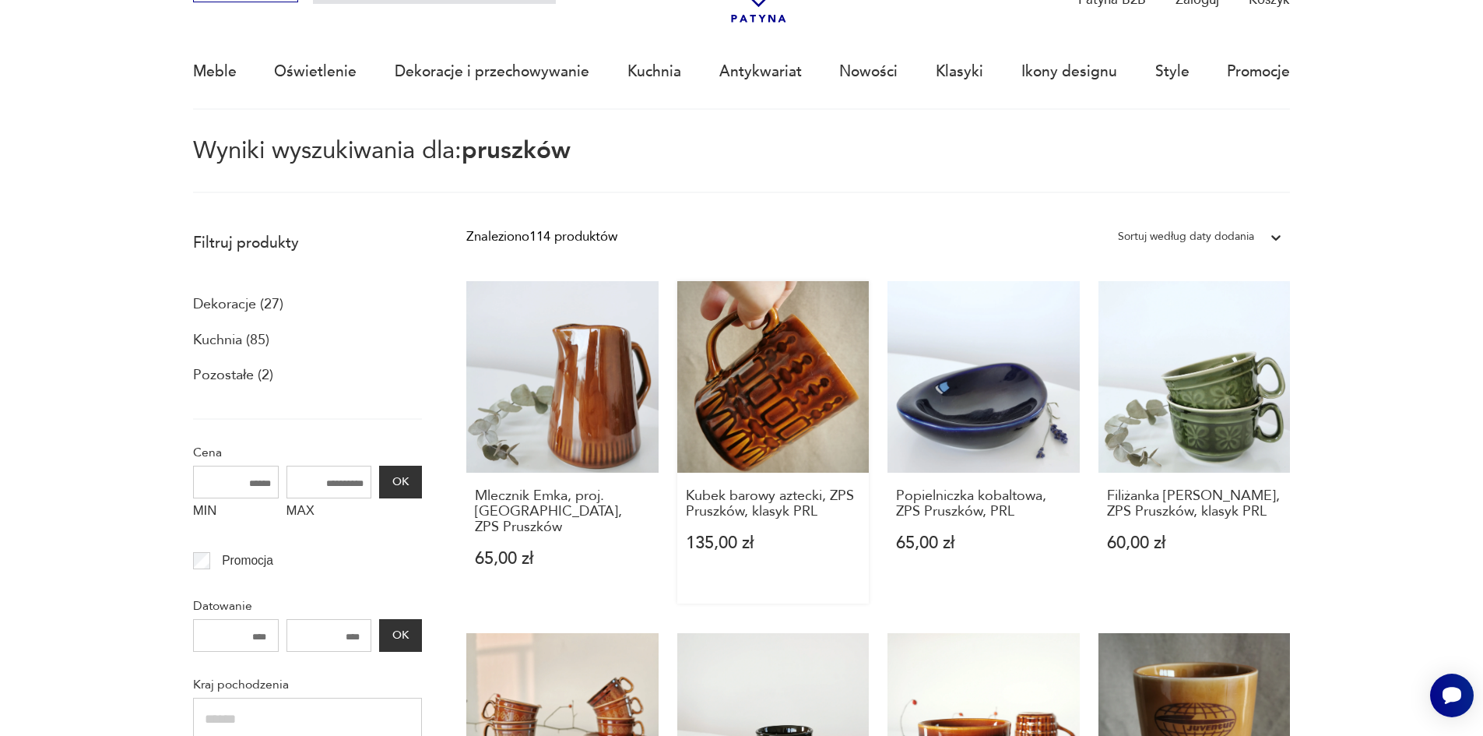
click at [785, 384] on link "Kubek barowy aztecki, ZPS Pruszków, klasyk PRL 135,00 zł" at bounding box center [773, 442] width 192 height 322
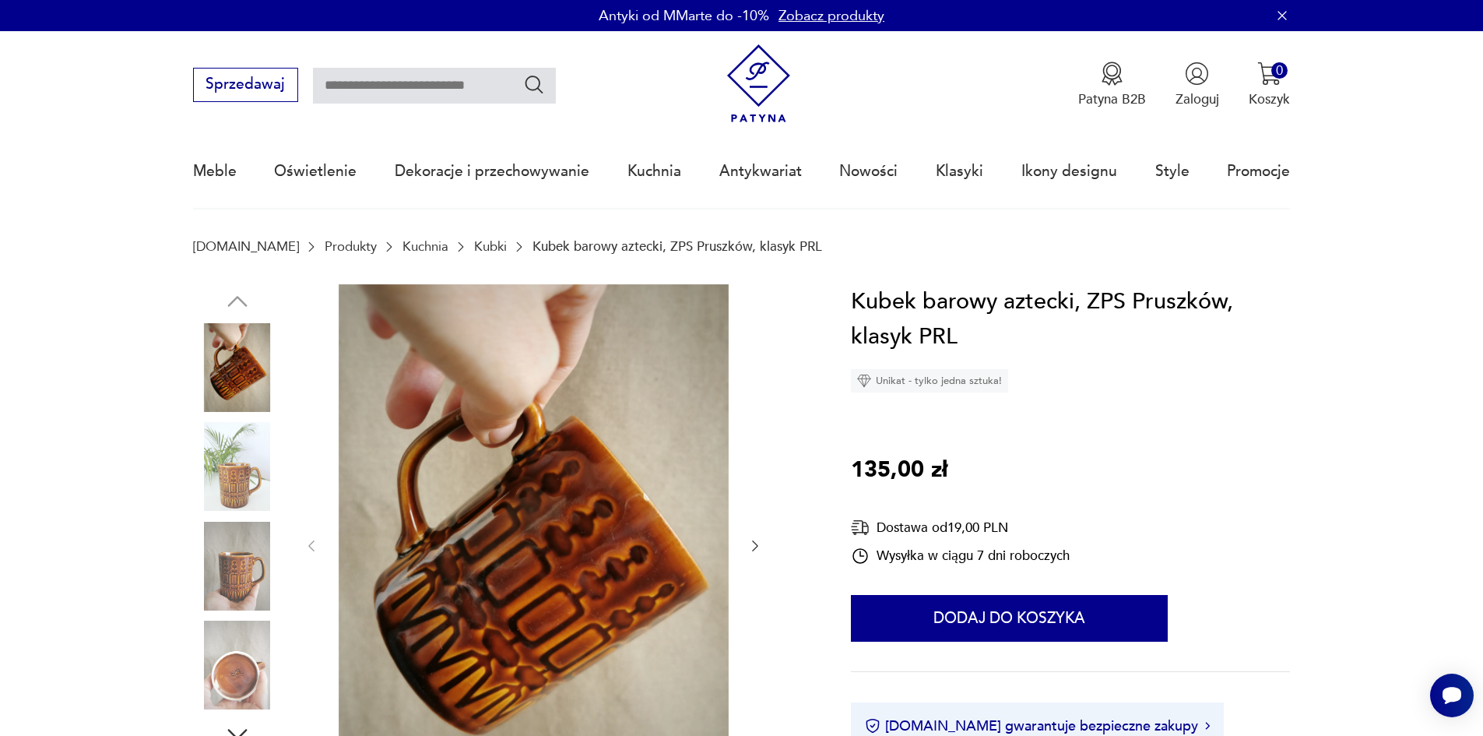
type input "********"
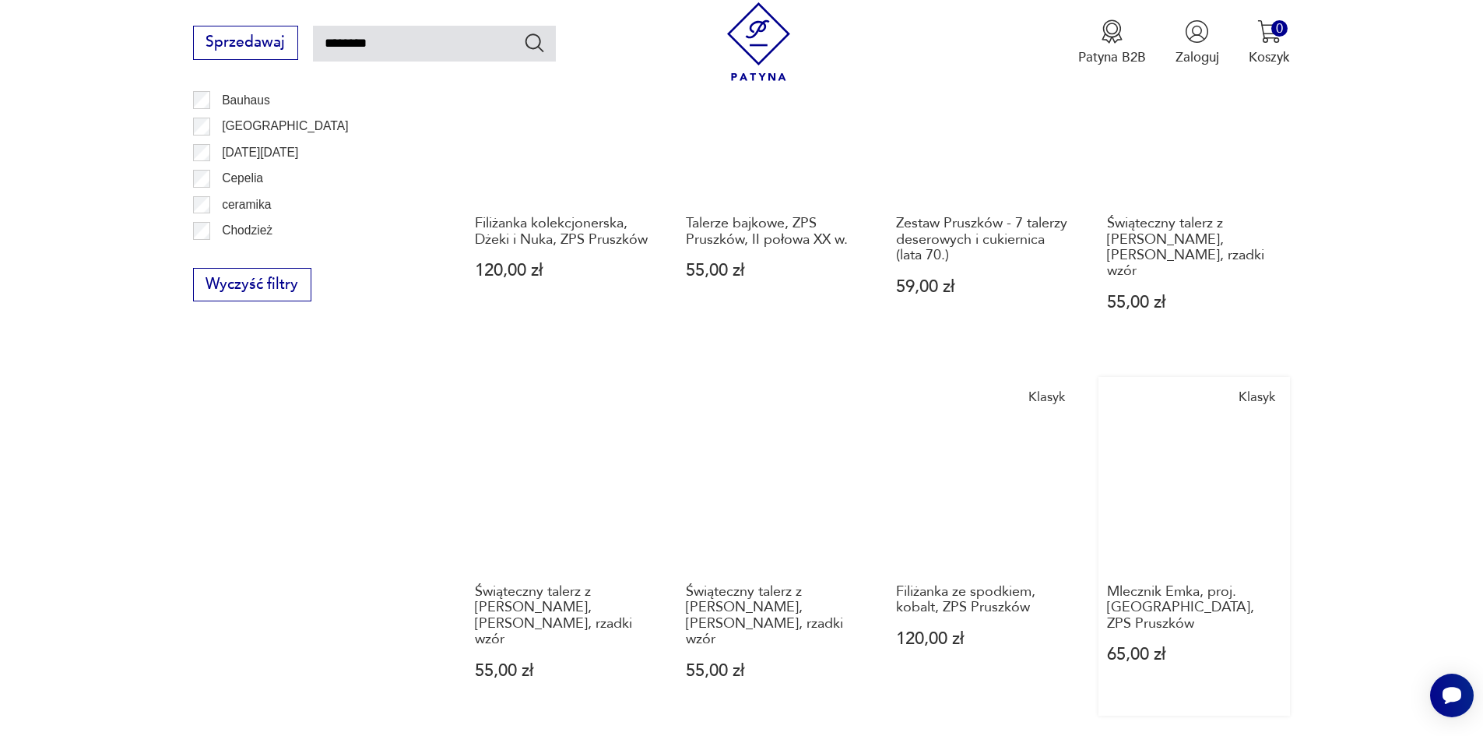
scroll to position [1189, 0]
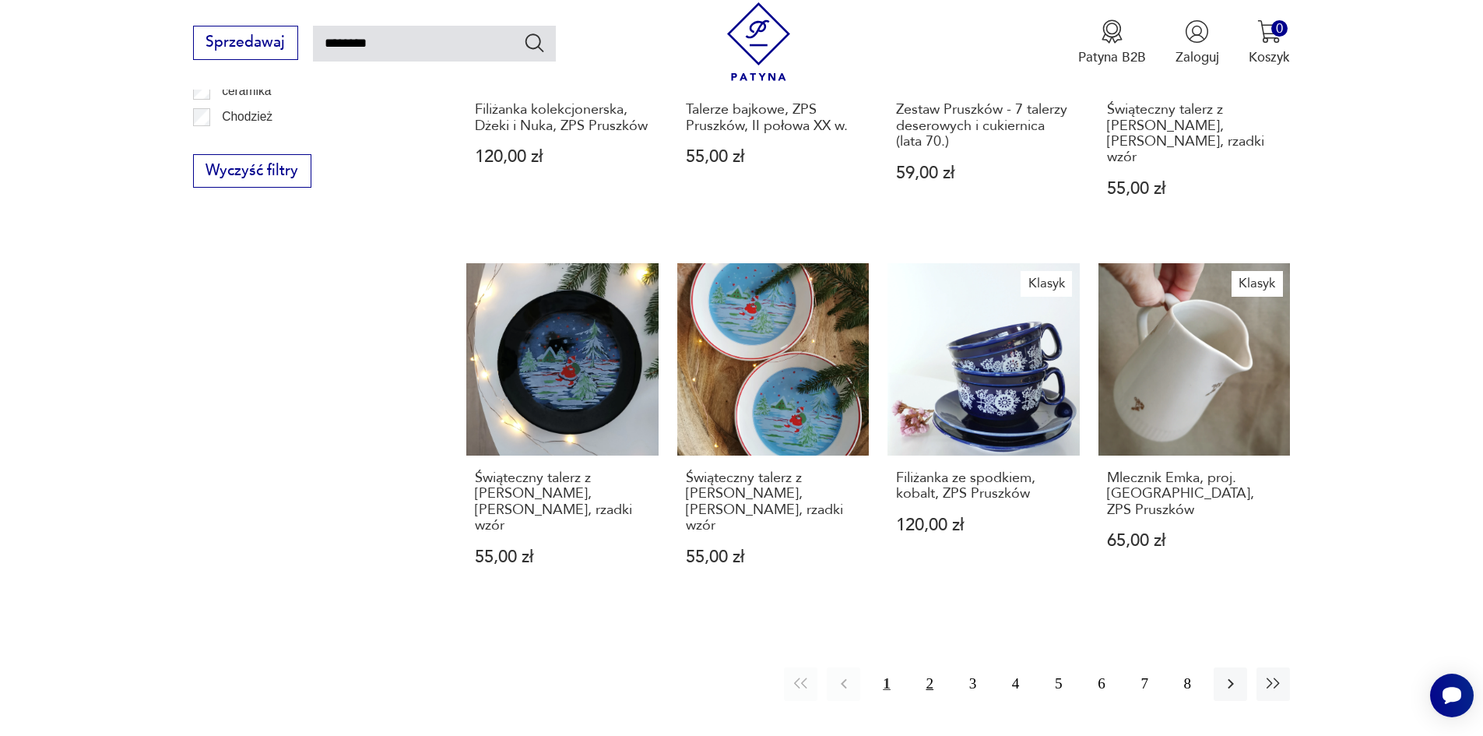
click at [928, 667] on button "2" at bounding box center [929, 683] width 33 height 33
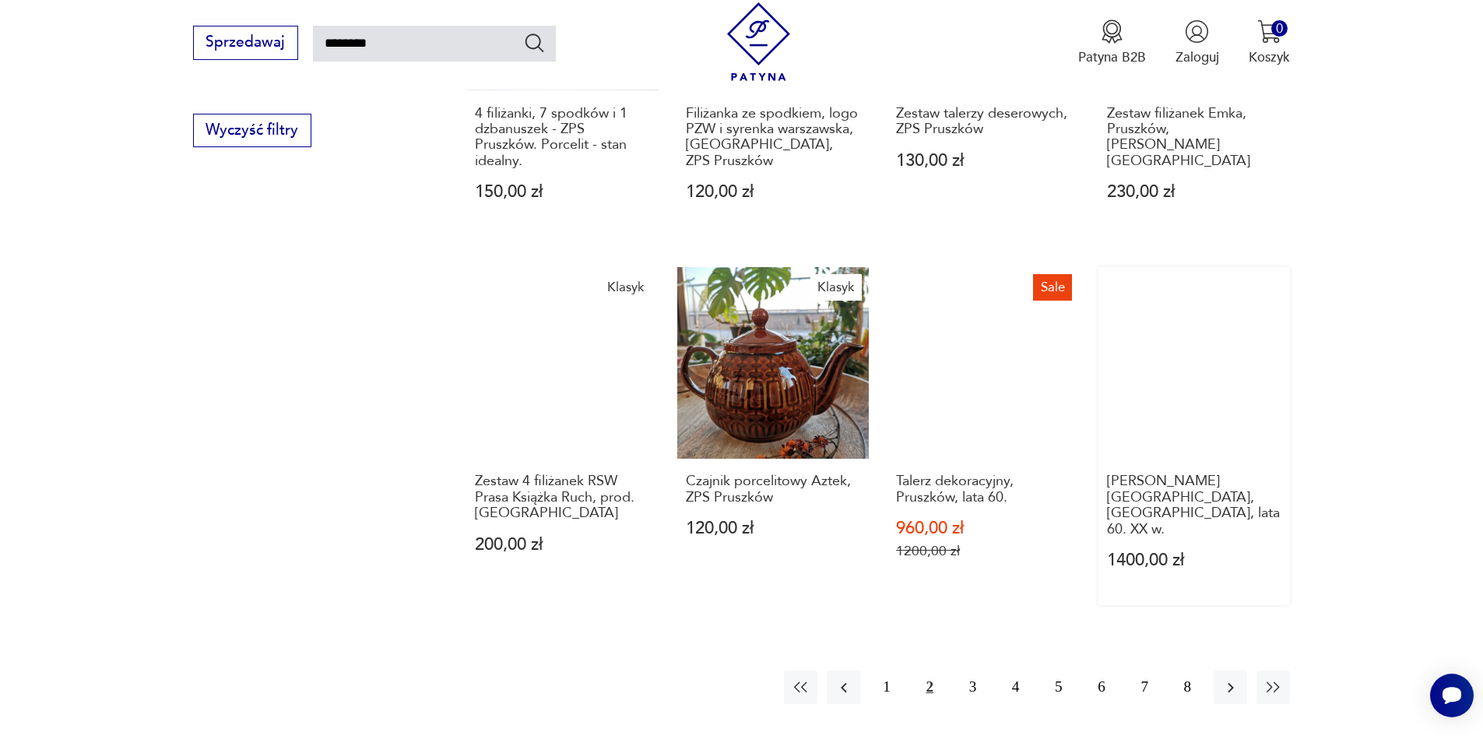
scroll to position [1257, 0]
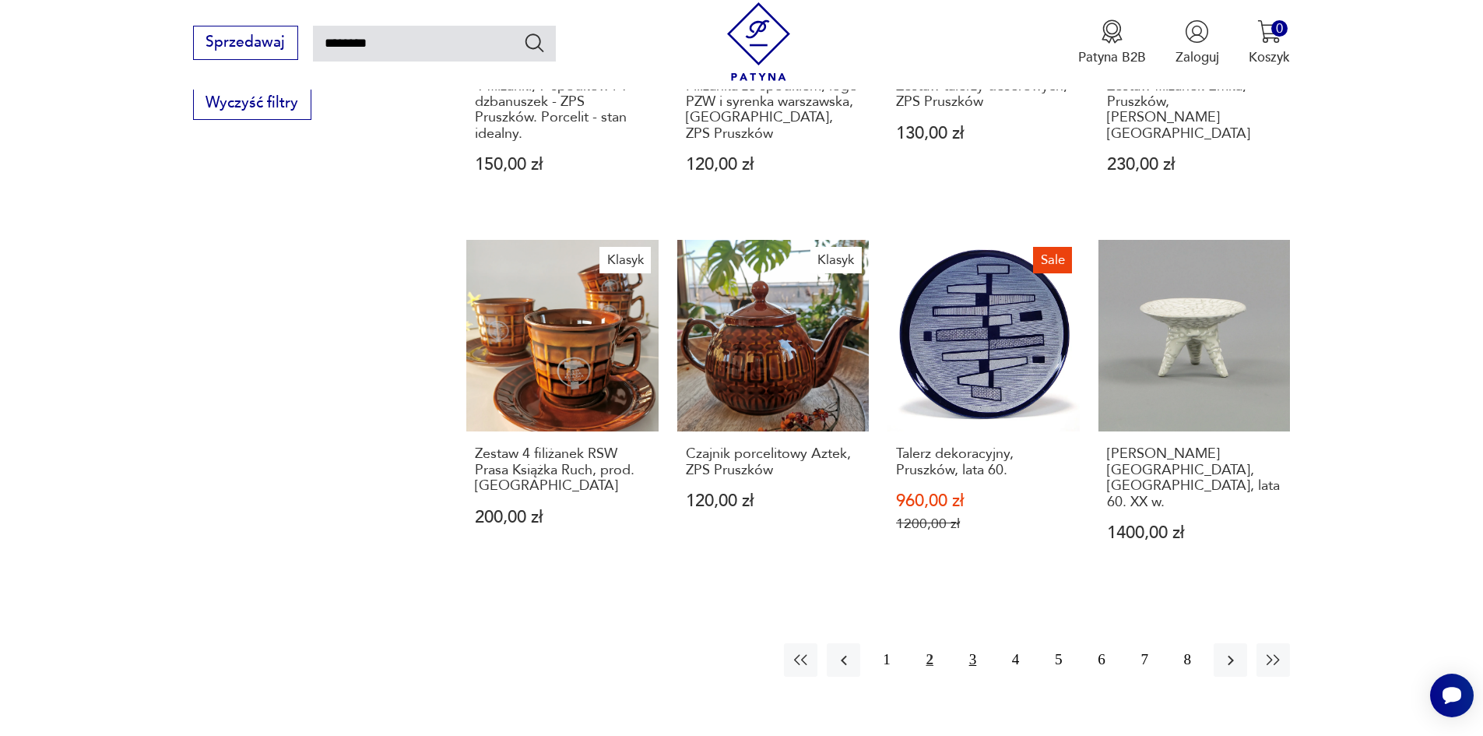
click at [971, 643] on button "3" at bounding box center [972, 659] width 33 height 33
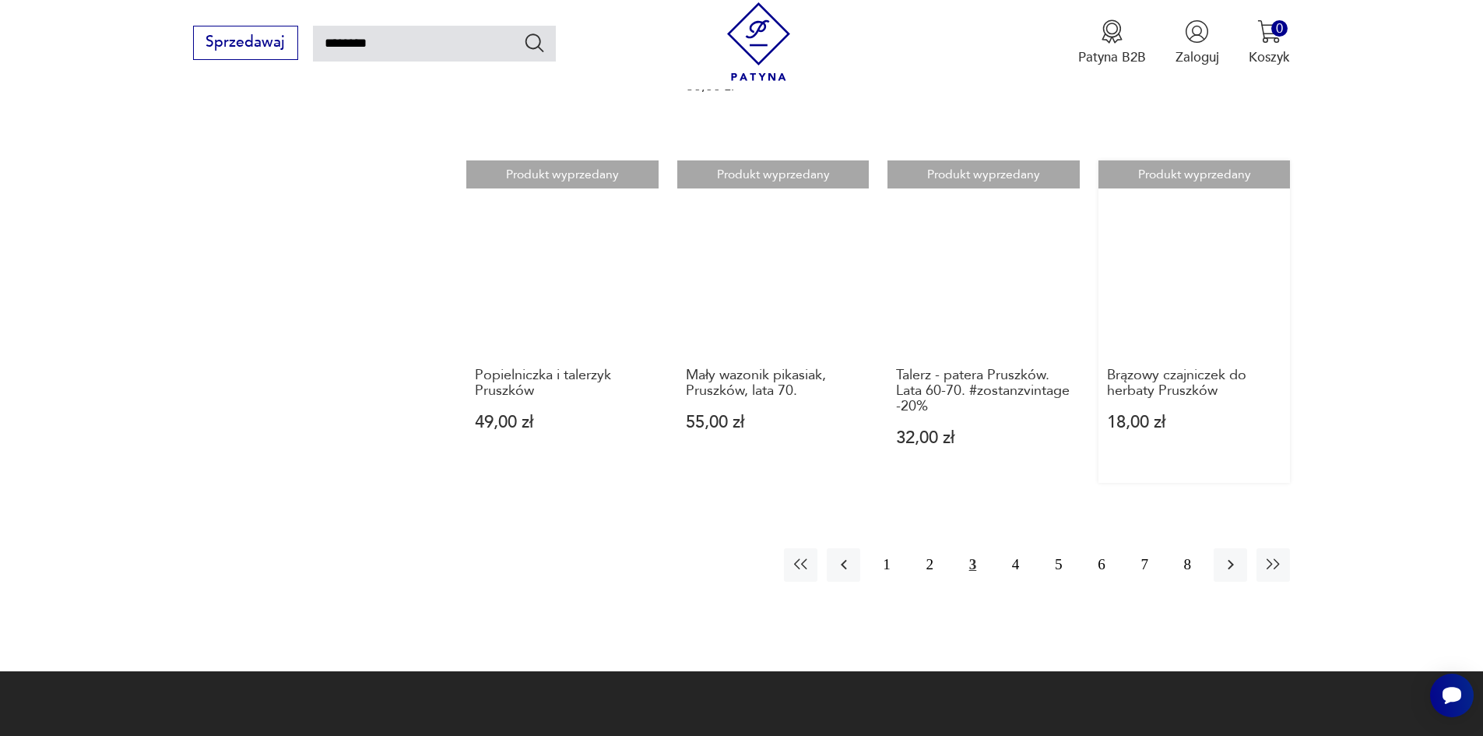
scroll to position [1335, 0]
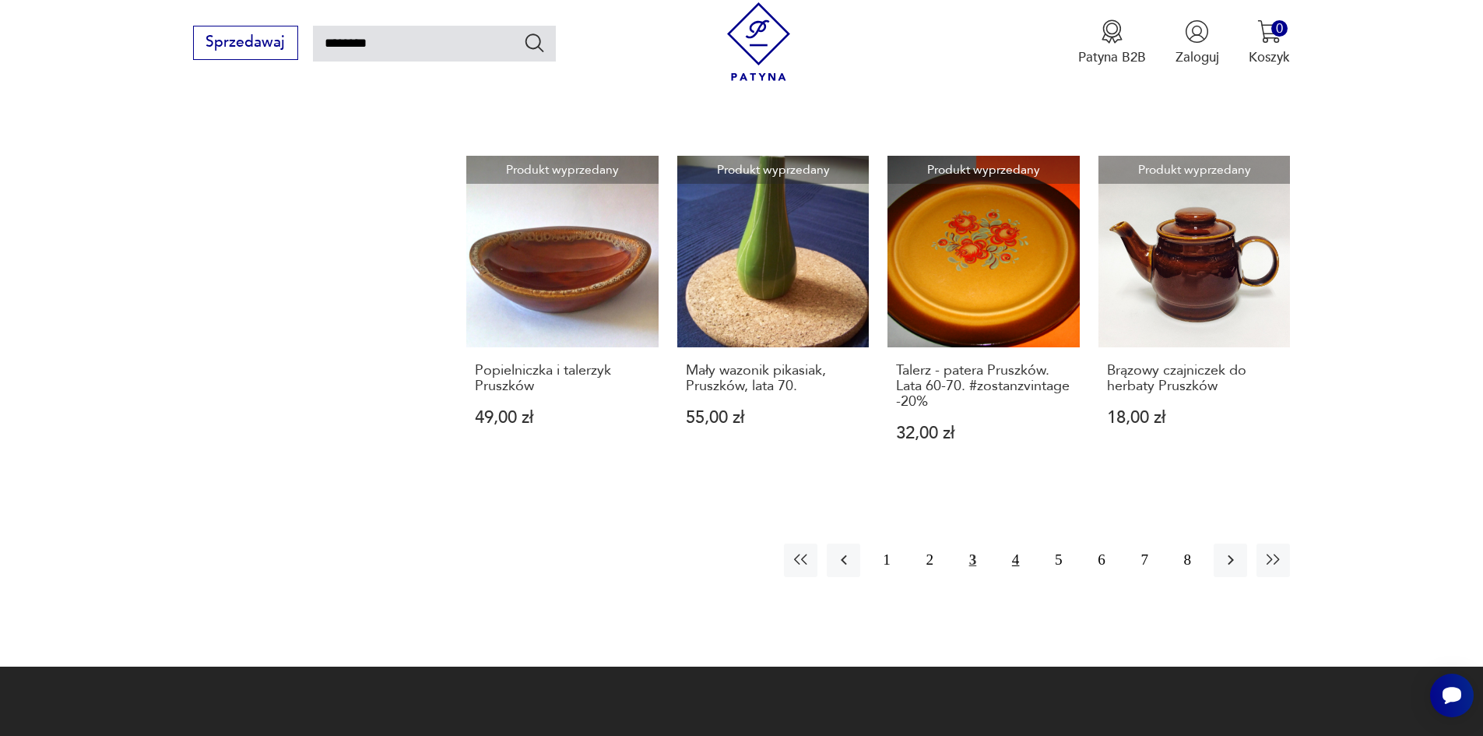
click at [1016, 543] on button "4" at bounding box center [1015, 559] width 33 height 33
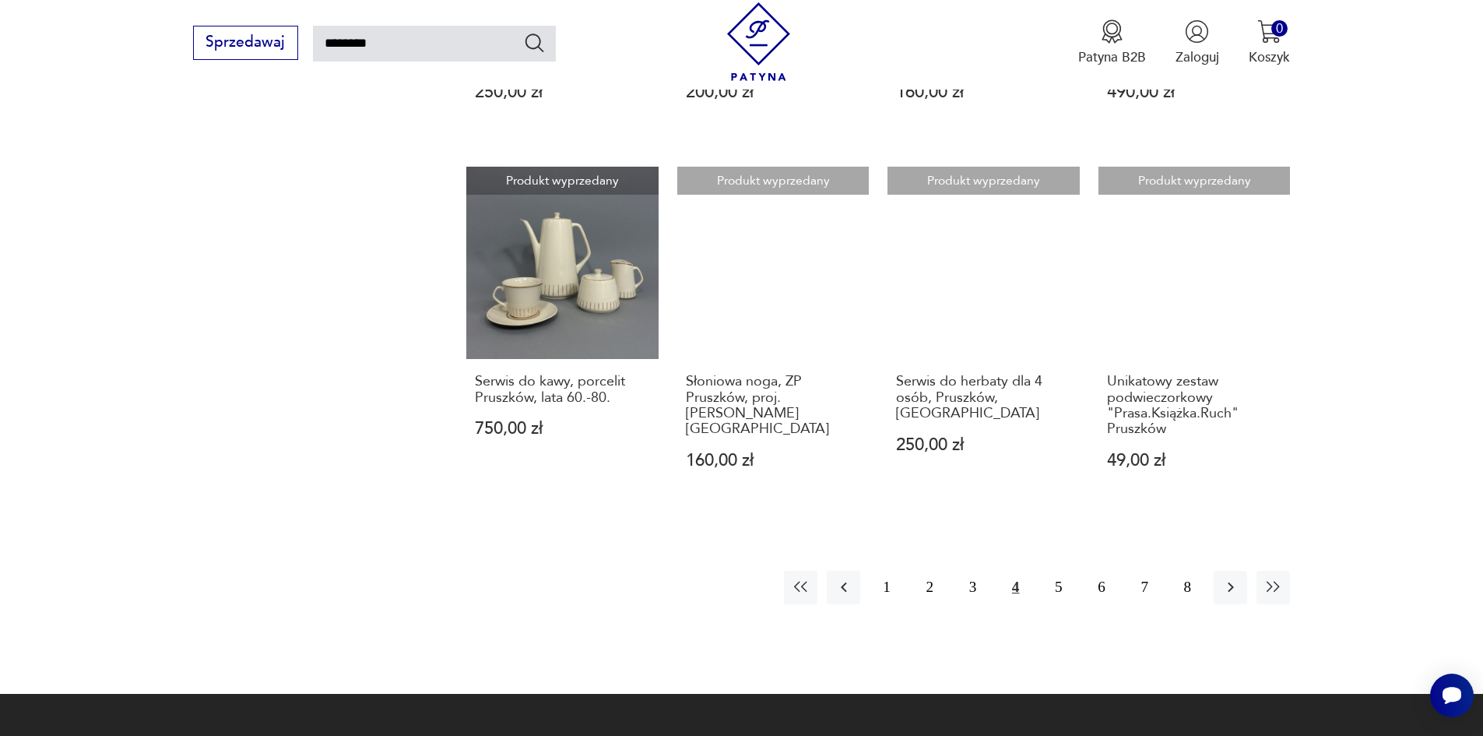
scroll to position [1335, 0]
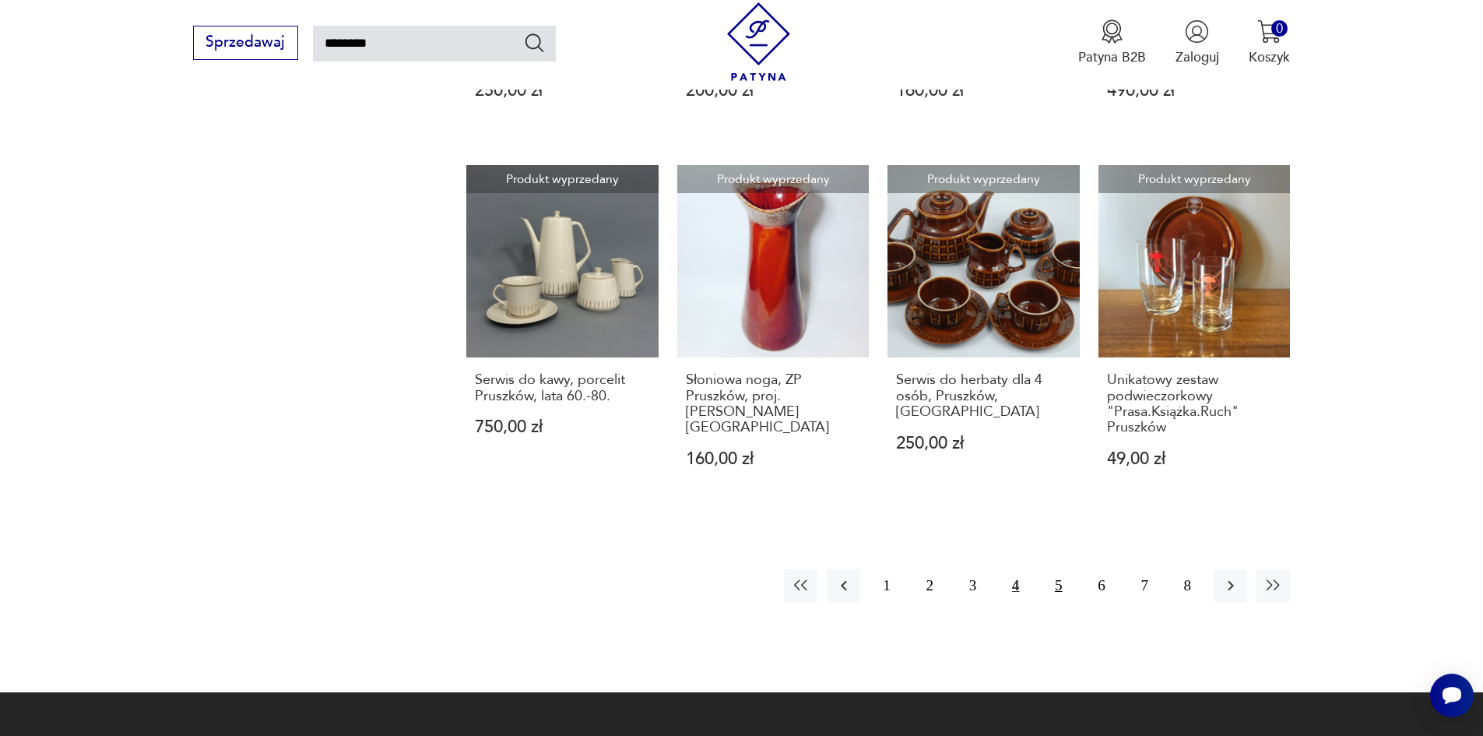
click at [1059, 569] on button "5" at bounding box center [1057, 585] width 33 height 33
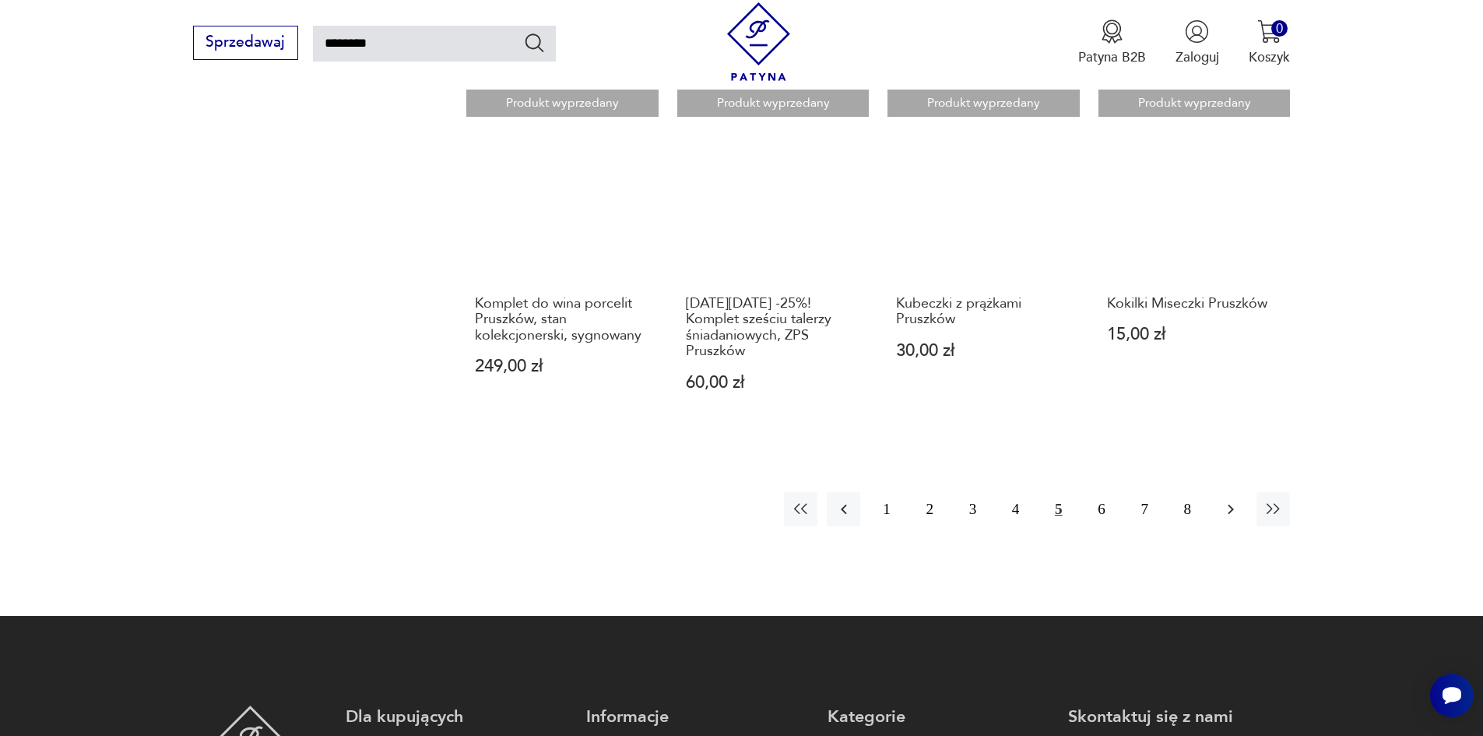
scroll to position [1413, 0]
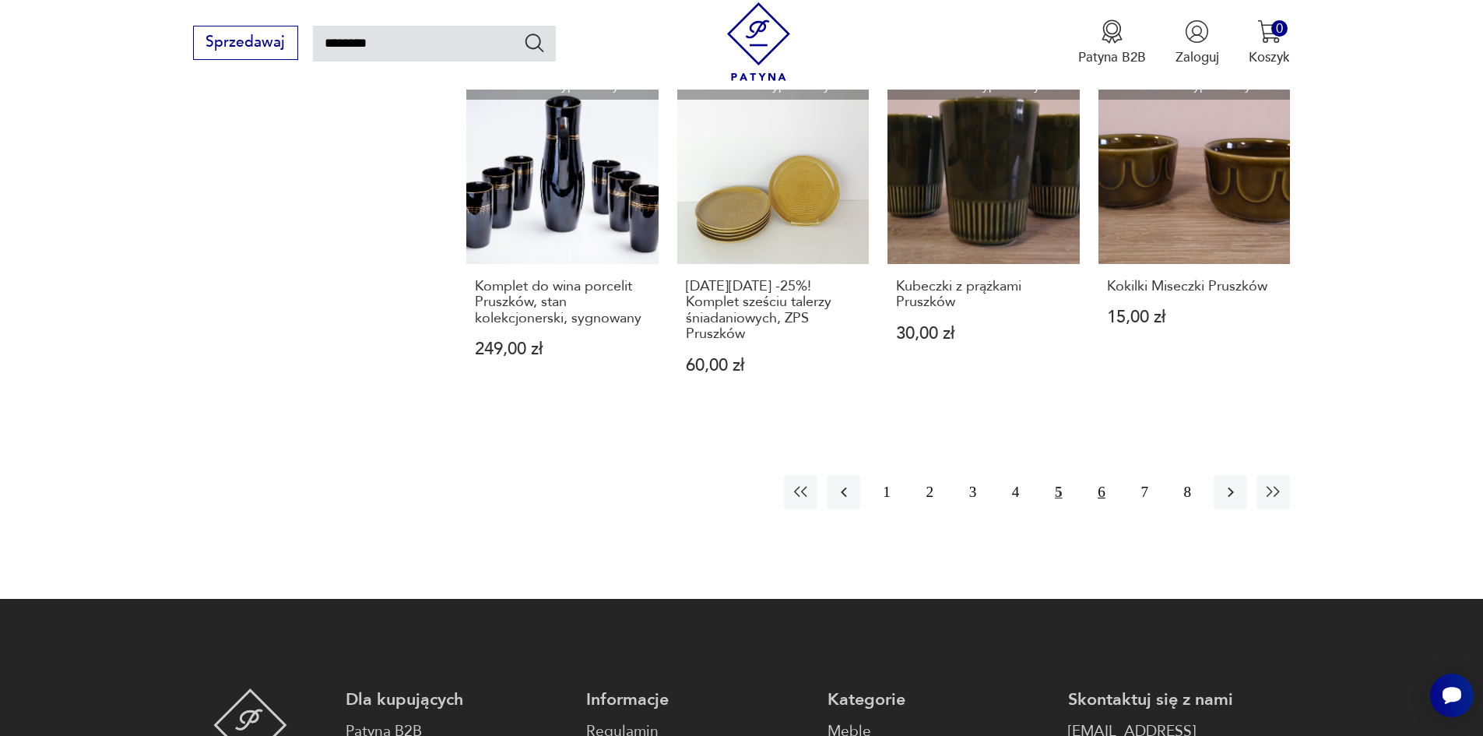
click at [1106, 475] on button "6" at bounding box center [1100, 491] width 33 height 33
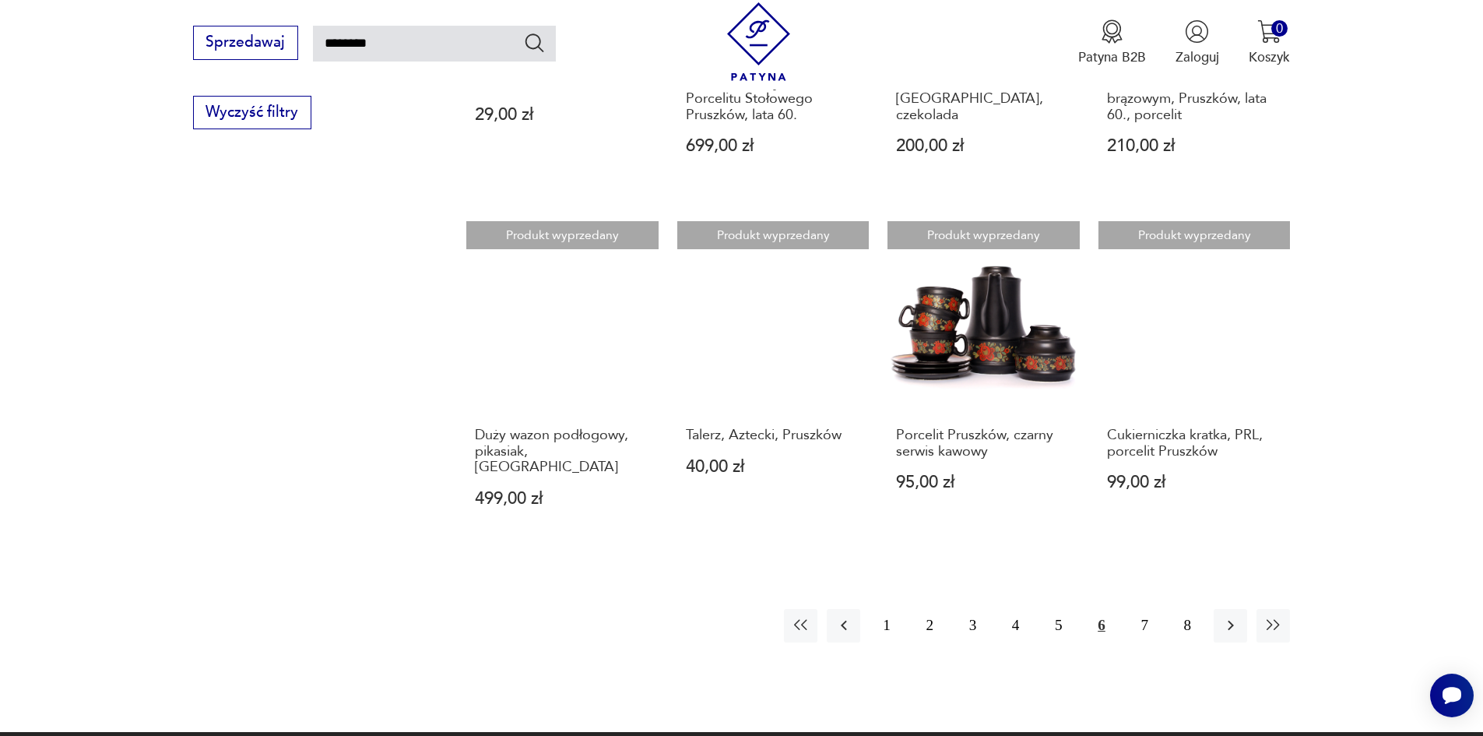
scroll to position [1257, 0]
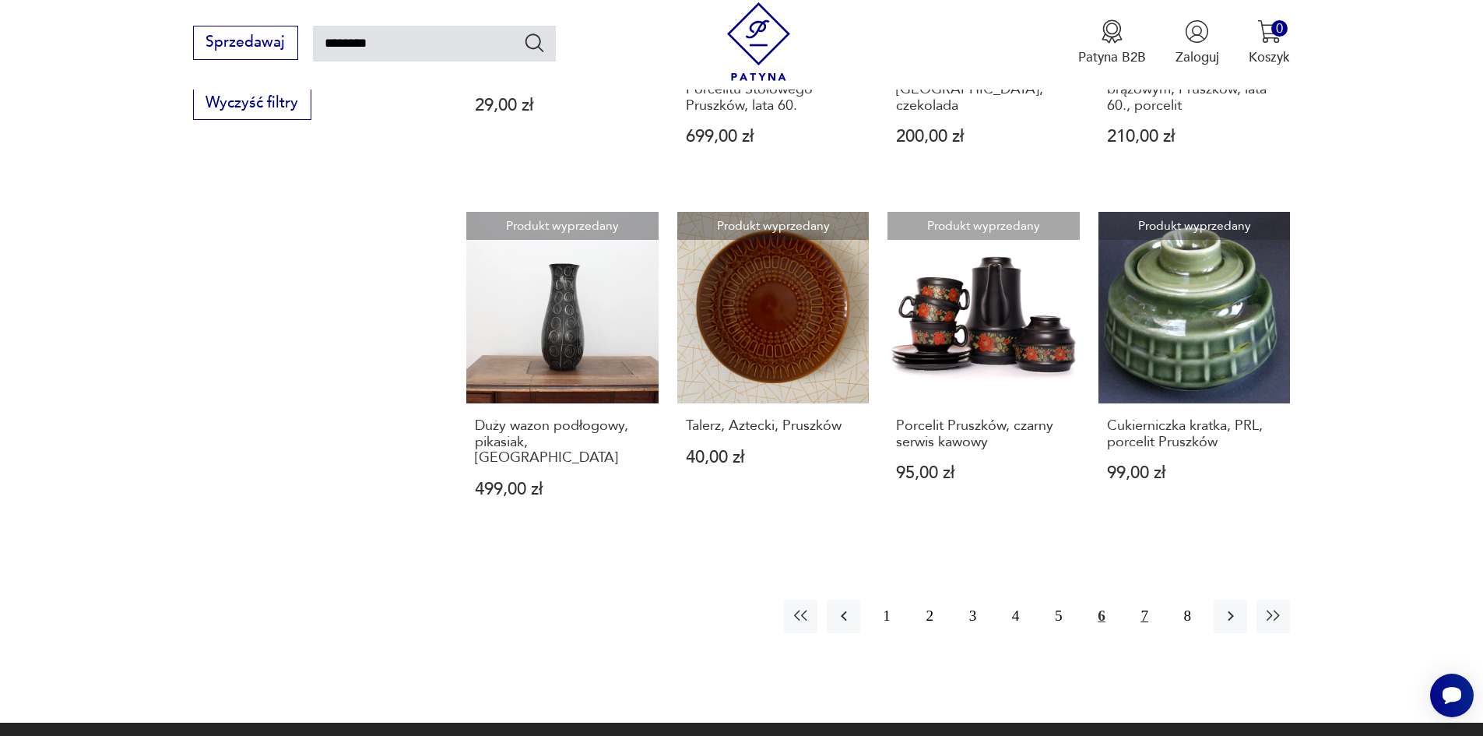
click at [1147, 599] on button "7" at bounding box center [1144, 615] width 33 height 33
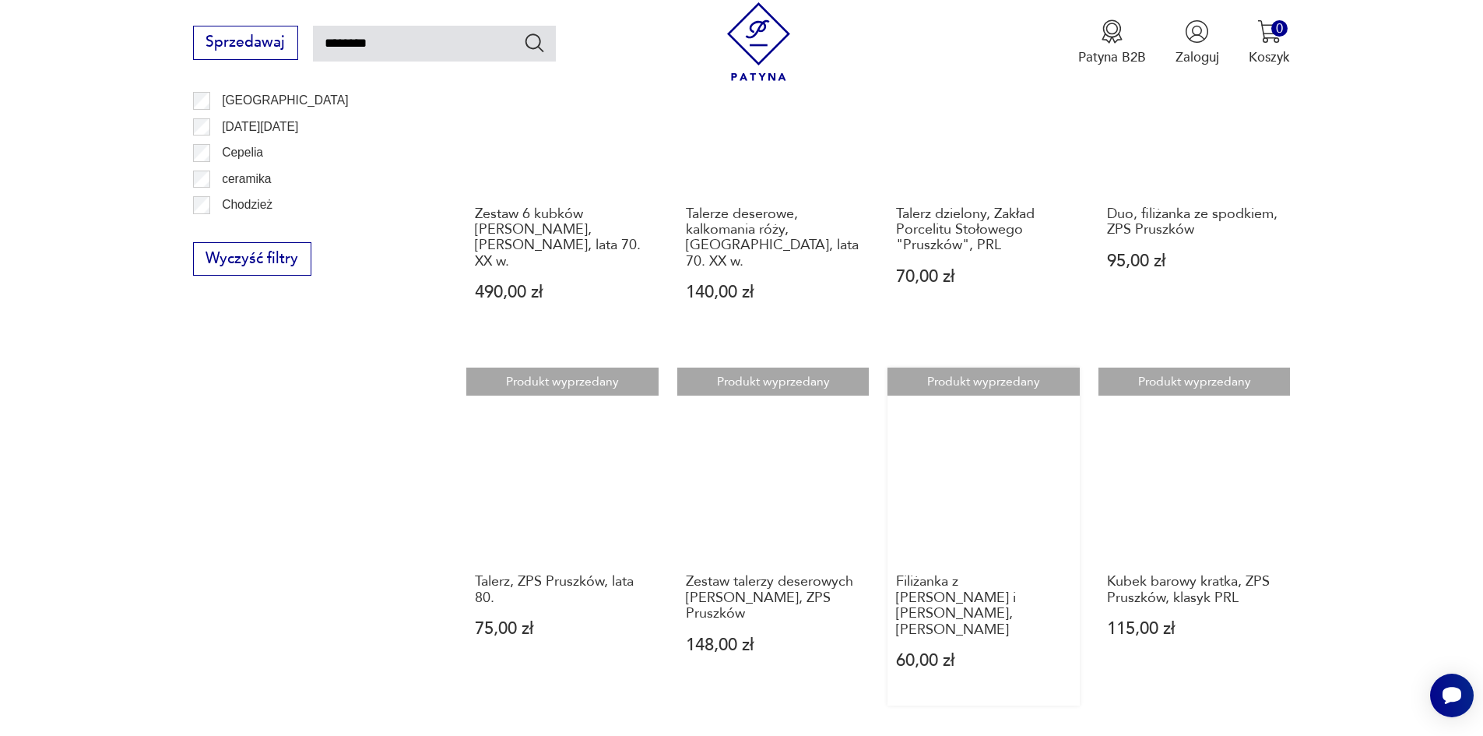
scroll to position [1179, 0]
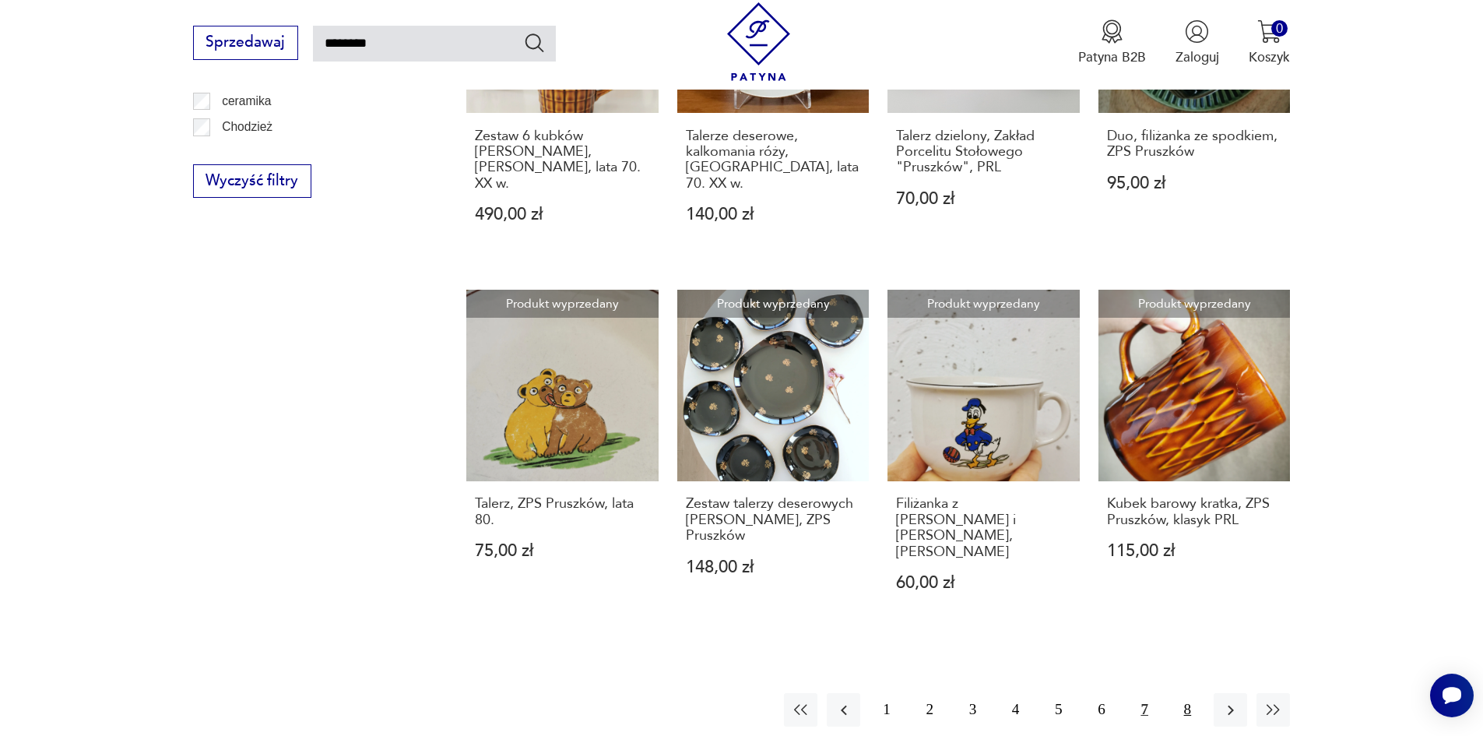
click at [1185, 693] on button "8" at bounding box center [1187, 709] width 33 height 33
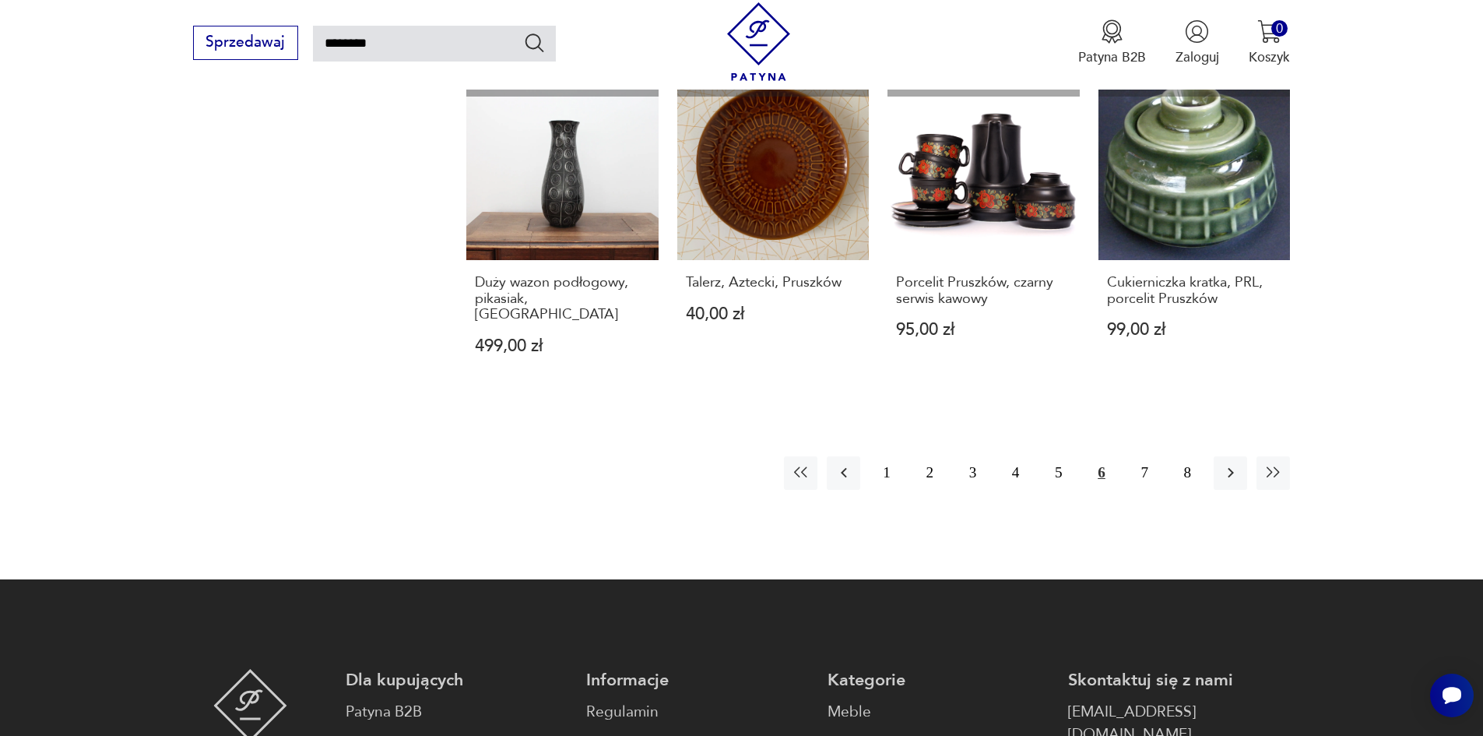
scroll to position [1401, 0]
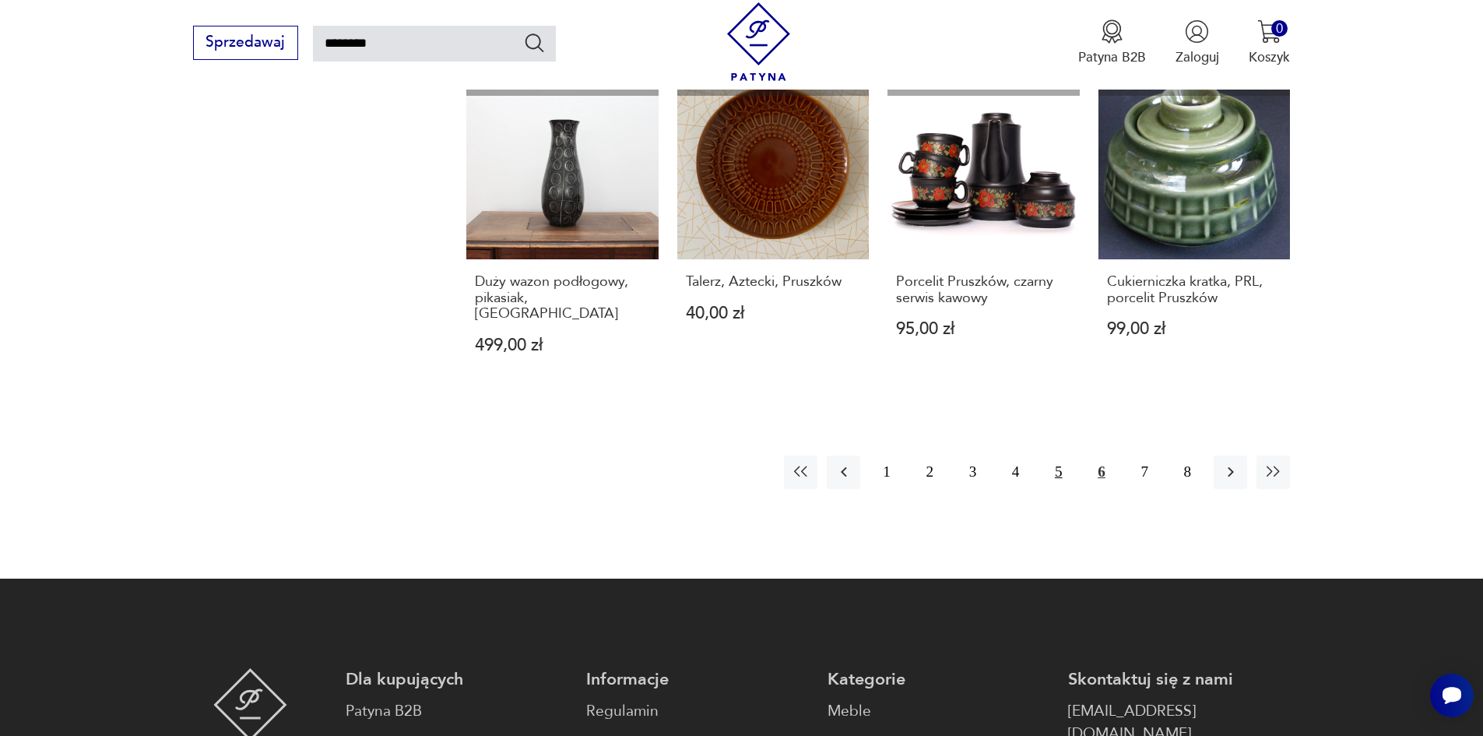
click at [1061, 455] on button "5" at bounding box center [1057, 471] width 33 height 33
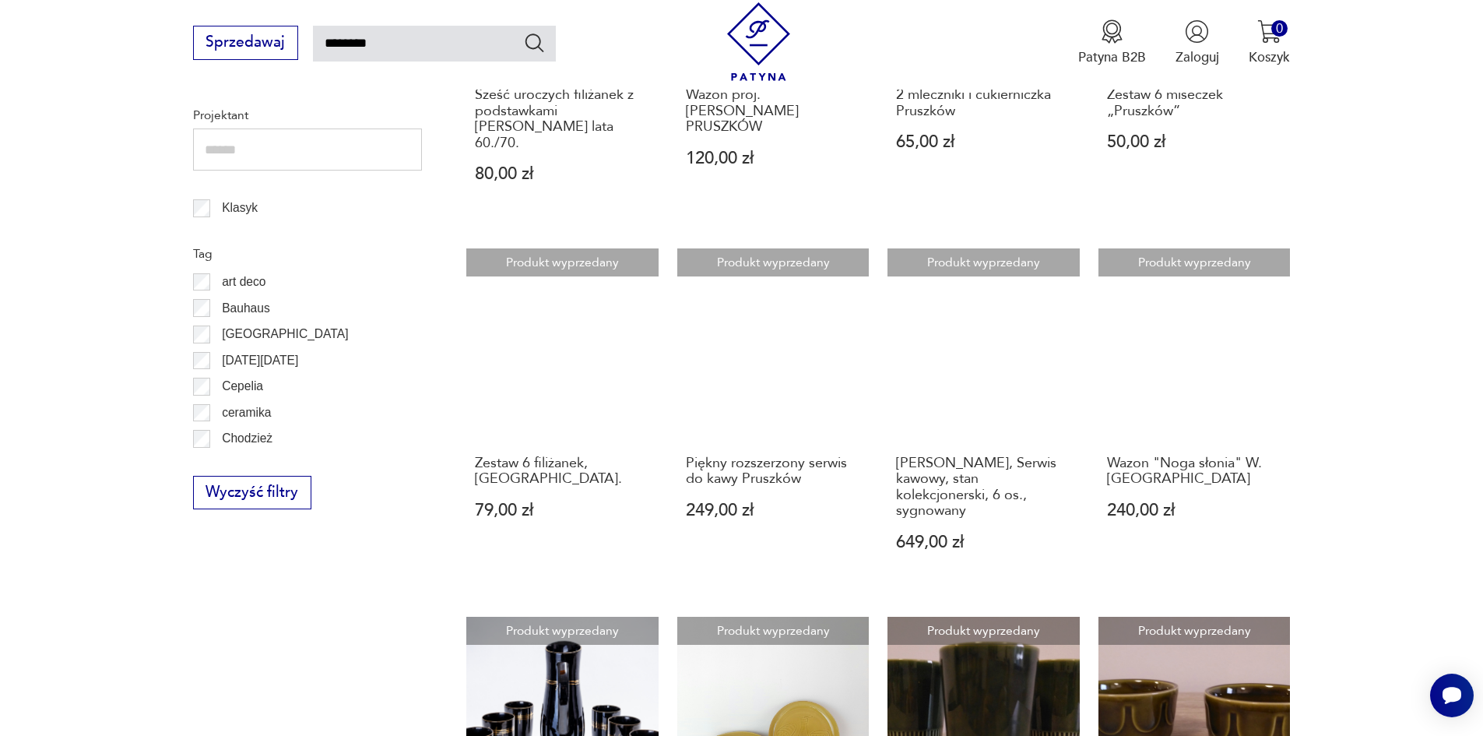
scroll to position [1257, 0]
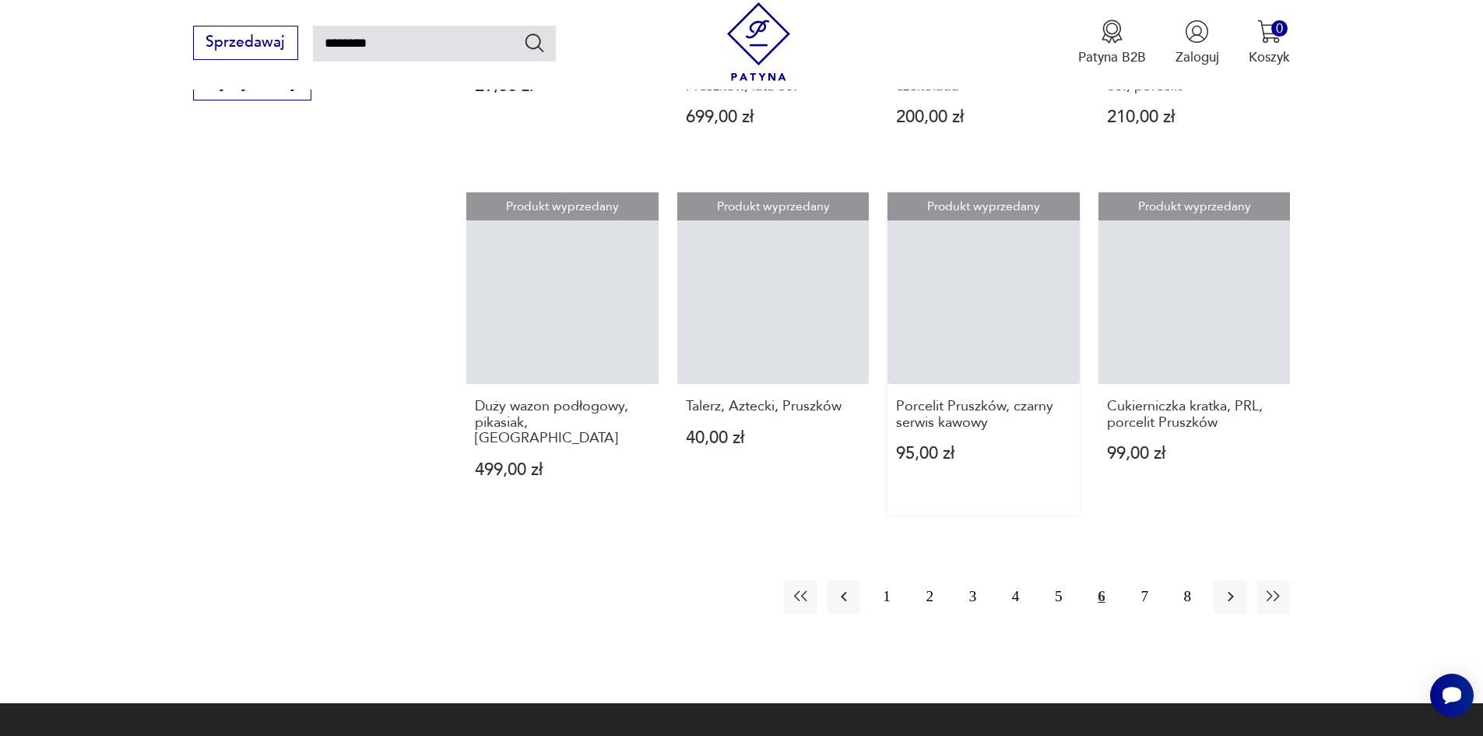
scroll to position [1401, 0]
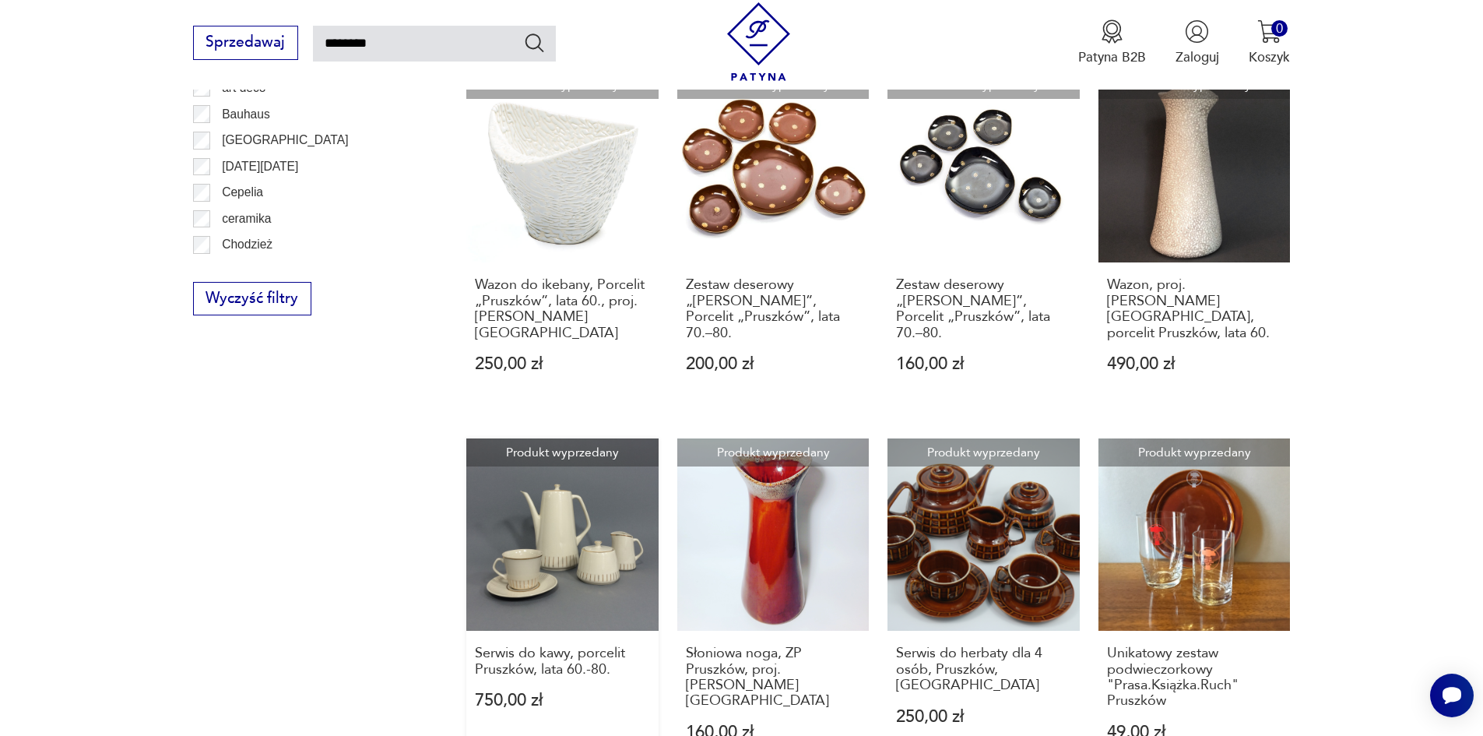
scroll to position [1245, 0]
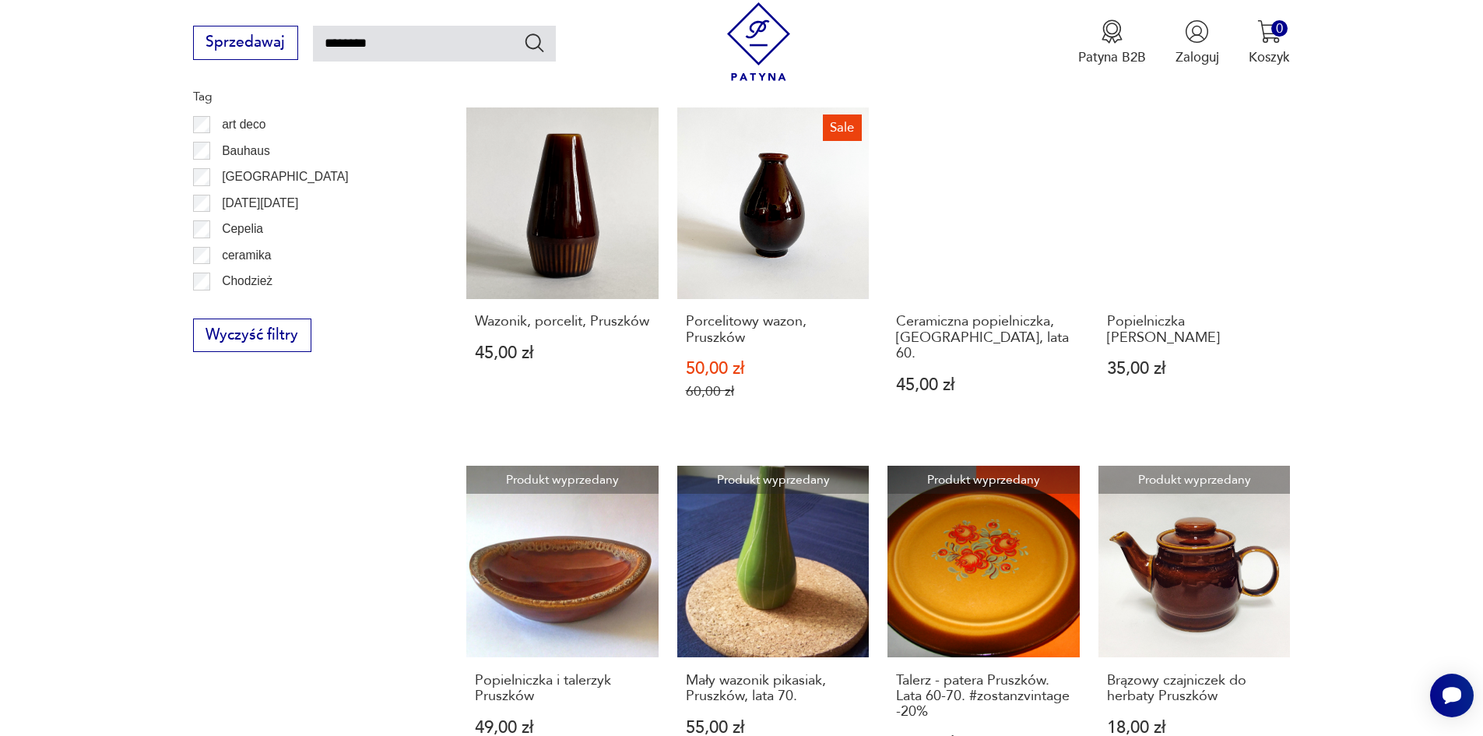
scroll to position [1167, 0]
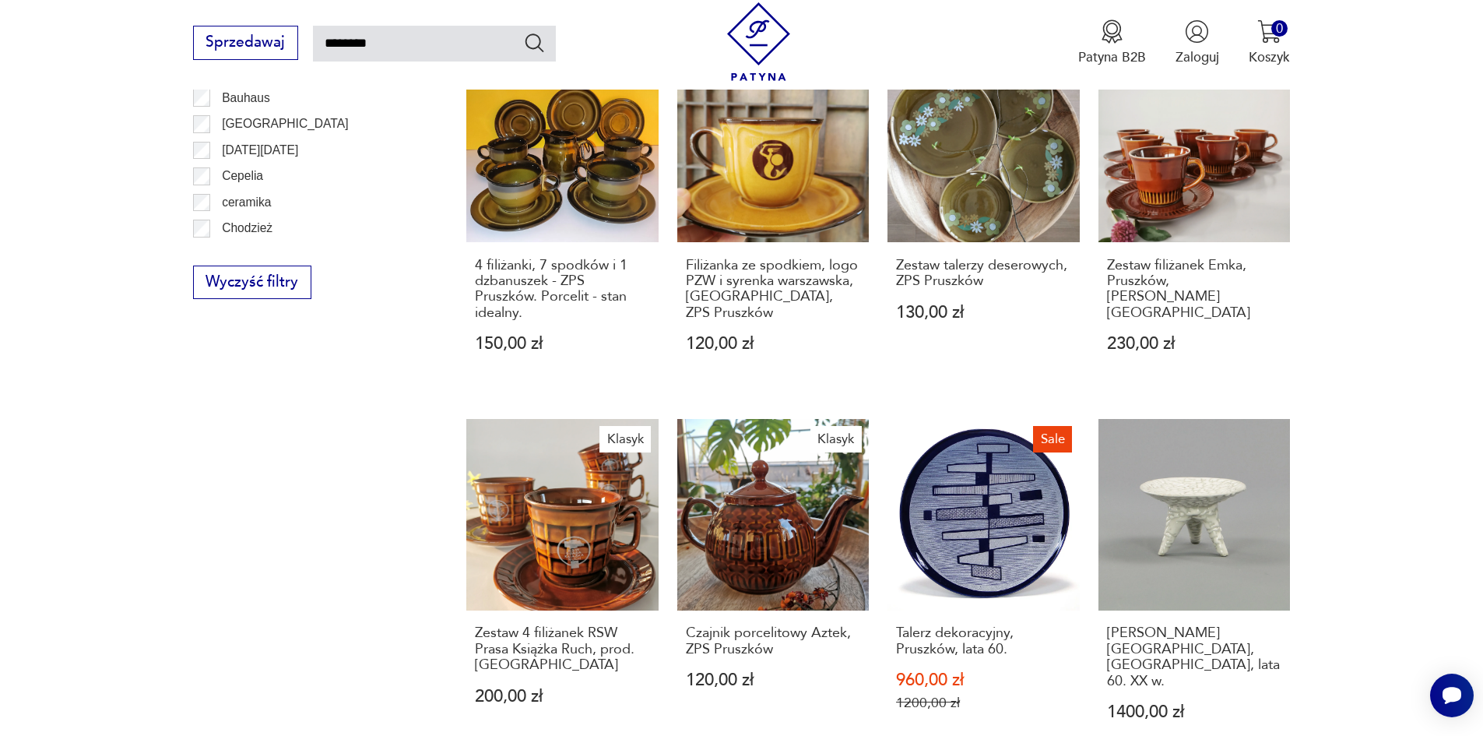
scroll to position [1401, 0]
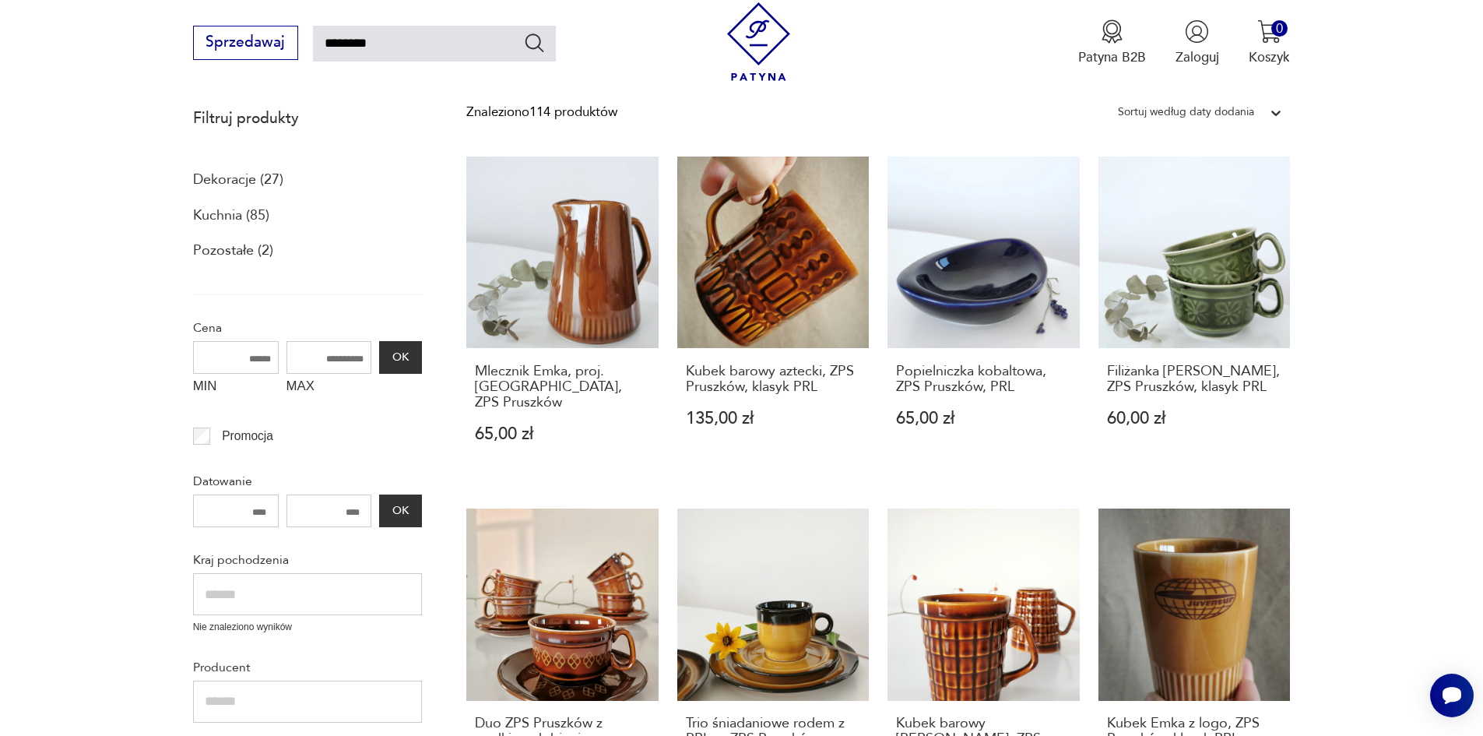
scroll to position [177, 0]
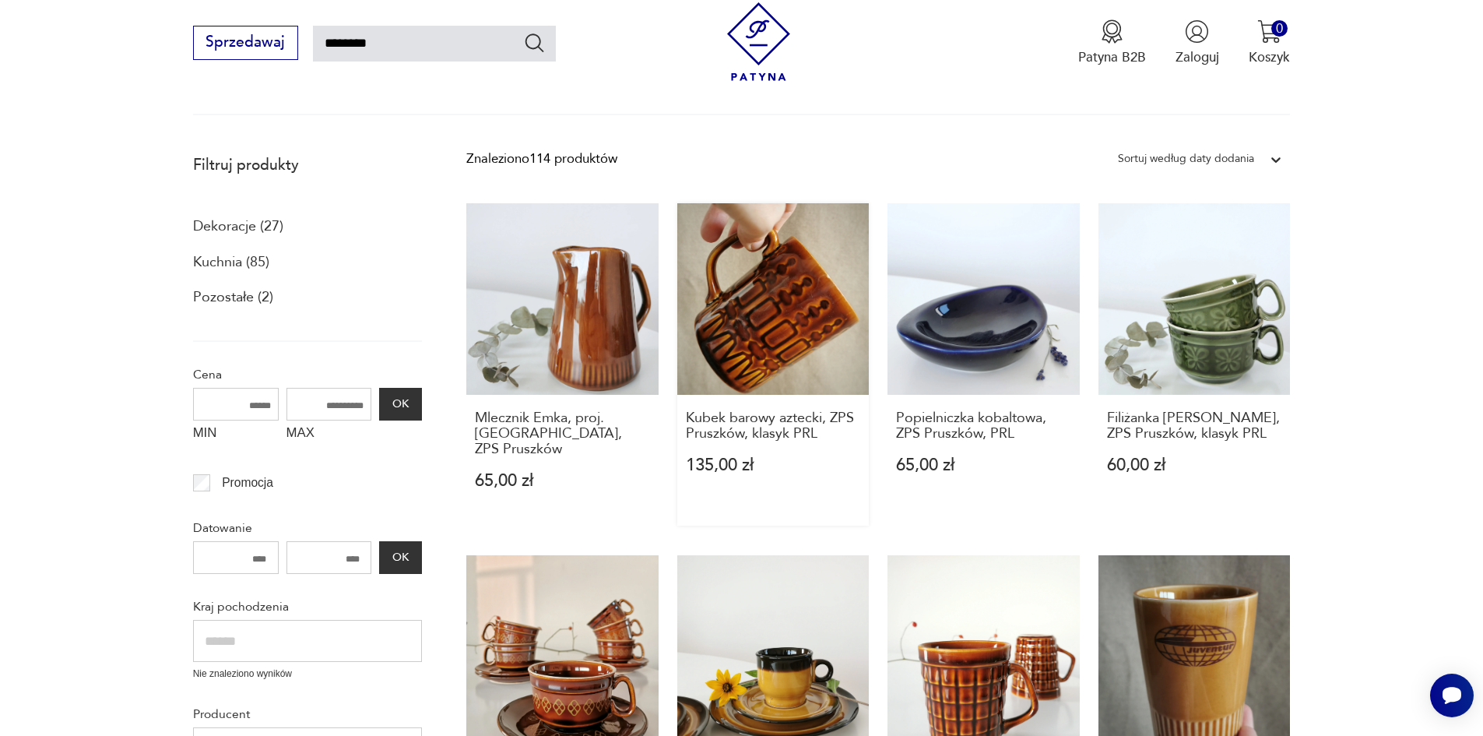
click at [784, 305] on link "Kubek barowy aztecki, ZPS Pruszków, klasyk PRL 135,00 zł" at bounding box center [773, 364] width 192 height 322
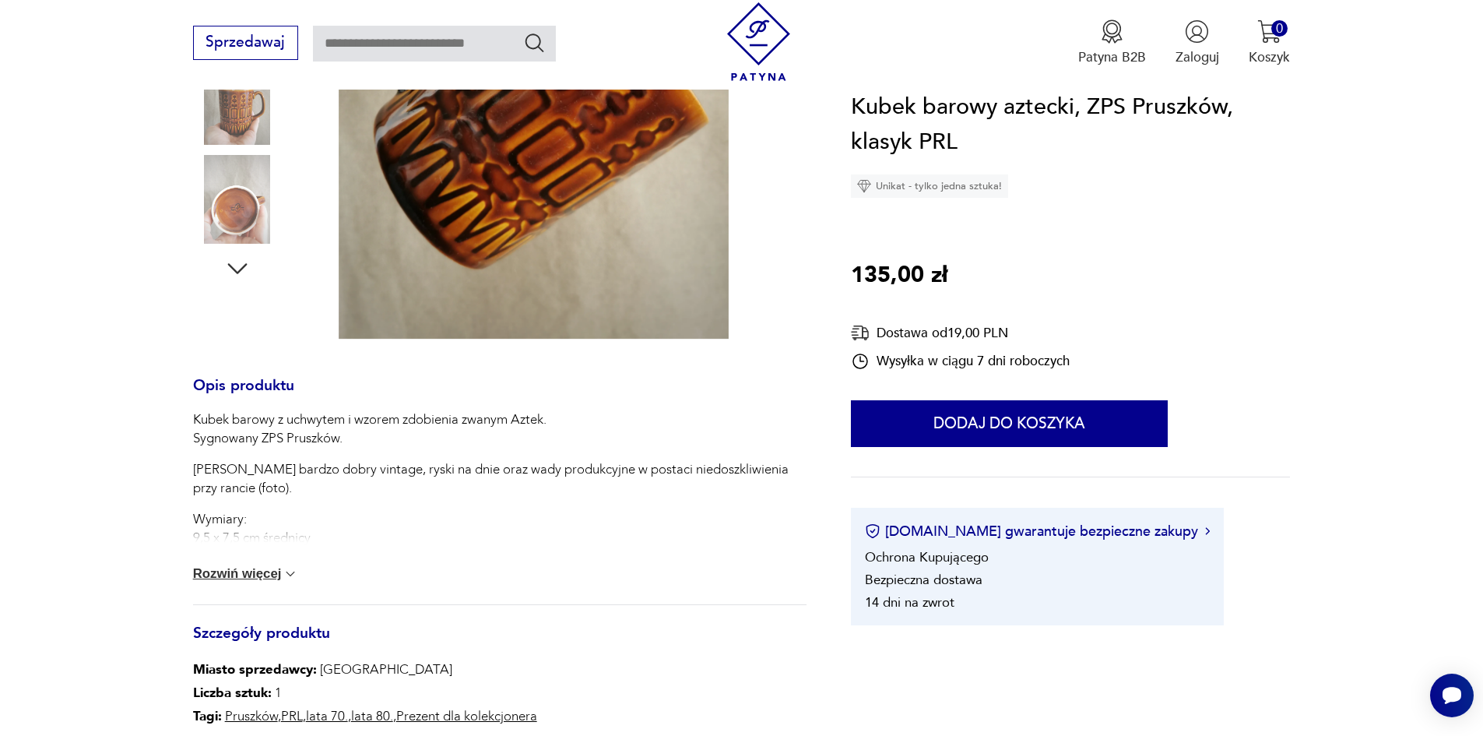
scroll to position [467, 0]
click at [242, 574] on button "Rozwiń więcej" at bounding box center [246, 572] width 106 height 16
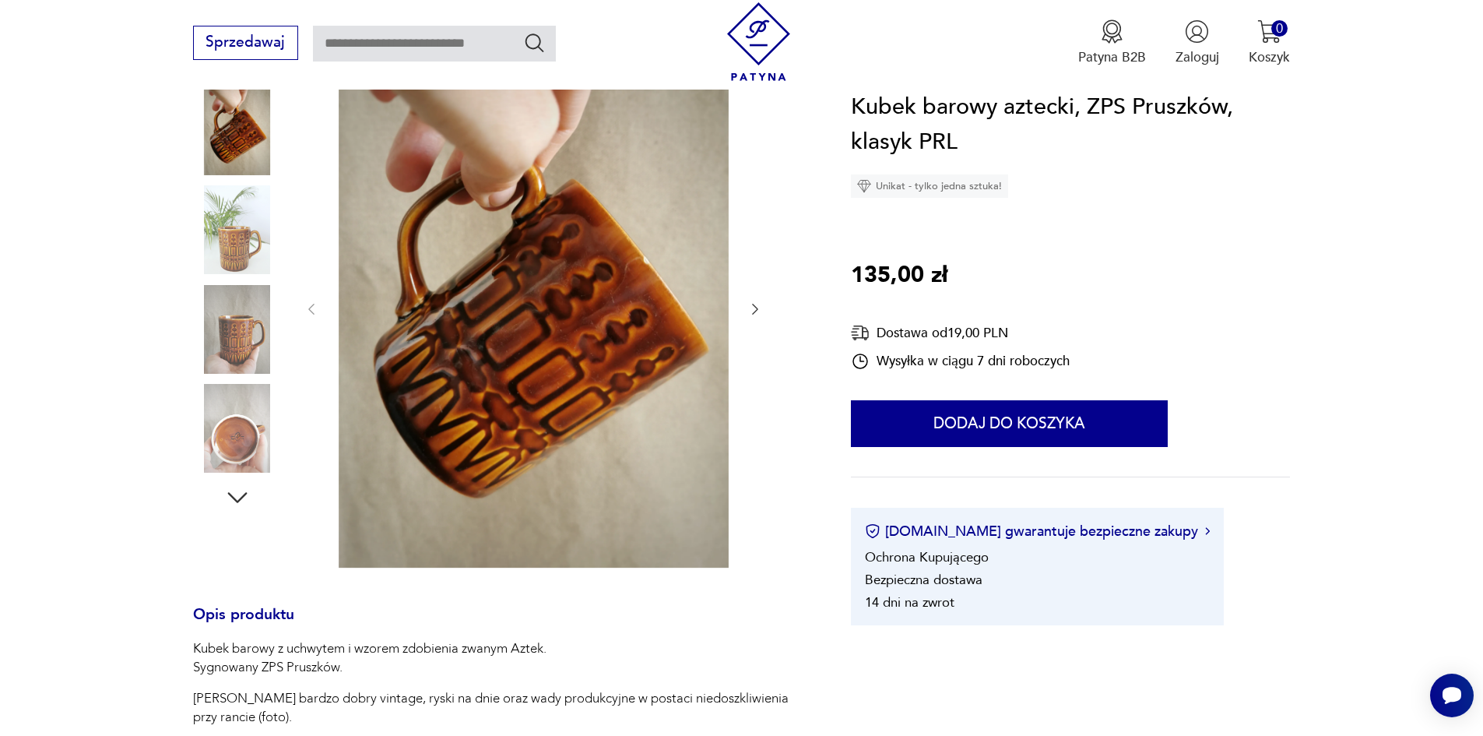
scroll to position [233, 0]
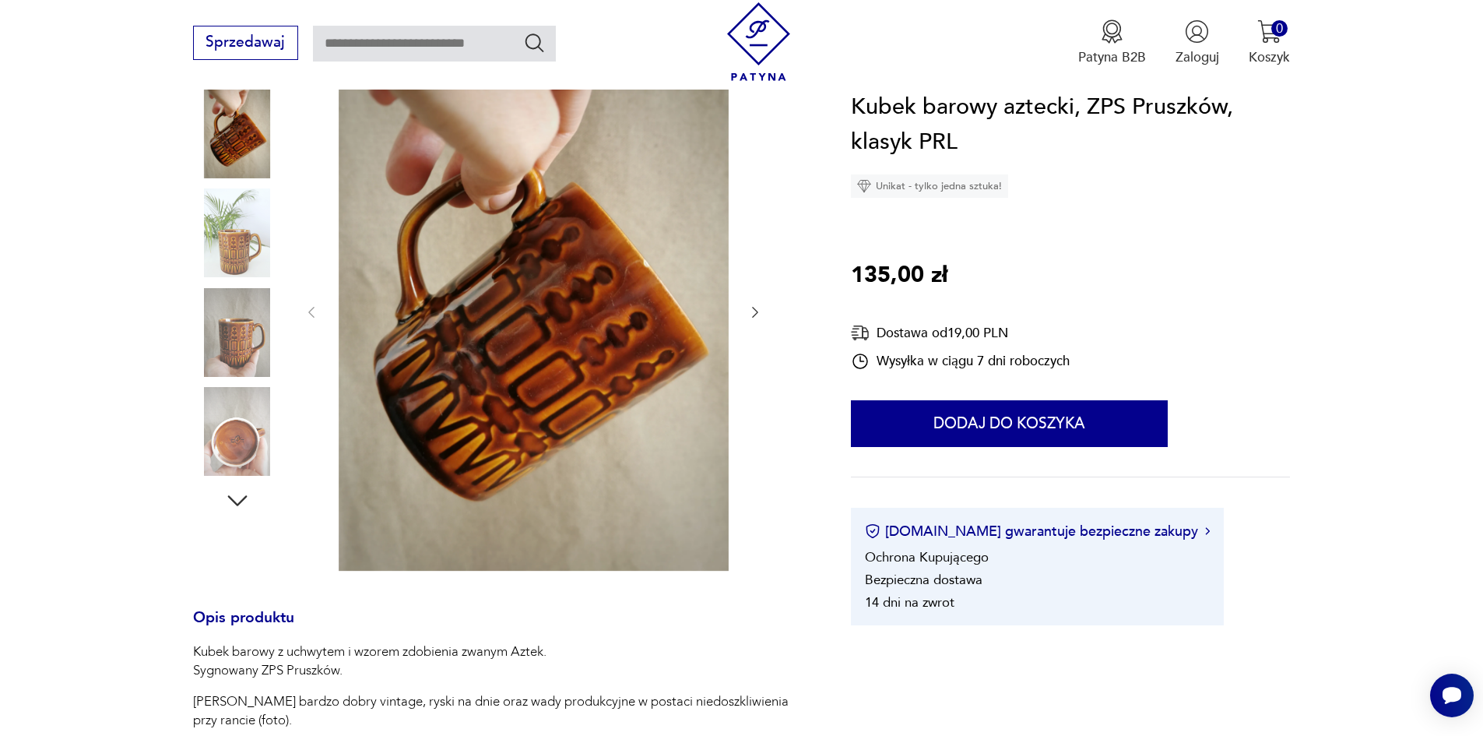
type input "********"
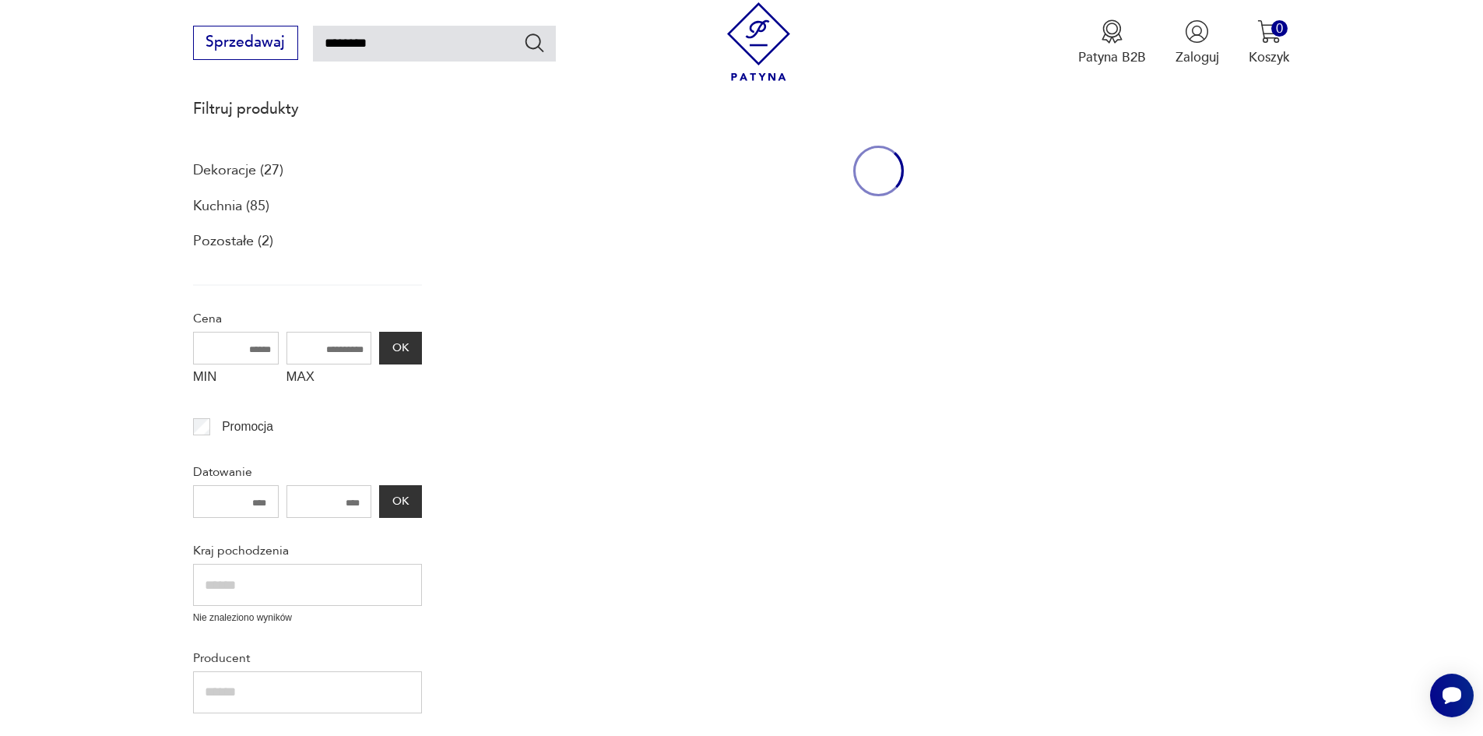
scroll to position [171, 0]
